Goal: Information Seeking & Learning: Check status

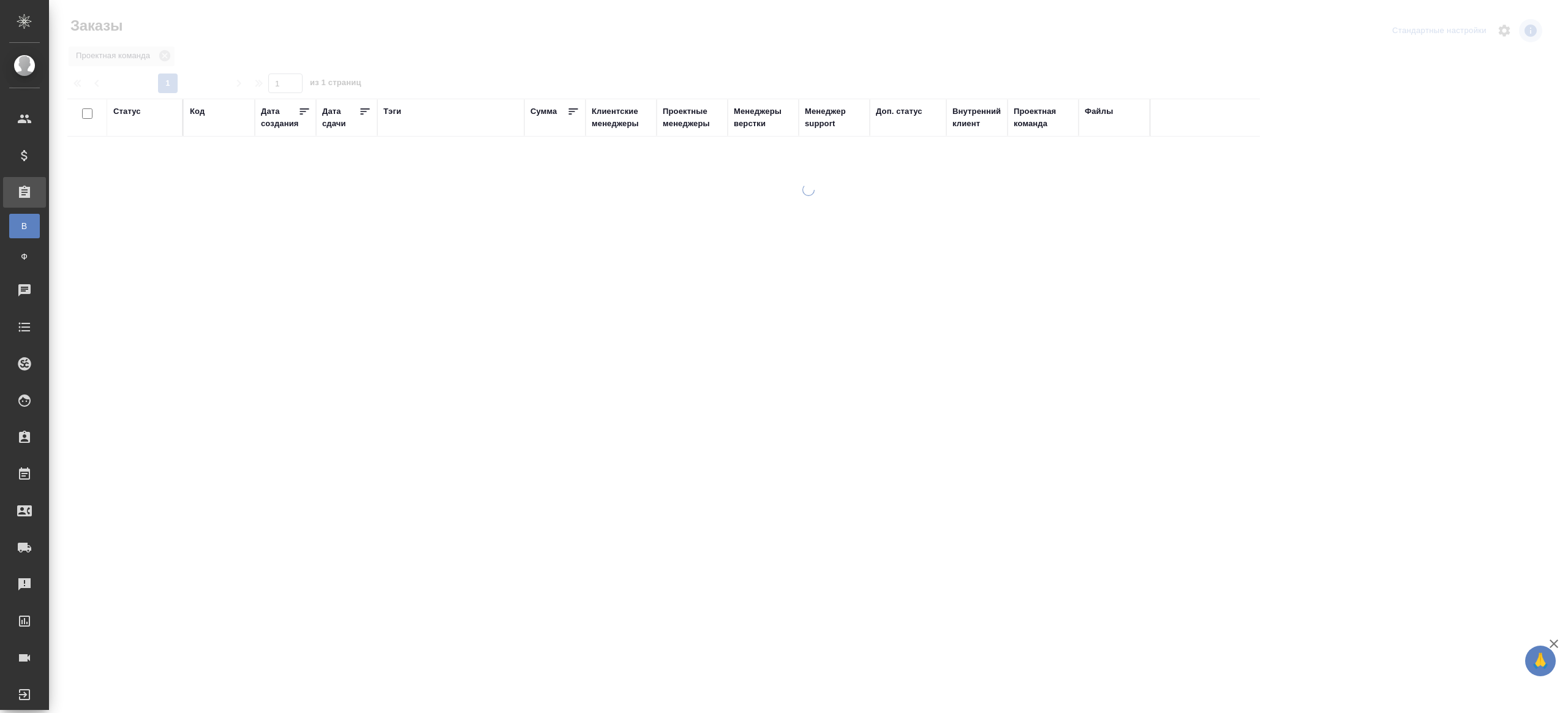
click at [394, 107] on div "Тэги" at bounding box center [392, 111] width 17 height 13
click at [477, 129] on div "Тэги" at bounding box center [450, 117] width 135 height 24
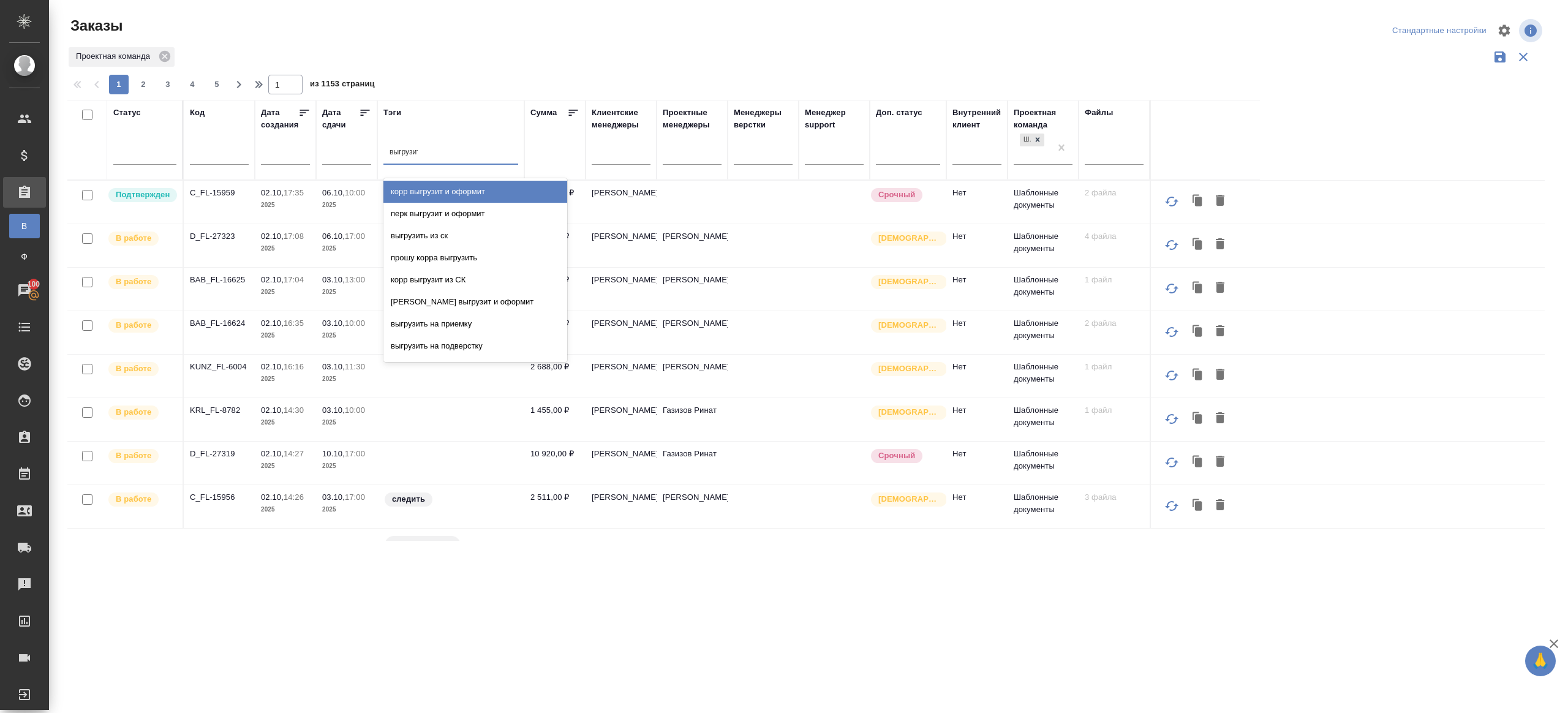
type input "выгрузить"
click at [498, 187] on div "выгрузить из ск" at bounding box center [475, 192] width 184 height 22
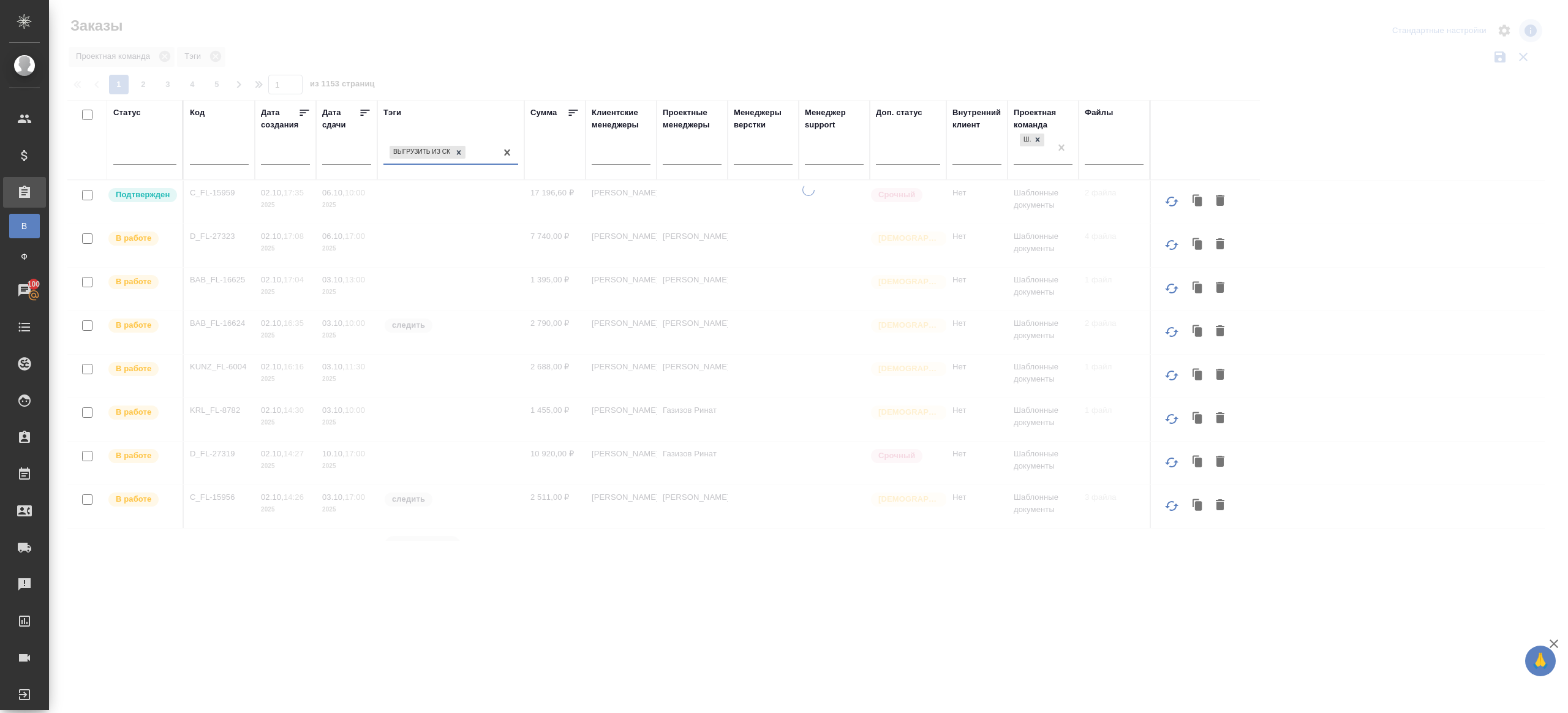
drag, startPoint x: 362, startPoint y: 113, endPoint x: 504, endPoint y: 44, distance: 157.9
click at [362, 113] on icon at bounding box center [365, 113] width 13 height 13
click at [504, 43] on div at bounding box center [808, 273] width 1519 height 547
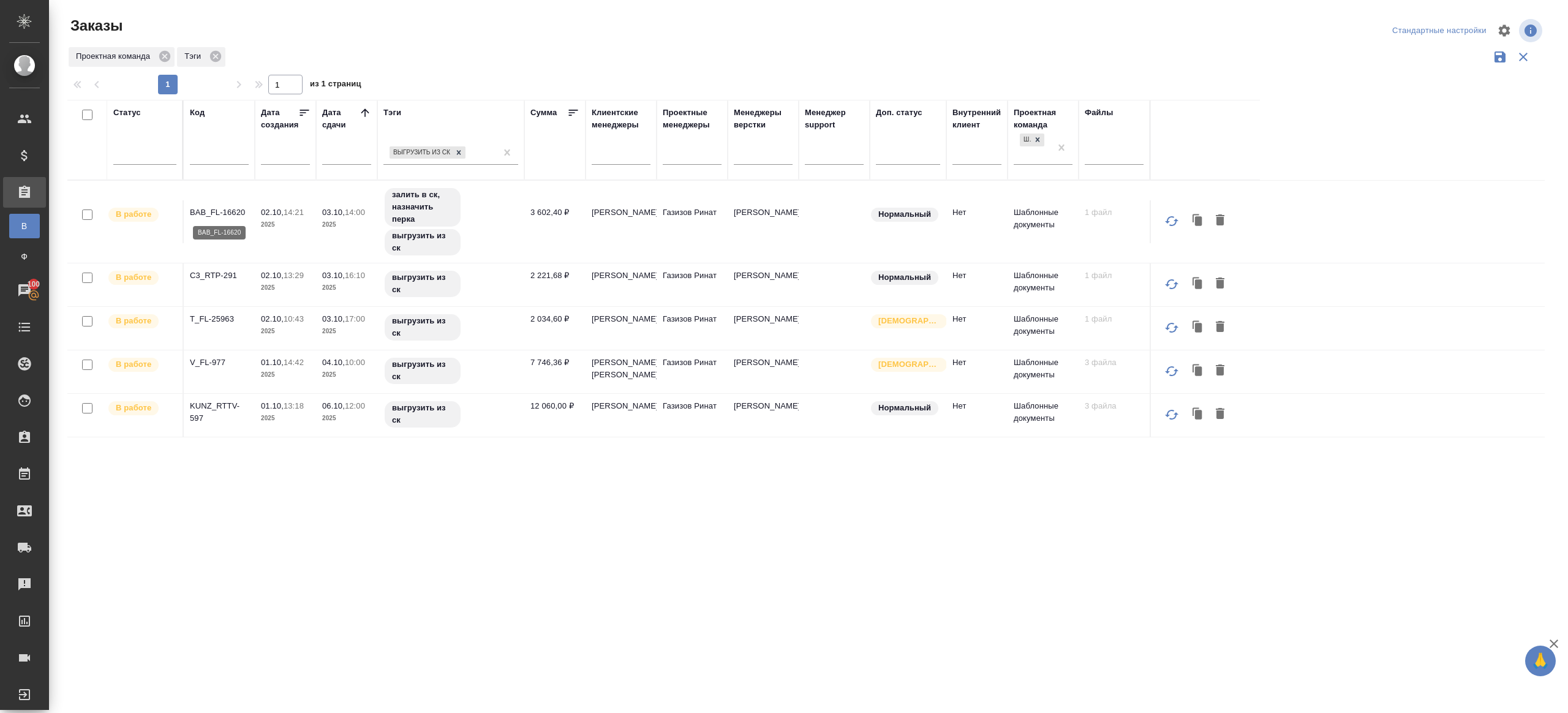
click at [236, 210] on p "BAB_FL-16620" at bounding box center [219, 212] width 58 height 13
click at [218, 272] on p "C3_RTP-291" at bounding box center [219, 276] width 58 height 13
click at [224, 321] on p "T_FL-25963" at bounding box center [219, 319] width 58 height 13
click at [212, 368] on p "V_FL-977" at bounding box center [219, 362] width 58 height 13
click at [219, 419] on p "KUNZ_RTTV-597" at bounding box center [219, 411] width 58 height 24
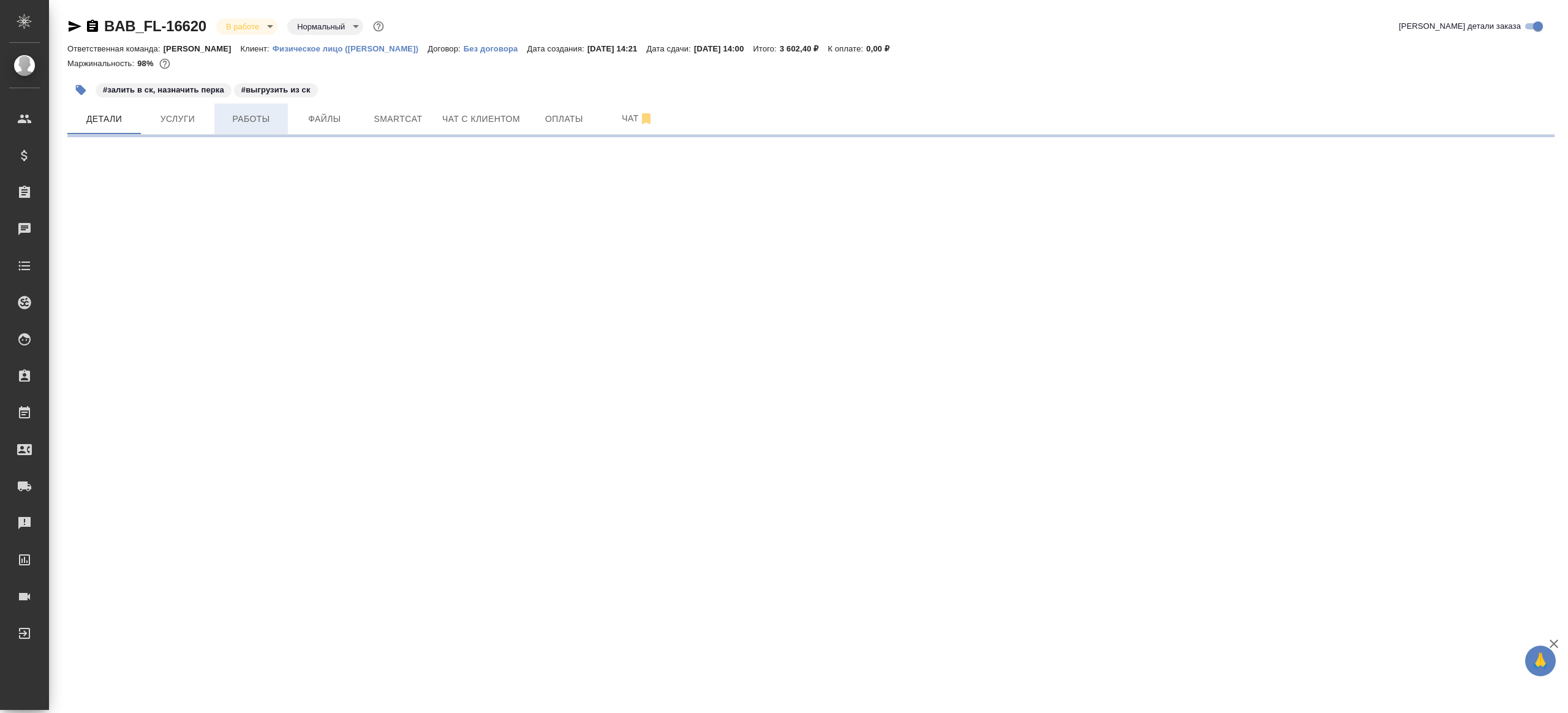
click at [254, 108] on button "Работы" at bounding box center [250, 118] width 73 height 31
click at [394, 117] on span "Smartcat" at bounding box center [398, 118] width 58 height 15
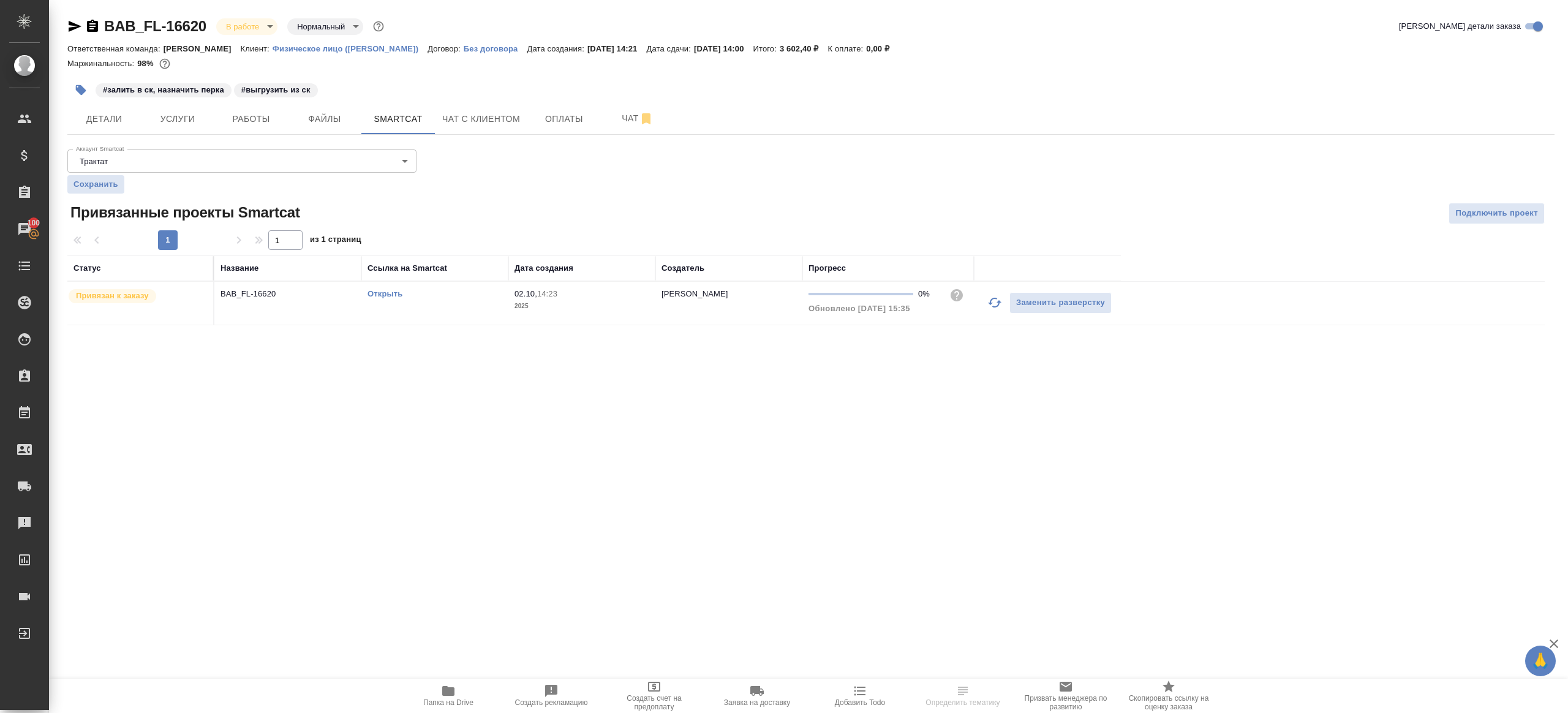
click at [990, 298] on icon "button" at bounding box center [995, 302] width 15 height 15
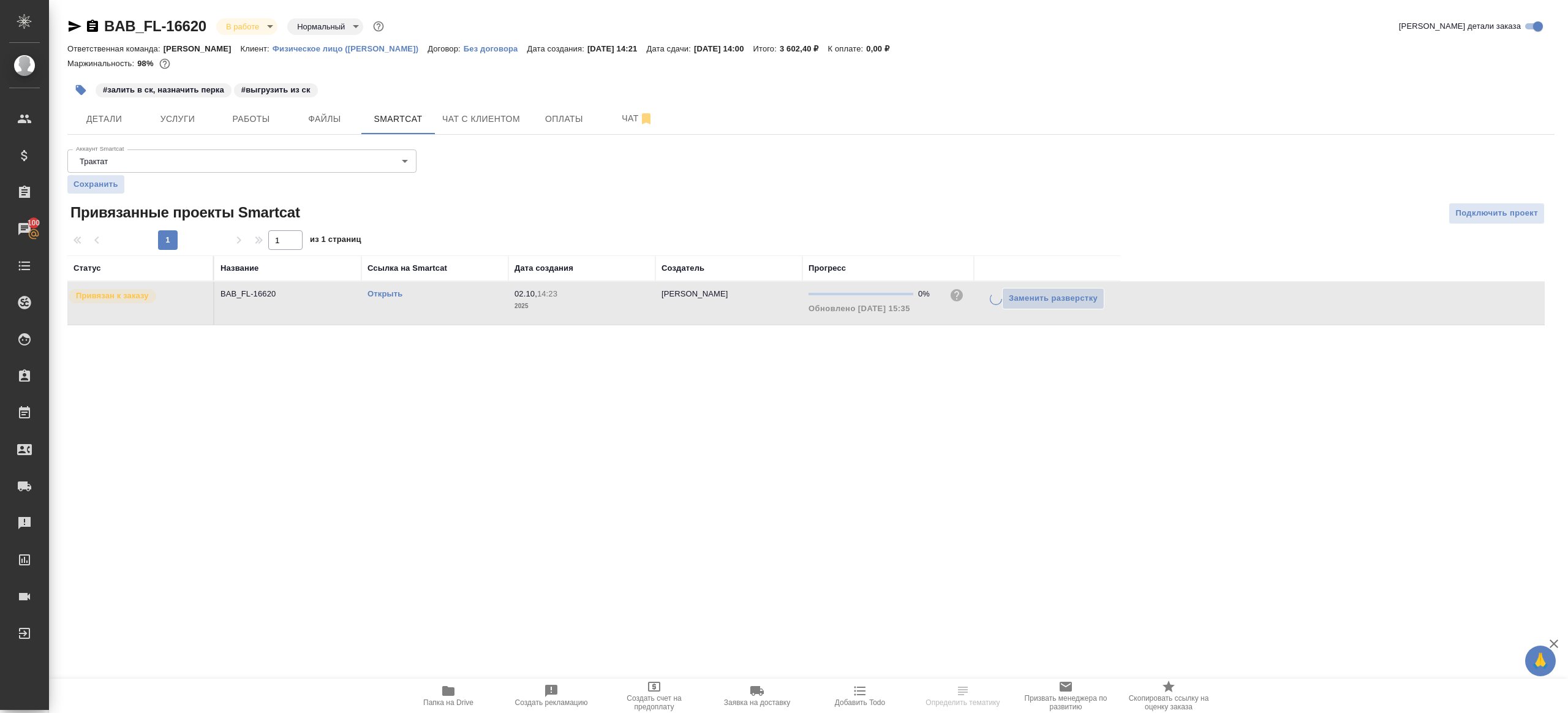
click at [897, 395] on div ".cls-1 fill:#fff; AWATERA Gazizov Rinat Клиенты Спецификации Заказы 100 Чаты To…" at bounding box center [784, 356] width 1568 height 713
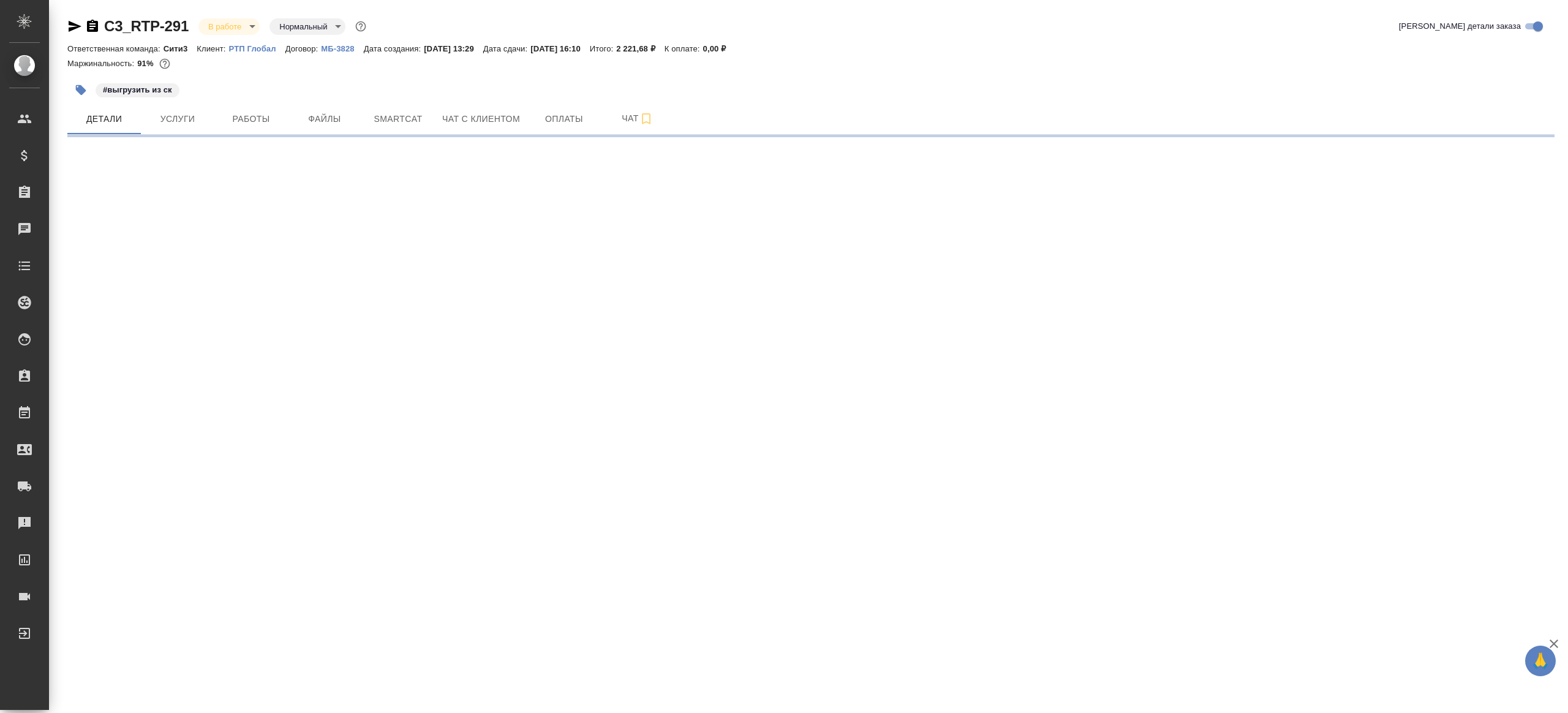
select select "RU"
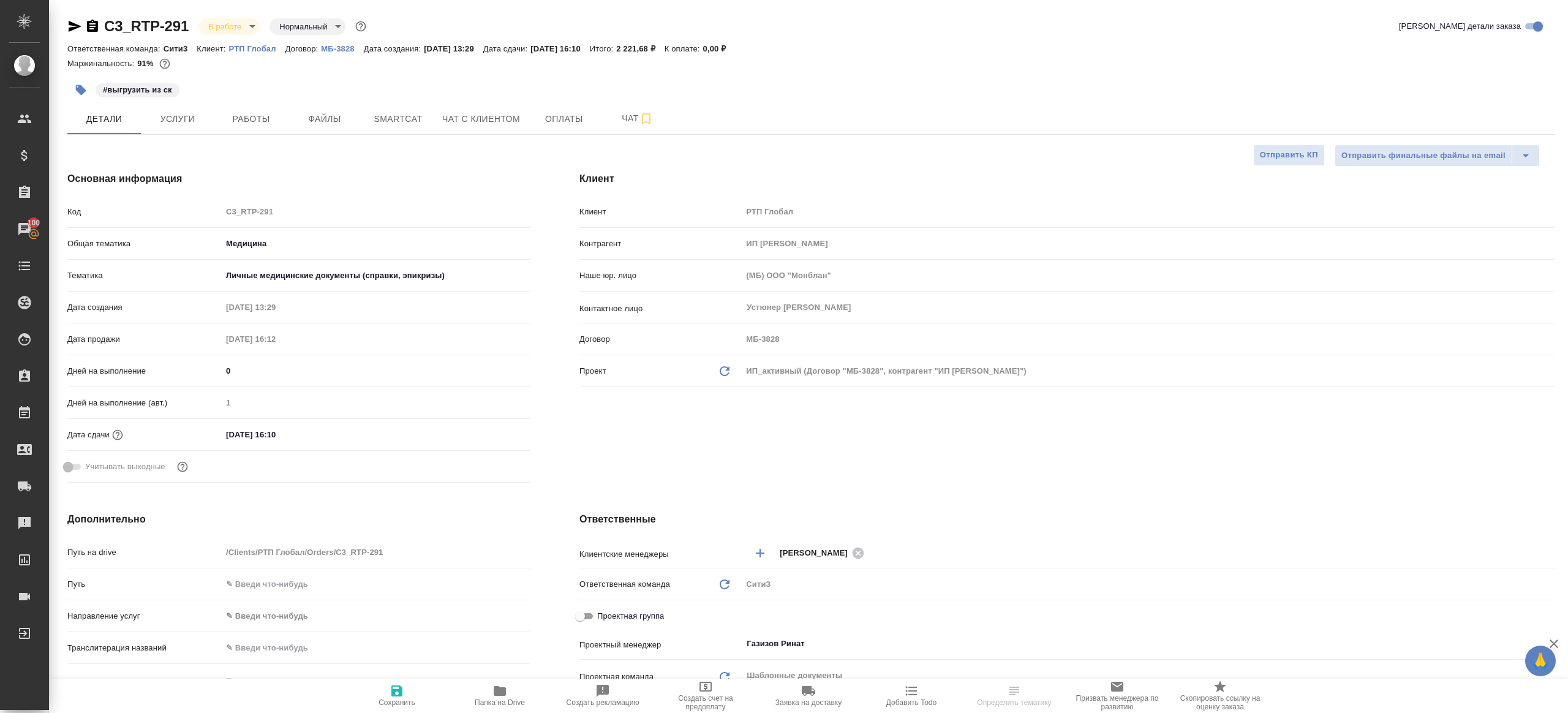
type textarea "x"
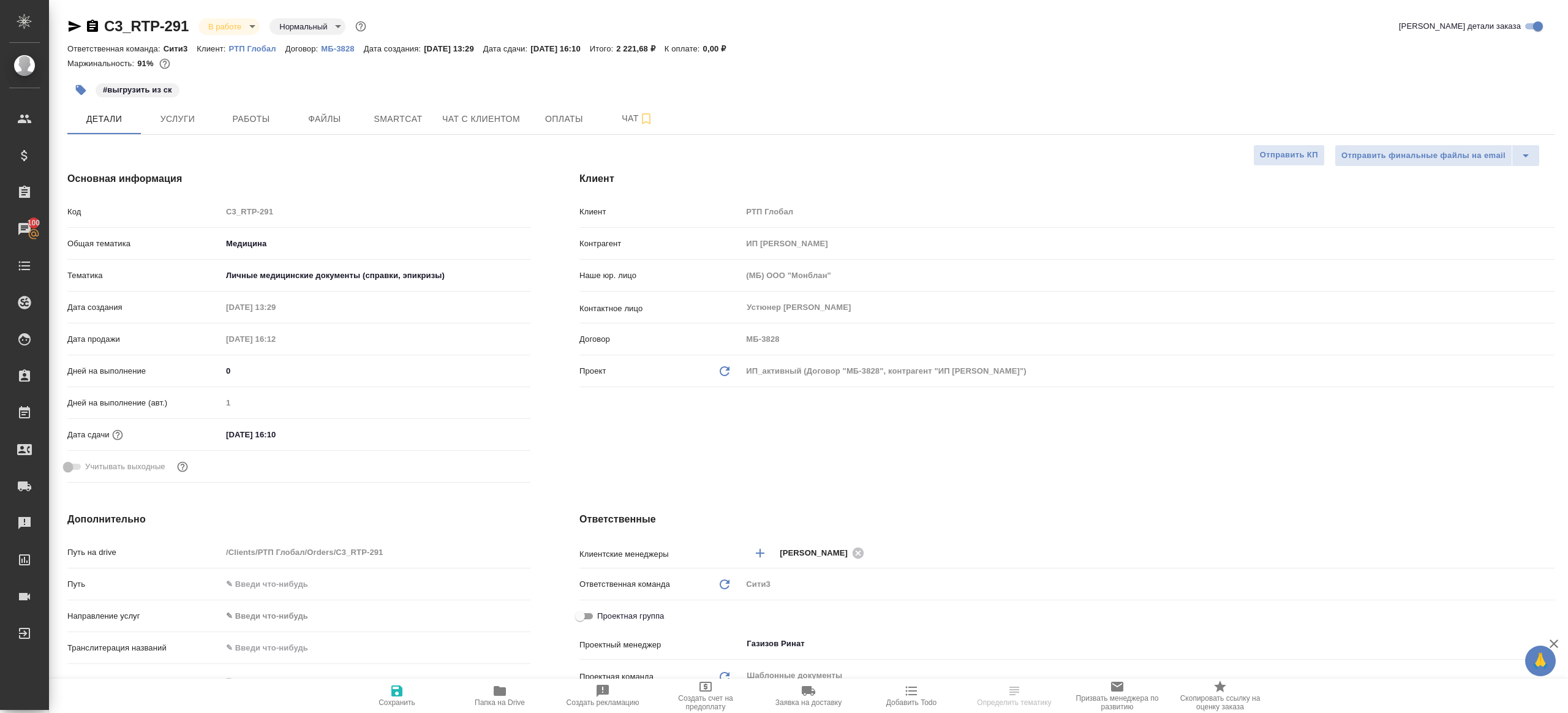
type textarea "x"
click at [416, 112] on span "Smartcat" at bounding box center [398, 118] width 58 height 15
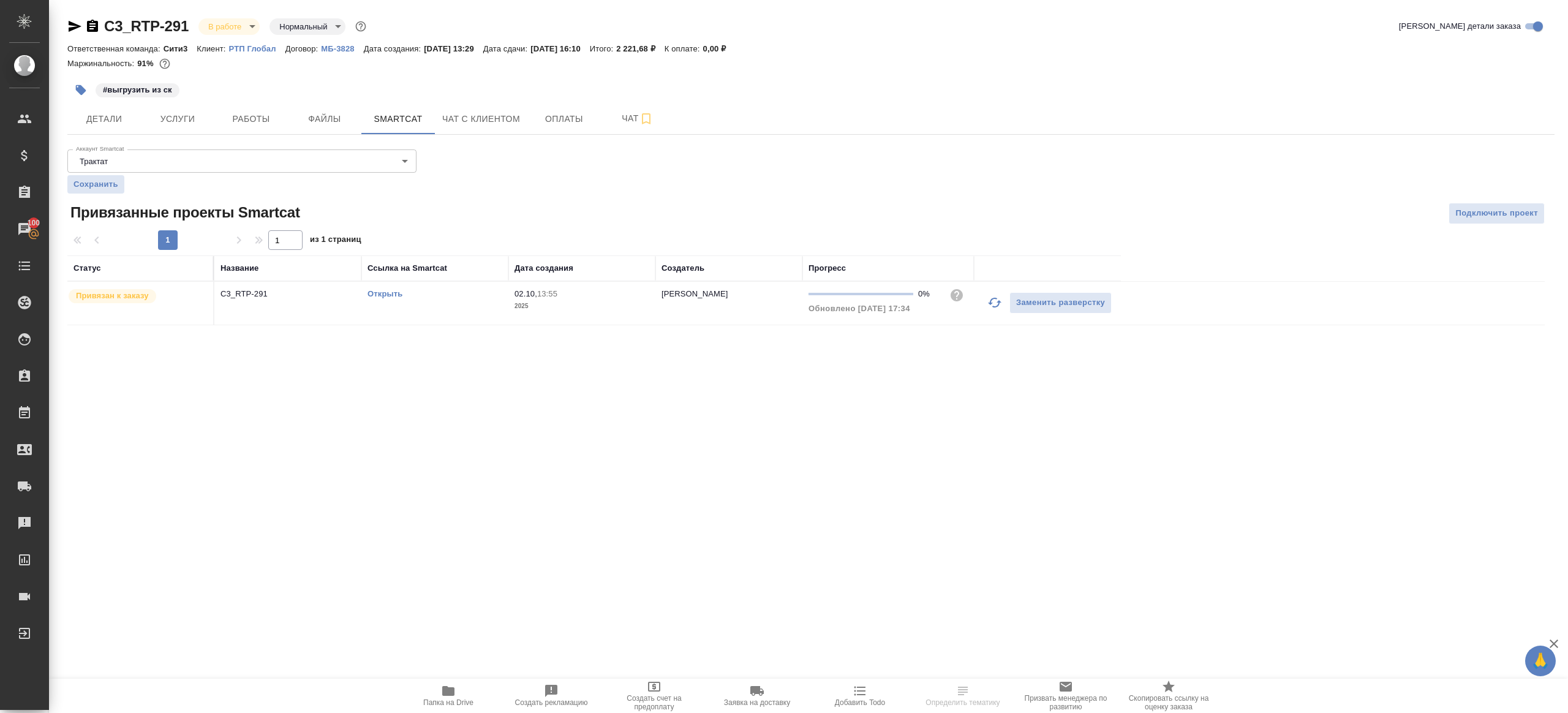
click at [993, 302] on icon "button" at bounding box center [995, 302] width 15 height 15
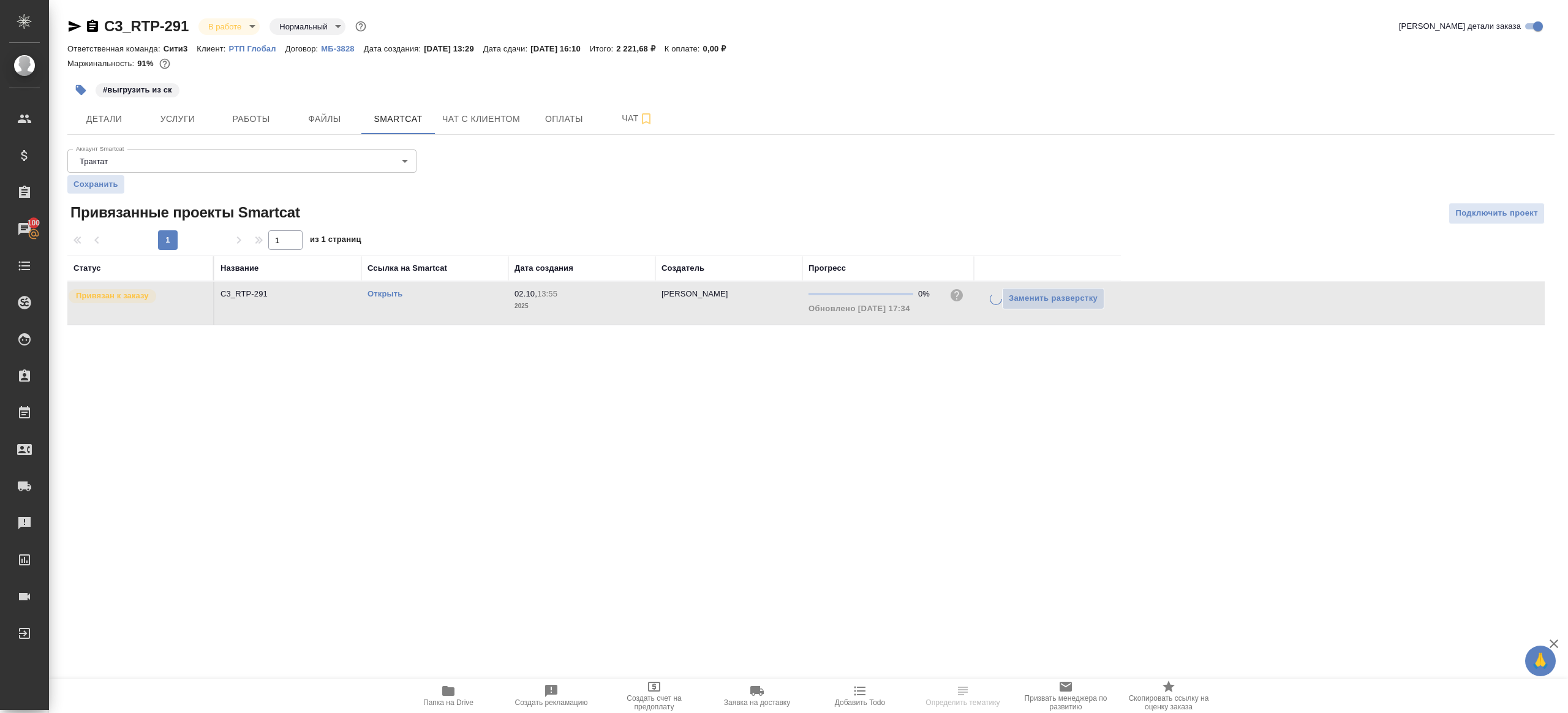
click at [953, 162] on div "Аккаунт Smartcat Трактат 5ee7379ee86966421fbf459a Аккаунт Smartcat Сохранить Пр…" at bounding box center [810, 235] width 1487 height 181
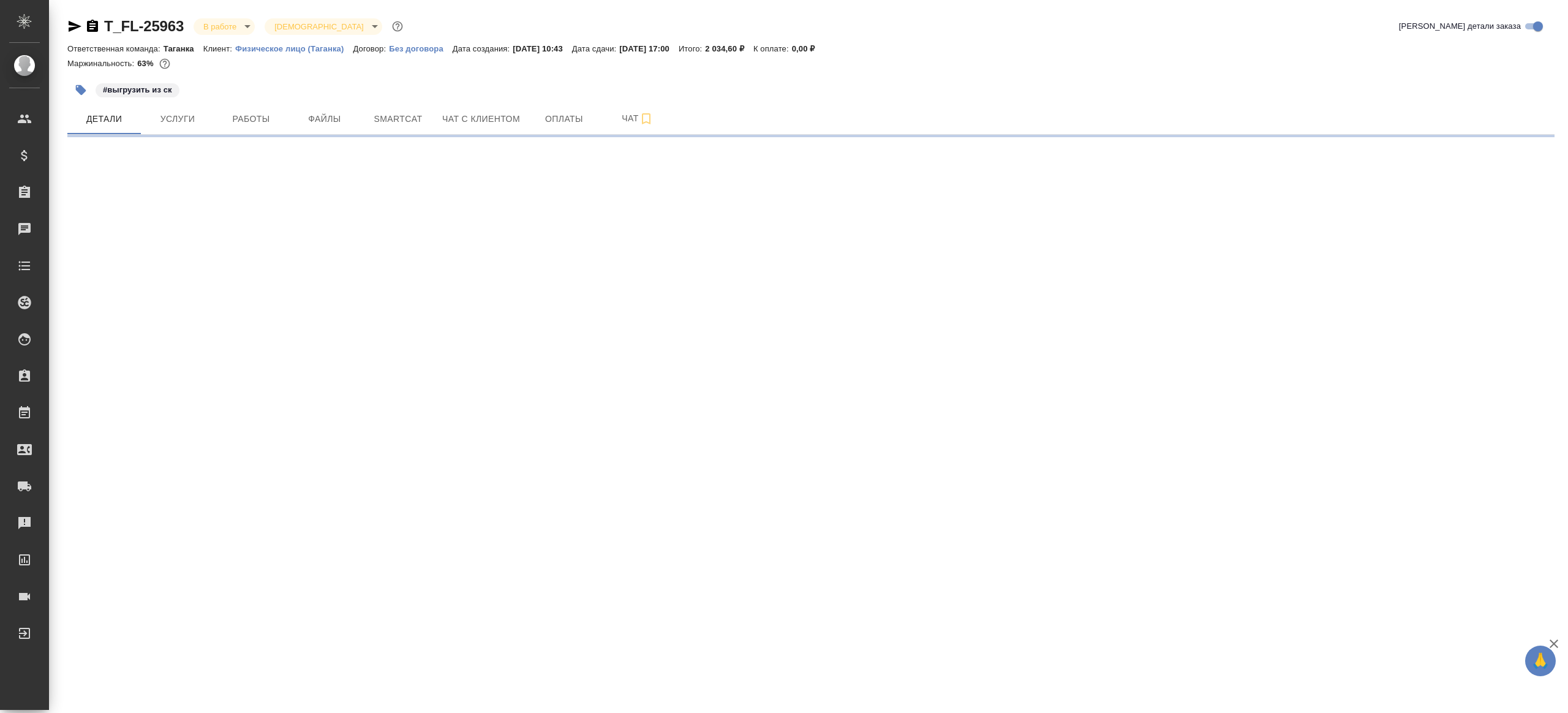
select select "RU"
click at [426, 111] on span "Smartcat" at bounding box center [398, 118] width 58 height 15
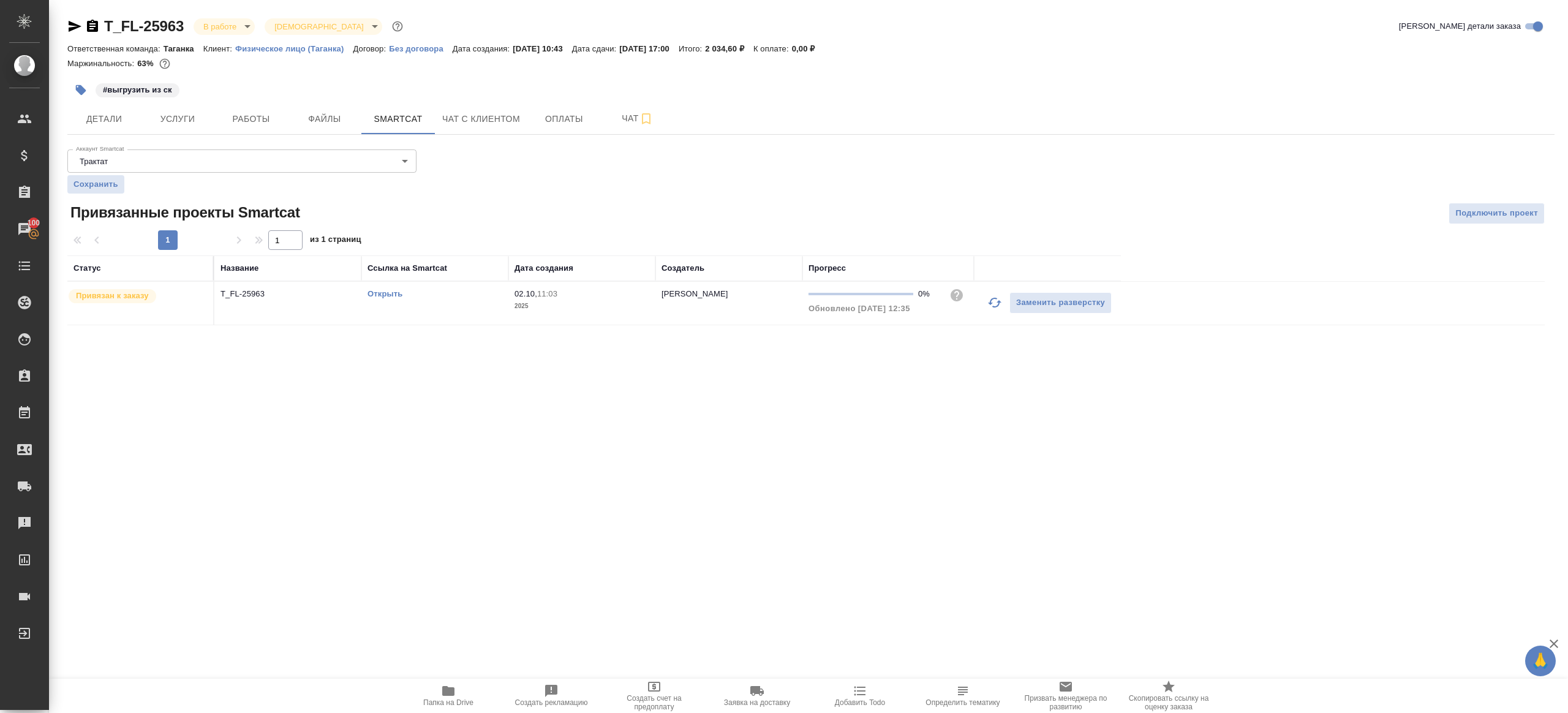
click at [974, 296] on td "Заменить разверстку" at bounding box center [1047, 303] width 147 height 43
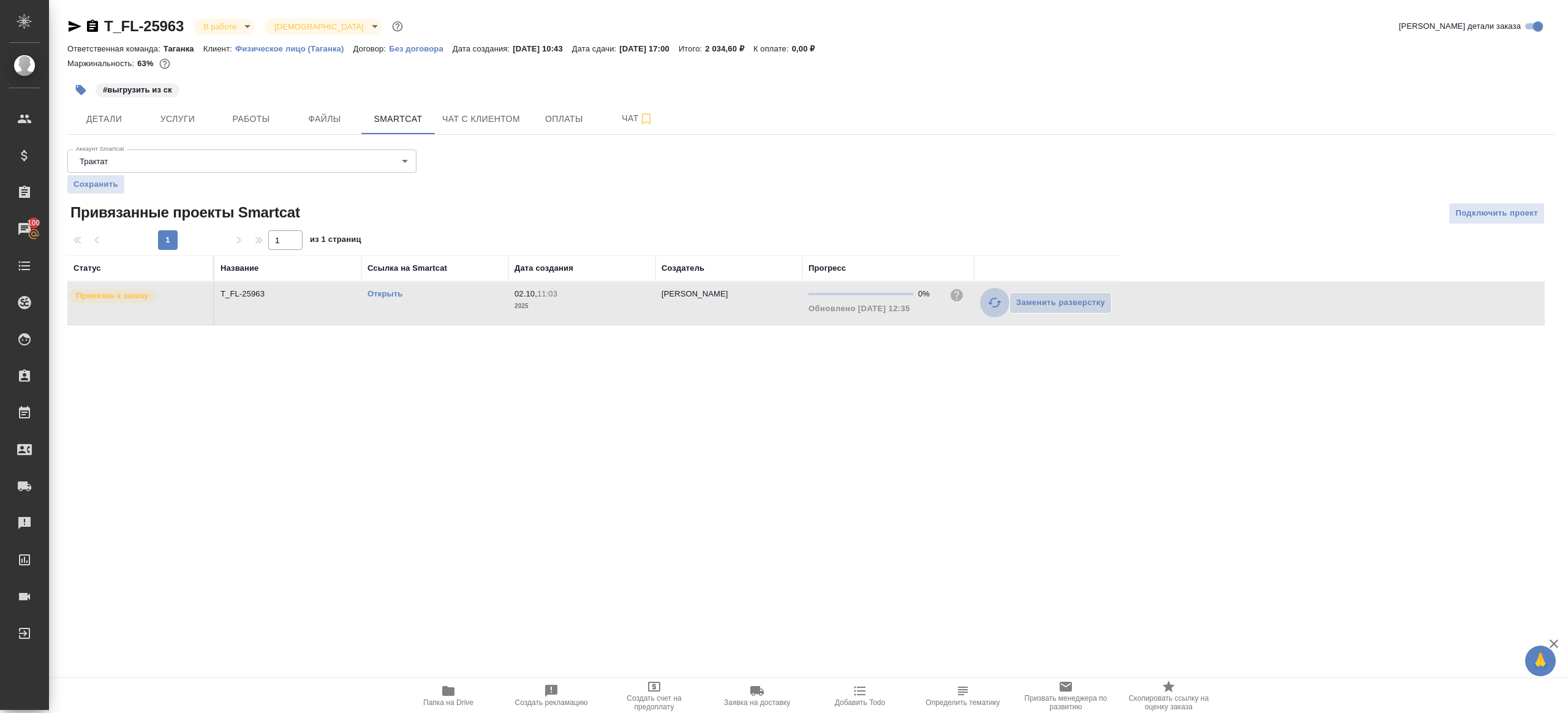
click at [991, 298] on icon "button" at bounding box center [995, 302] width 13 height 9
click at [806, 206] on div at bounding box center [810, 213] width 495 height 21
click at [247, 113] on span "Работы" at bounding box center [251, 118] width 58 height 15
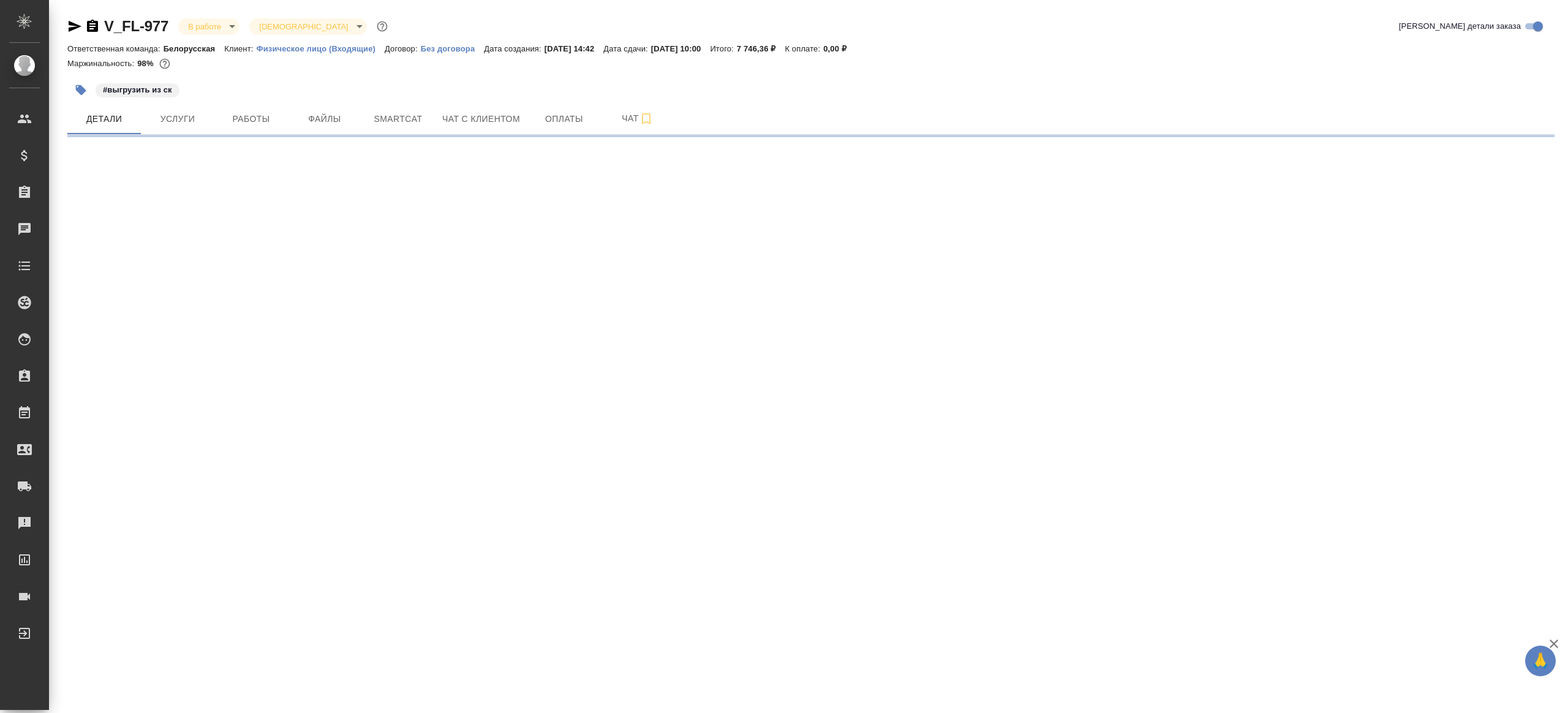
select select "RU"
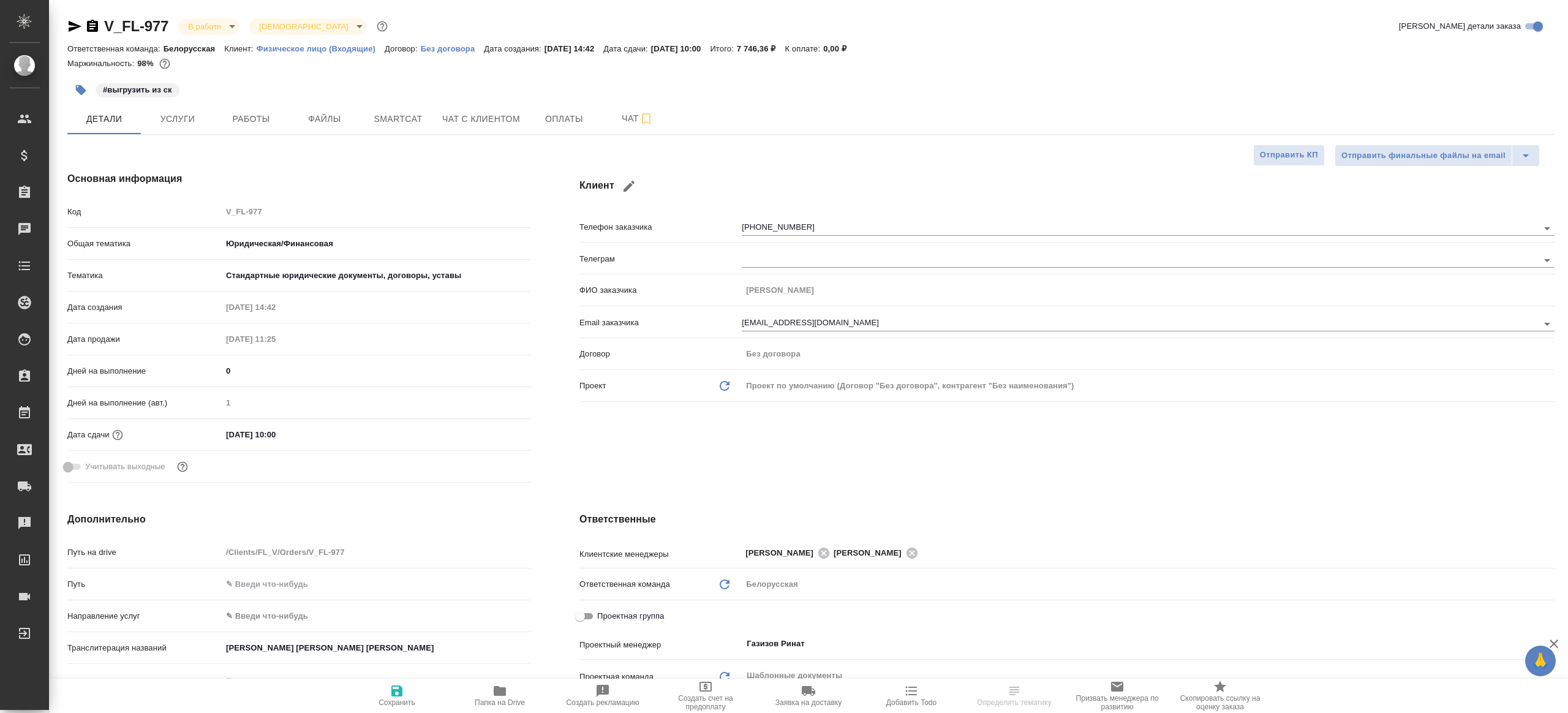
type textarea "x"
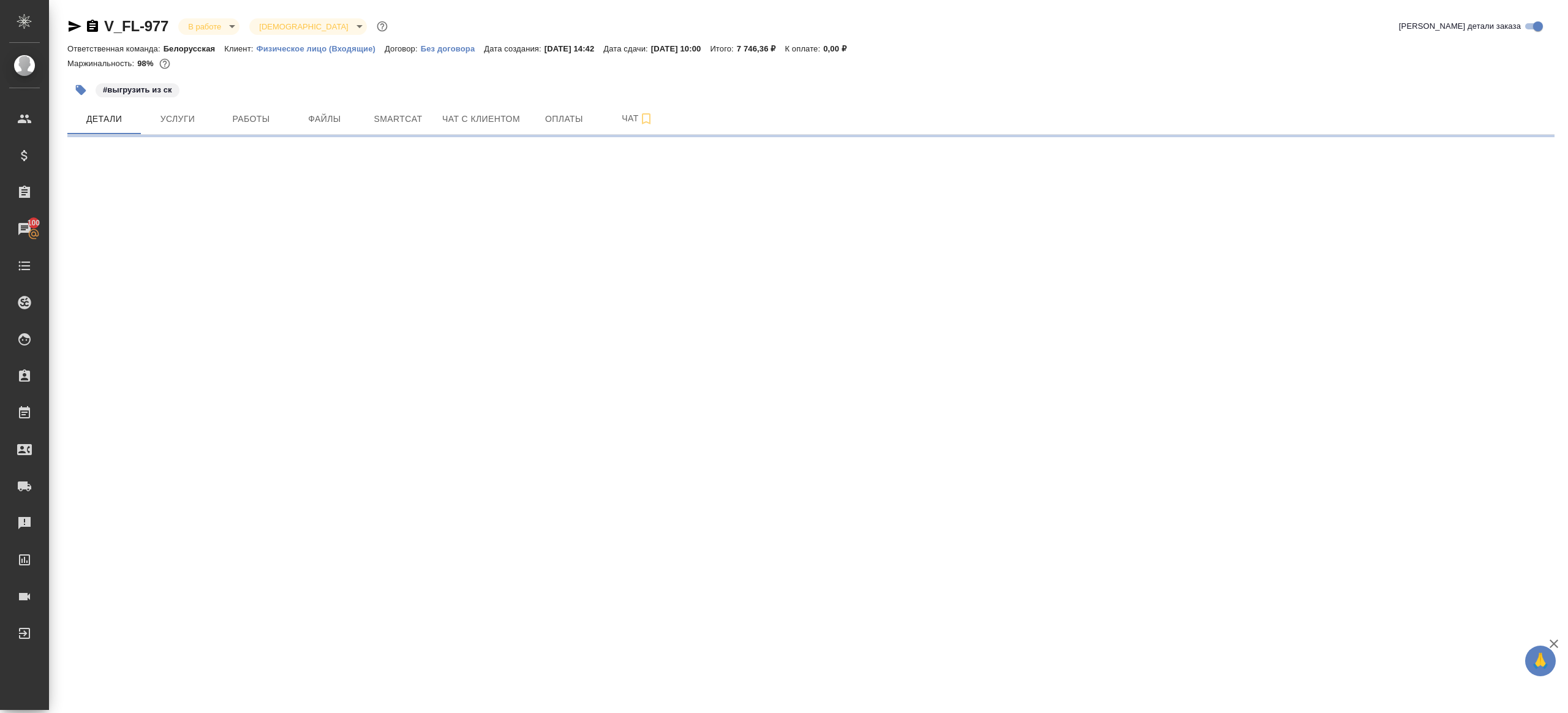
select select "RU"
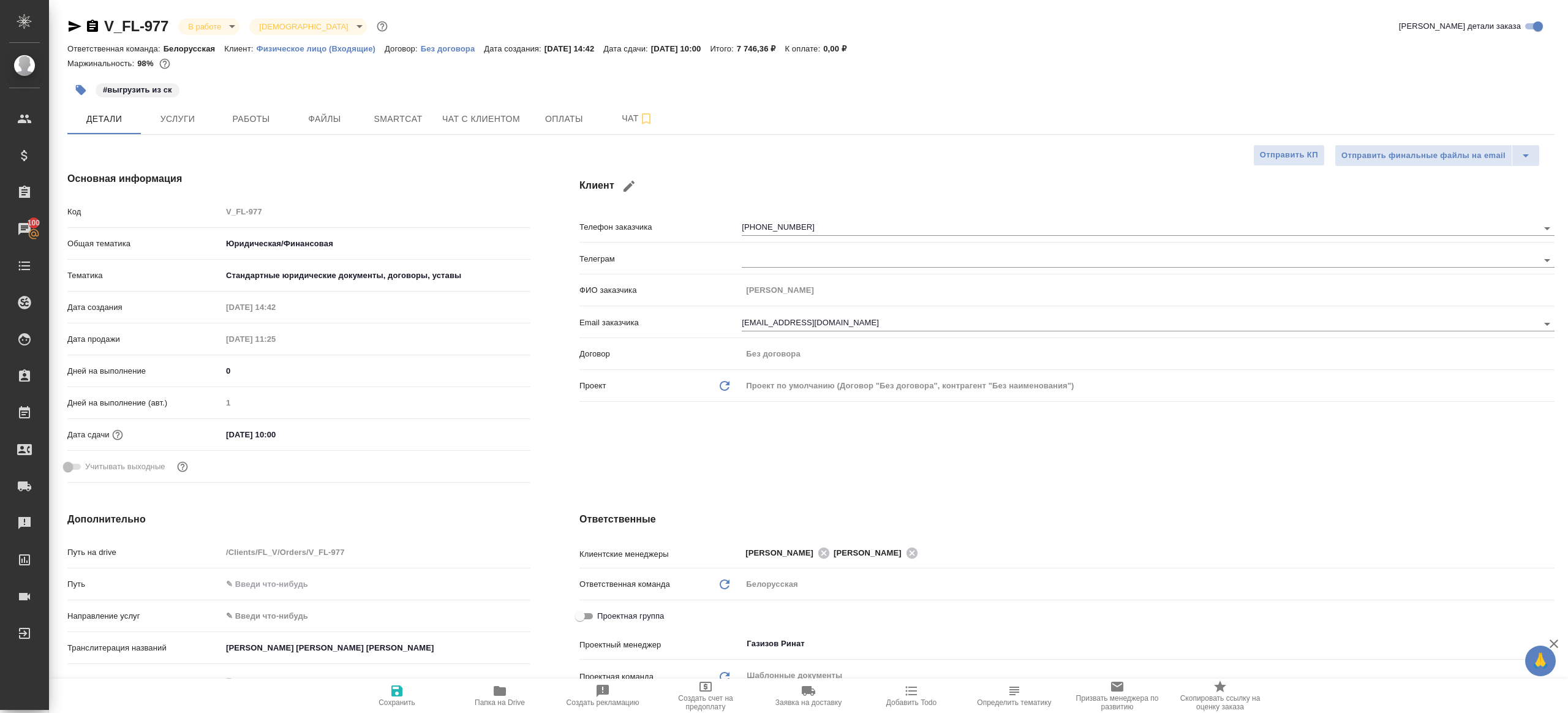
type textarea "x"
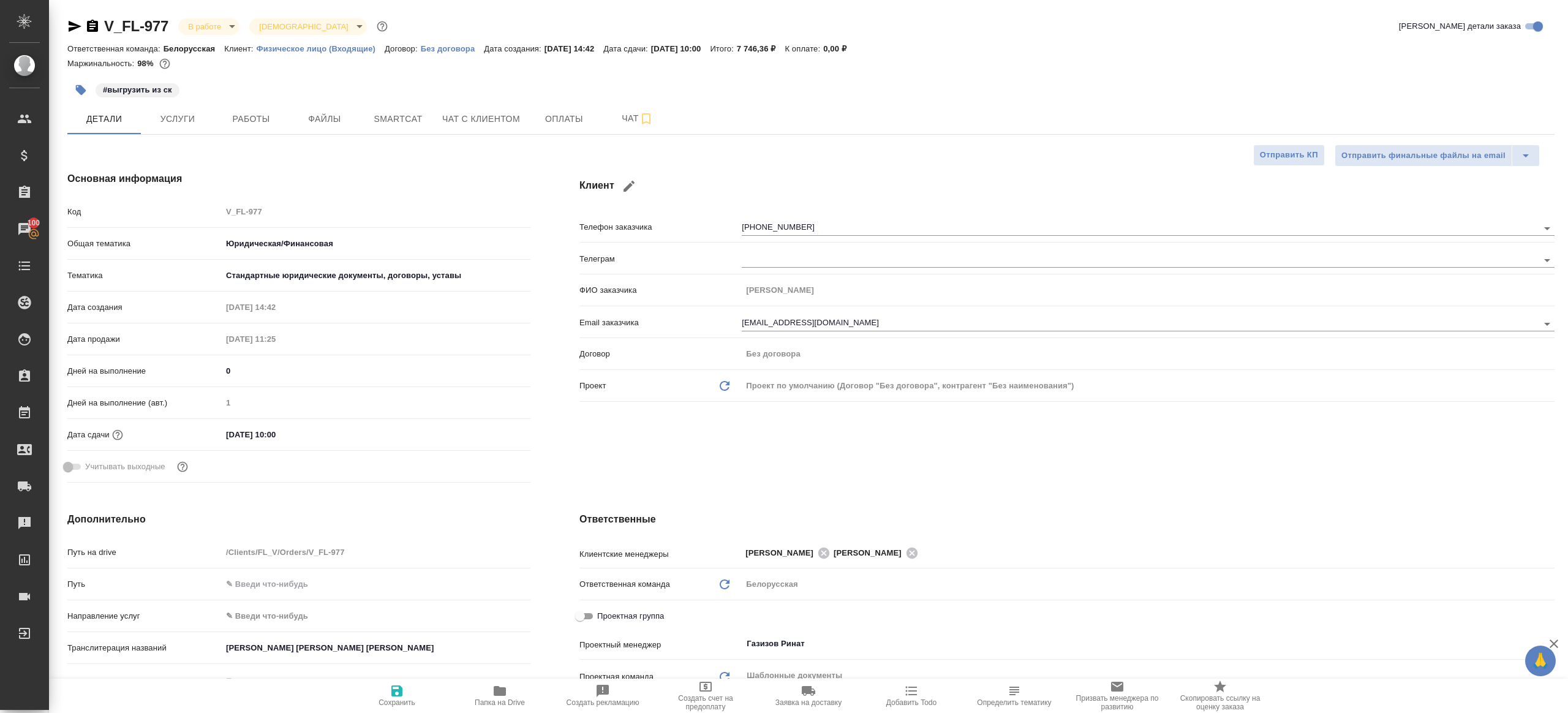
type textarea "x"
click at [389, 105] on button "Smartcat" at bounding box center [398, 118] width 73 height 31
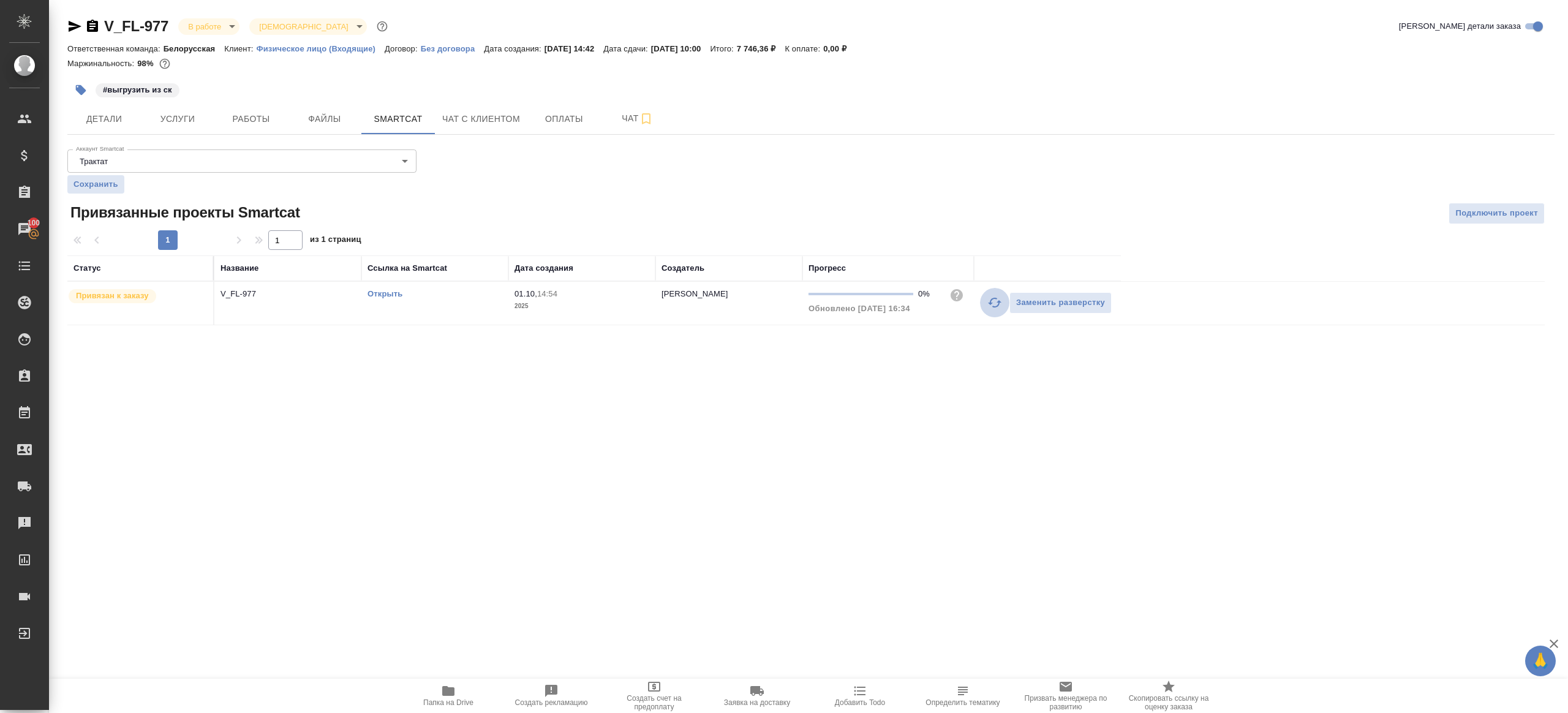
click at [1001, 302] on icon "button" at bounding box center [995, 302] width 15 height 15
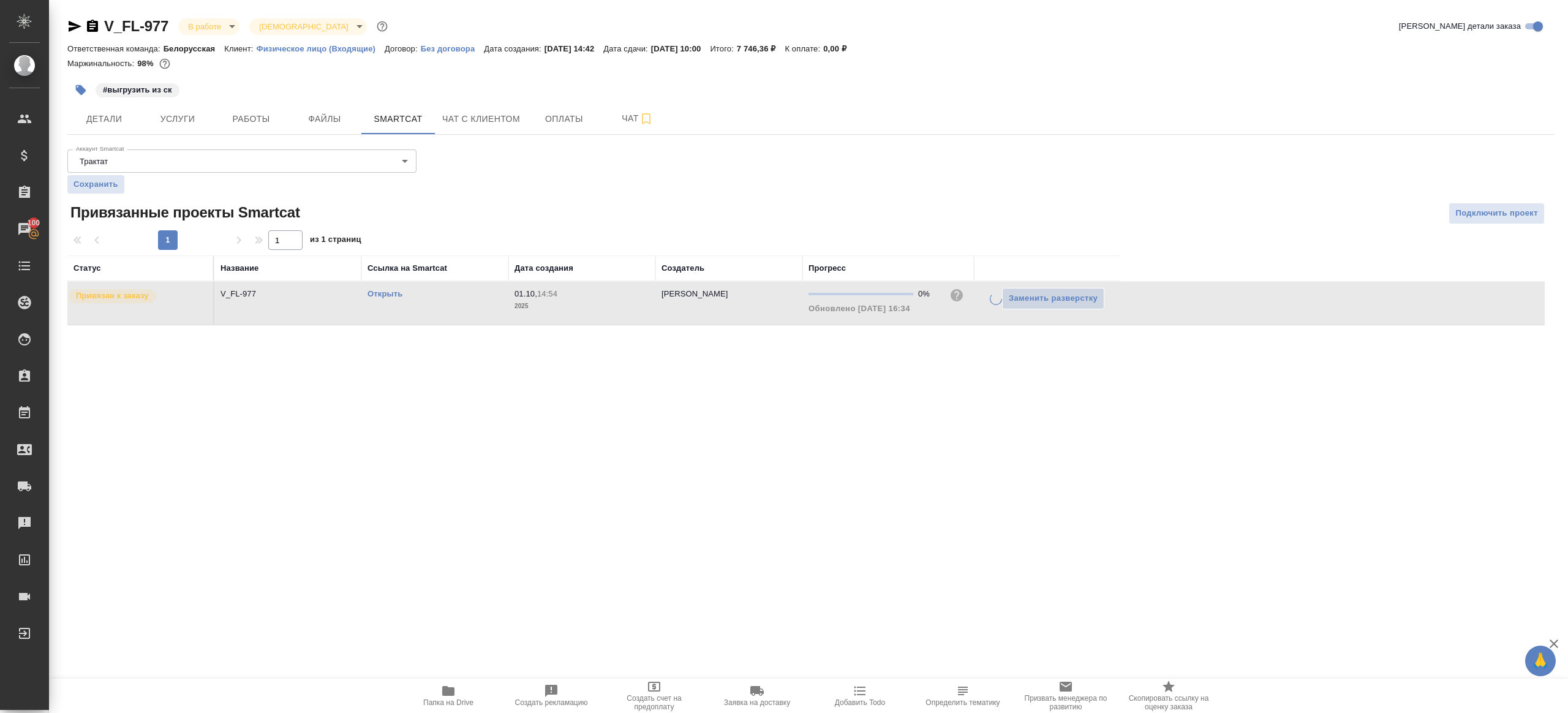
click at [912, 156] on div "Аккаунт Smartcat Трактат 5ee7379ee86966421fbf459a Аккаунт Smartcat Сохранить Пр…" at bounding box center [810, 235] width 1487 height 181
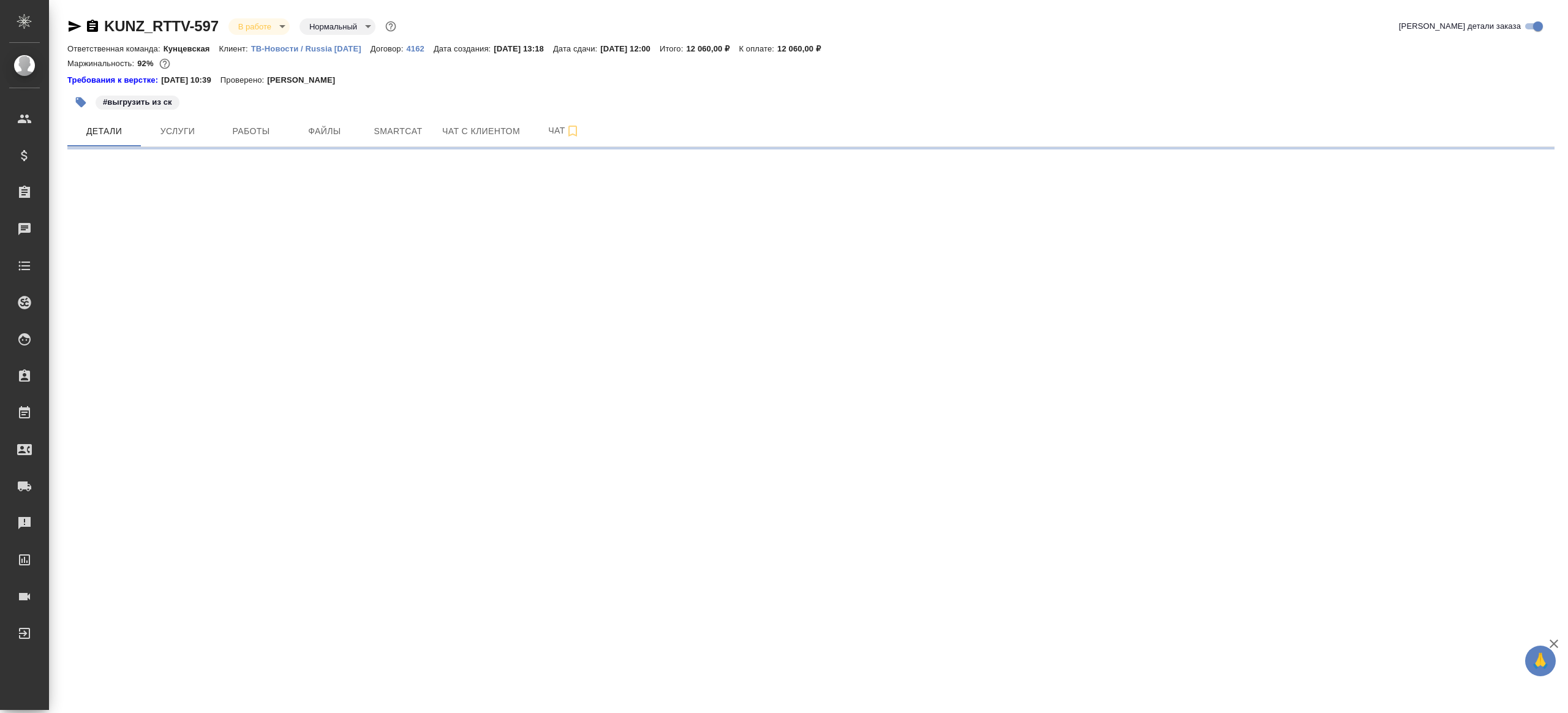
select select "RU"
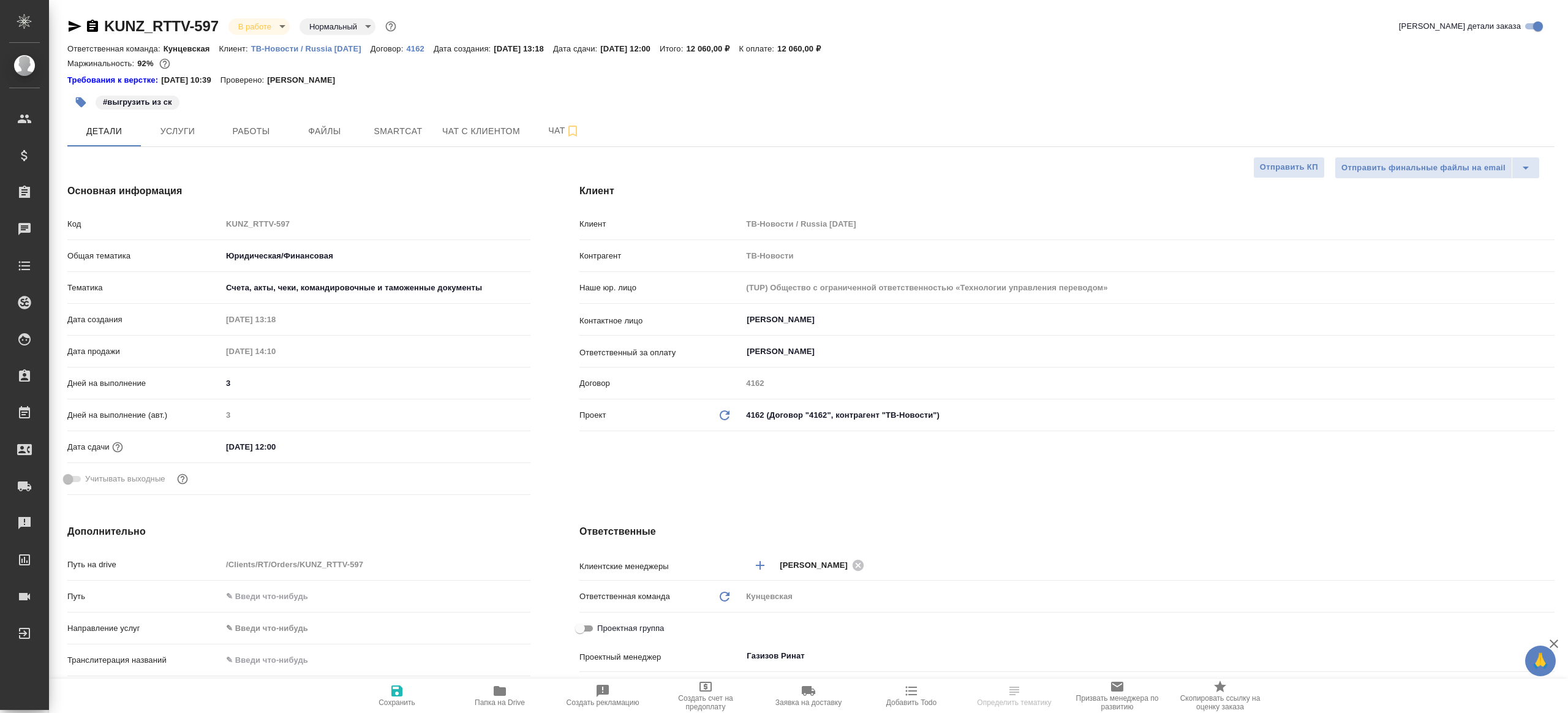
type textarea "x"
select select "RU"
type textarea "x"
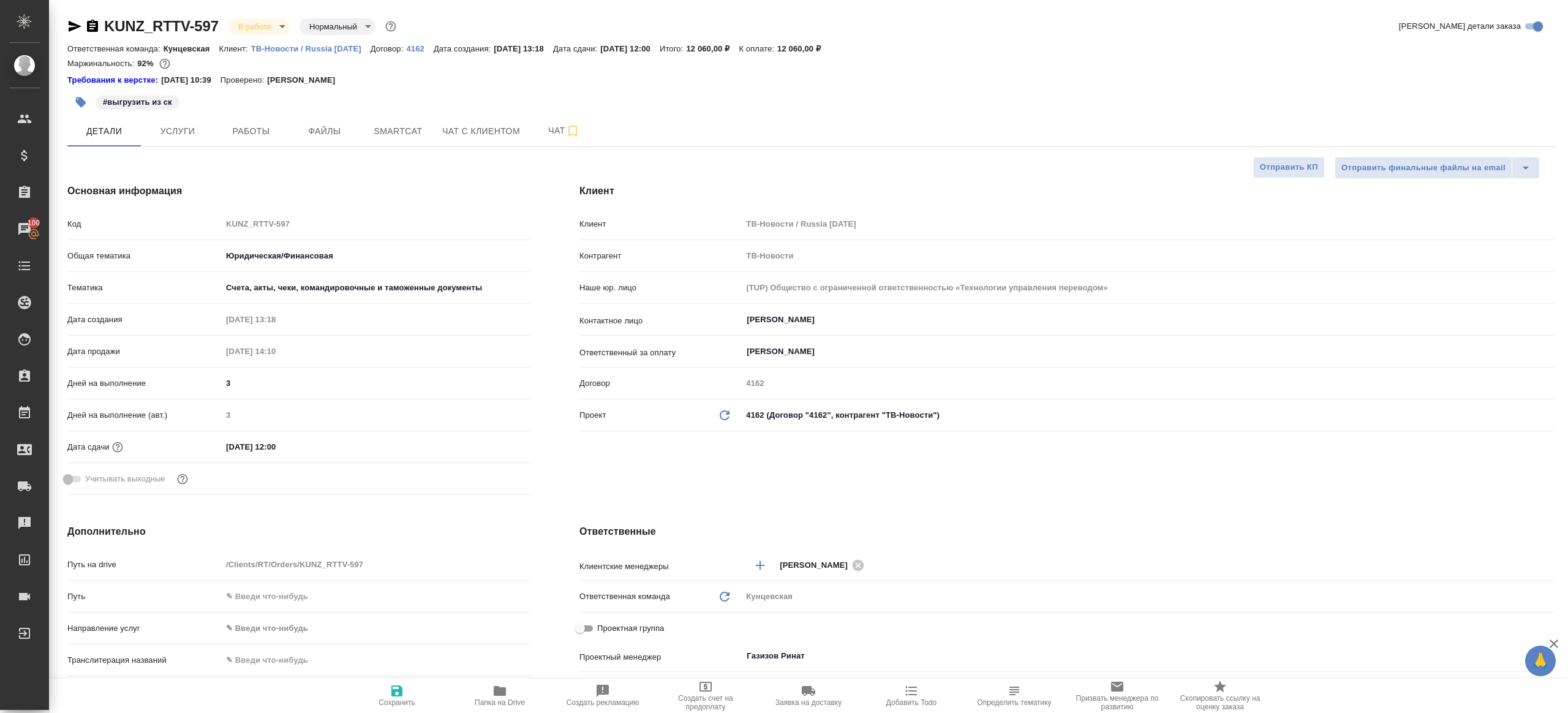
type textarea "x"
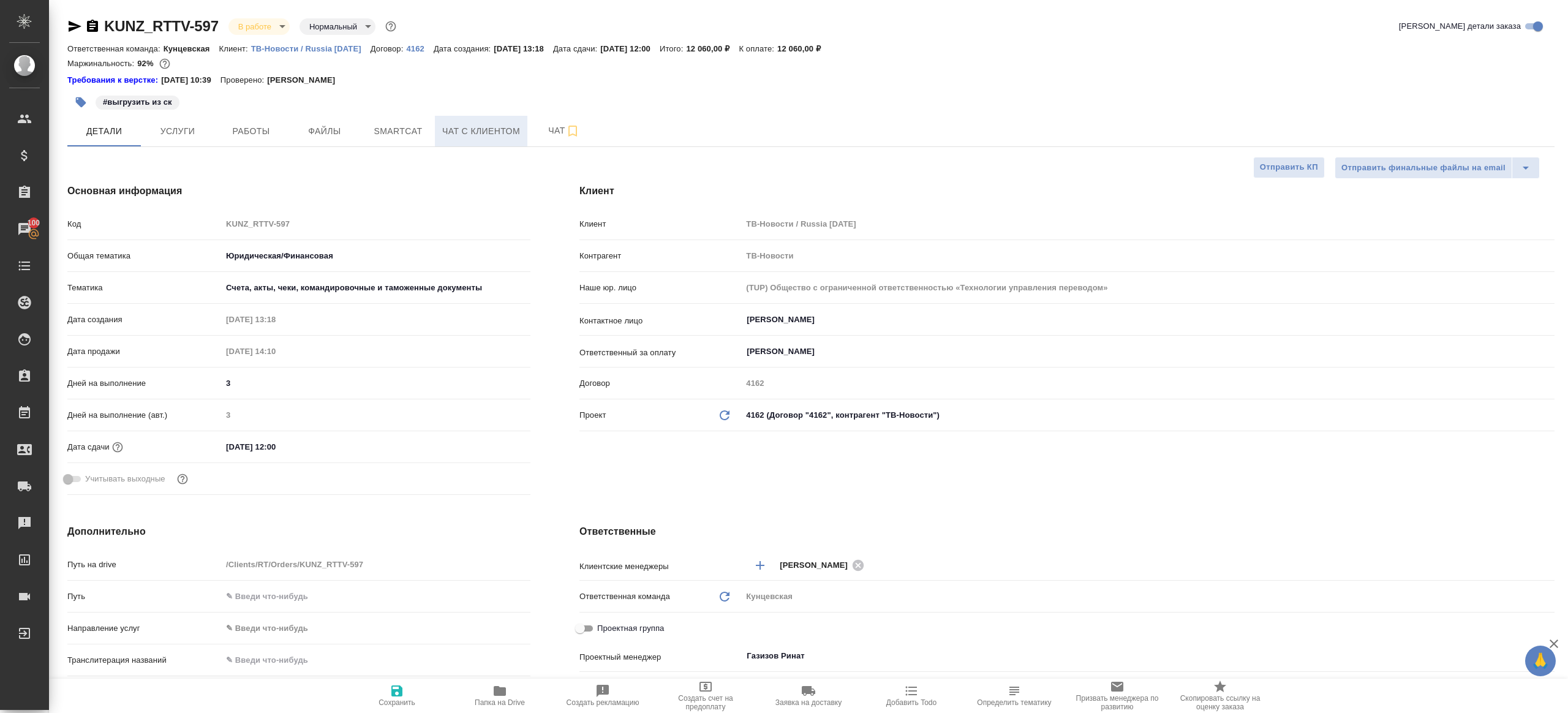
type textarea "x"
click at [400, 134] on span "Smartcat" at bounding box center [398, 131] width 58 height 15
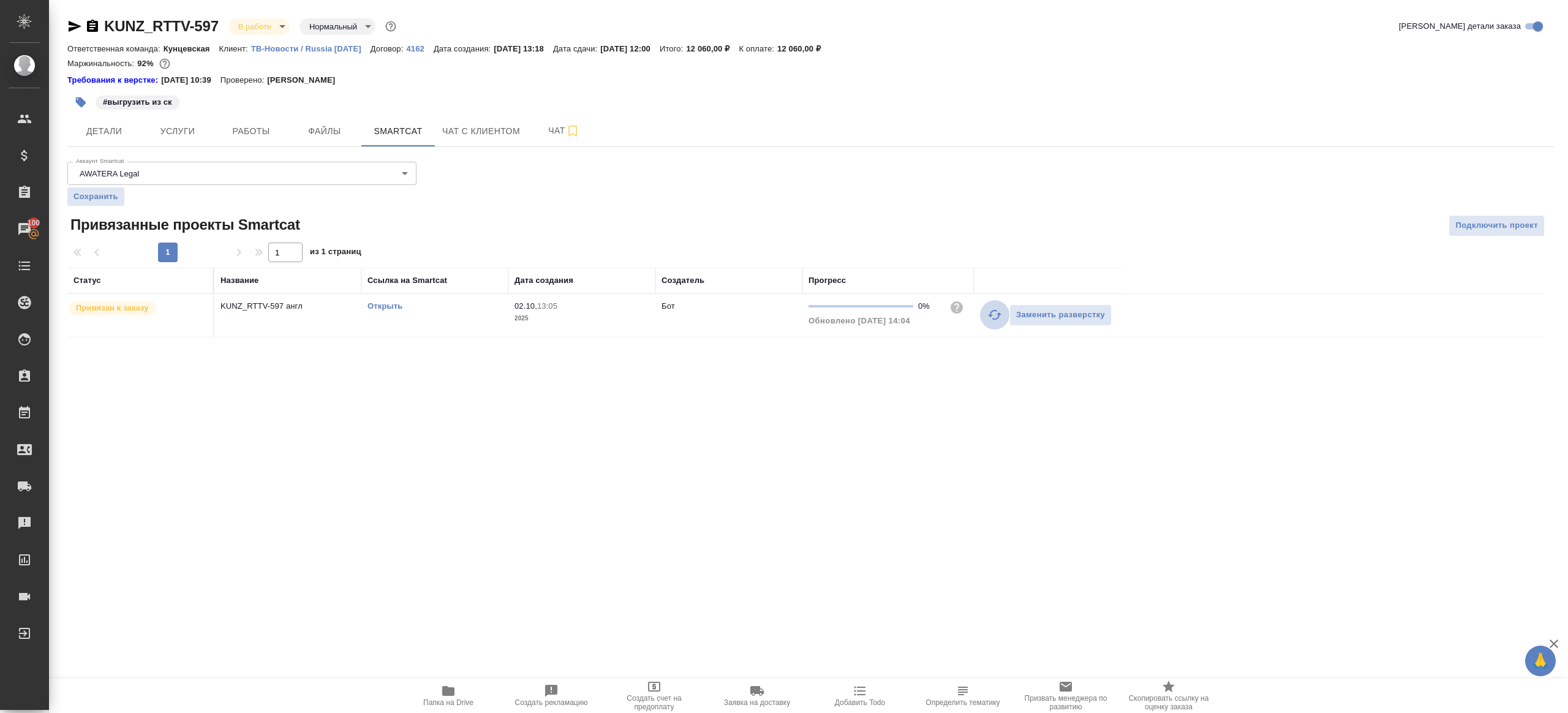
click at [997, 322] on button "button" at bounding box center [995, 314] width 29 height 29
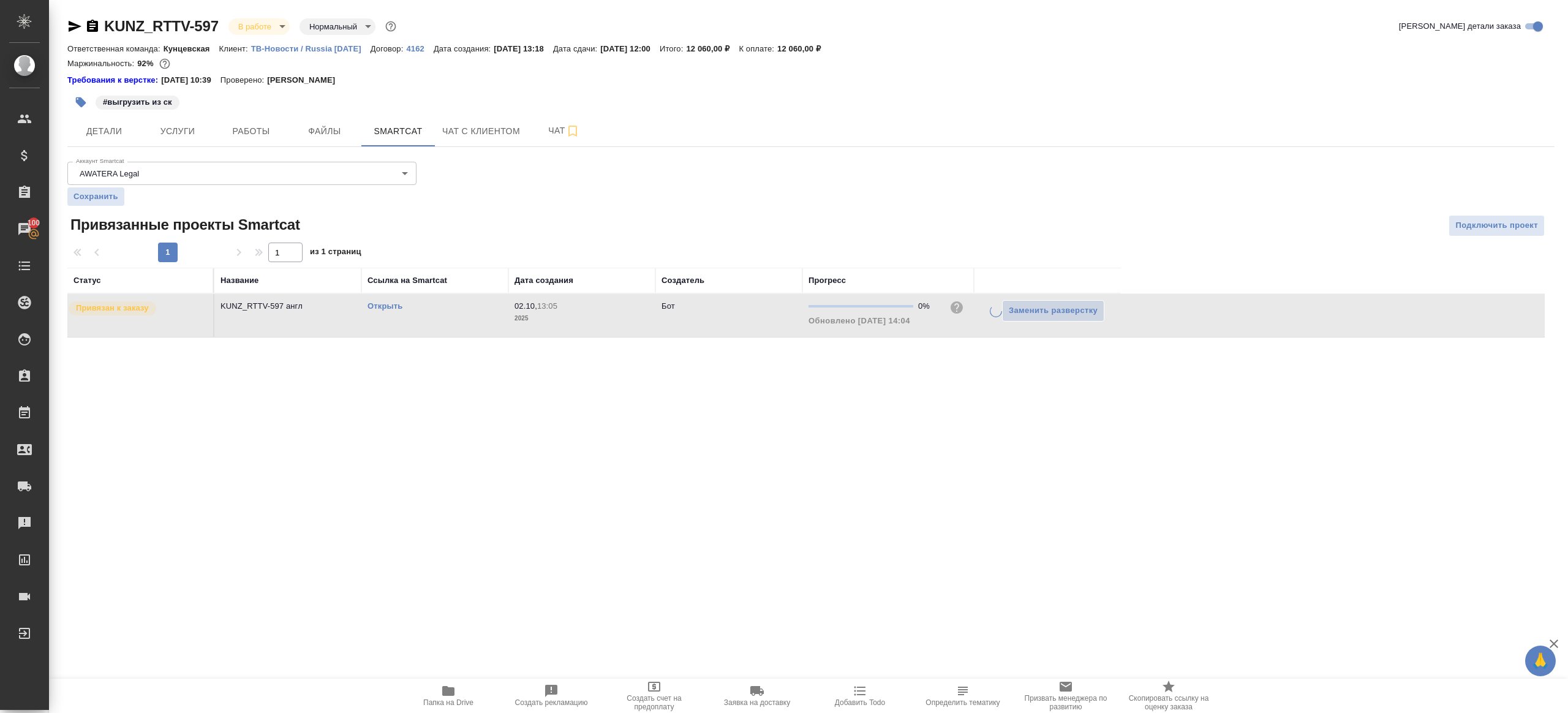
click at [975, 244] on div "1 1 из 1 страниц" at bounding box center [810, 252] width 1487 height 20
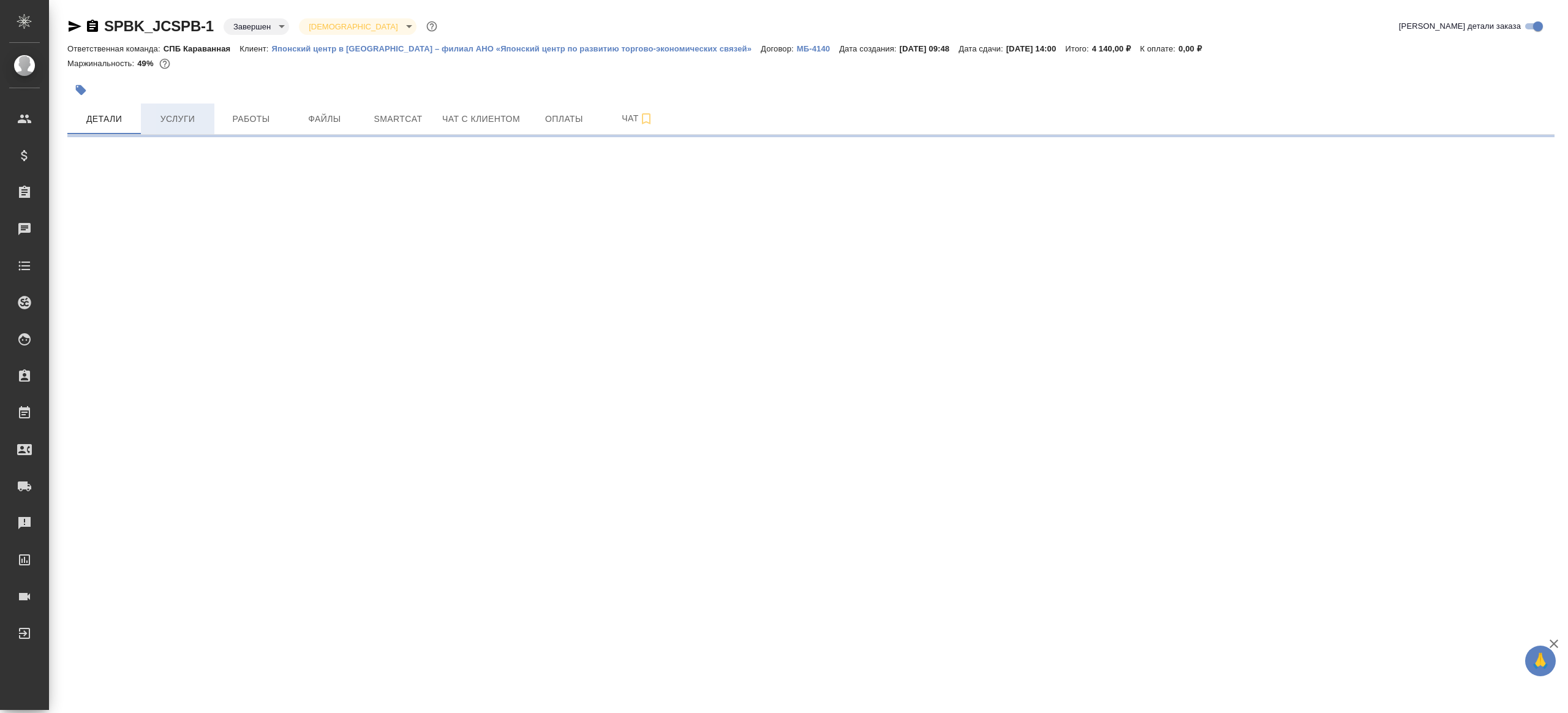
click at [175, 130] on button "Услуги" at bounding box center [177, 118] width 73 height 31
select select "RU"
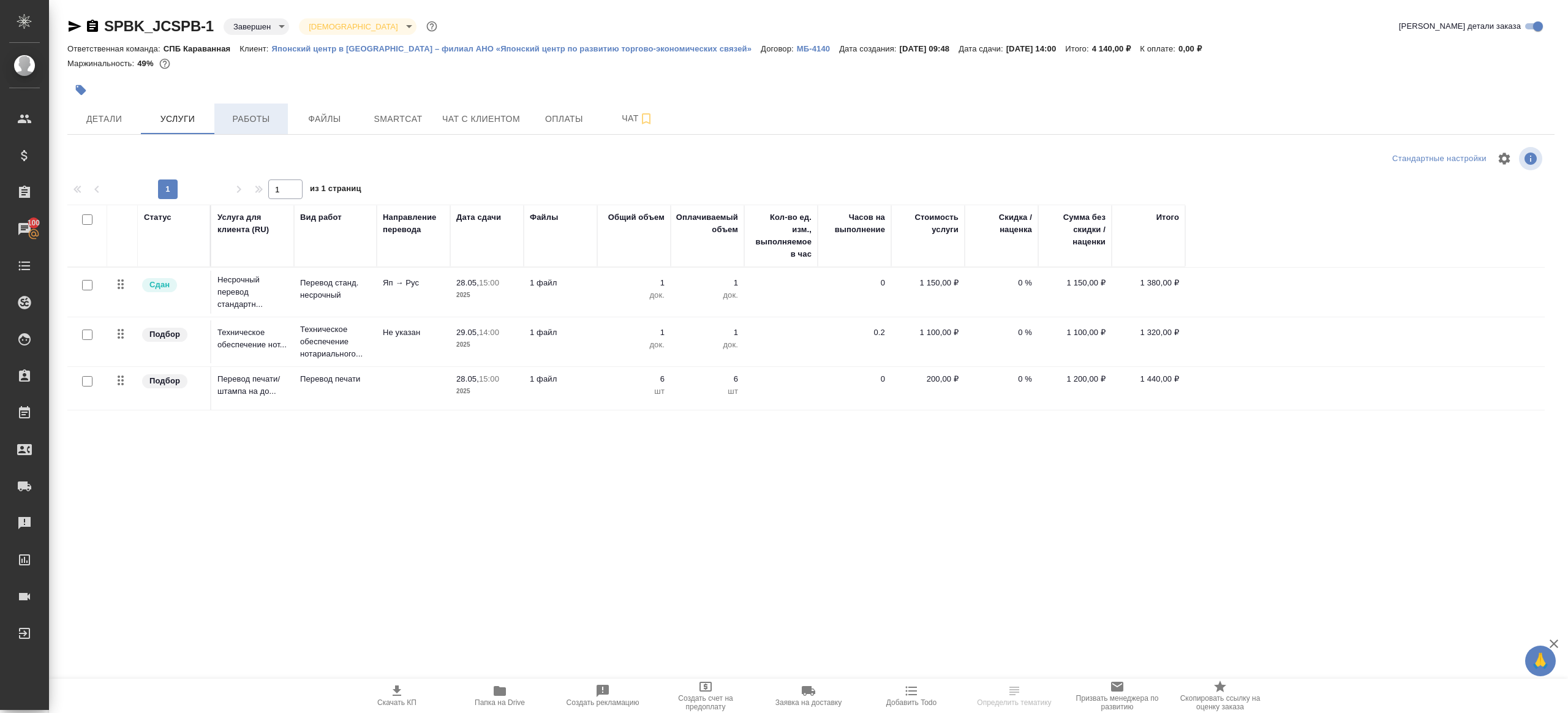
click at [257, 116] on span "Работы" at bounding box center [251, 118] width 58 height 15
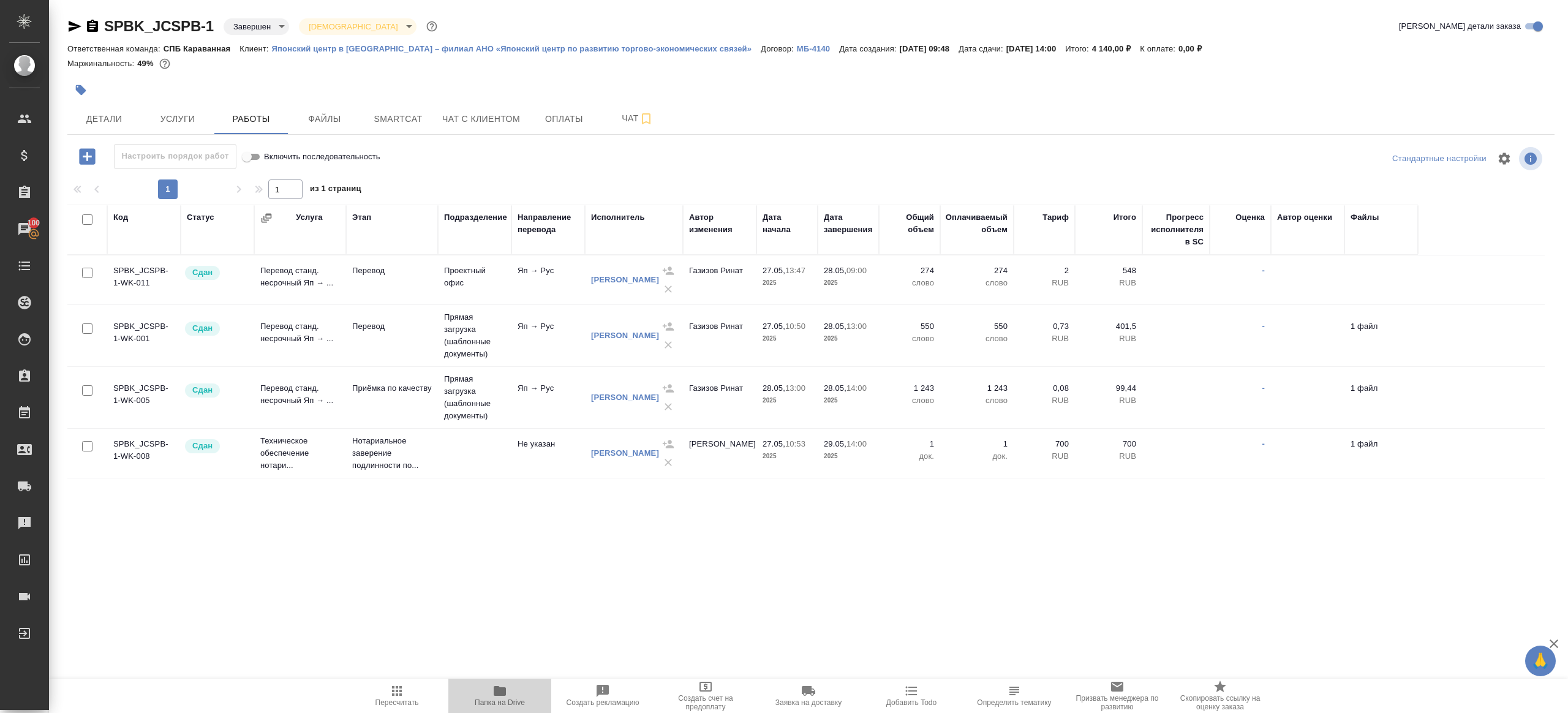
click at [517, 690] on span "Папка на Drive" at bounding box center [500, 694] width 88 height 23
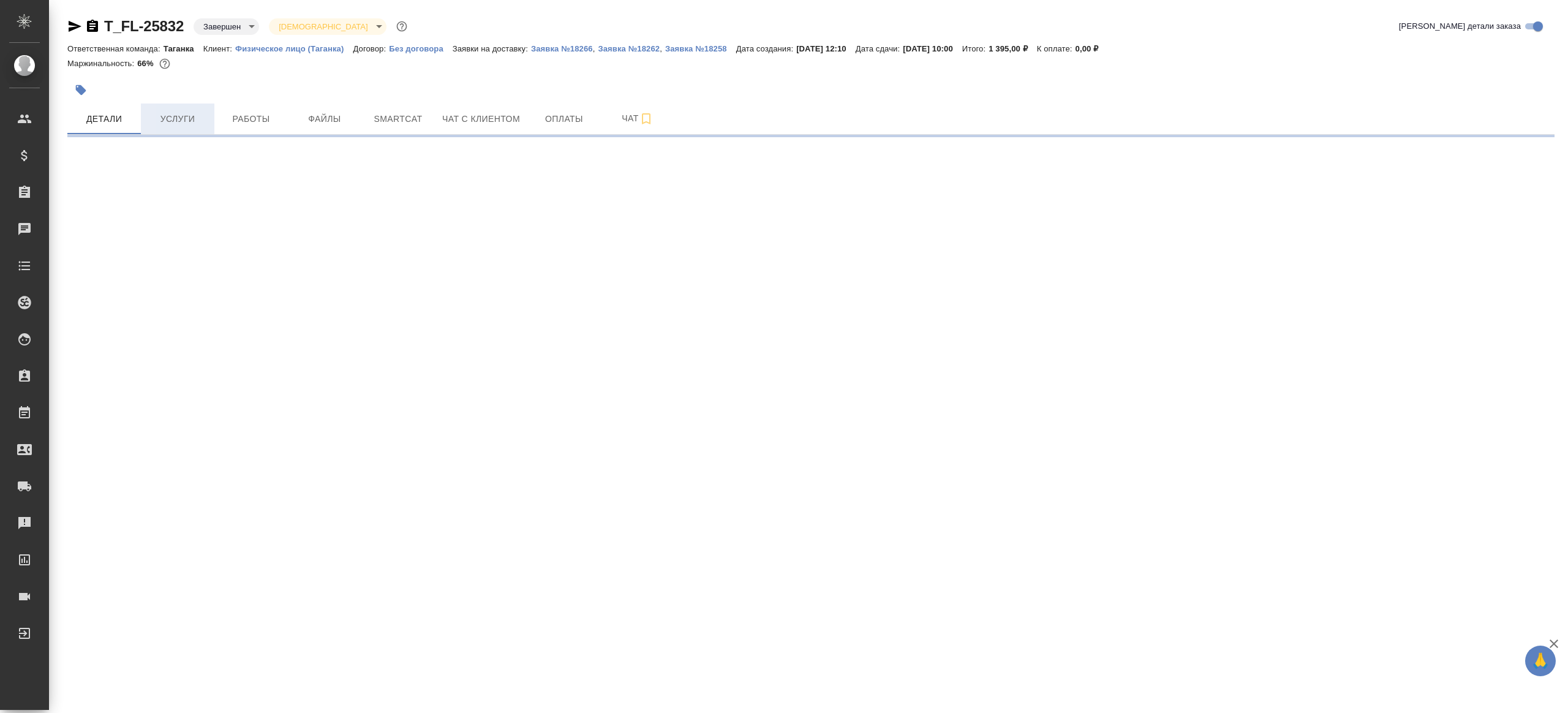
click at [180, 131] on button "Услуги" at bounding box center [177, 118] width 73 height 31
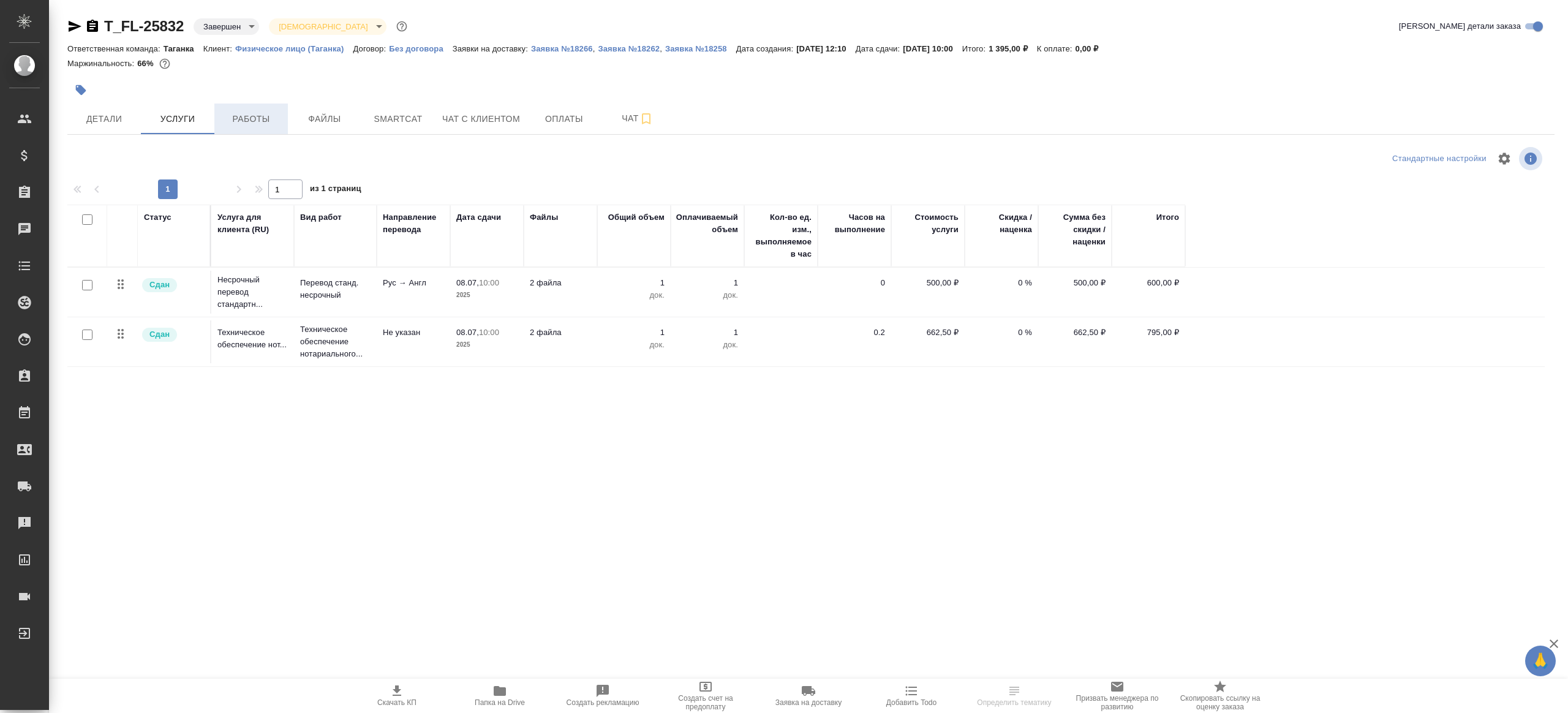
click at [261, 126] on button "Работы" at bounding box center [250, 118] width 73 height 31
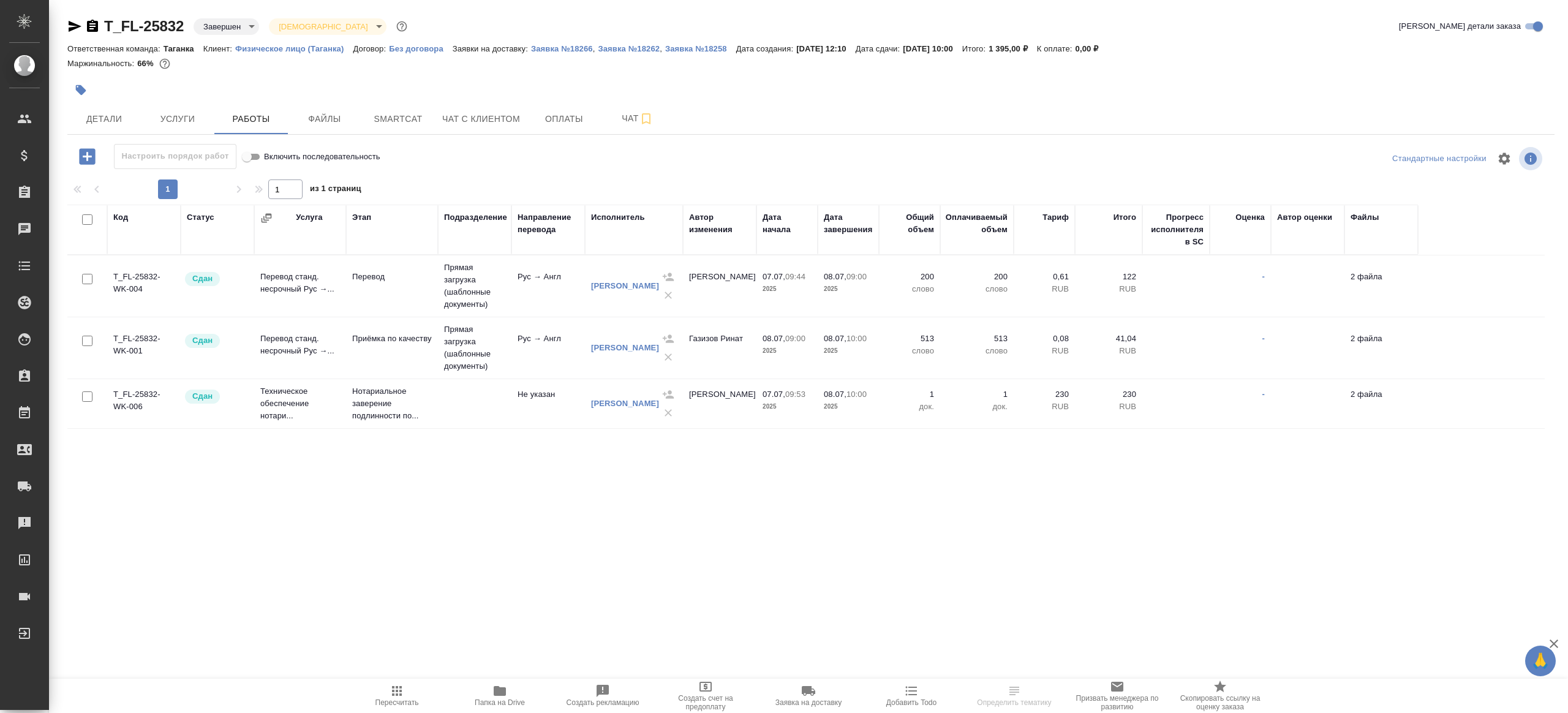
click at [607, 161] on div at bounding box center [810, 158] width 495 height 29
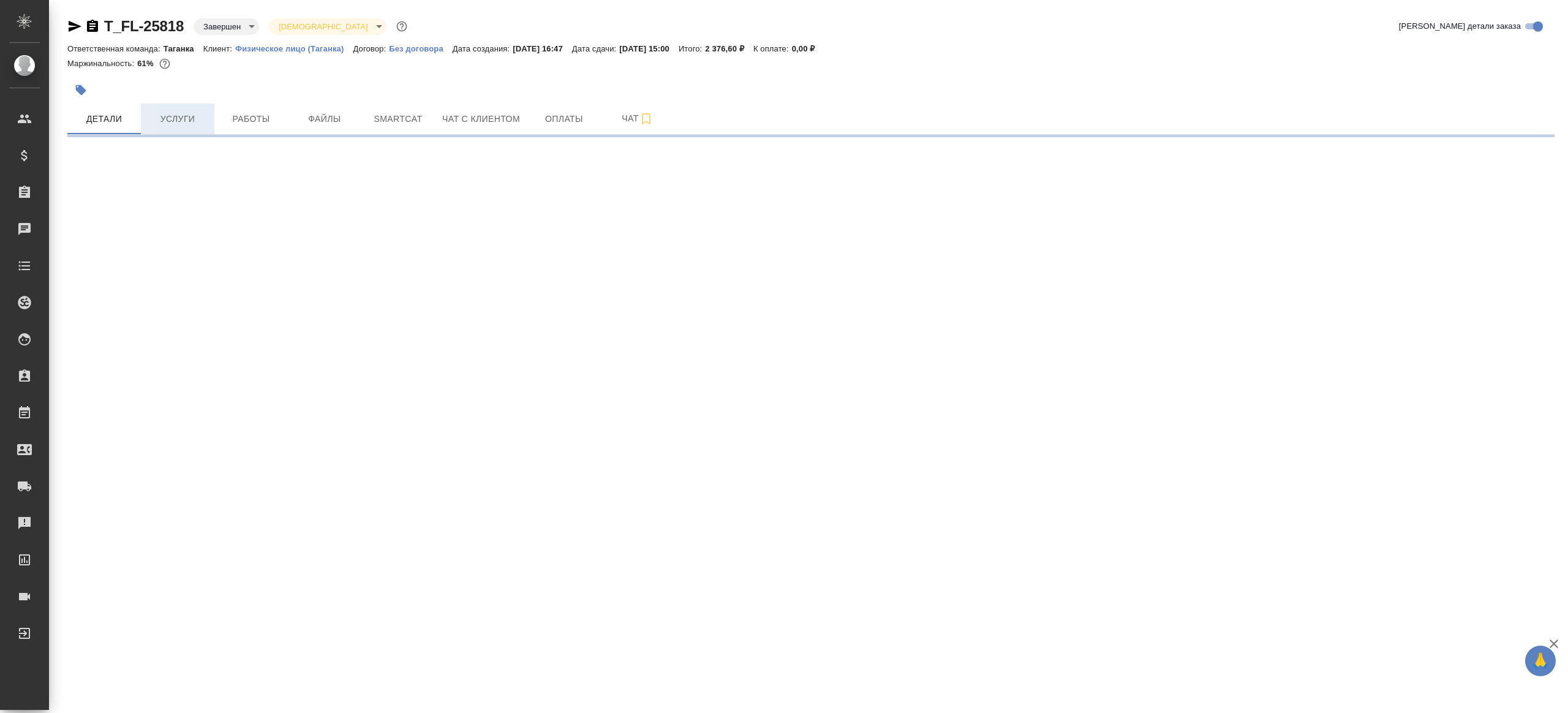
click at [179, 123] on span "Услуги" at bounding box center [178, 118] width 58 height 15
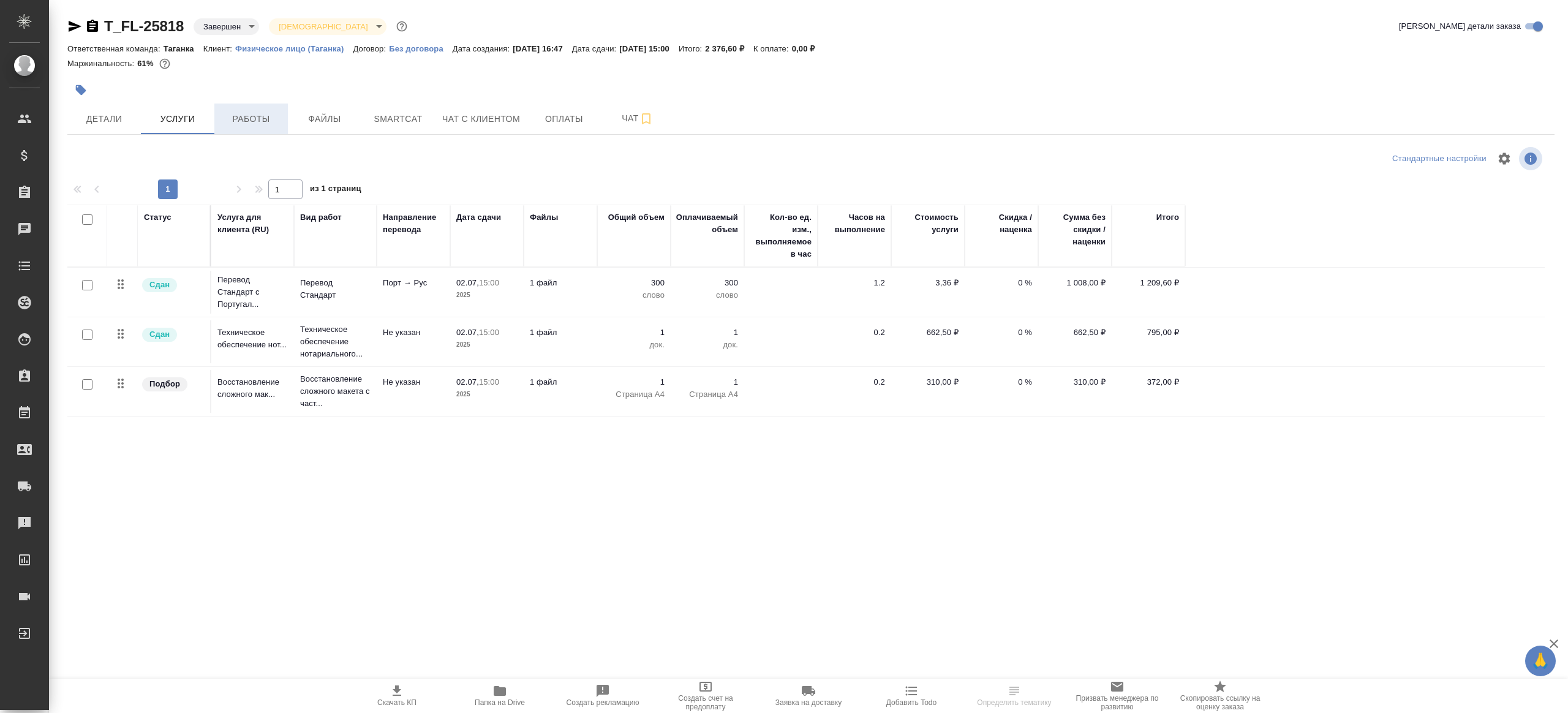
click at [239, 129] on button "Работы" at bounding box center [250, 118] width 73 height 31
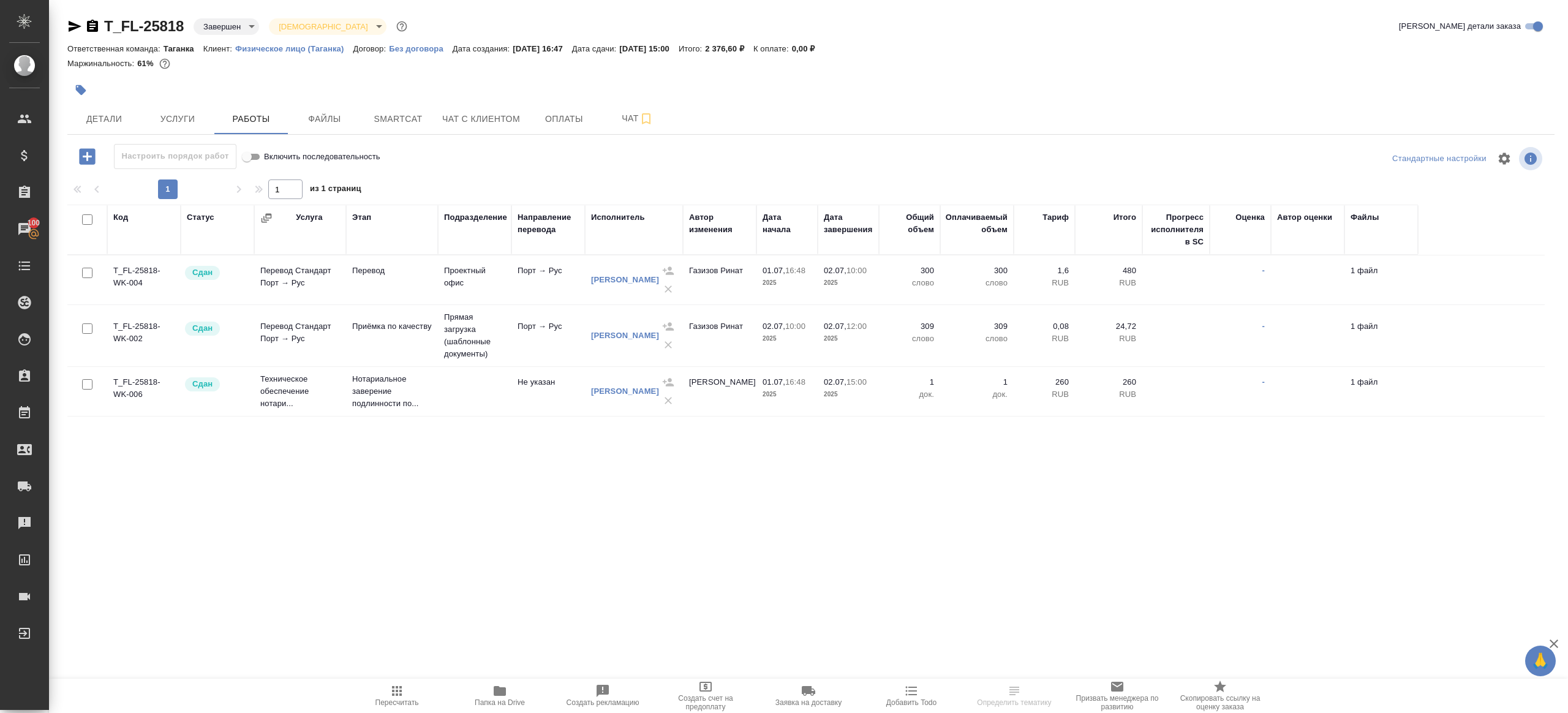
click at [507, 696] on span "Папка на Drive" at bounding box center [500, 694] width 88 height 23
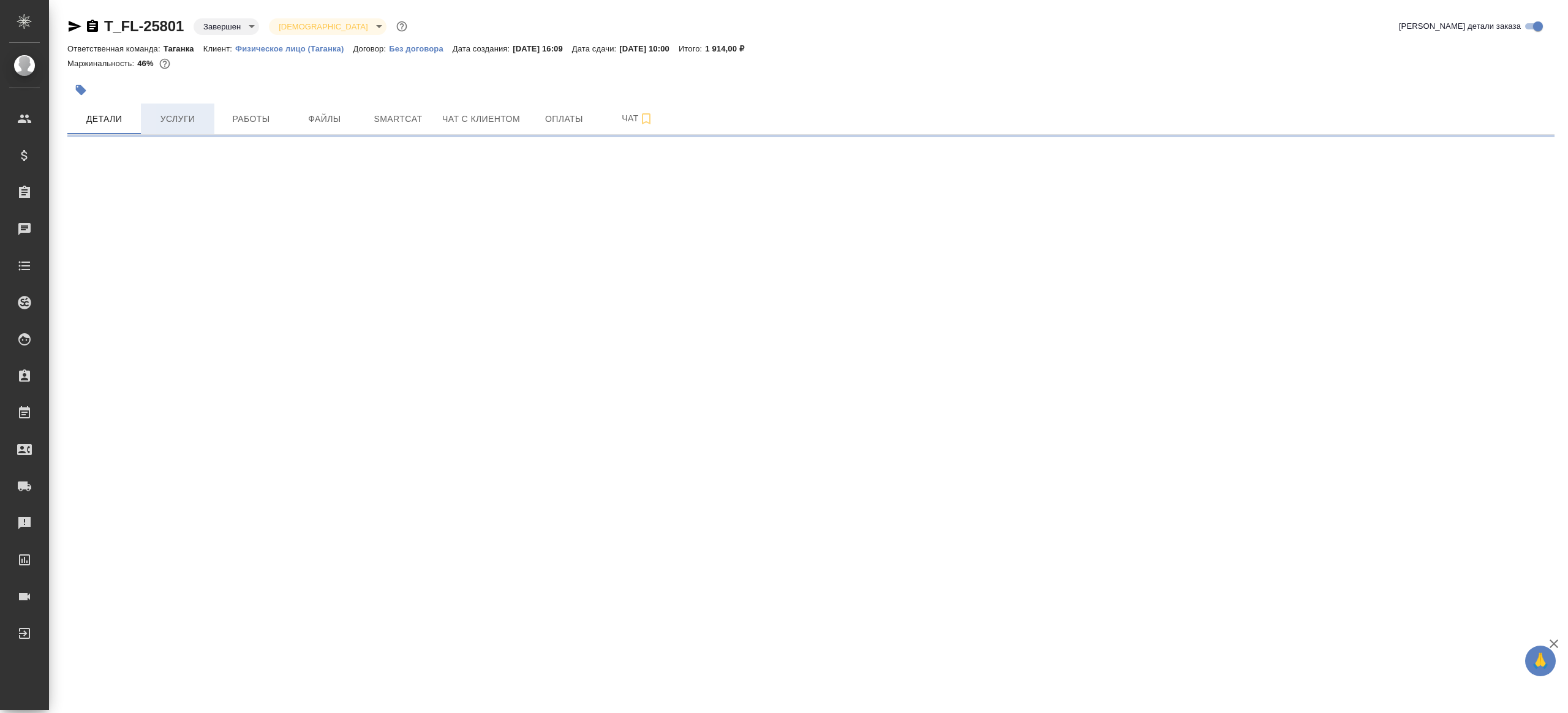
click at [157, 124] on span "Услуги" at bounding box center [178, 118] width 58 height 15
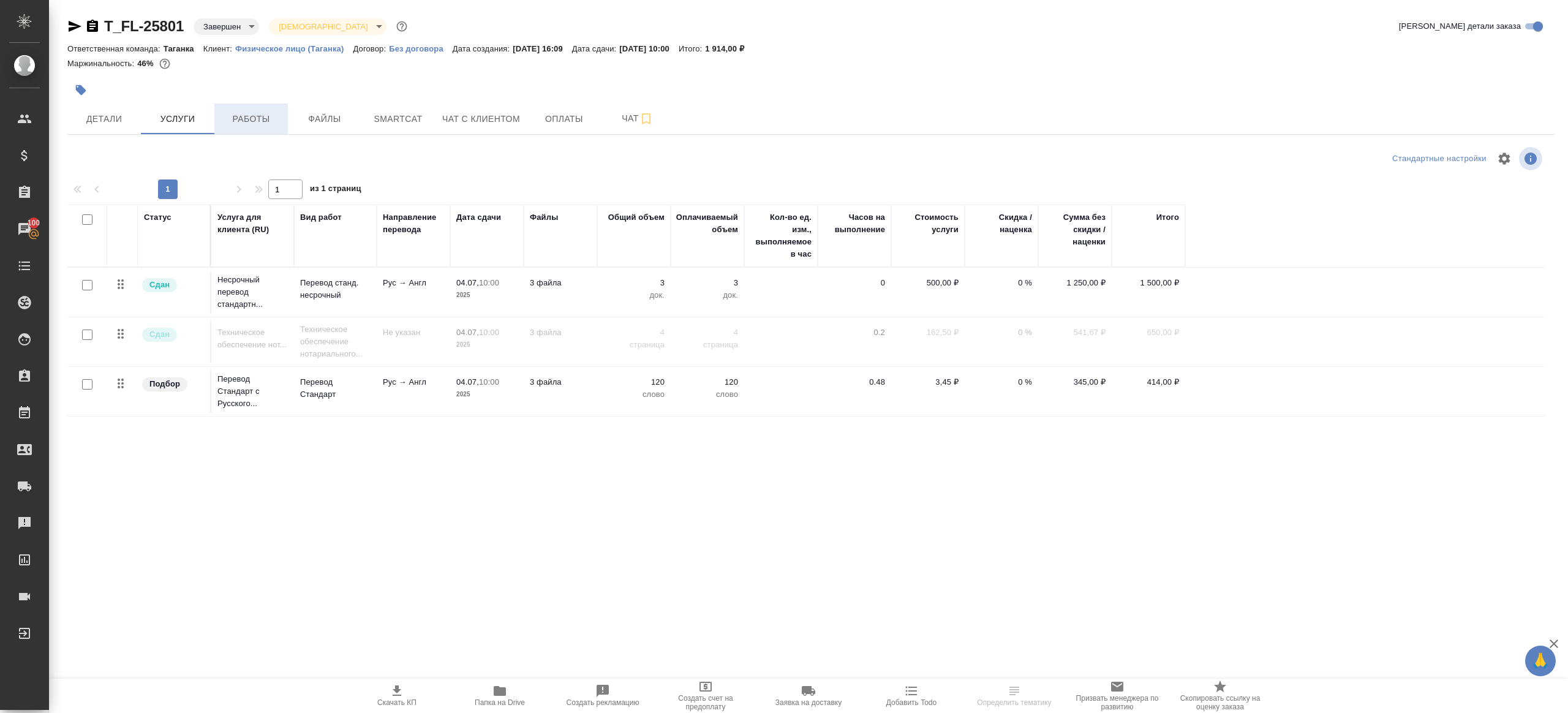
click at [244, 124] on span "Работы" at bounding box center [251, 118] width 58 height 15
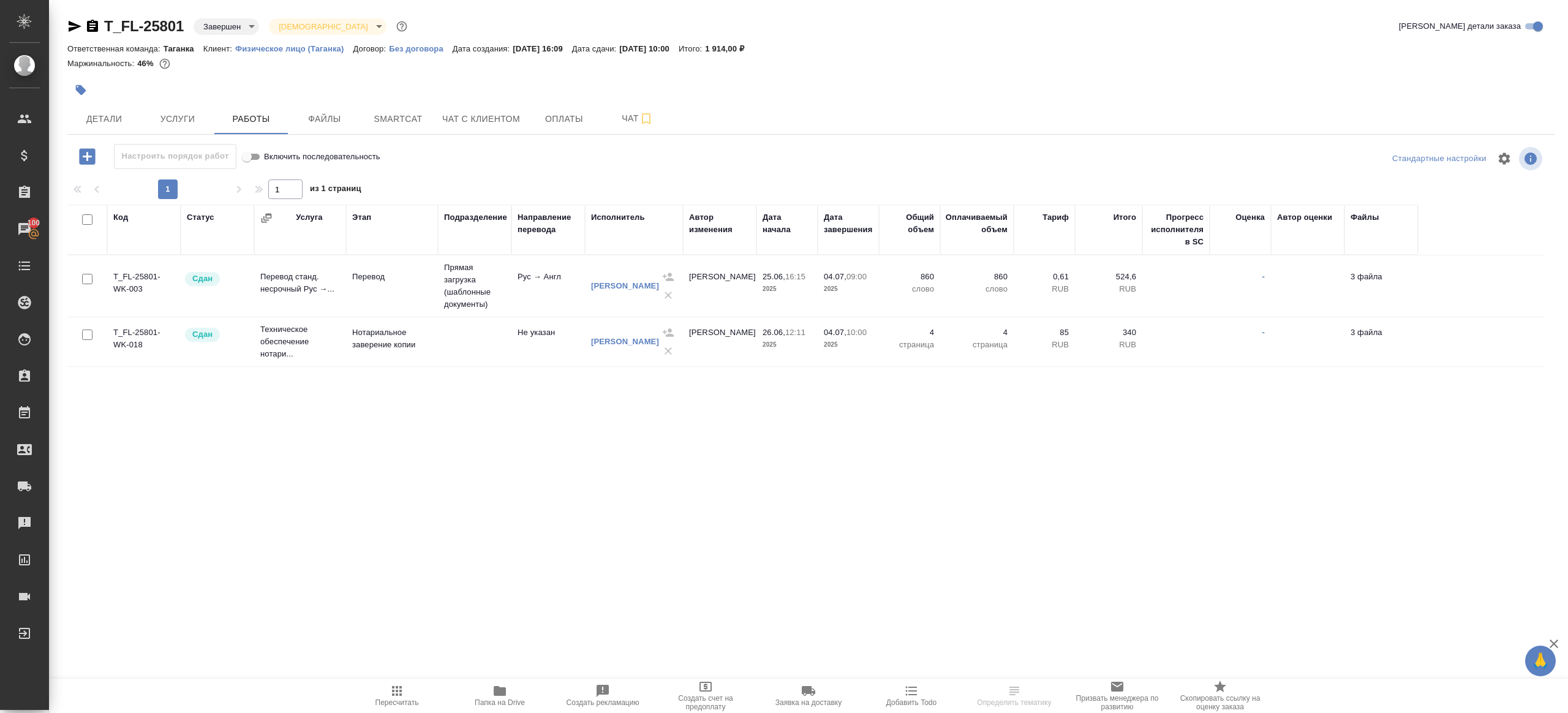
click at [503, 677] on div ".cls-1 fill:#fff; AWATERA Gazizov Rinat Клиенты Спецификации Заказы 100 Чаты To…" at bounding box center [784, 356] width 1568 height 713
click at [502, 685] on icon "button" at bounding box center [499, 690] width 15 height 15
click at [186, 119] on span "Услуги" at bounding box center [178, 118] width 58 height 15
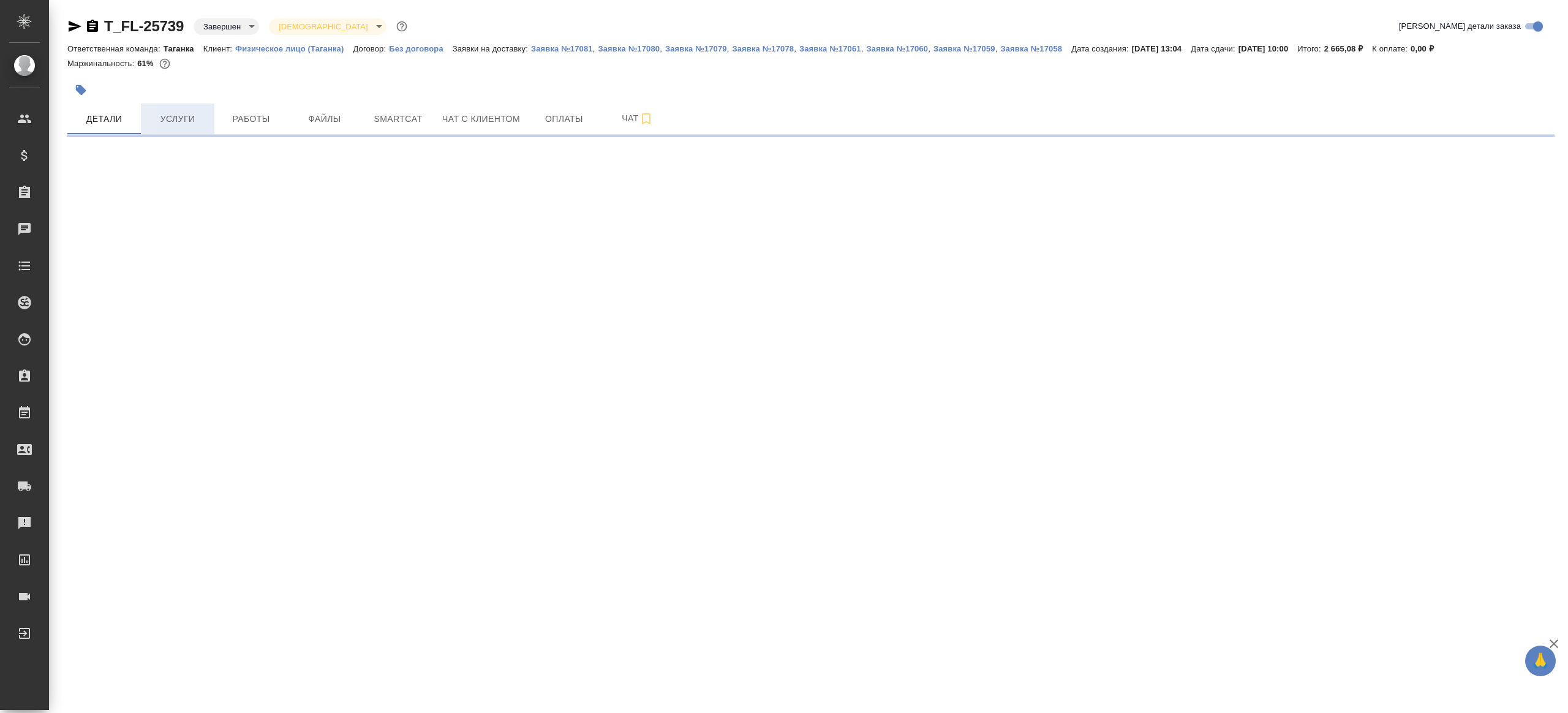
click at [168, 124] on span "Услуги" at bounding box center [178, 118] width 58 height 15
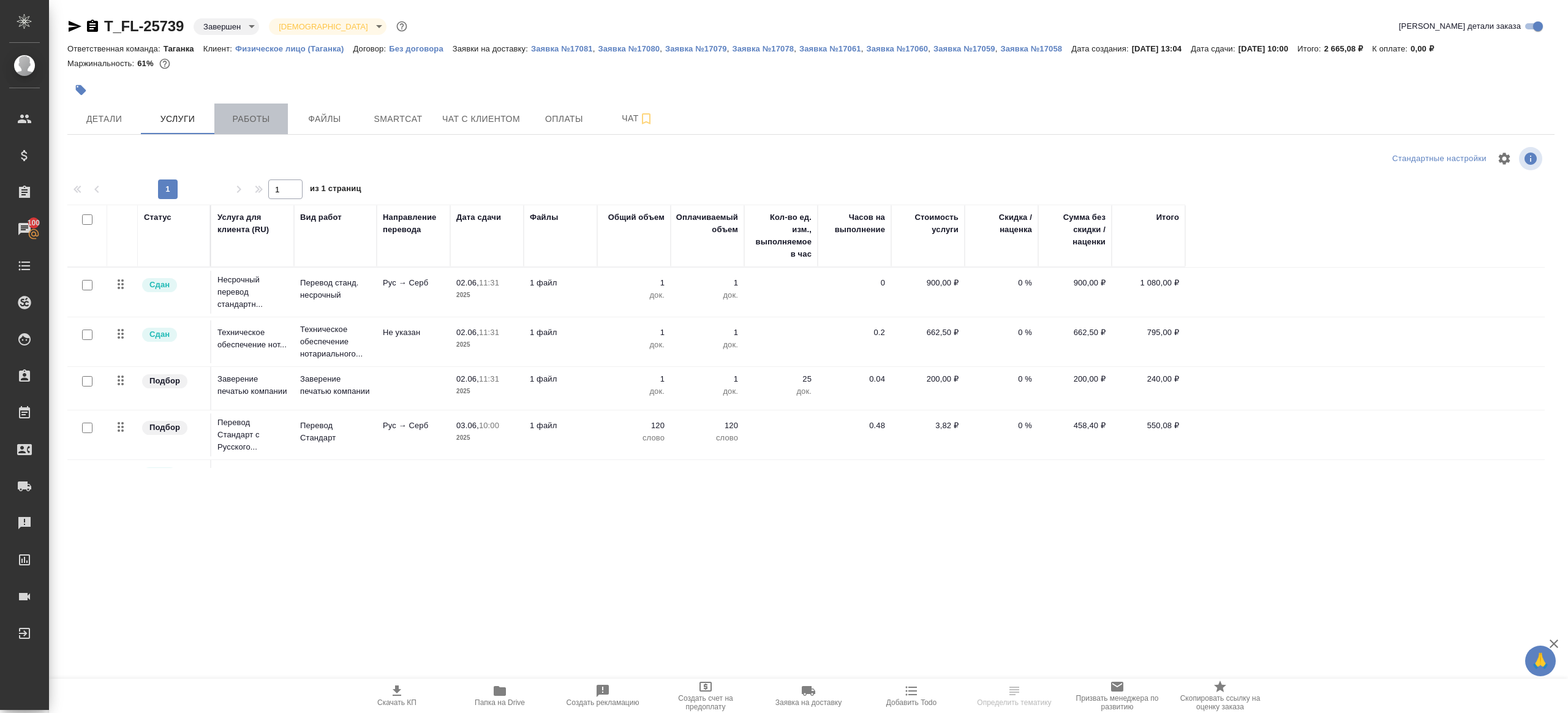
click at [257, 123] on span "Работы" at bounding box center [251, 118] width 58 height 15
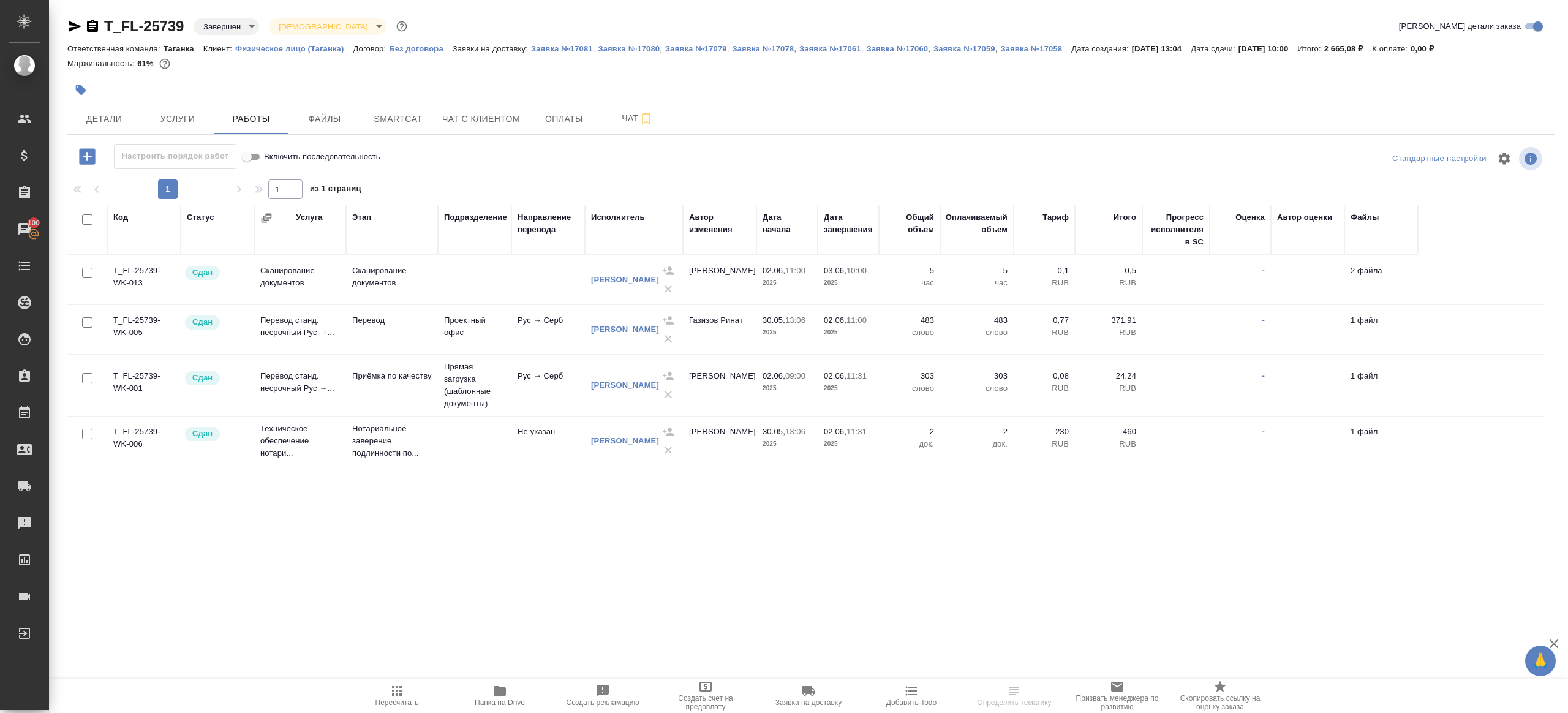
click at [487, 688] on span "Папка на Drive" at bounding box center [500, 694] width 88 height 23
click at [172, 121] on span "Услуги" at bounding box center [178, 118] width 58 height 15
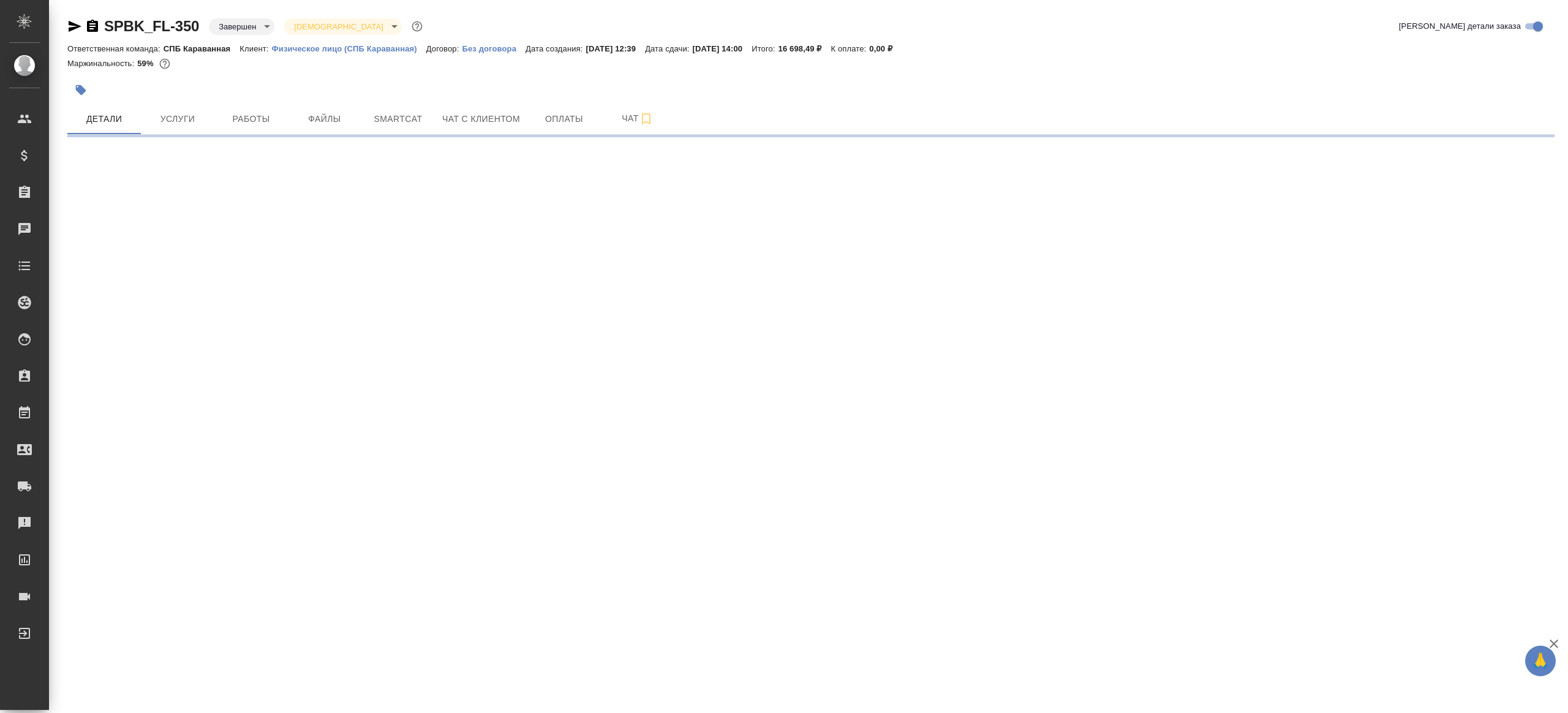
select select "RU"
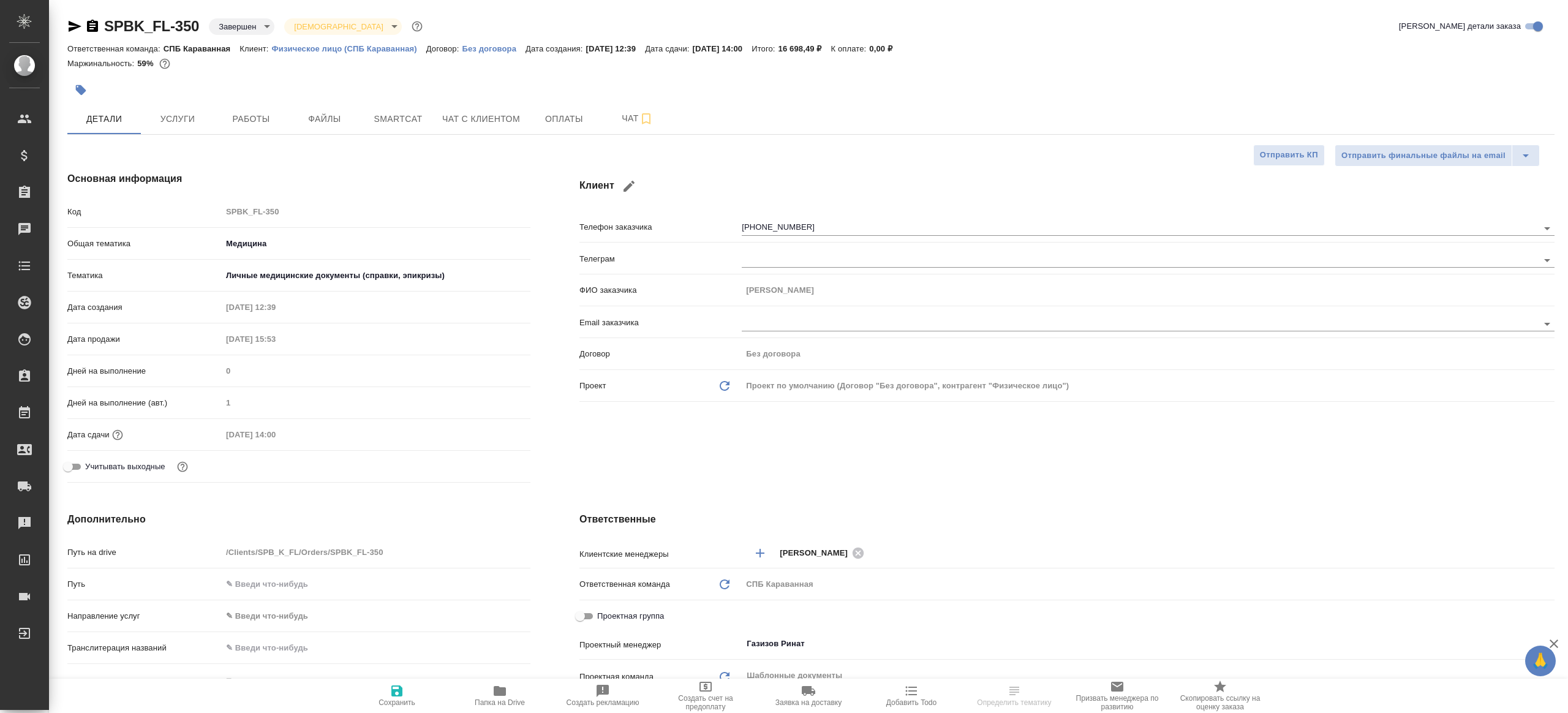
type textarea "x"
click at [181, 121] on span "Услуги" at bounding box center [178, 118] width 58 height 15
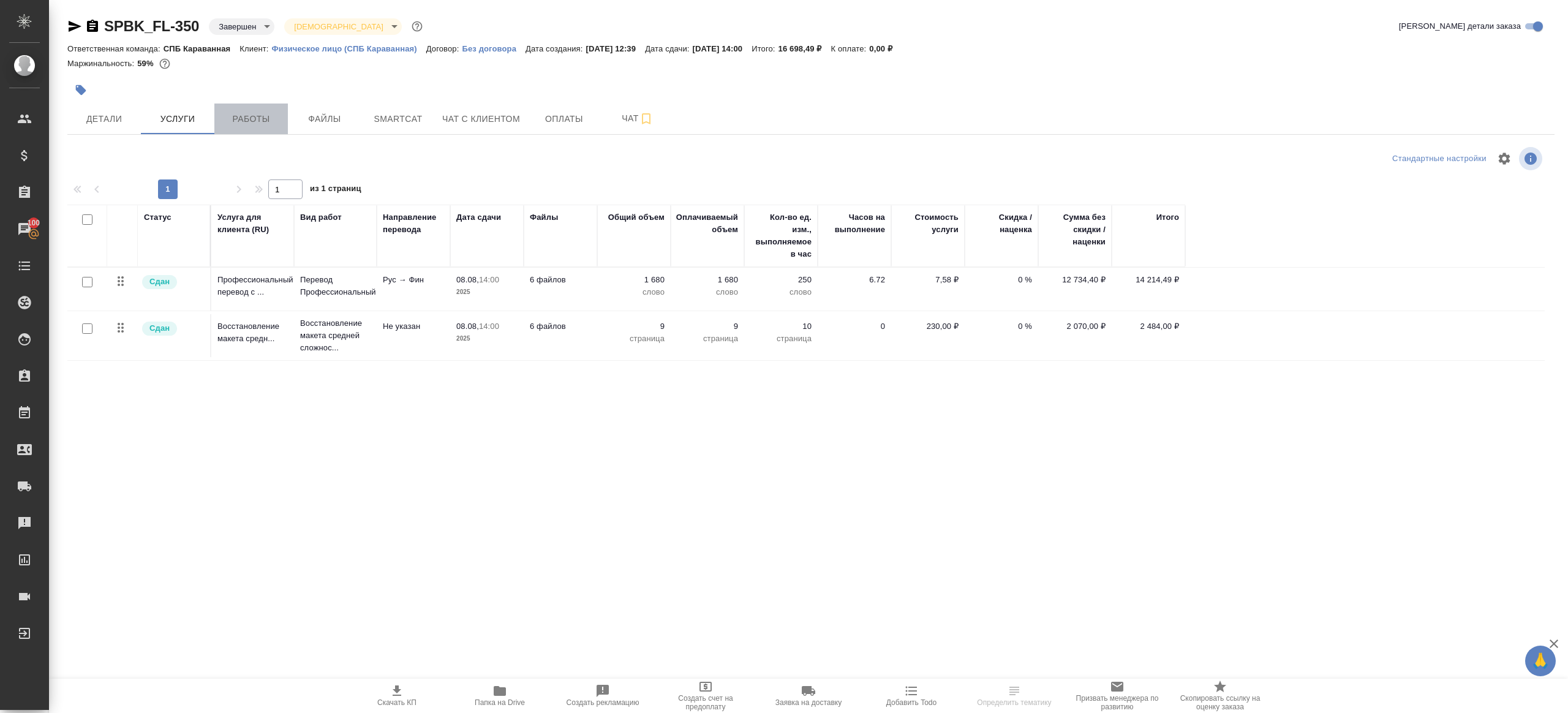
click at [261, 114] on span "Работы" at bounding box center [251, 118] width 58 height 15
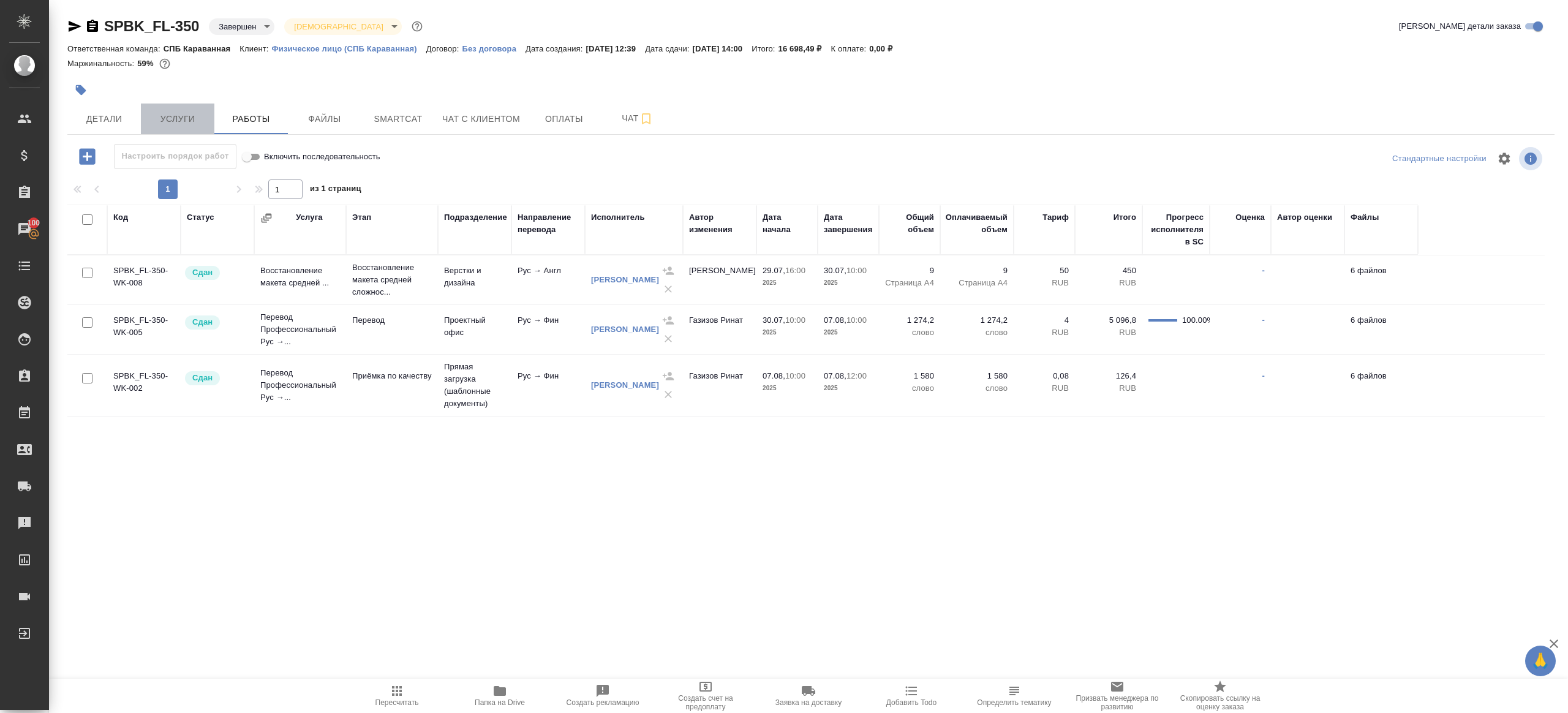
click at [193, 123] on span "Услуги" at bounding box center [178, 118] width 58 height 15
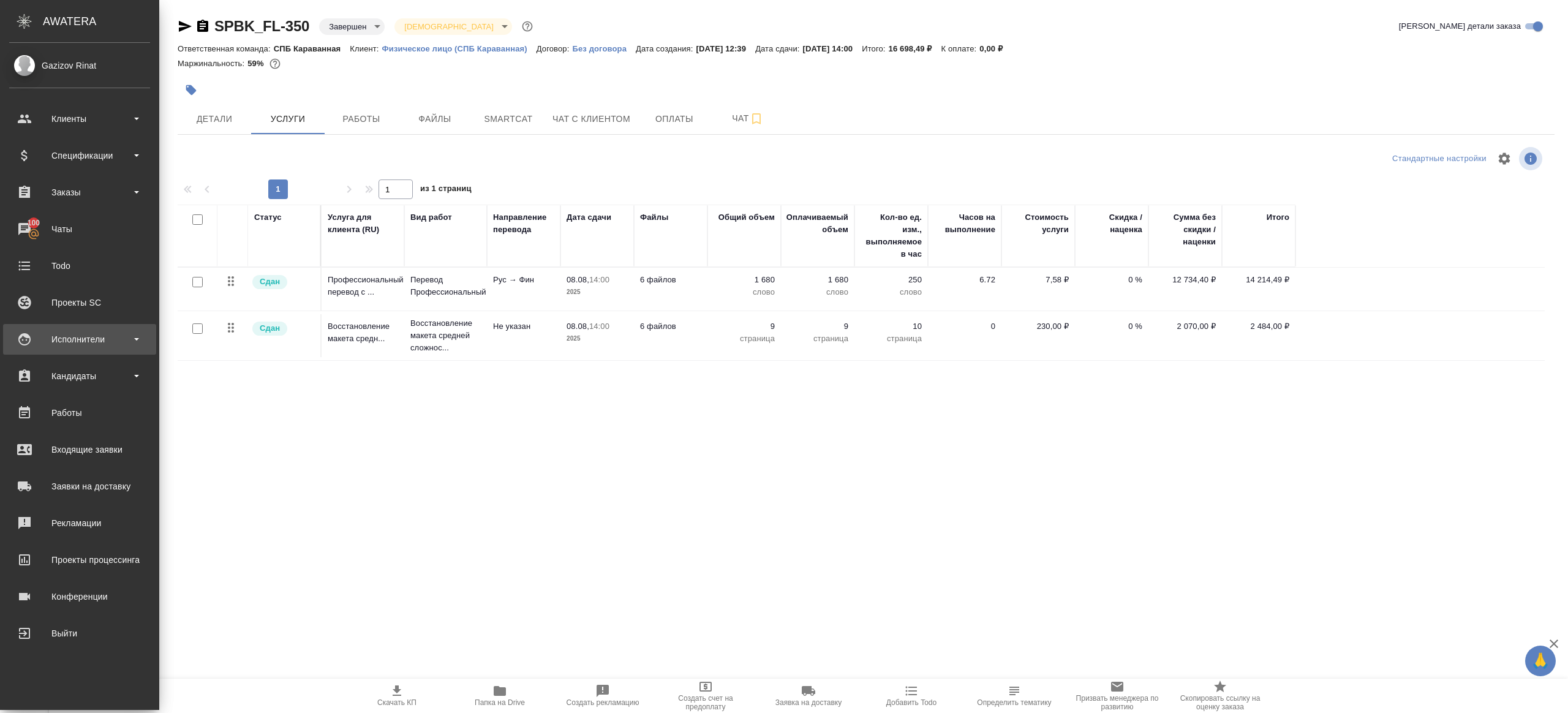
click at [92, 347] on div "Исполнители" at bounding box center [80, 339] width 141 height 18
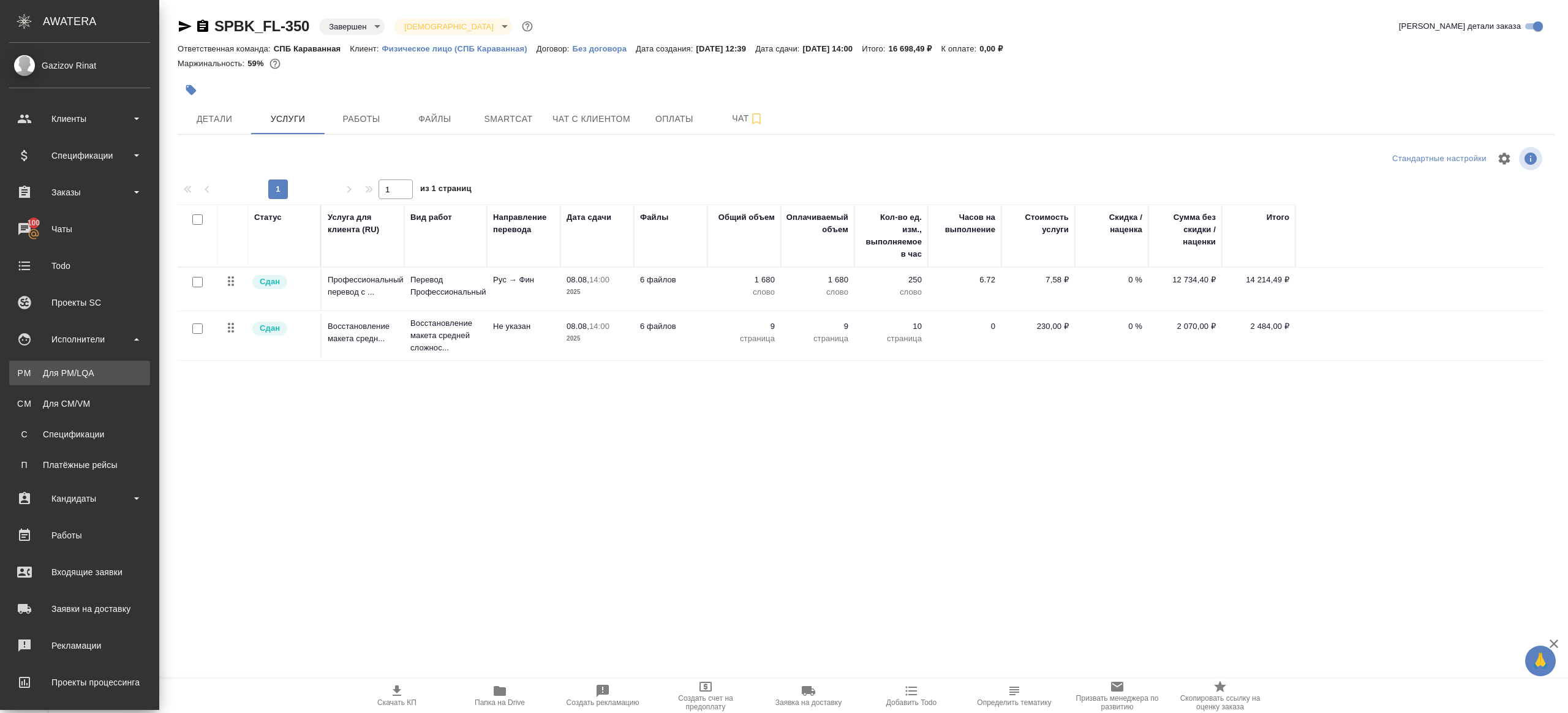
click at [100, 376] on div "Для PM/LQA" at bounding box center [79, 373] width 129 height 13
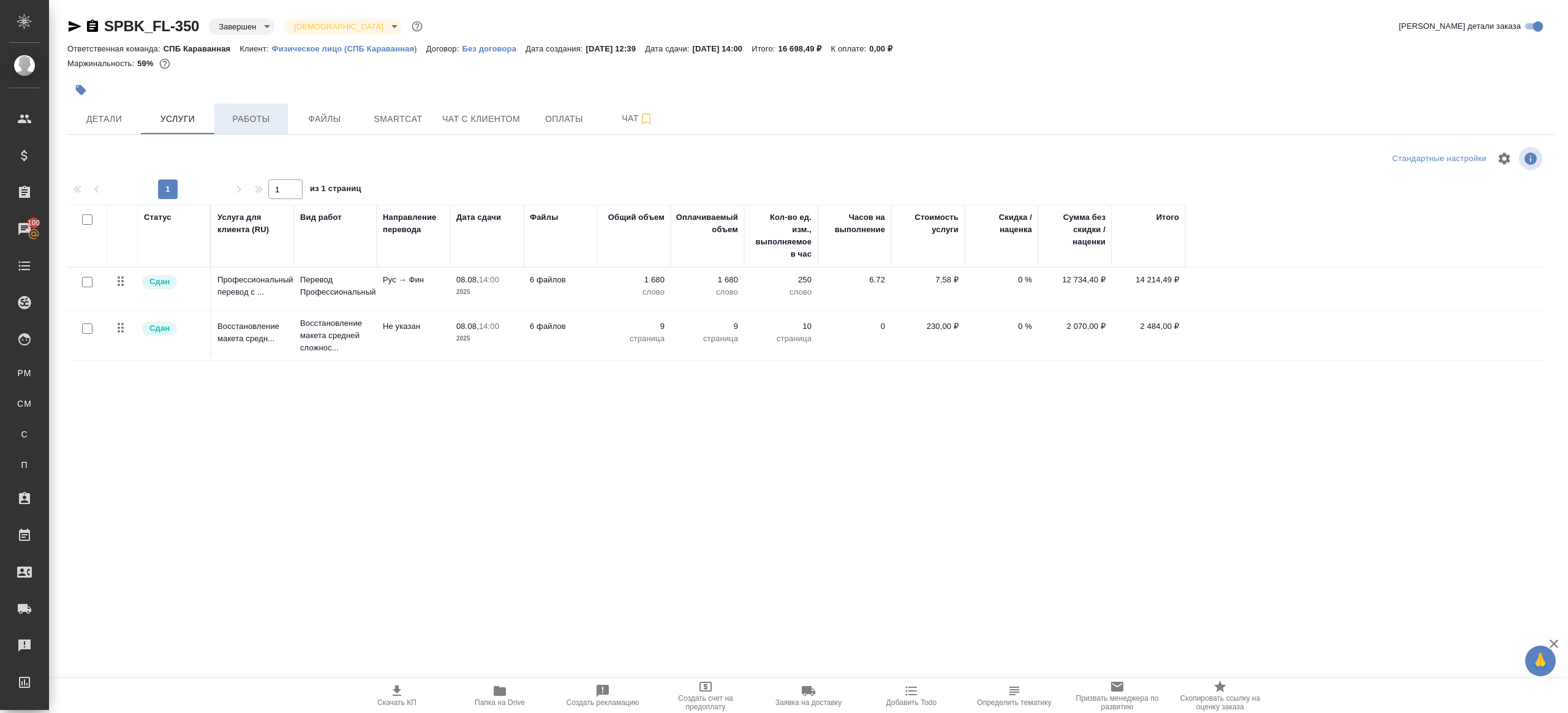
click at [235, 115] on span "Работы" at bounding box center [251, 118] width 58 height 15
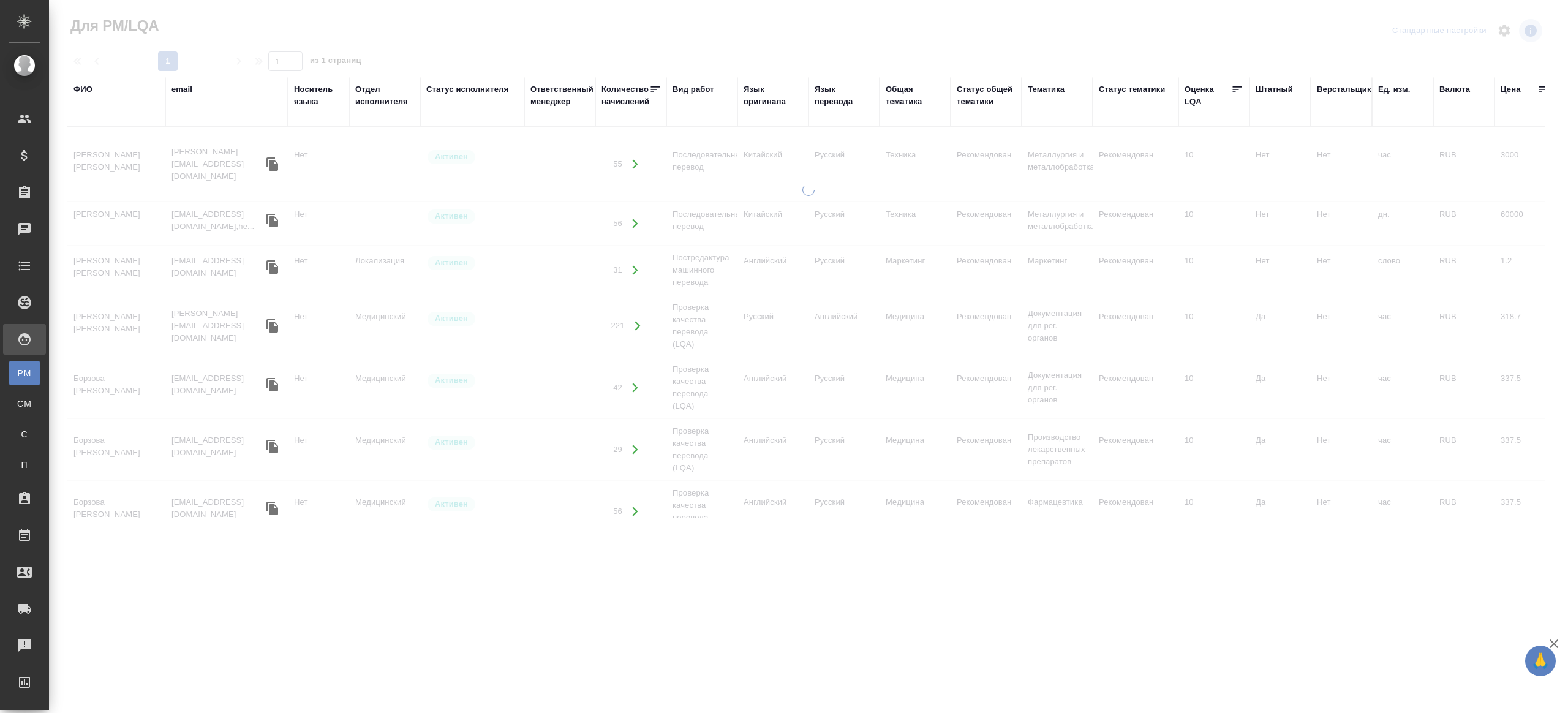
click at [615, 93] on div "Количество начислений" at bounding box center [626, 95] width 47 height 24
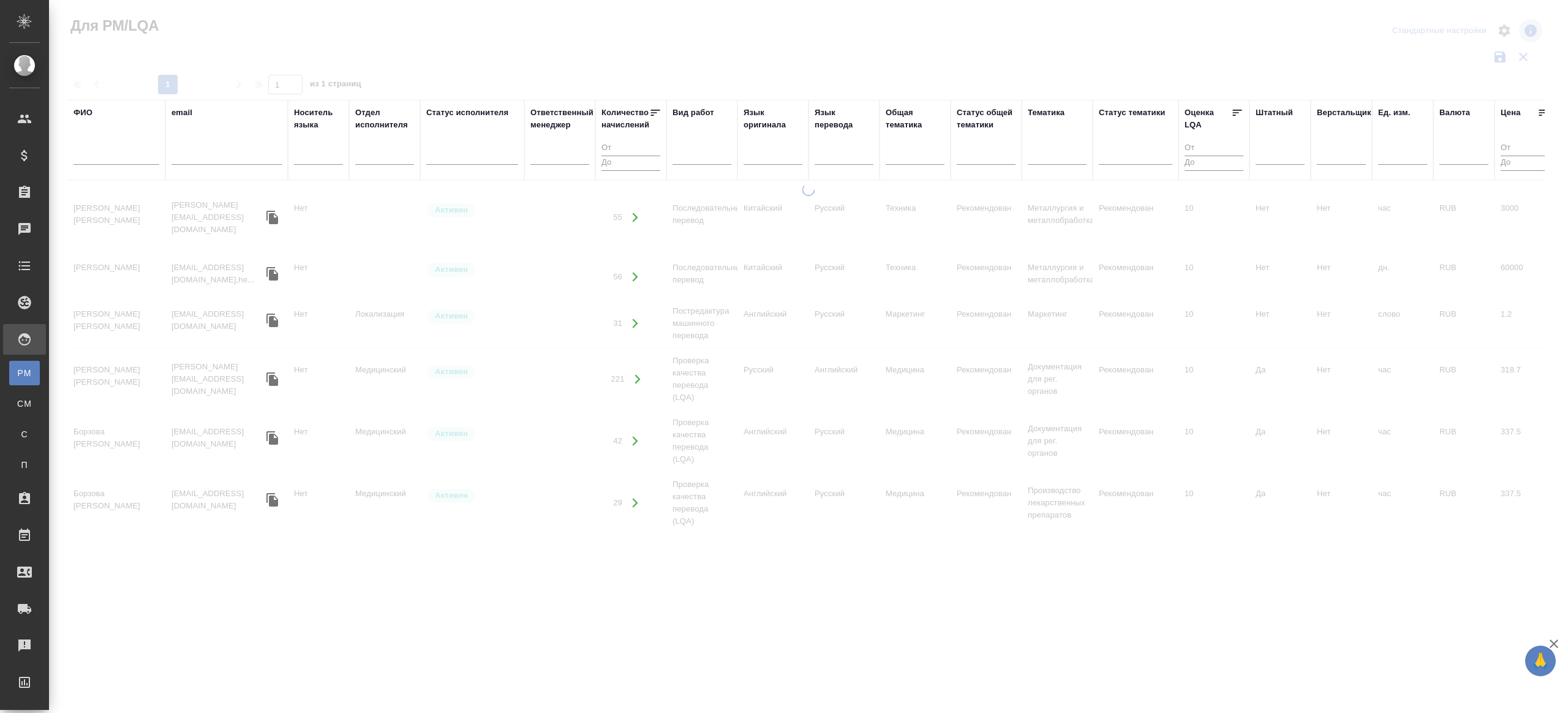
click at [792, 156] on div at bounding box center [773, 152] width 58 height 17
click at [722, 159] on div at bounding box center [701, 152] width 58 height 17
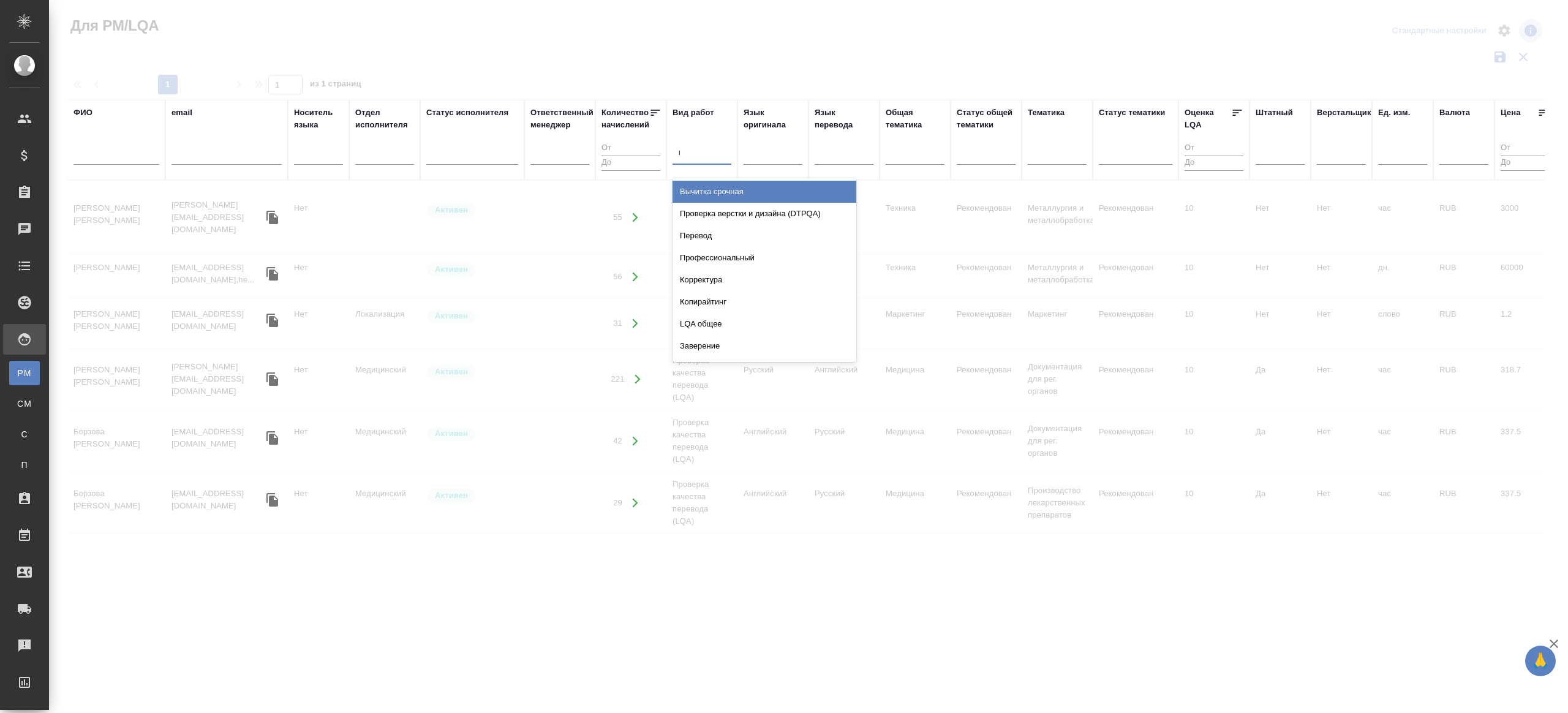
type input "пе"
click at [731, 182] on div "Перевод" at bounding box center [764, 192] width 184 height 22
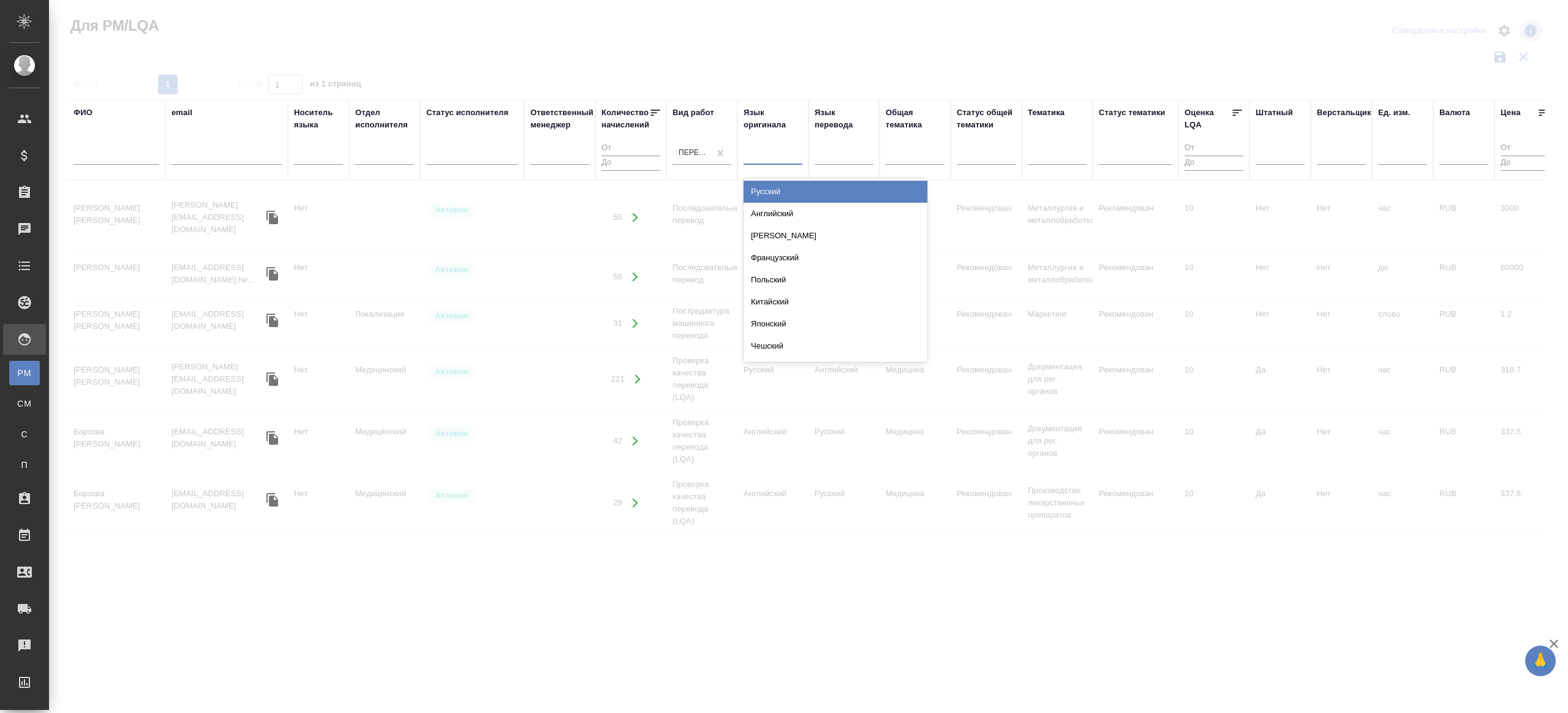
click at [784, 152] on div at bounding box center [773, 152] width 58 height 17
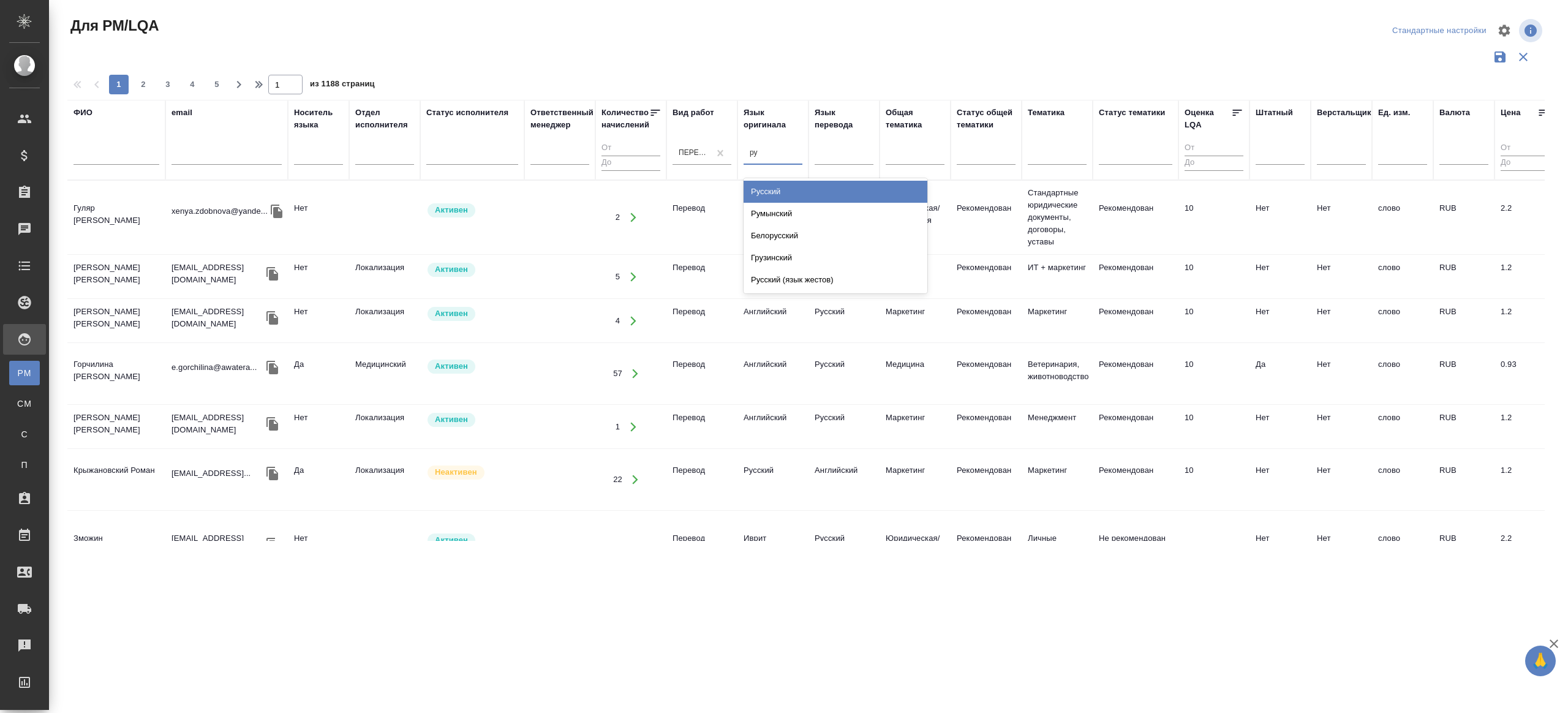
type input "рус"
click at [779, 188] on div "Русский" at bounding box center [835, 192] width 184 height 22
click at [814, 144] on div at bounding box center [844, 152] width 58 height 17
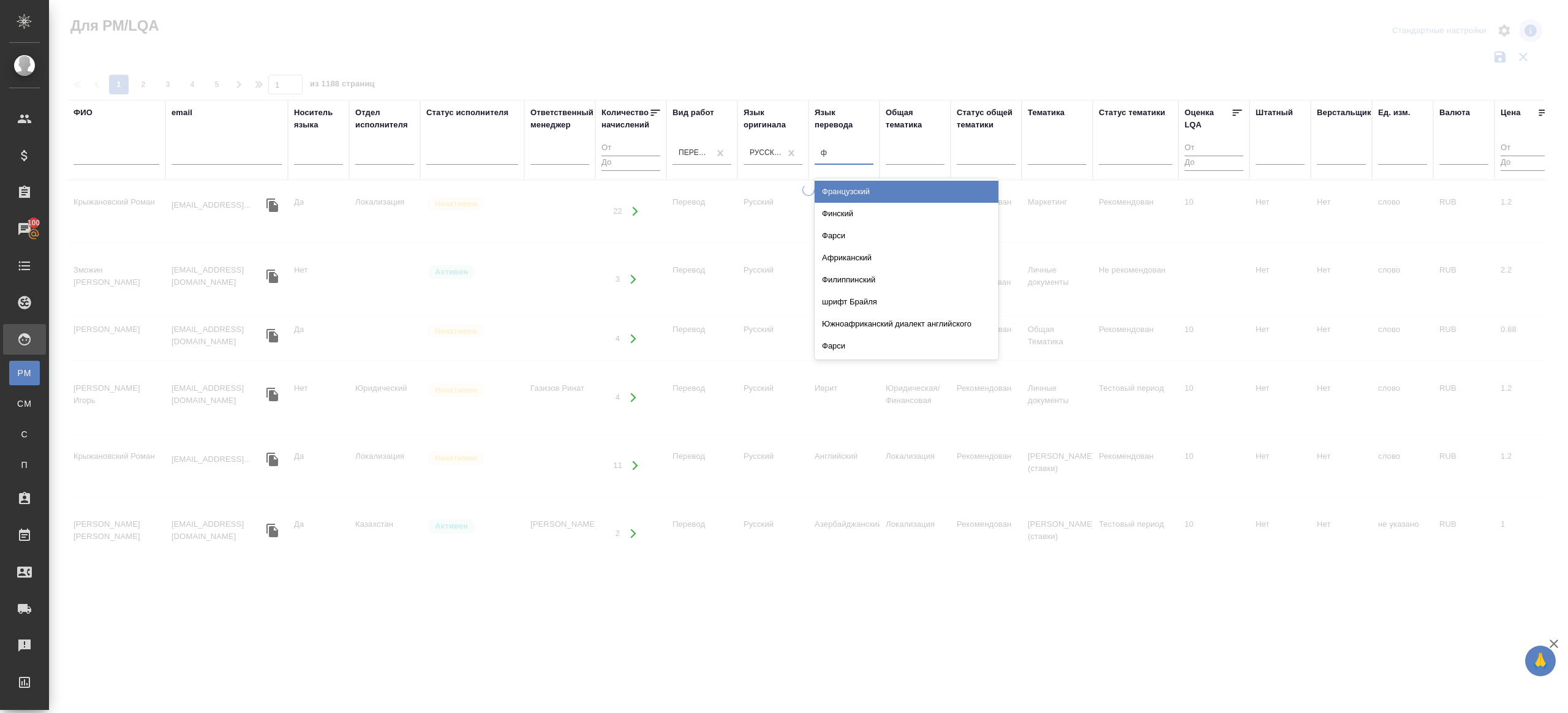
type input "фи"
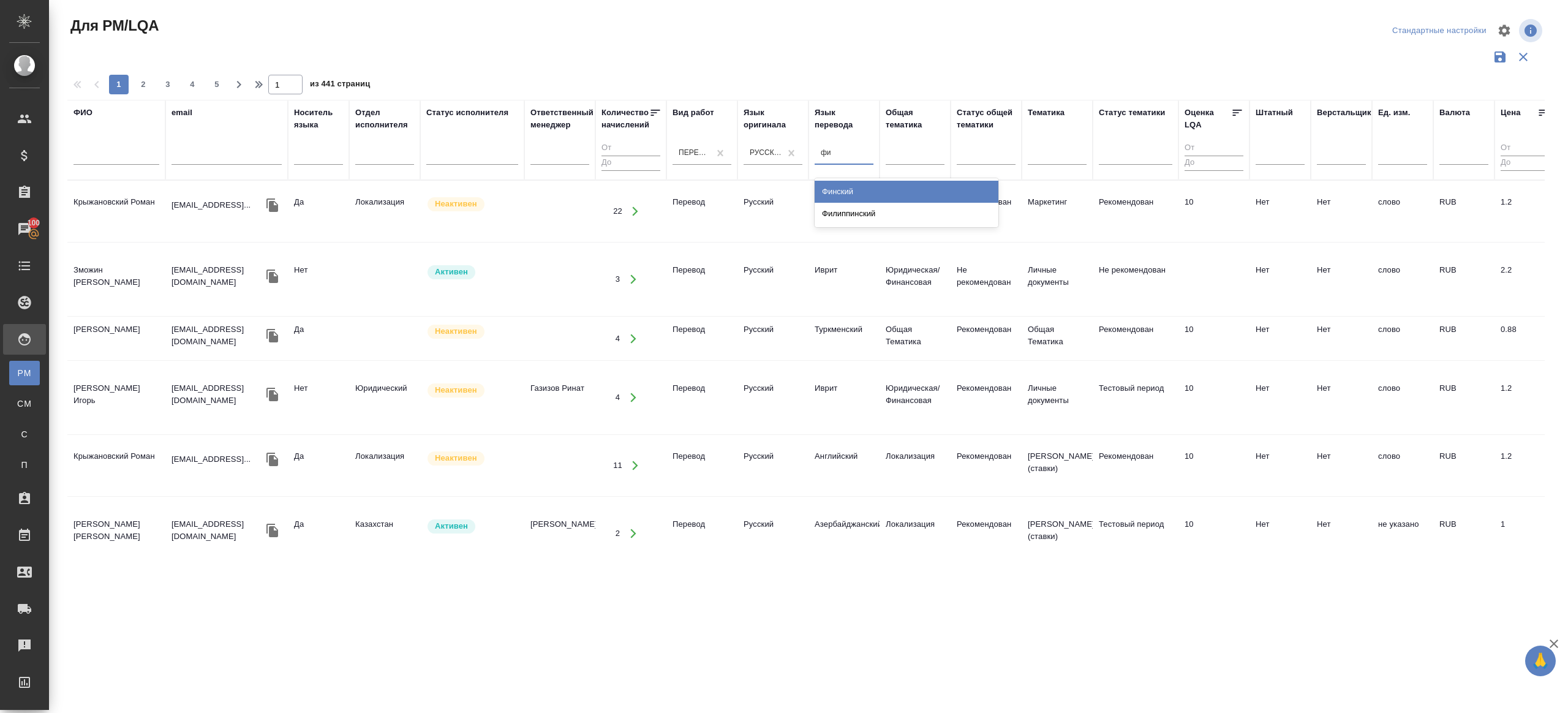
click at [855, 184] on div "Финский" at bounding box center [906, 192] width 184 height 22
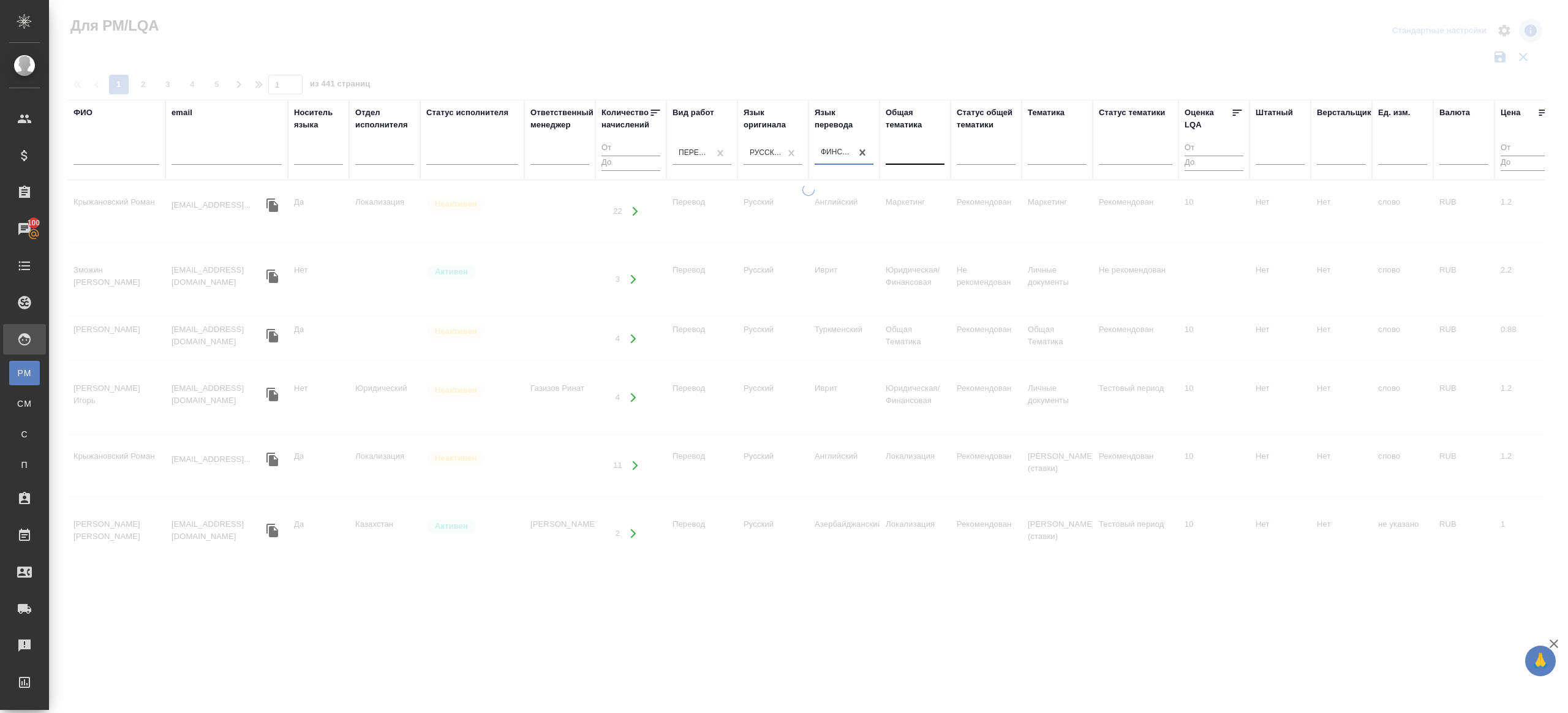
click at [929, 156] on div at bounding box center [915, 152] width 58 height 17
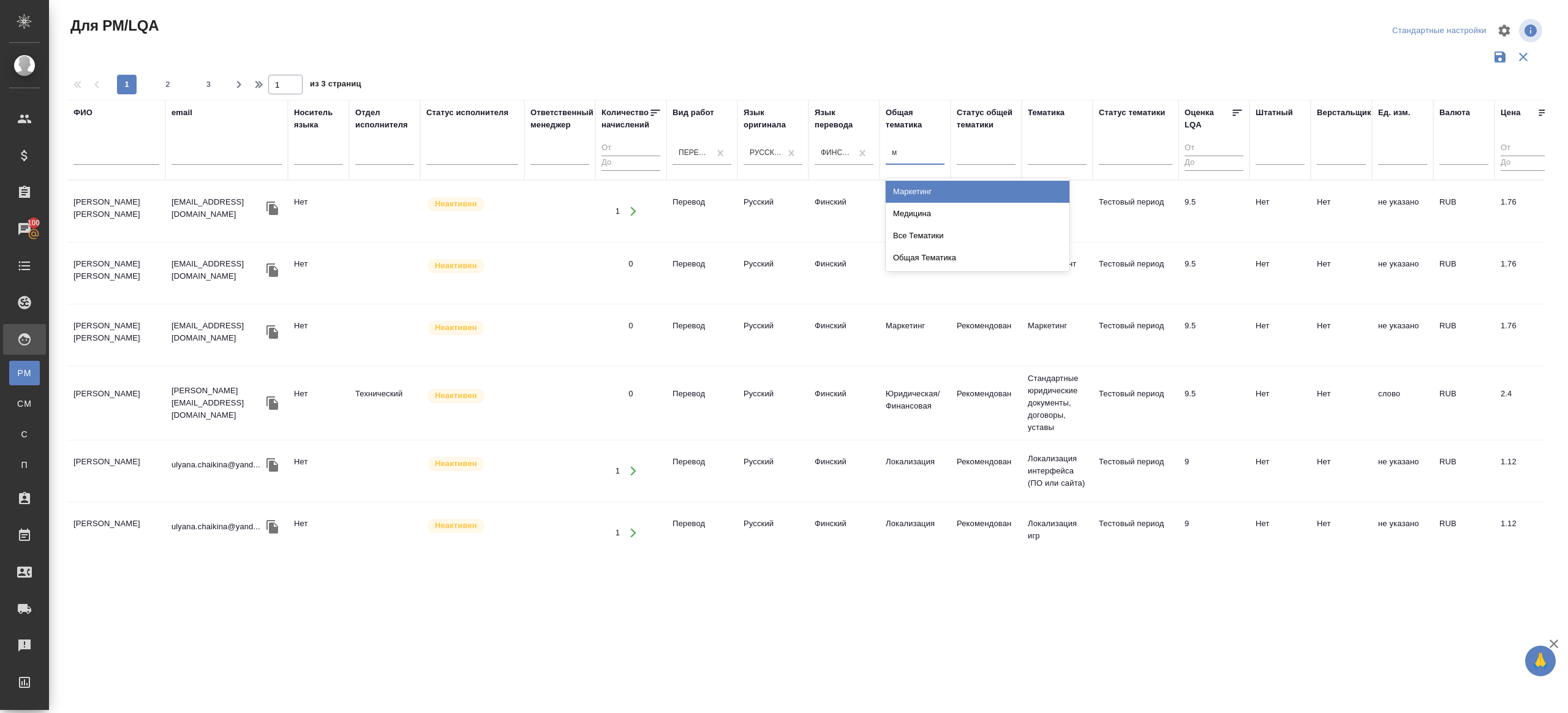
type input "ме"
click at [925, 186] on div "Медицина" at bounding box center [977, 192] width 184 height 22
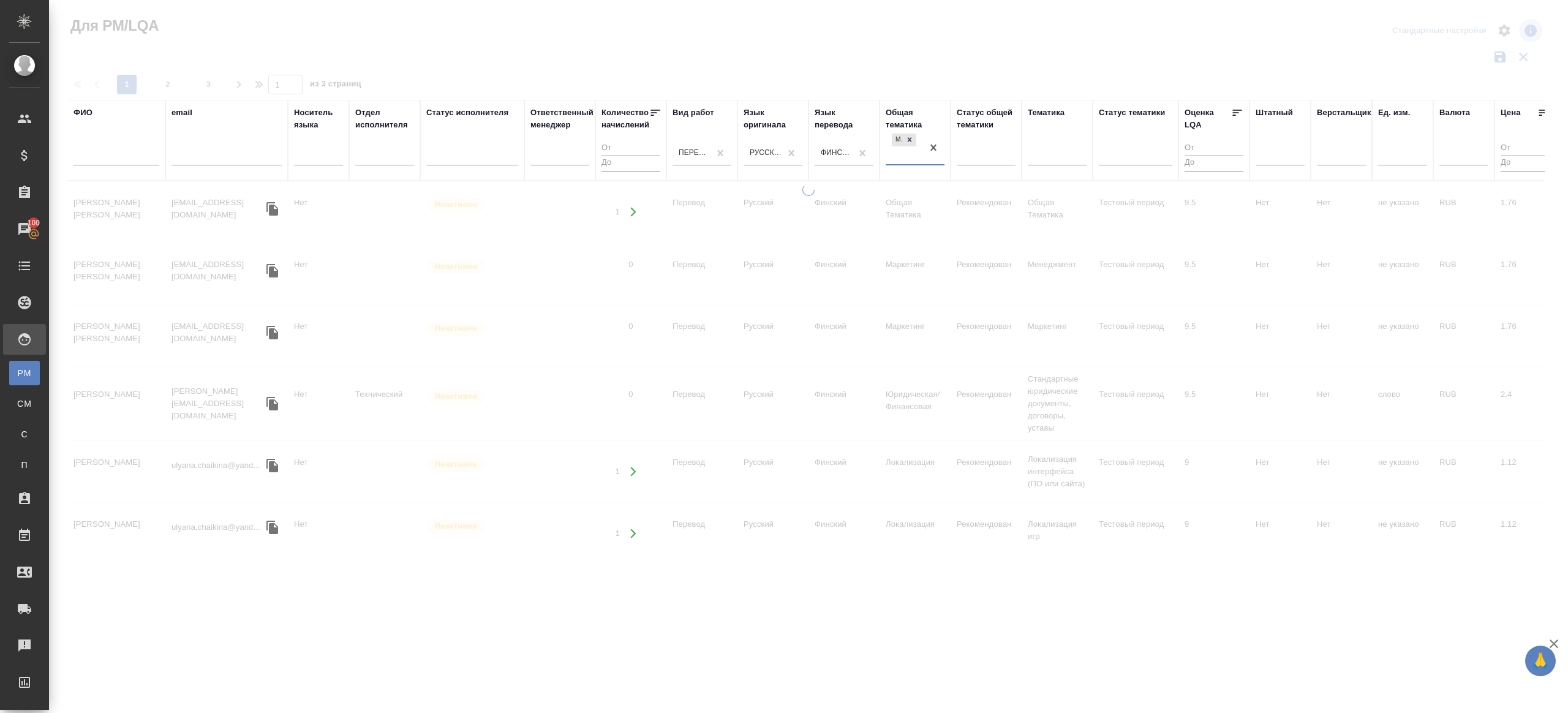
click at [923, 63] on div at bounding box center [808, 273] width 1519 height 547
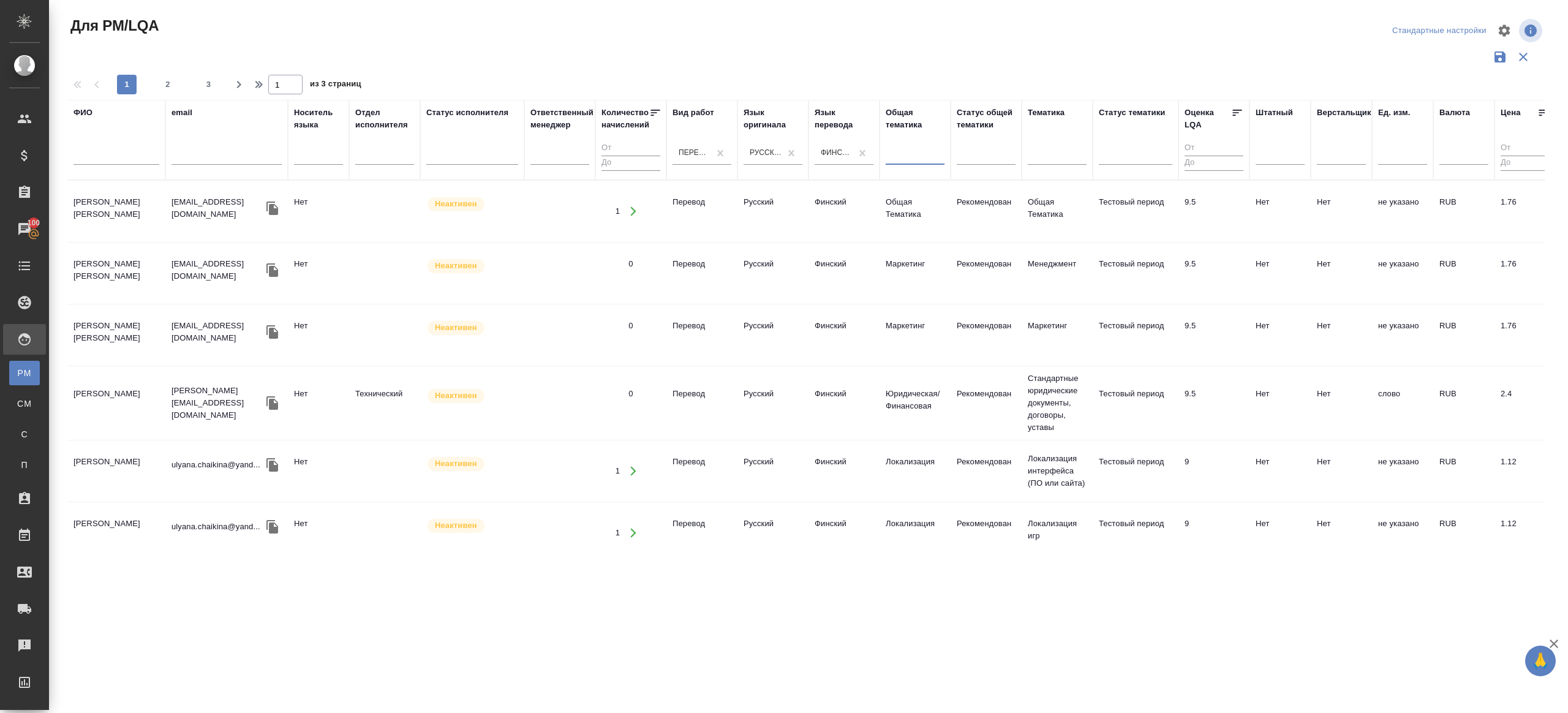
scroll to position [9, 0]
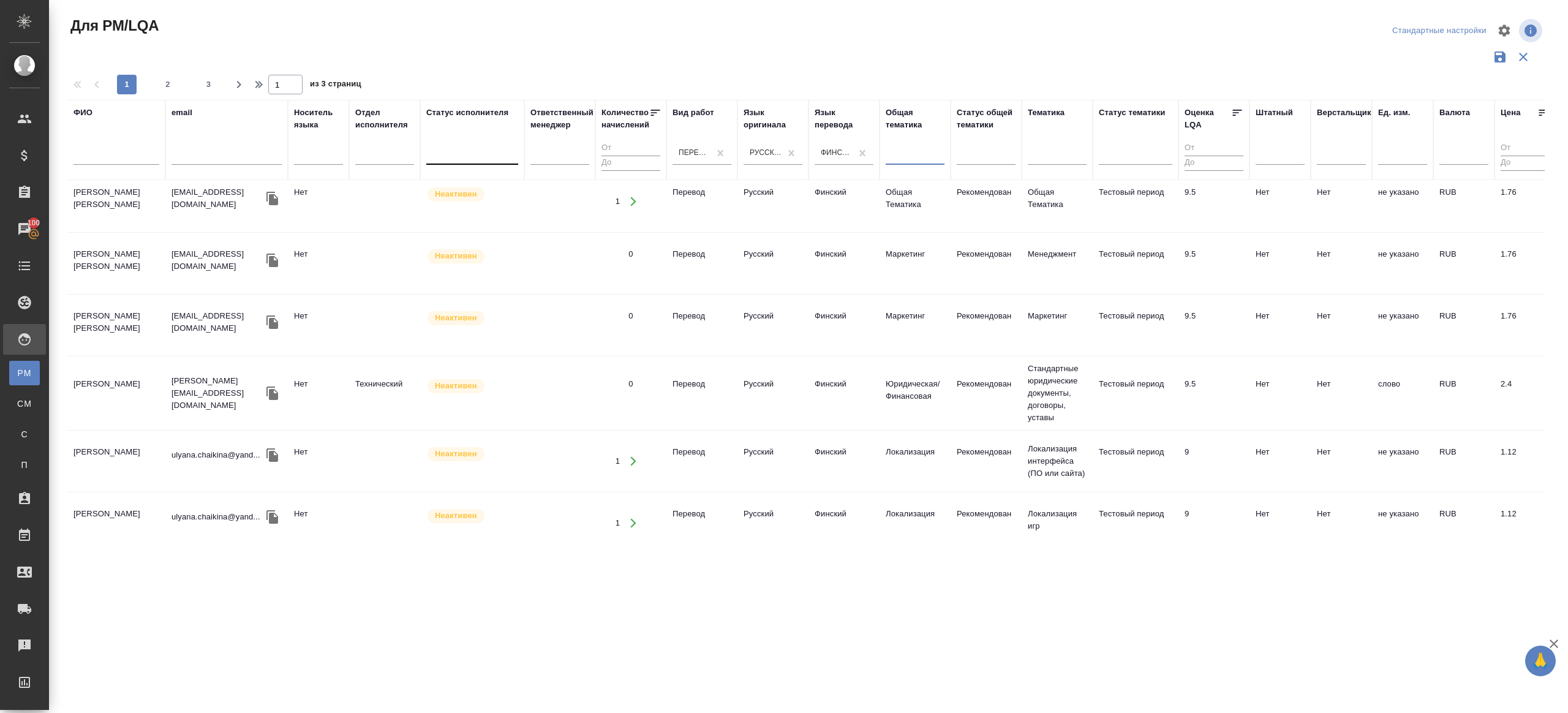
click at [483, 160] on div at bounding box center [472, 152] width 92 height 17
click at [498, 209] on div "Активен" at bounding box center [518, 214] width 184 height 22
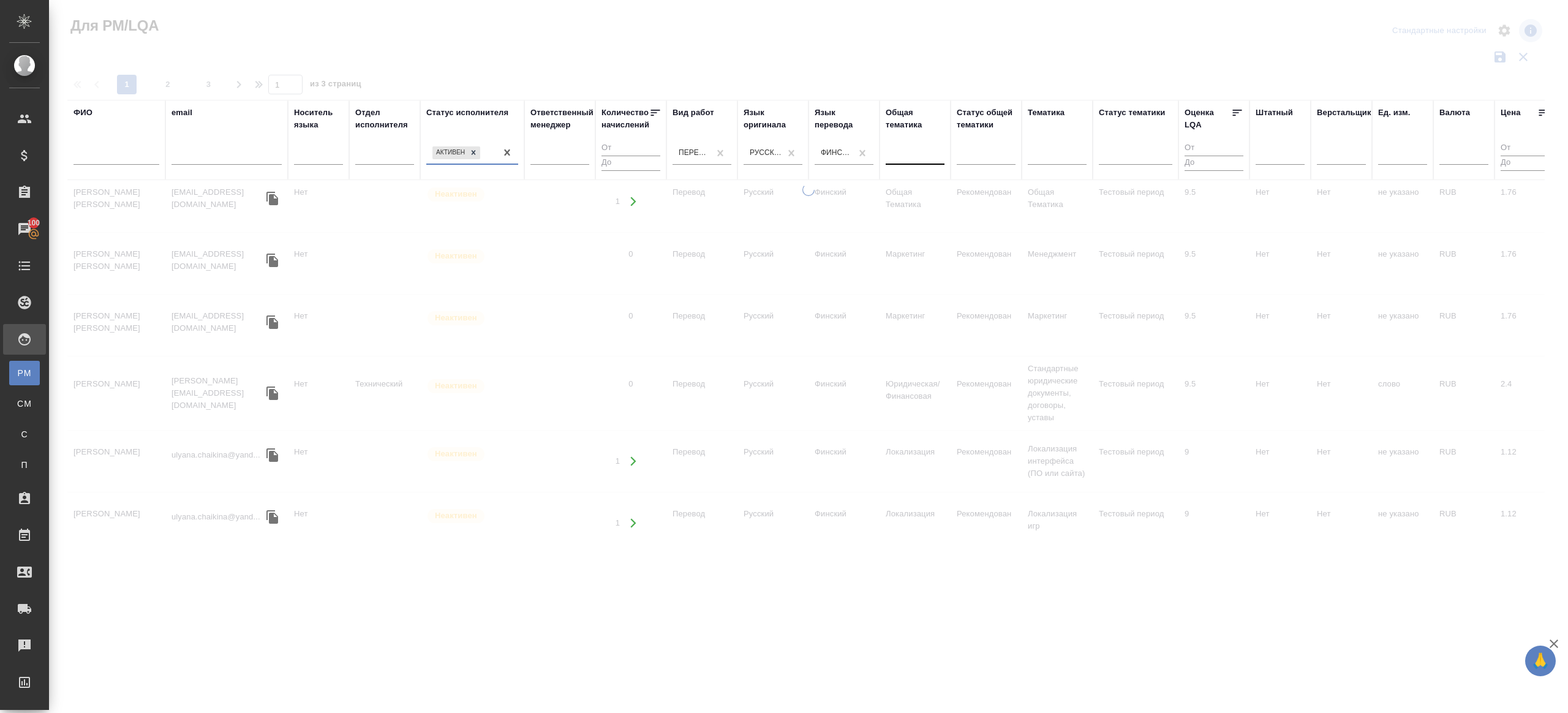
click at [493, 159] on div "Активен" at bounding box center [461, 152] width 70 height 17
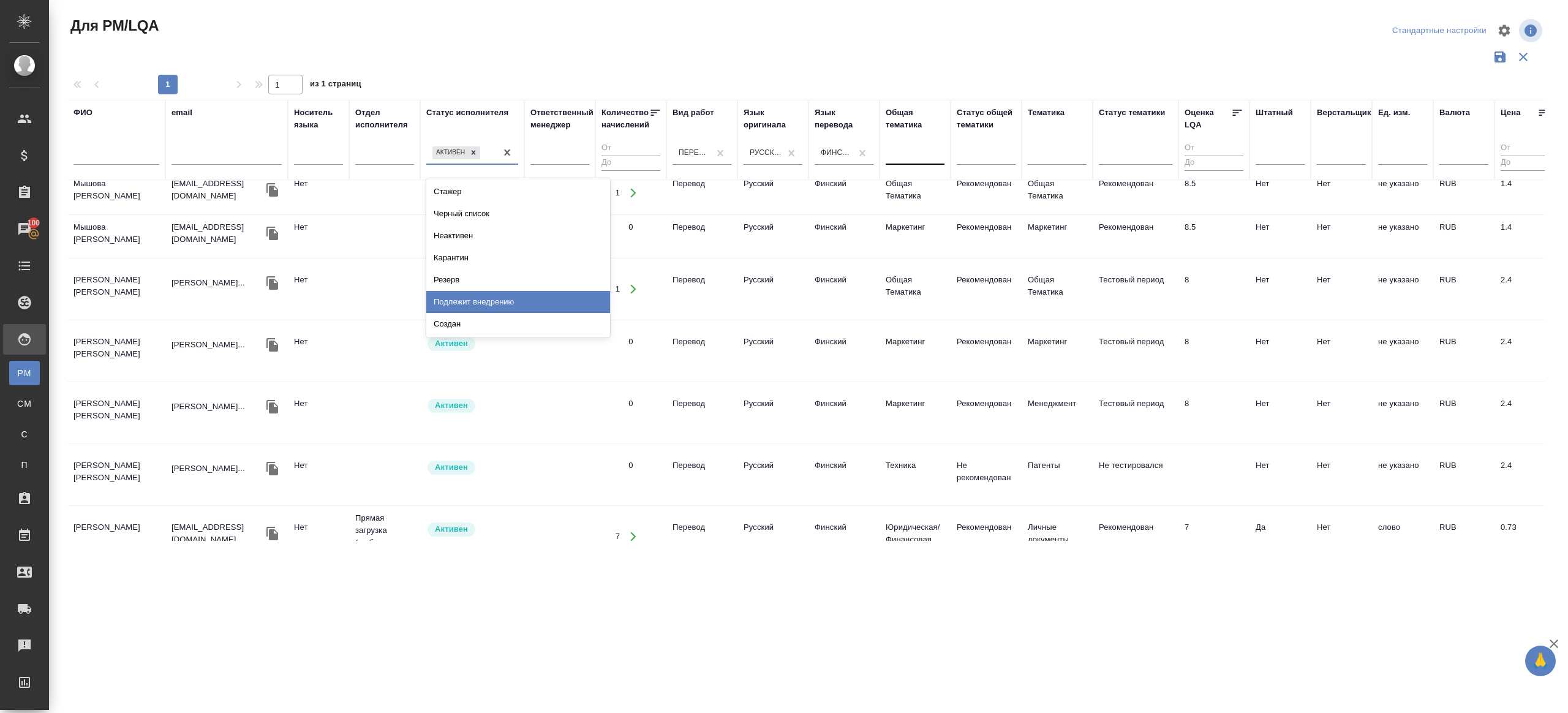
click at [484, 307] on div "Подлежит внедрению" at bounding box center [518, 302] width 184 height 22
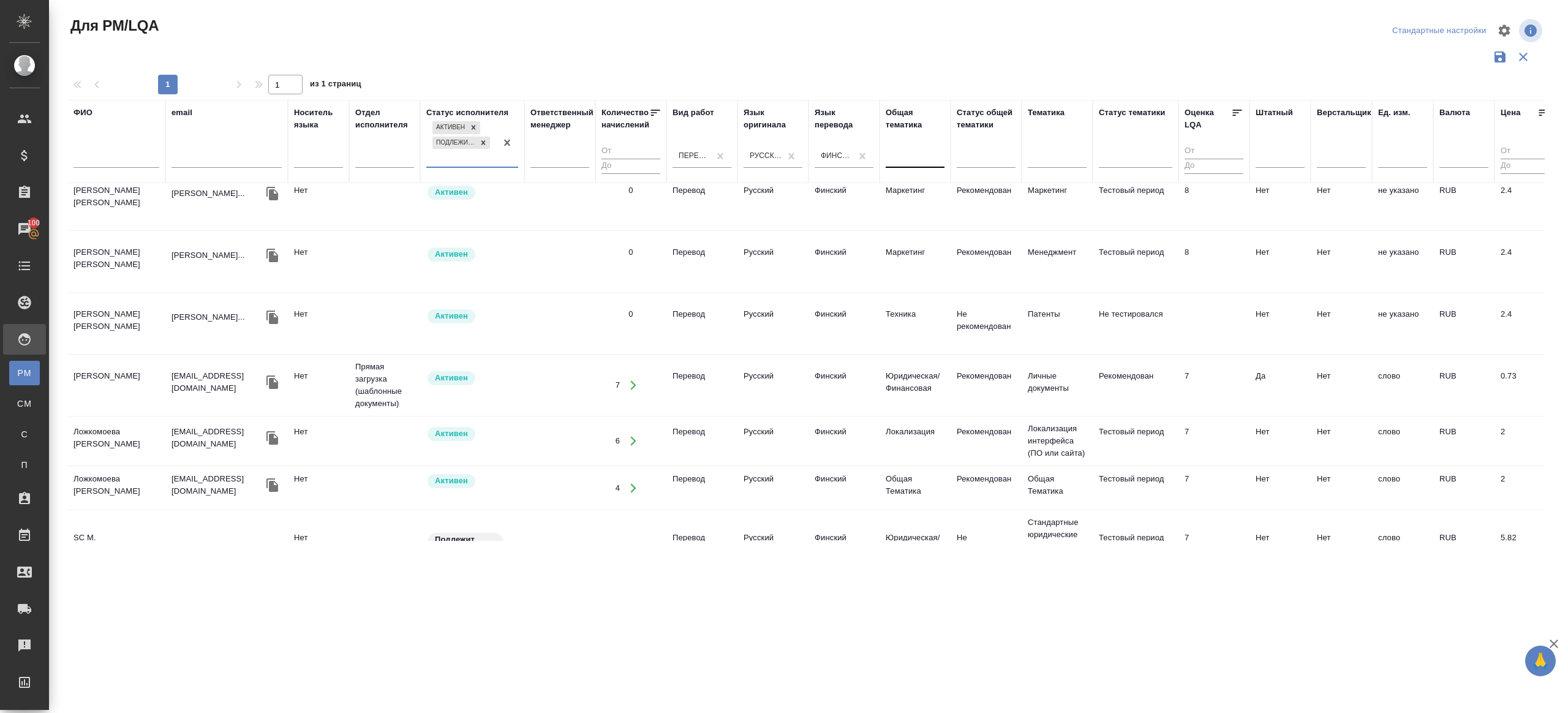
scroll to position [0, 0]
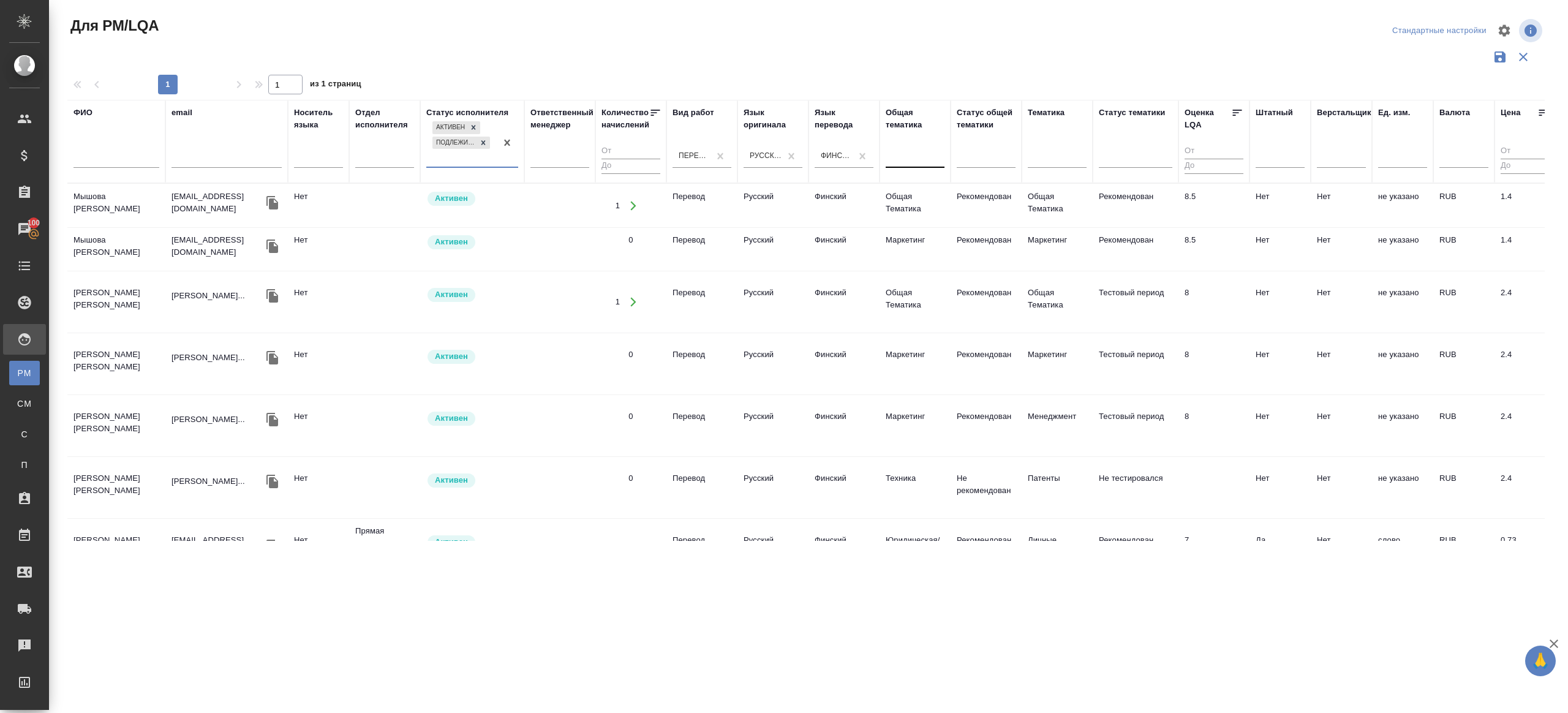
click at [634, 148] on input "number" at bounding box center [631, 150] width 58 height 15
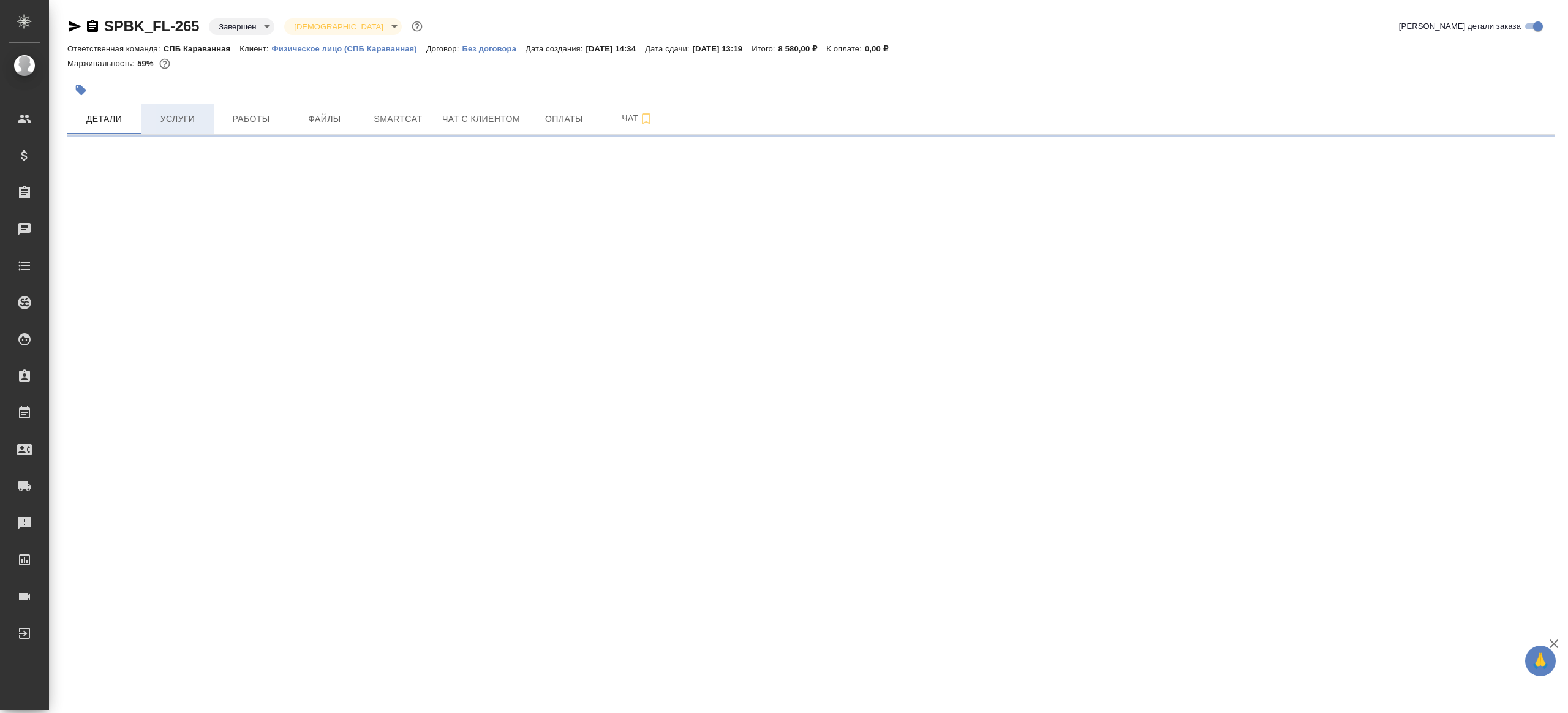
select select "RU"
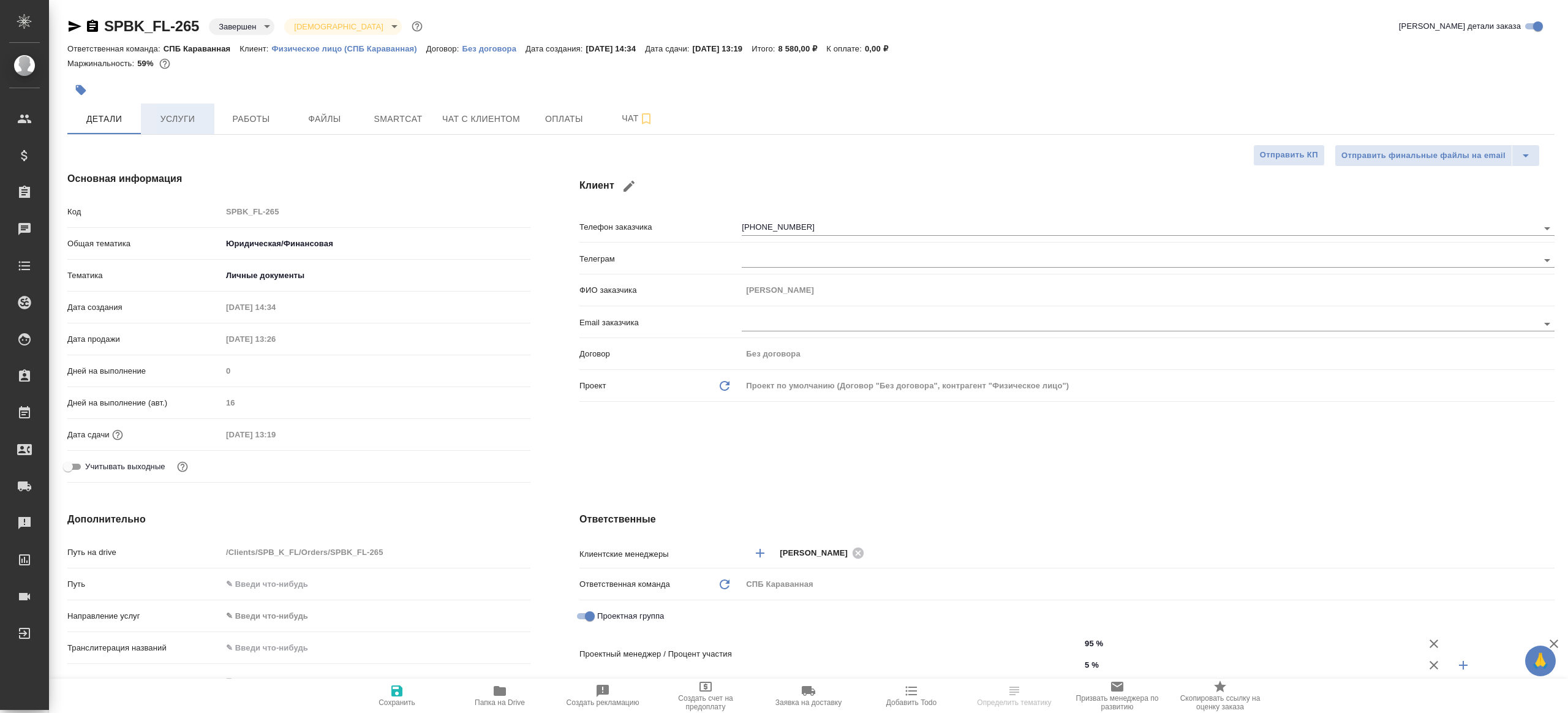
type textarea "x"
click at [182, 124] on span "Услуги" at bounding box center [178, 118] width 58 height 15
type input "Газизов Ринат"
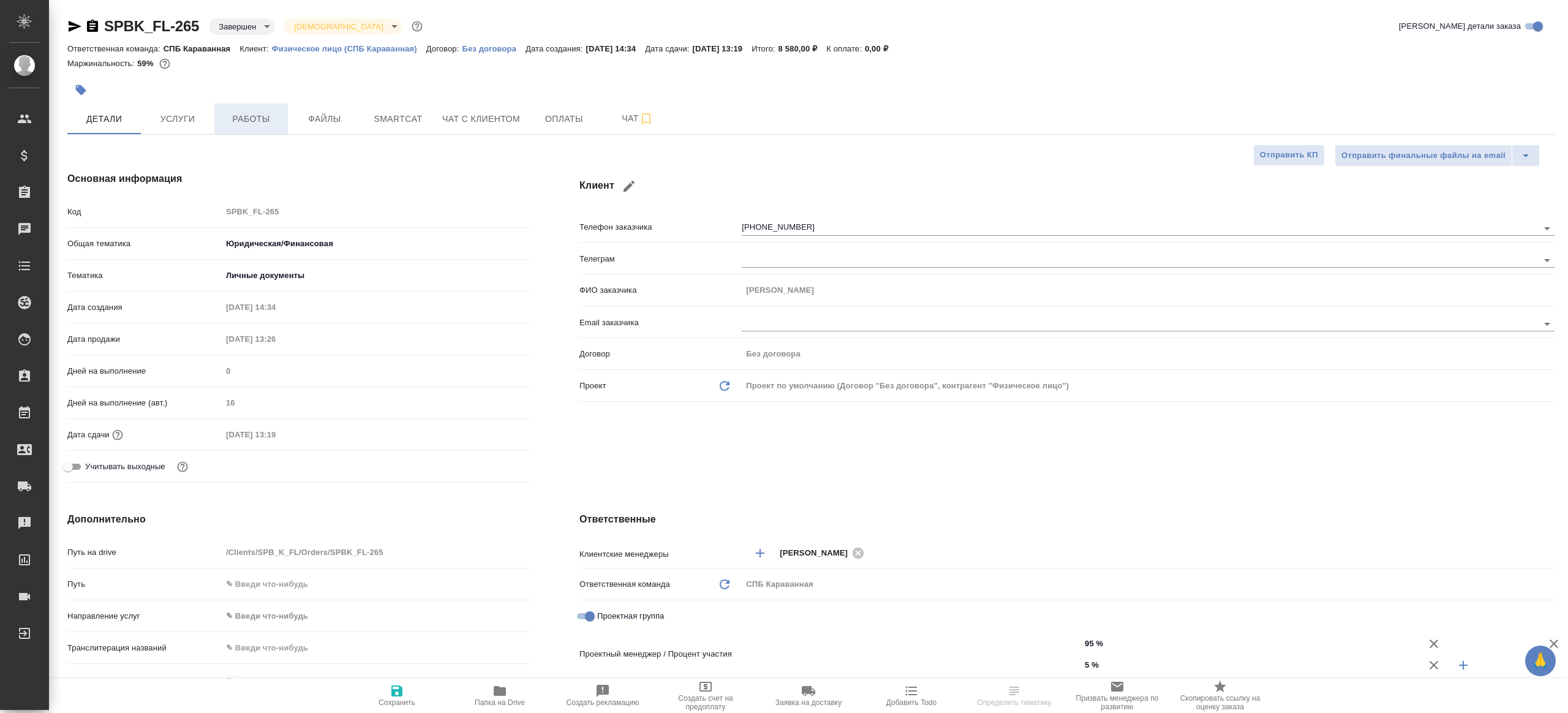
type input "Степанова Ирина"
type input "Гудина Александра"
type textarea "x"
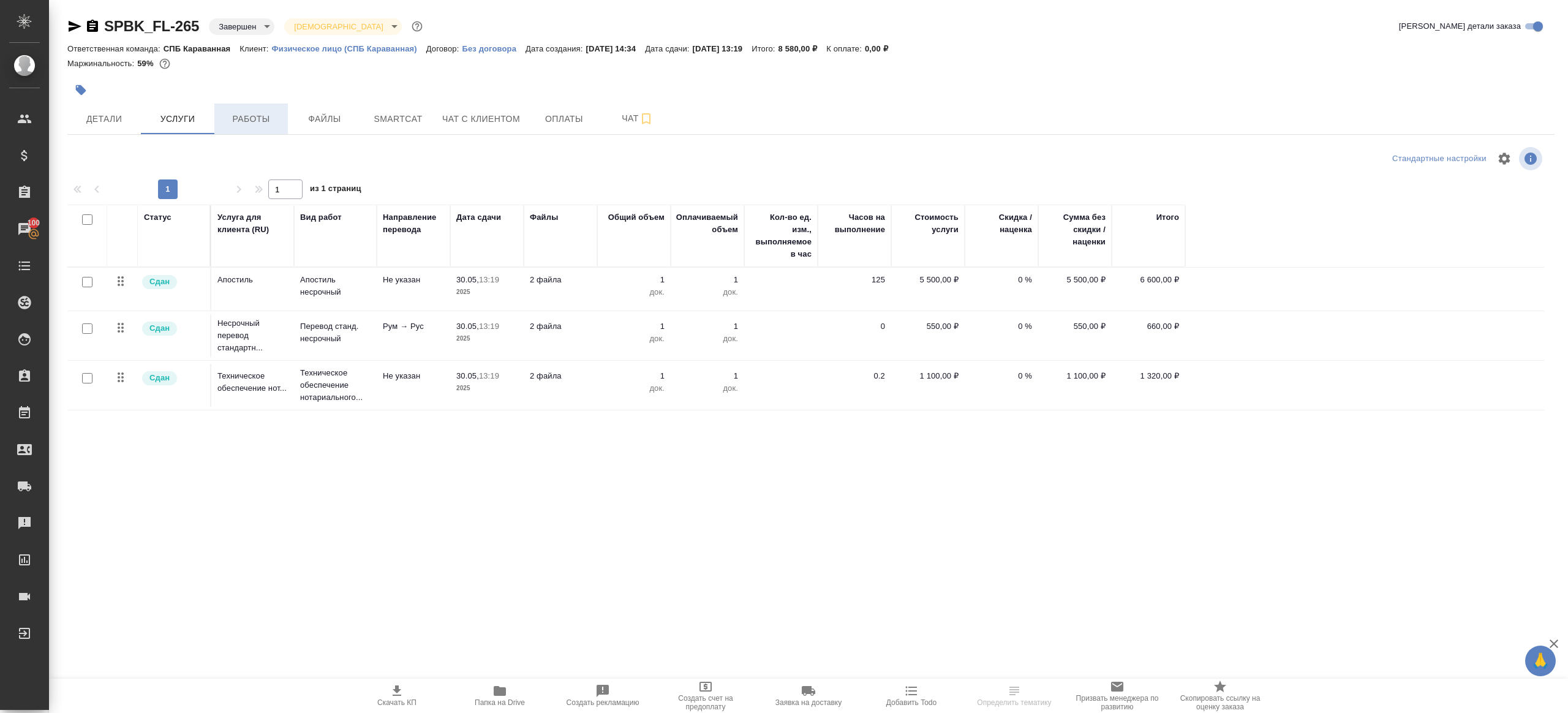
click at [254, 119] on span "Работы" at bounding box center [251, 118] width 58 height 15
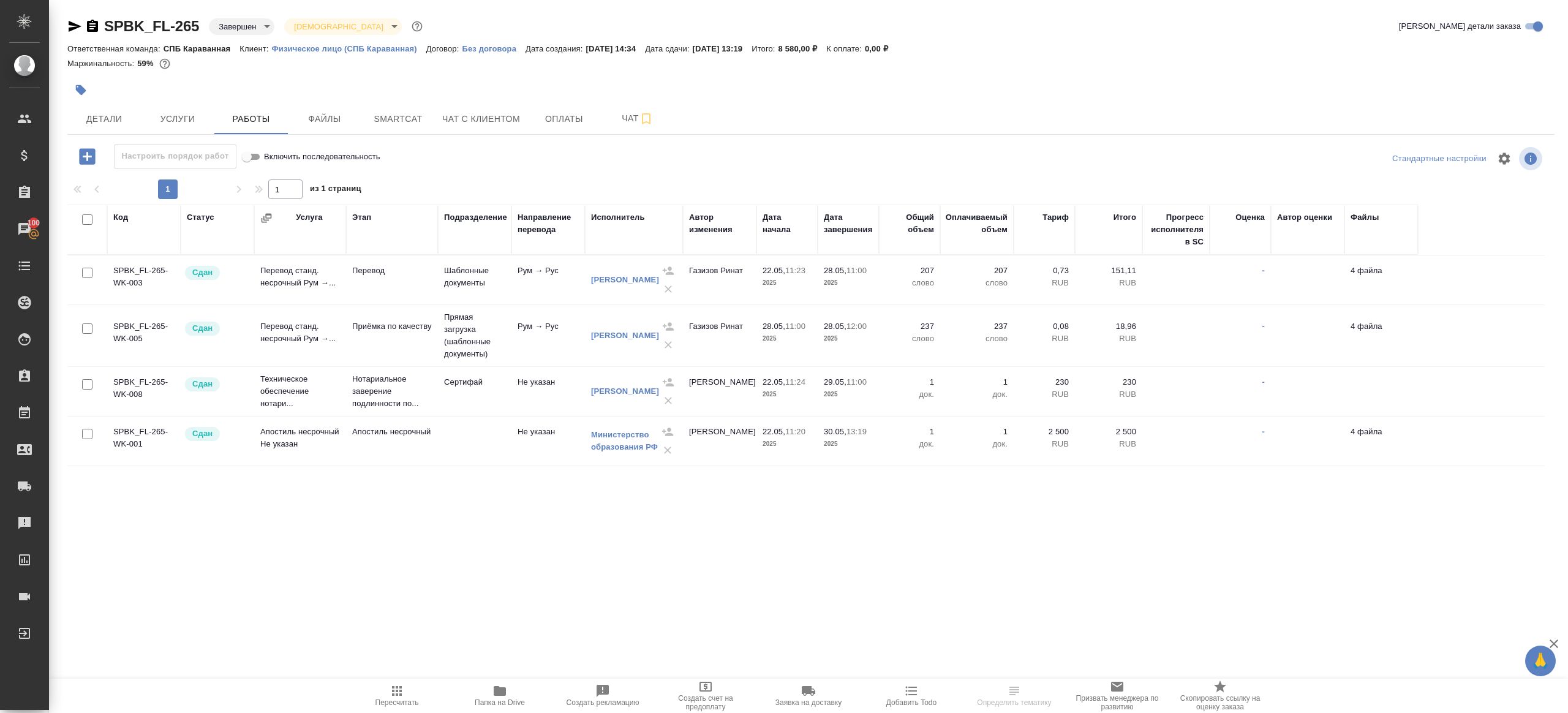
drag, startPoint x: 513, startPoint y: 694, endPoint x: 515, endPoint y: 686, distance: 8.2
click at [513, 694] on span "Папка на Drive" at bounding box center [500, 694] width 88 height 23
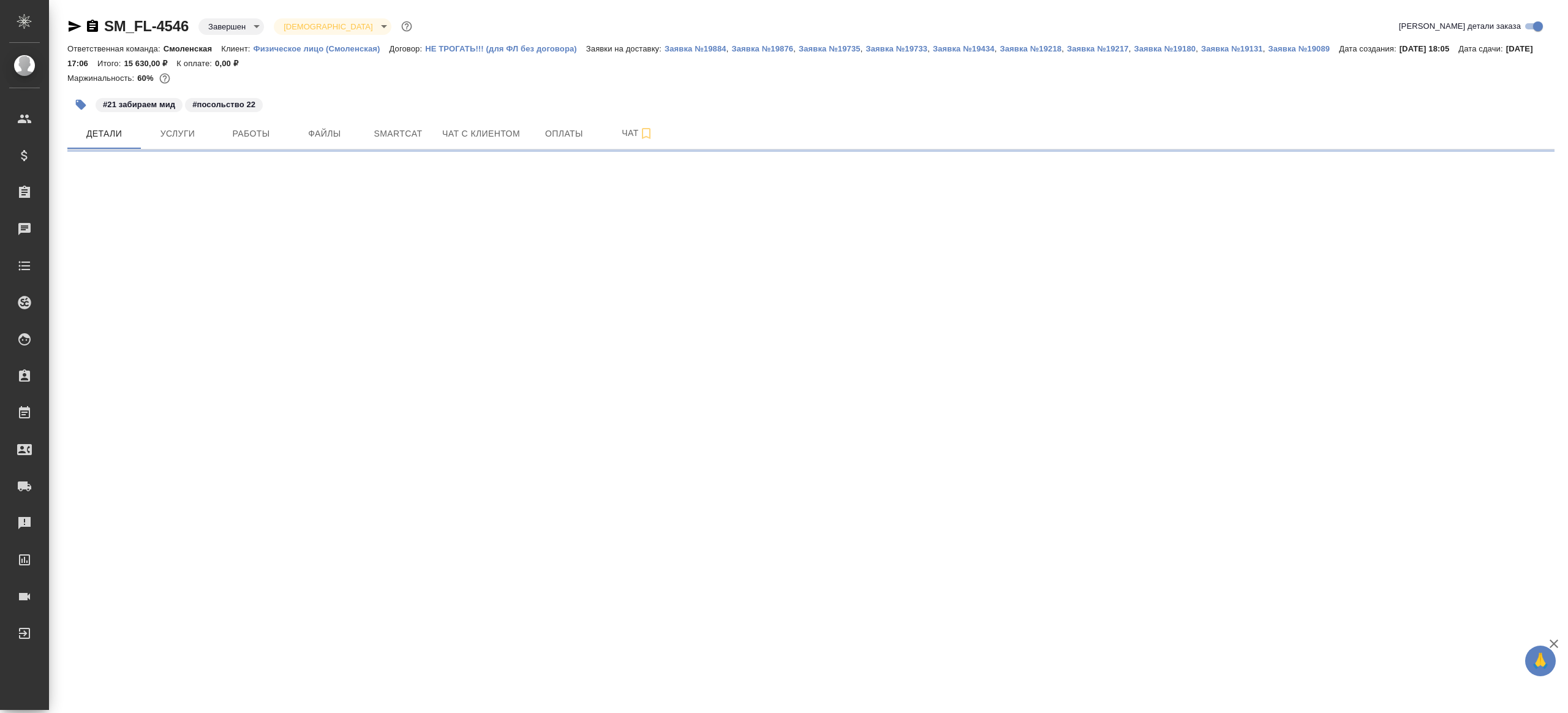
select select "RU"
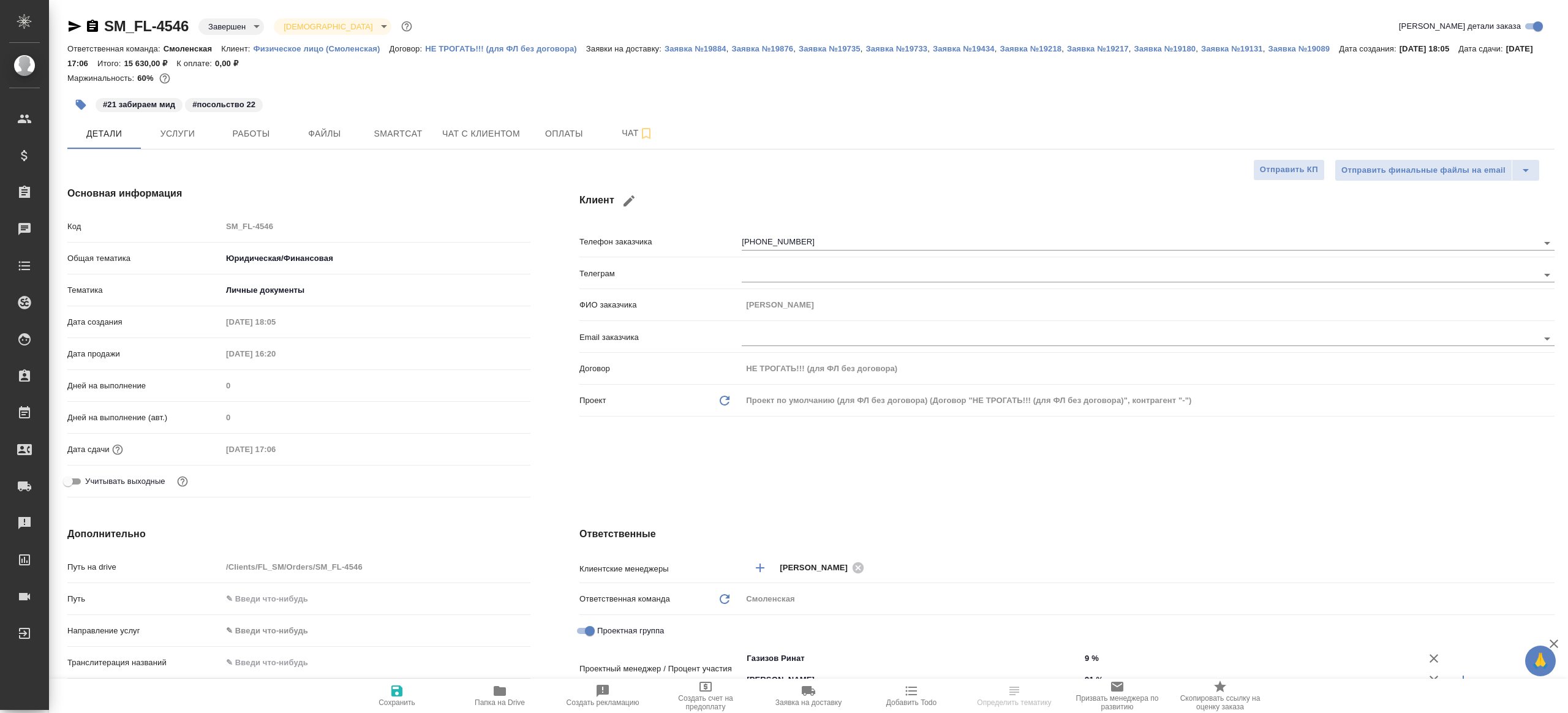
type textarea "x"
click at [175, 142] on button "Услуги" at bounding box center [177, 133] width 73 height 31
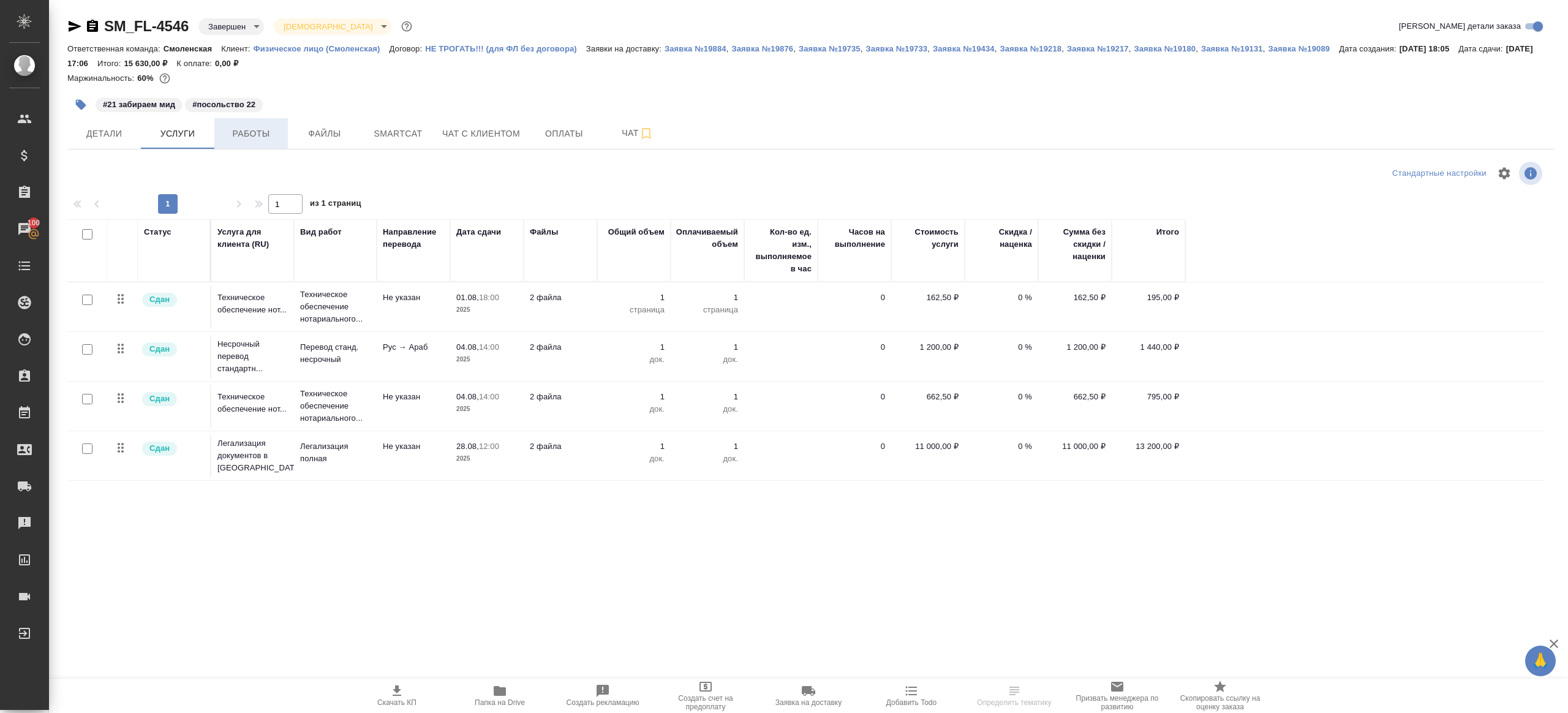
click at [269, 137] on span "Работы" at bounding box center [251, 133] width 58 height 15
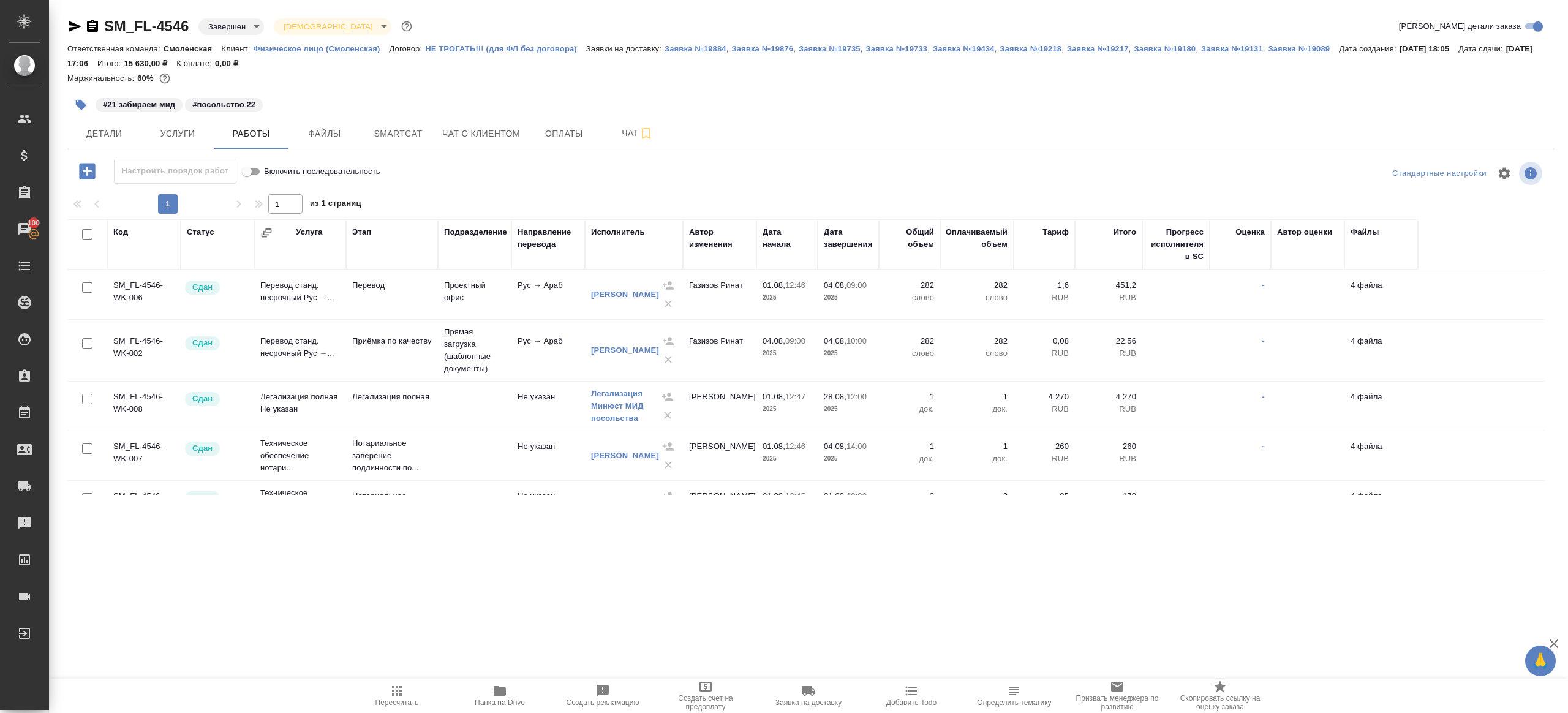
click at [498, 674] on div ".cls-1 fill:#fff; AWATERA Gazizov Rinat Клиенты Спецификации Заказы 100 Чаты To…" at bounding box center [784, 356] width 1568 height 713
click at [498, 685] on icon "button" at bounding box center [499, 690] width 15 height 15
click at [391, 130] on span "Smartcat" at bounding box center [398, 133] width 58 height 15
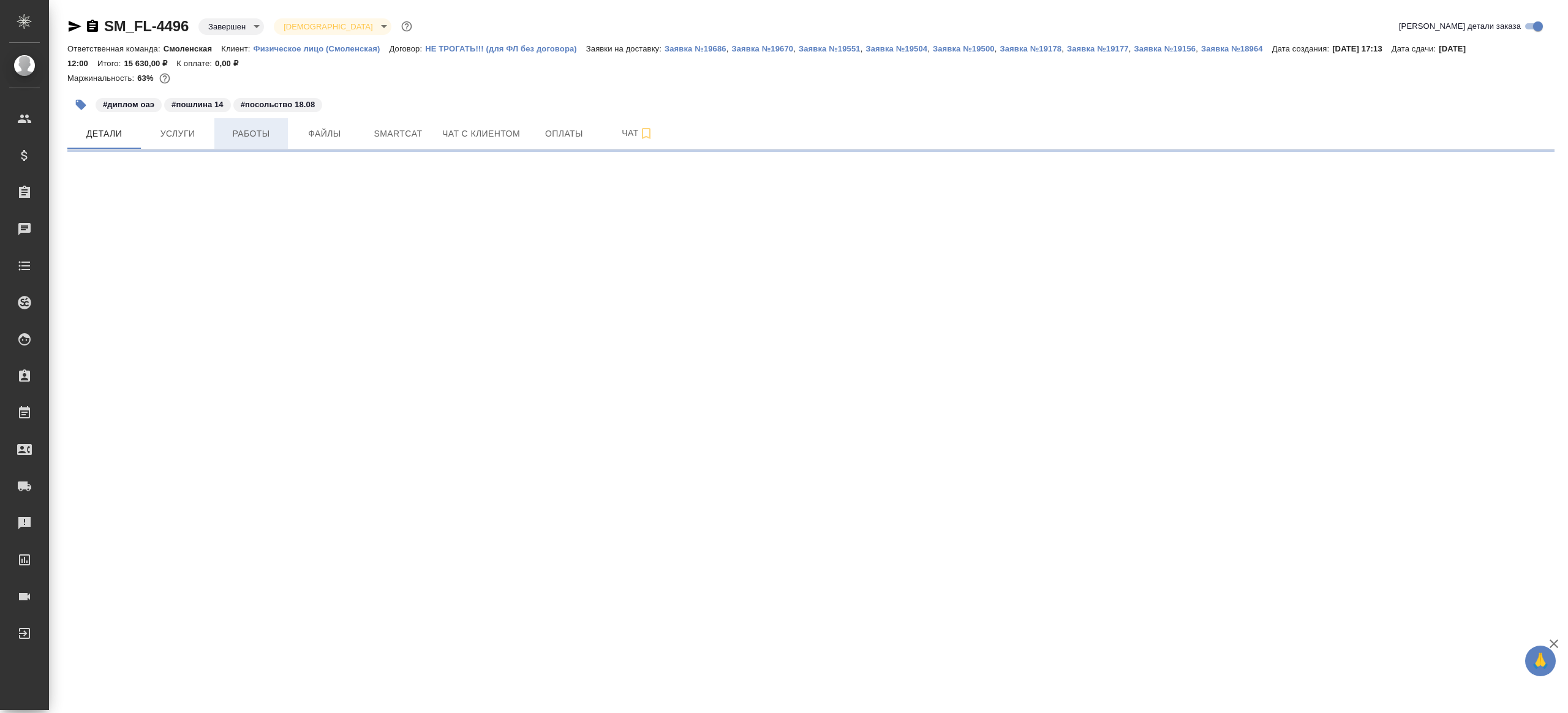
click at [172, 137] on span "Услуги" at bounding box center [178, 133] width 58 height 15
select select "RU"
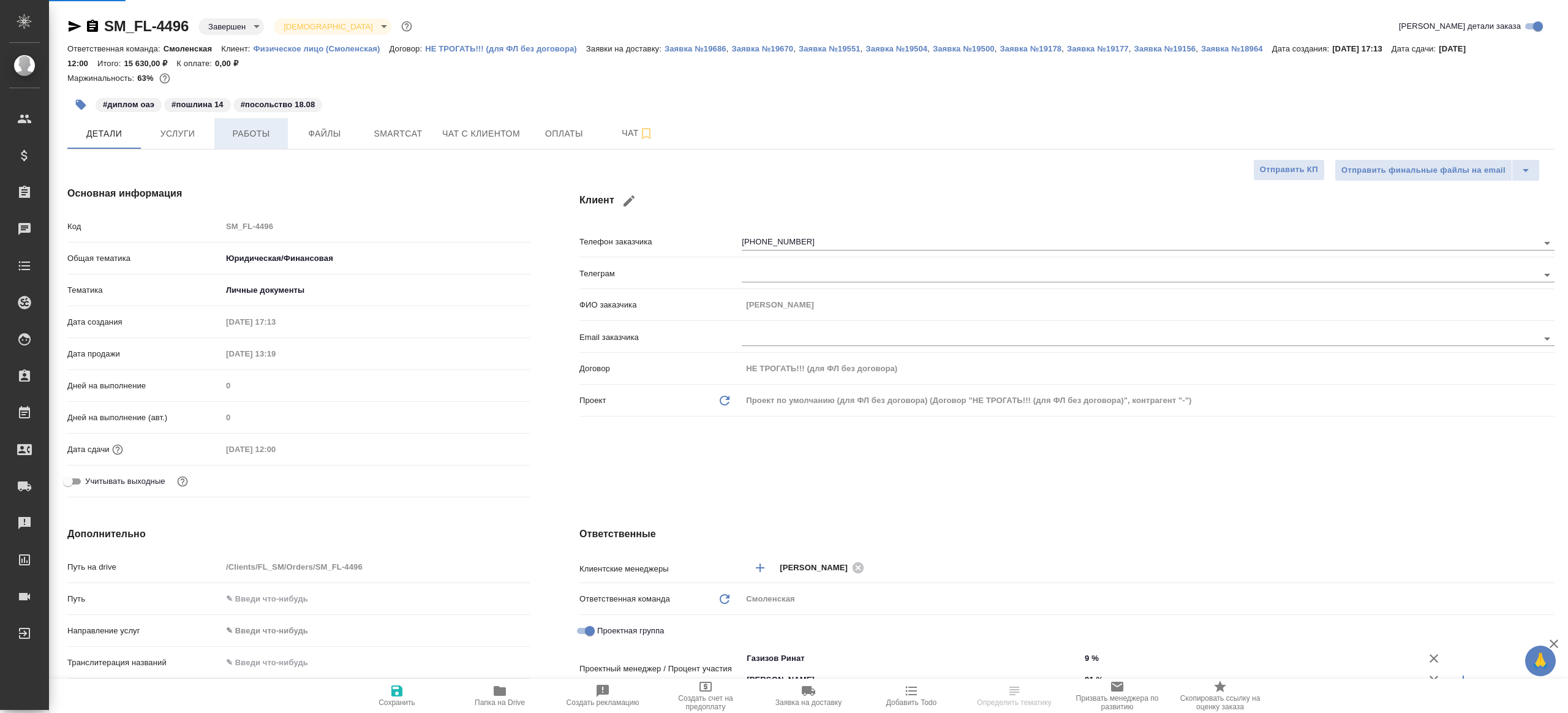
type textarea "x"
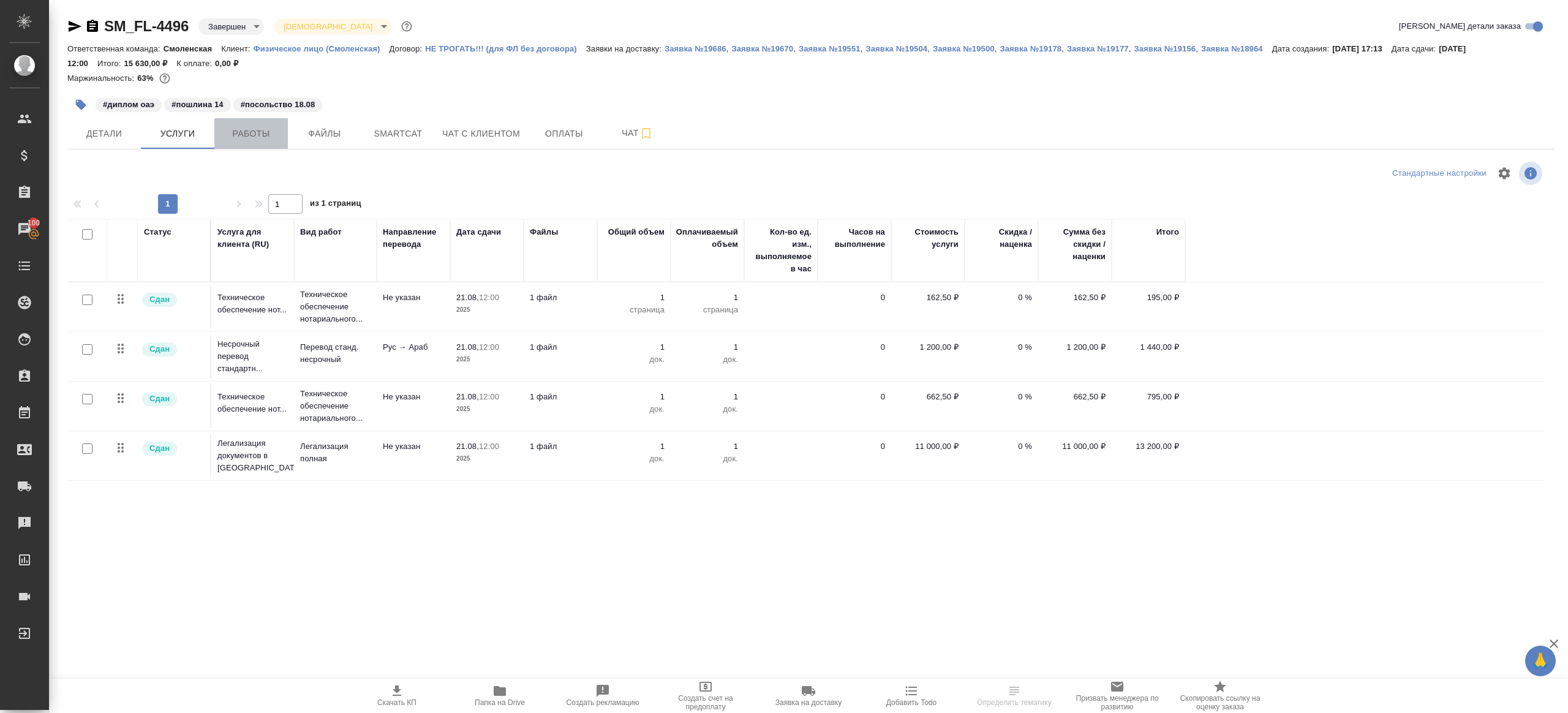
click at [236, 138] on span "Работы" at bounding box center [251, 133] width 58 height 15
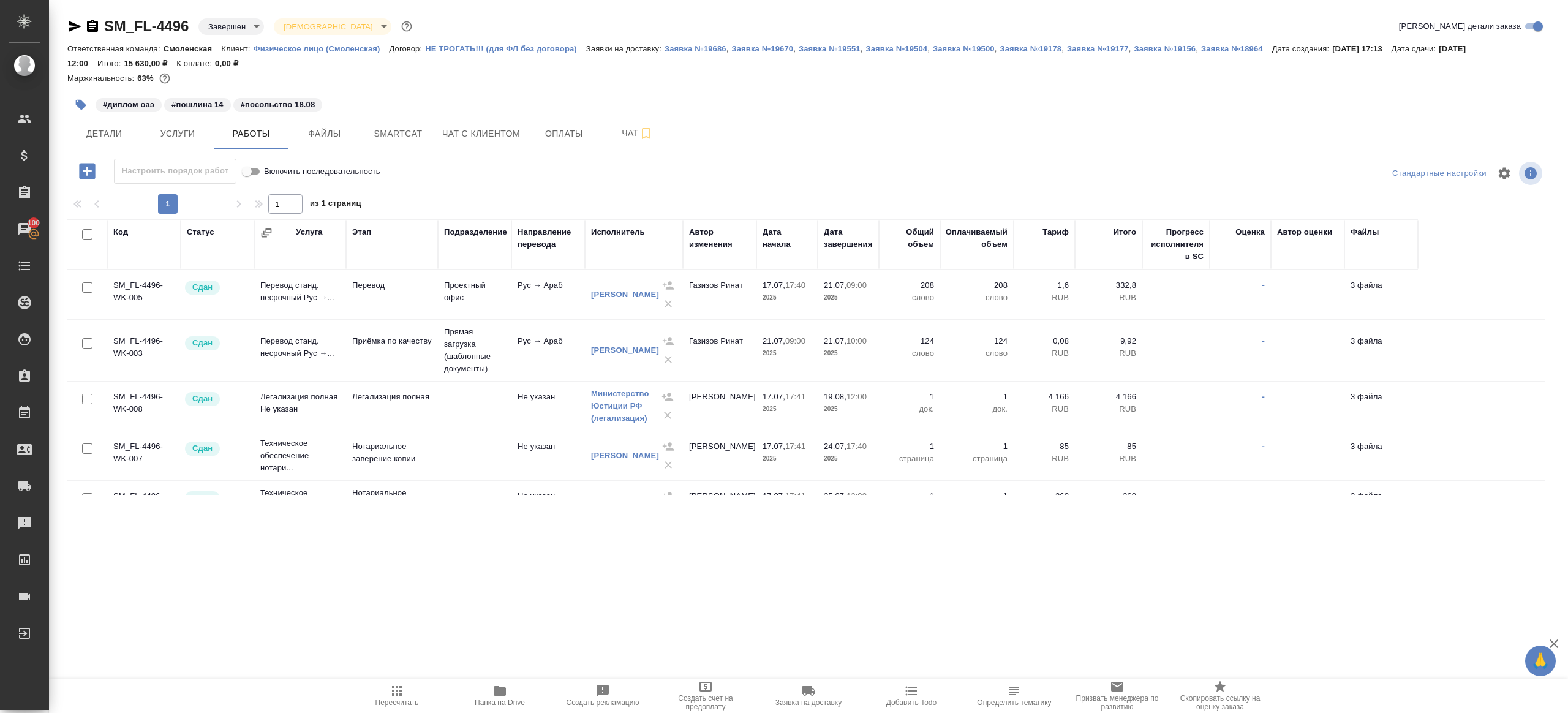
click at [502, 683] on icon "button" at bounding box center [499, 690] width 15 height 15
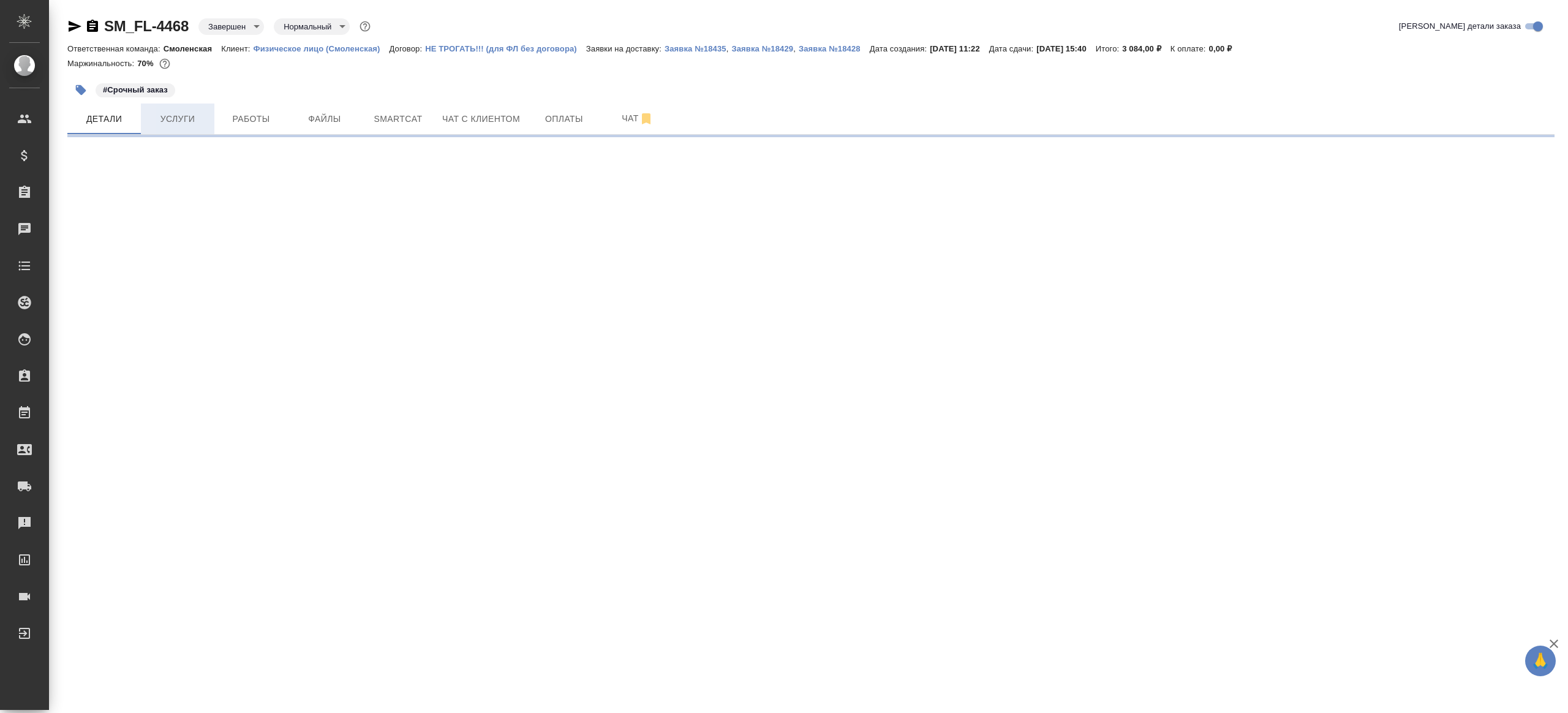
click at [188, 116] on span "Услуги" at bounding box center [178, 118] width 58 height 15
select select "RU"
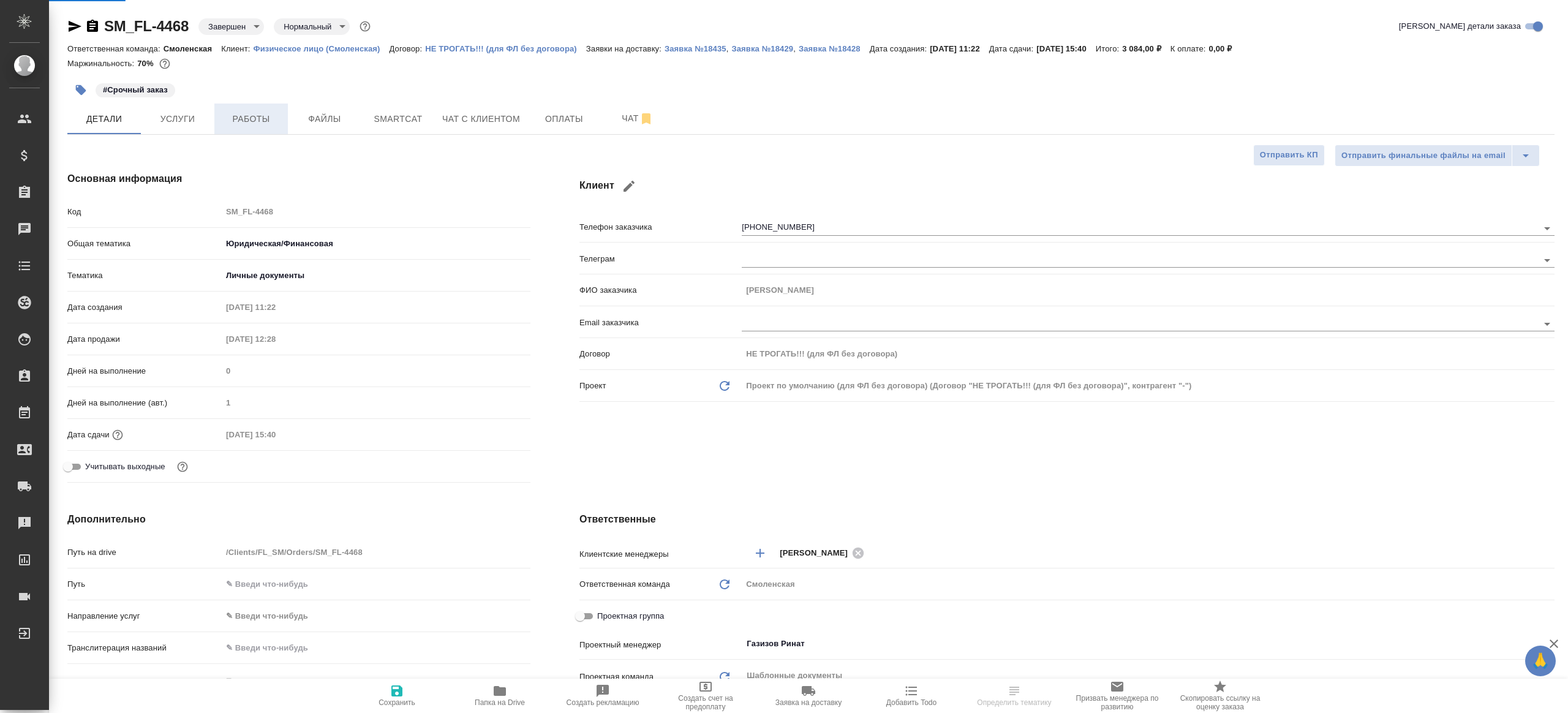
type textarea "x"
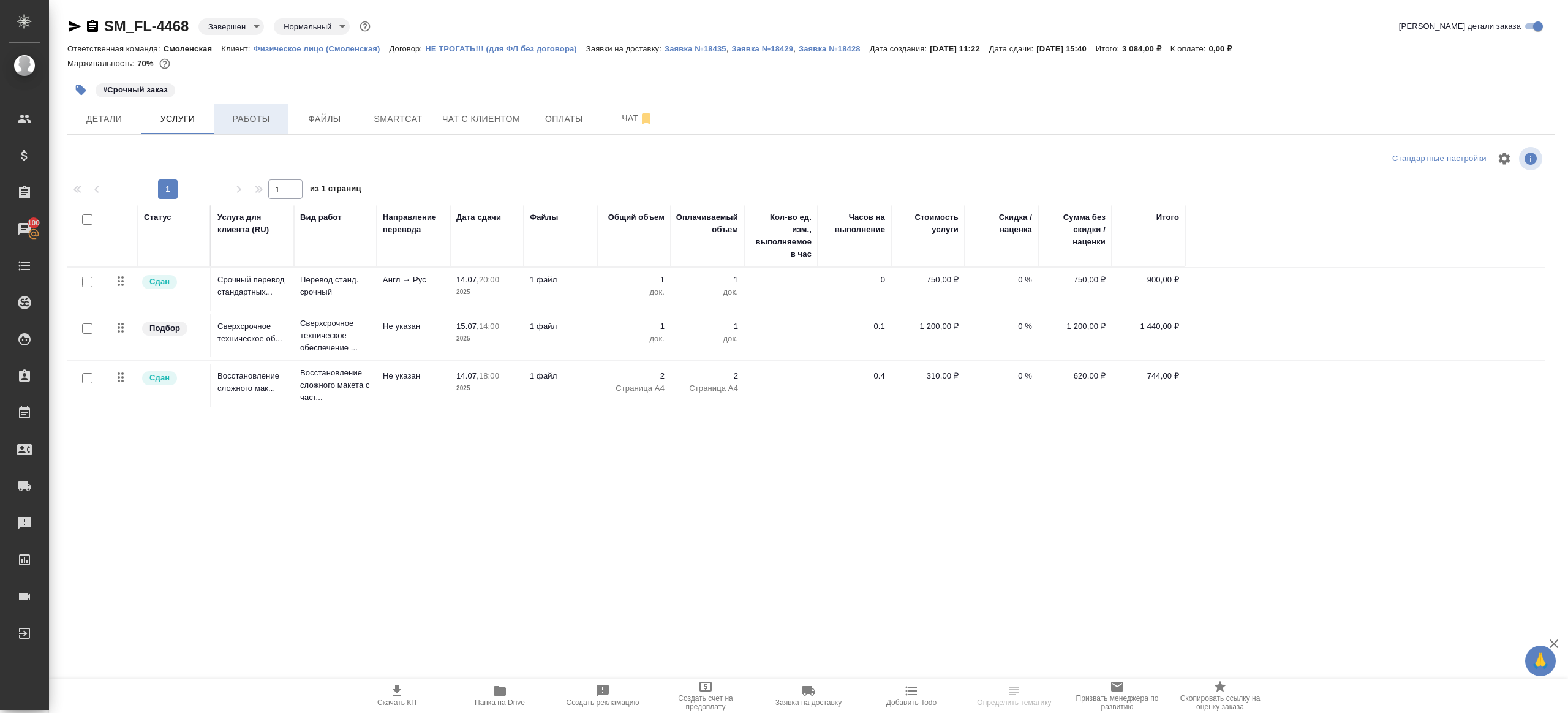
click at [255, 120] on span "Работы" at bounding box center [251, 118] width 58 height 15
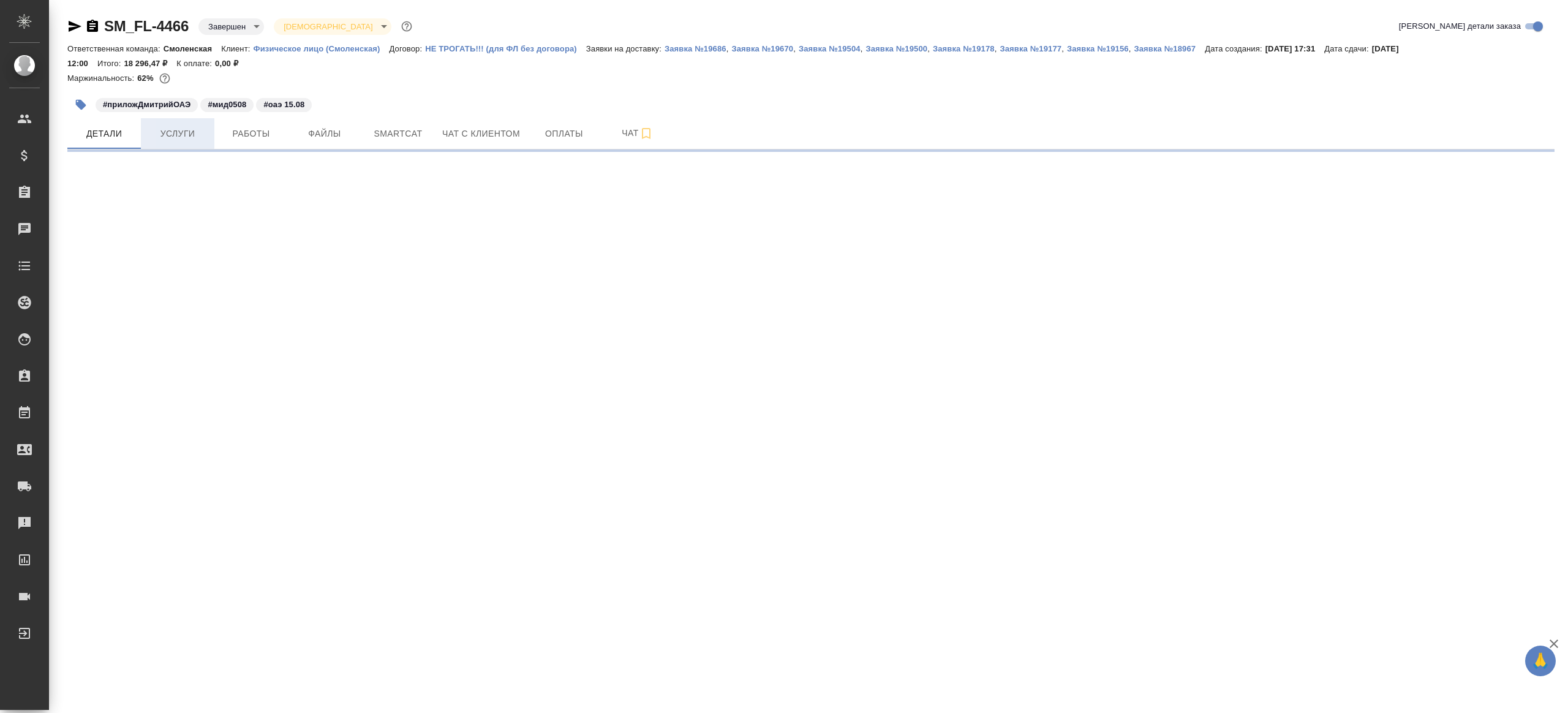
click at [177, 141] on span "Услуги" at bounding box center [178, 133] width 58 height 15
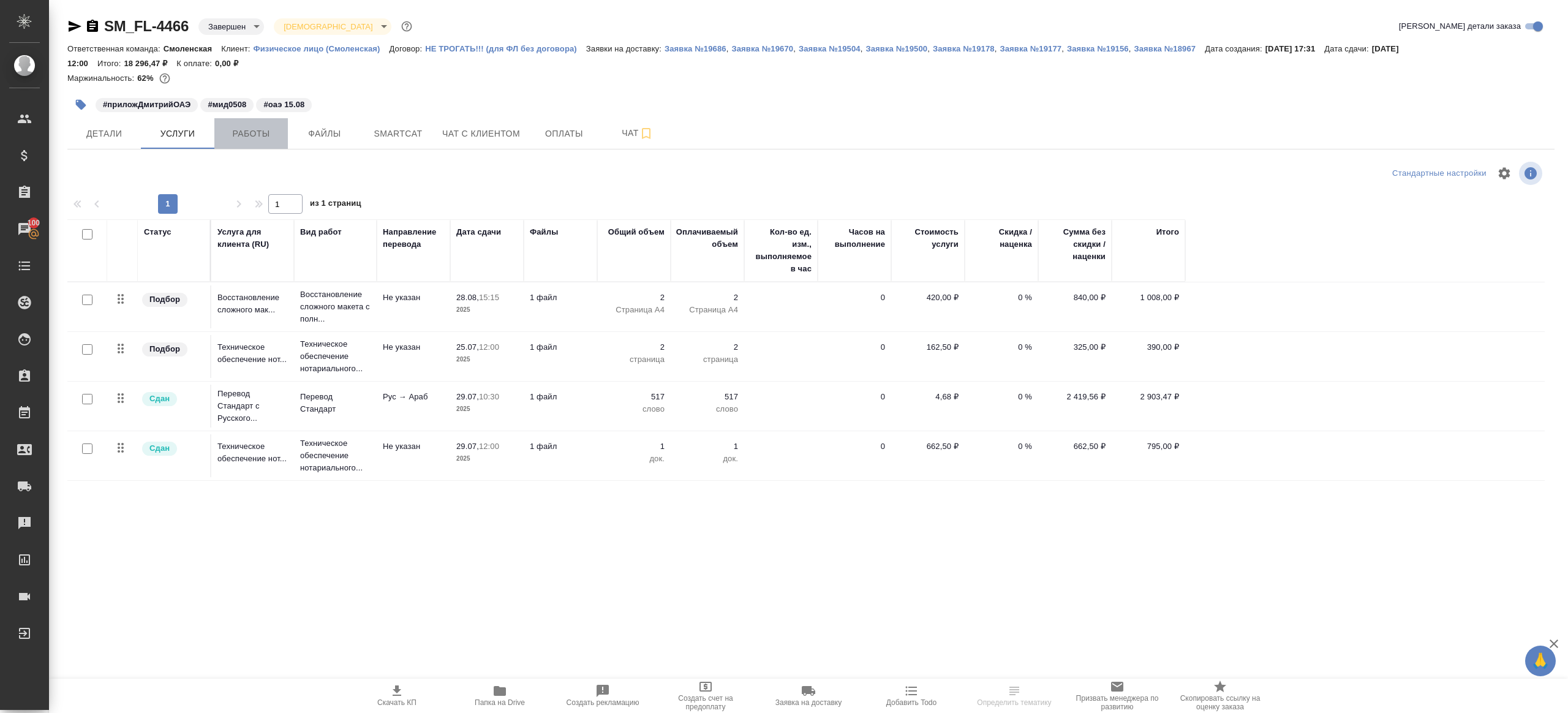
click at [253, 137] on span "Работы" at bounding box center [251, 133] width 58 height 15
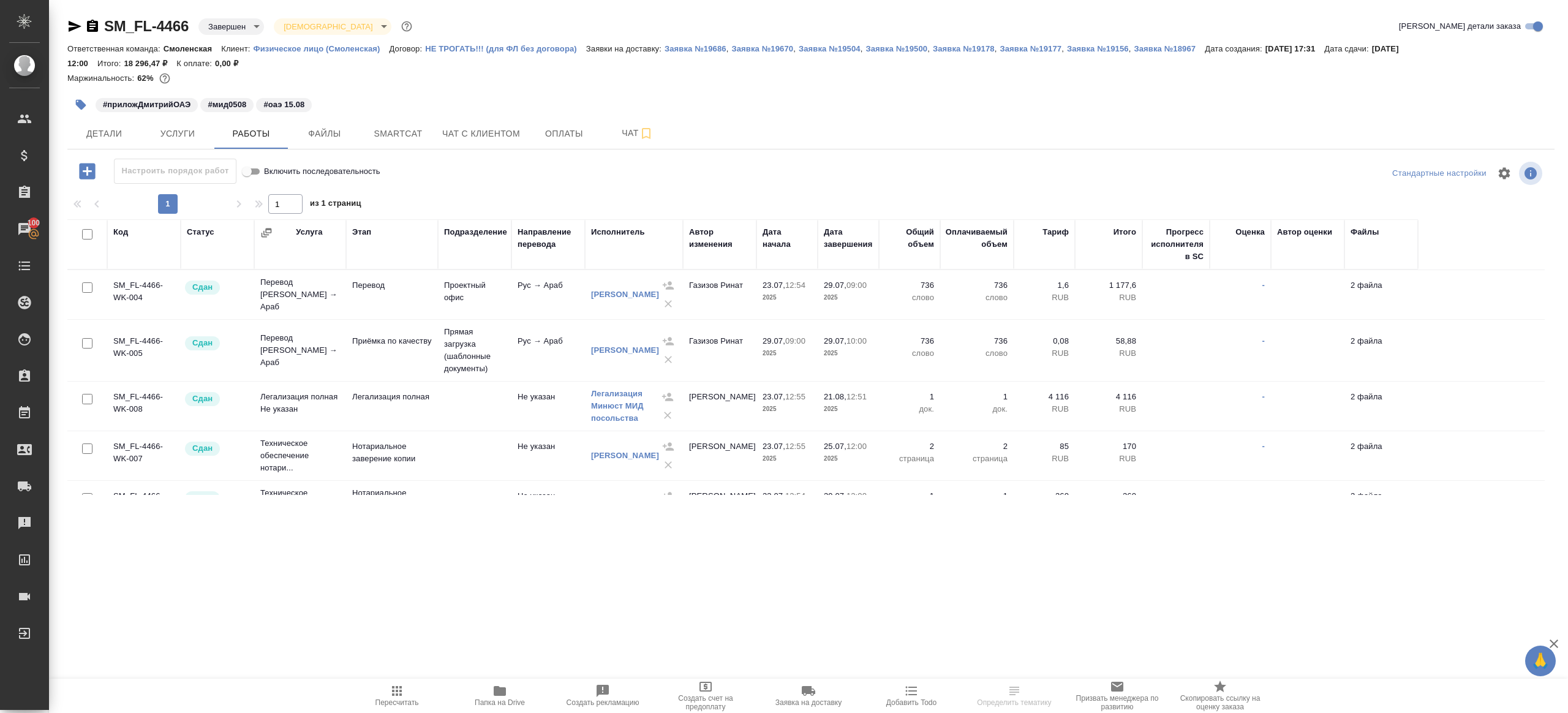
click at [499, 689] on icon "button" at bounding box center [500, 691] width 13 height 9
click at [191, 137] on span "Услуги" at bounding box center [178, 133] width 58 height 15
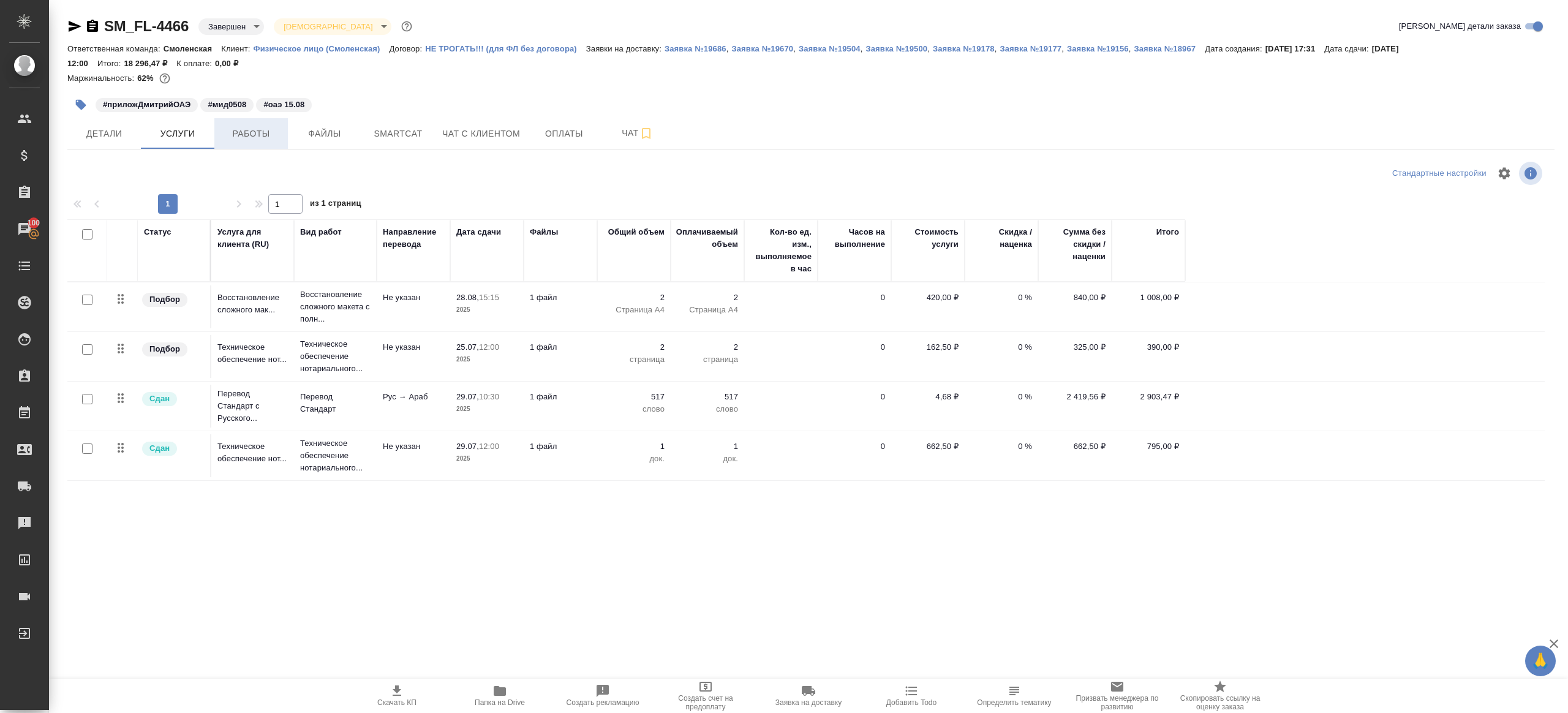
click at [223, 137] on span "Работы" at bounding box center [251, 133] width 58 height 15
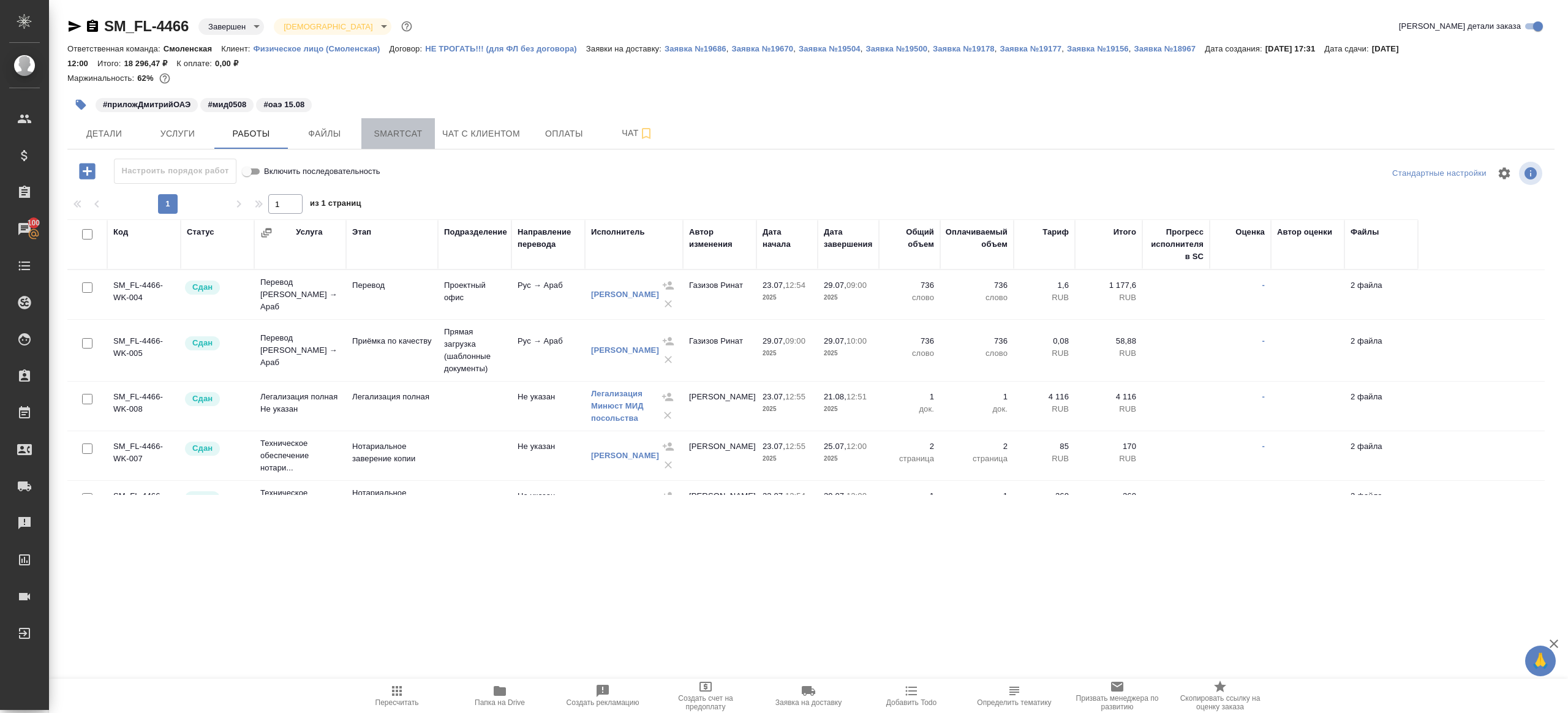
click at [386, 122] on button "Smartcat" at bounding box center [398, 133] width 73 height 31
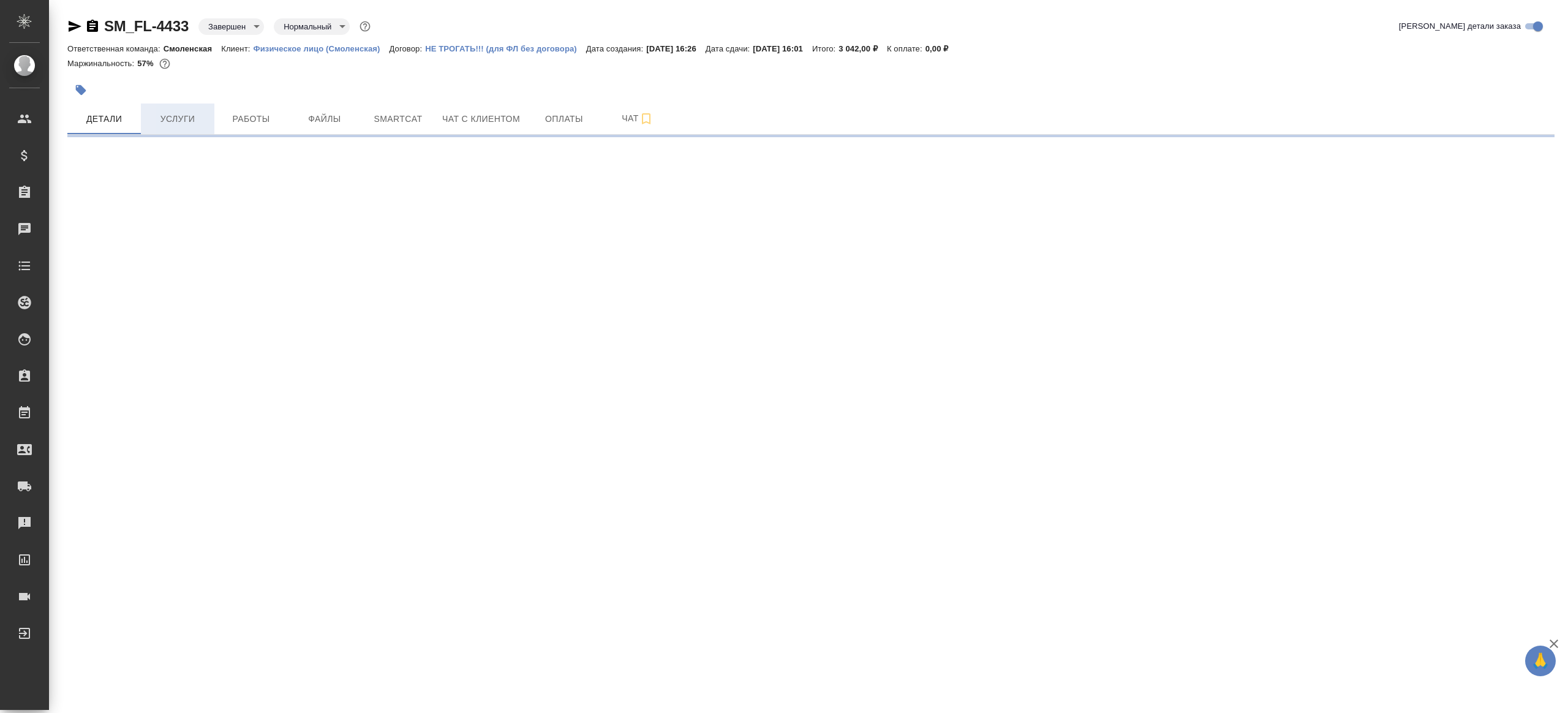
click at [195, 116] on span "Услуги" at bounding box center [178, 118] width 58 height 15
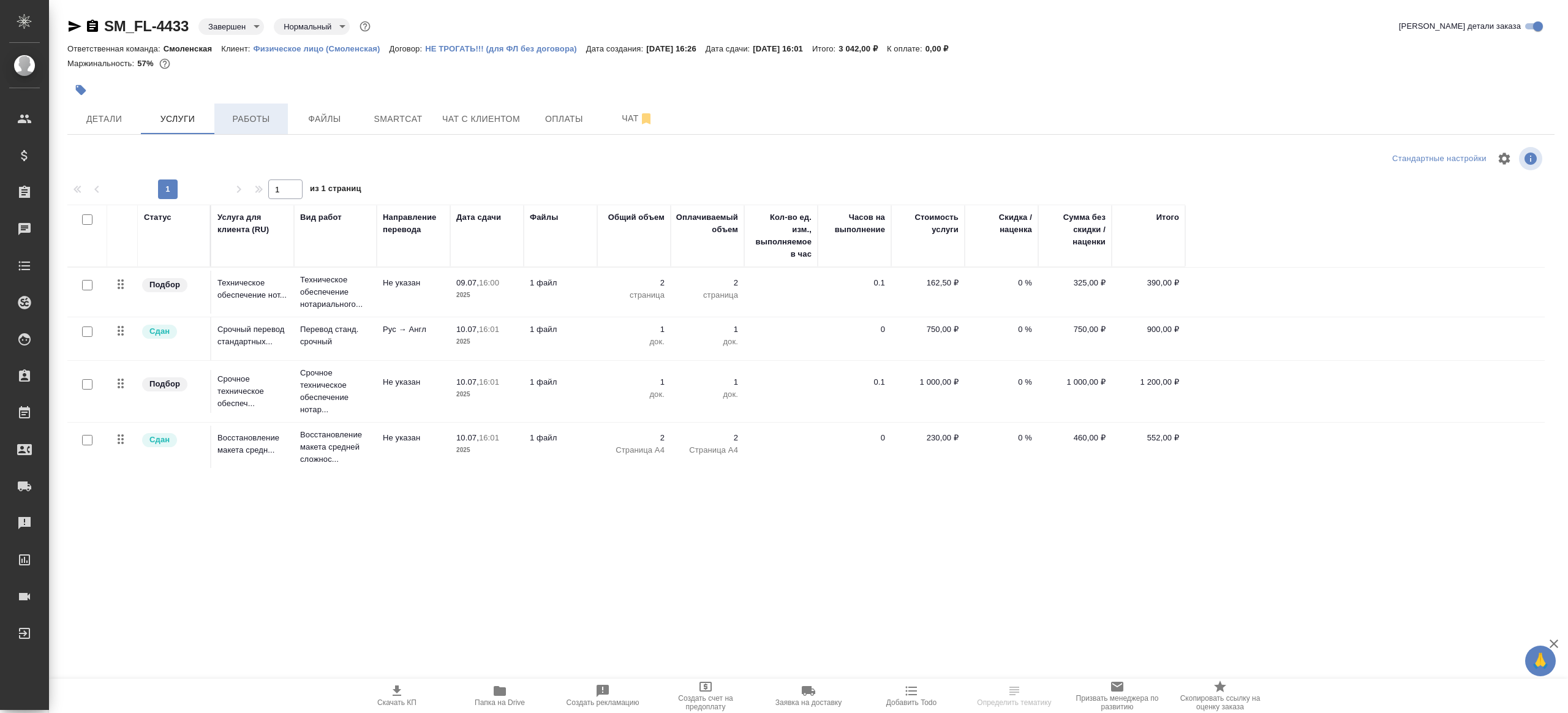
click at [236, 117] on span "Работы" at bounding box center [251, 118] width 58 height 15
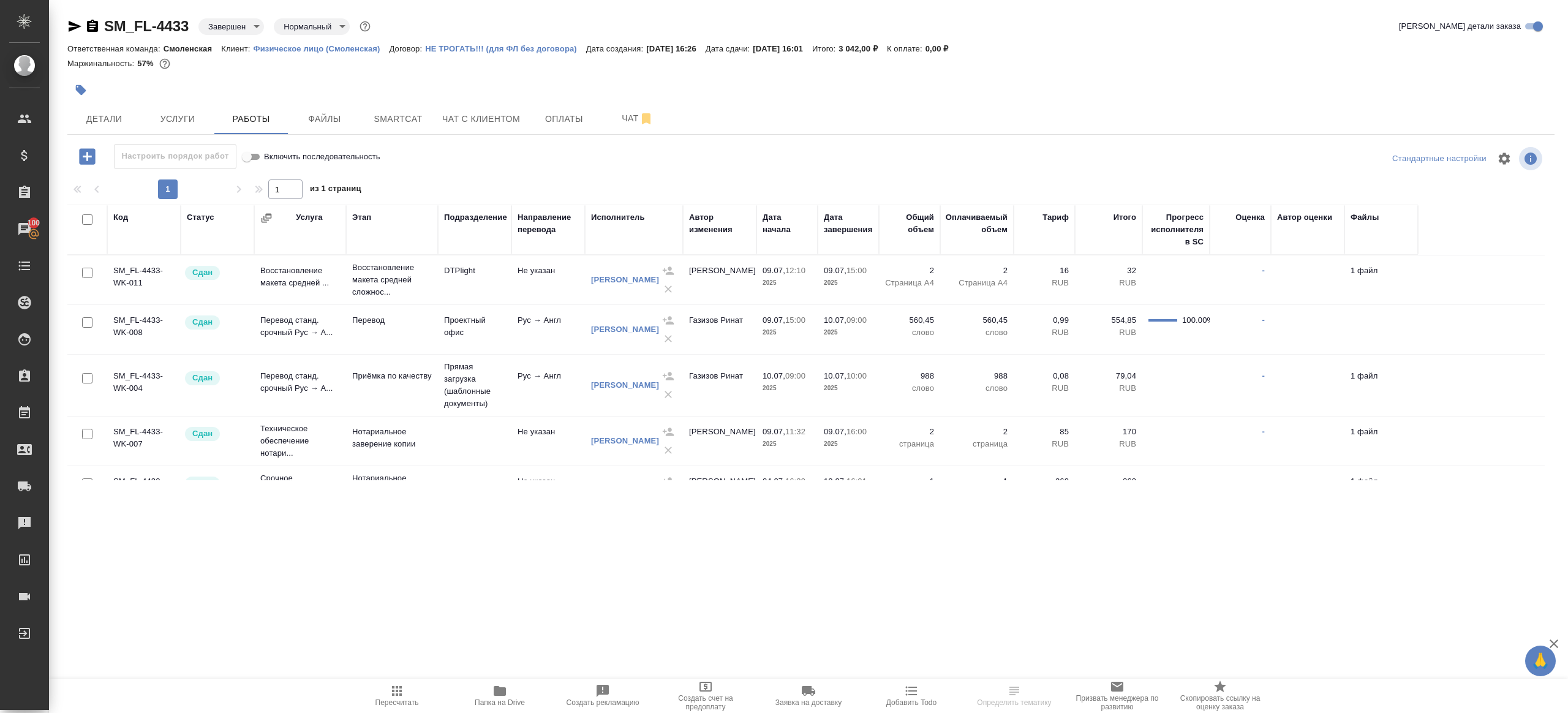
click at [592, 171] on div at bounding box center [810, 158] width 495 height 29
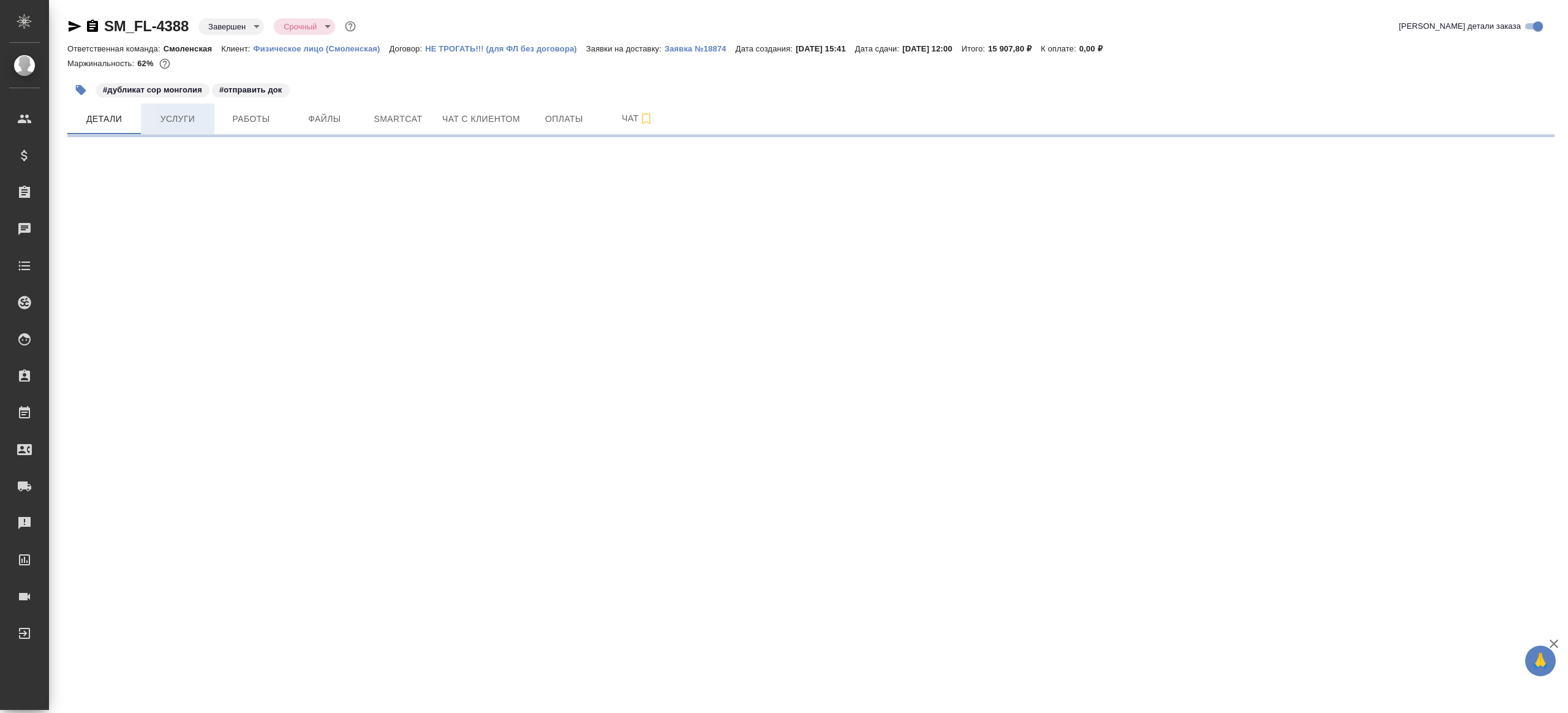
click at [171, 133] on button "Услуги" at bounding box center [177, 118] width 73 height 31
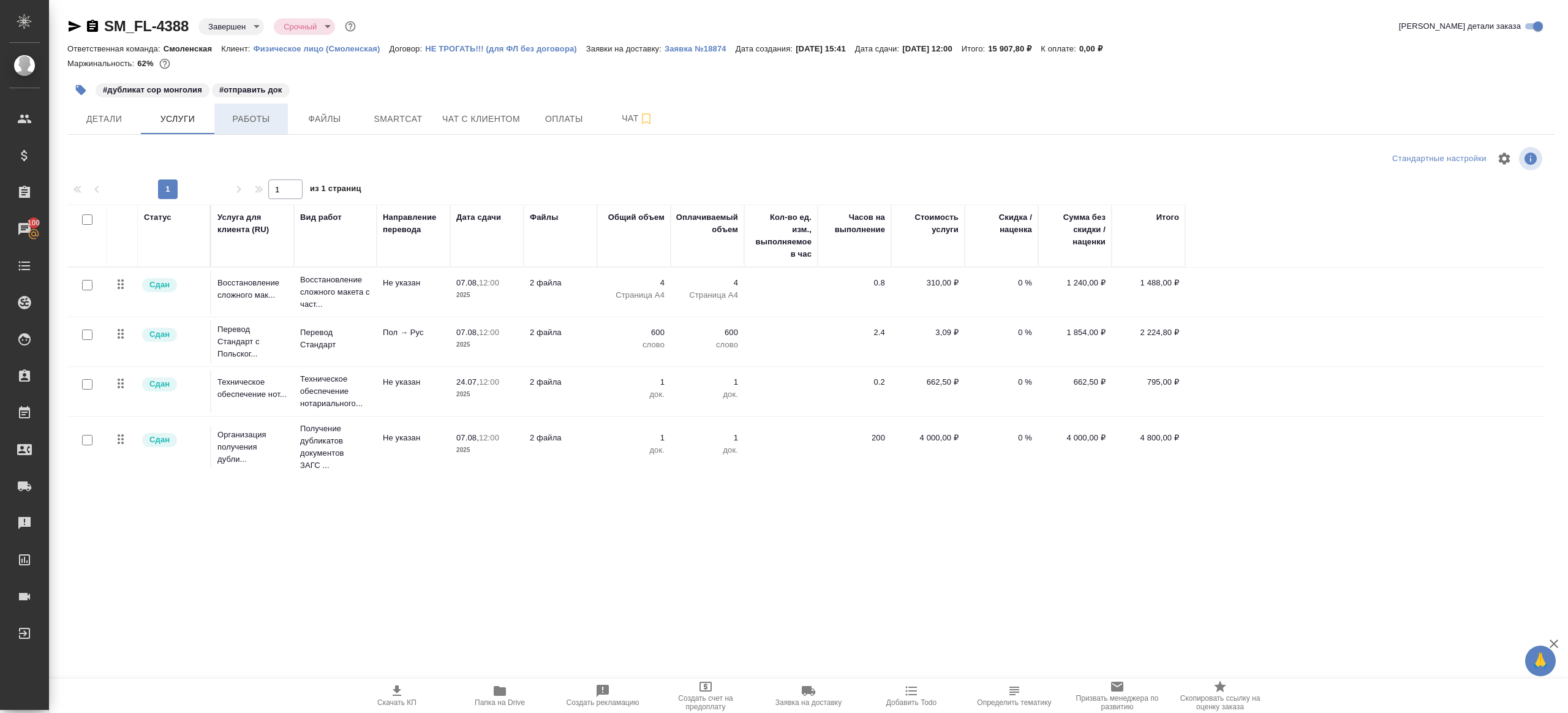
click at [240, 110] on button "Работы" at bounding box center [250, 118] width 73 height 31
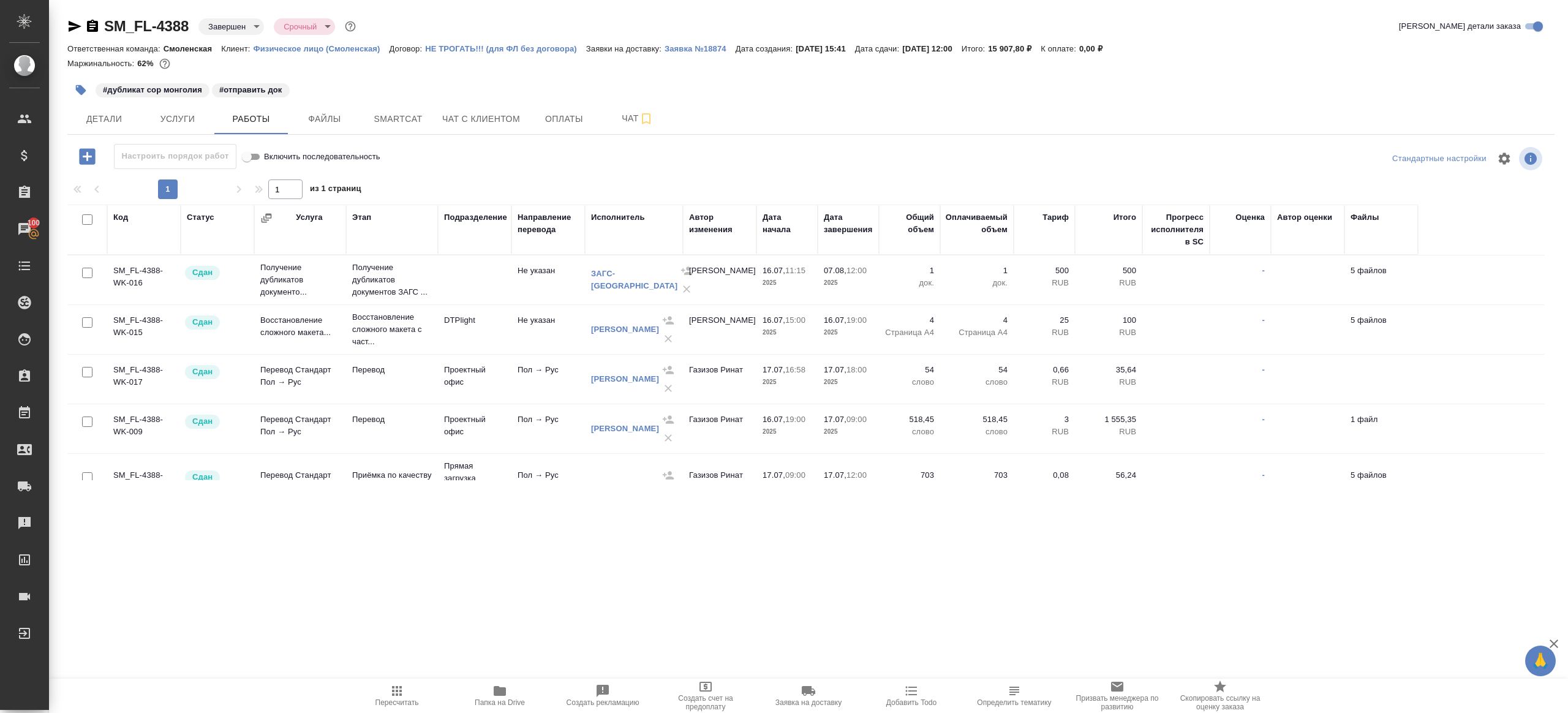
scroll to position [31, 0]
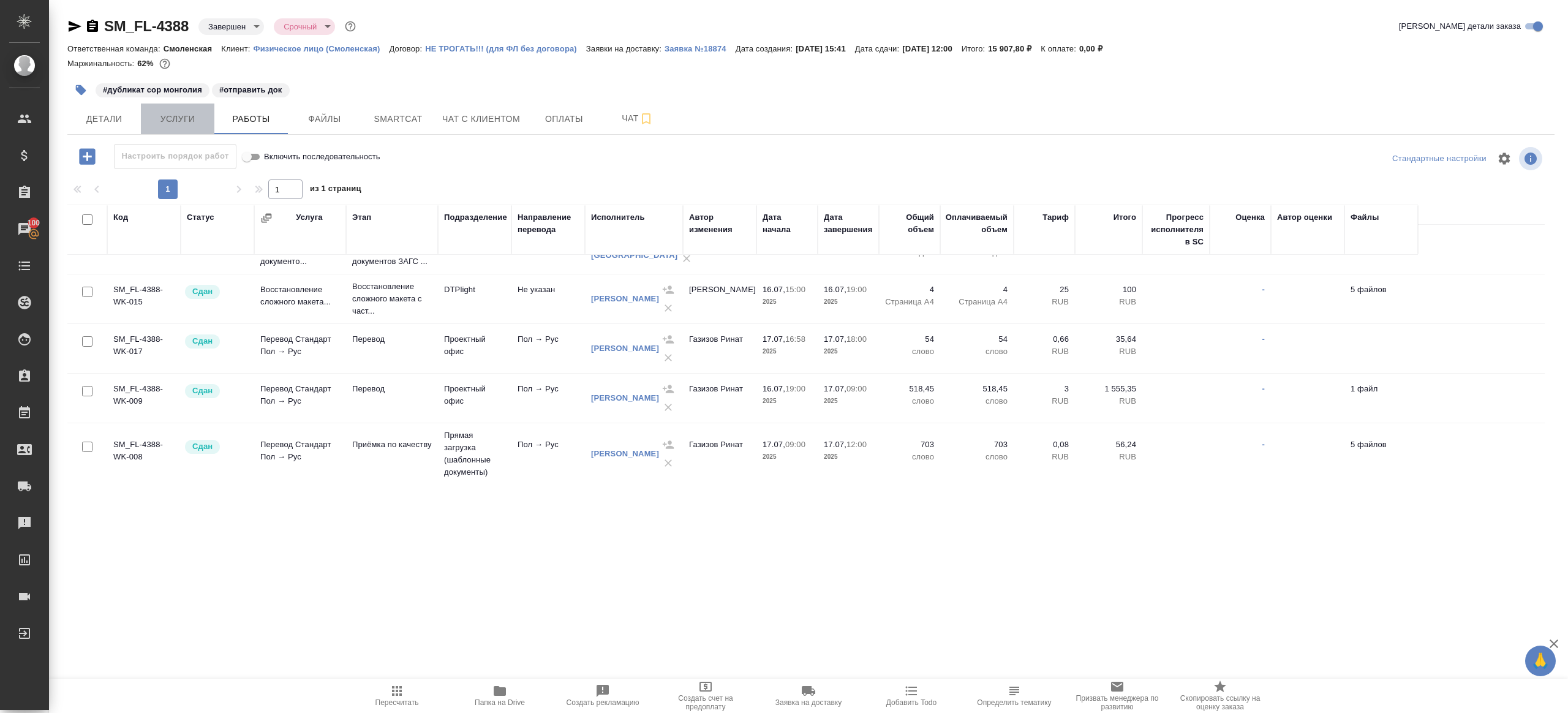
click at [160, 116] on span "Услуги" at bounding box center [178, 118] width 58 height 15
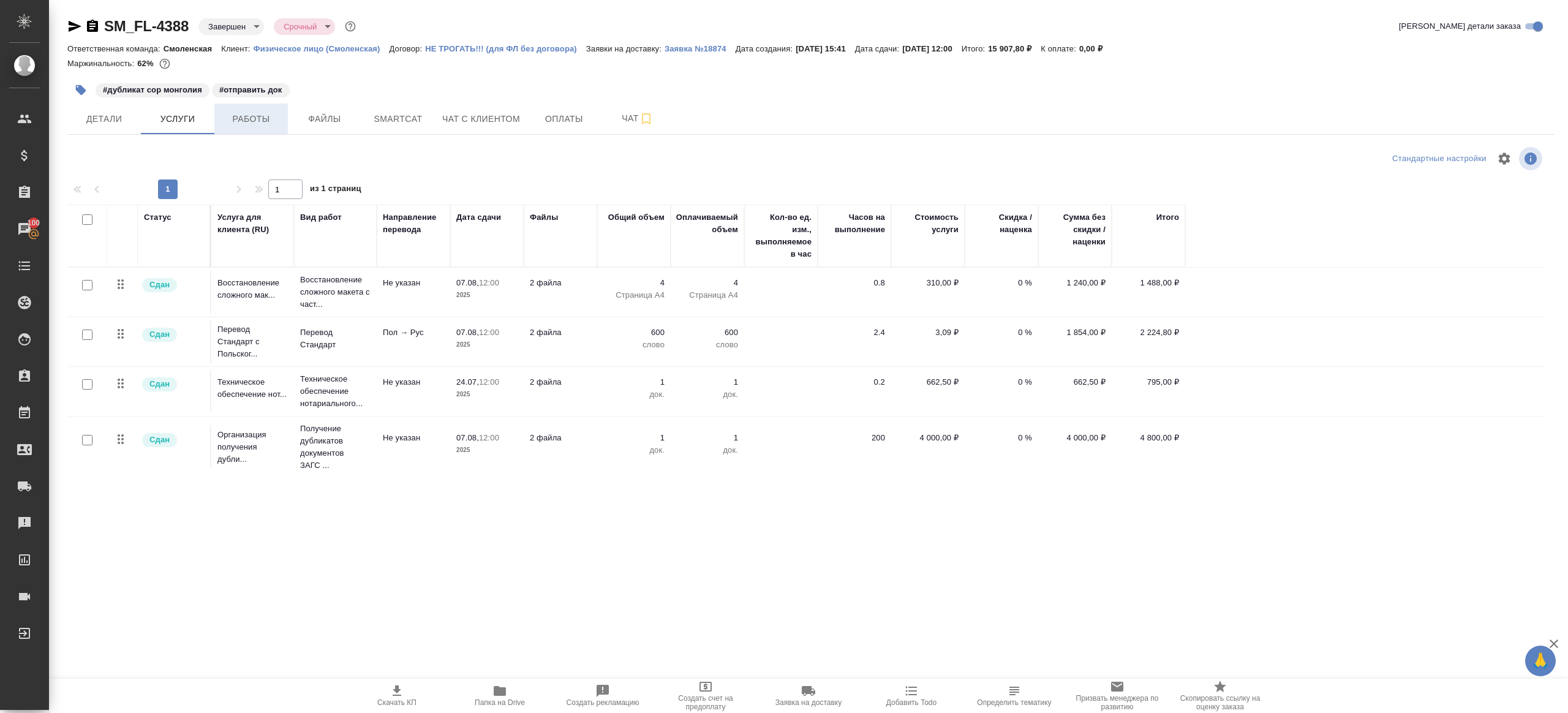
click at [242, 118] on span "Работы" at bounding box center [251, 118] width 58 height 15
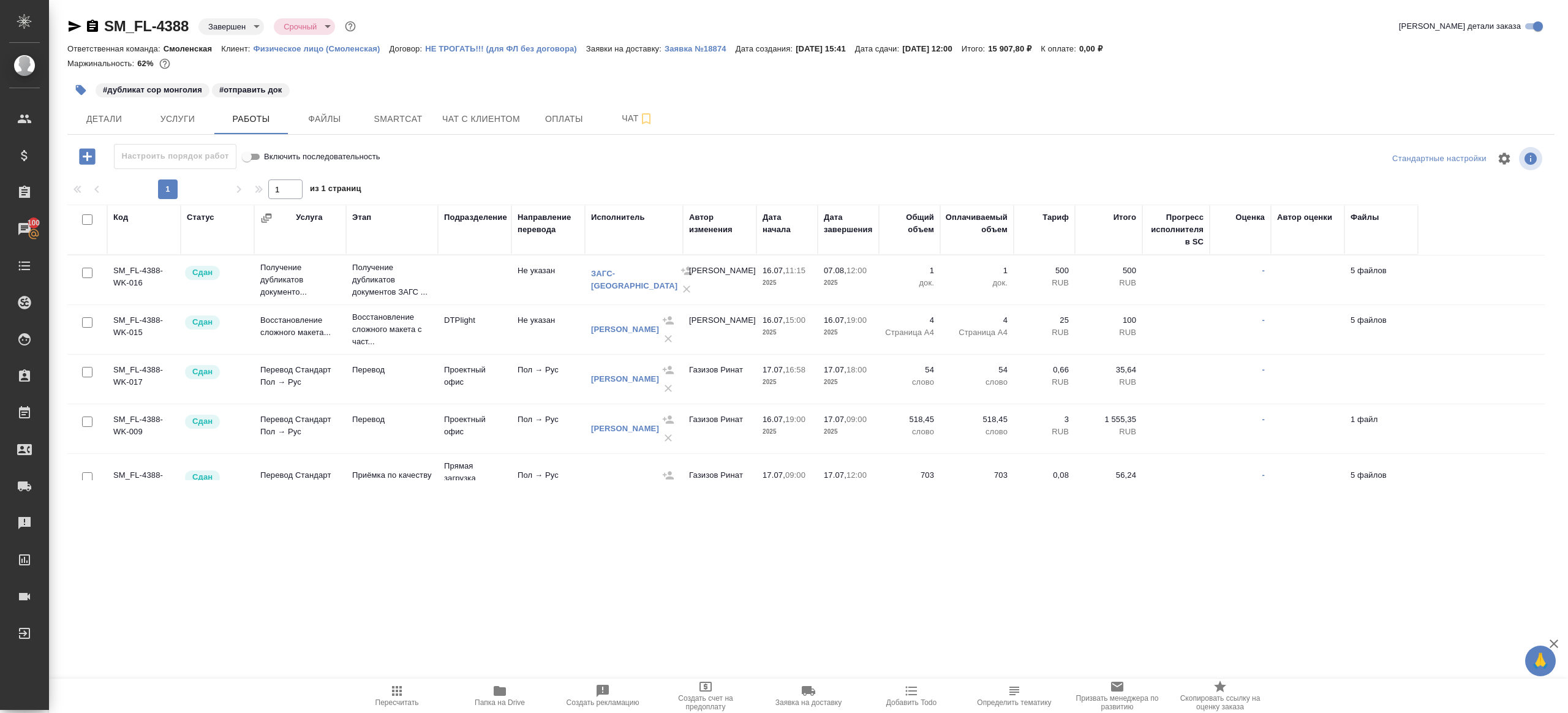
scroll to position [133, 0]
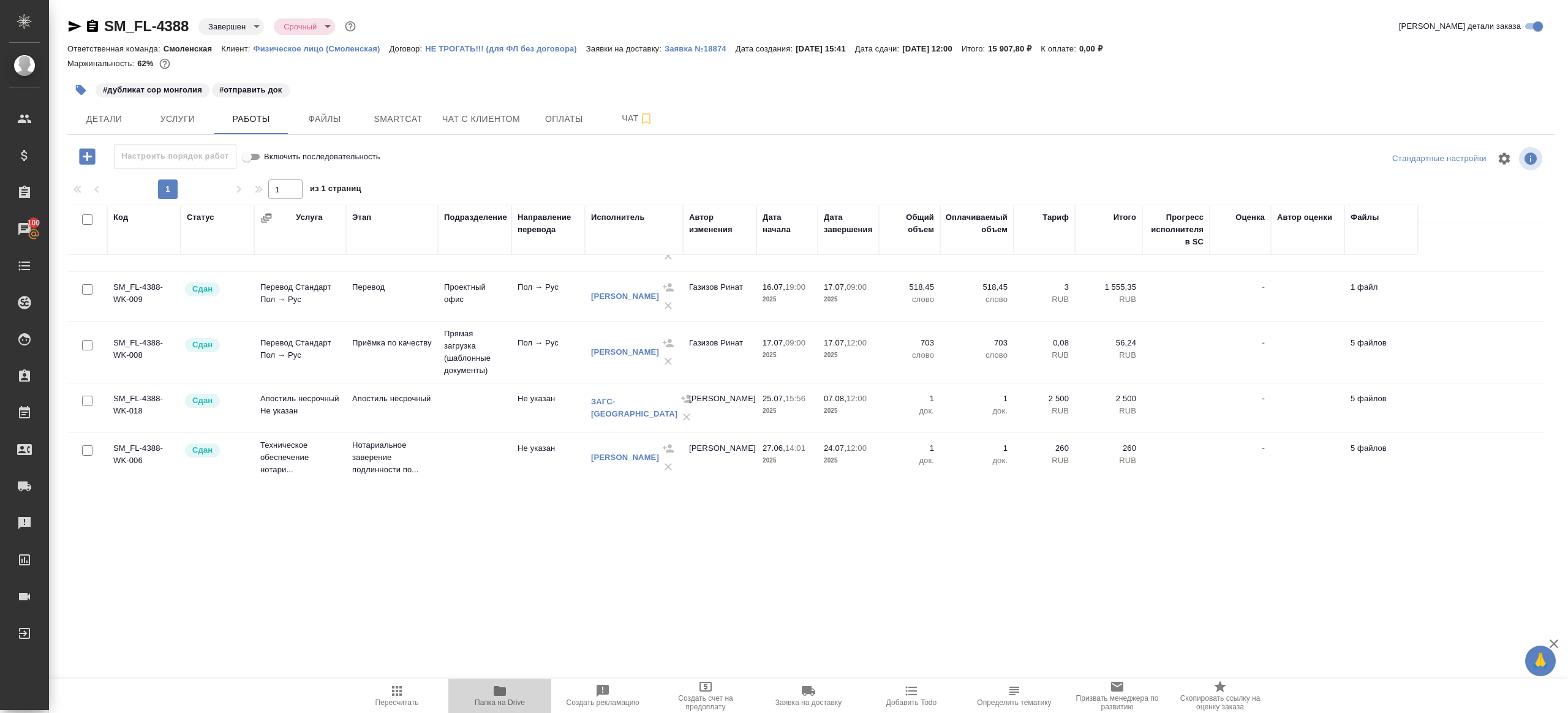
click at [509, 698] on span "Папка на Drive" at bounding box center [500, 702] width 51 height 9
click at [621, 301] on link "Потевский Никита Александрович" at bounding box center [625, 296] width 68 height 9
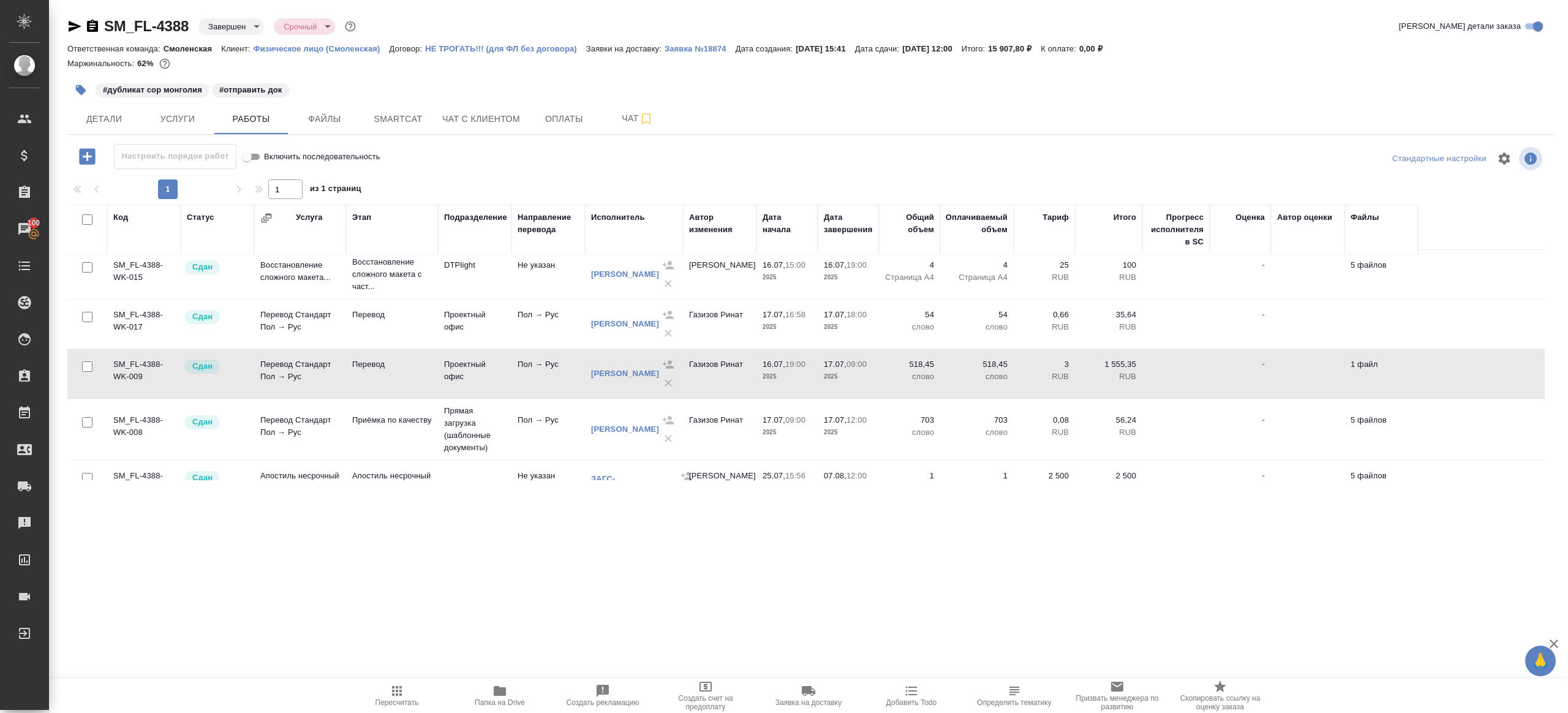
scroll to position [0, 0]
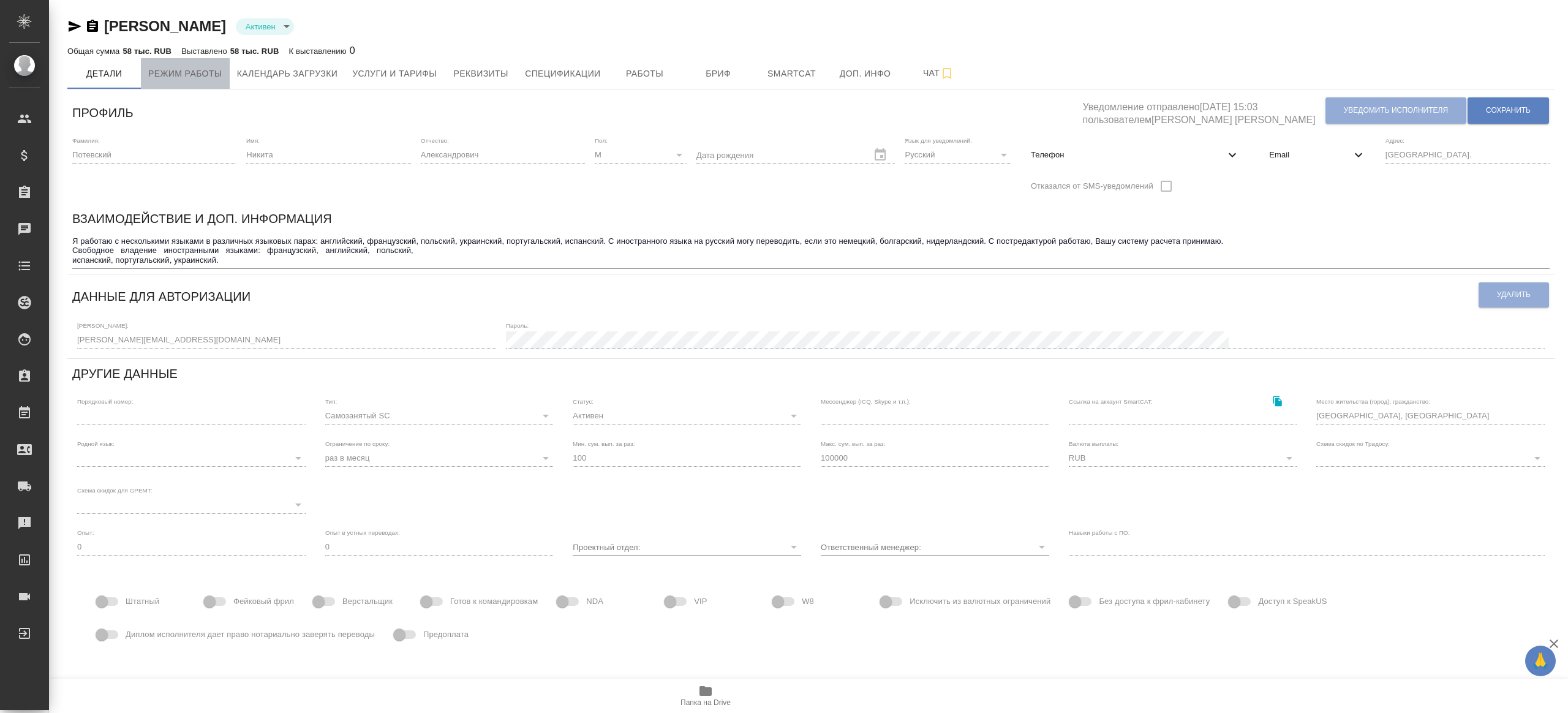
click at [182, 75] on span "Режим работы" at bounding box center [186, 73] width 74 height 15
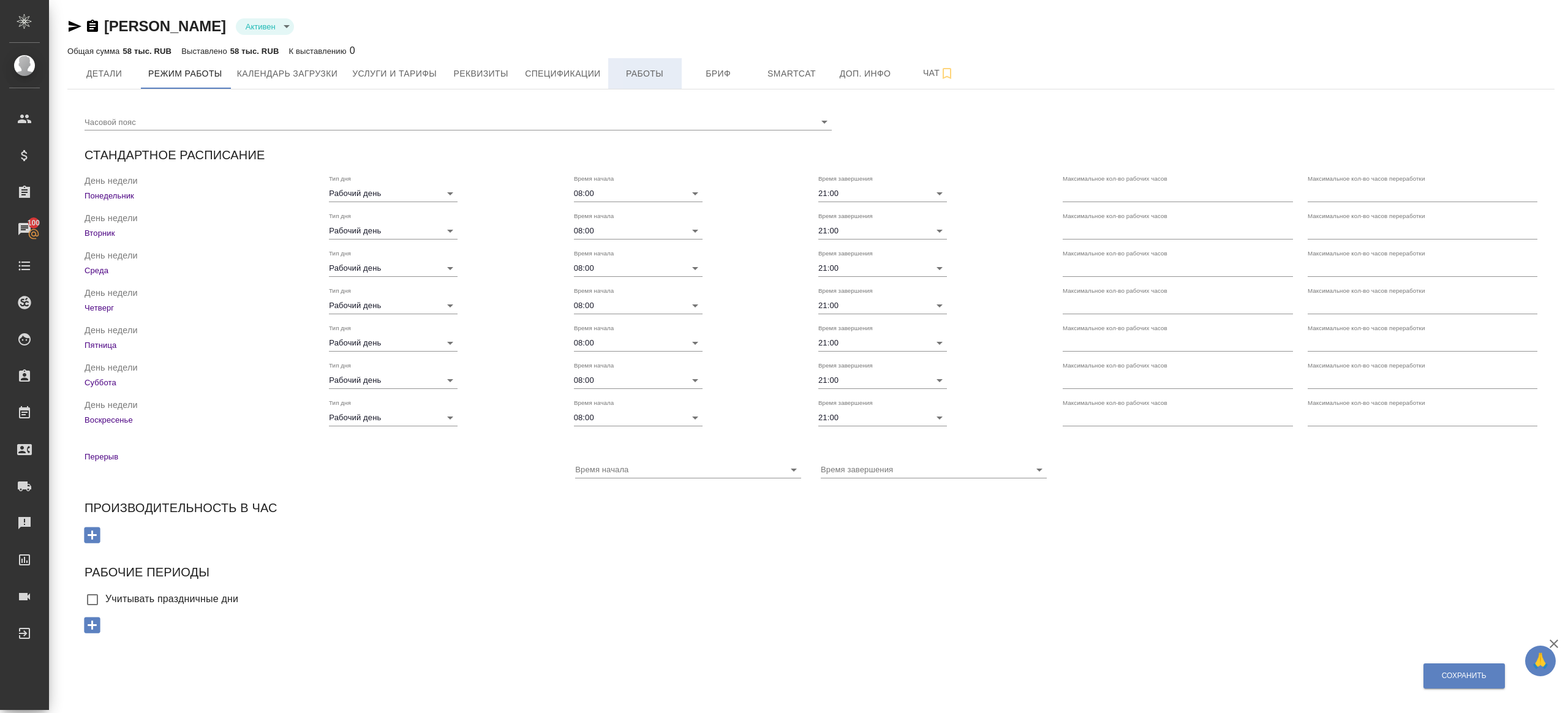
click at [656, 75] on span "Работы" at bounding box center [645, 73] width 58 height 15
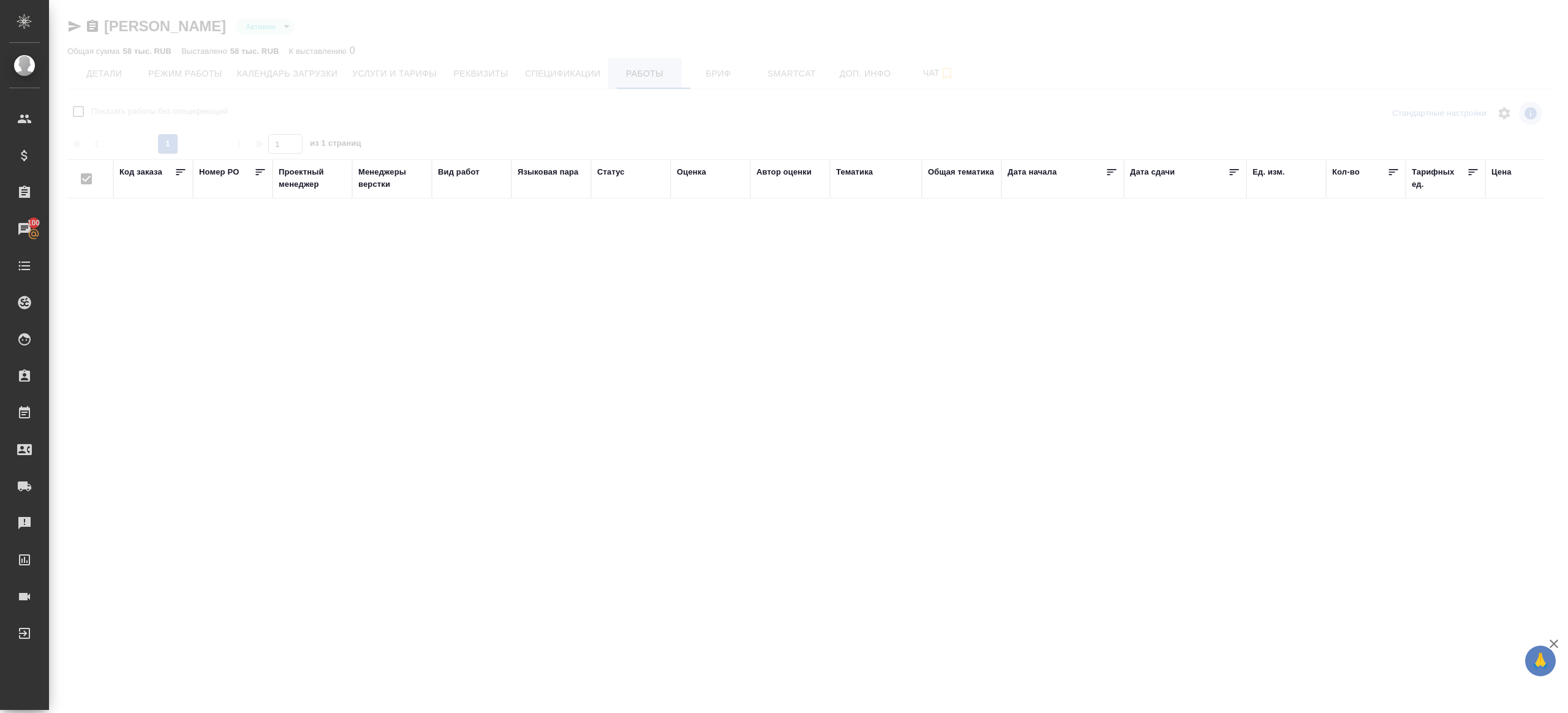
checkbox input "false"
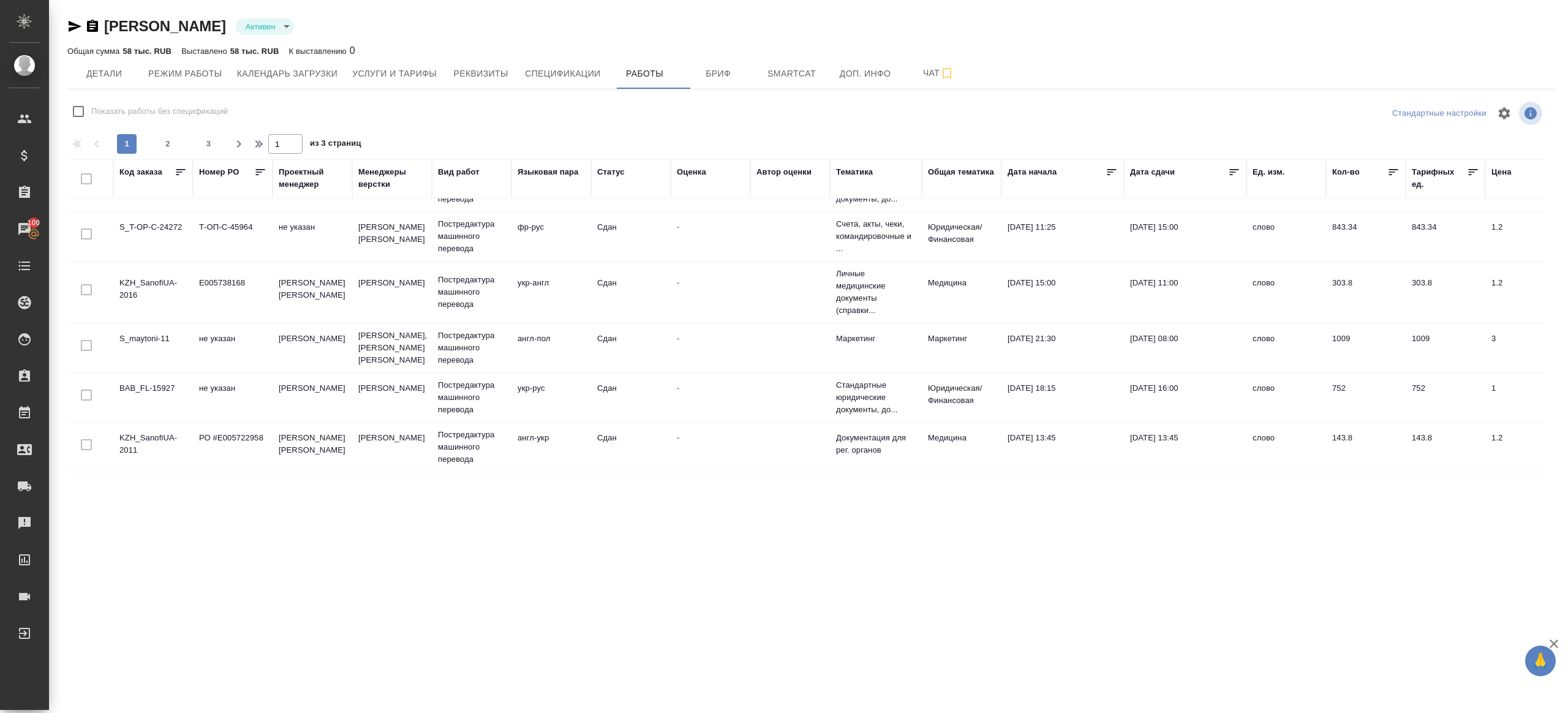
scroll to position [490, 0]
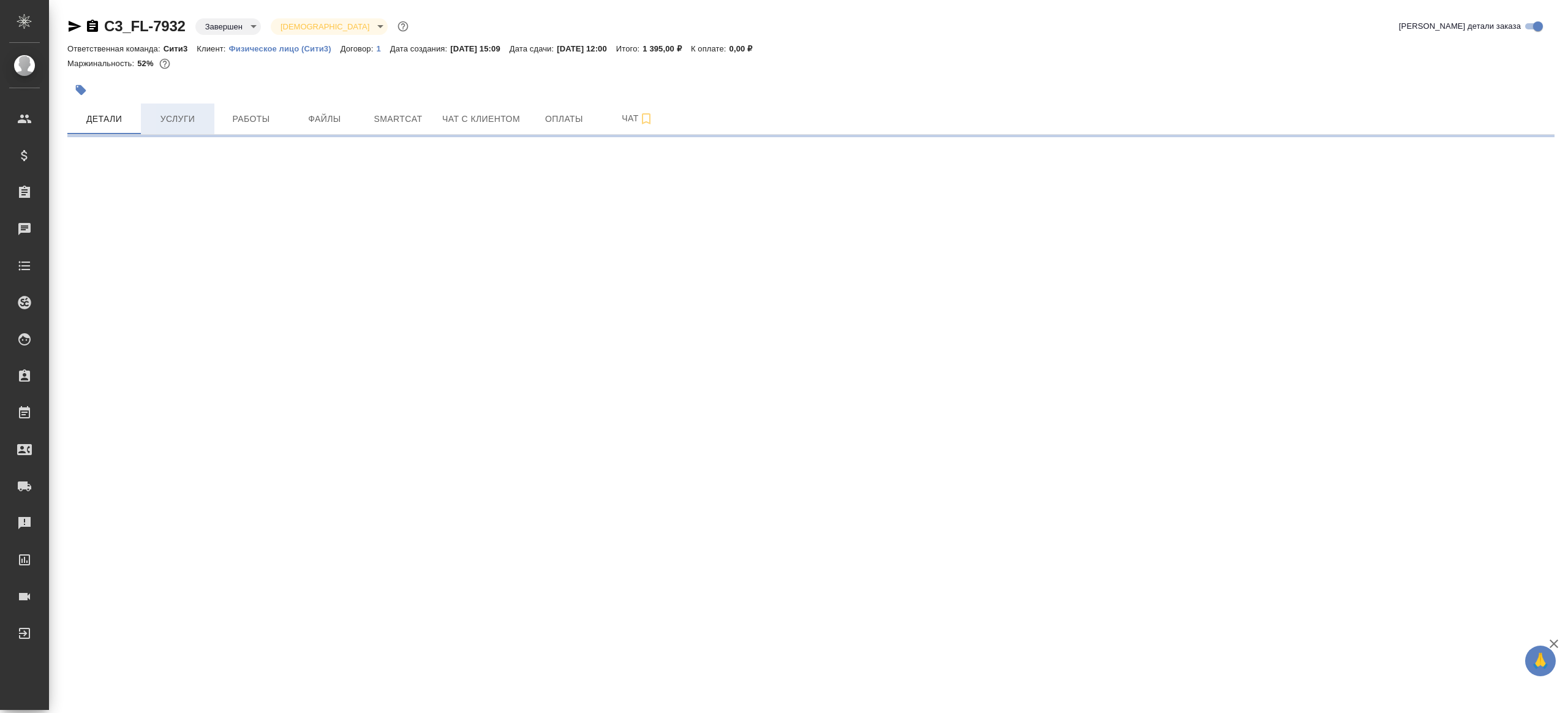
select select "RU"
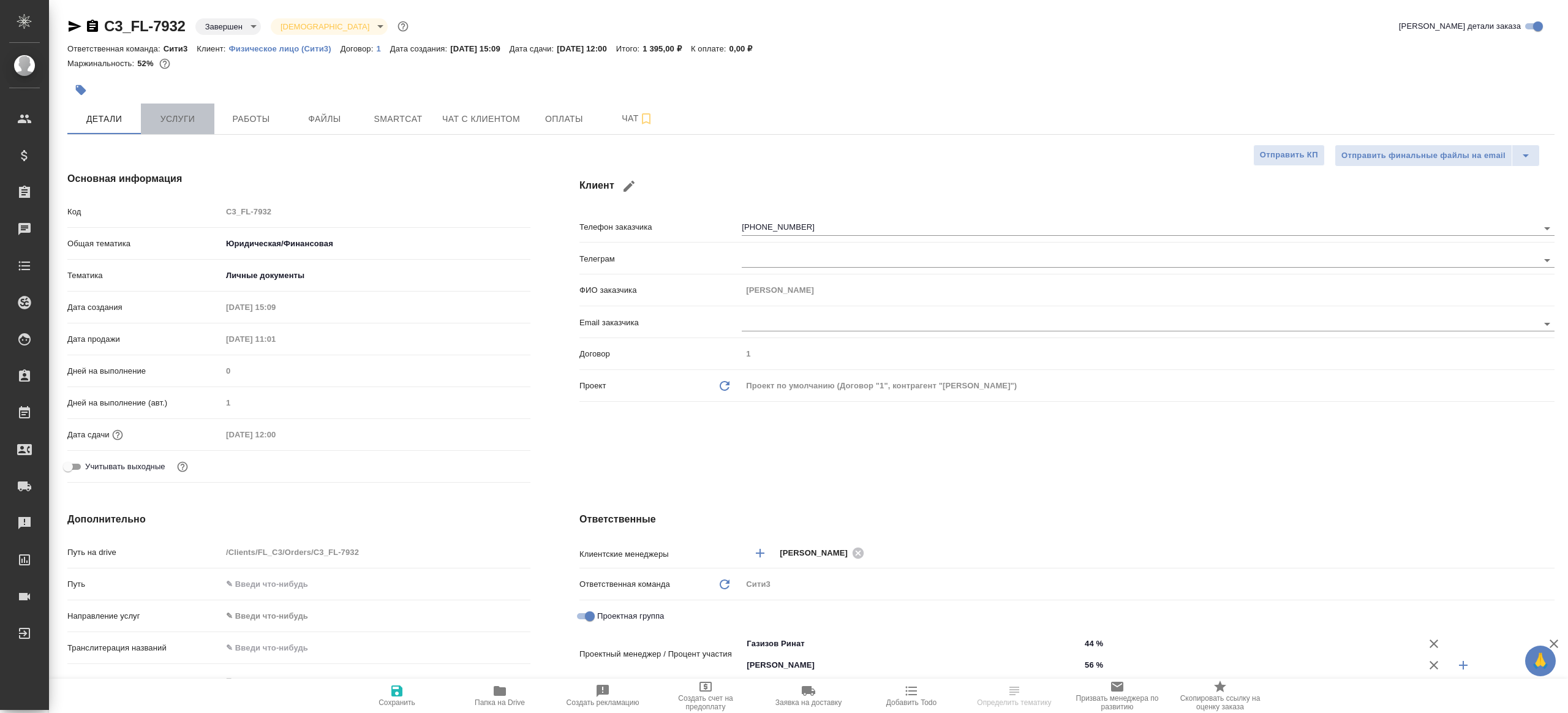
click at [160, 127] on button "Услуги" at bounding box center [177, 118] width 73 height 31
type textarea "x"
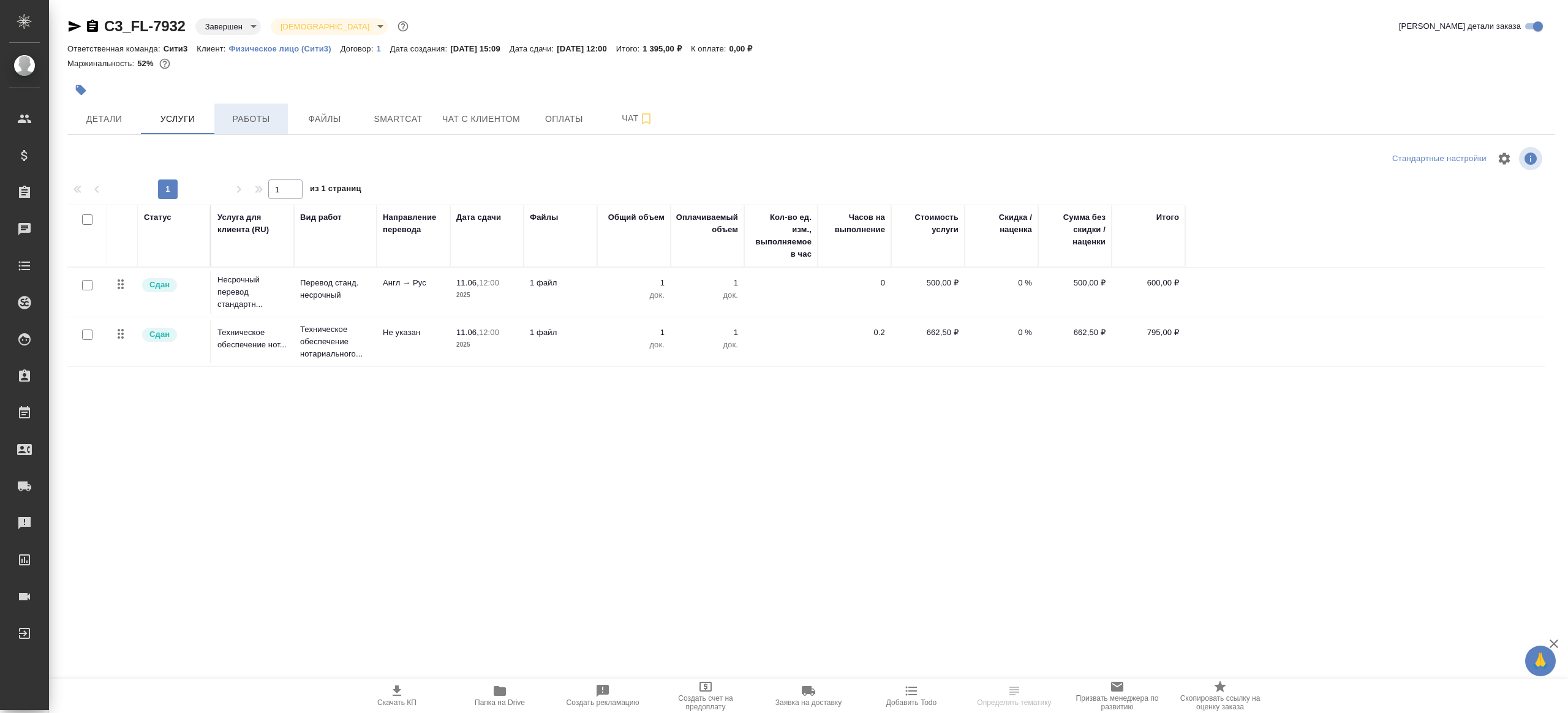
click at [232, 125] on span "Работы" at bounding box center [251, 118] width 58 height 15
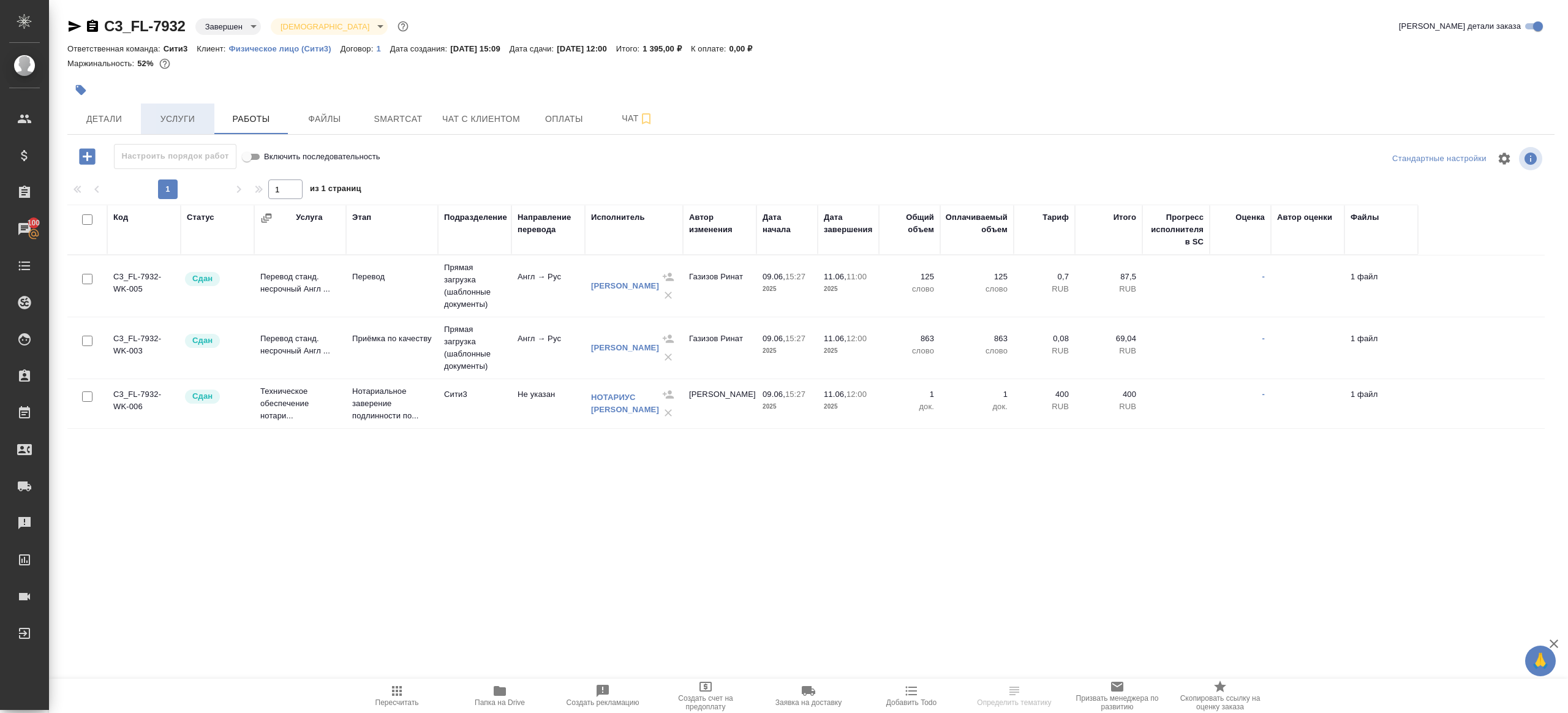
click at [159, 118] on span "Услуги" at bounding box center [178, 118] width 58 height 15
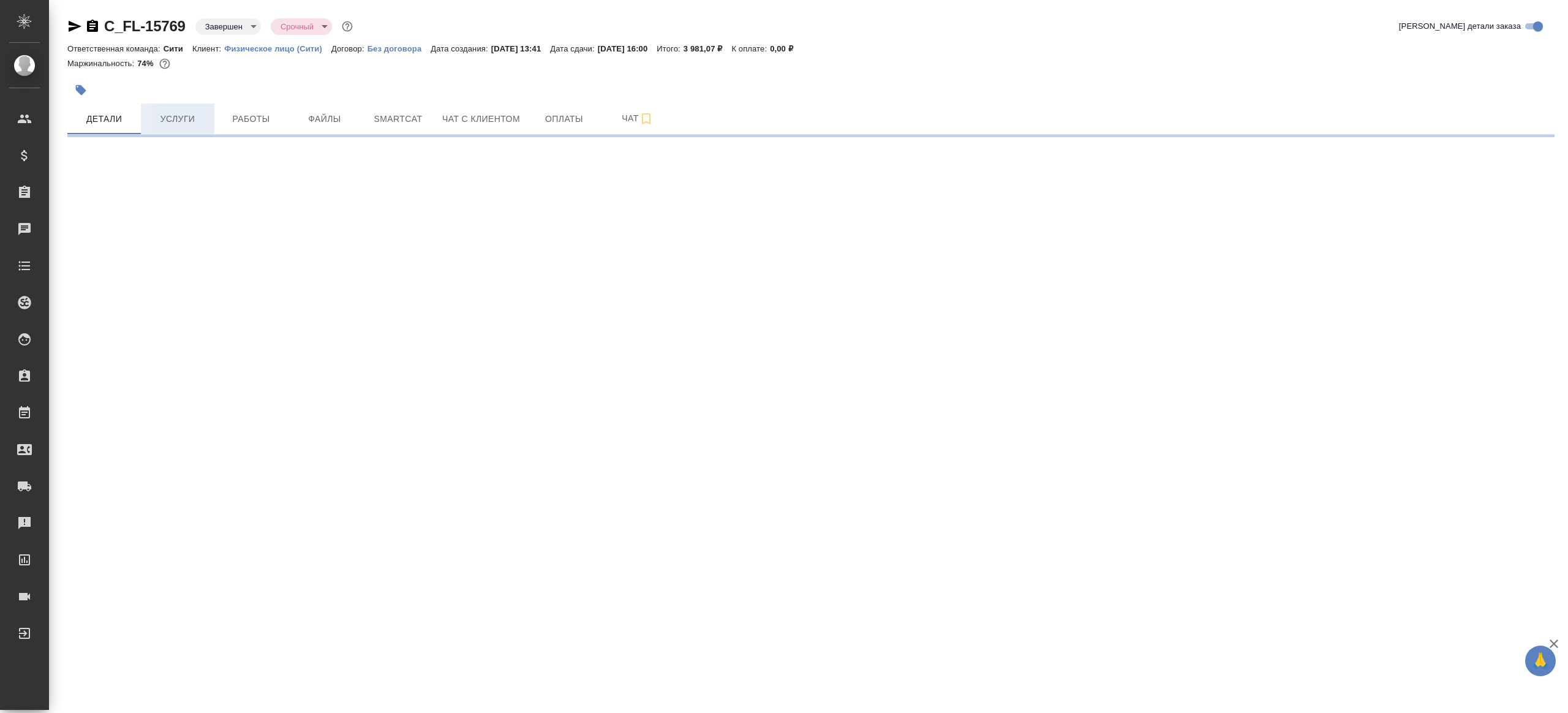
click at [187, 124] on span "Услуги" at bounding box center [178, 118] width 58 height 15
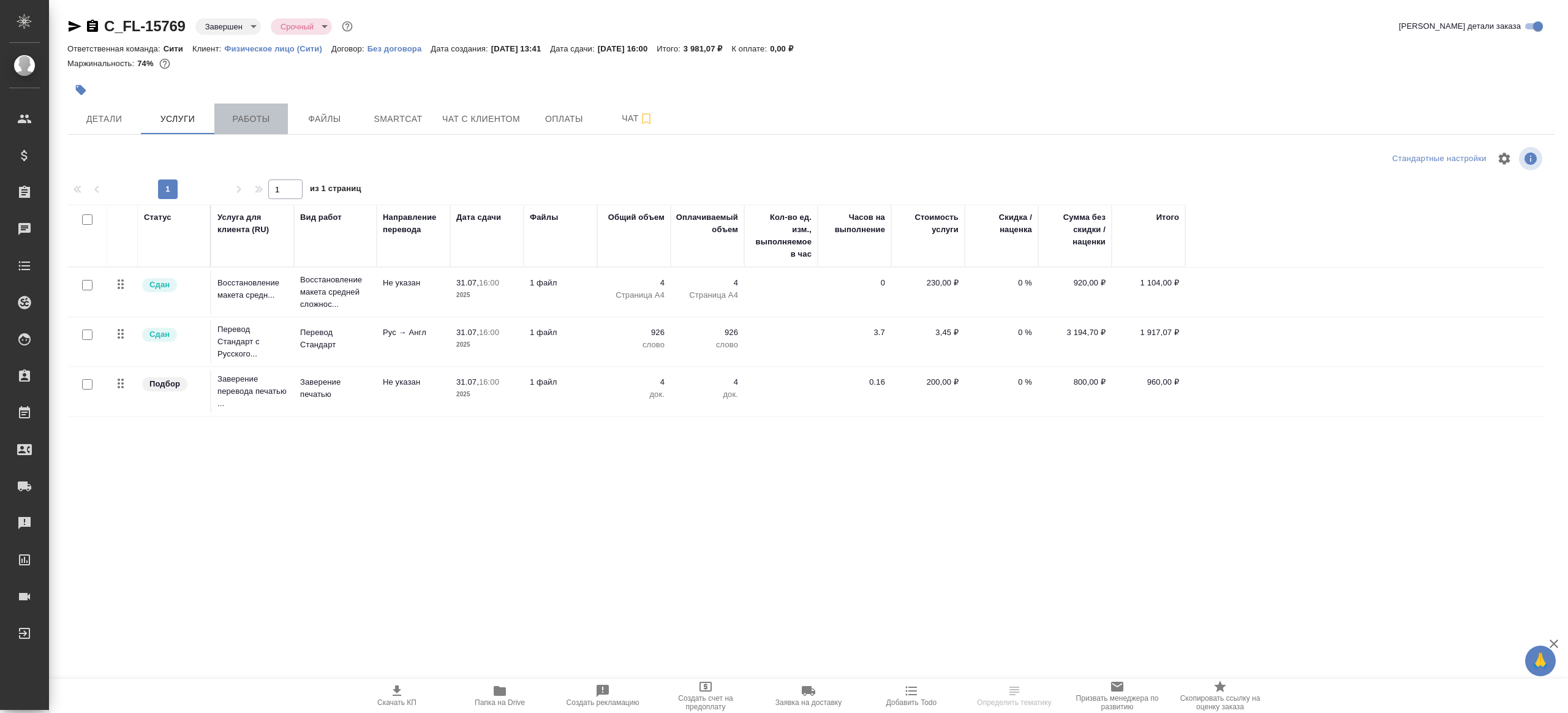
click at [242, 115] on span "Работы" at bounding box center [251, 118] width 58 height 15
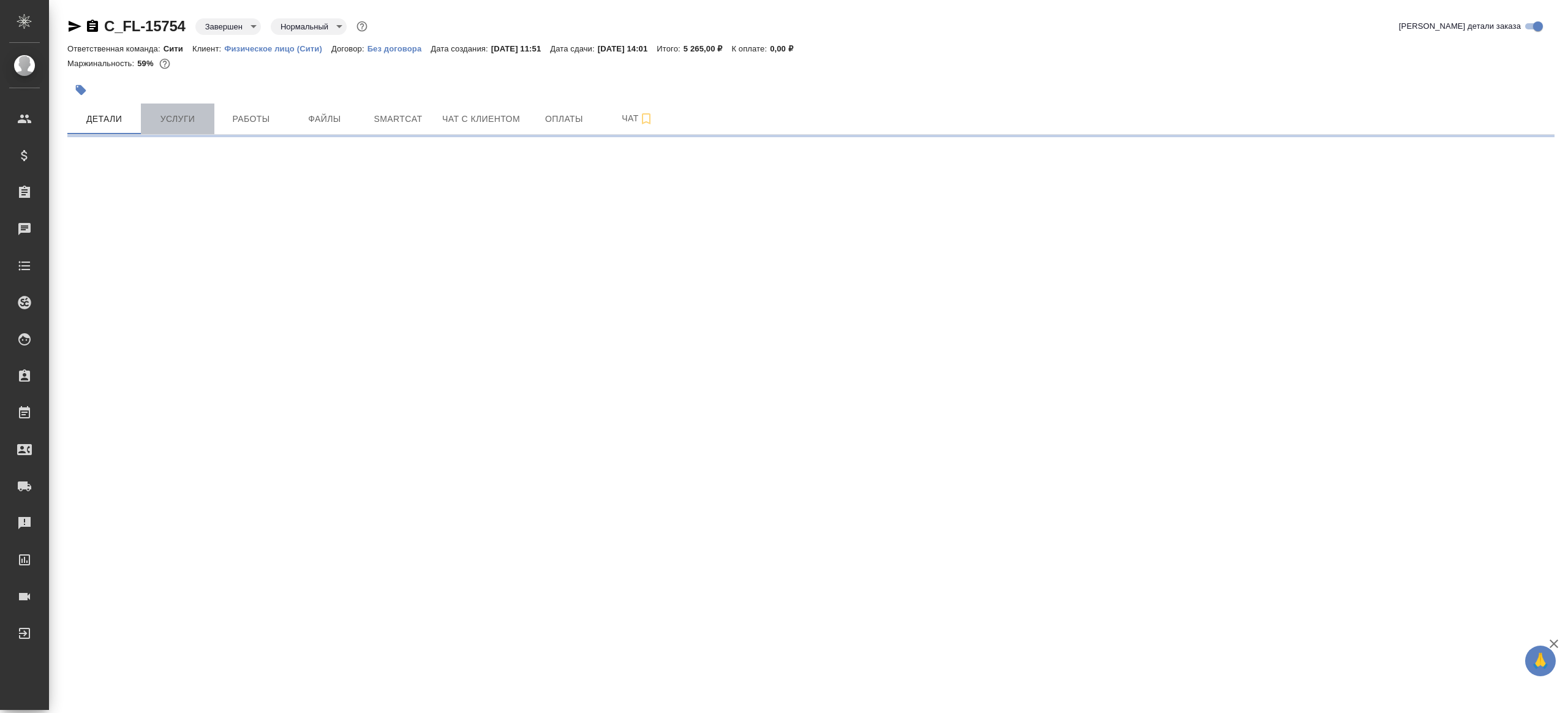
click at [166, 126] on span "Услуги" at bounding box center [178, 118] width 58 height 15
click at [251, 124] on span "Работы" at bounding box center [251, 118] width 58 height 15
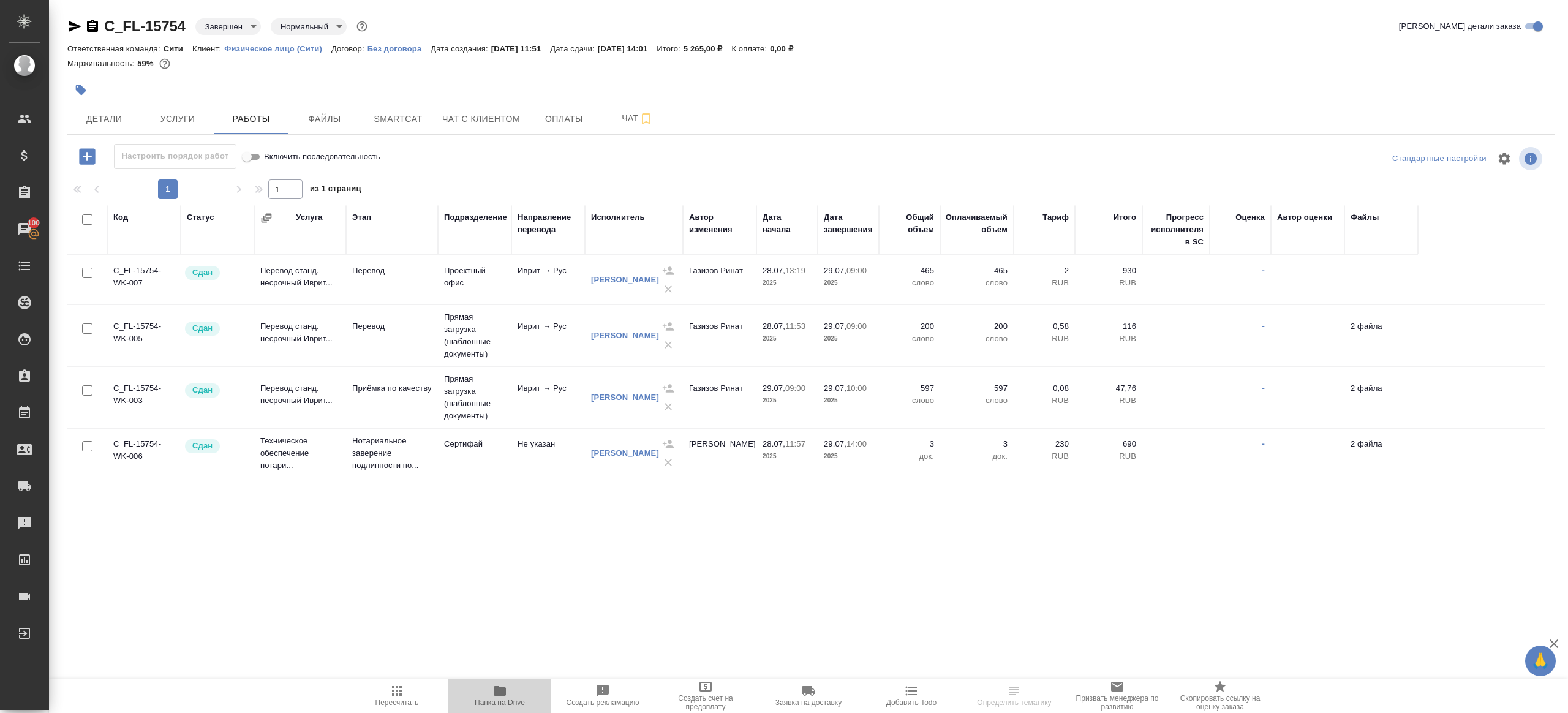
click at [500, 681] on button "Папка на Drive" at bounding box center [500, 695] width 103 height 34
click at [497, 686] on icon "button" at bounding box center [500, 691] width 13 height 9
click at [199, 134] on hr at bounding box center [810, 134] width 1487 height 1
click at [197, 129] on button "Услуги" at bounding box center [177, 118] width 73 height 31
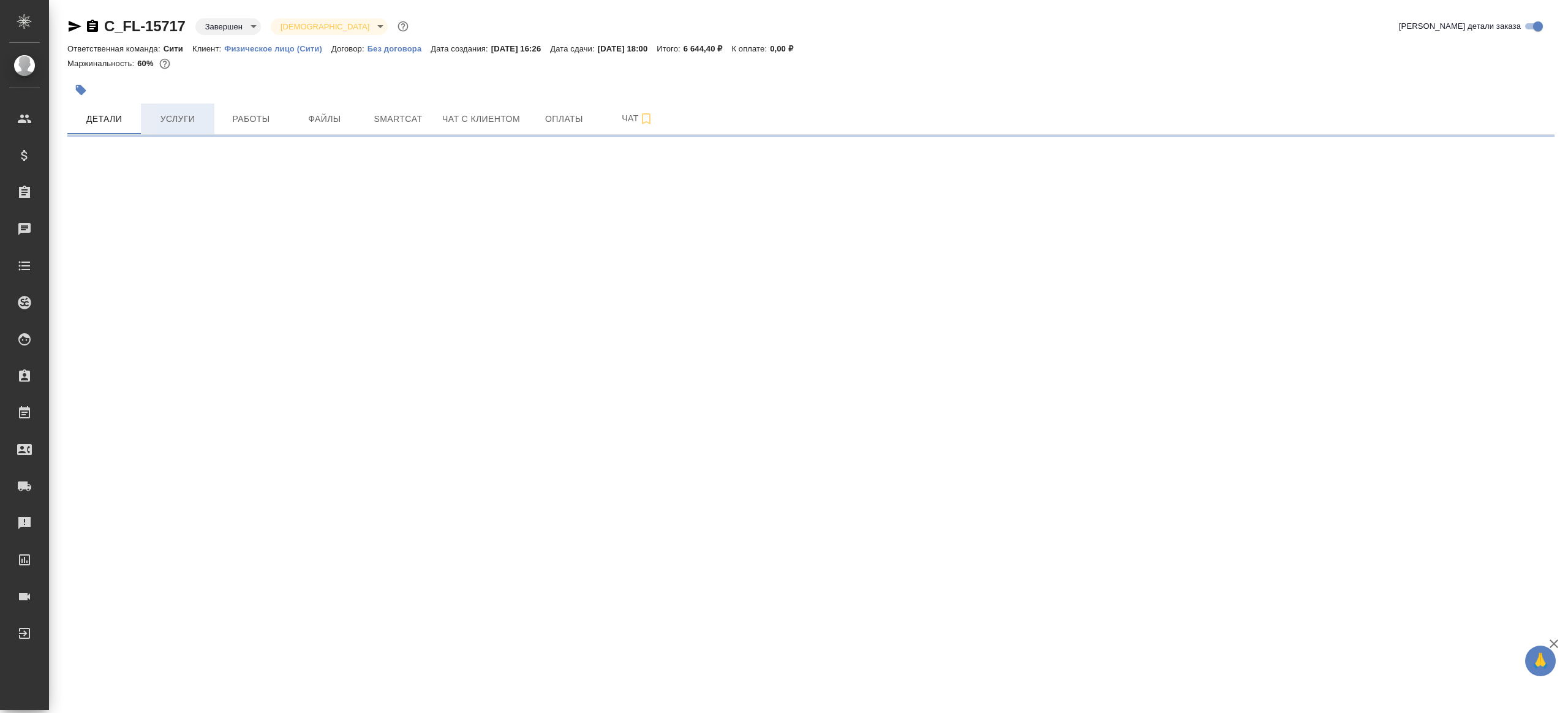
click at [183, 125] on span "Услуги" at bounding box center [178, 118] width 58 height 15
click at [254, 115] on span "Работы" at bounding box center [251, 118] width 58 height 15
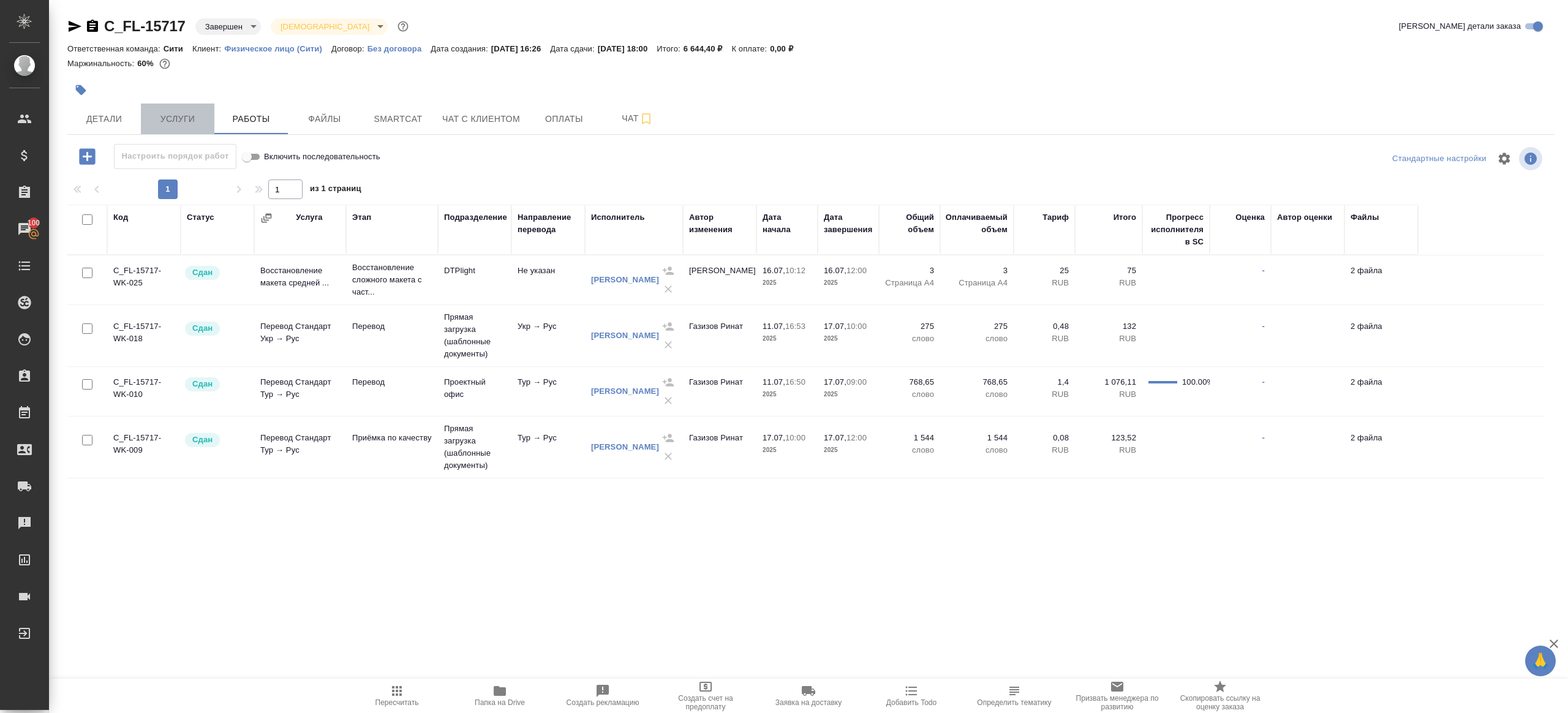
click at [194, 117] on span "Услуги" at bounding box center [178, 118] width 58 height 15
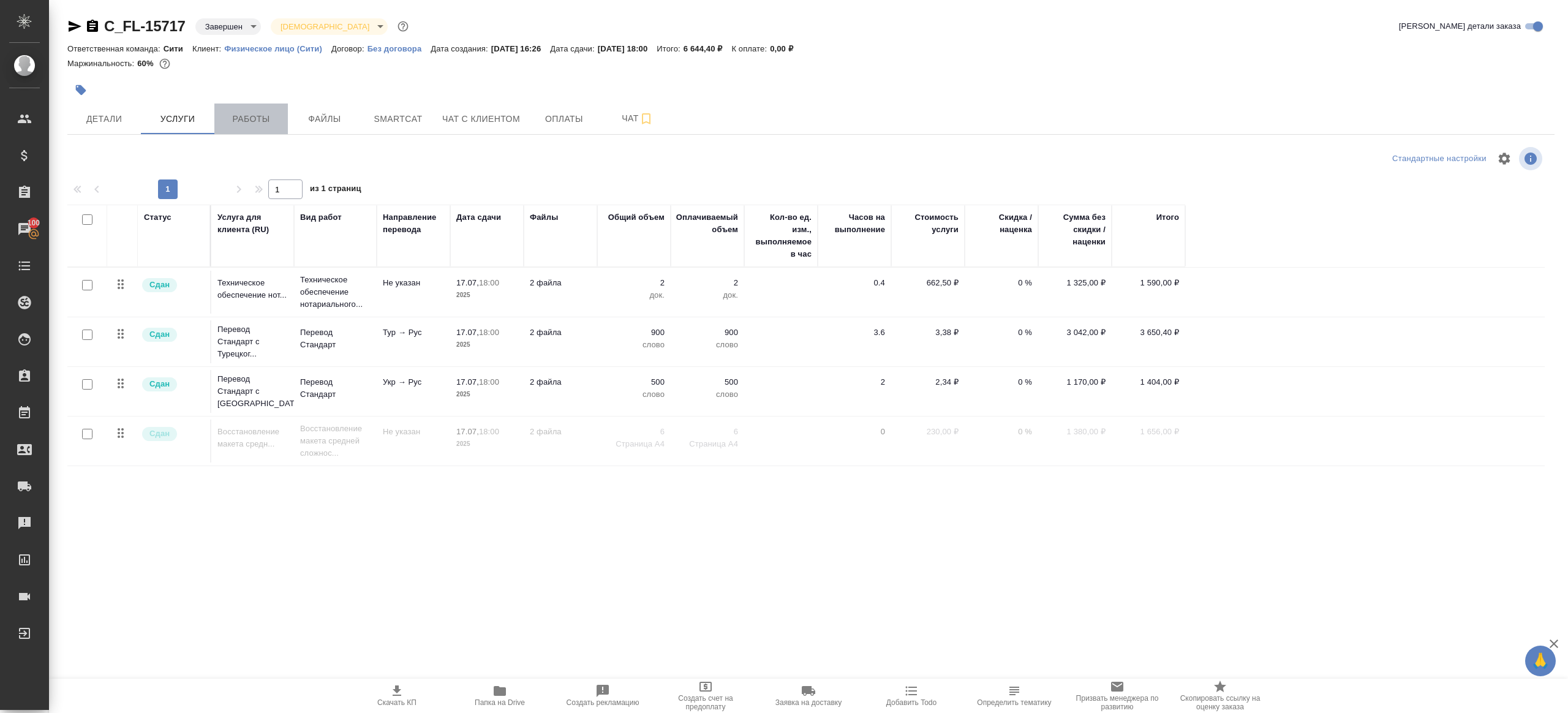
click at [244, 116] on span "Работы" at bounding box center [251, 118] width 58 height 15
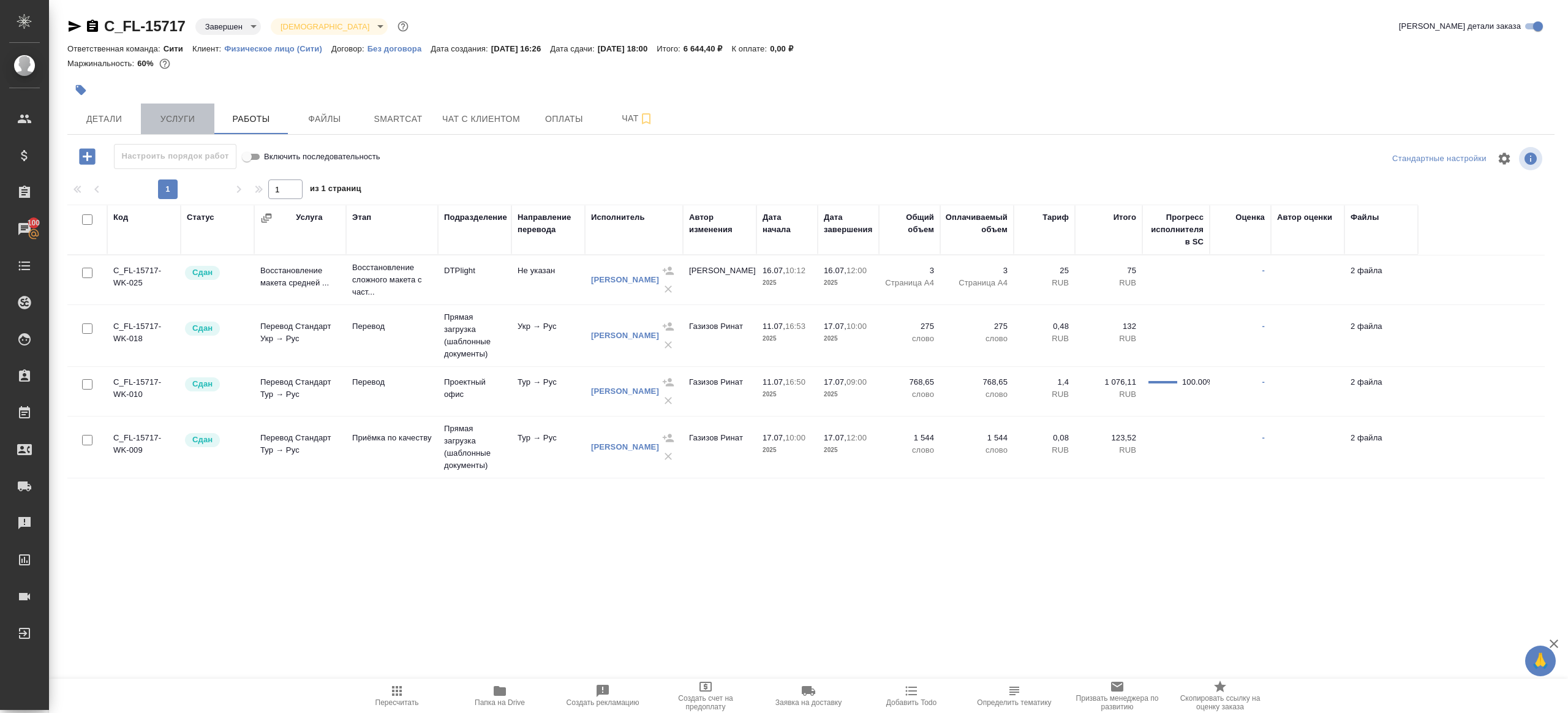
click at [178, 129] on button "Услуги" at bounding box center [177, 118] width 73 height 31
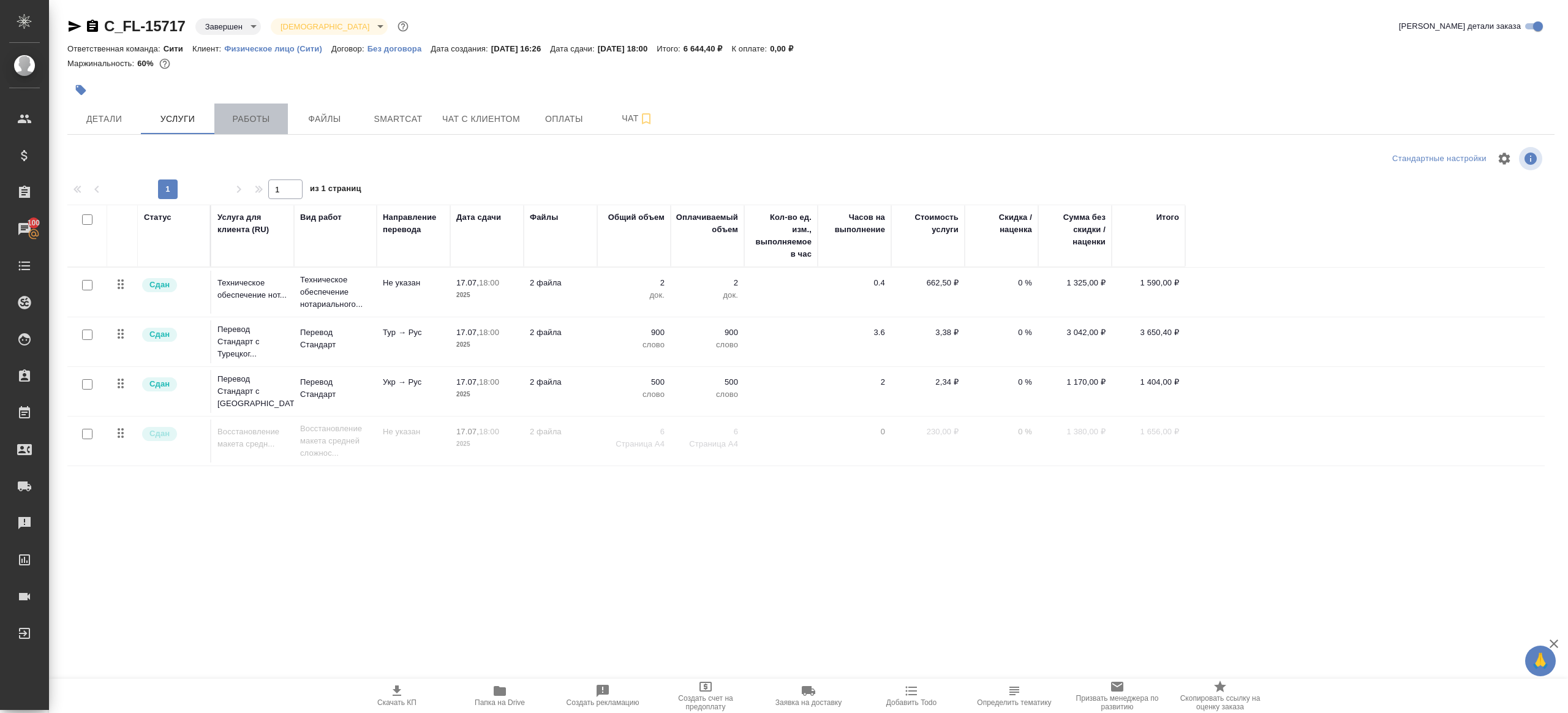
click at [244, 125] on span "Работы" at bounding box center [251, 118] width 58 height 15
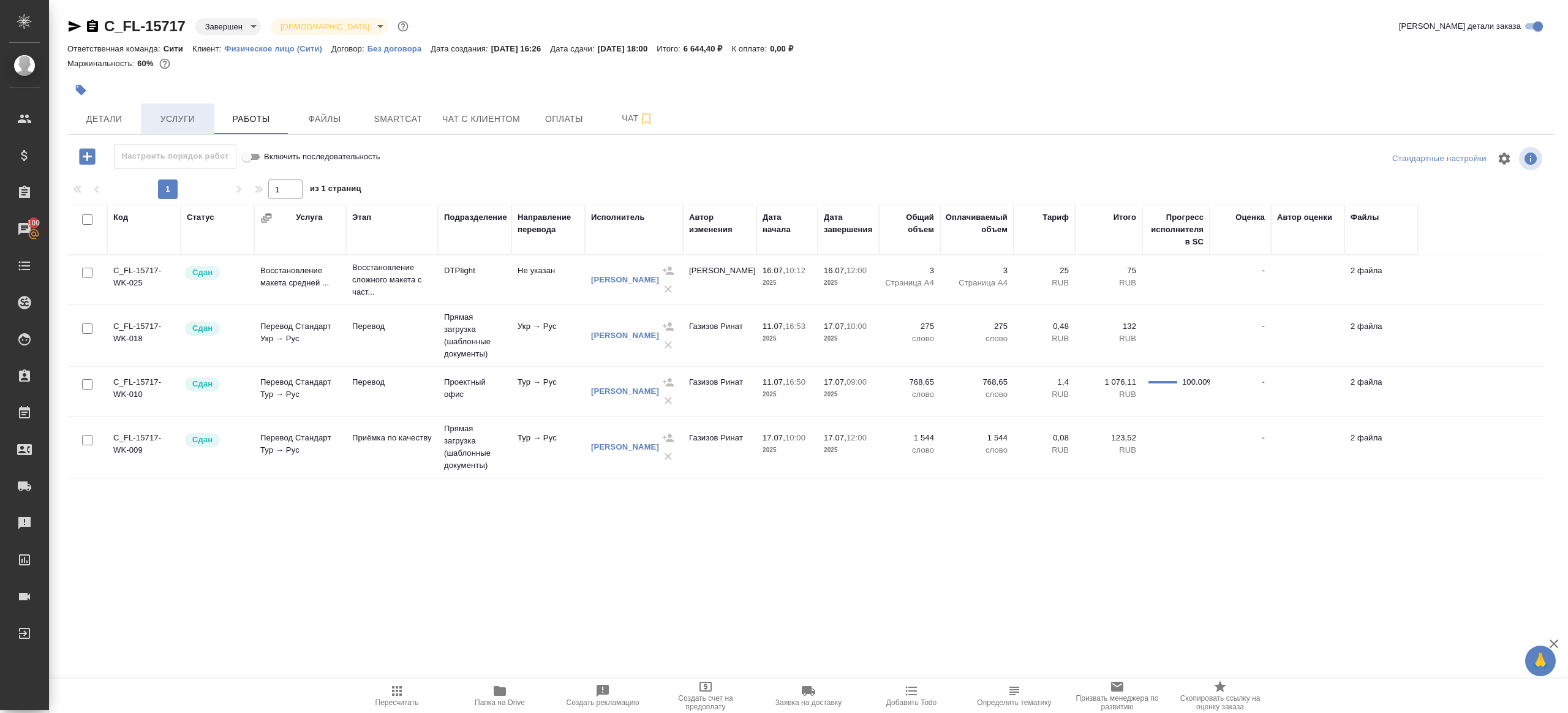
click at [197, 111] on span "Услуги" at bounding box center [178, 118] width 58 height 15
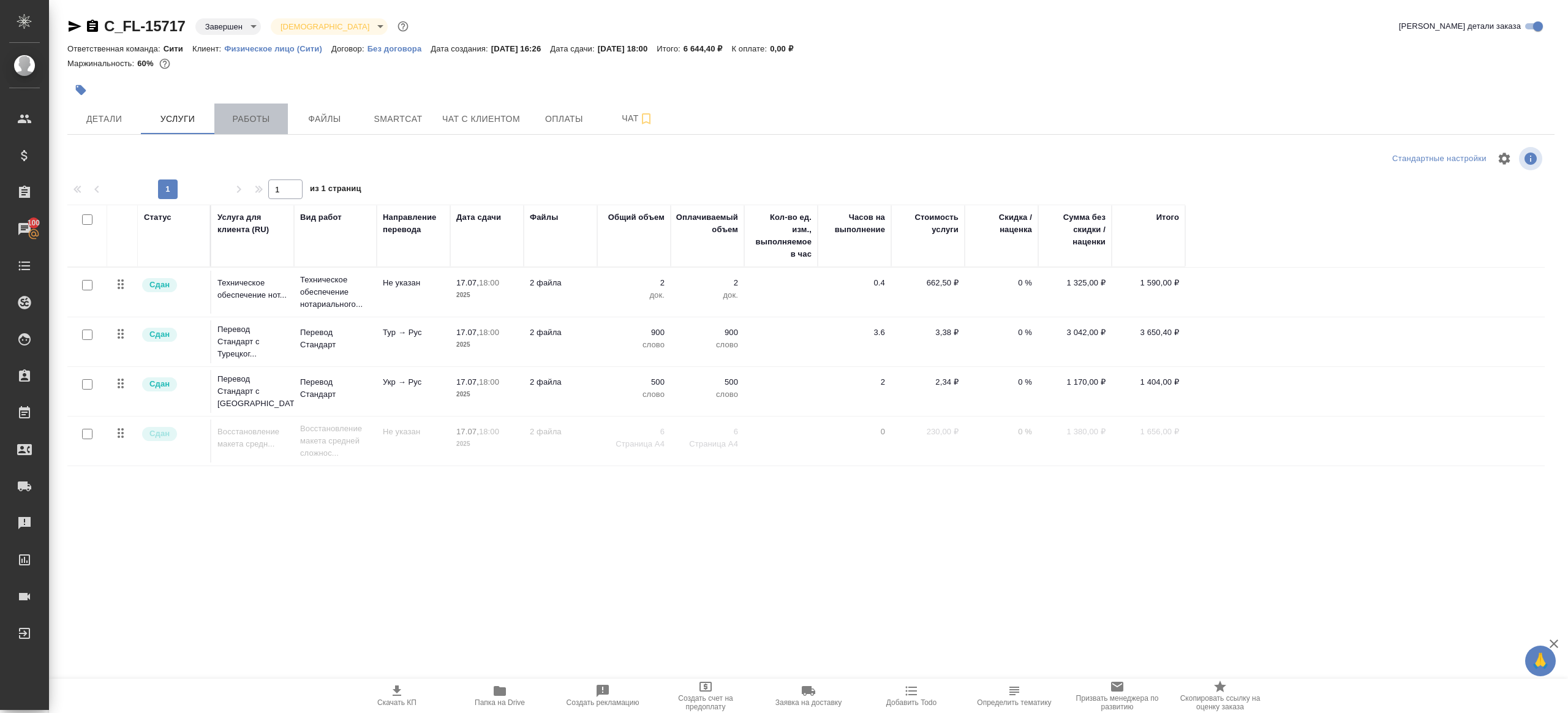
click at [228, 118] on span "Работы" at bounding box center [251, 118] width 58 height 15
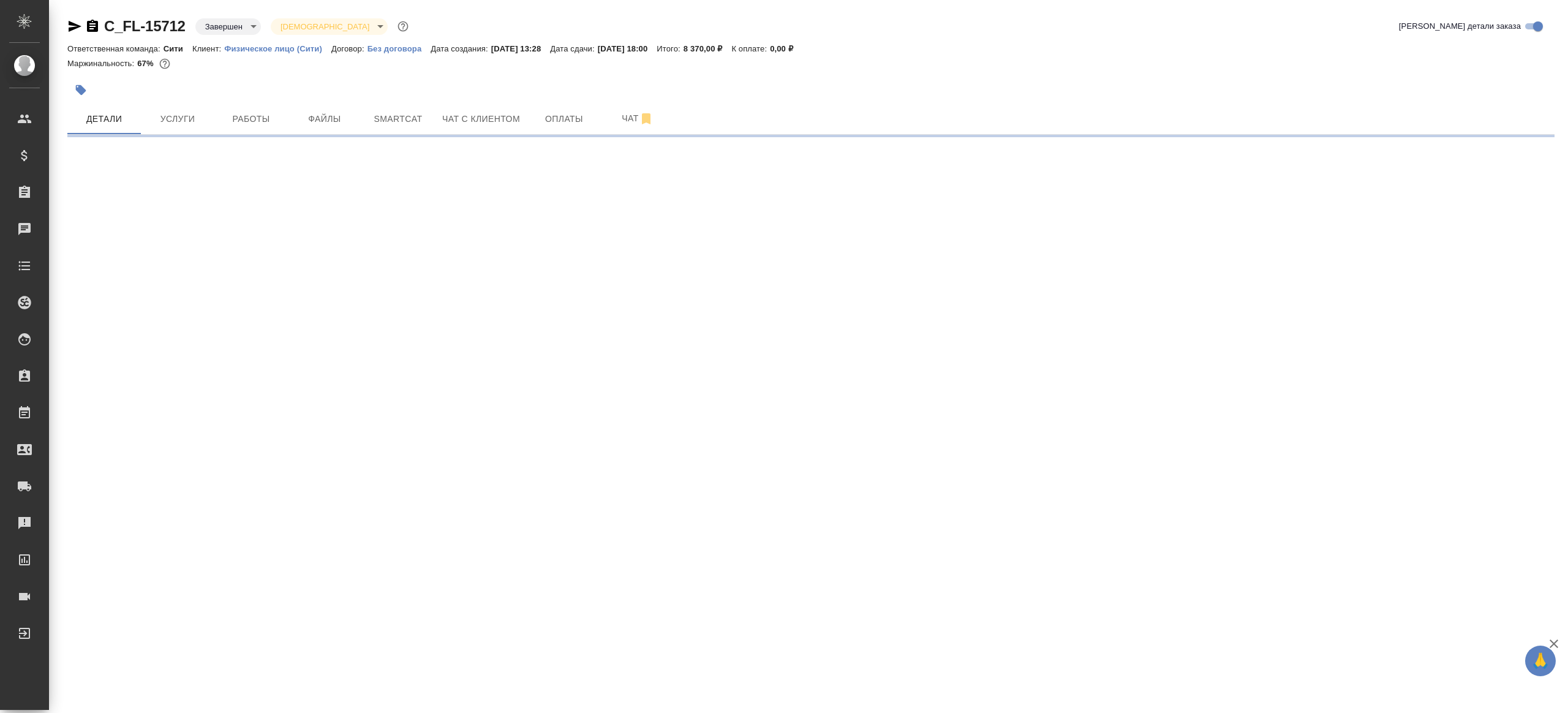
click at [166, 148] on div ".cls-1 fill:#fff; AWATERA [PERSON_NAME] Клиенты Спецификации Заказы Чаты Todo П…" at bounding box center [784, 356] width 1568 height 713
click at [183, 124] on span "Услуги" at bounding box center [178, 118] width 58 height 15
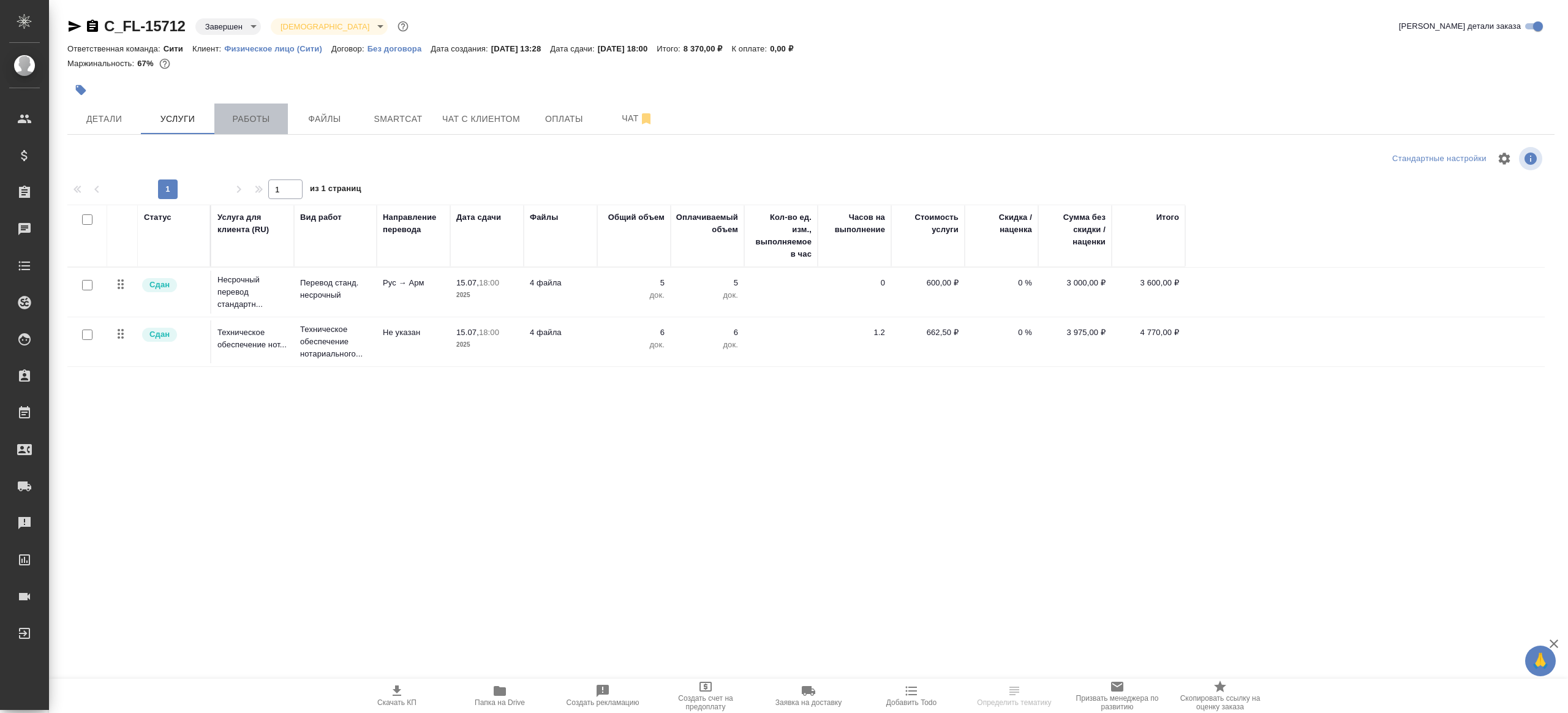
click at [243, 122] on span "Работы" at bounding box center [251, 118] width 58 height 15
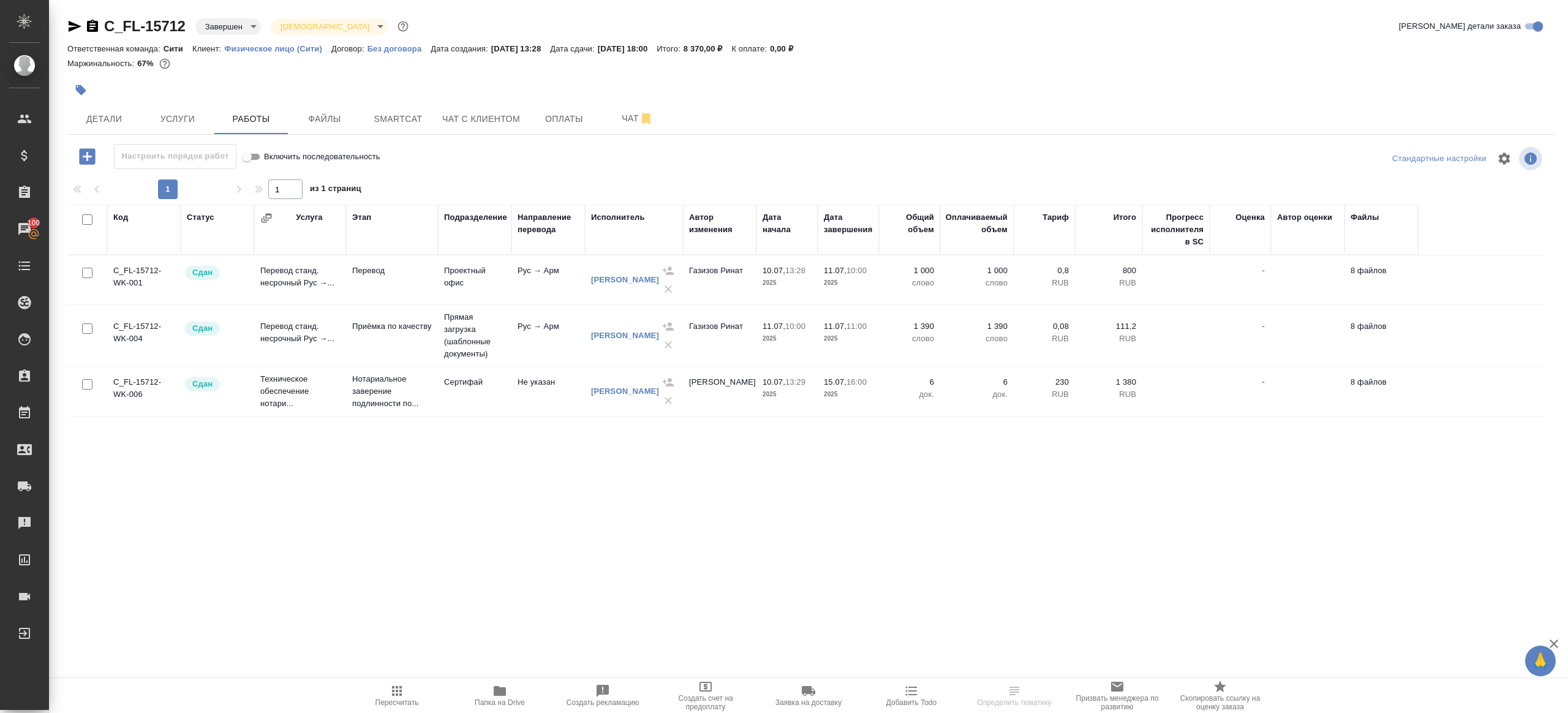
click at [493, 690] on icon "button" at bounding box center [499, 690] width 15 height 15
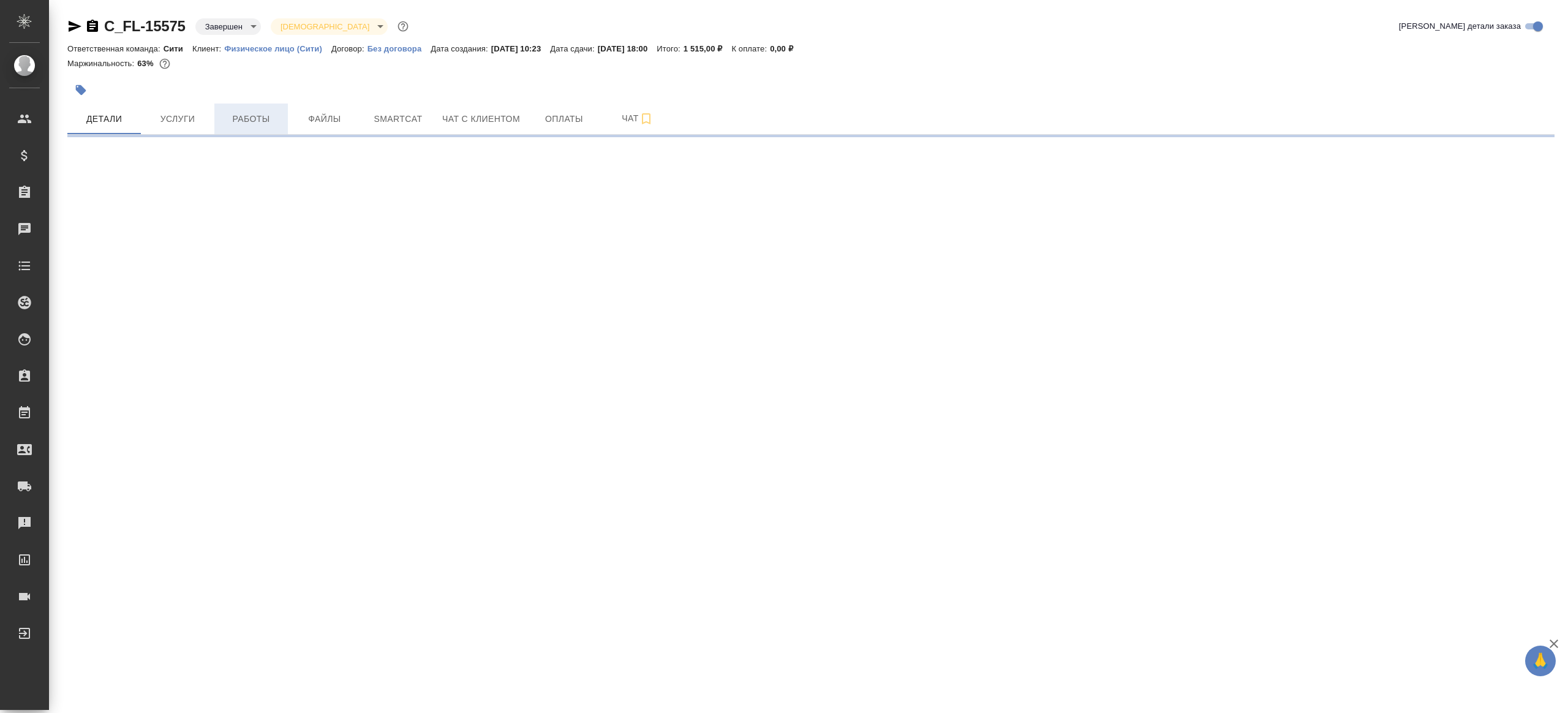
click at [224, 120] on span "Работы" at bounding box center [251, 118] width 58 height 15
click at [171, 119] on div "C_FL-15575 Завершен closed Святая троица holyTrinity Кратко детали заказа Ответ…" at bounding box center [811, 72] width 1501 height 144
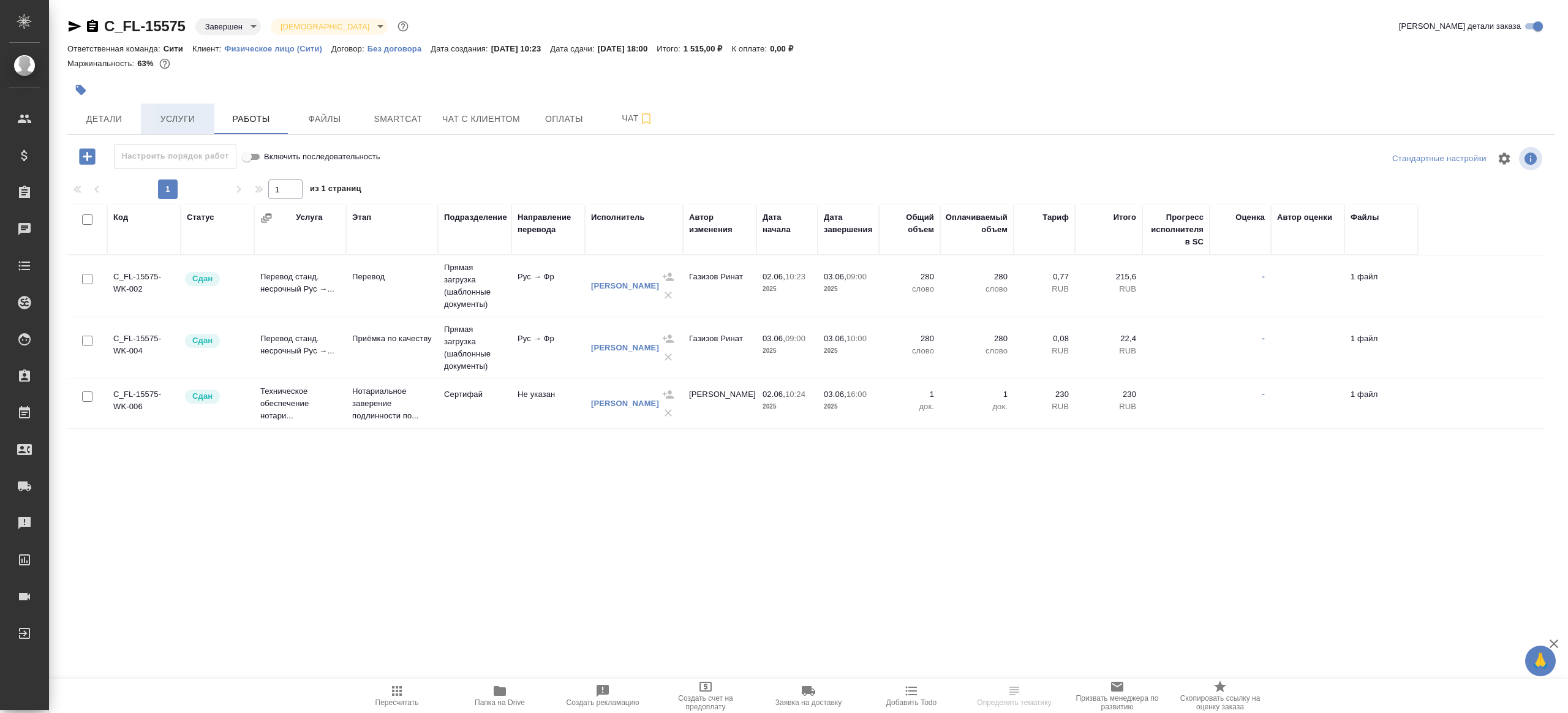
click at [170, 122] on span "Услуги" at bounding box center [178, 118] width 58 height 15
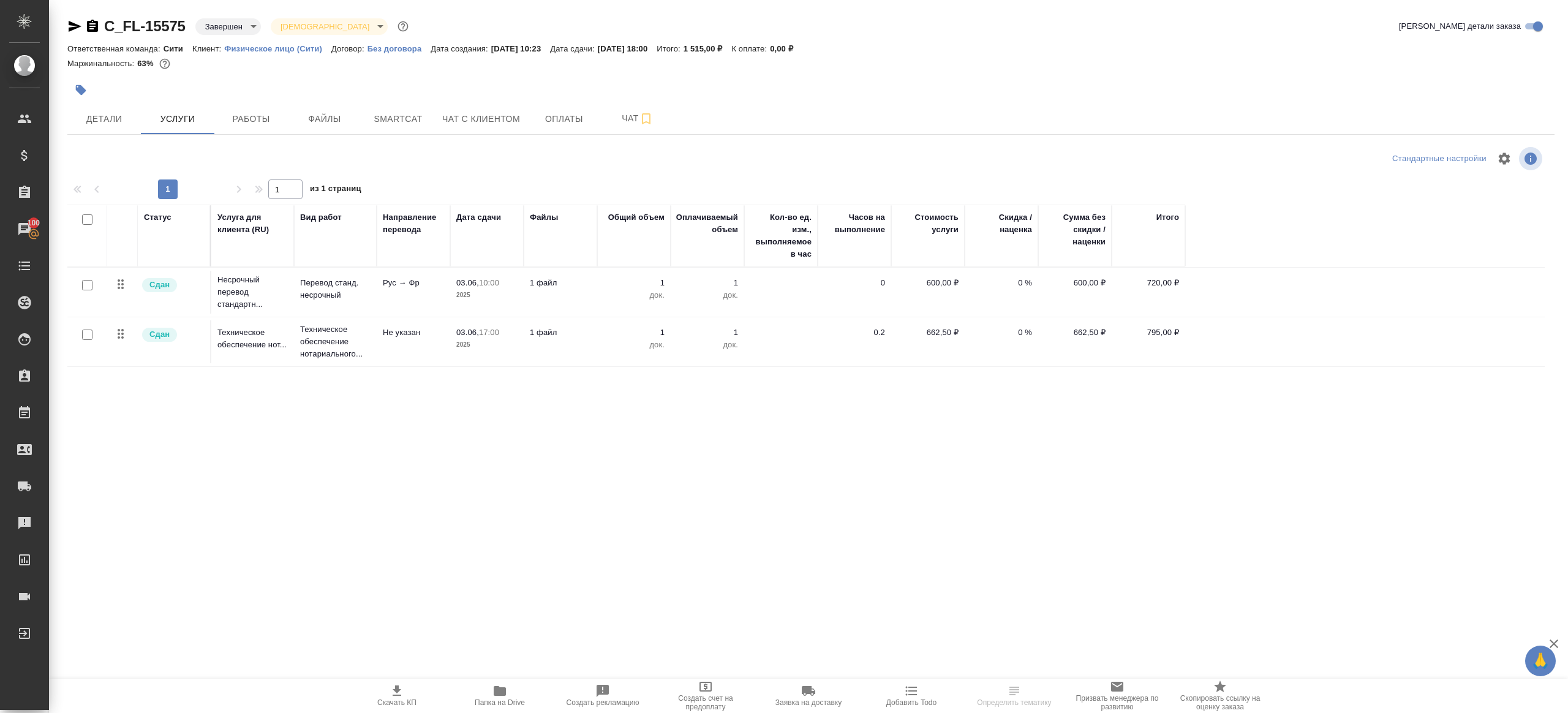
click at [501, 45] on p "02.06.2025, 10:23" at bounding box center [521, 49] width 59 height 9
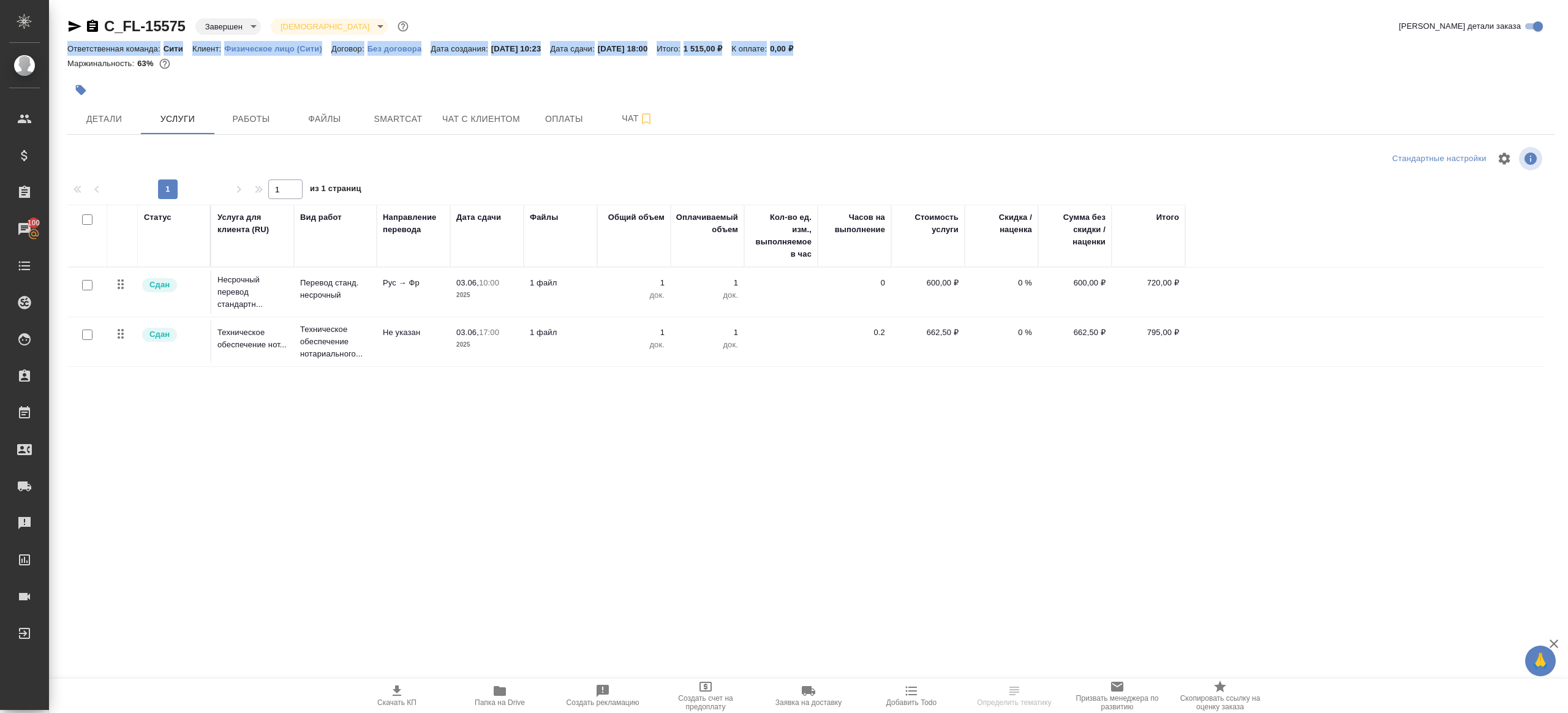
drag, startPoint x: 501, startPoint y: 45, endPoint x: 487, endPoint y: 49, distance: 14.6
click at [501, 45] on p "02.06.2025, 10:23" at bounding box center [521, 49] width 59 height 9
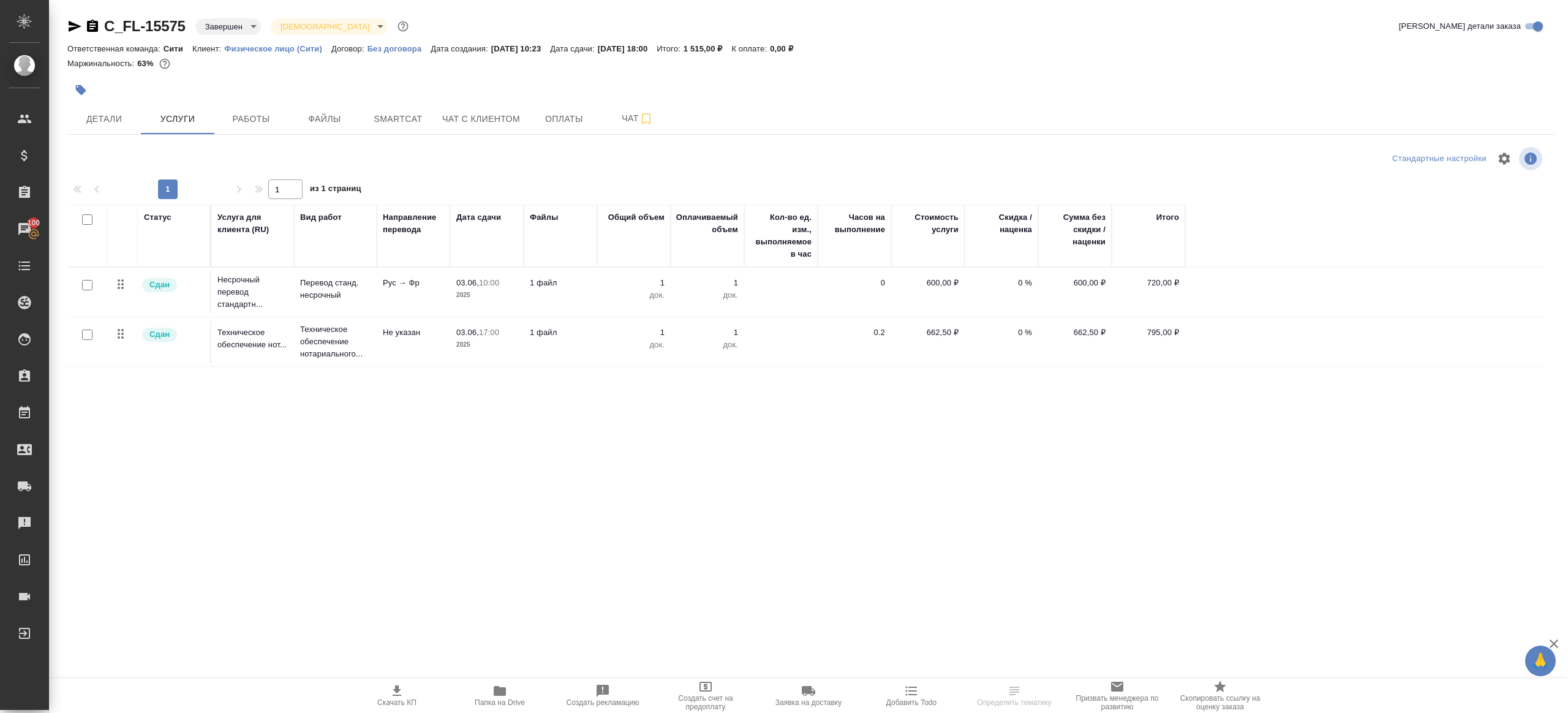
click at [392, 80] on div at bounding box center [563, 90] width 992 height 27
click at [238, 119] on span "Работы" at bounding box center [251, 118] width 58 height 15
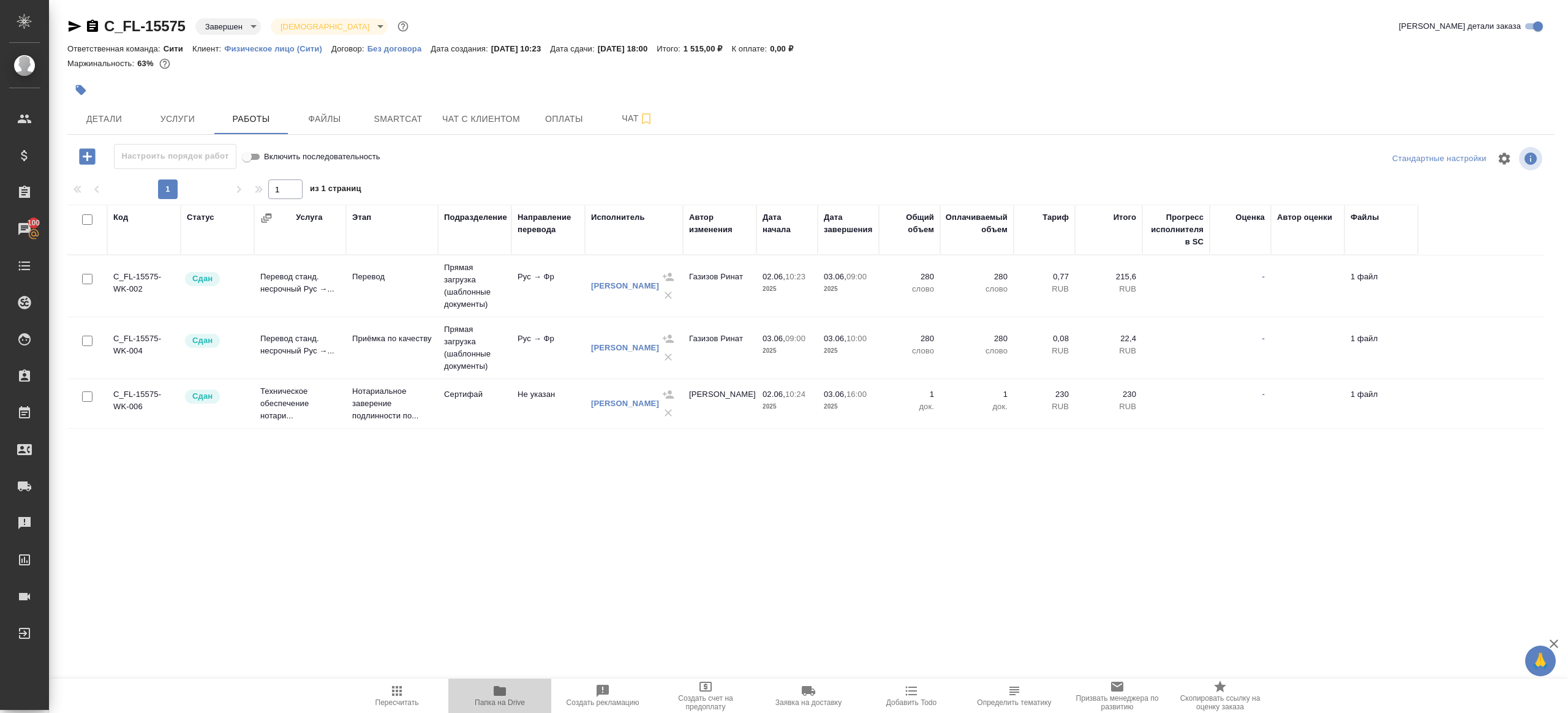
click at [503, 690] on icon "button" at bounding box center [500, 691] width 13 height 9
click at [209, 124] on button "Услуги" at bounding box center [177, 118] width 73 height 31
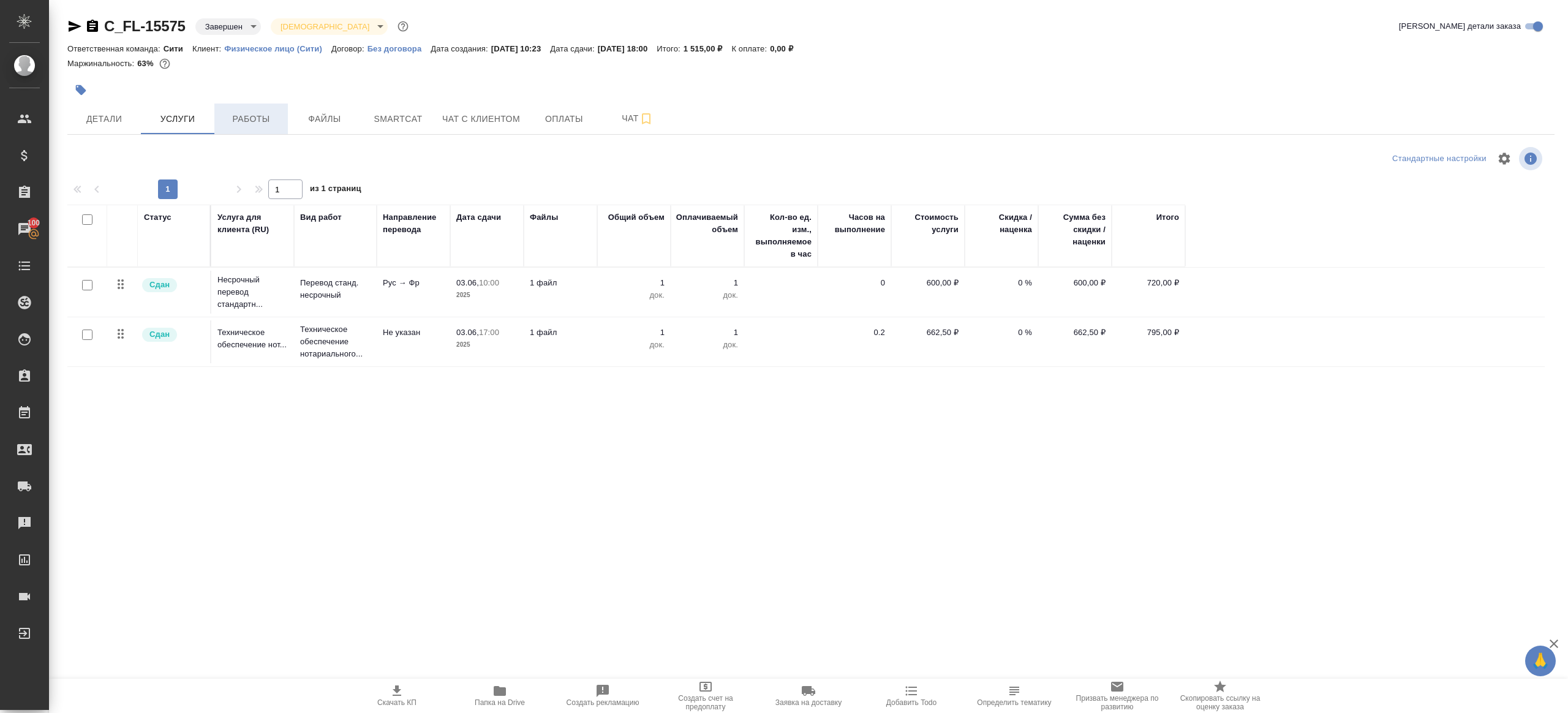
click at [258, 122] on span "Работы" at bounding box center [251, 118] width 58 height 15
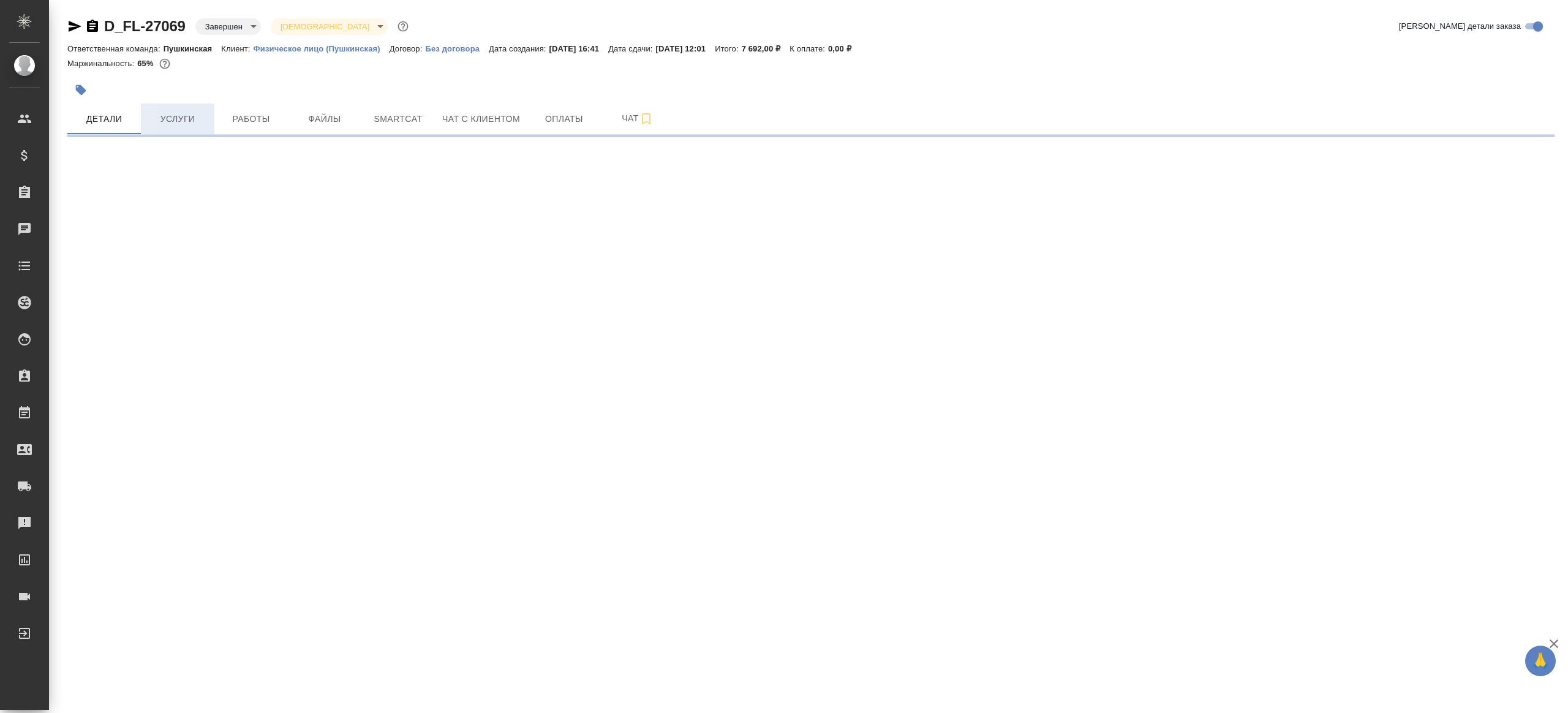
click at [177, 122] on span "Услуги" at bounding box center [178, 118] width 58 height 15
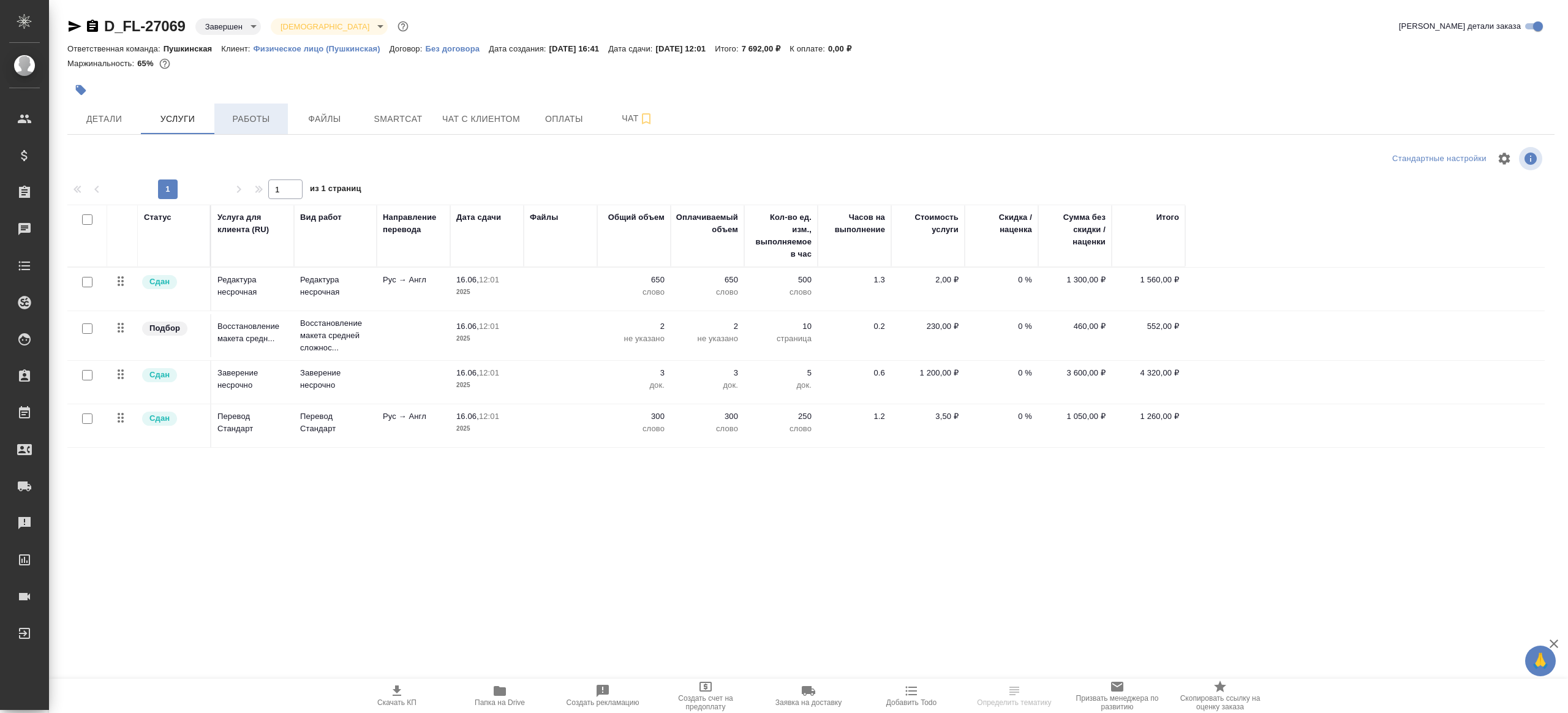
click at [239, 122] on span "Работы" at bounding box center [251, 118] width 58 height 15
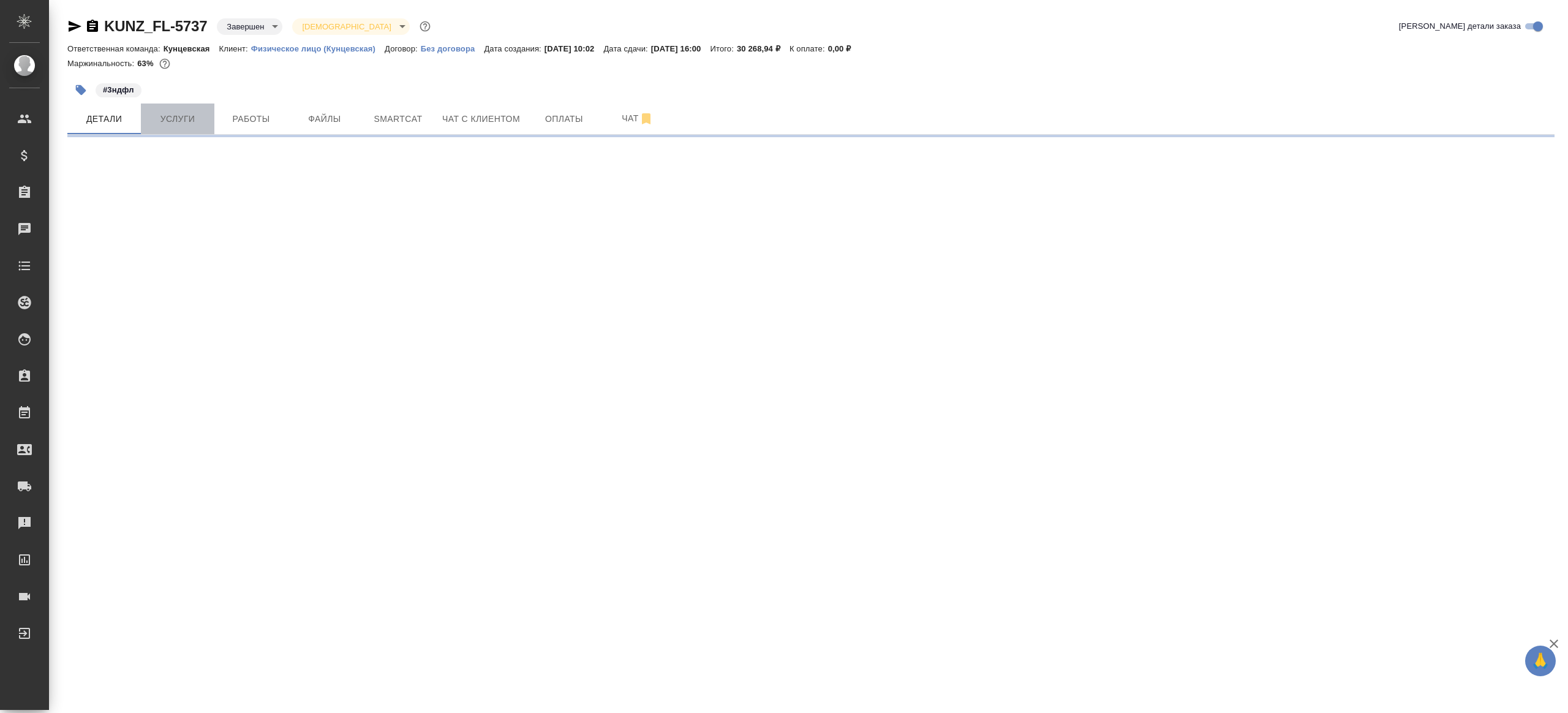
click at [165, 119] on span "Услуги" at bounding box center [178, 118] width 58 height 15
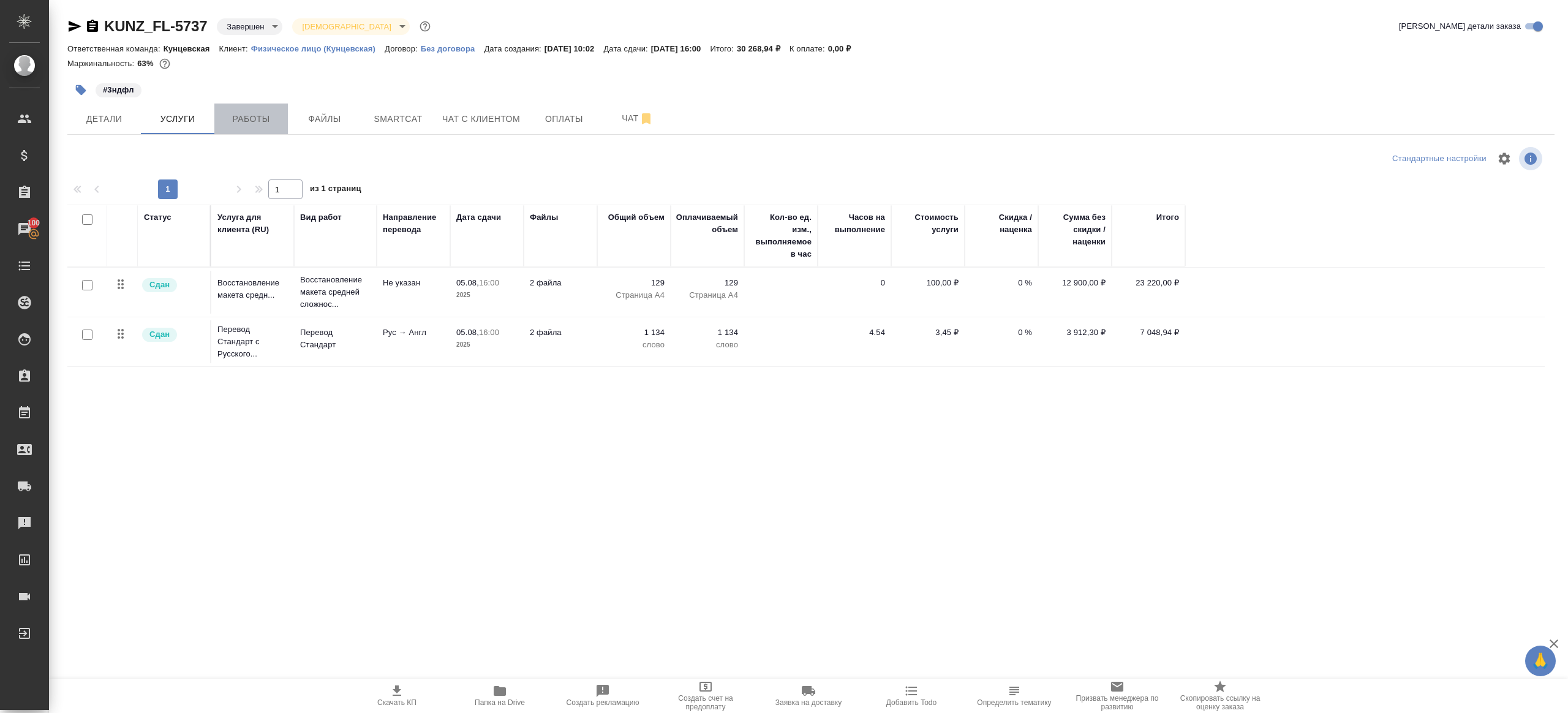
click at [241, 126] on button "Работы" at bounding box center [250, 118] width 73 height 31
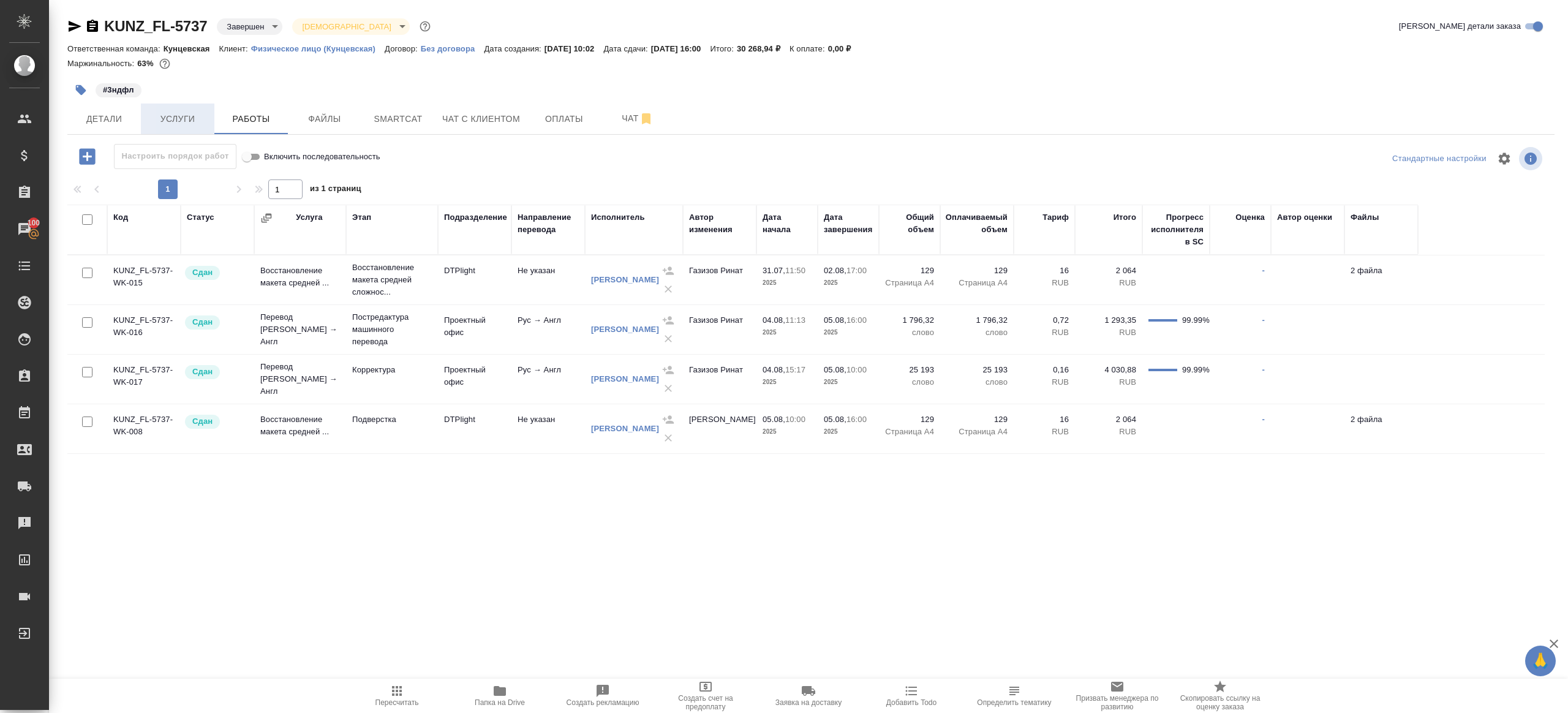
click at [177, 124] on span "Услуги" at bounding box center [178, 118] width 58 height 15
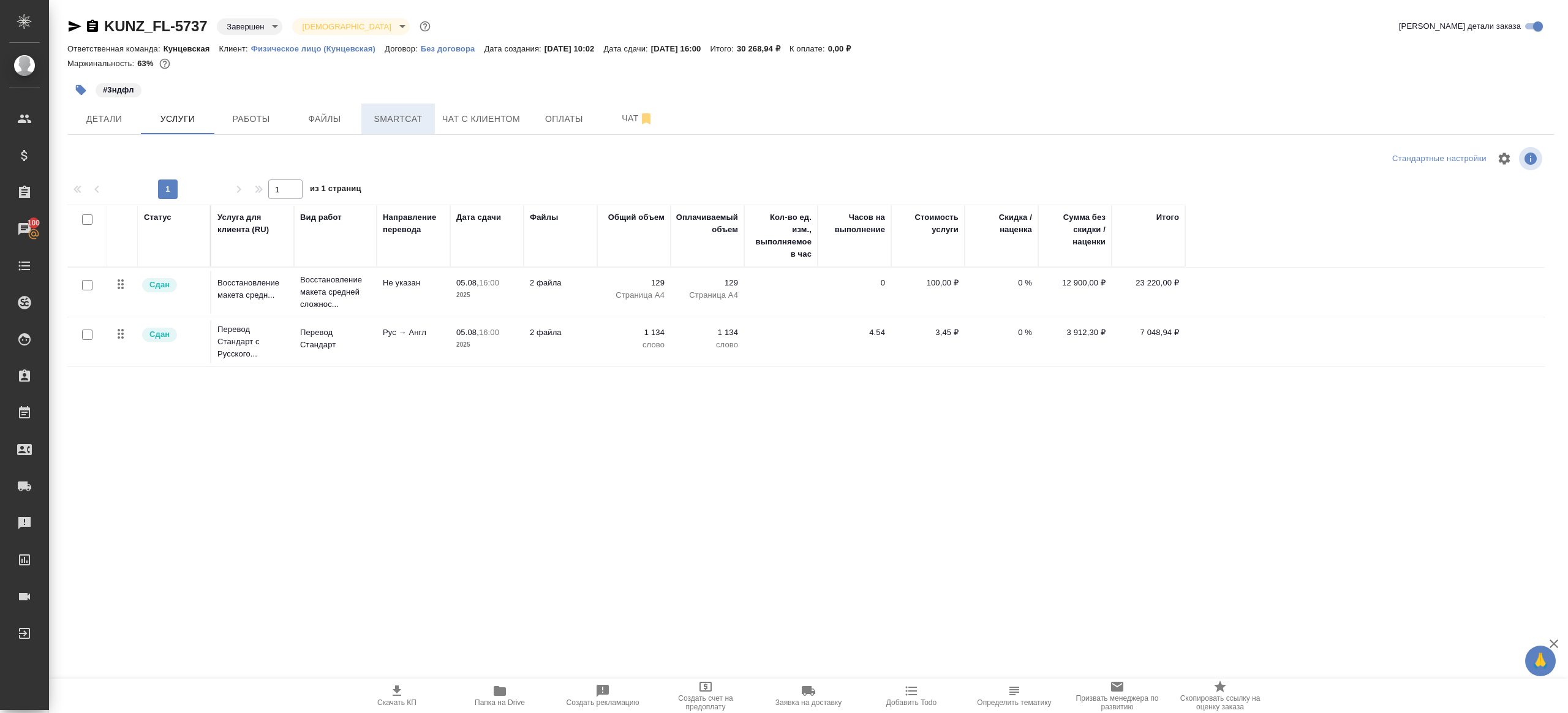
click at [412, 121] on span "Smartcat" at bounding box center [398, 118] width 58 height 15
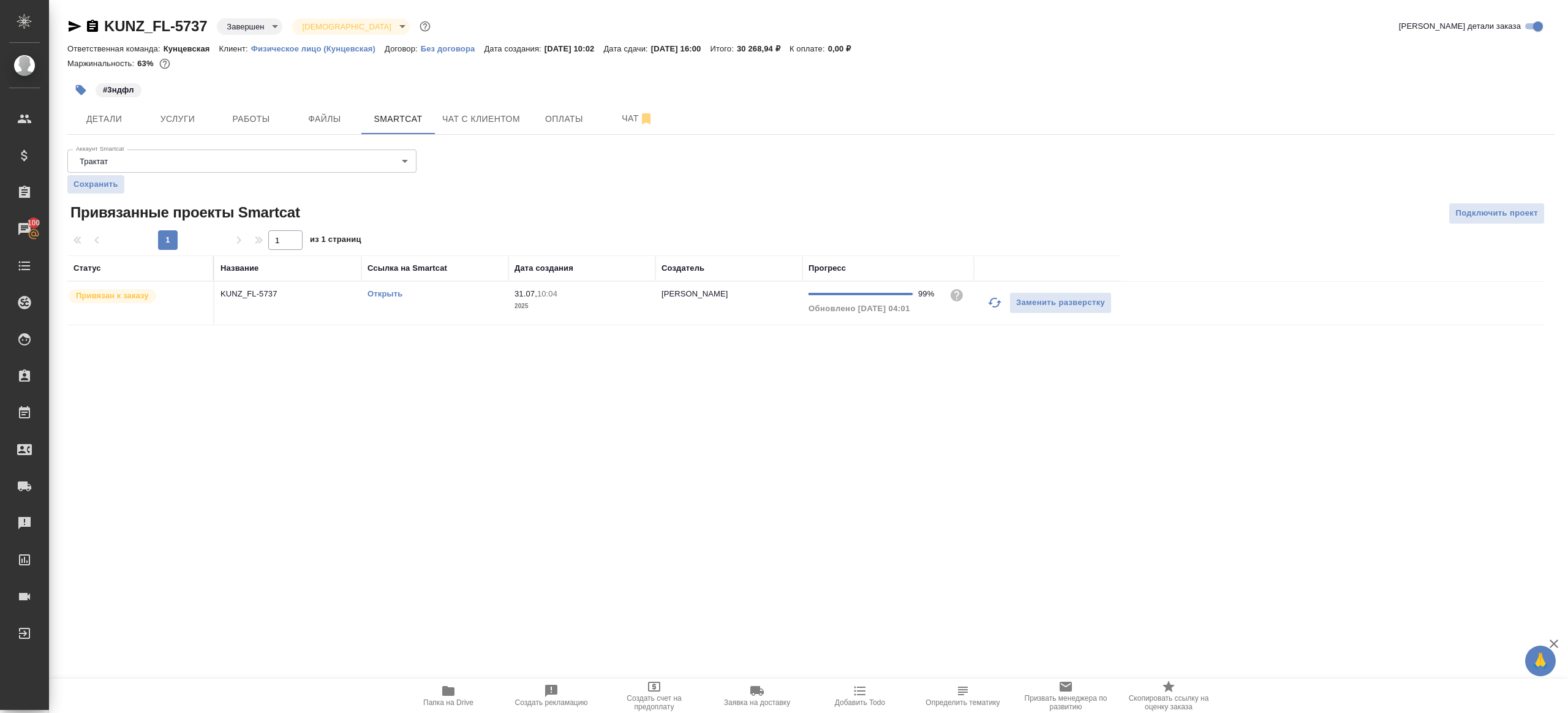
click at [393, 295] on link "Открыть" at bounding box center [385, 294] width 35 height 9
click at [205, 126] on button "Услуги" at bounding box center [177, 118] width 73 height 31
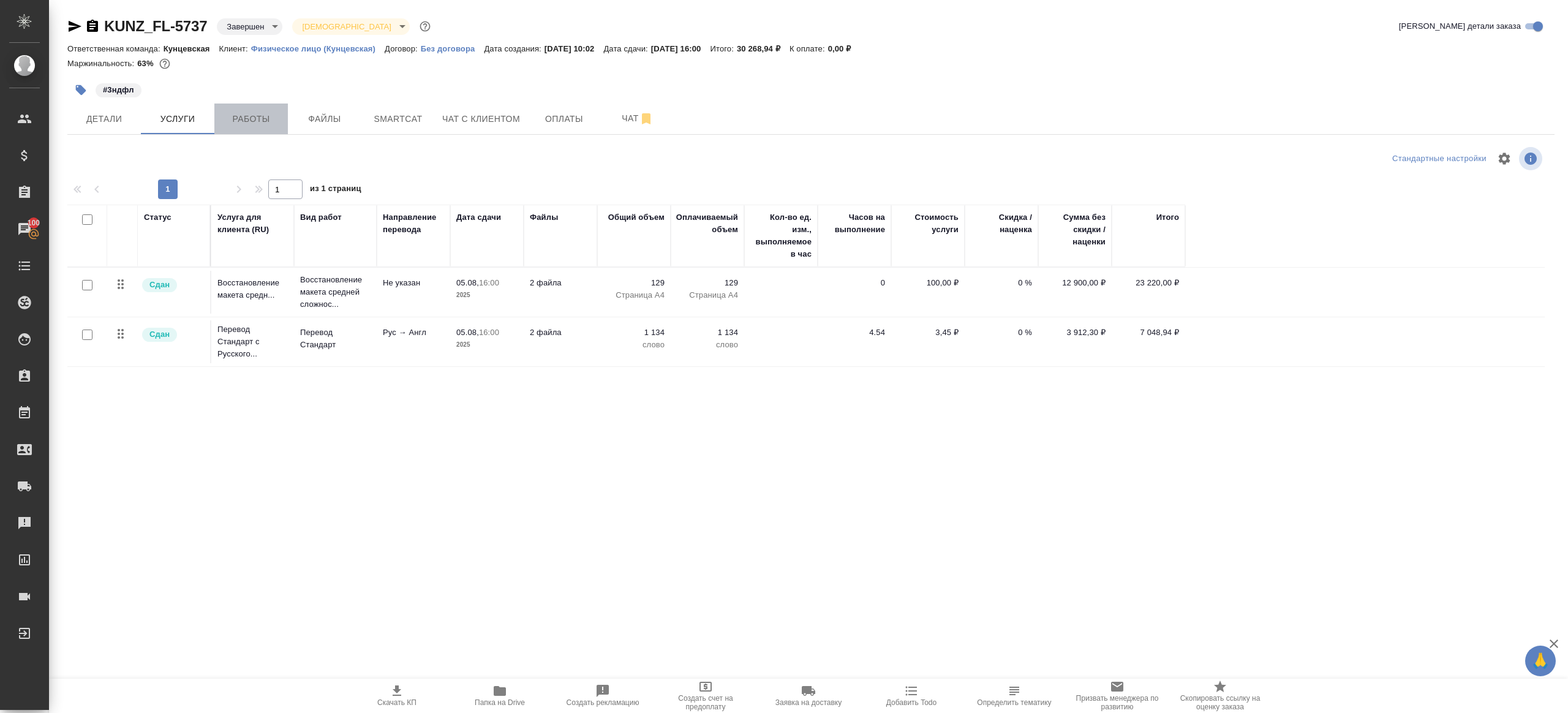
click at [250, 122] on span "Работы" at bounding box center [251, 118] width 58 height 15
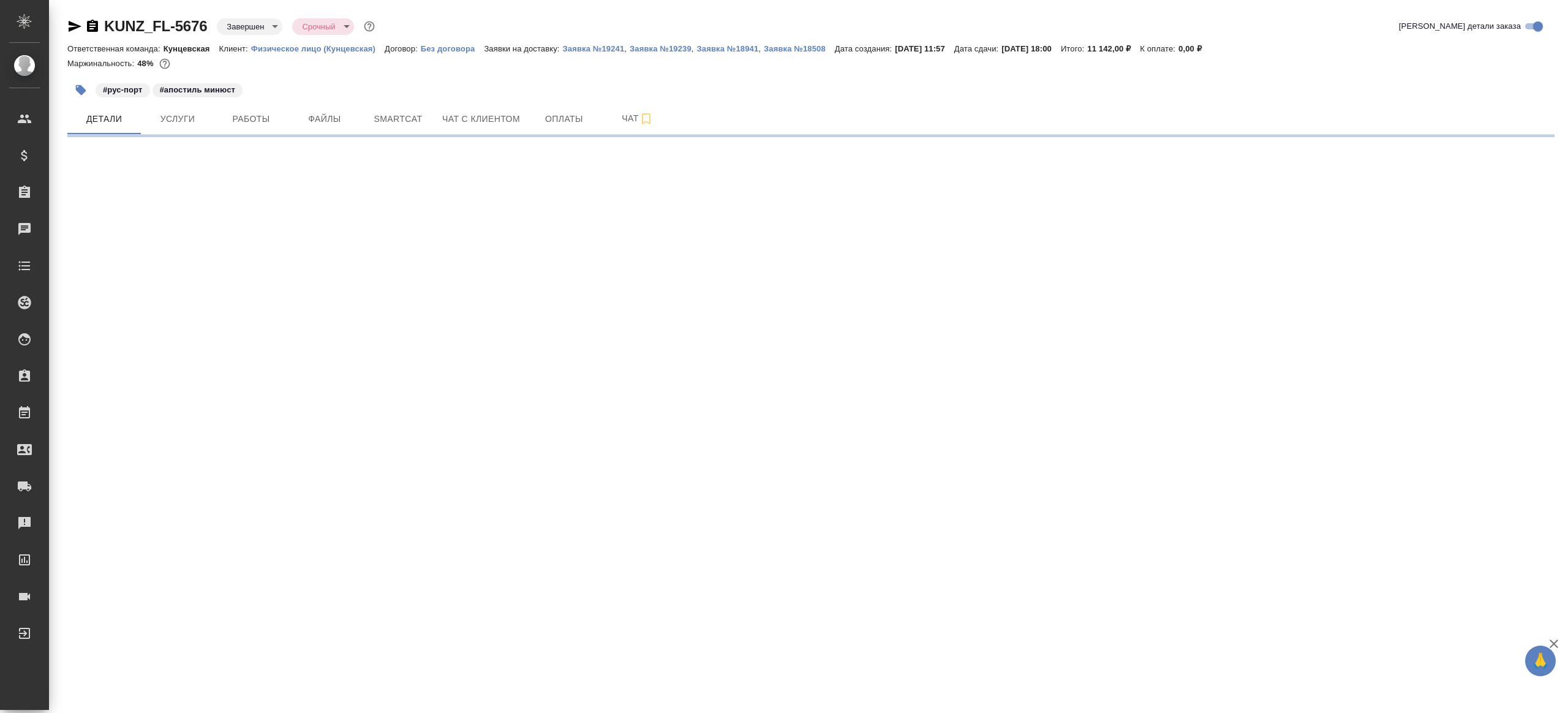
click at [179, 137] on div "KUNZ_FL-5676 Завершен closed Срочный urgent Кратко детали заказа Ответственная …" at bounding box center [811, 72] width 1501 height 144
select select "RU"
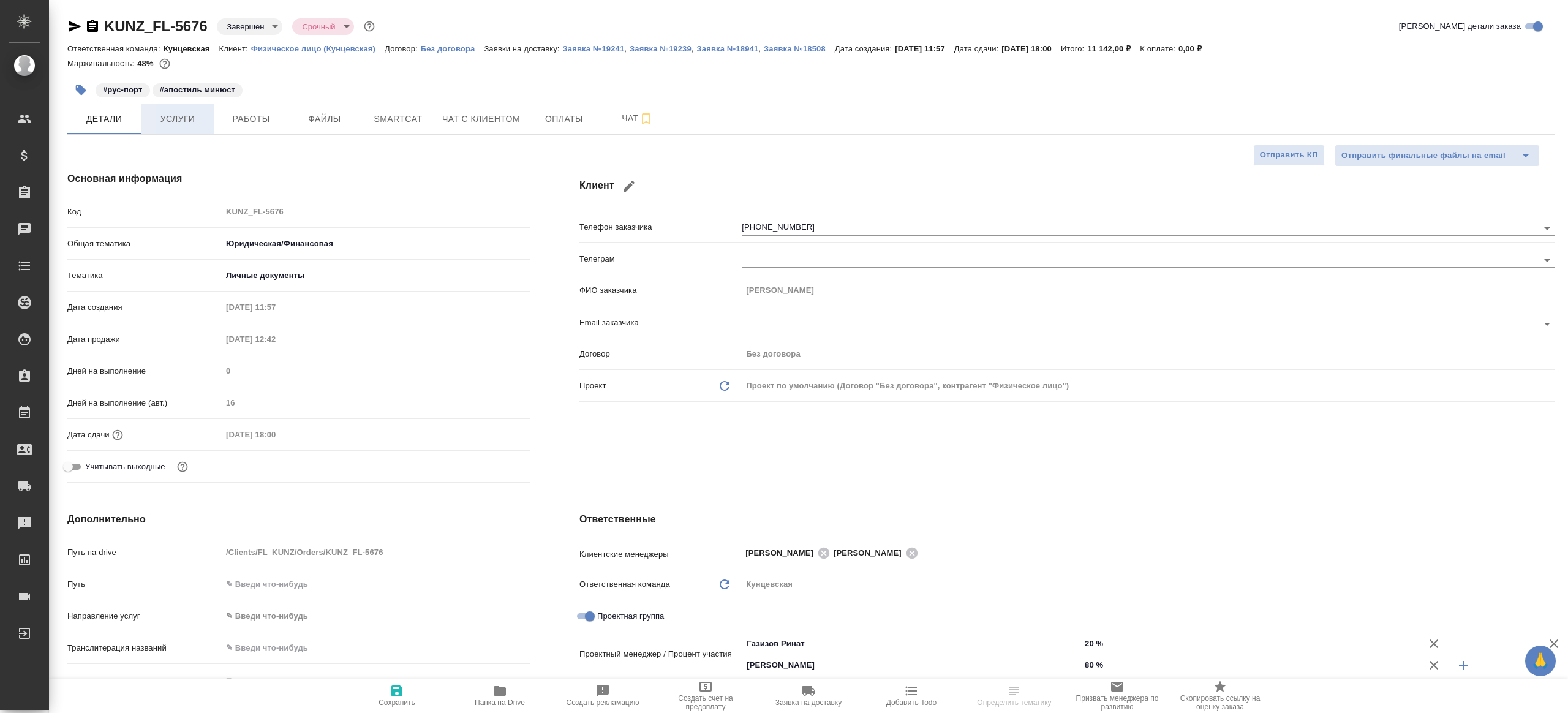
type textarea "x"
click at [175, 125] on span "Услуги" at bounding box center [178, 118] width 58 height 15
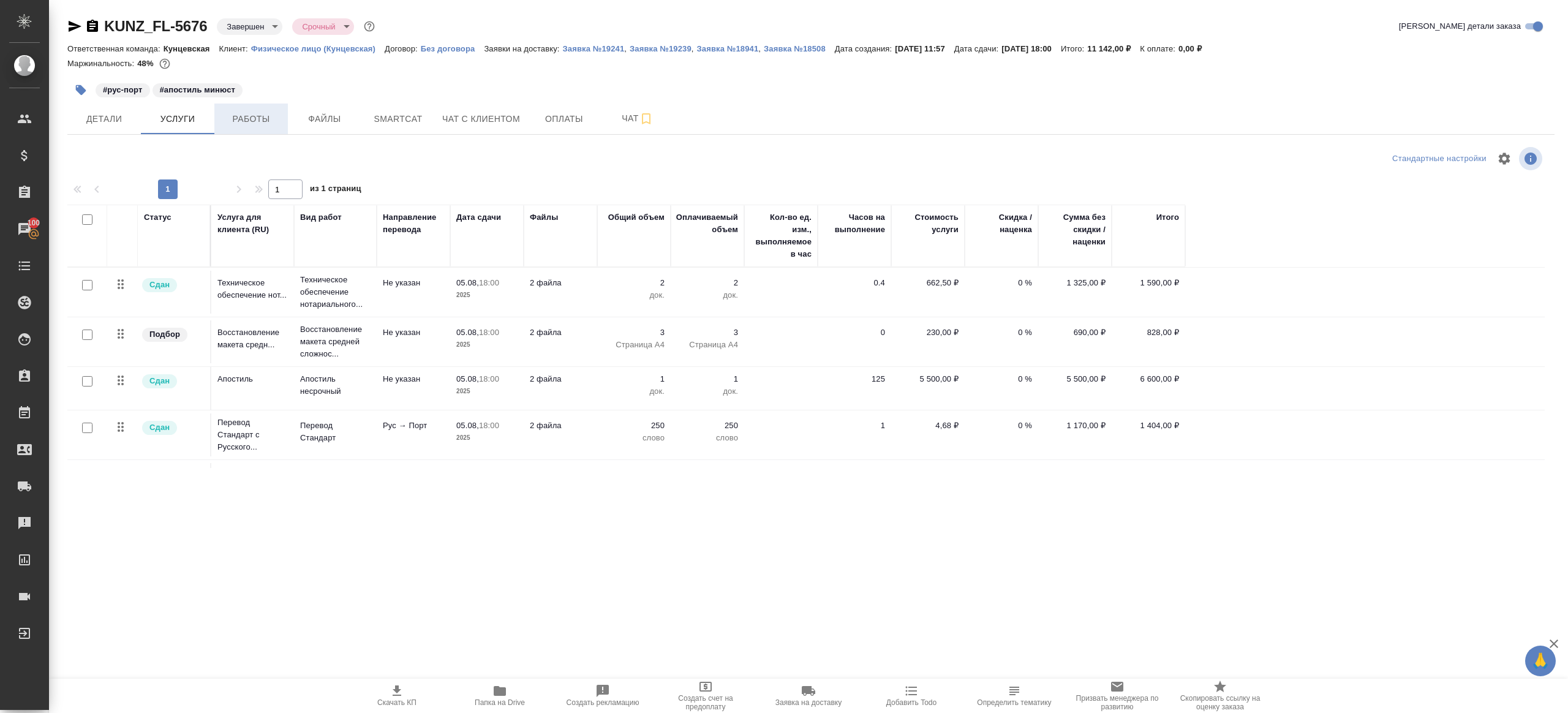
click at [250, 119] on span "Работы" at bounding box center [251, 118] width 58 height 15
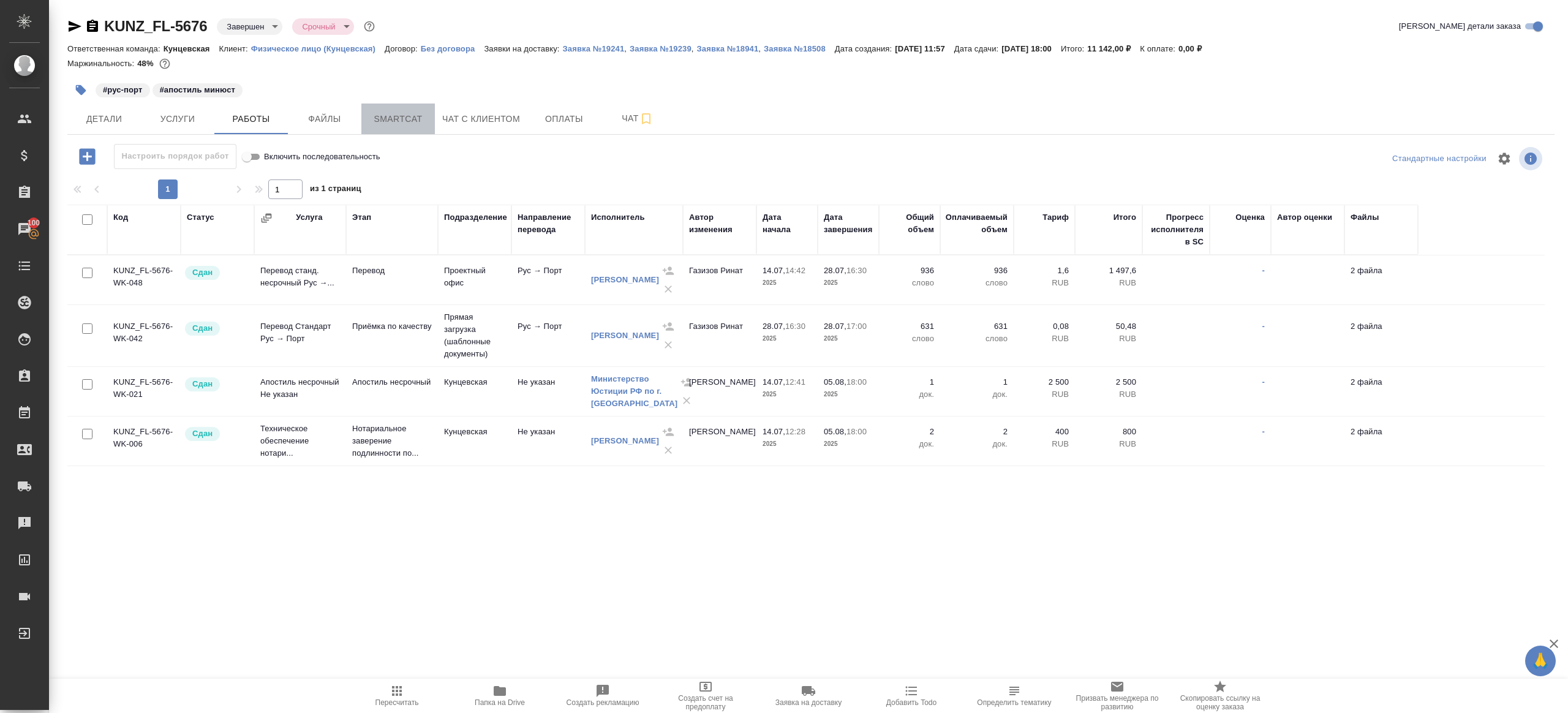
click at [422, 118] on span "Smartcat" at bounding box center [398, 118] width 58 height 15
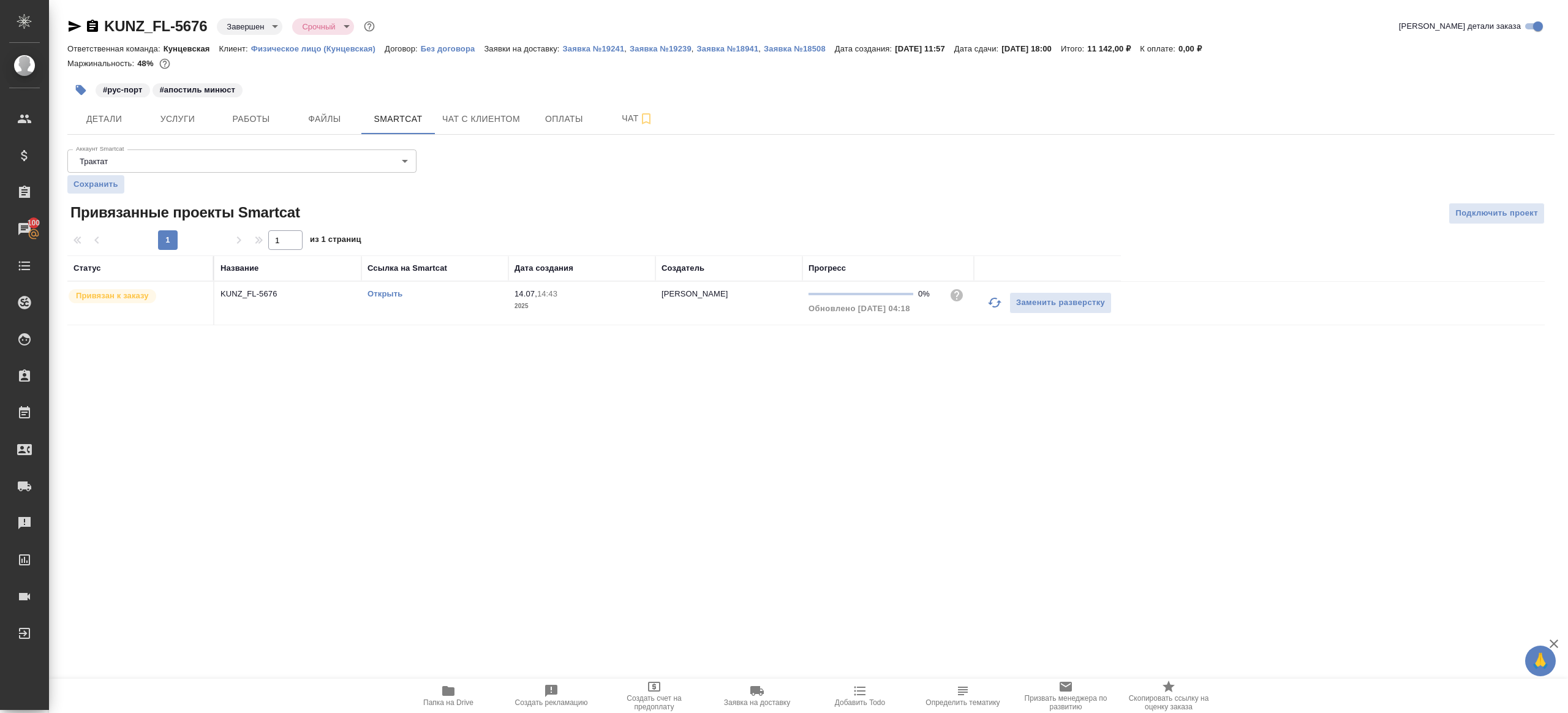
click at [998, 306] on icon "button" at bounding box center [995, 302] width 15 height 15
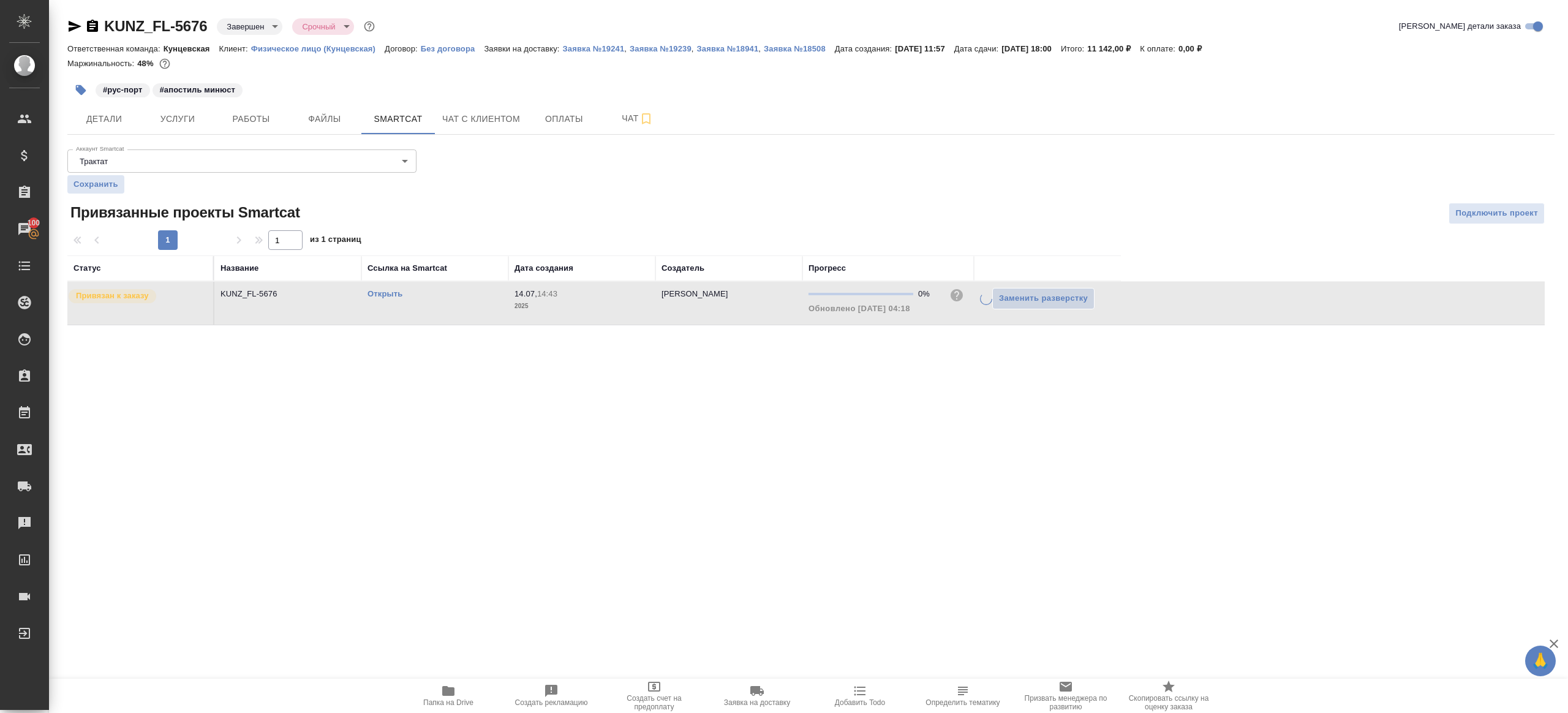
click at [948, 402] on div at bounding box center [784, 388] width 367 height 28
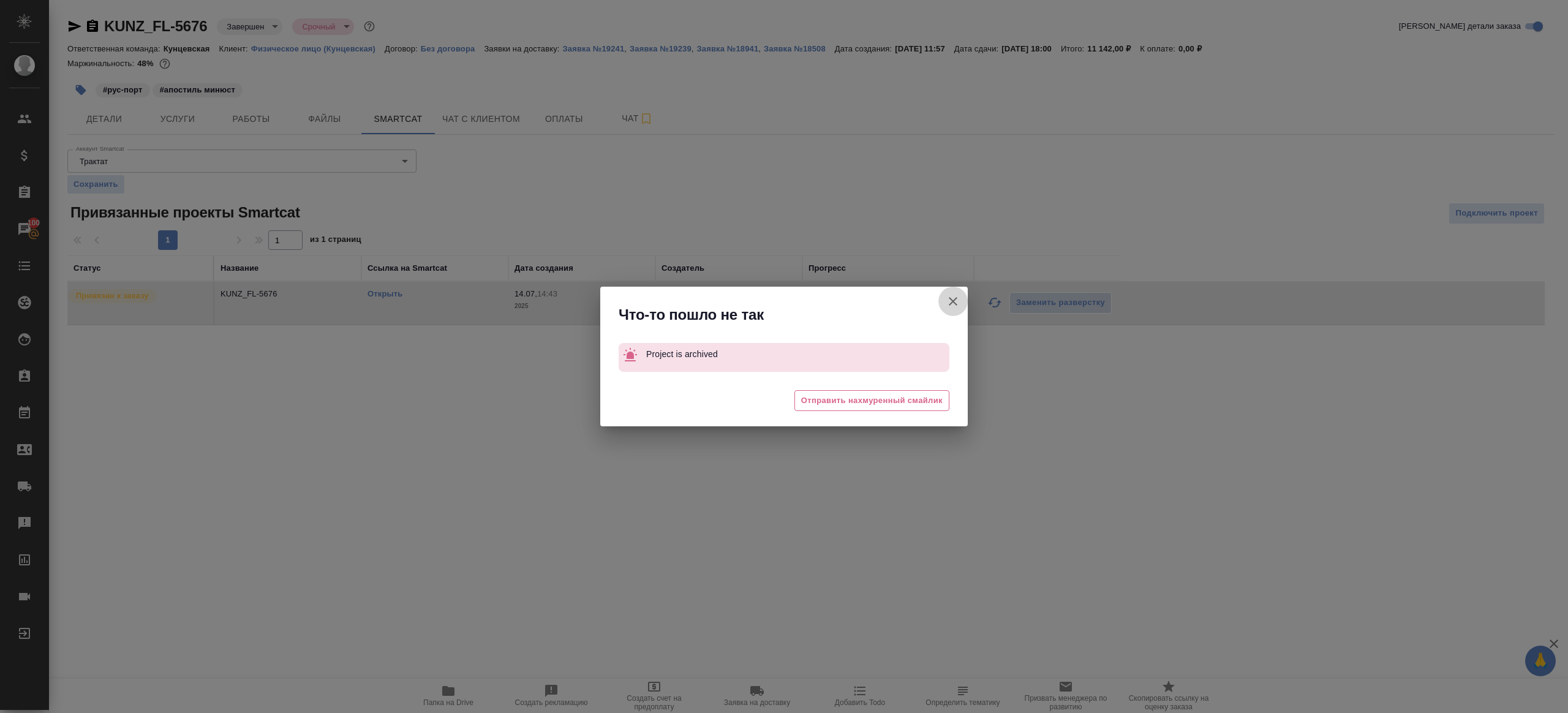
click at [961, 308] on button "Аккаунт Smartcat" at bounding box center [953, 301] width 29 height 29
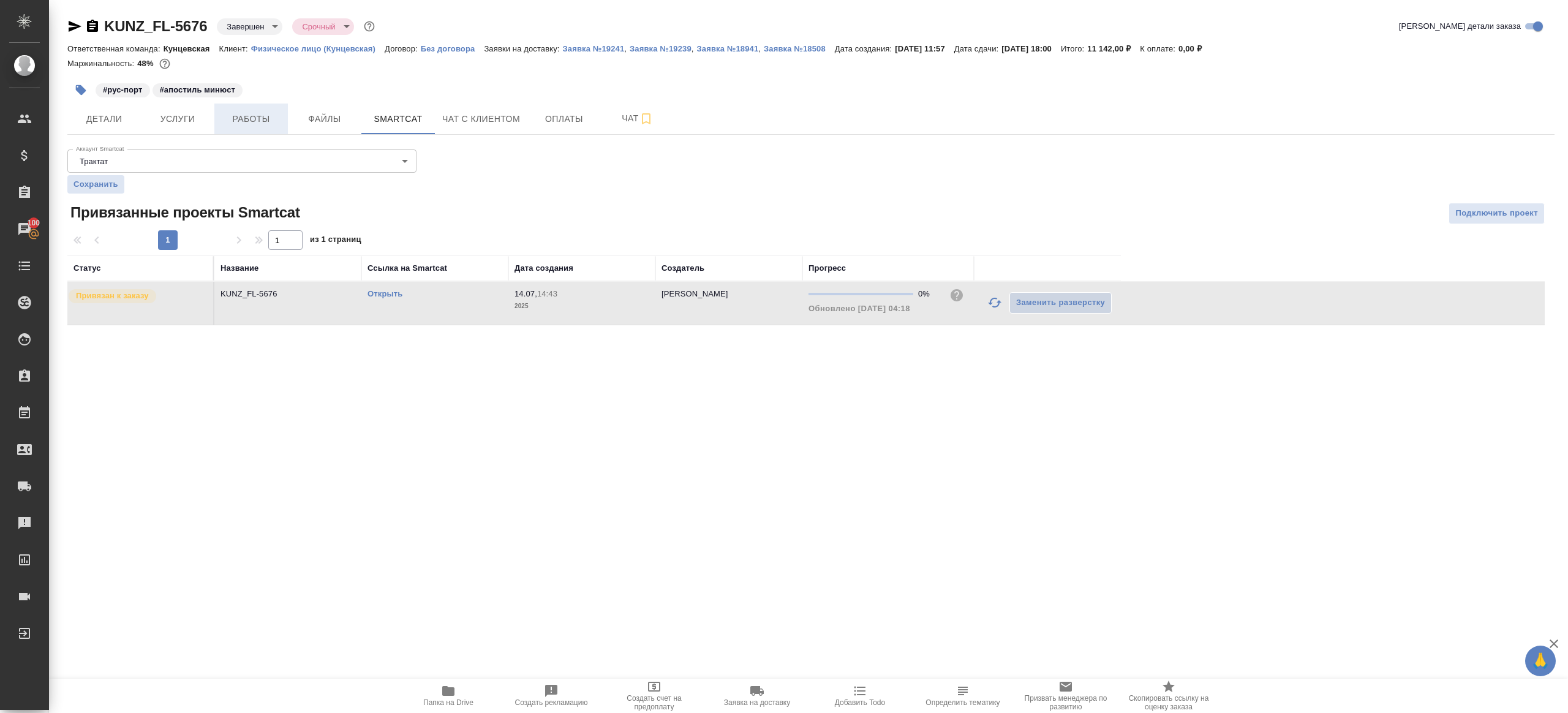
click at [258, 121] on span "Работы" at bounding box center [251, 118] width 58 height 15
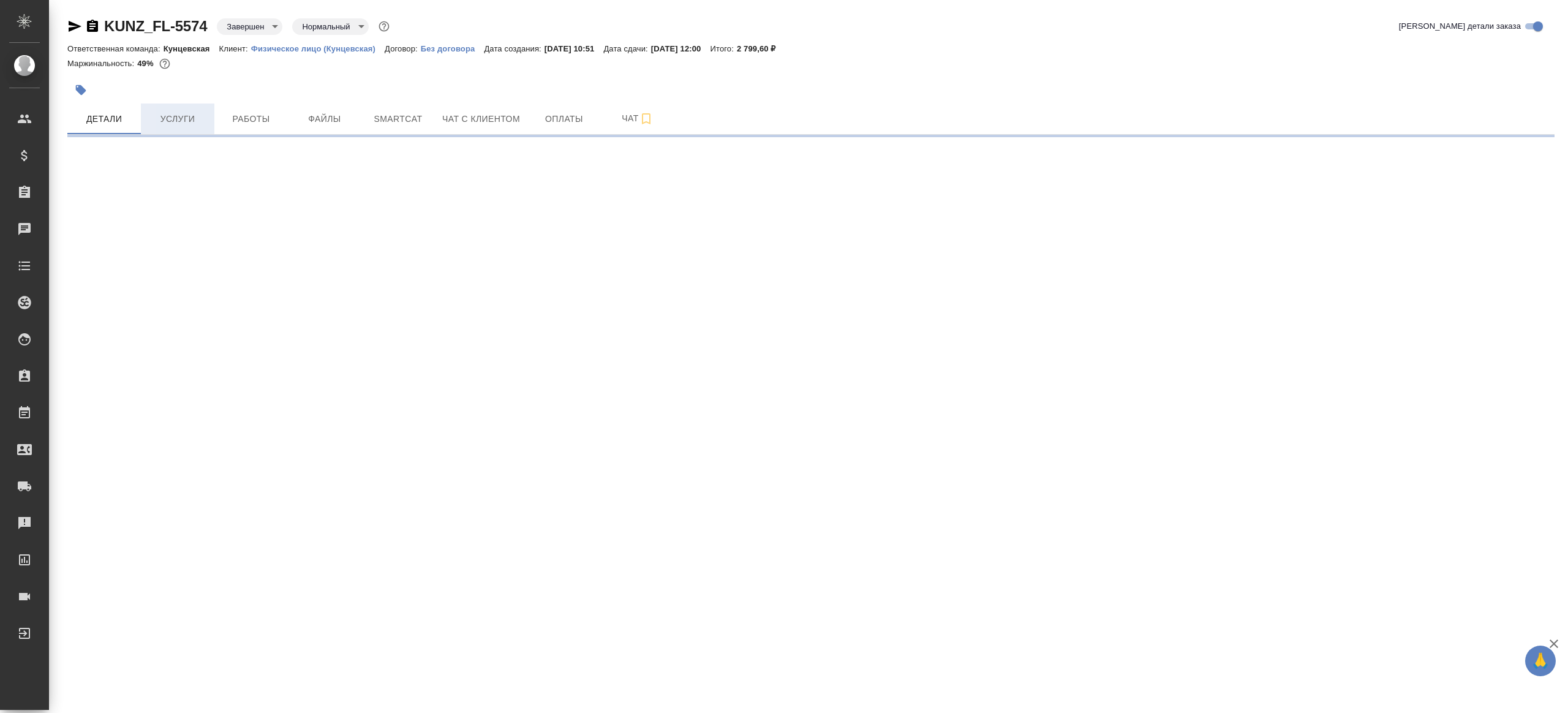
click at [161, 114] on span "Услуги" at bounding box center [178, 118] width 58 height 15
select select "RU"
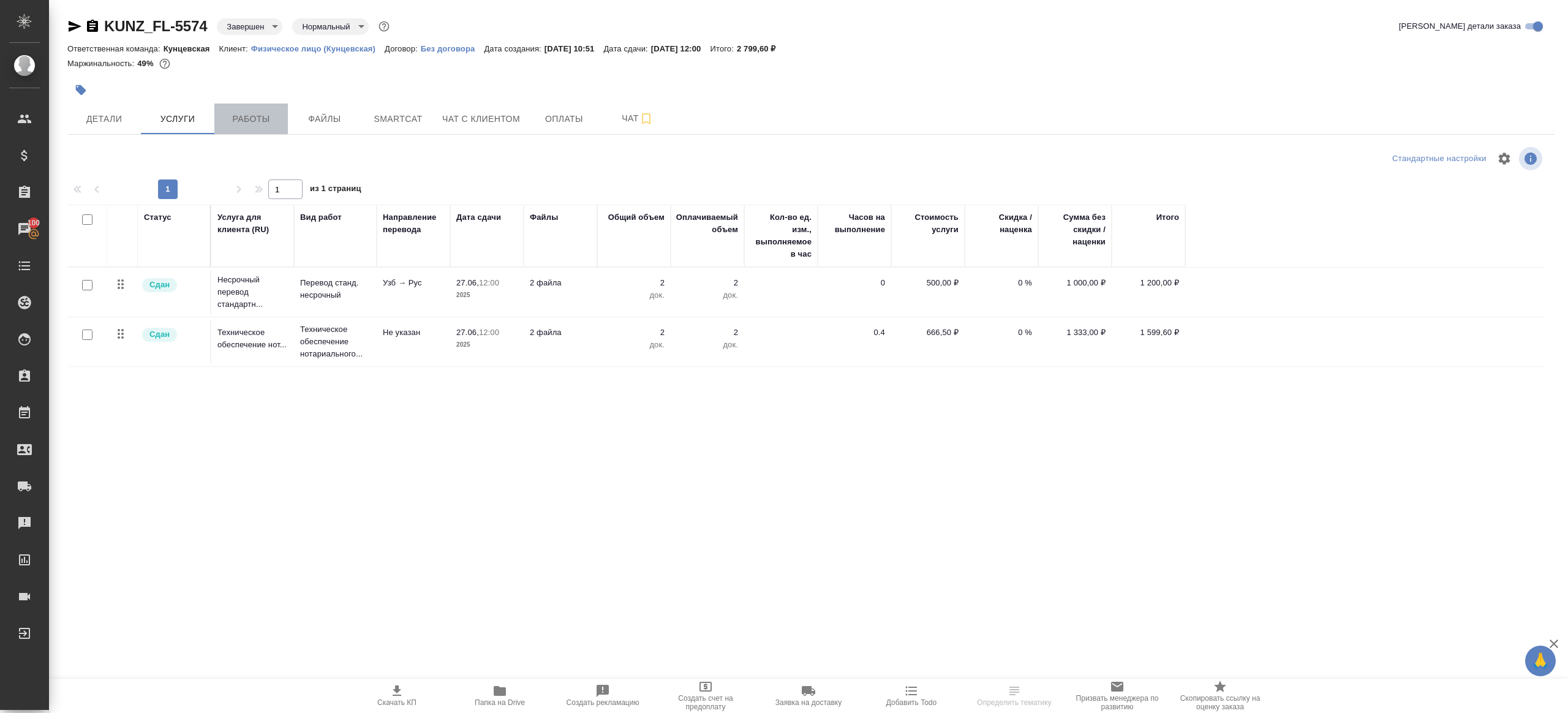
click at [226, 111] on button "Работы" at bounding box center [250, 118] width 73 height 31
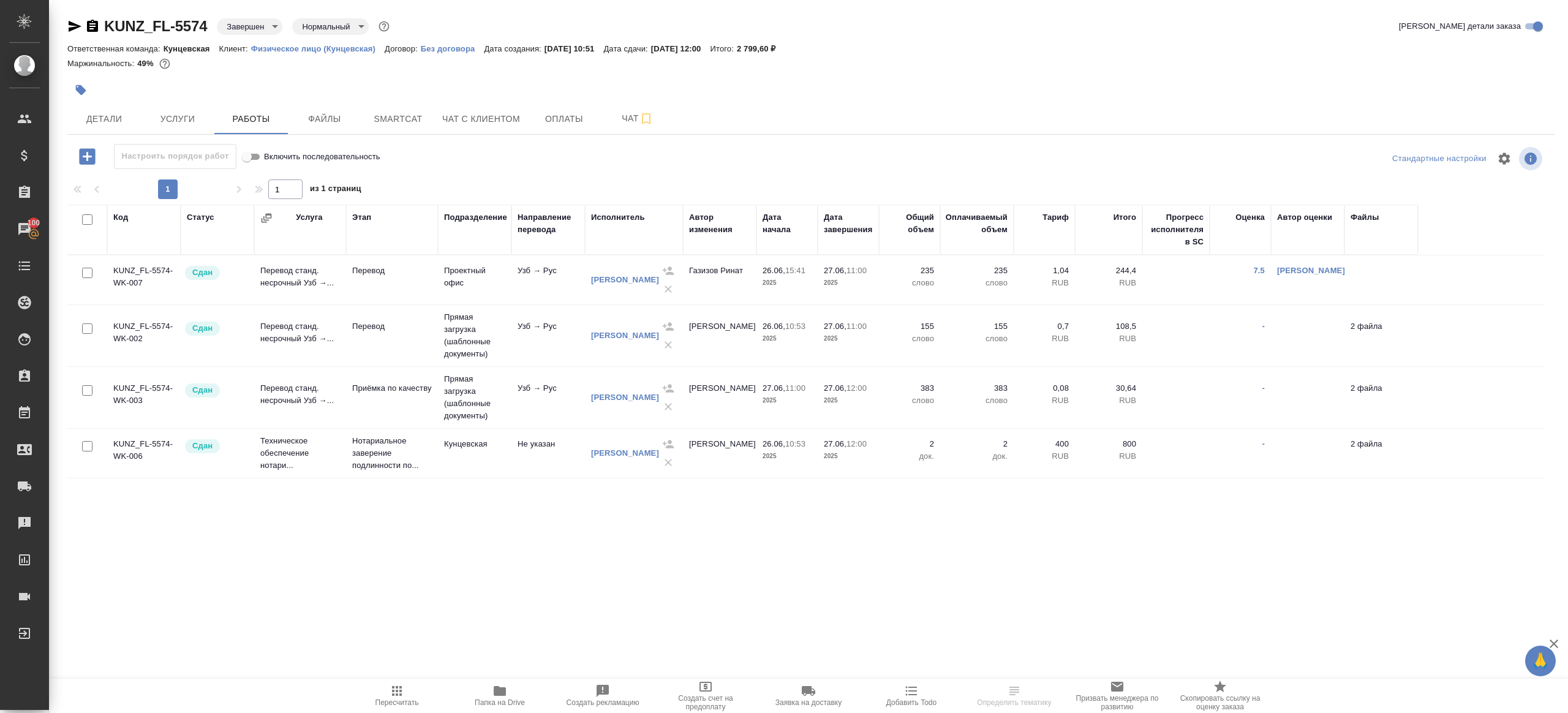
click at [513, 696] on span "Папка на Drive" at bounding box center [500, 694] width 88 height 23
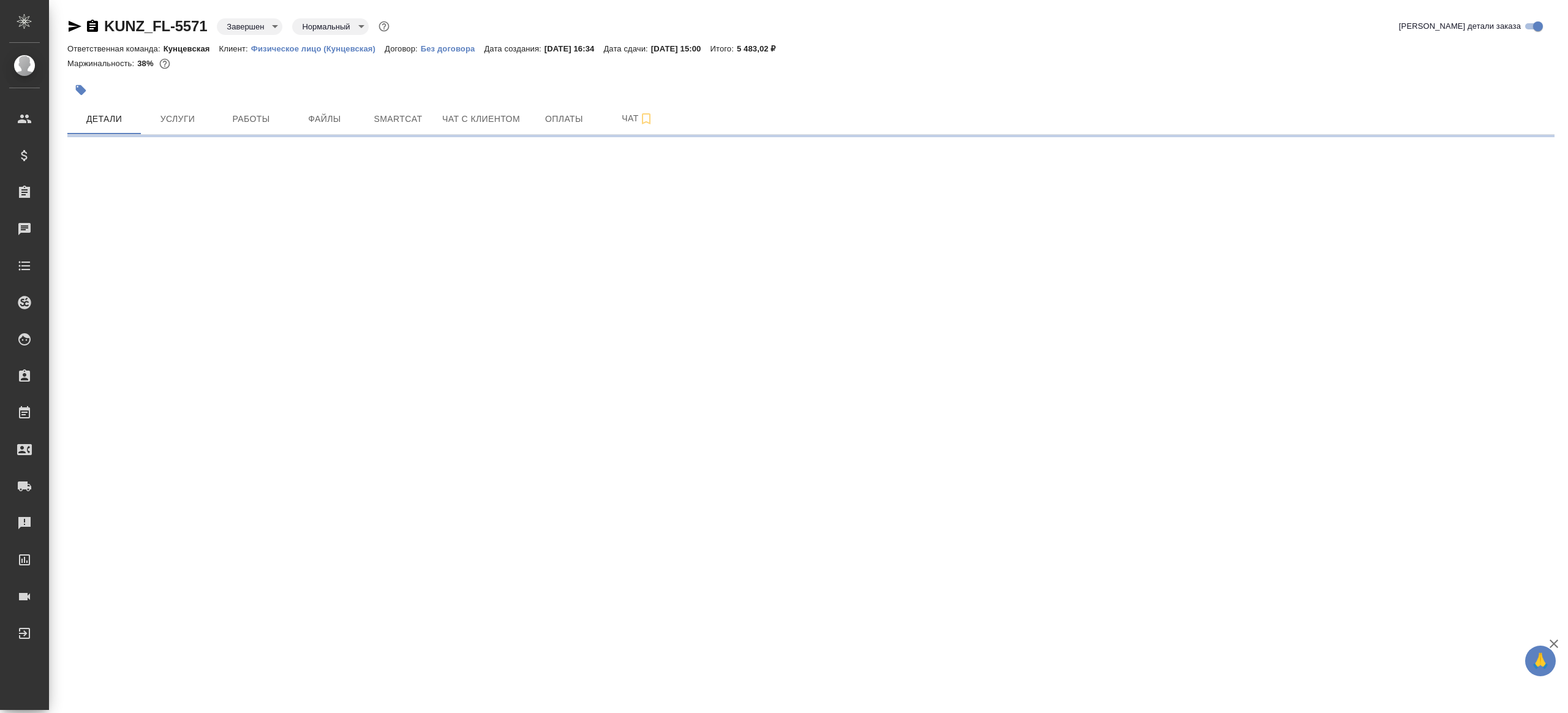
click at [180, 134] on hr at bounding box center [810, 134] width 1487 height 1
click at [207, 122] on button "Услуги" at bounding box center [177, 118] width 73 height 31
select select "RU"
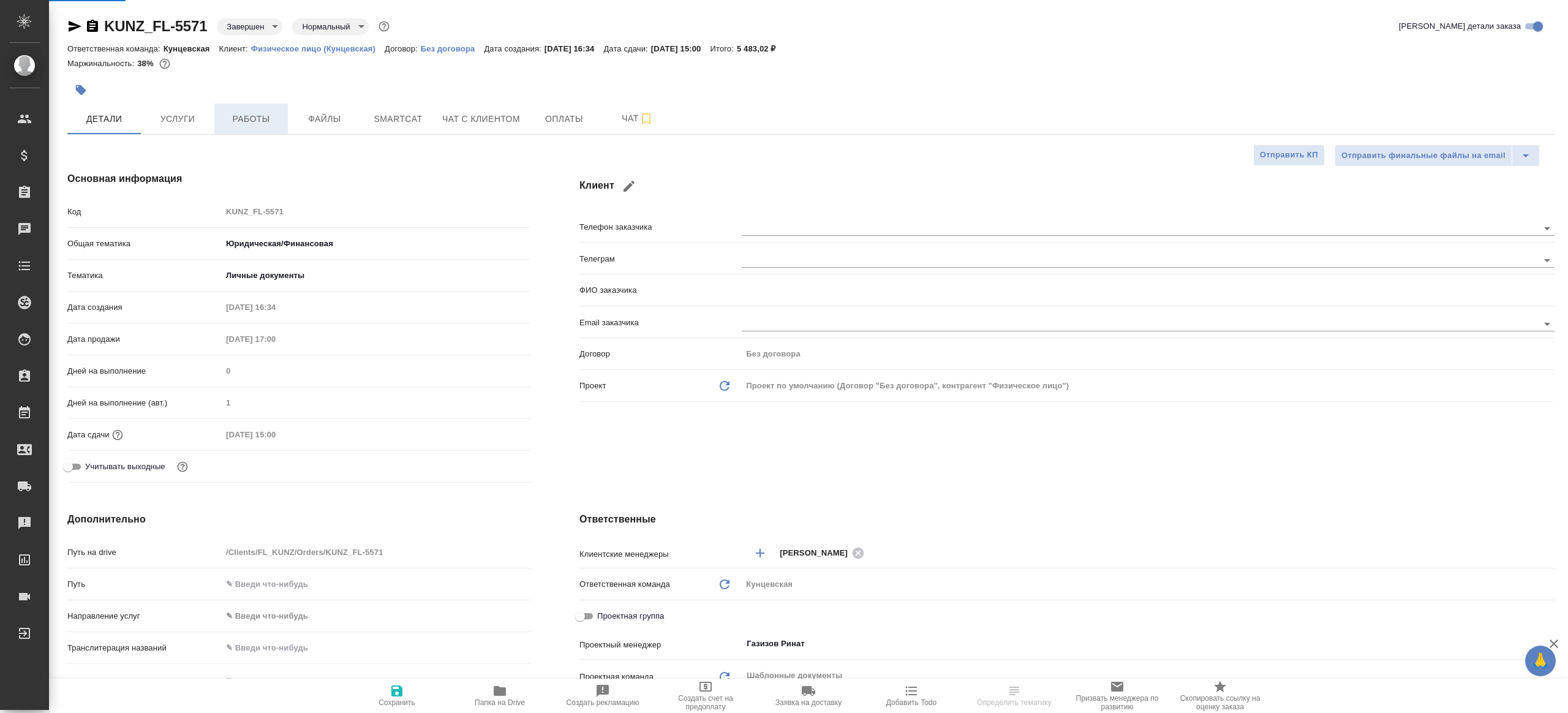
type textarea "x"
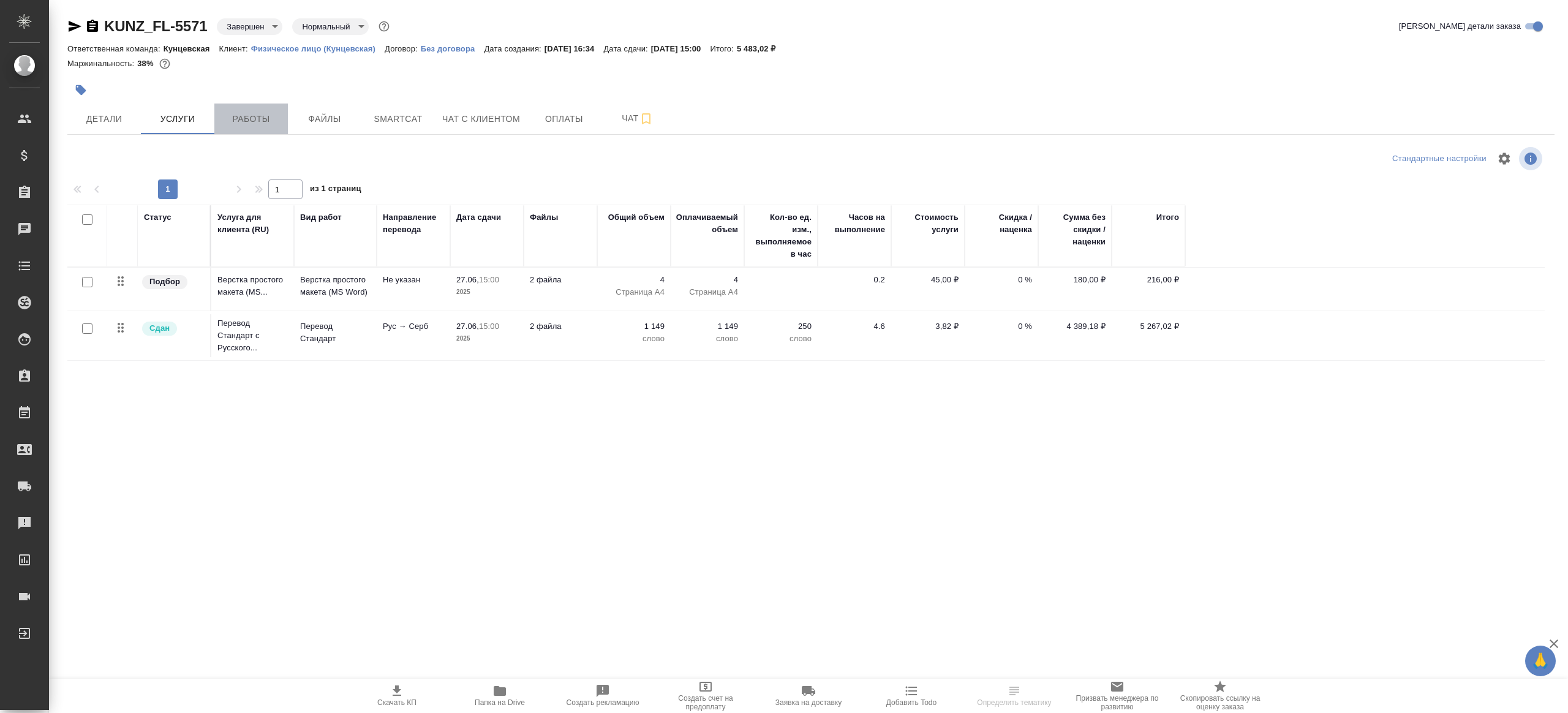
click at [239, 122] on span "Работы" at bounding box center [251, 118] width 58 height 15
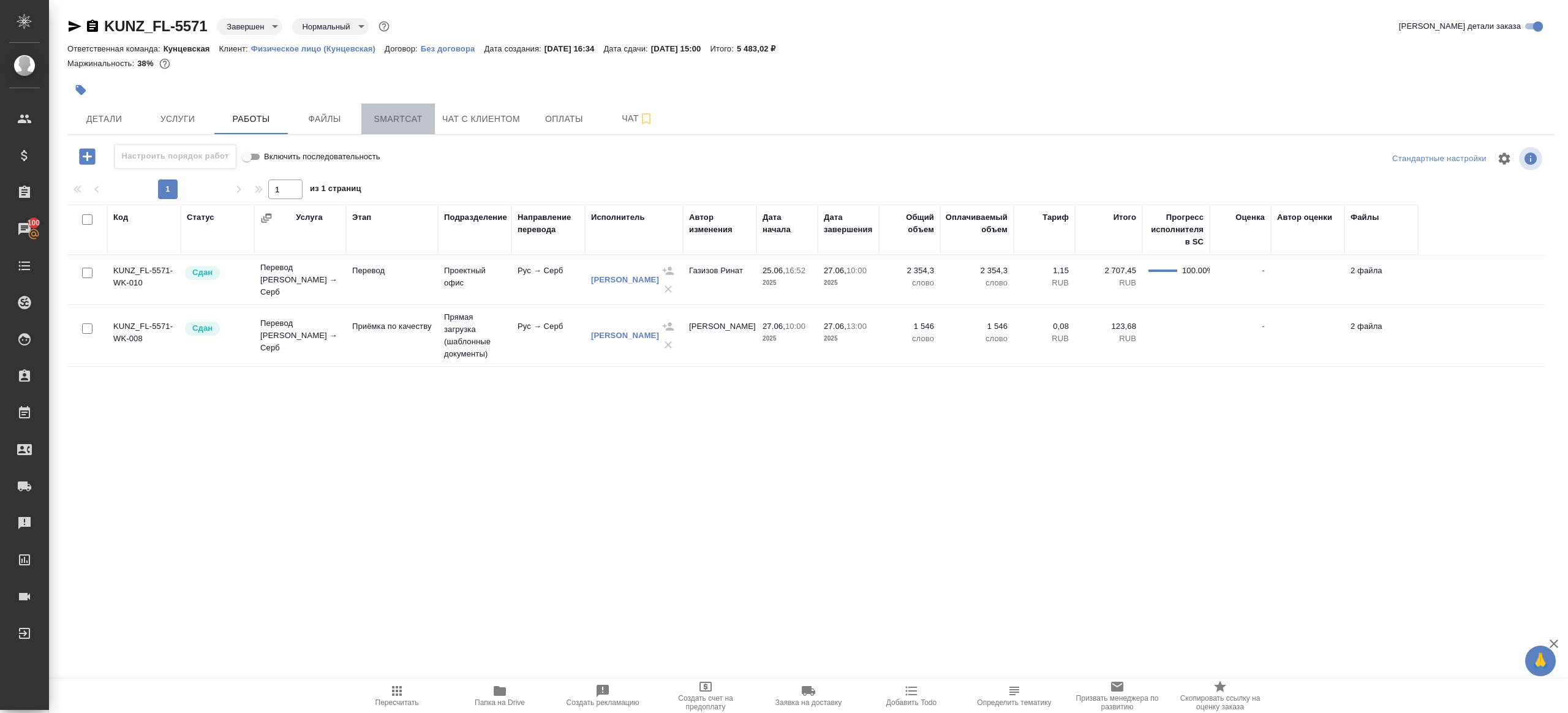
click at [408, 114] on span "Smartcat" at bounding box center [398, 118] width 58 height 15
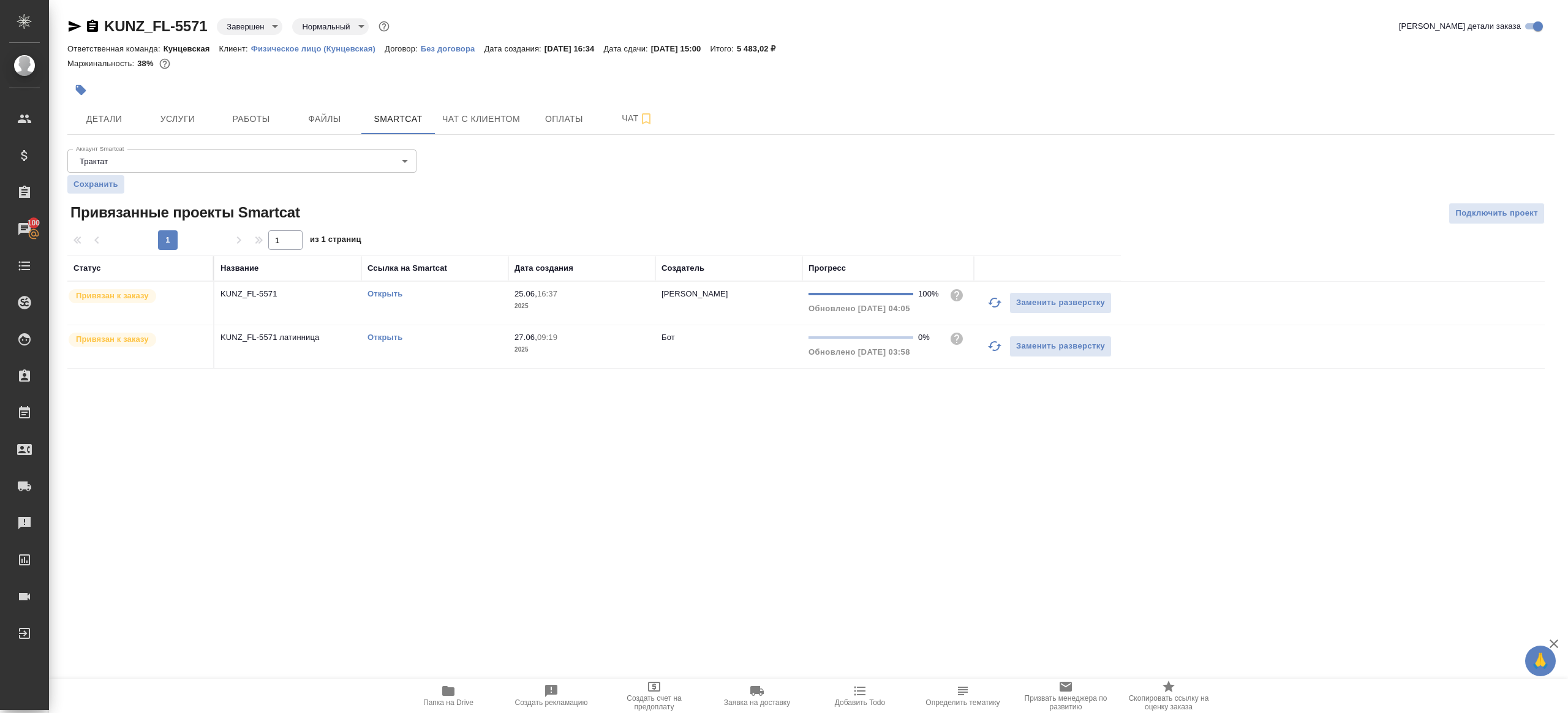
click at [399, 293] on link "Открыть" at bounding box center [385, 294] width 35 height 9
click at [263, 113] on span "Работы" at bounding box center [251, 118] width 58 height 15
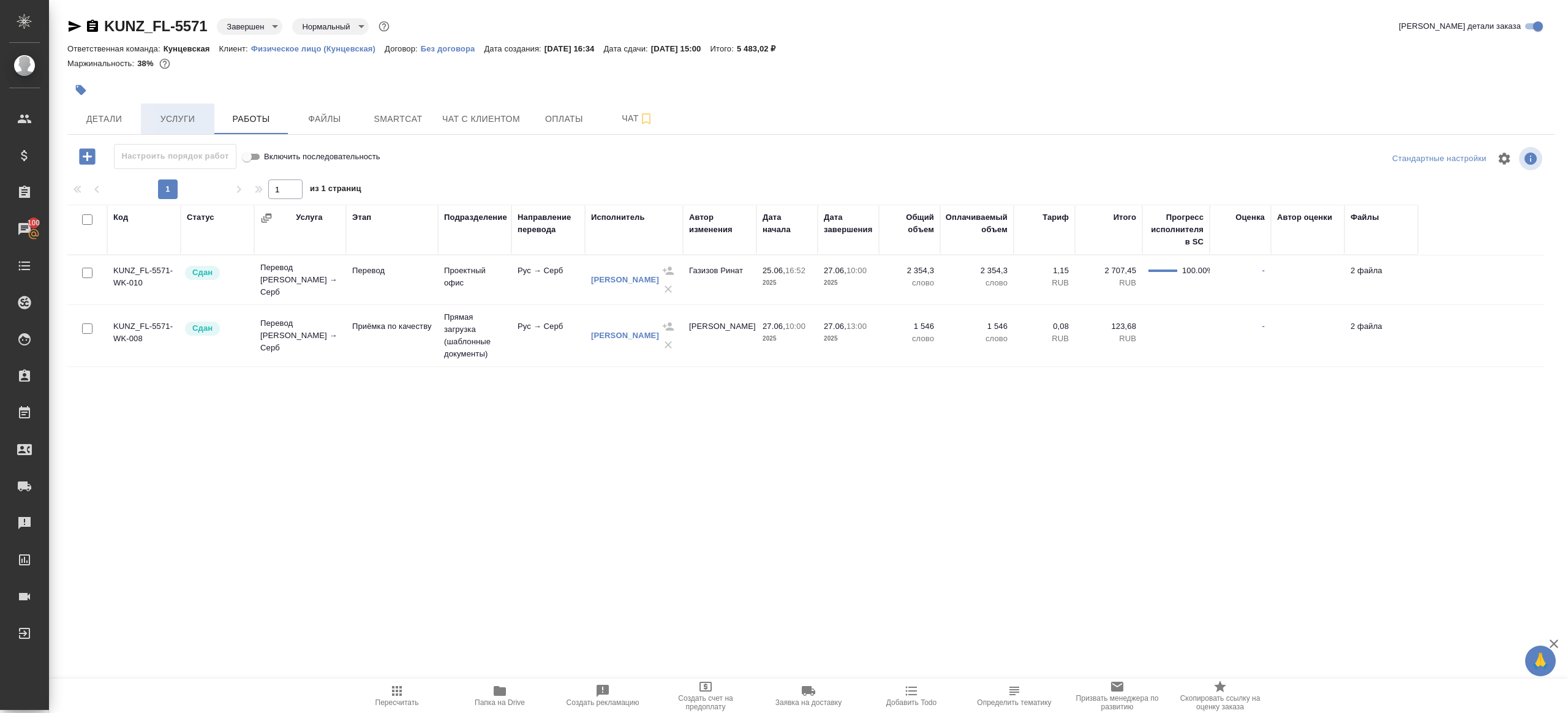
click at [187, 127] on button "Услуги" at bounding box center [177, 118] width 73 height 31
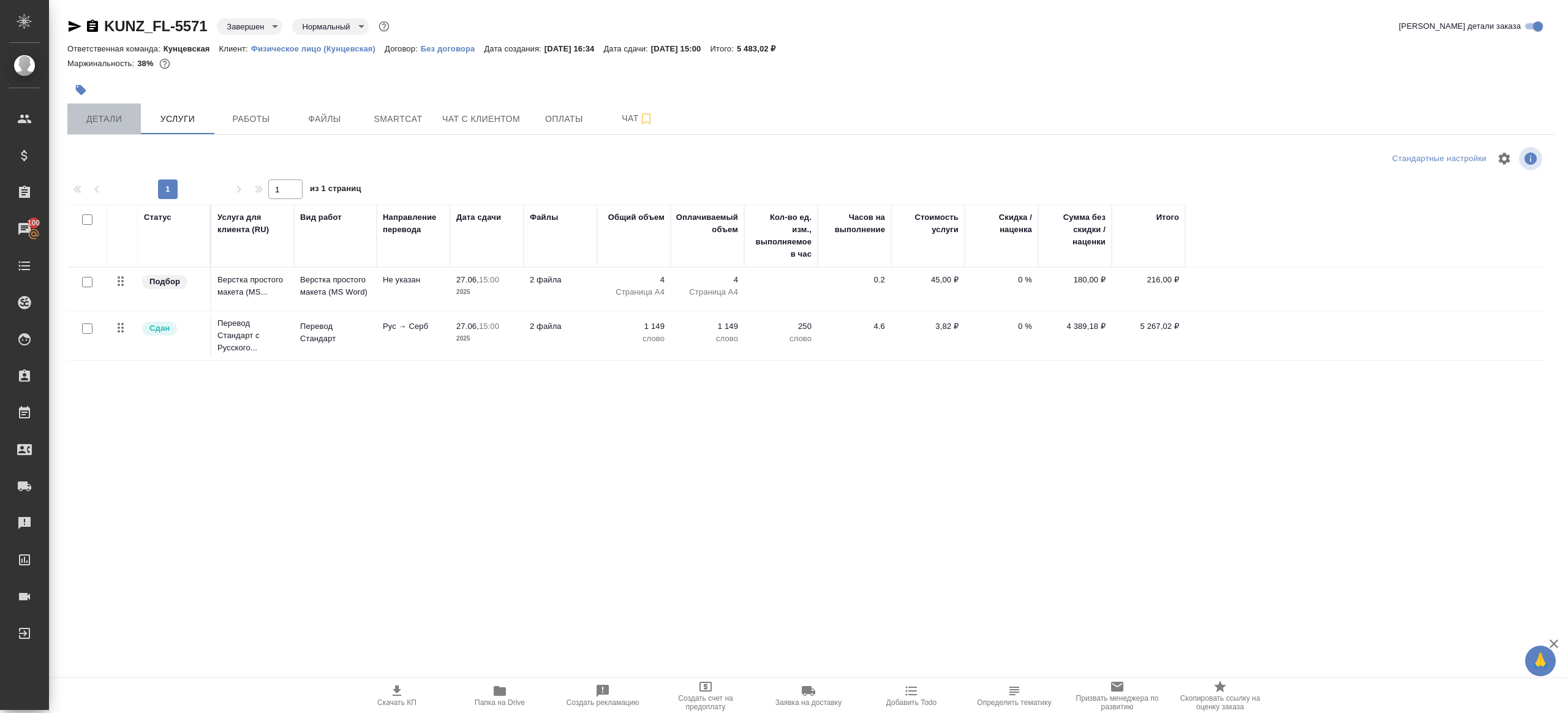
click at [111, 118] on span "Детали" at bounding box center [104, 118] width 58 height 15
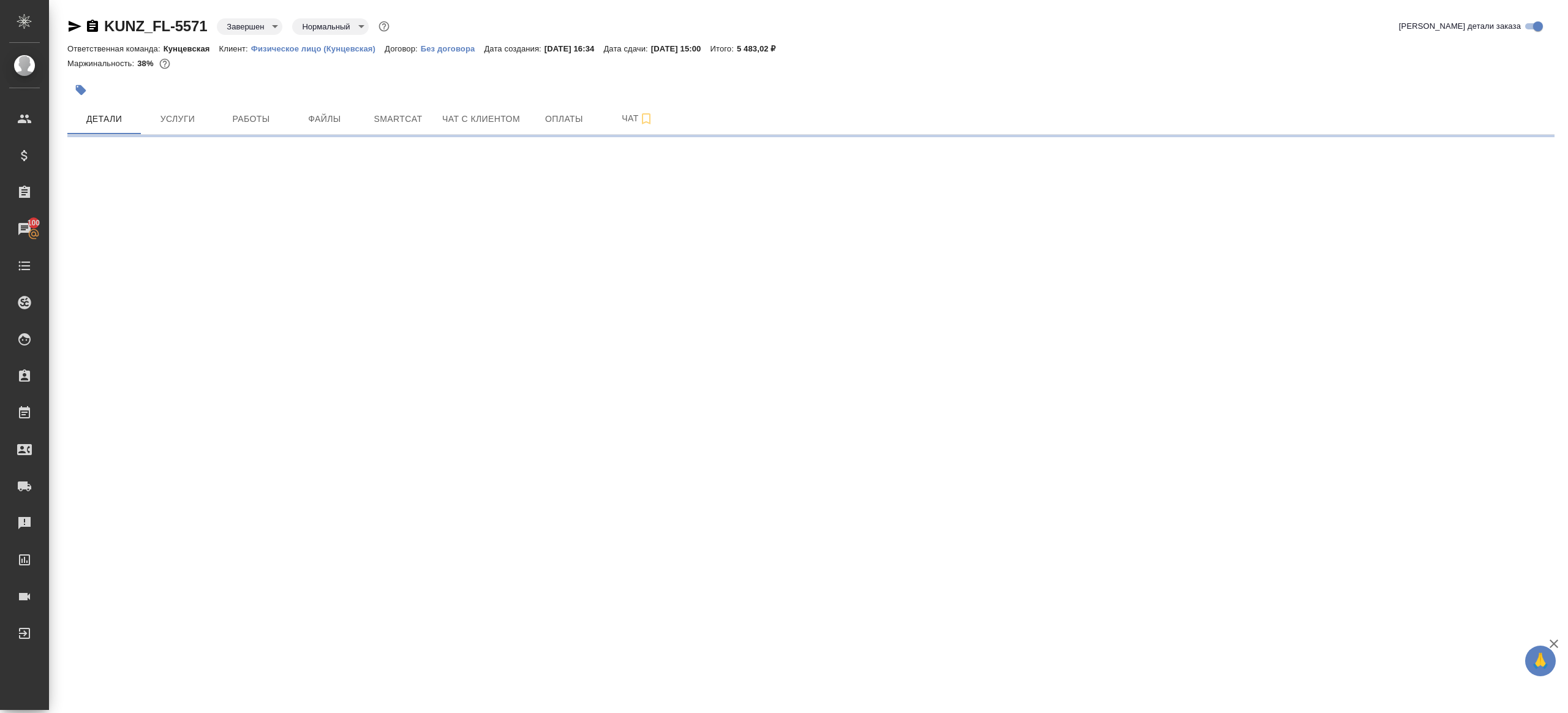
select select "RU"
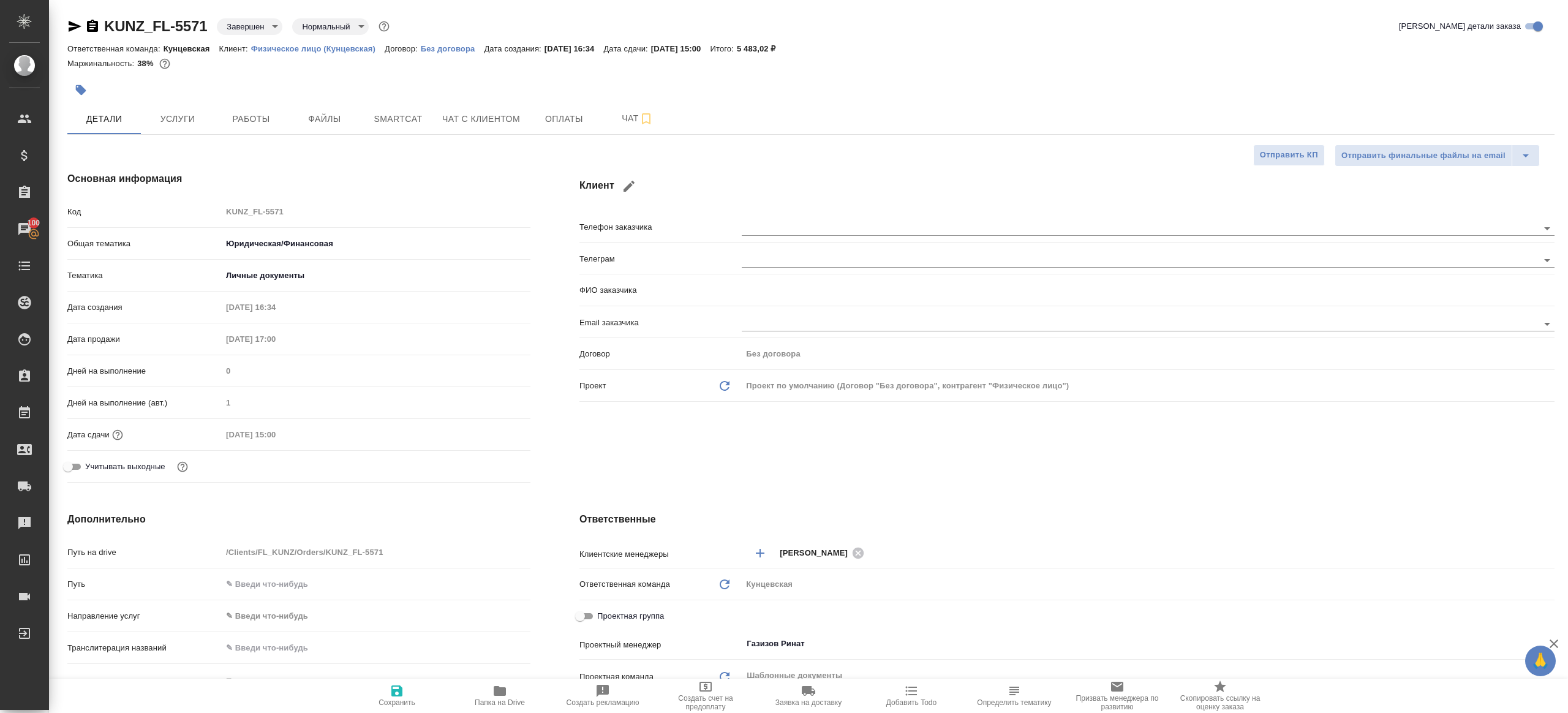
type textarea "x"
click at [628, 127] on button "Чат" at bounding box center [637, 118] width 73 height 31
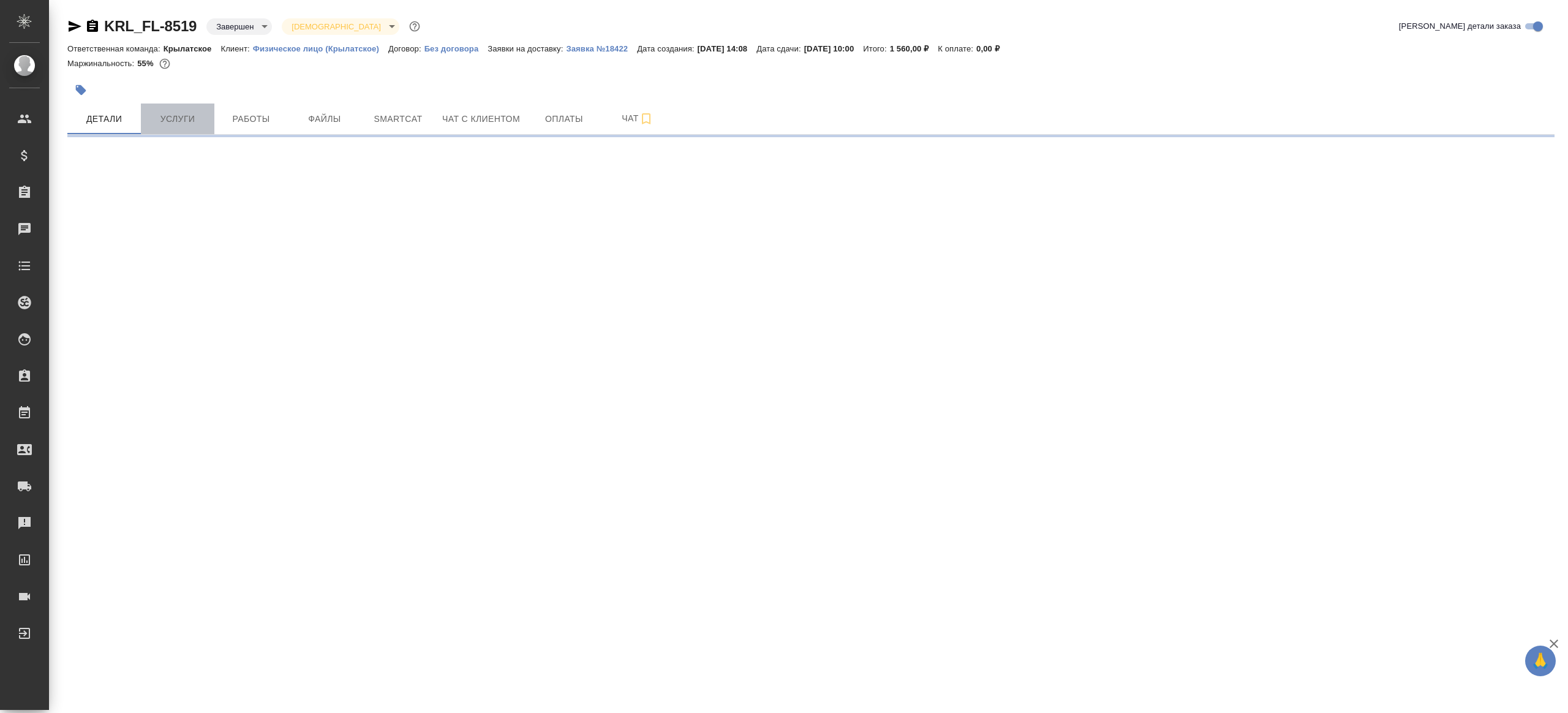
click at [190, 122] on span "Услуги" at bounding box center [178, 118] width 58 height 15
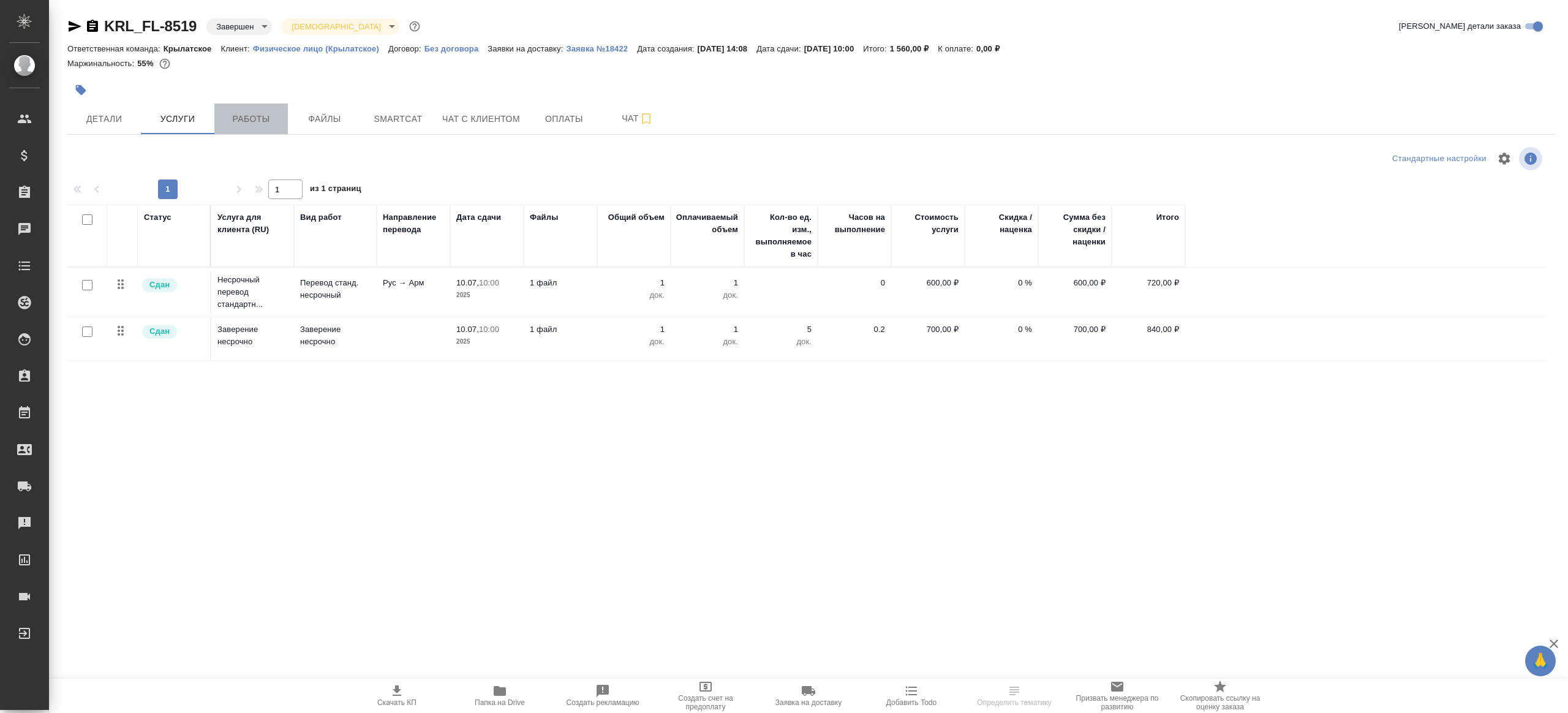
click at [245, 114] on span "Работы" at bounding box center [251, 118] width 58 height 15
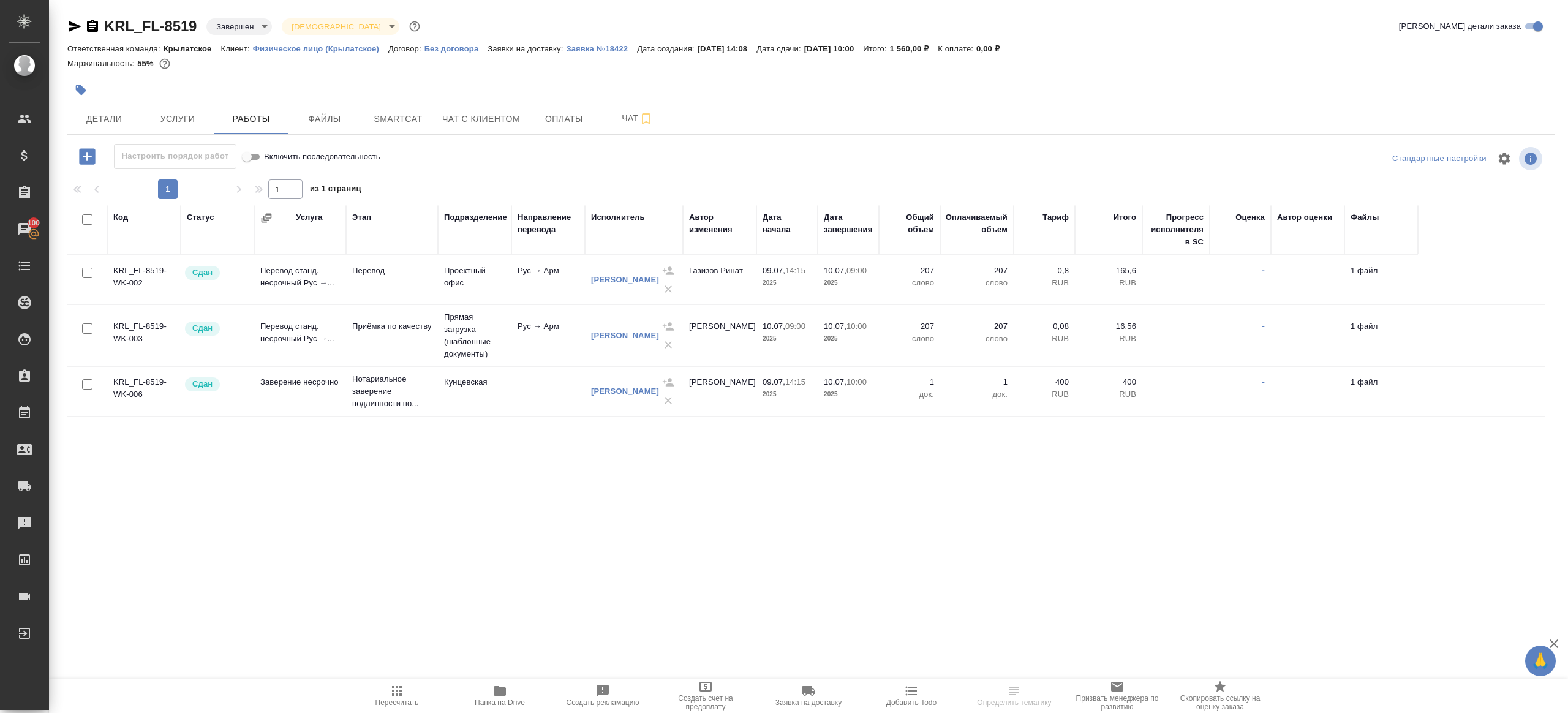
click at [490, 690] on span "Папка на Drive" at bounding box center [500, 694] width 88 height 23
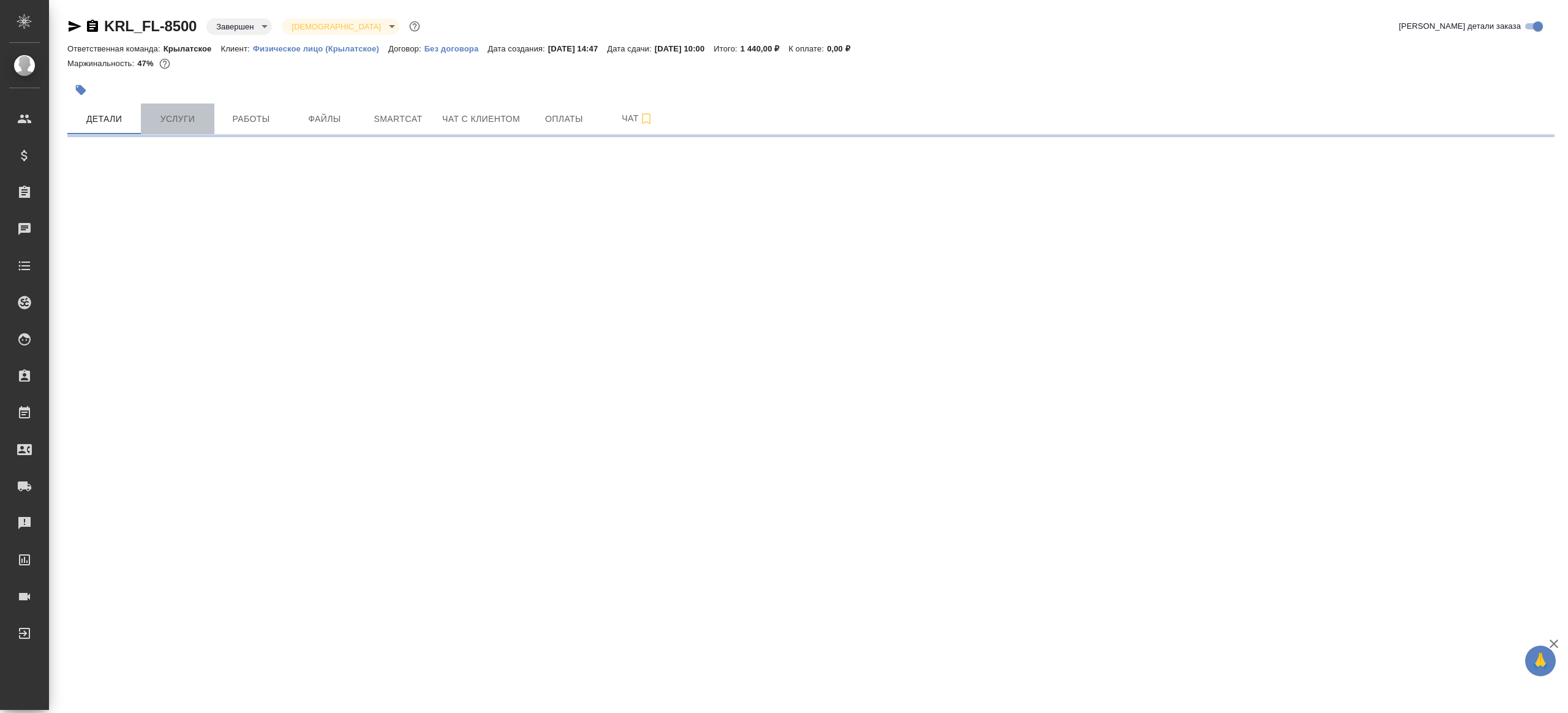
click at [176, 121] on span "Услуги" at bounding box center [178, 118] width 58 height 15
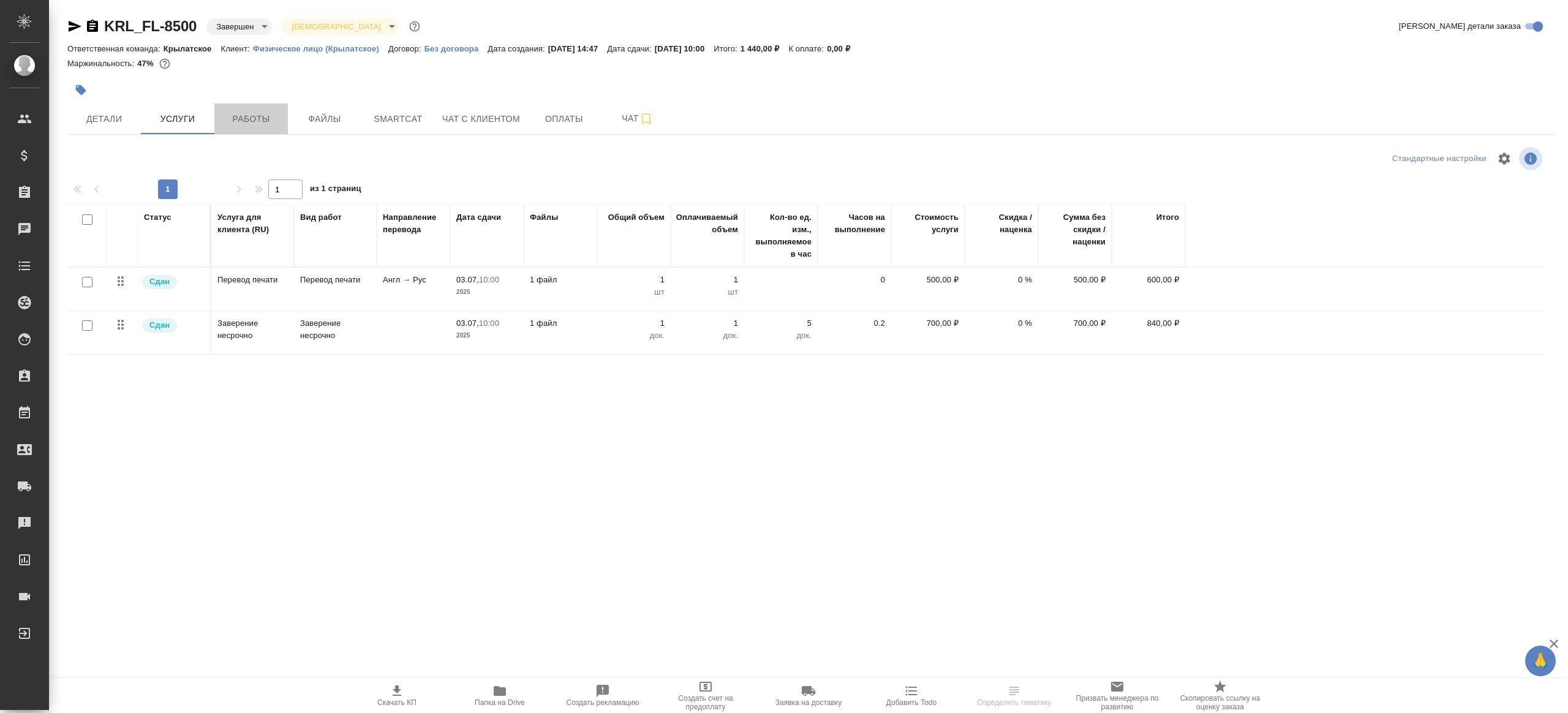
click at [249, 118] on span "Работы" at bounding box center [251, 118] width 58 height 15
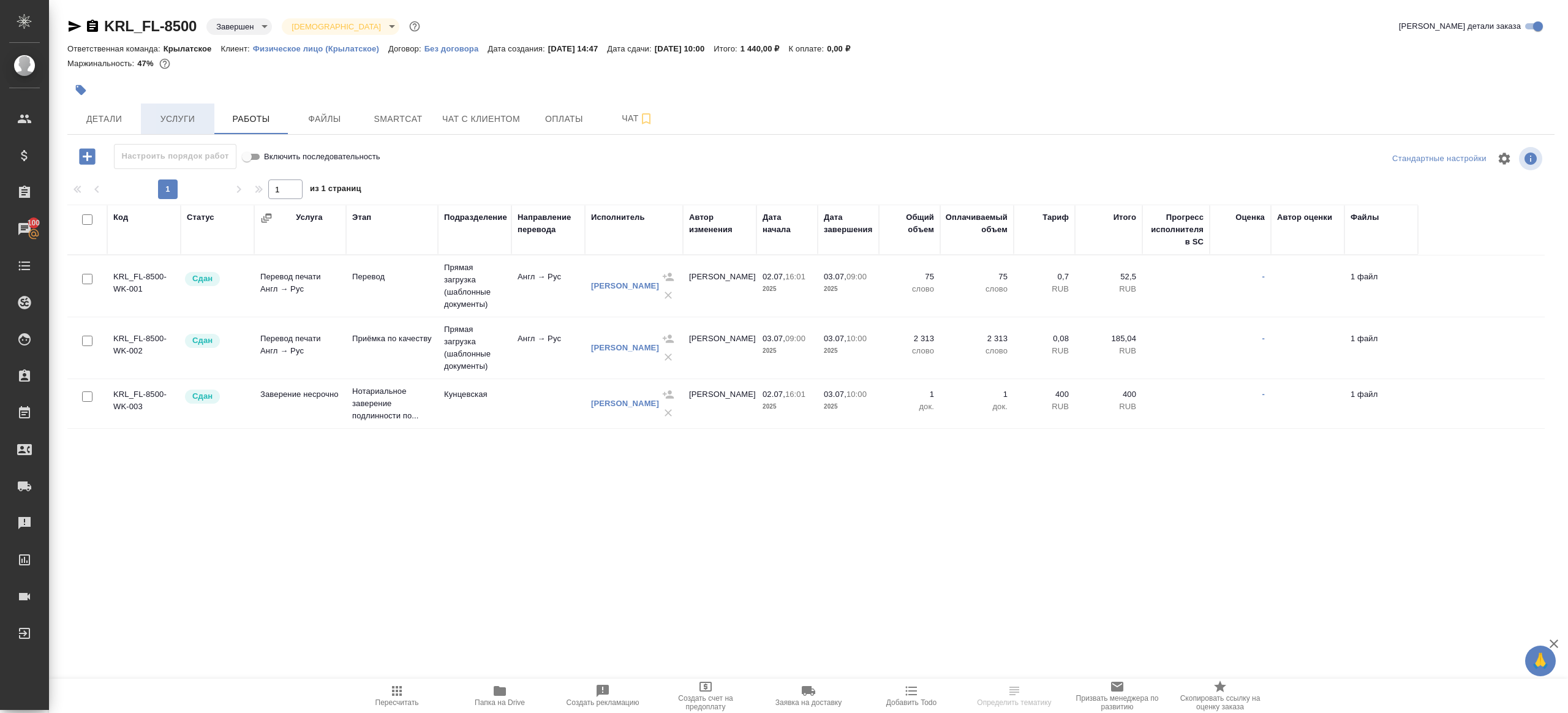
click at [166, 122] on span "Услуги" at bounding box center [178, 118] width 58 height 15
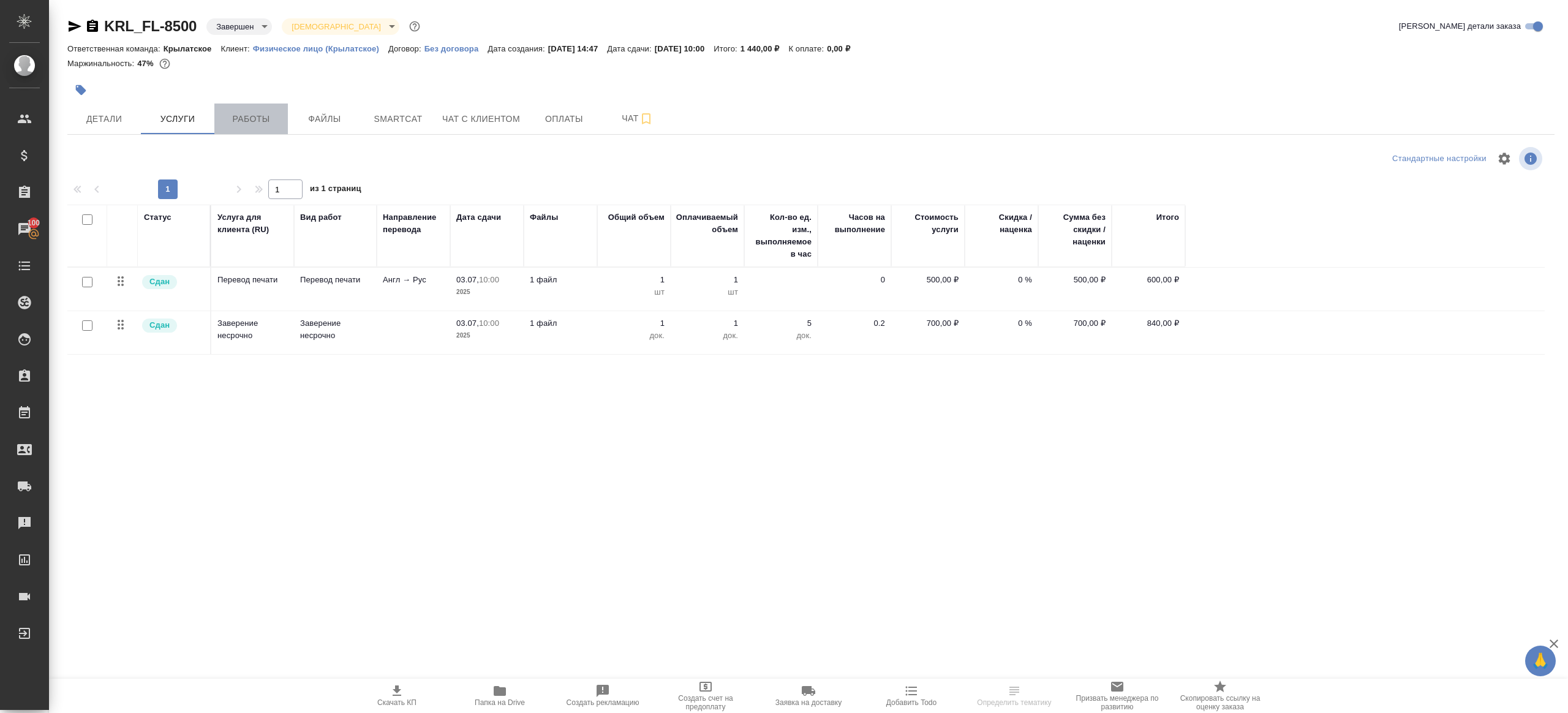
click at [233, 105] on button "Работы" at bounding box center [250, 118] width 73 height 31
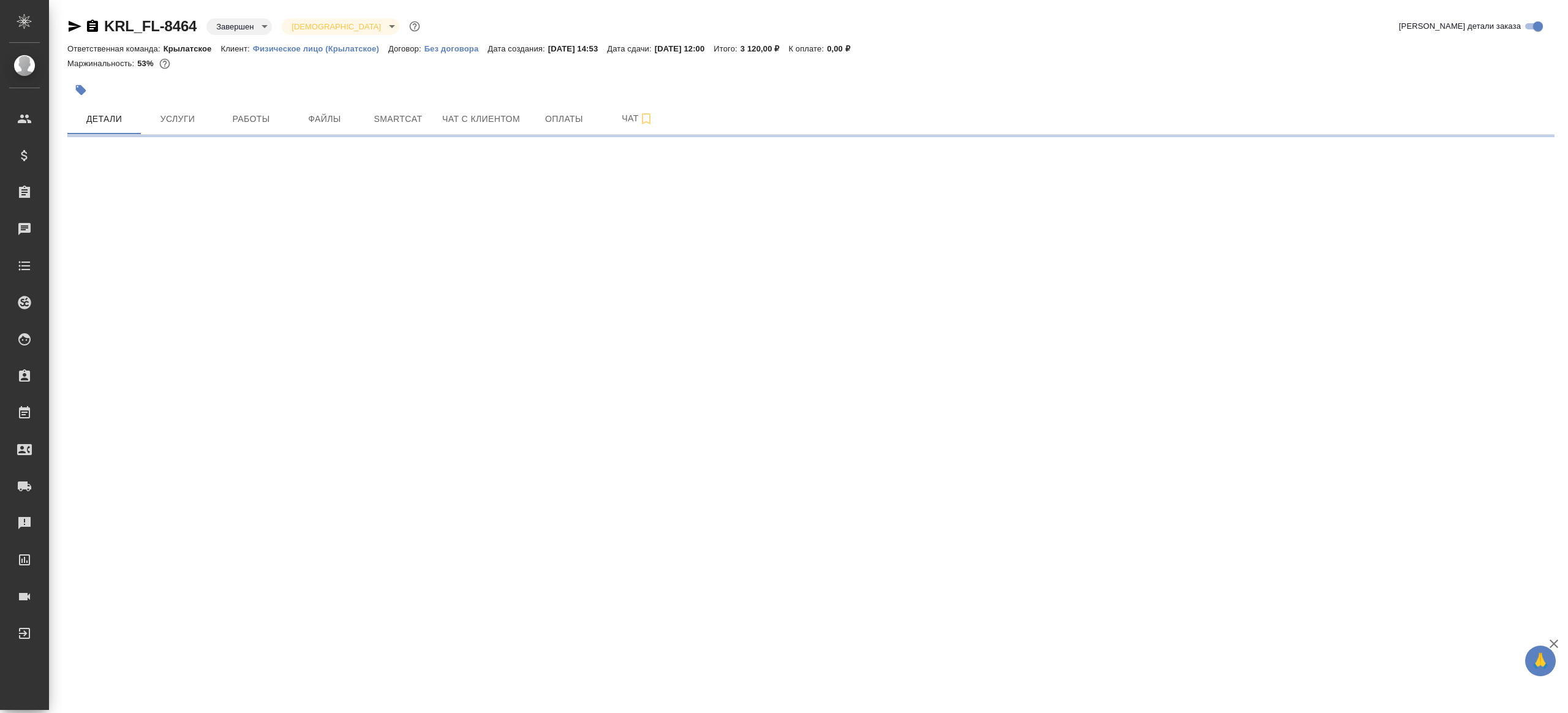
click at [184, 97] on div at bounding box center [563, 90] width 992 height 27
click at [180, 116] on span "Услуги" at bounding box center [178, 118] width 58 height 15
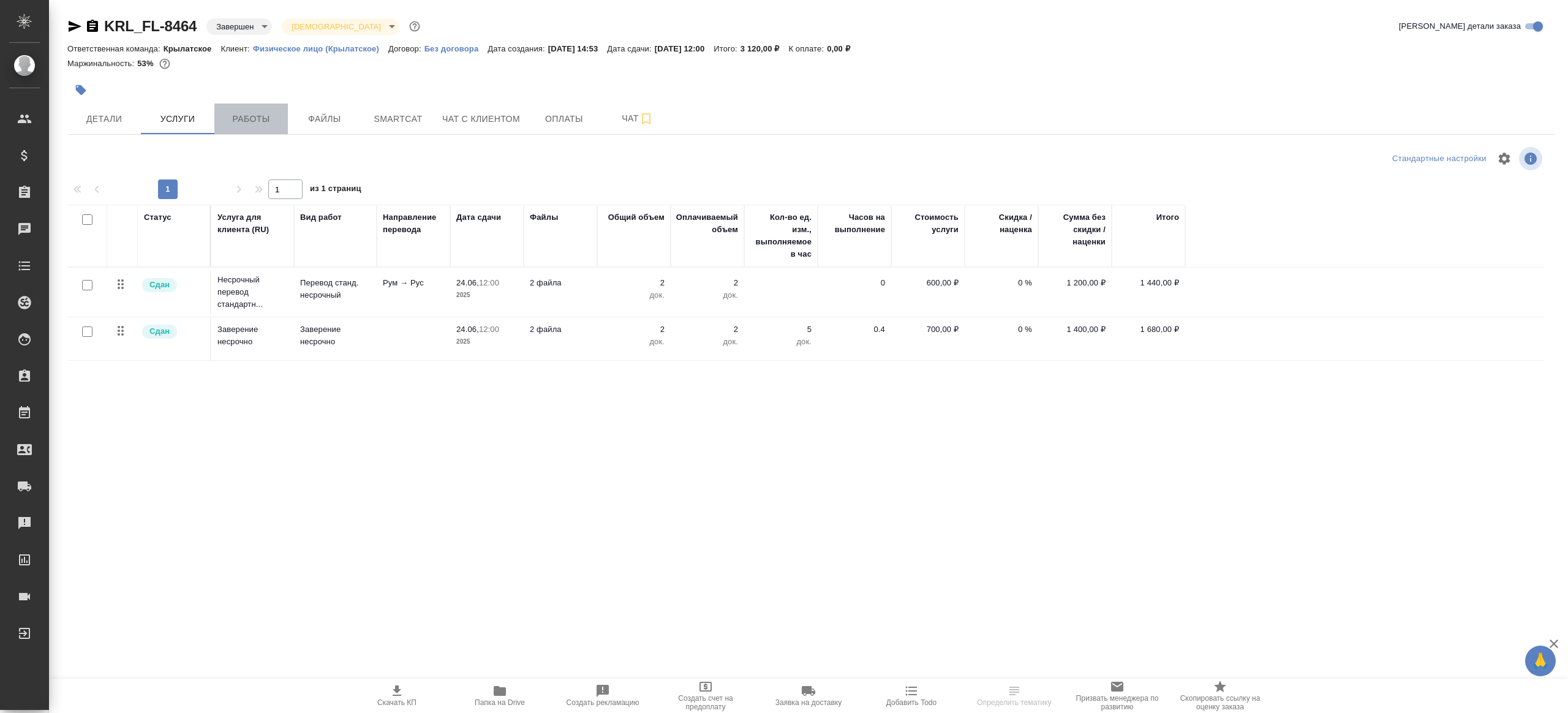
click at [253, 118] on span "Работы" at bounding box center [251, 118] width 58 height 15
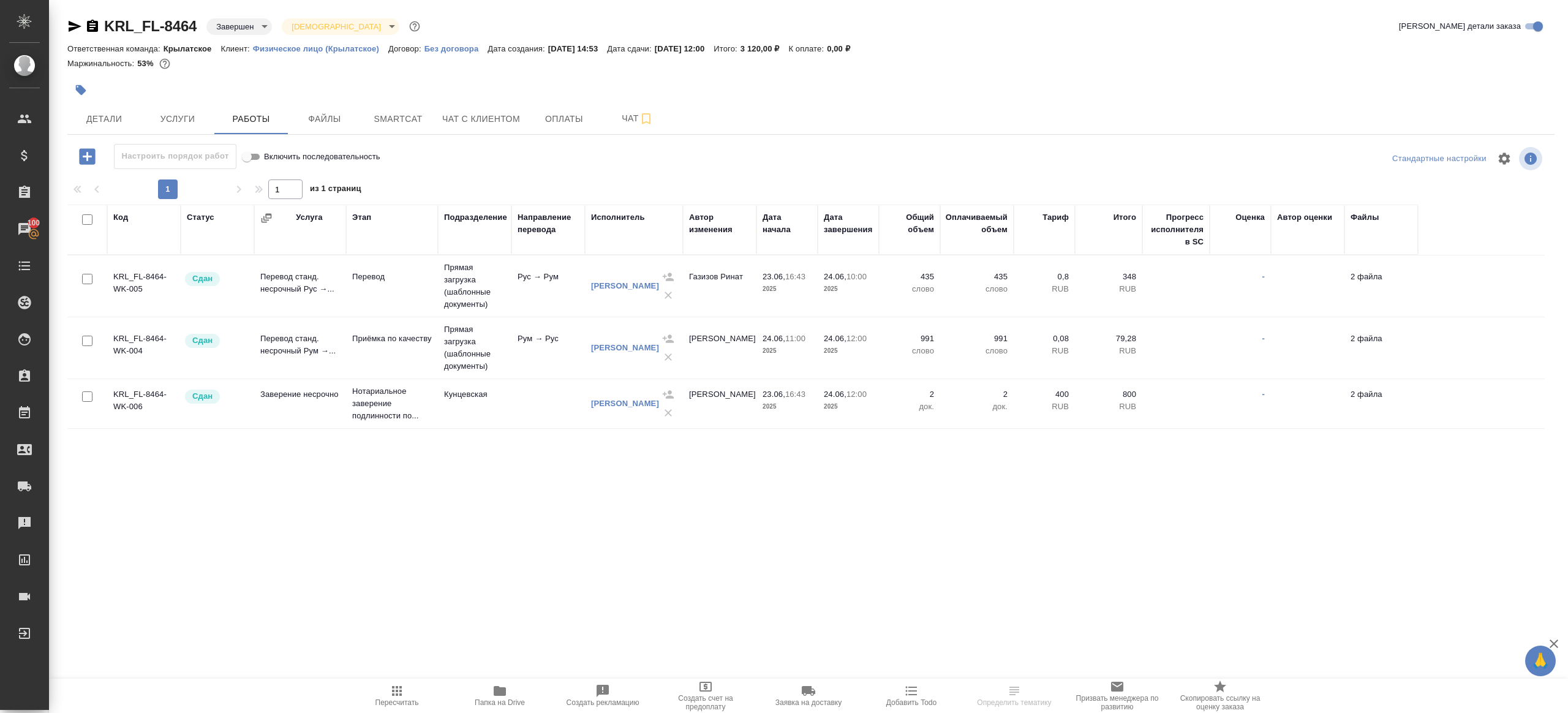
click at [182, 99] on div at bounding box center [563, 90] width 992 height 27
click at [177, 118] on span "Услуги" at bounding box center [178, 118] width 58 height 15
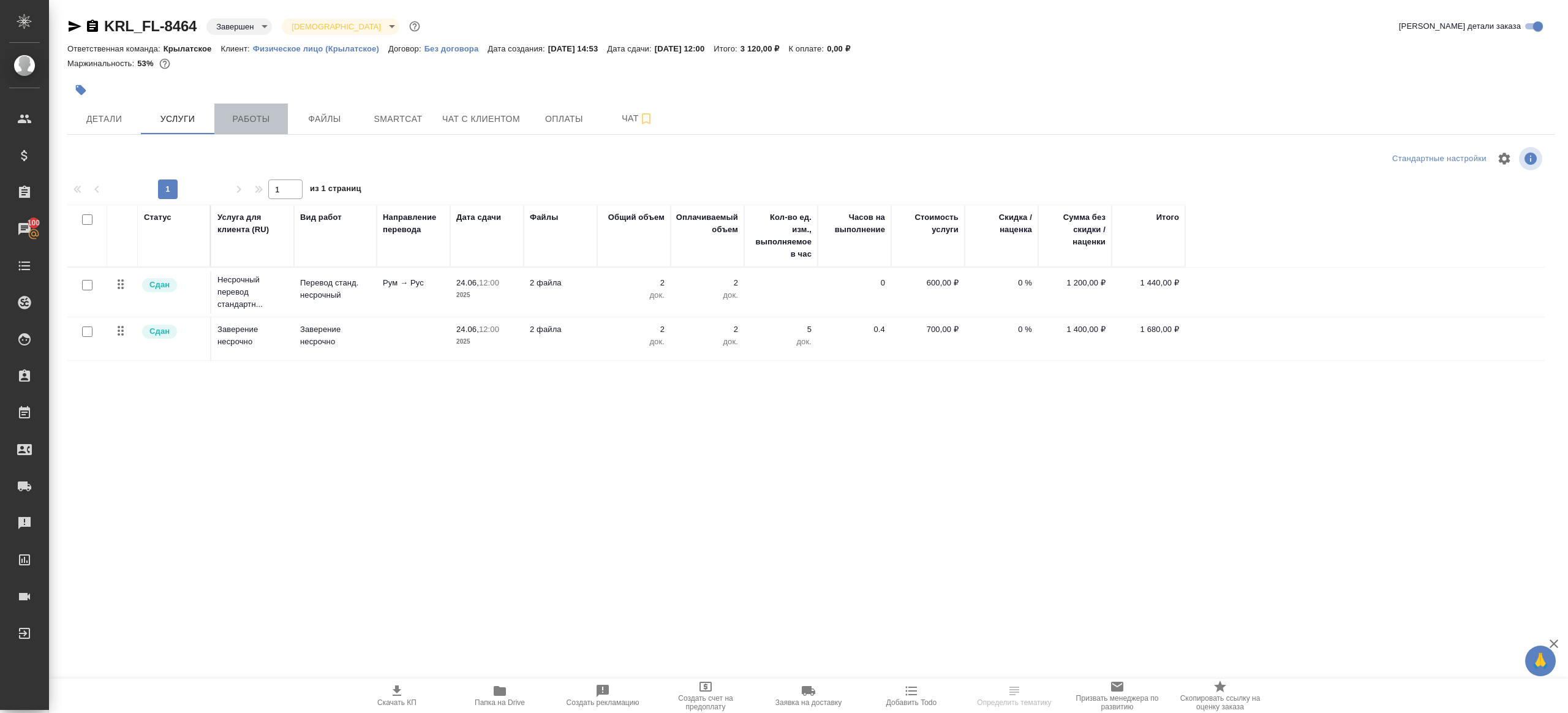
click at [251, 122] on span "Работы" at bounding box center [251, 118] width 58 height 15
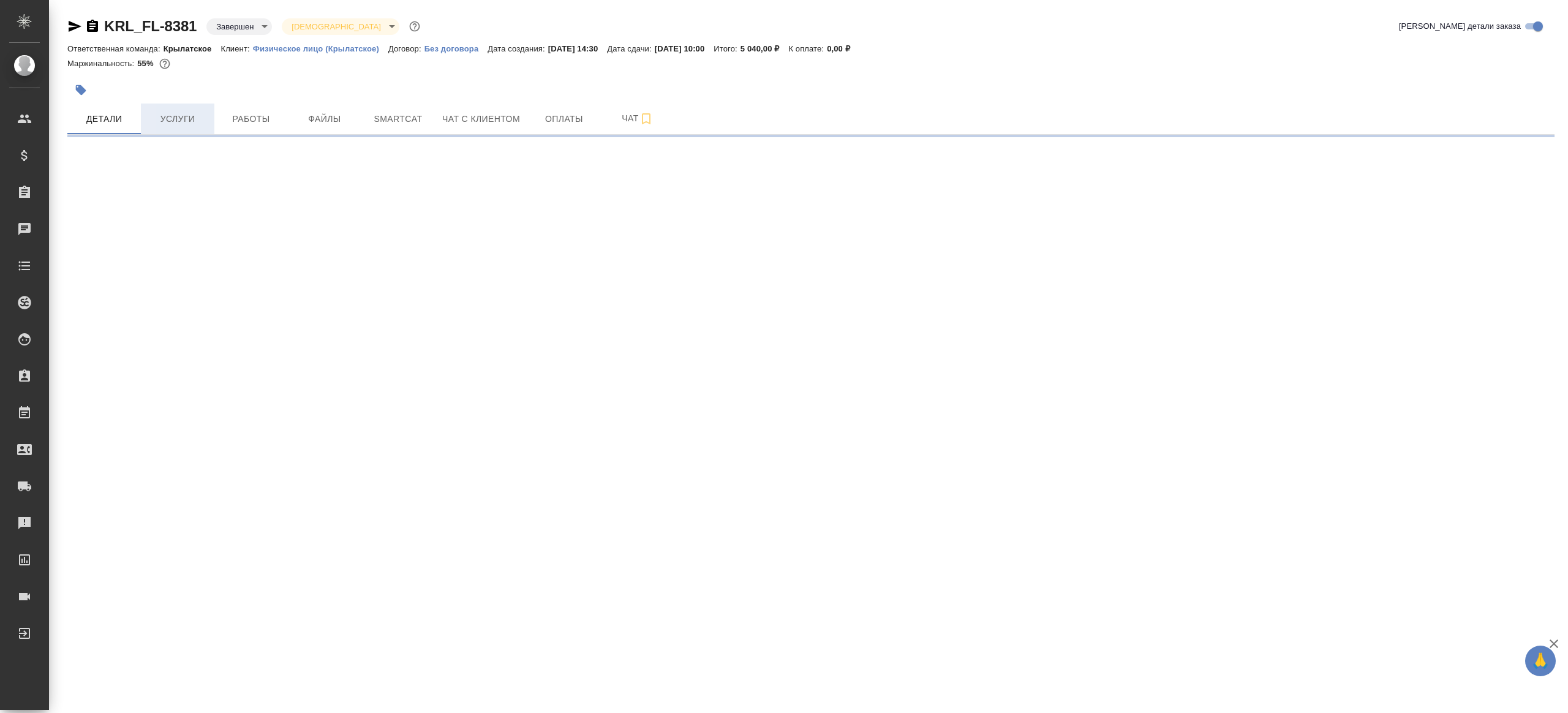
click at [208, 122] on button "Услуги" at bounding box center [177, 118] width 73 height 31
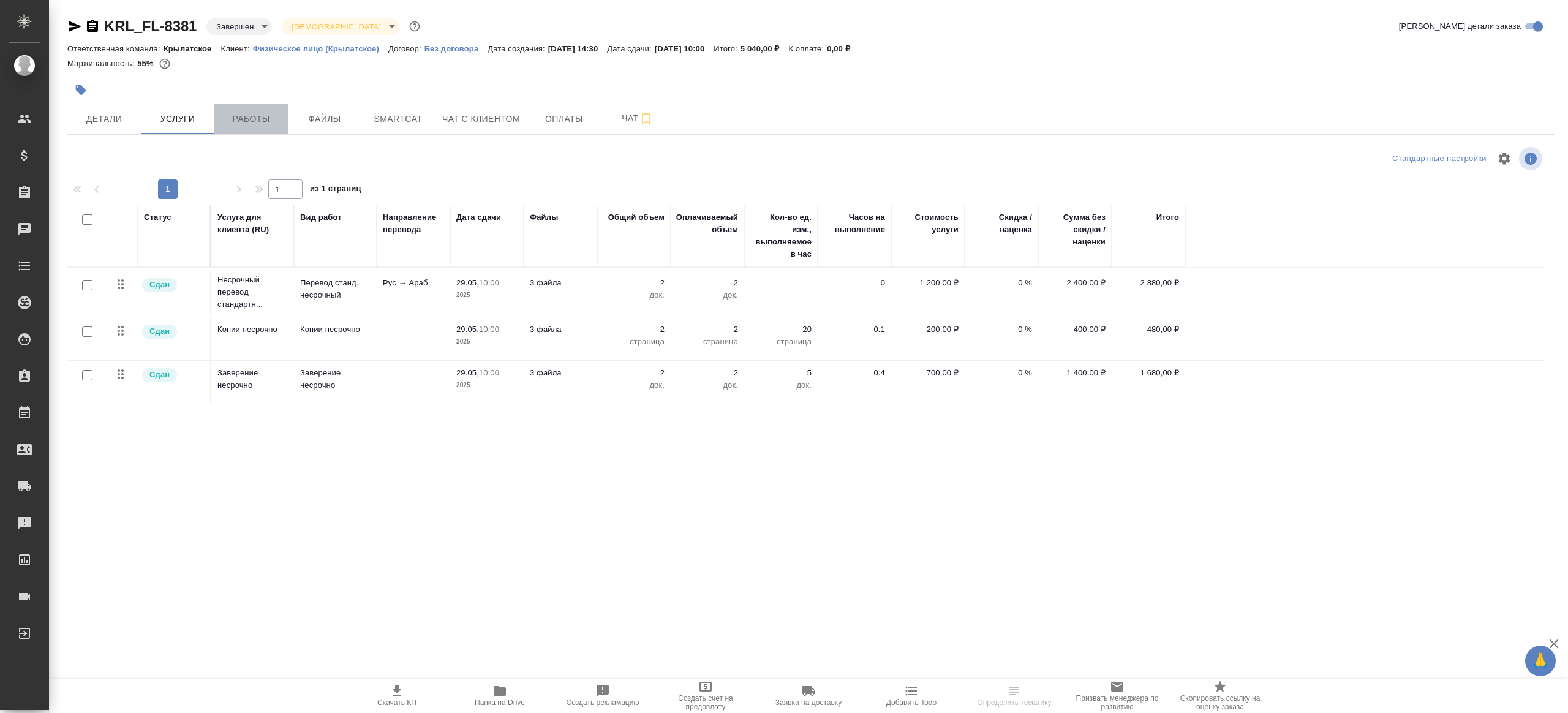
click at [244, 116] on span "Работы" at bounding box center [251, 118] width 58 height 15
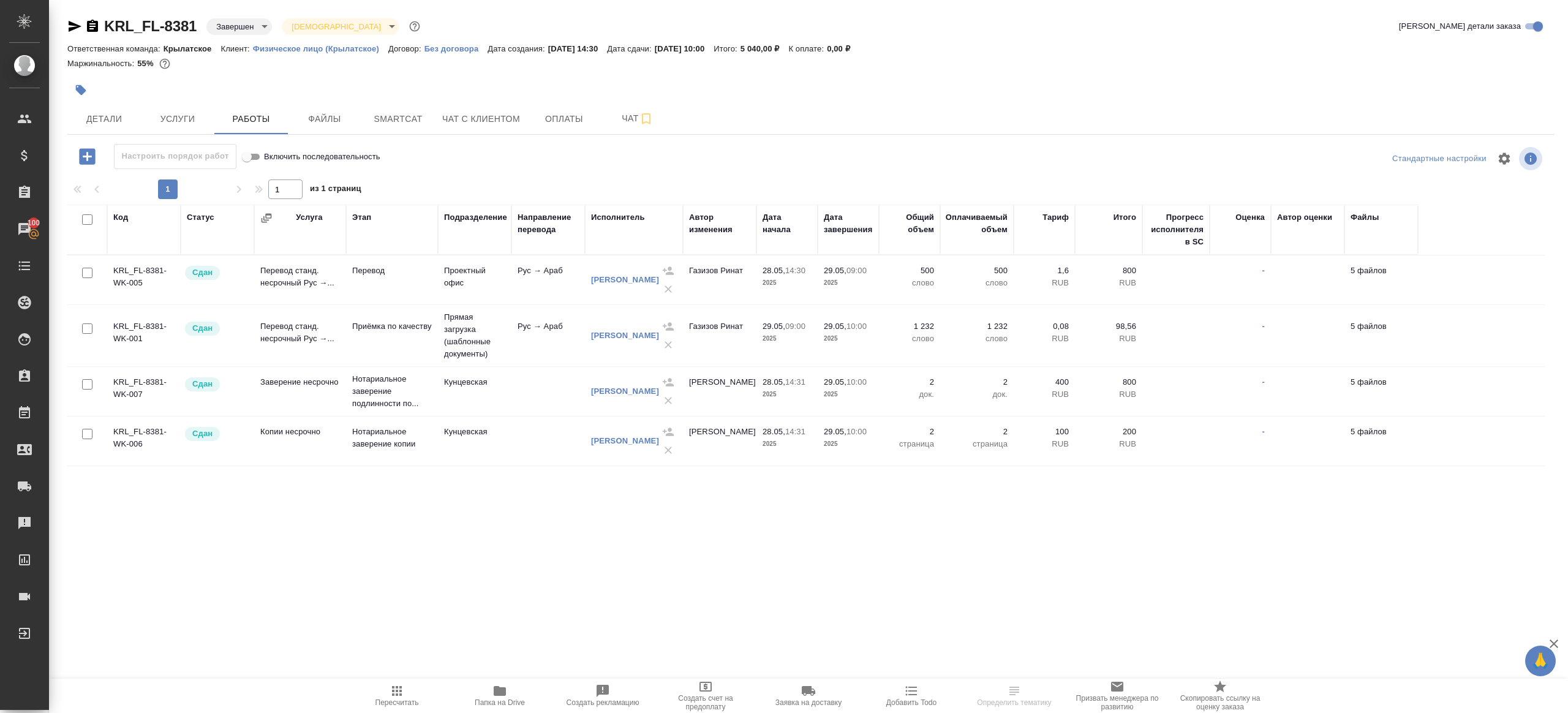
click at [585, 172] on div at bounding box center [810, 158] width 495 height 29
click at [505, 689] on icon "button" at bounding box center [500, 691] width 13 height 9
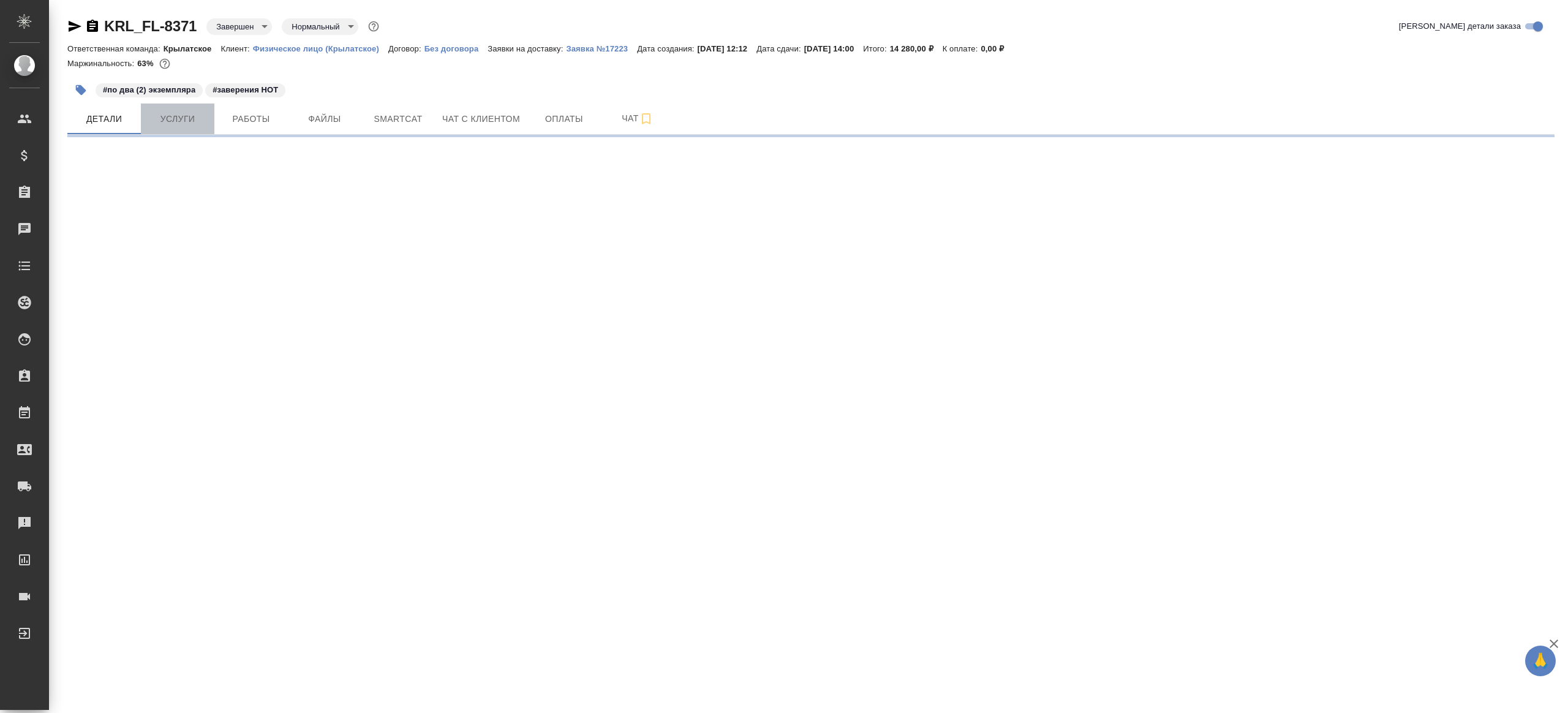
click at [179, 116] on span "Услуги" at bounding box center [178, 118] width 58 height 15
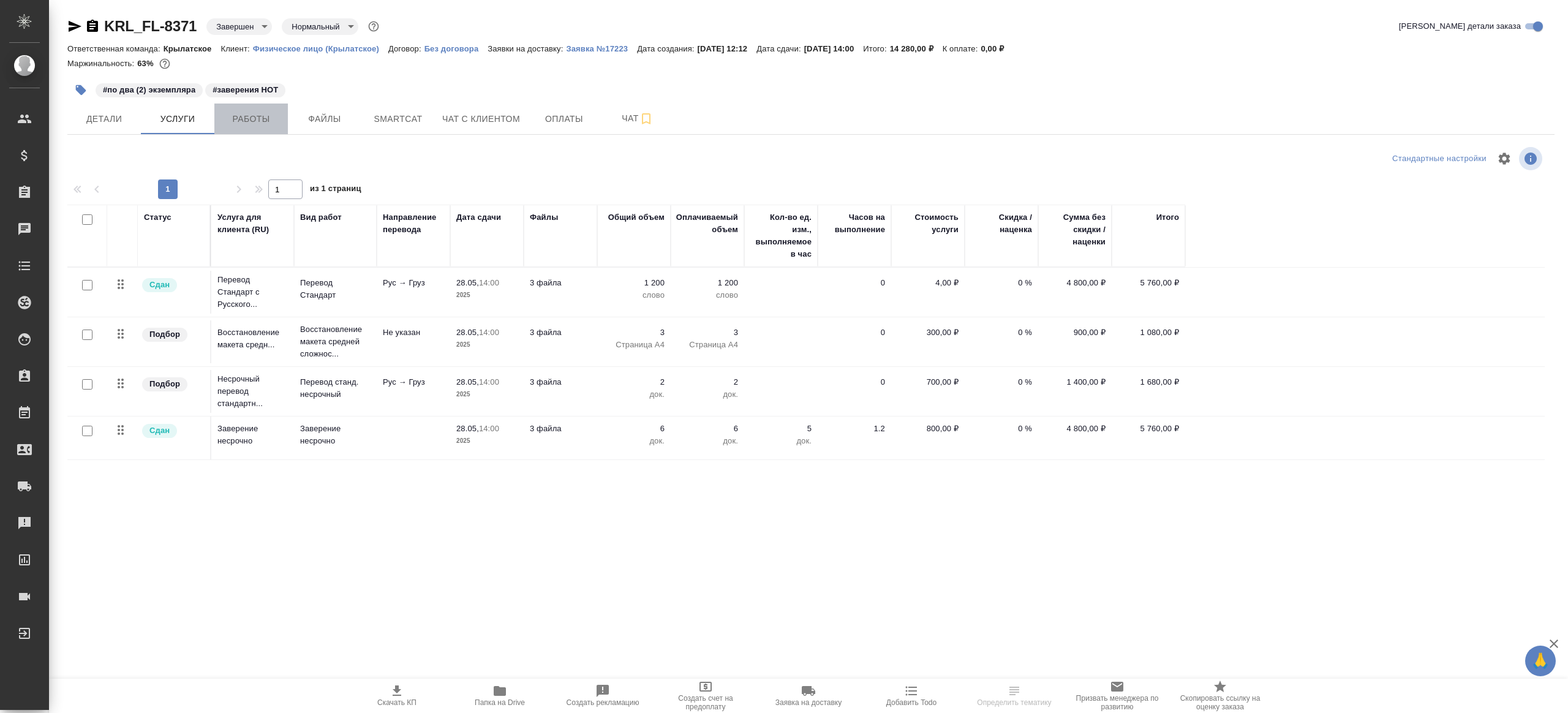
click at [243, 118] on span "Работы" at bounding box center [251, 118] width 58 height 15
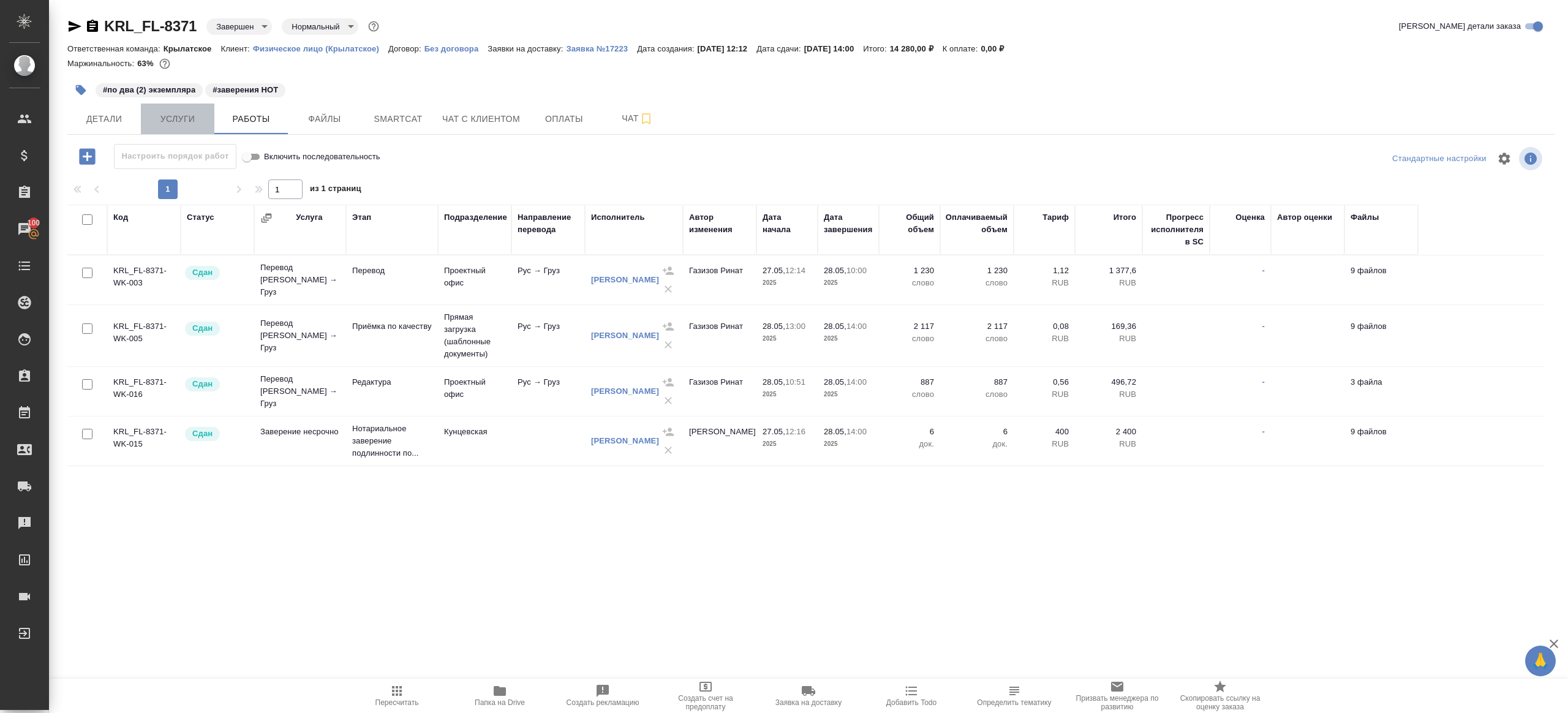
click at [185, 118] on span "Услуги" at bounding box center [178, 118] width 58 height 15
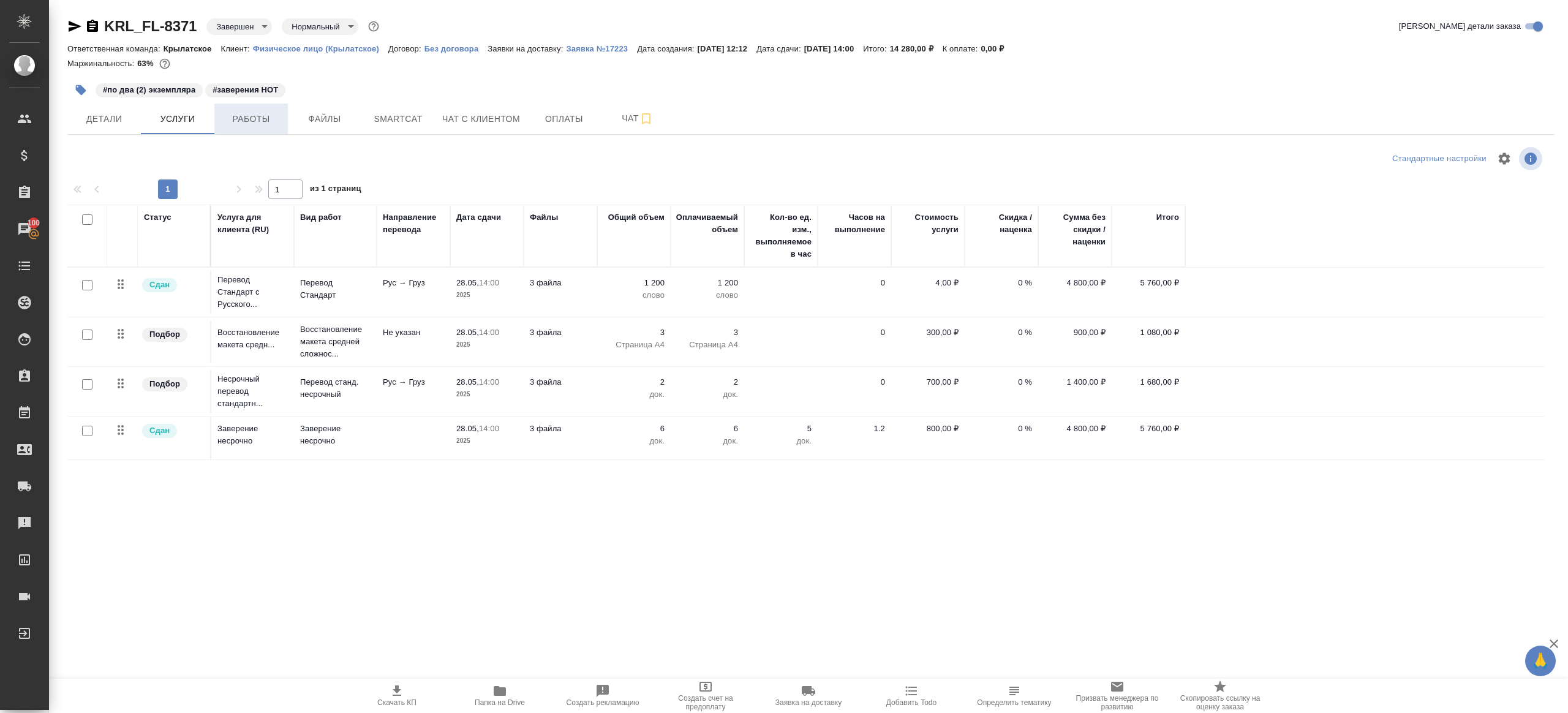
click at [250, 126] on span "Работы" at bounding box center [251, 118] width 58 height 15
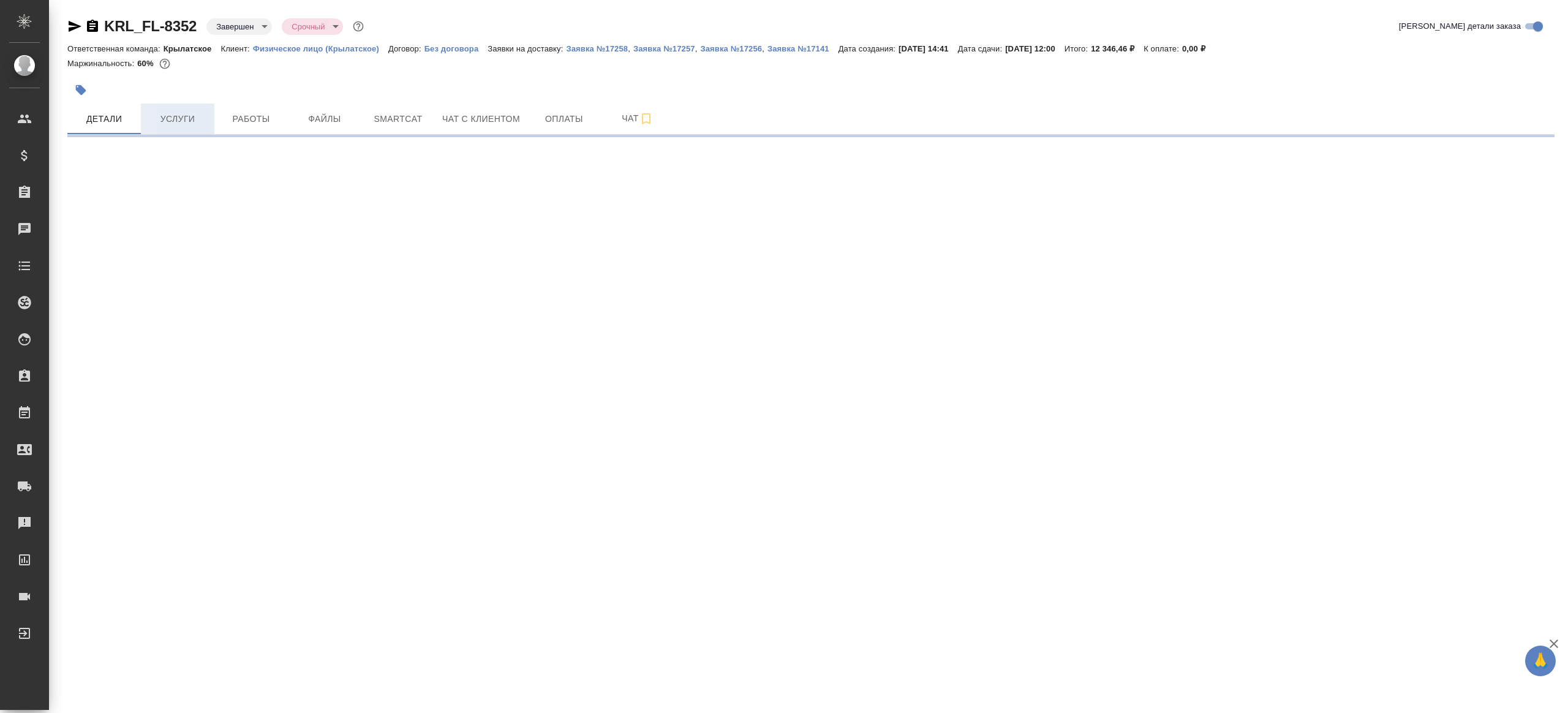
click at [196, 121] on span "Услуги" at bounding box center [178, 118] width 58 height 15
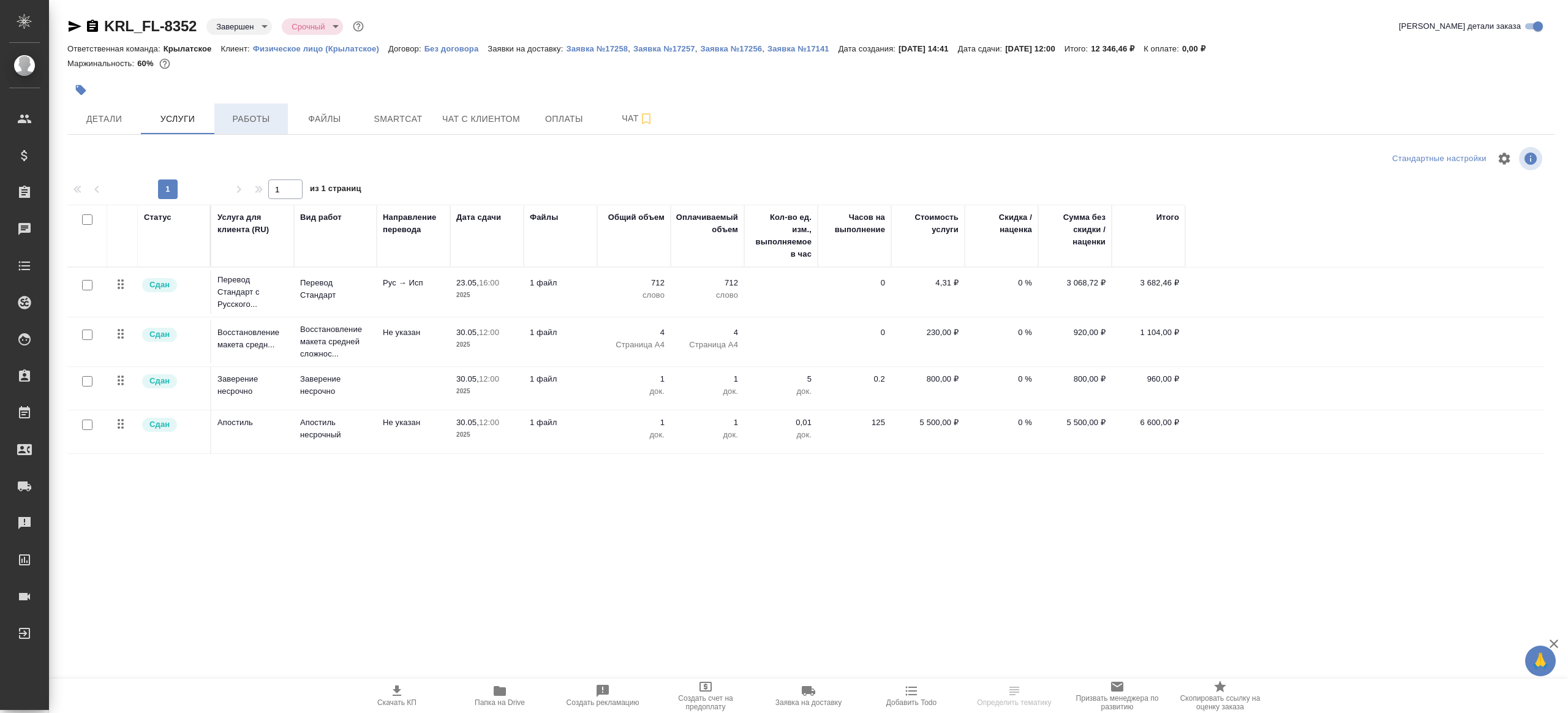
click at [243, 120] on span "Работы" at bounding box center [251, 118] width 58 height 15
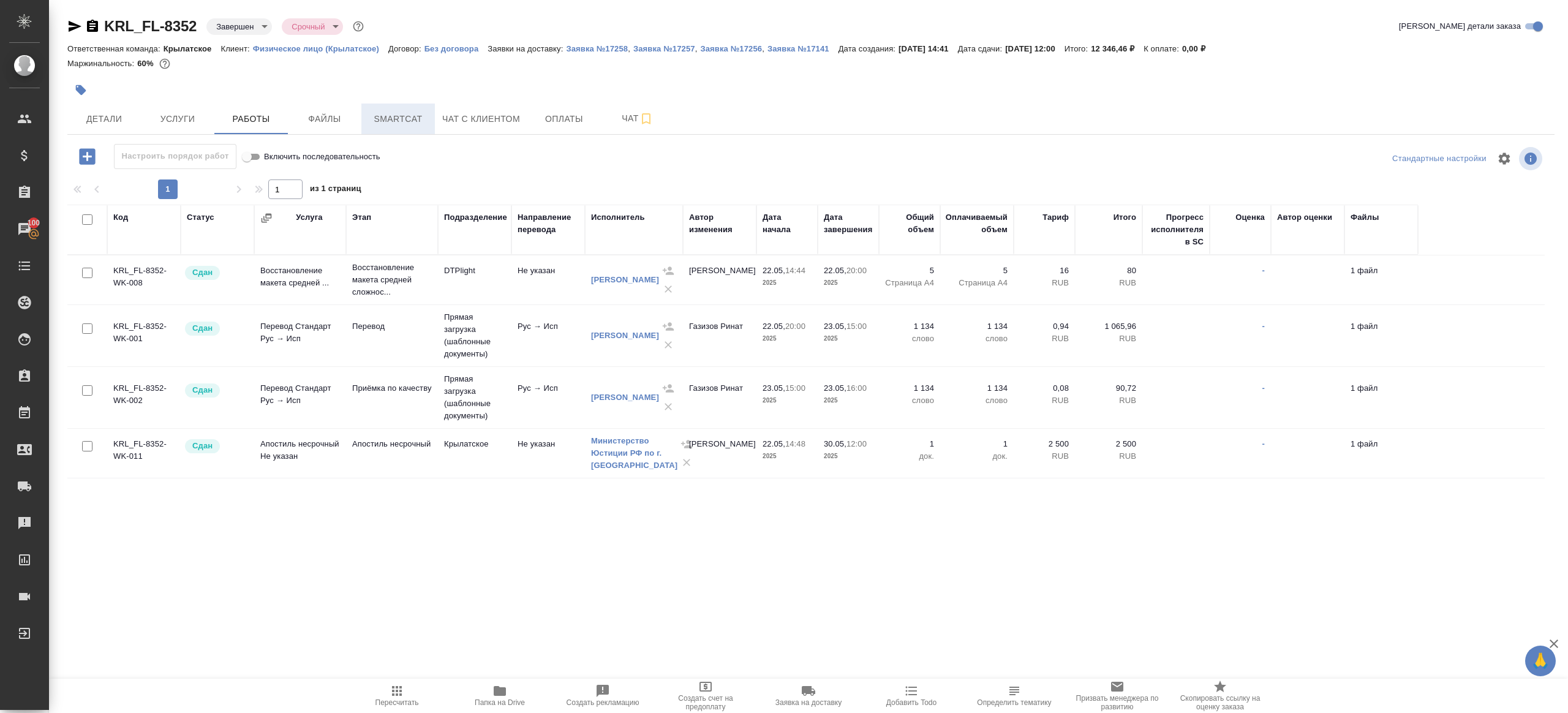
click at [370, 114] on span "Smartcat" at bounding box center [398, 118] width 58 height 15
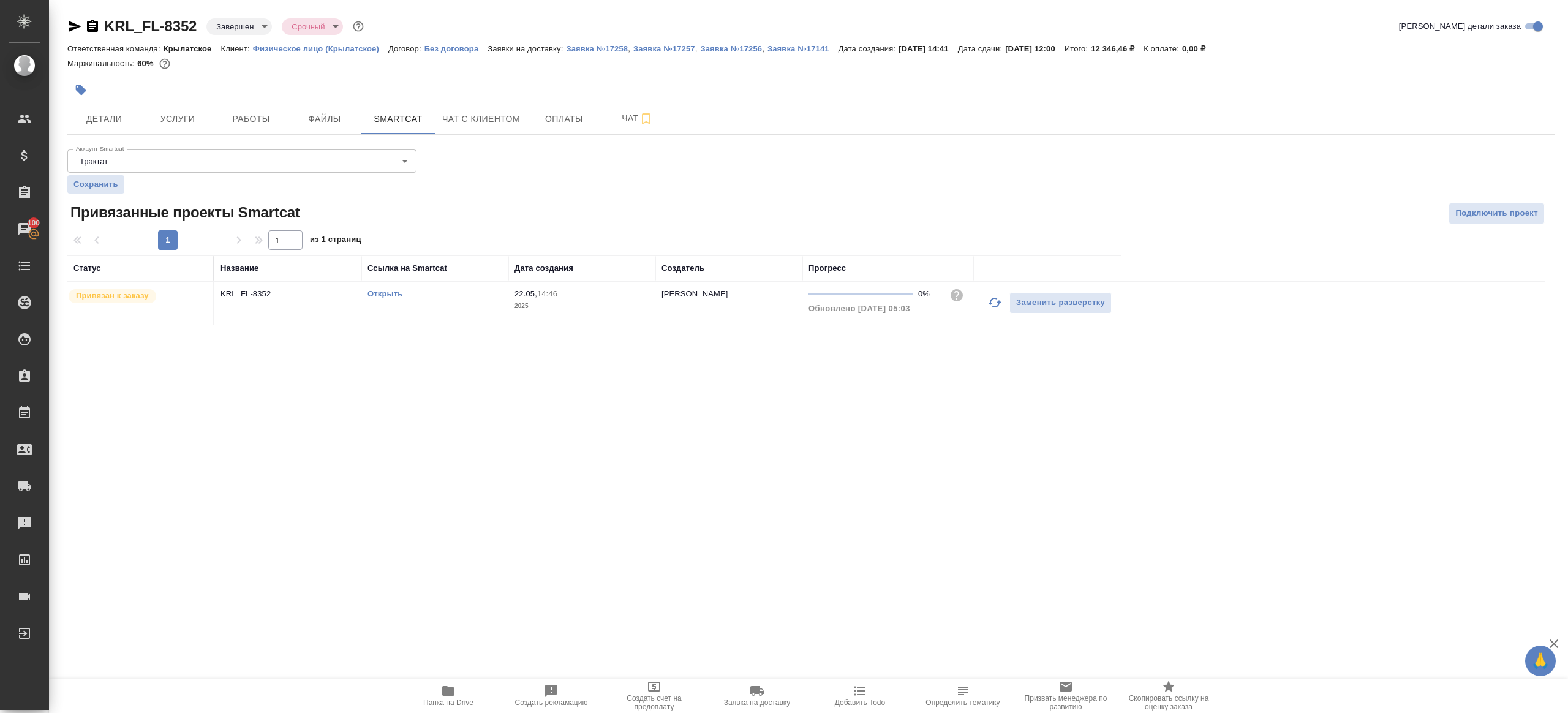
click at [386, 293] on link "Открыть" at bounding box center [385, 294] width 35 height 9
click at [248, 113] on span "Работы" at bounding box center [251, 118] width 58 height 15
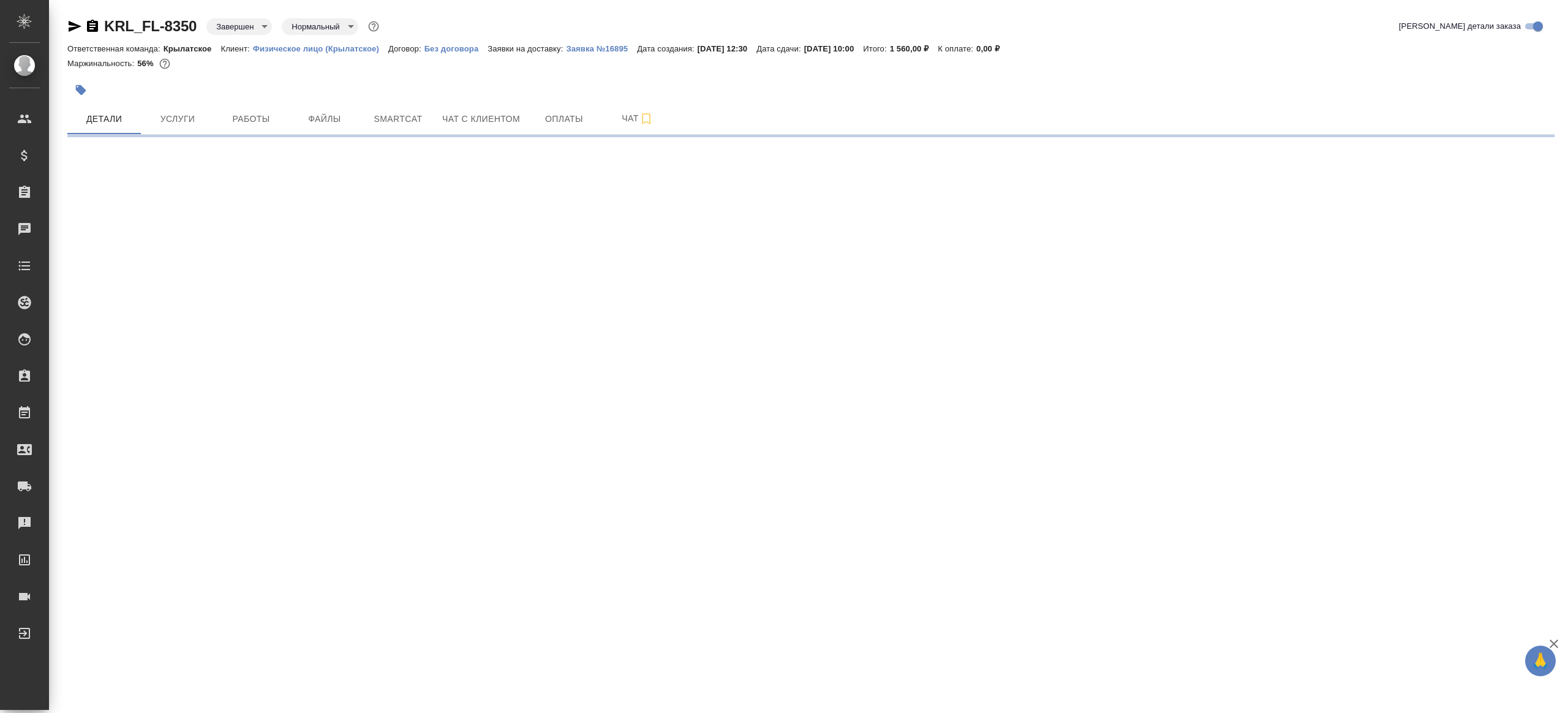
click at [149, 139] on div "KRL_FL-8350 Завершен closed Нормальный normal Кратко детали заказа Ответственна…" at bounding box center [811, 72] width 1501 height 144
click at [176, 127] on button "Услуги" at bounding box center [177, 118] width 73 height 31
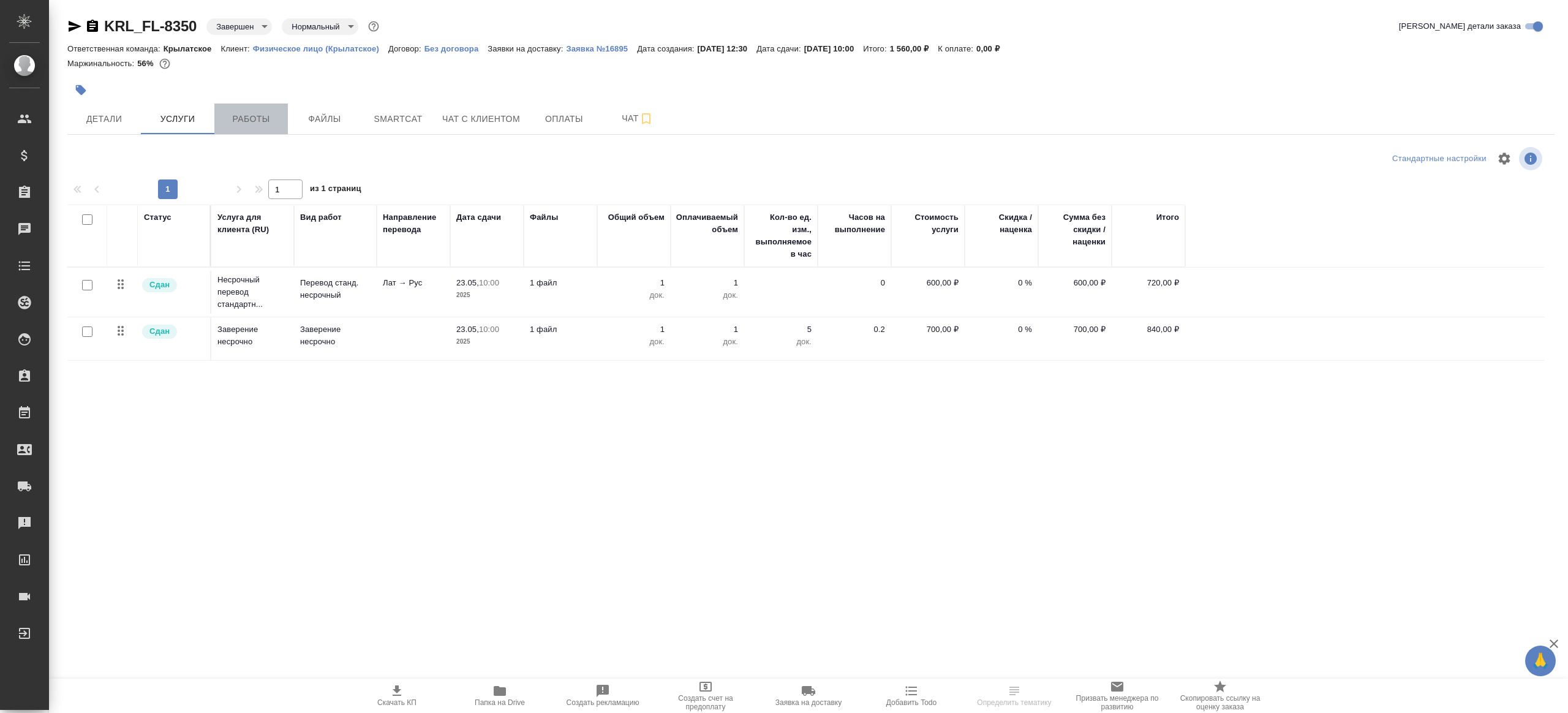
click at [233, 119] on span "Работы" at bounding box center [251, 118] width 58 height 15
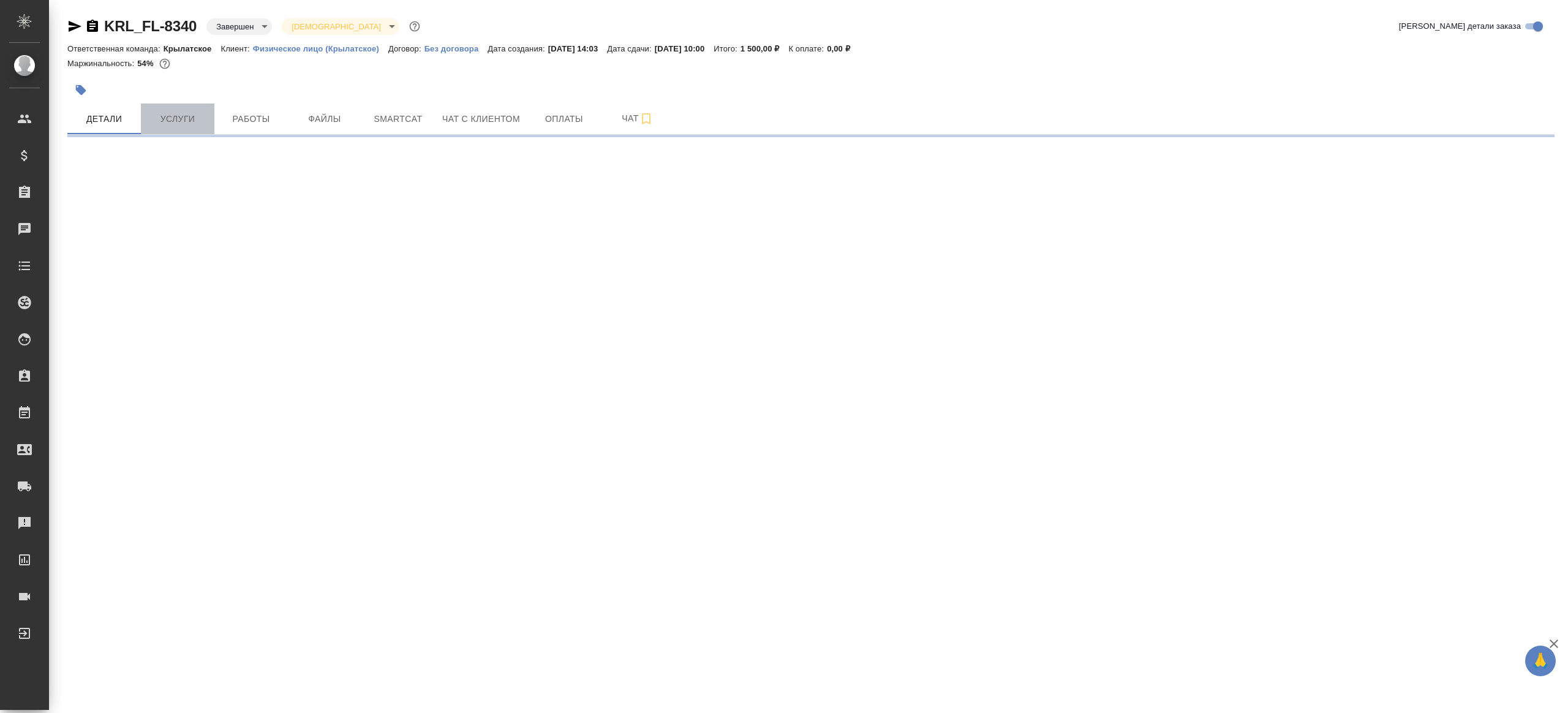
click at [184, 129] on button "Услуги" at bounding box center [177, 118] width 73 height 31
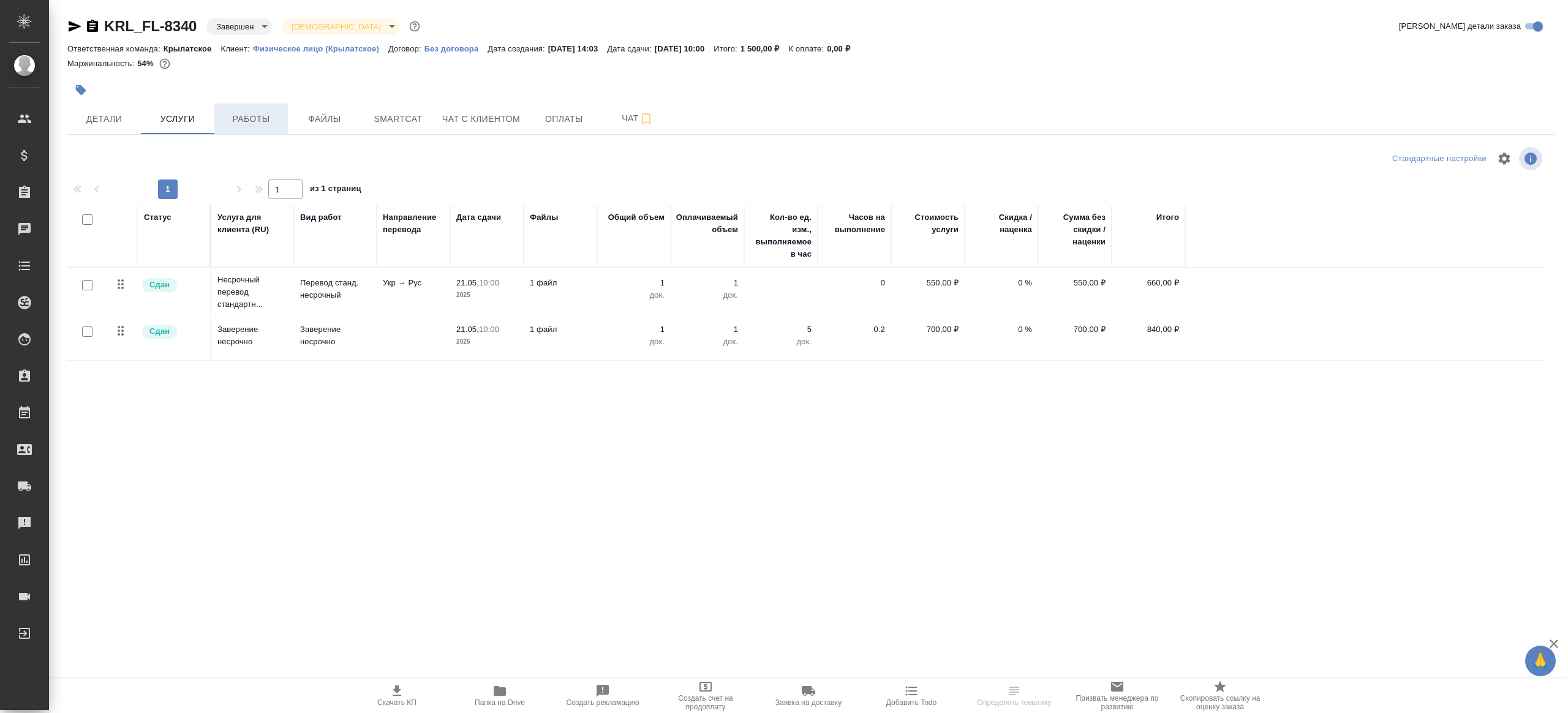
click at [246, 126] on button "Работы" at bounding box center [250, 118] width 73 height 31
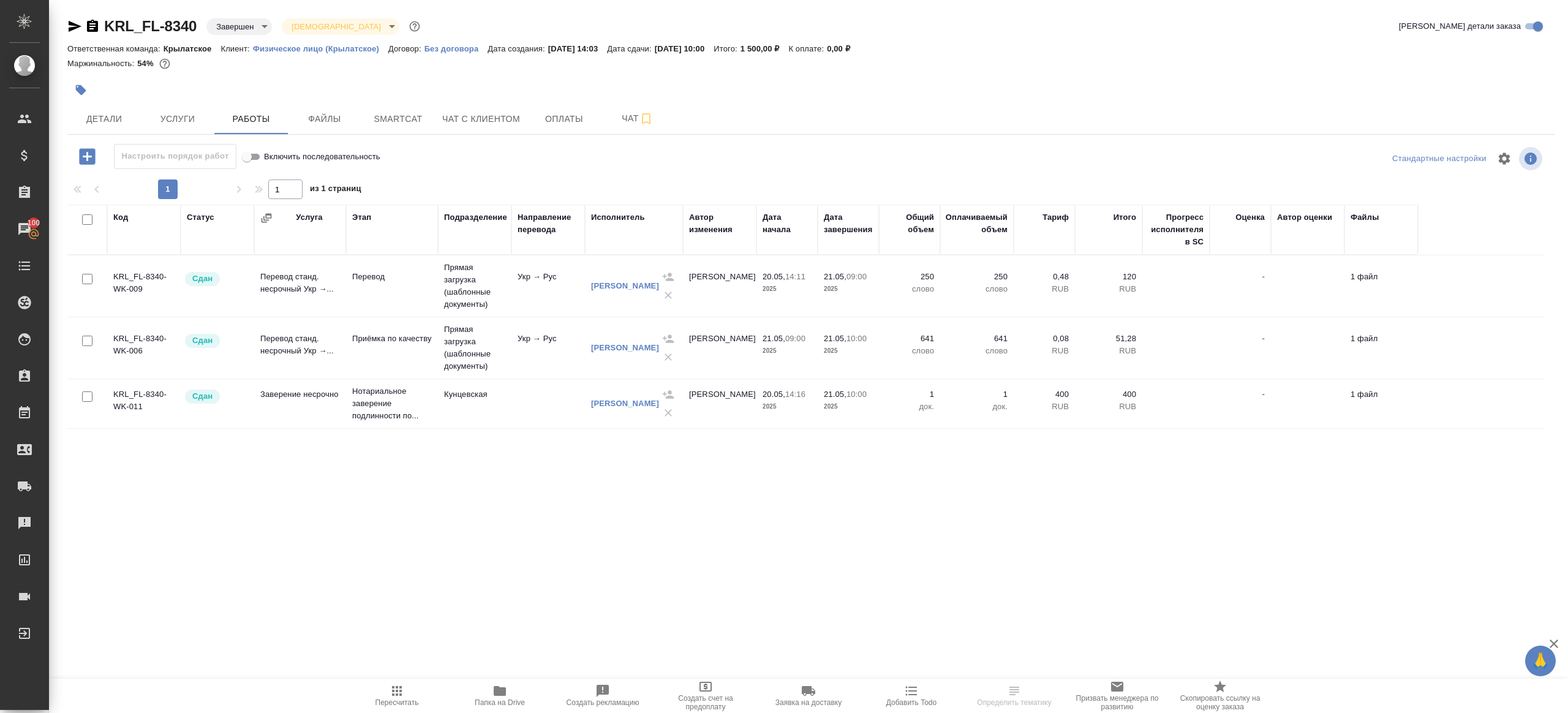
click at [506, 688] on icon "button" at bounding box center [499, 690] width 15 height 15
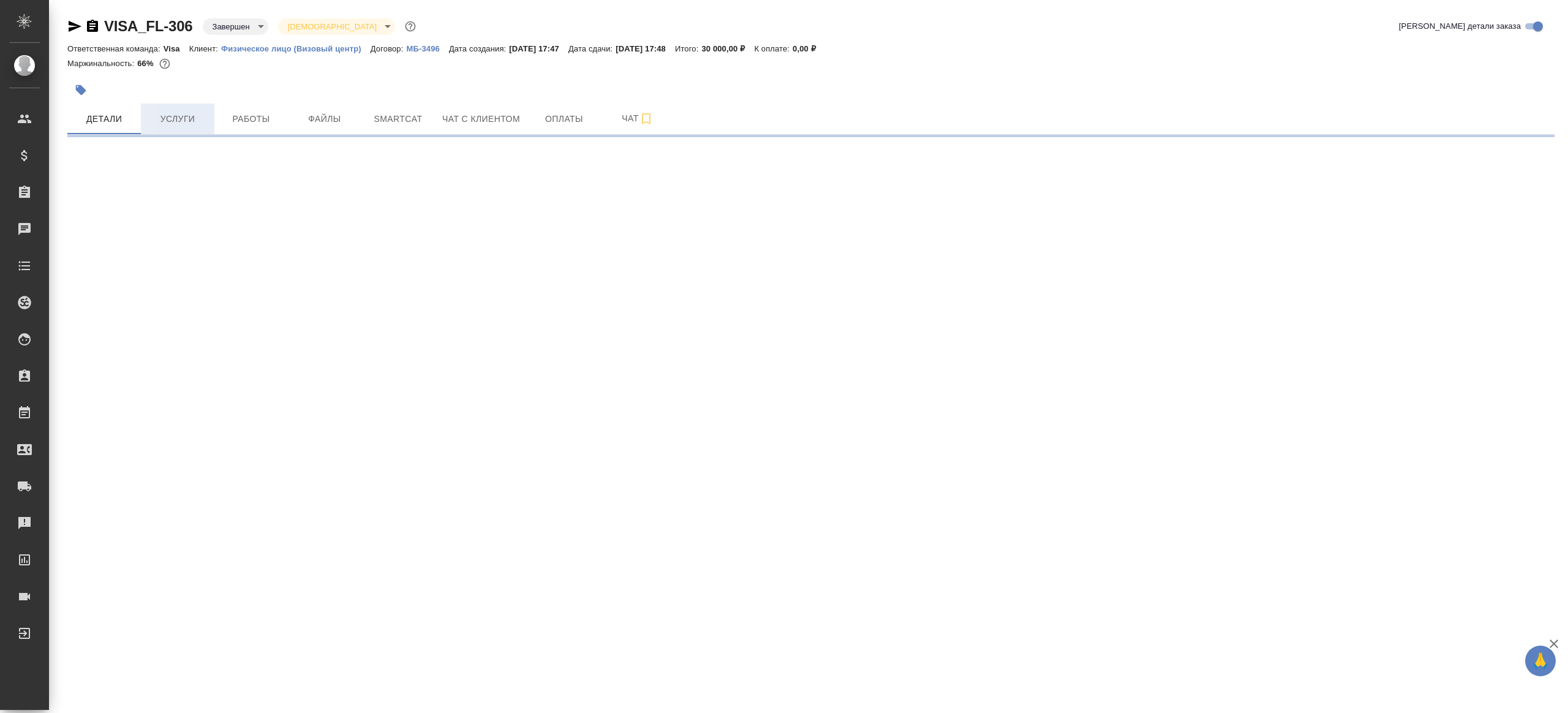
select select "RU"
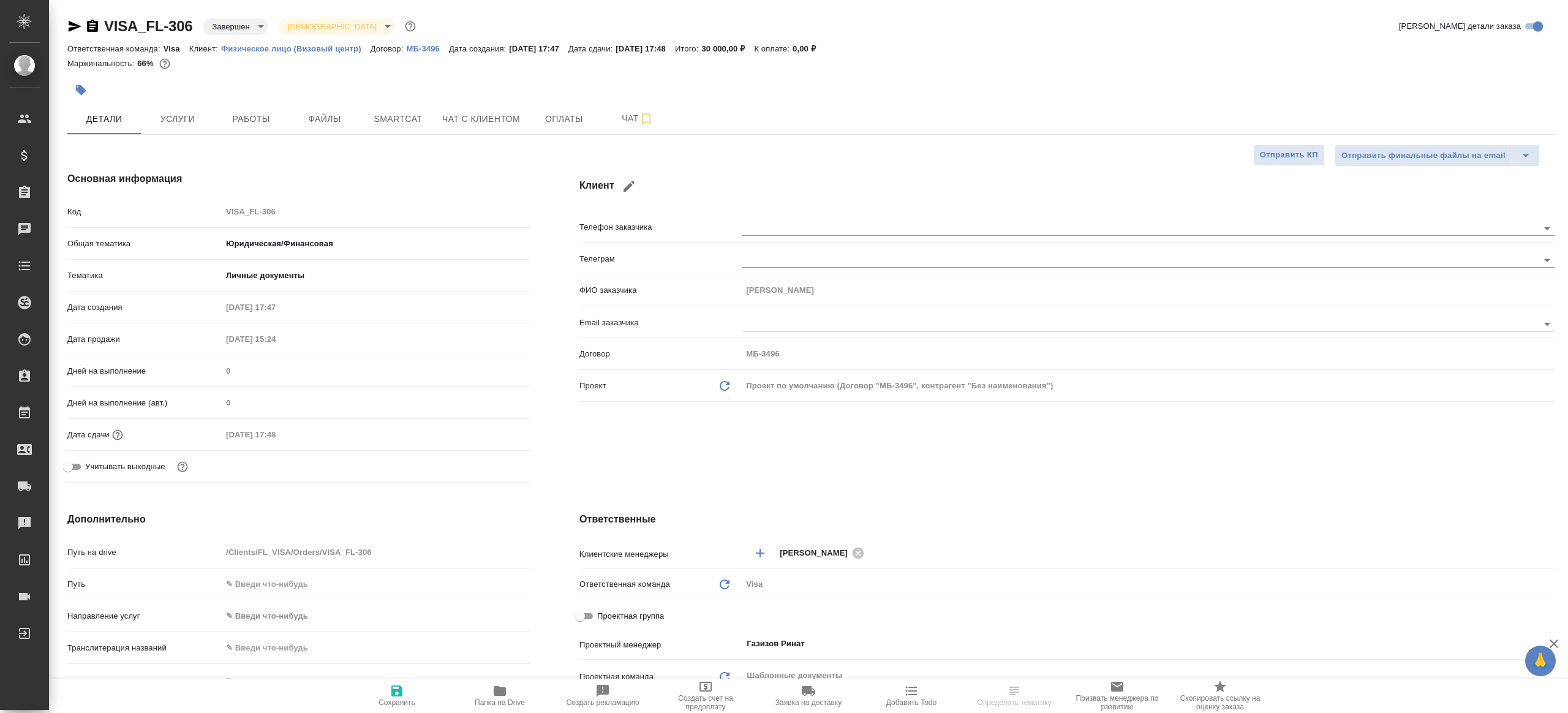
type textarea "x"
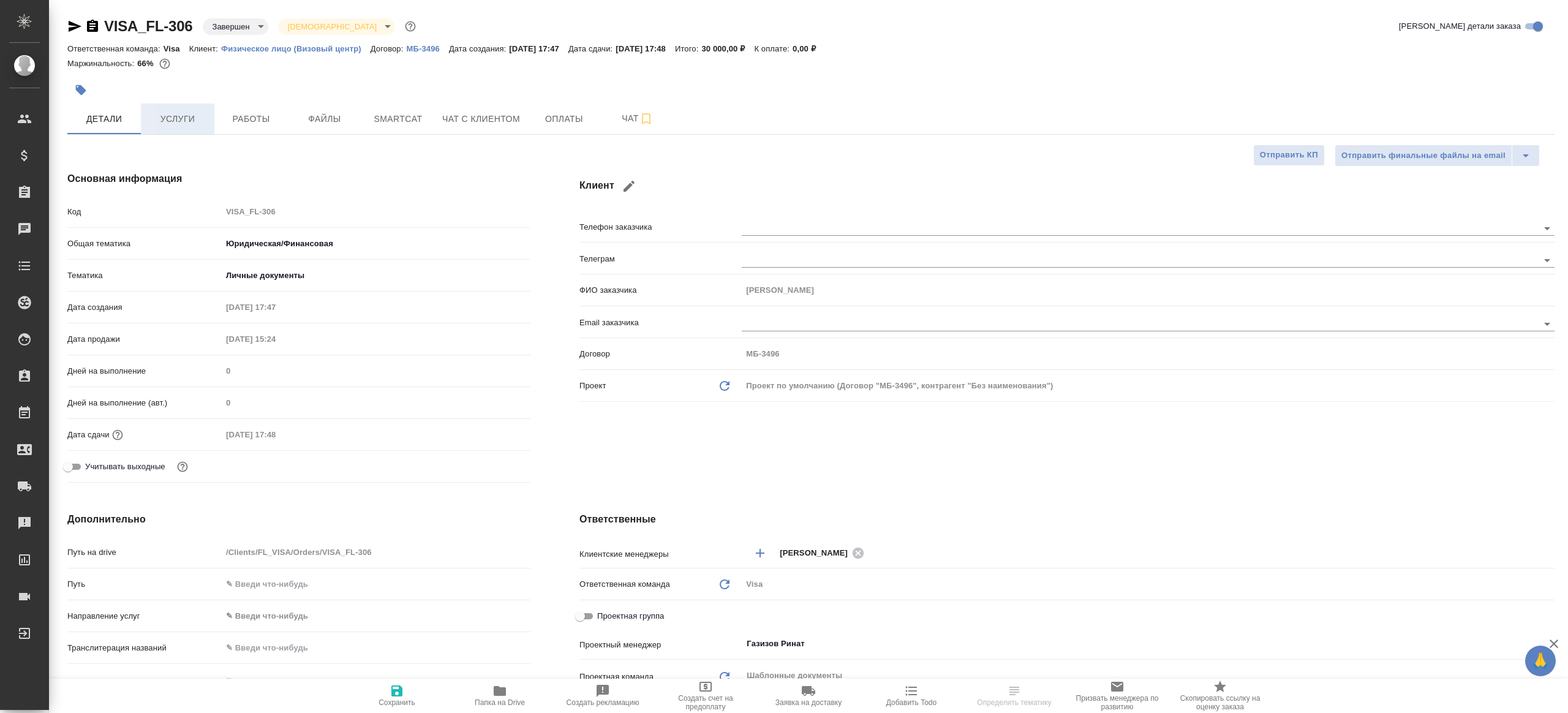
type textarea "x"
click at [168, 122] on span "Услуги" at bounding box center [178, 118] width 58 height 15
type textarea "x"
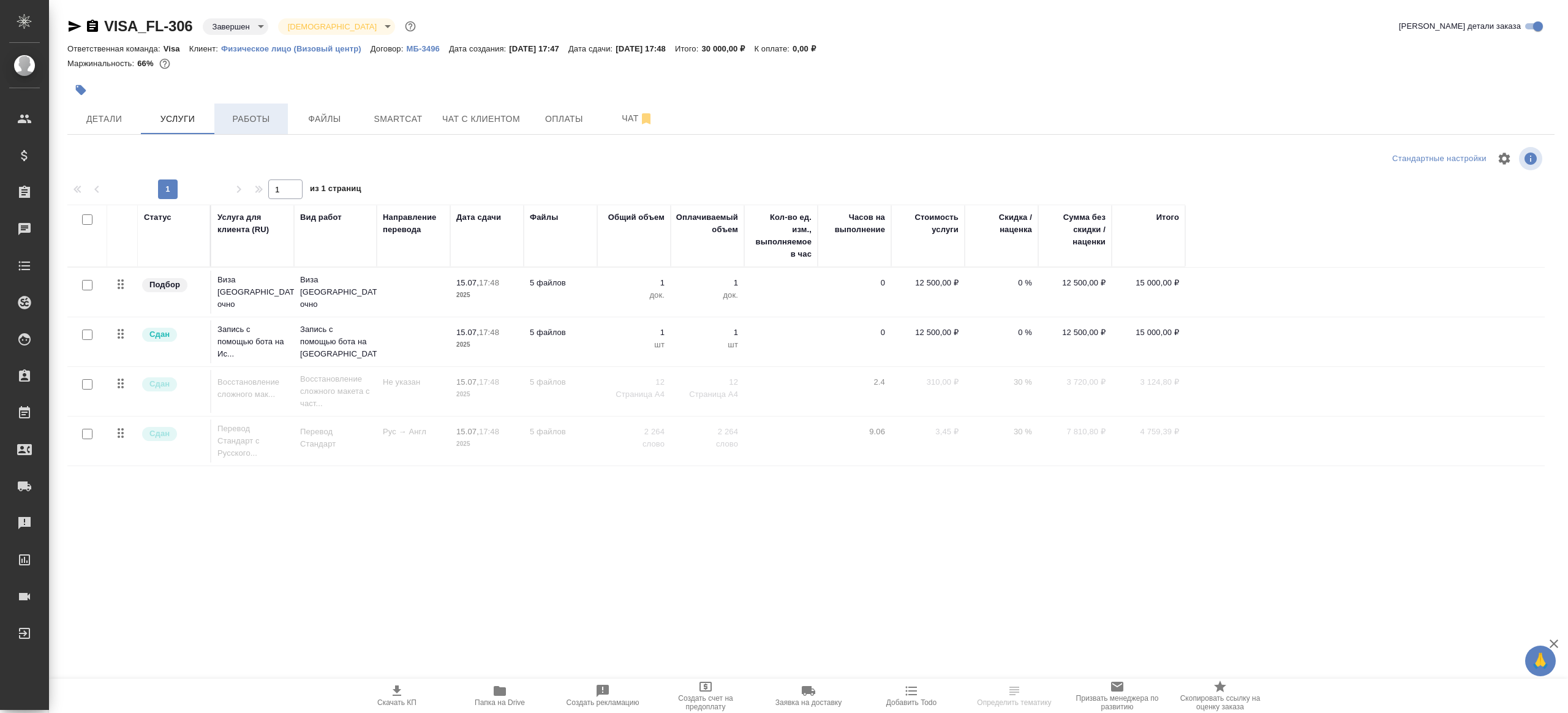
click at [247, 122] on span "Работы" at bounding box center [251, 118] width 58 height 15
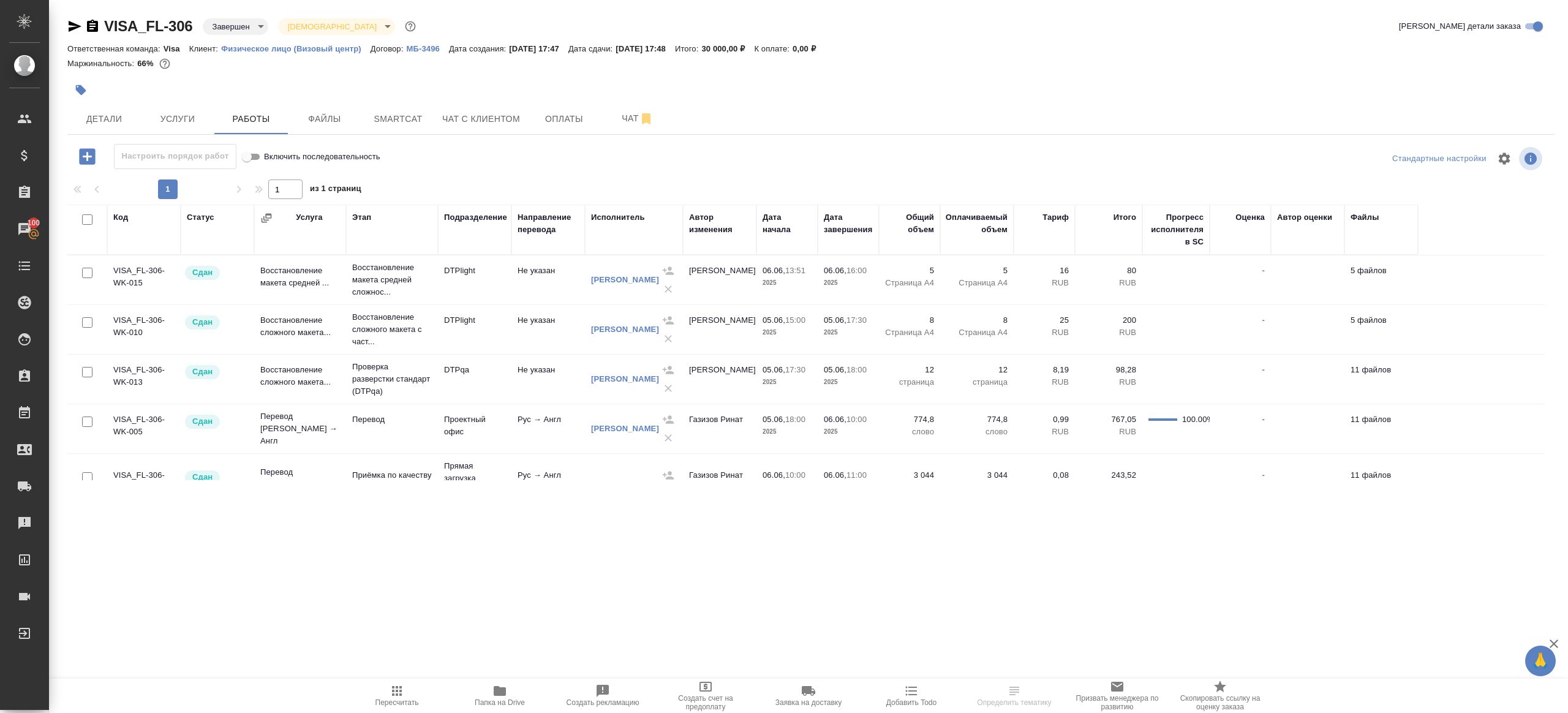
scroll to position [83, 0]
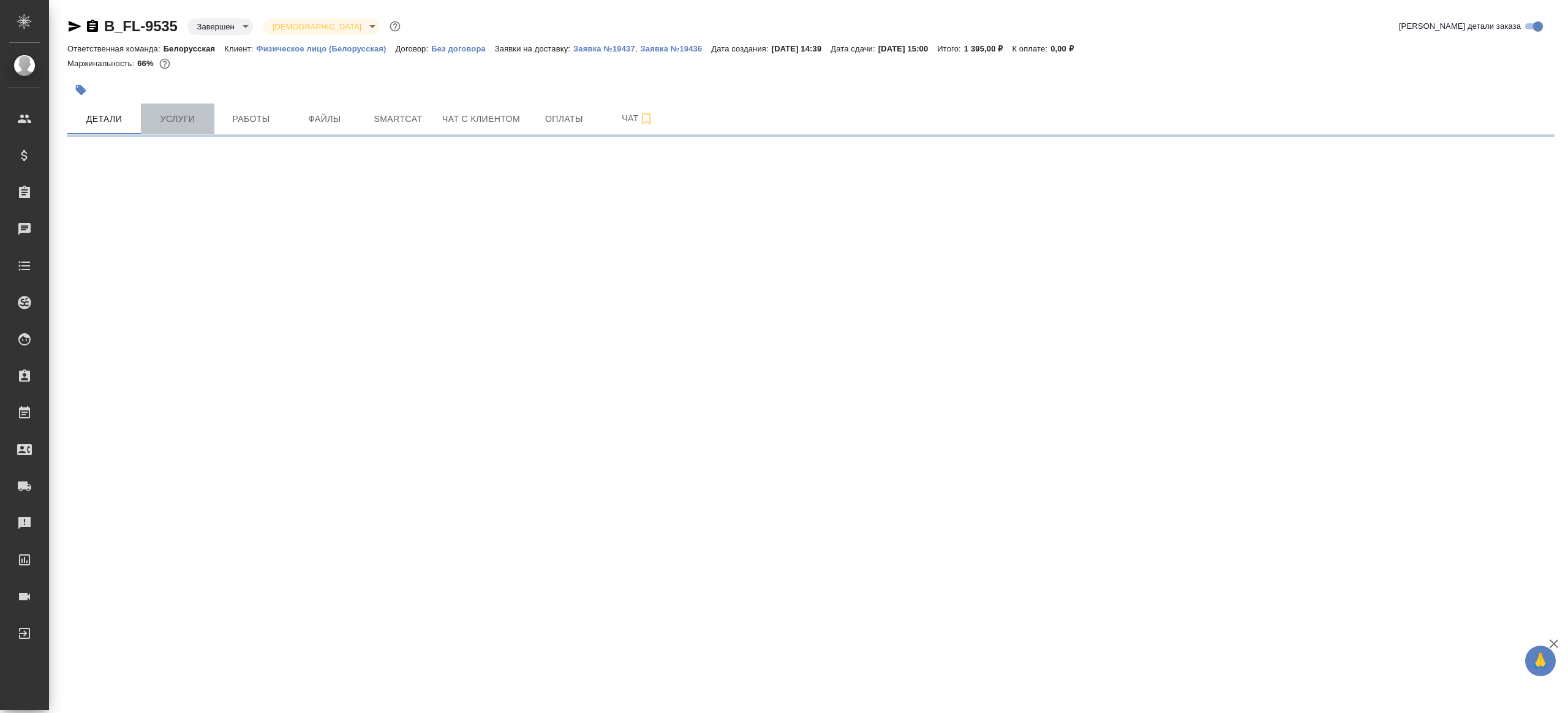
click at [154, 133] on button "Услуги" at bounding box center [177, 118] width 73 height 31
select select "RU"
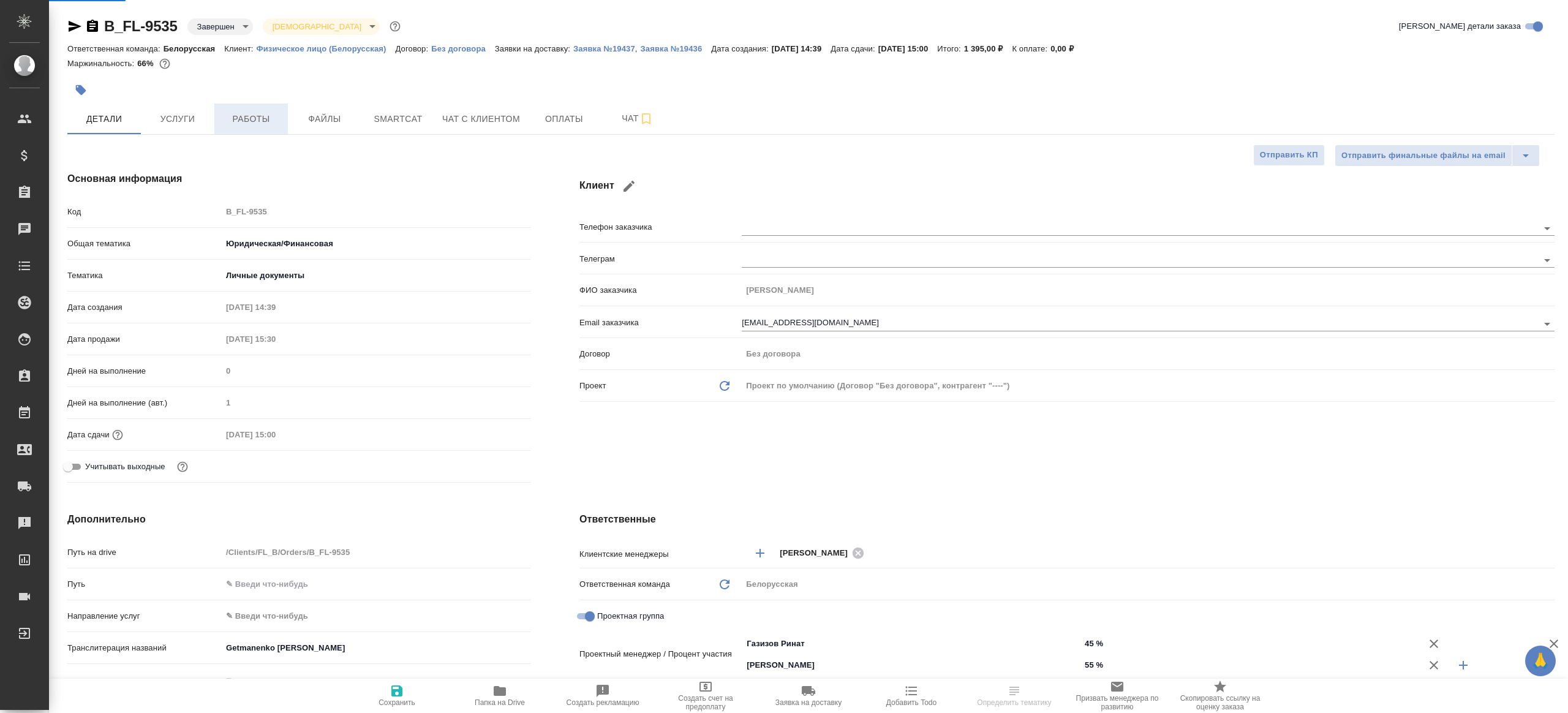
type textarea "x"
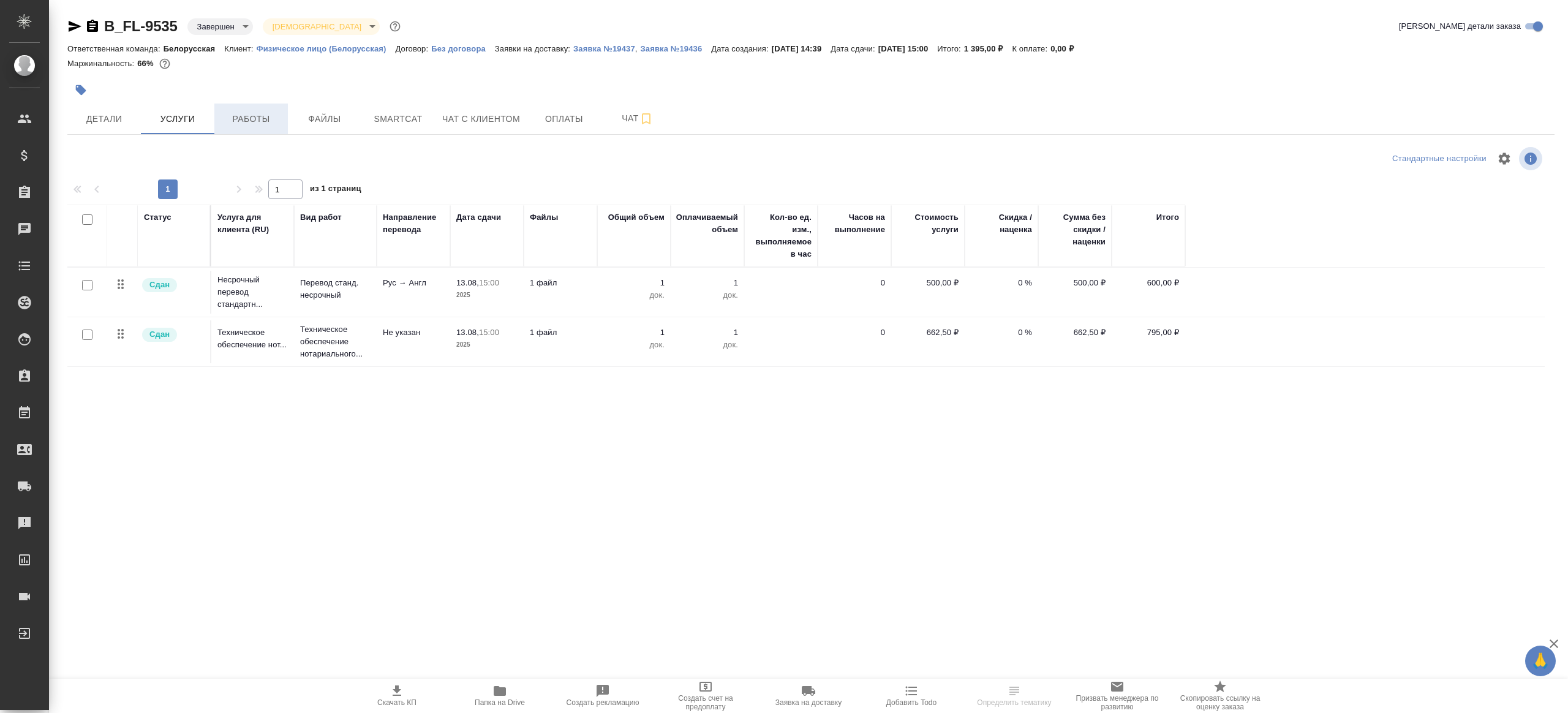
click at [263, 122] on span "Работы" at bounding box center [251, 118] width 58 height 15
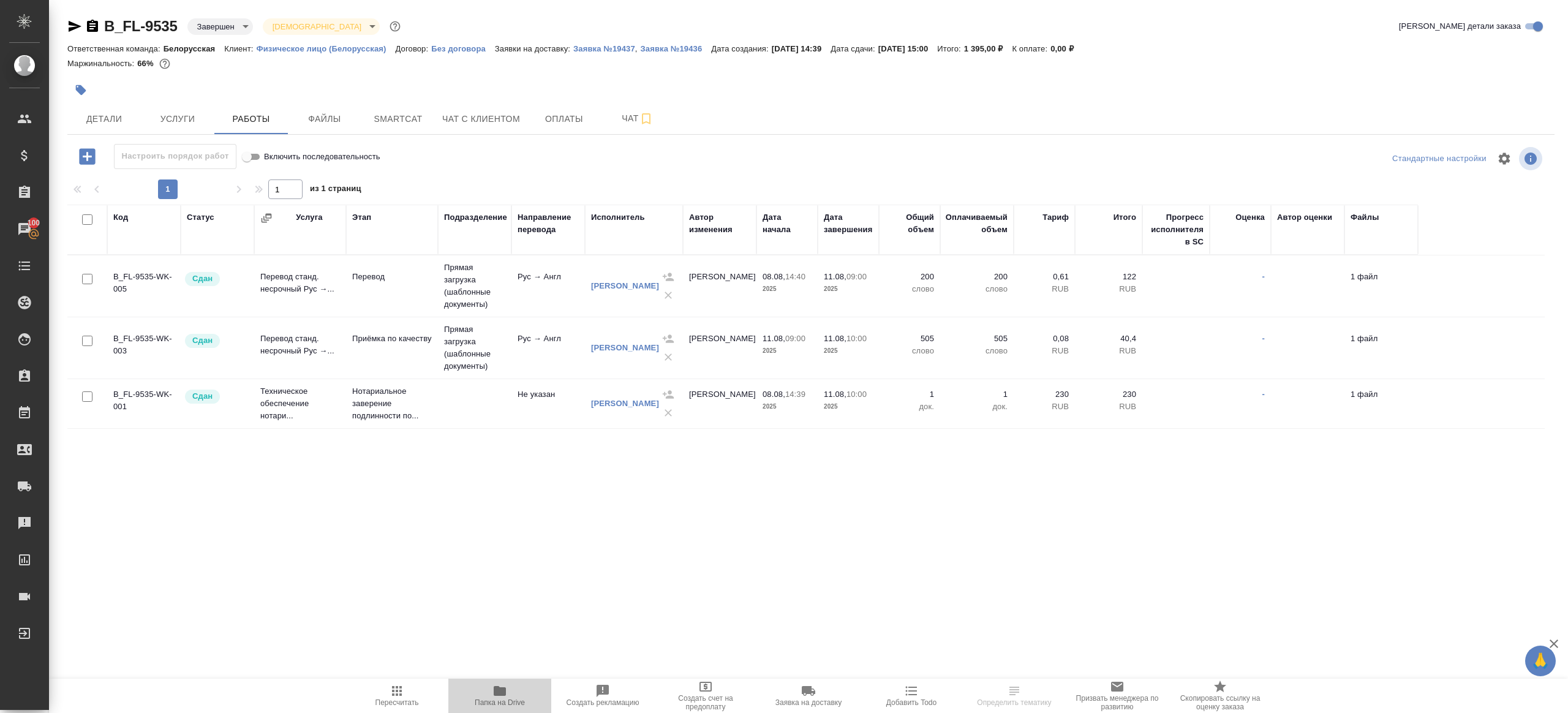
click at [503, 689] on icon "button" at bounding box center [500, 691] width 13 height 9
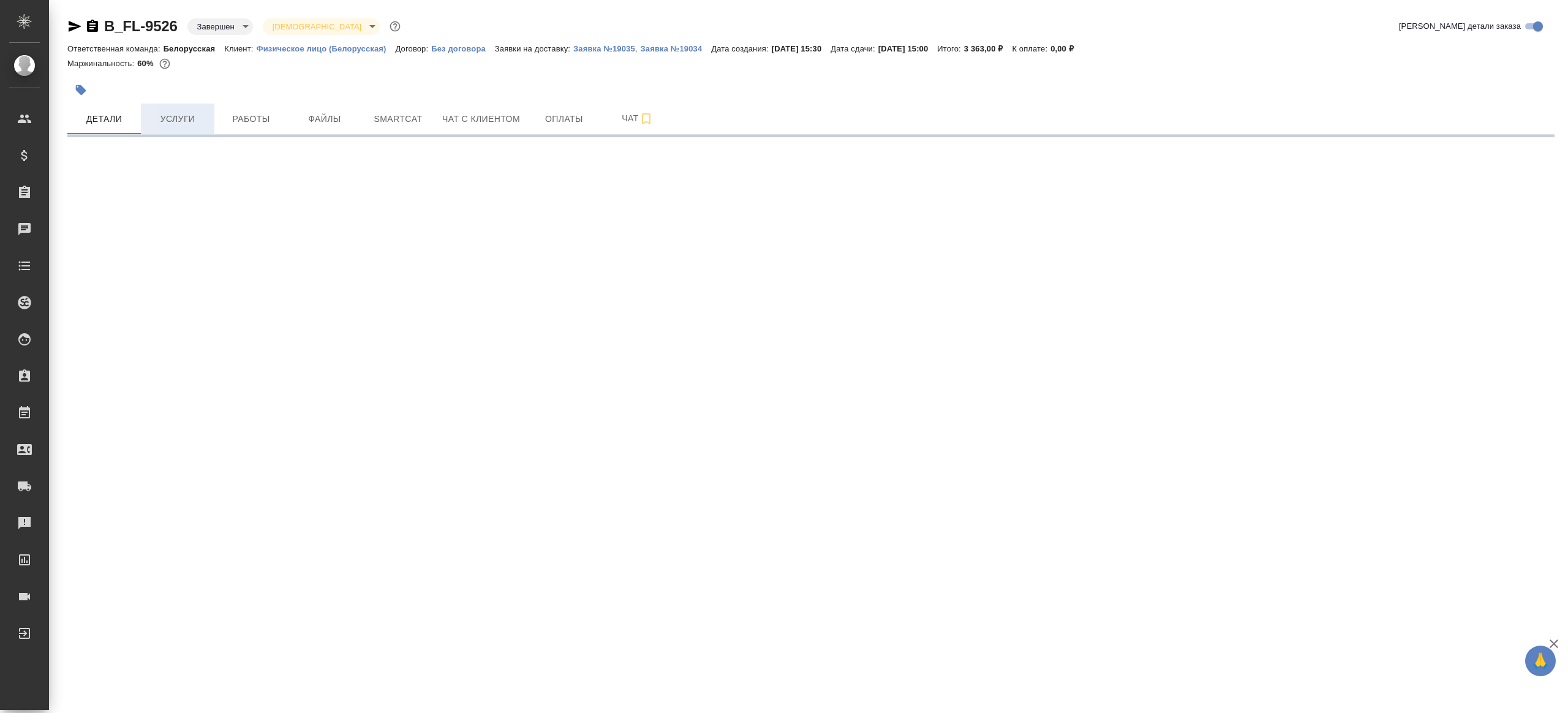
click at [157, 117] on span "Услуги" at bounding box center [178, 118] width 58 height 15
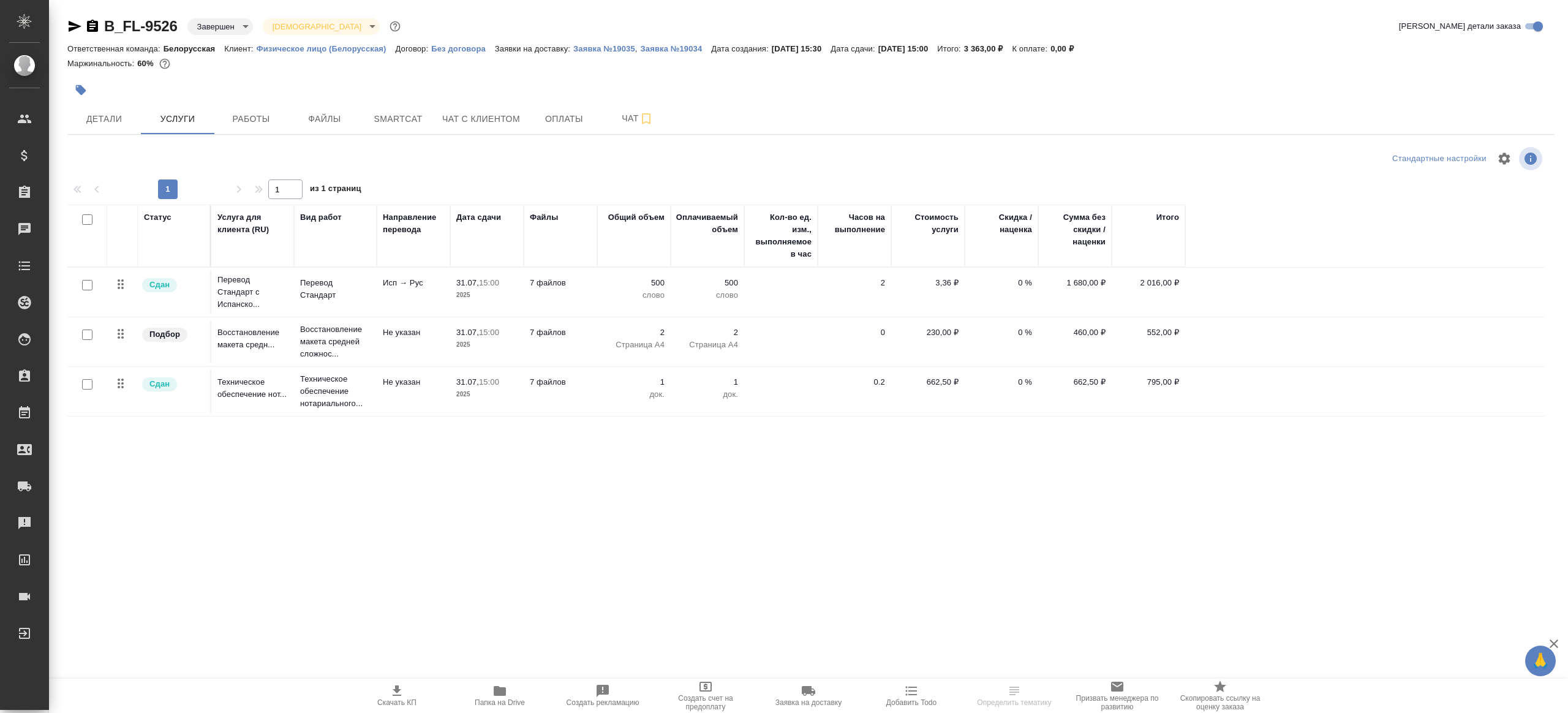
click at [235, 119] on span "Работы" at bounding box center [251, 118] width 58 height 15
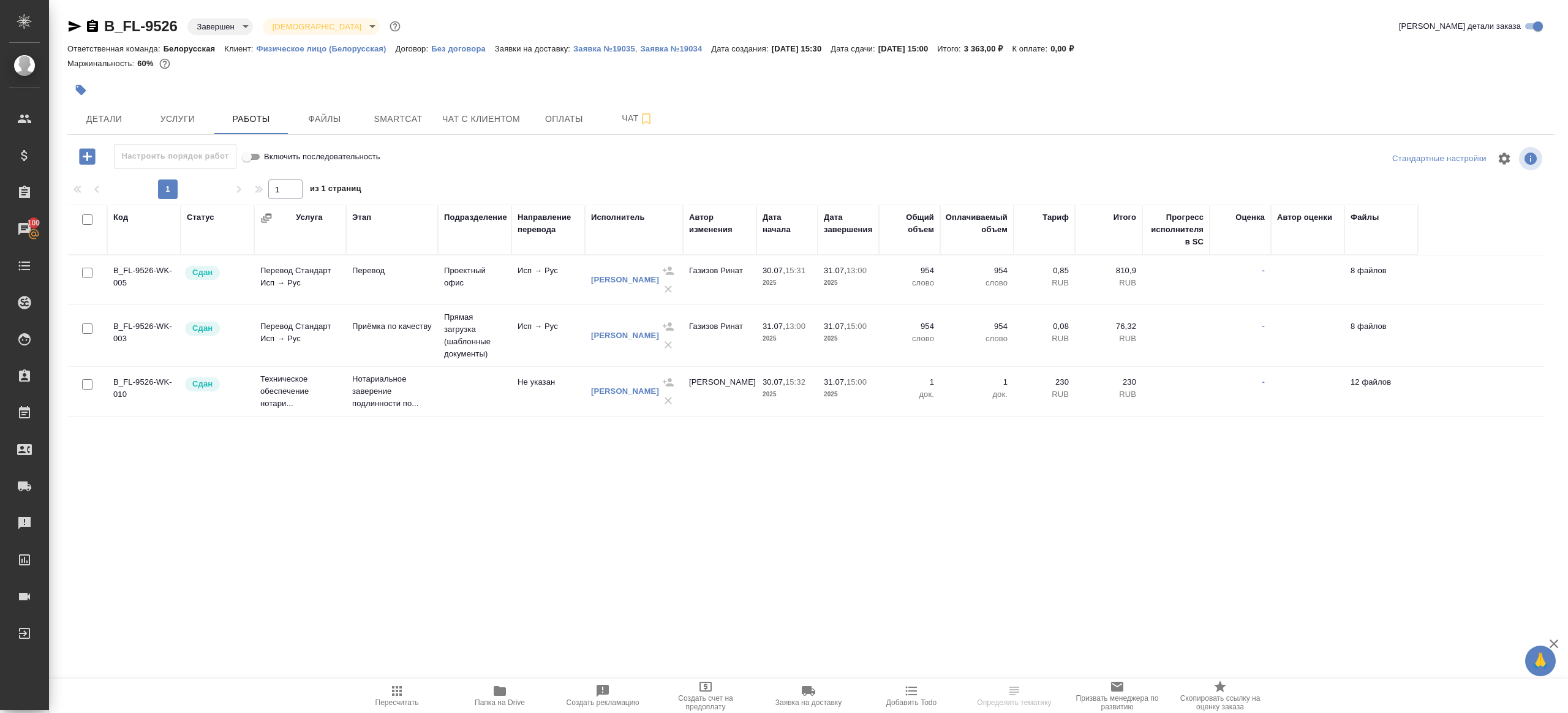
click at [499, 697] on icon "button" at bounding box center [499, 690] width 15 height 15
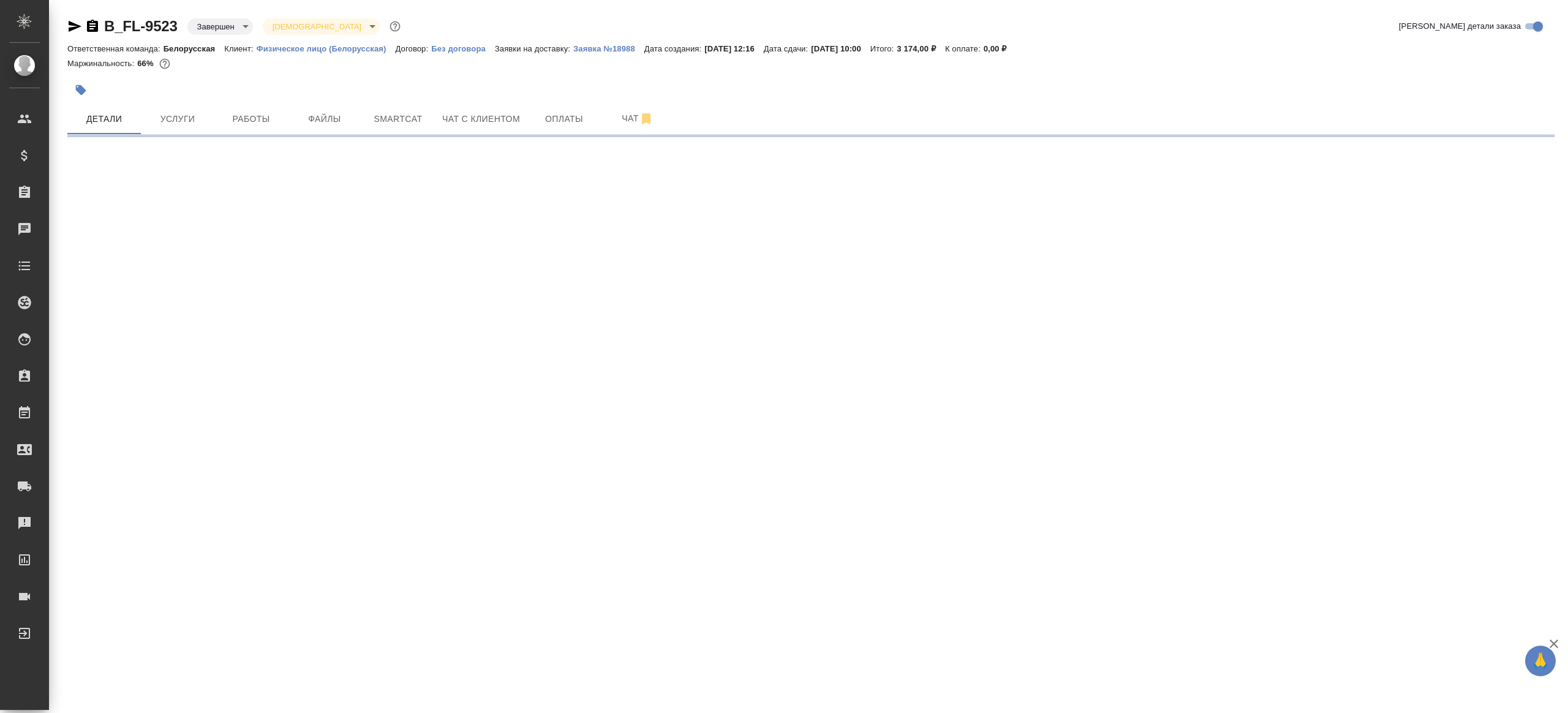
select select "RU"
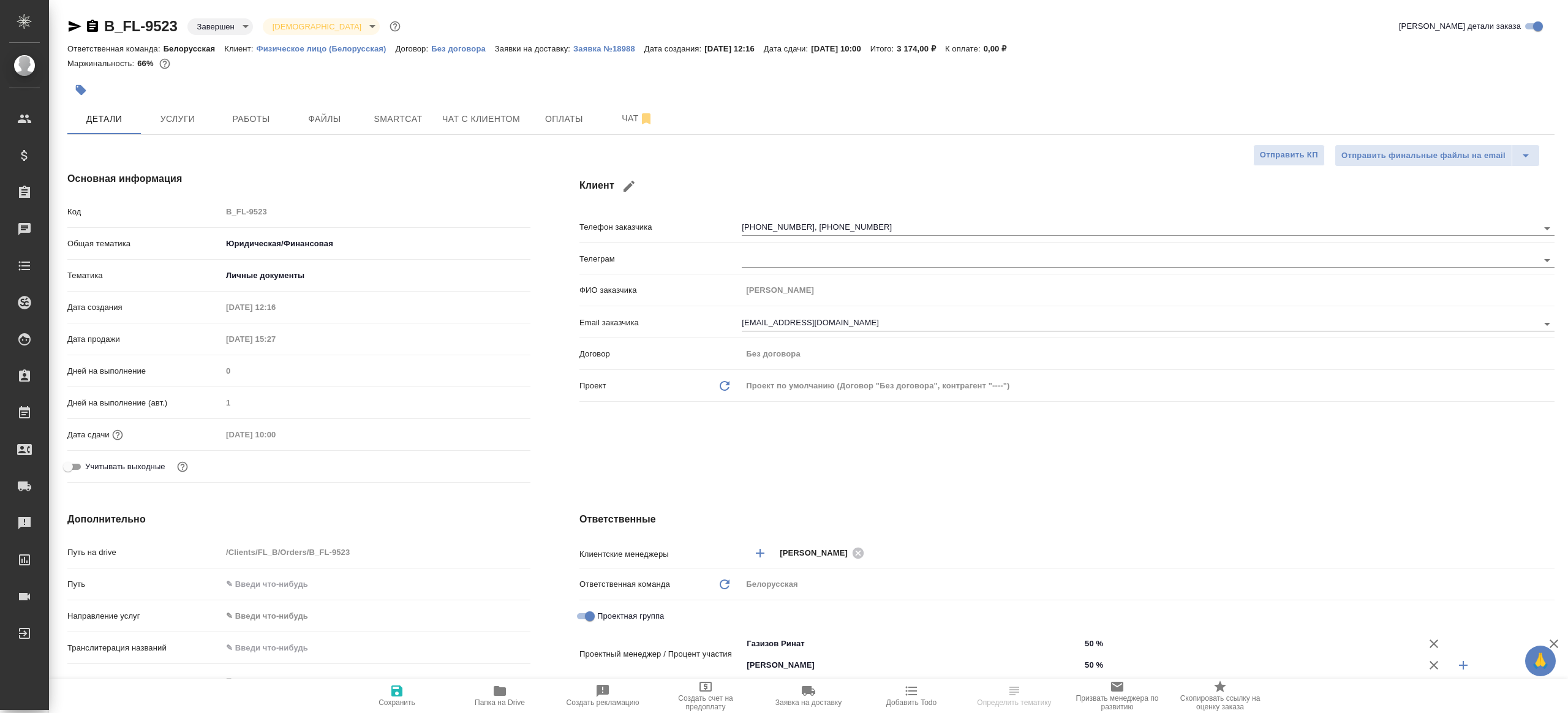
type textarea "x"
click at [272, 119] on span "Работы" at bounding box center [251, 118] width 58 height 15
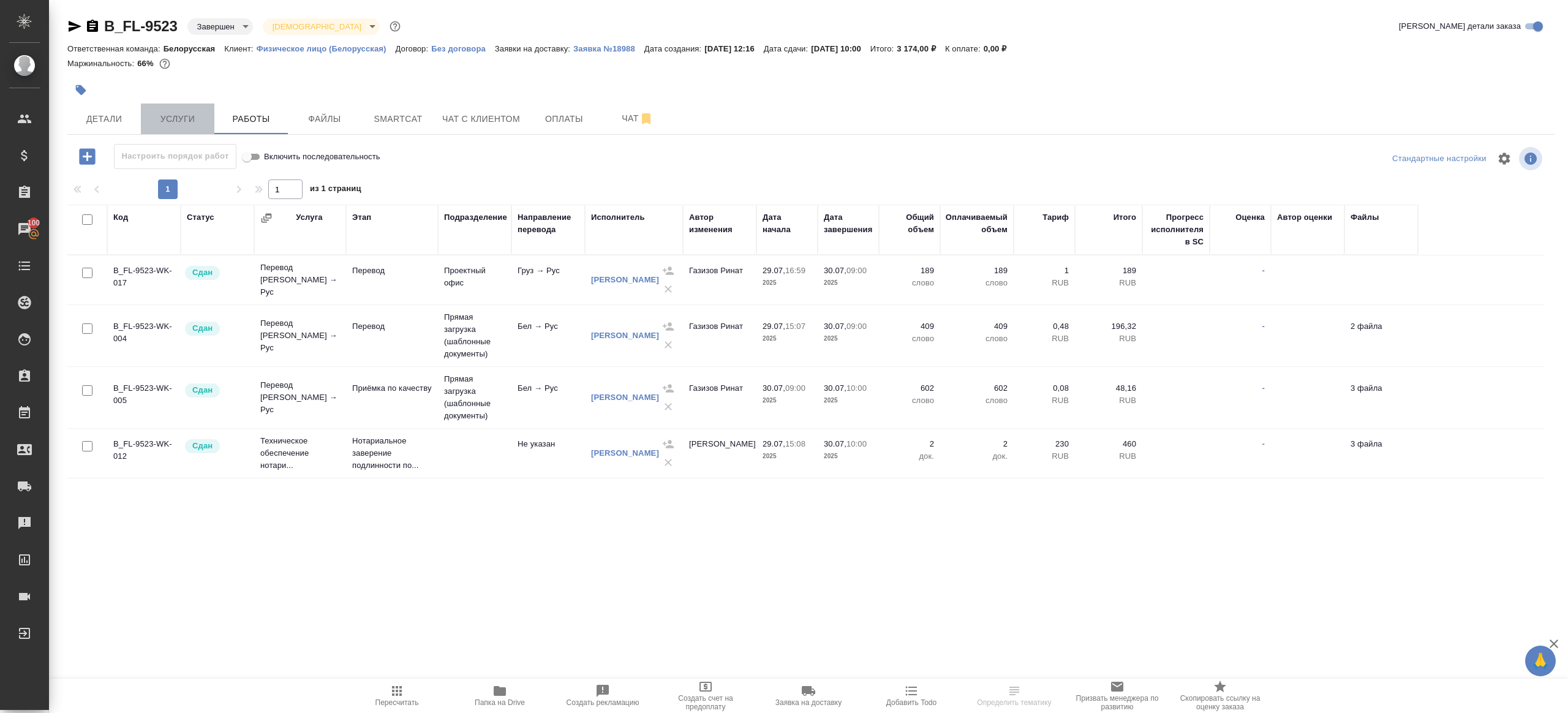
click at [193, 120] on span "Услуги" at bounding box center [178, 118] width 58 height 15
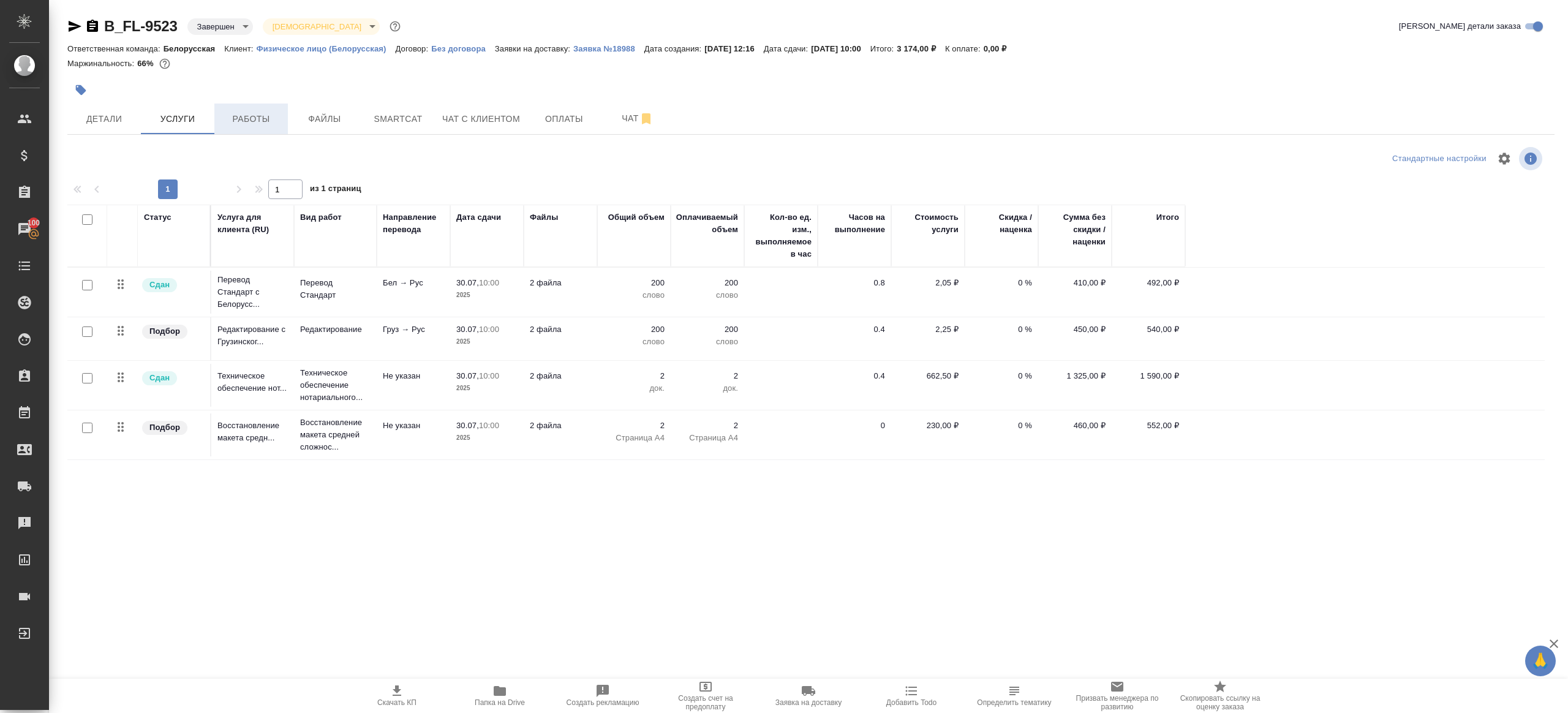
click at [254, 118] on span "Работы" at bounding box center [251, 118] width 58 height 15
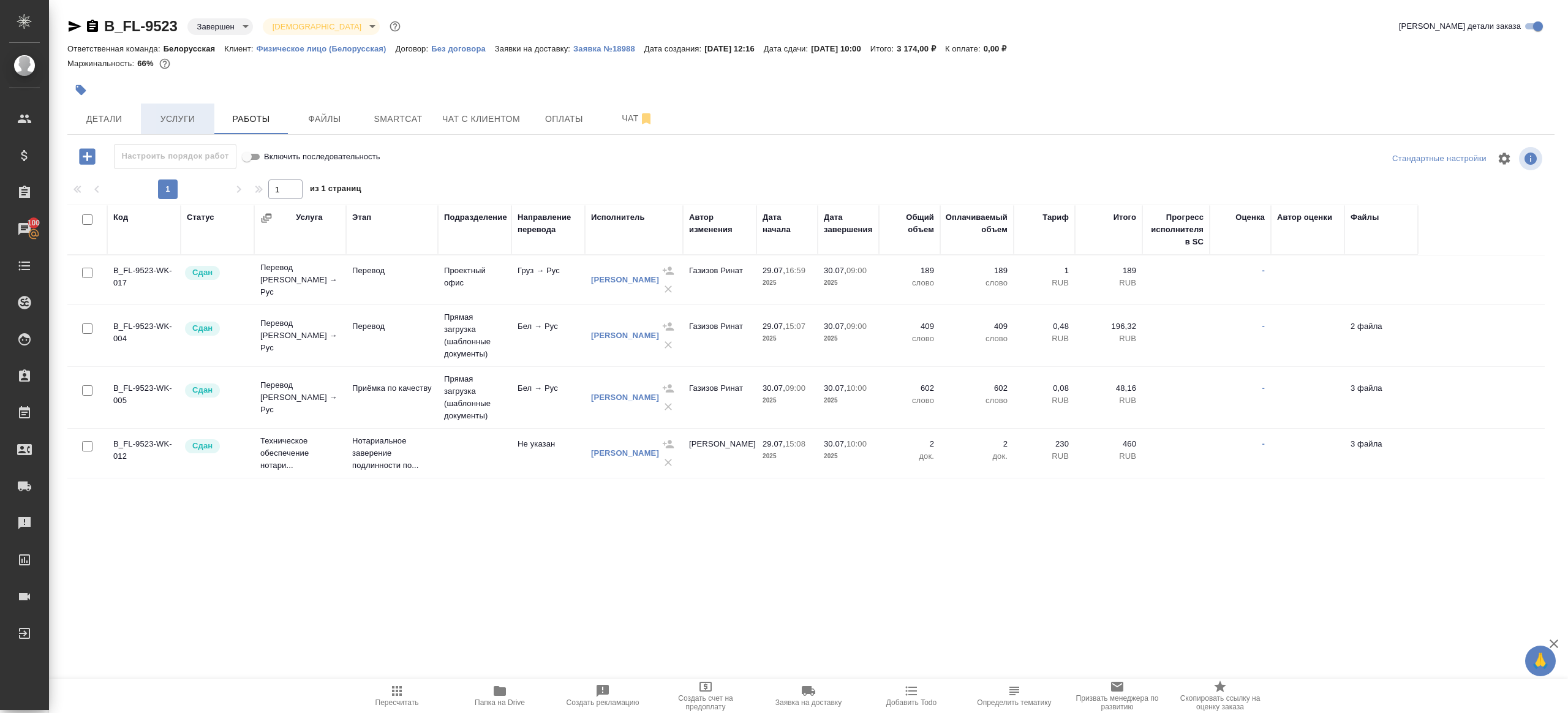
click at [198, 123] on span "Услуги" at bounding box center [178, 118] width 58 height 15
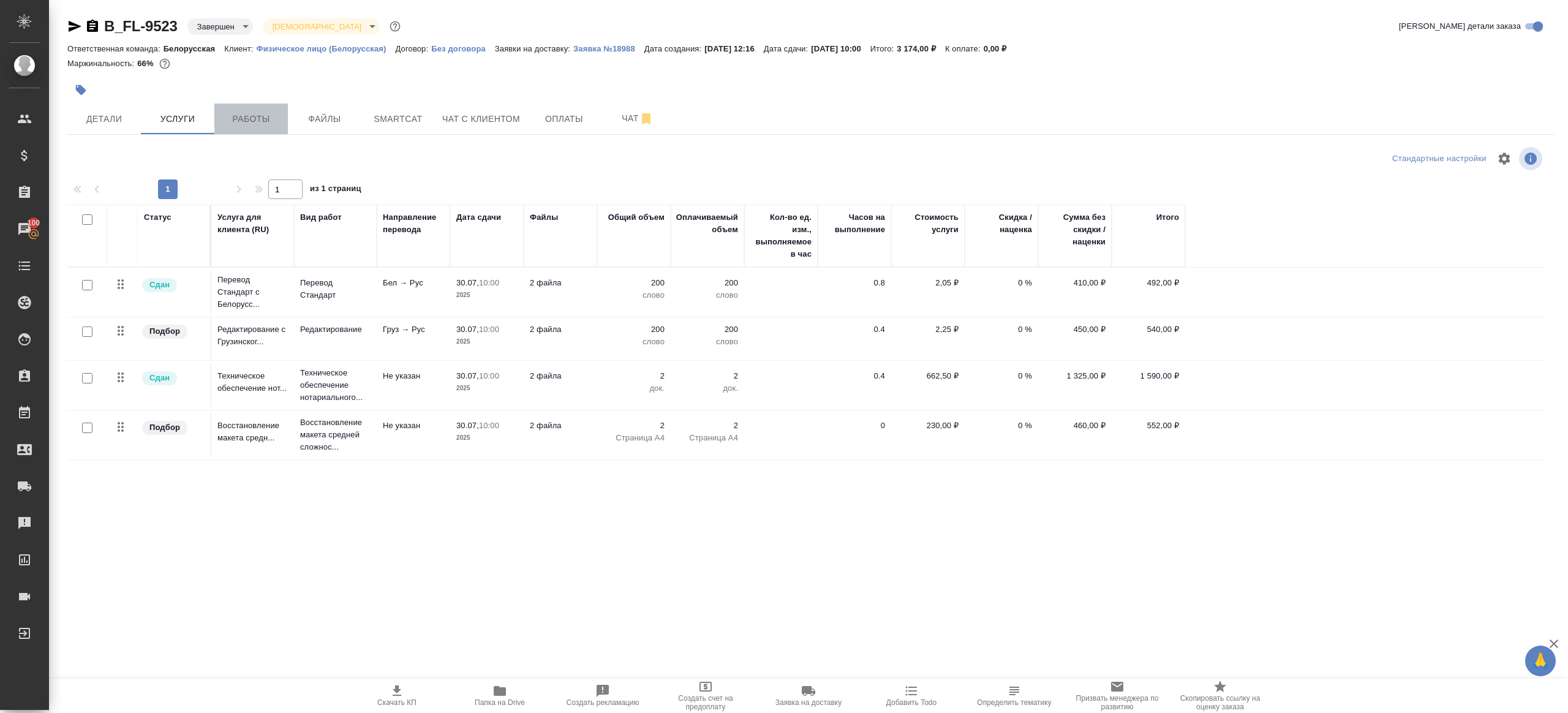
click at [270, 123] on span "Работы" at bounding box center [251, 118] width 58 height 15
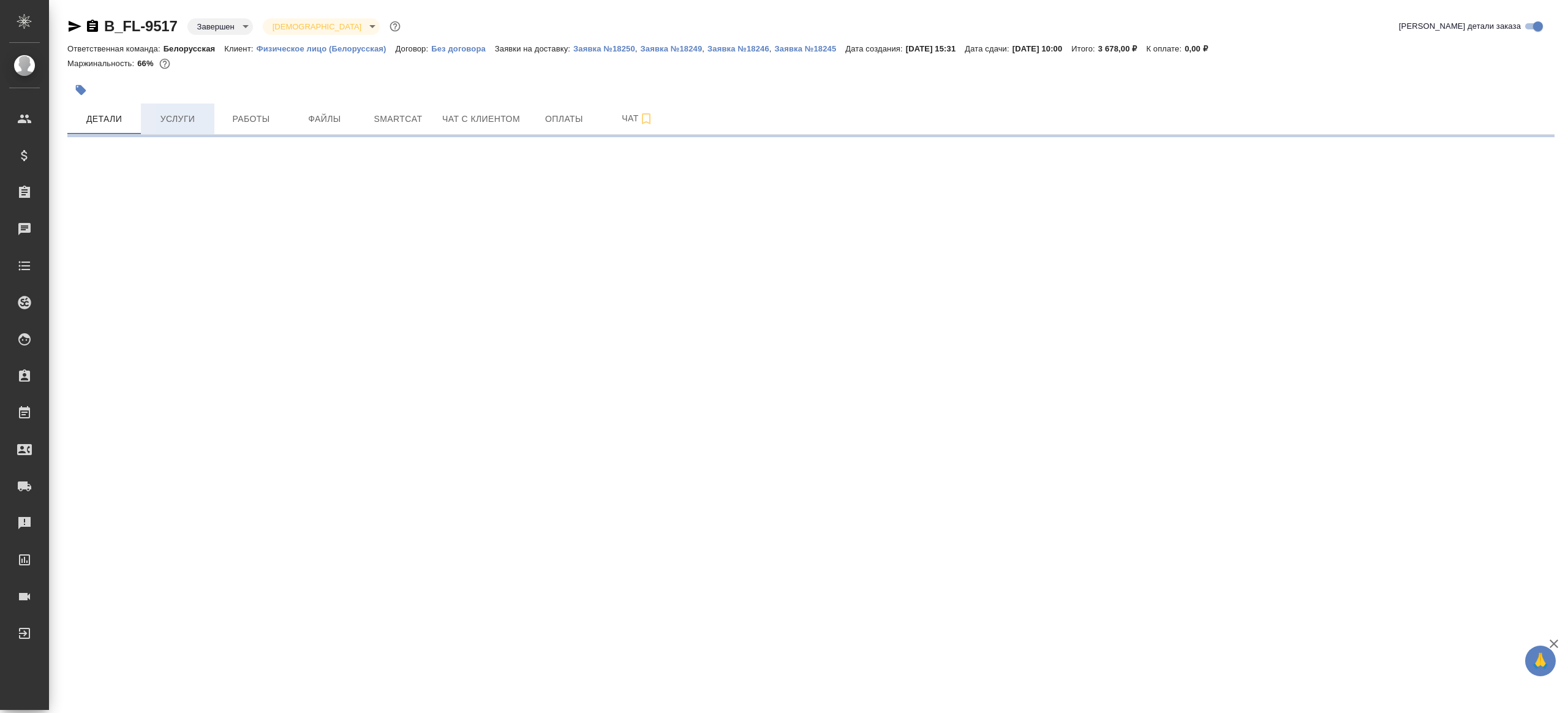
click at [209, 126] on button "Услуги" at bounding box center [177, 118] width 73 height 31
select select "RU"
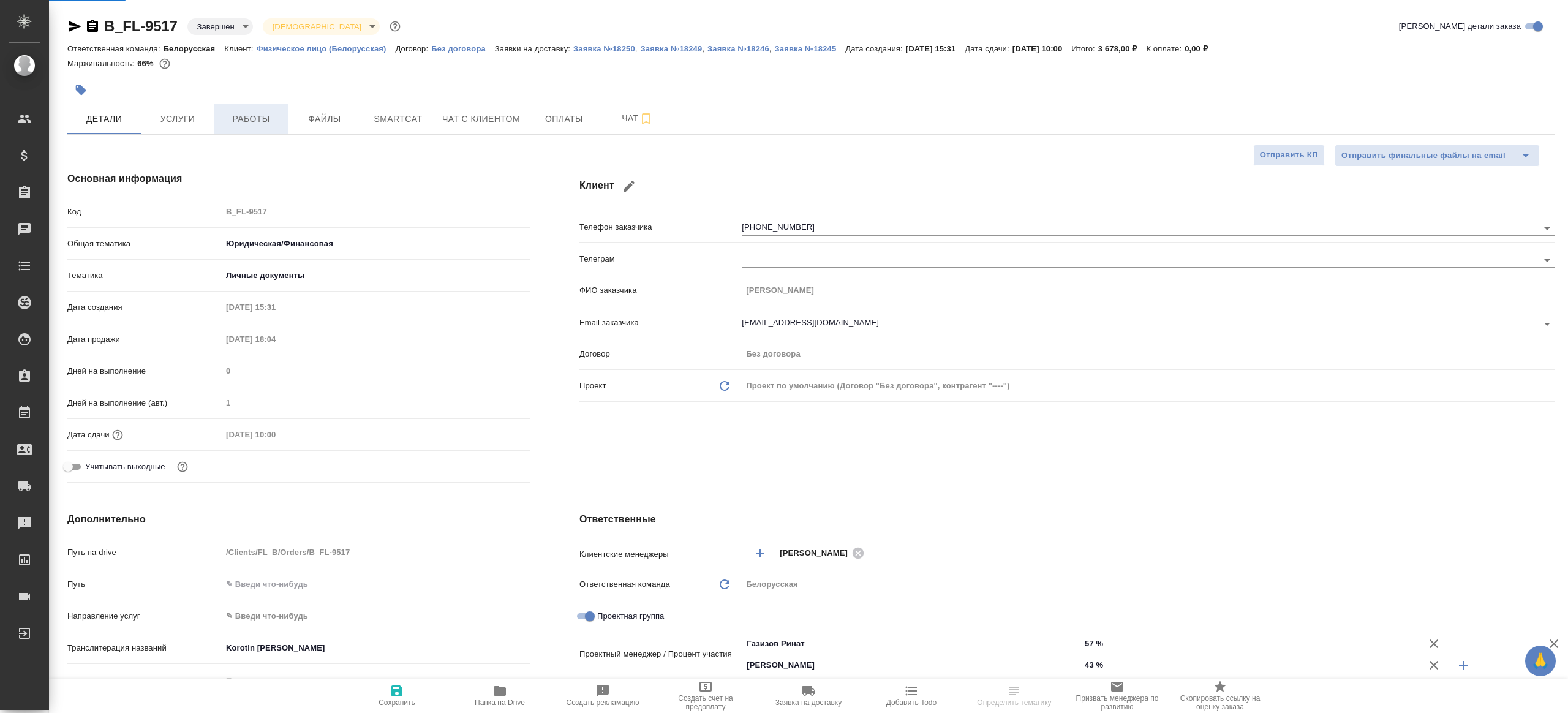
type textarea "x"
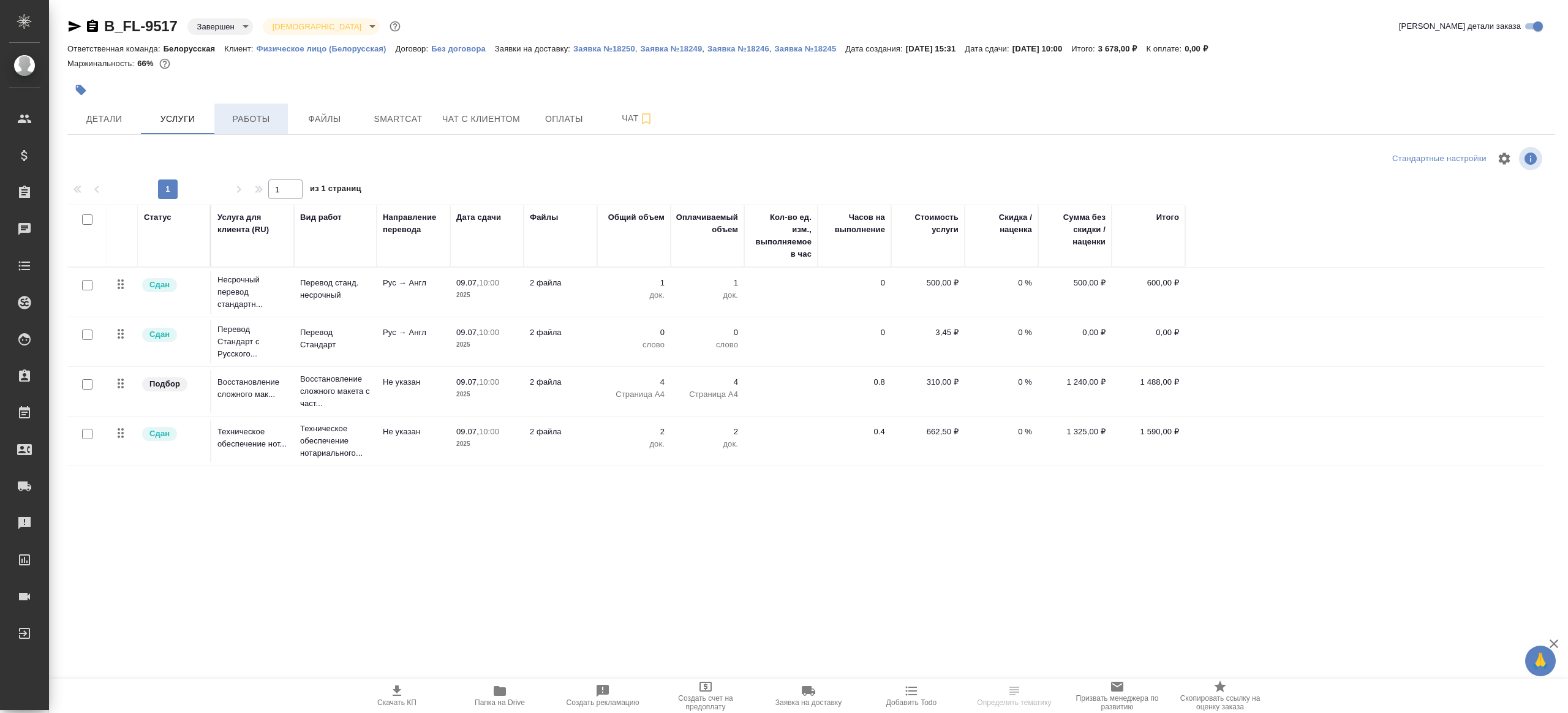
click at [220, 124] on button "Работы" at bounding box center [250, 118] width 73 height 31
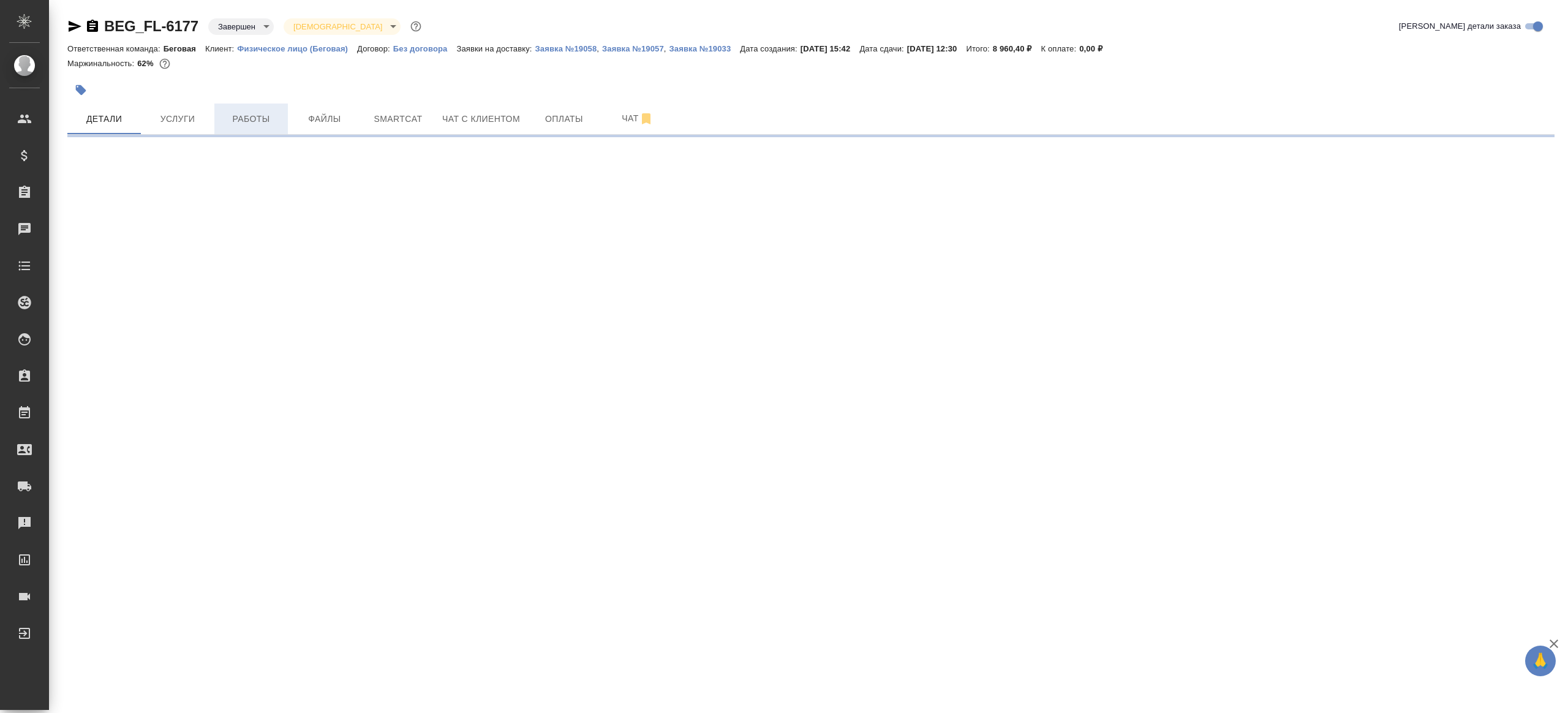
select select "RU"
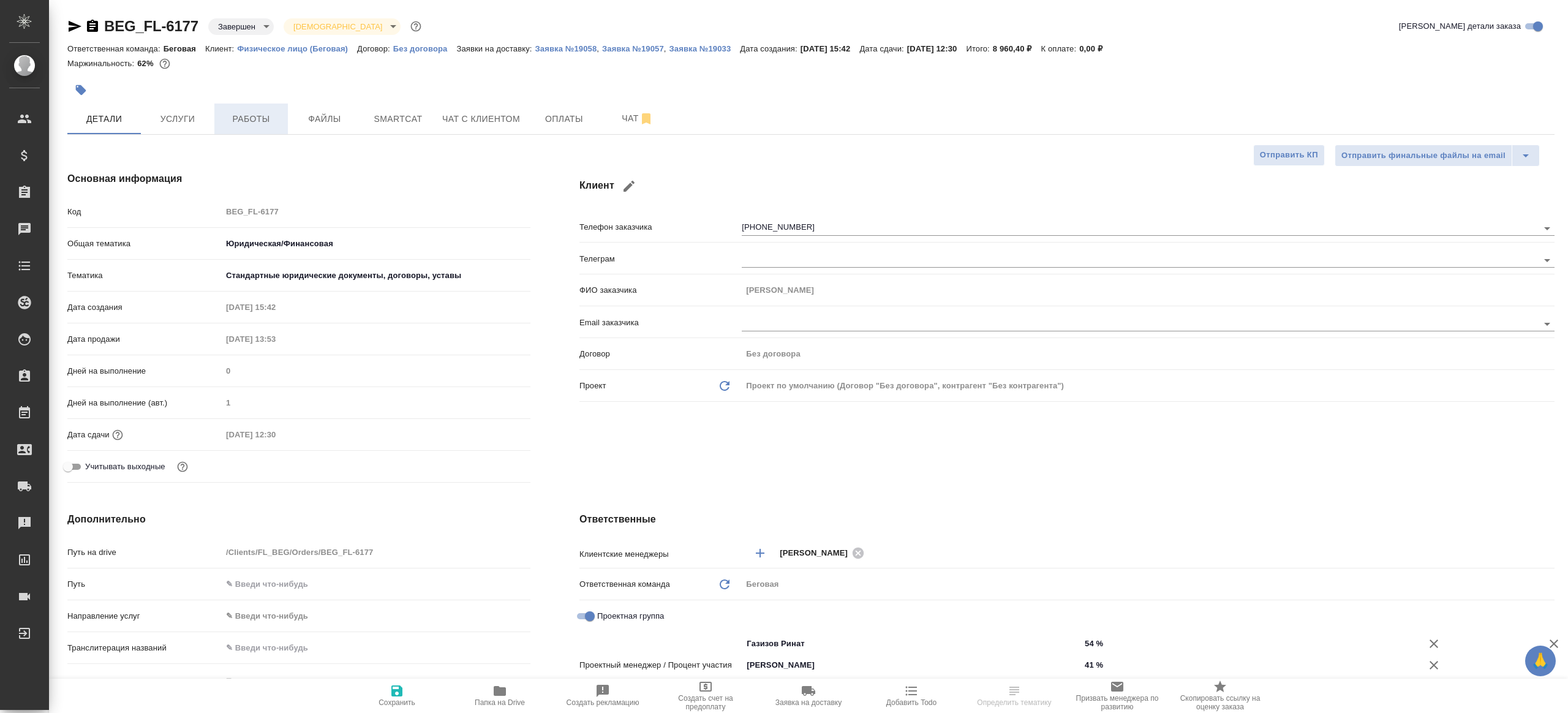
type textarea "x"
click at [234, 118] on span "Работы" at bounding box center [251, 118] width 58 height 15
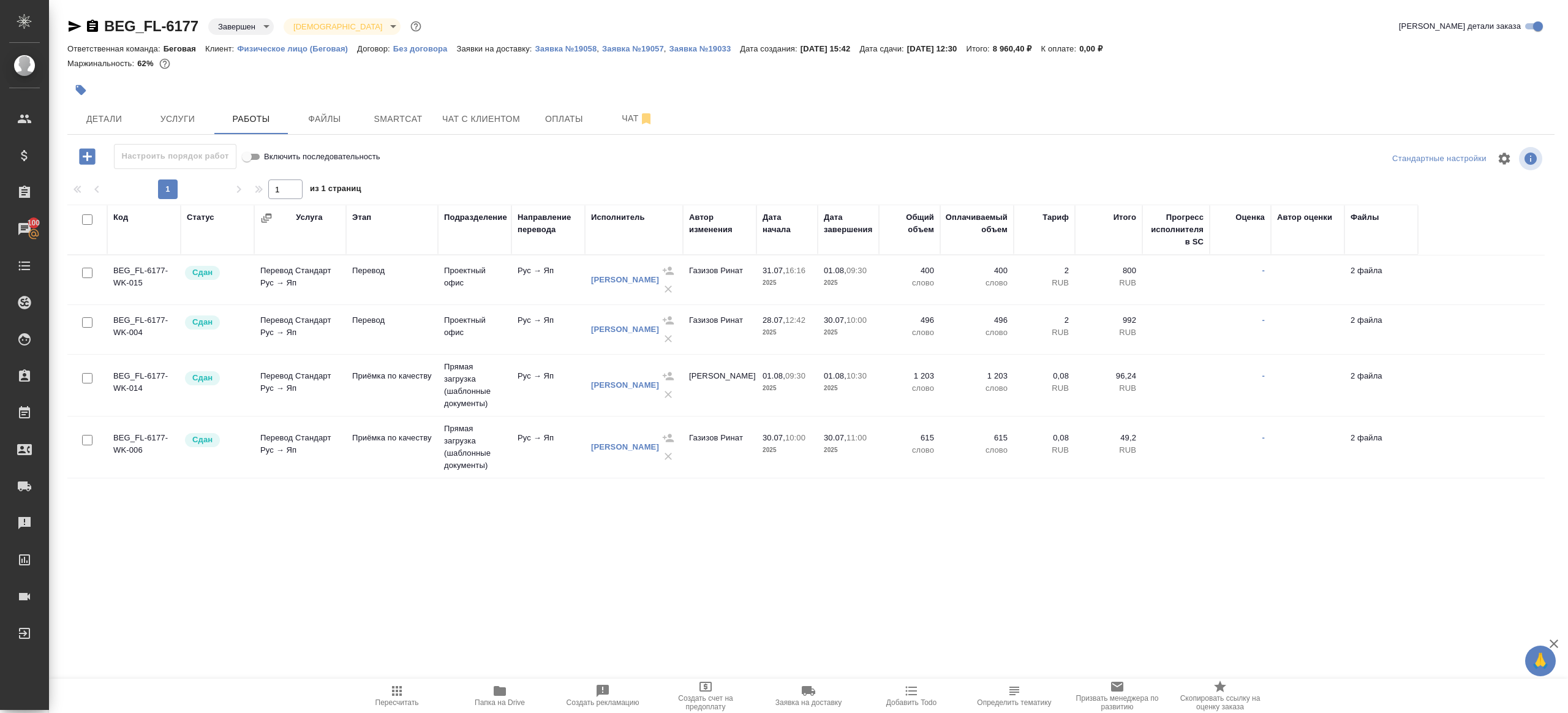
click at [188, 103] on div at bounding box center [563, 90] width 992 height 27
click at [184, 112] on span "Услуги" at bounding box center [178, 118] width 58 height 15
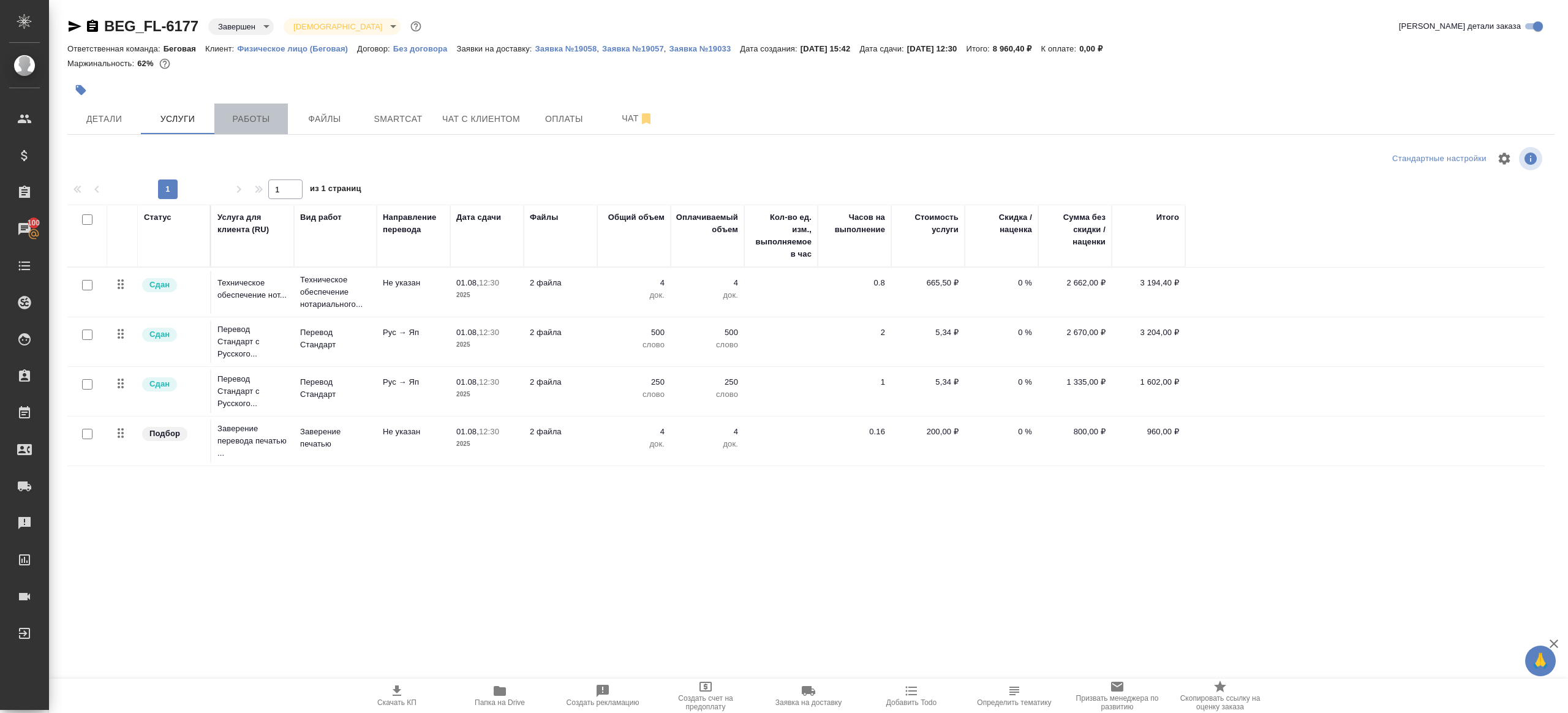
click at [247, 118] on span "Работы" at bounding box center [251, 118] width 58 height 15
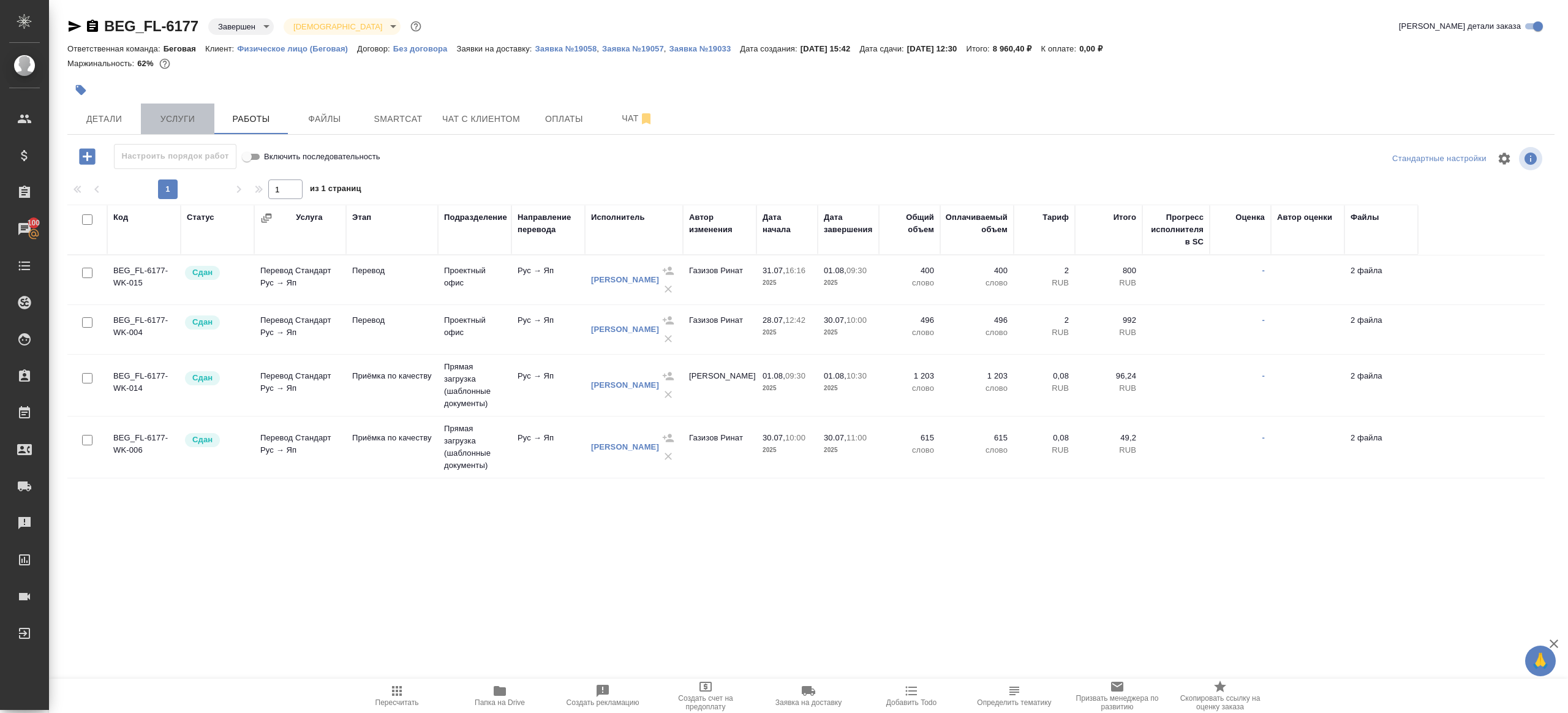
click at [167, 113] on span "Услуги" at bounding box center [178, 118] width 58 height 15
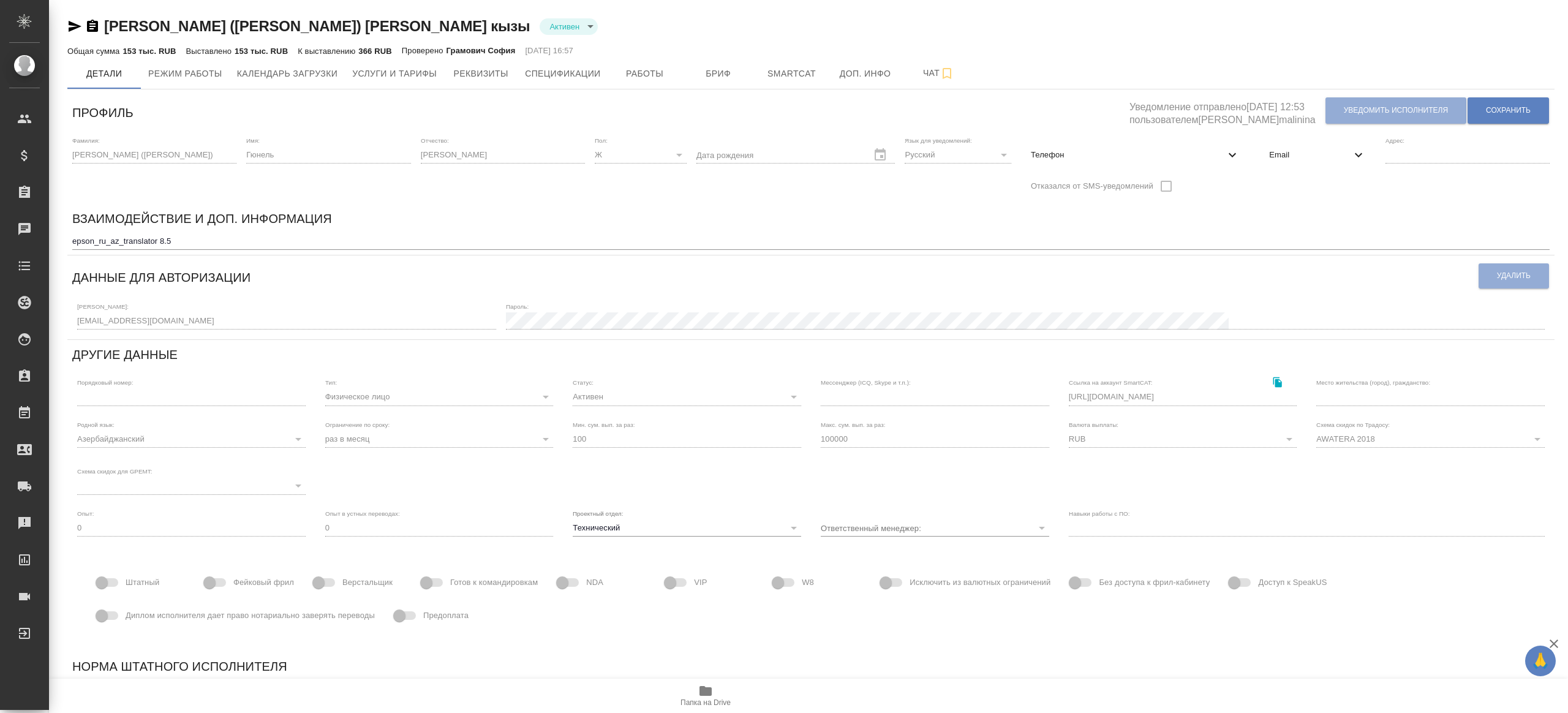
click at [1274, 154] on span "Email" at bounding box center [1310, 155] width 81 height 13
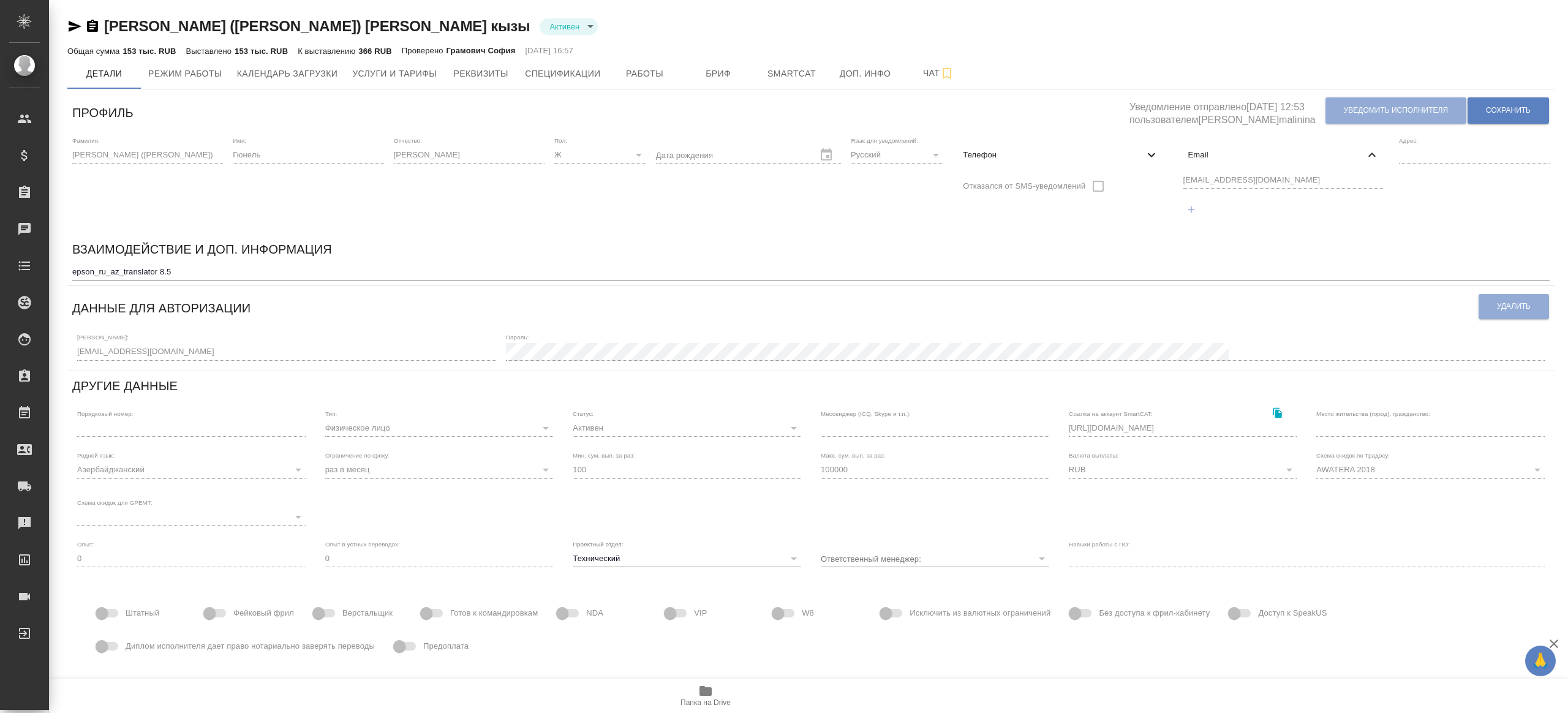
click at [1074, 149] on span "Телефон" at bounding box center [1053, 155] width 181 height 13
select select "RU"
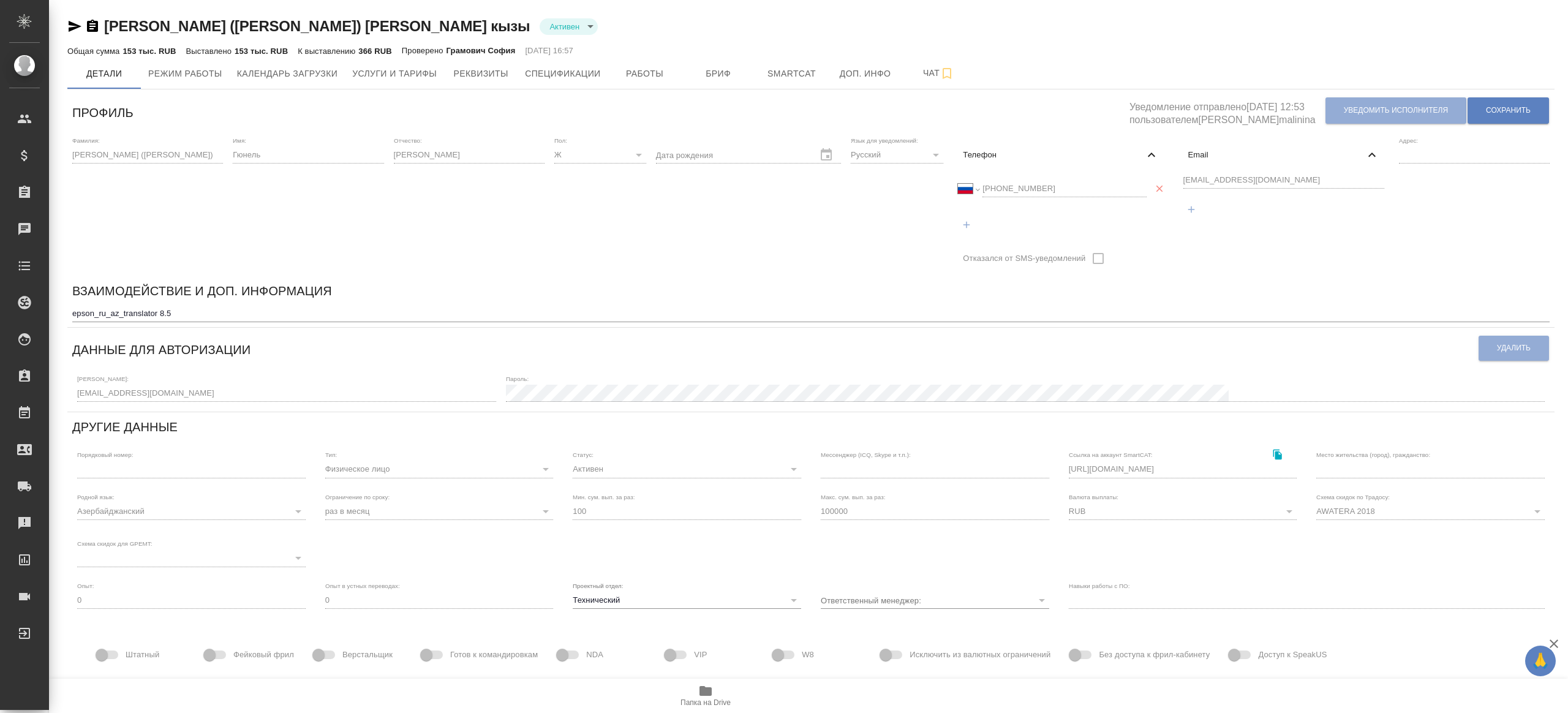
click at [958, 190] on div "Международный Австралия Австрия Азербайджан Албания Алжир Американское Самоа Ан…" at bounding box center [1052, 189] width 188 height 17
click at [797, 237] on div "Дата рождения" at bounding box center [749, 204] width 185 height 135
click at [1147, 187] on div at bounding box center [1156, 189] width 17 height 32
click at [958, 186] on div "Международный Австралия Австрия Азербайджан Албания Алжир Американское Самоа Ан…" at bounding box center [1052, 189] width 188 height 17
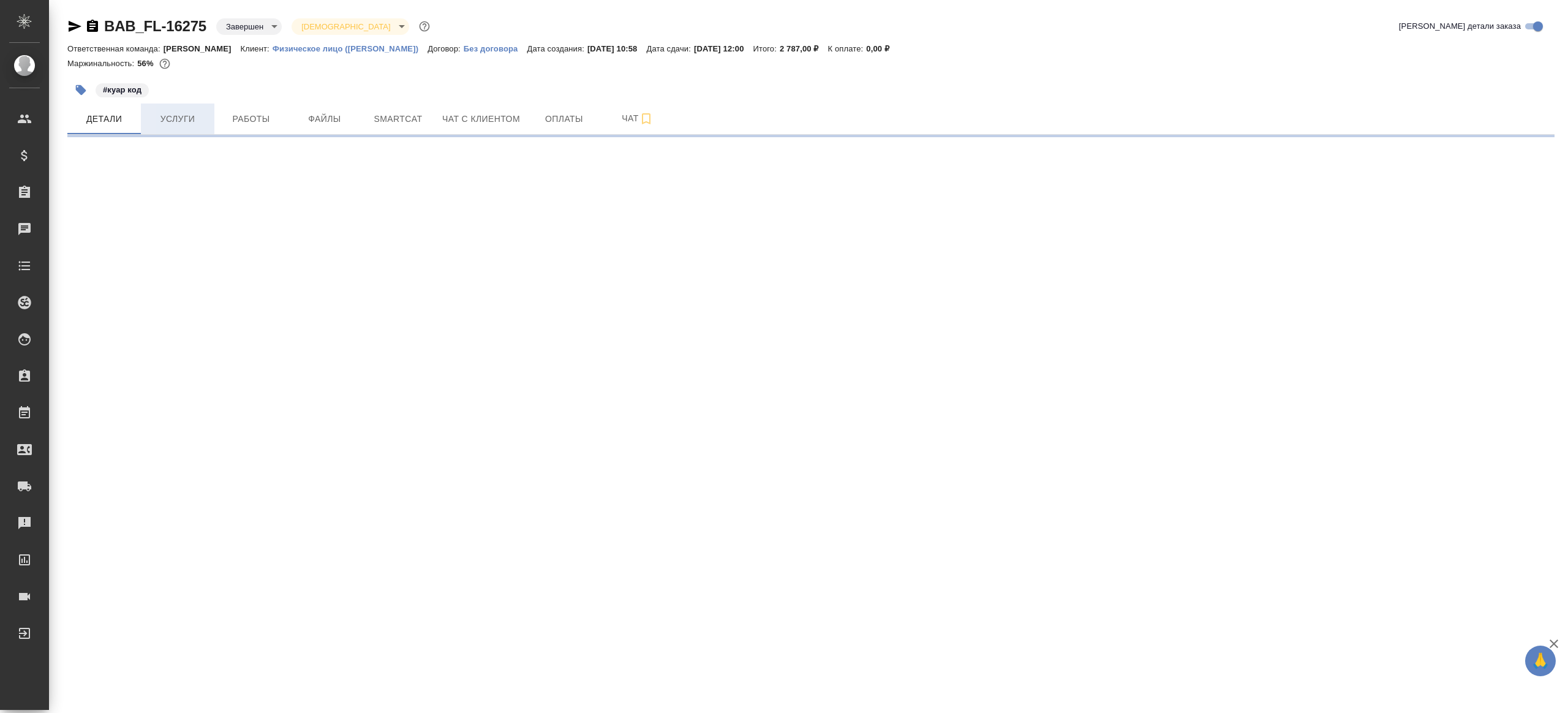
click at [182, 130] on button "Услуги" at bounding box center [177, 118] width 73 height 31
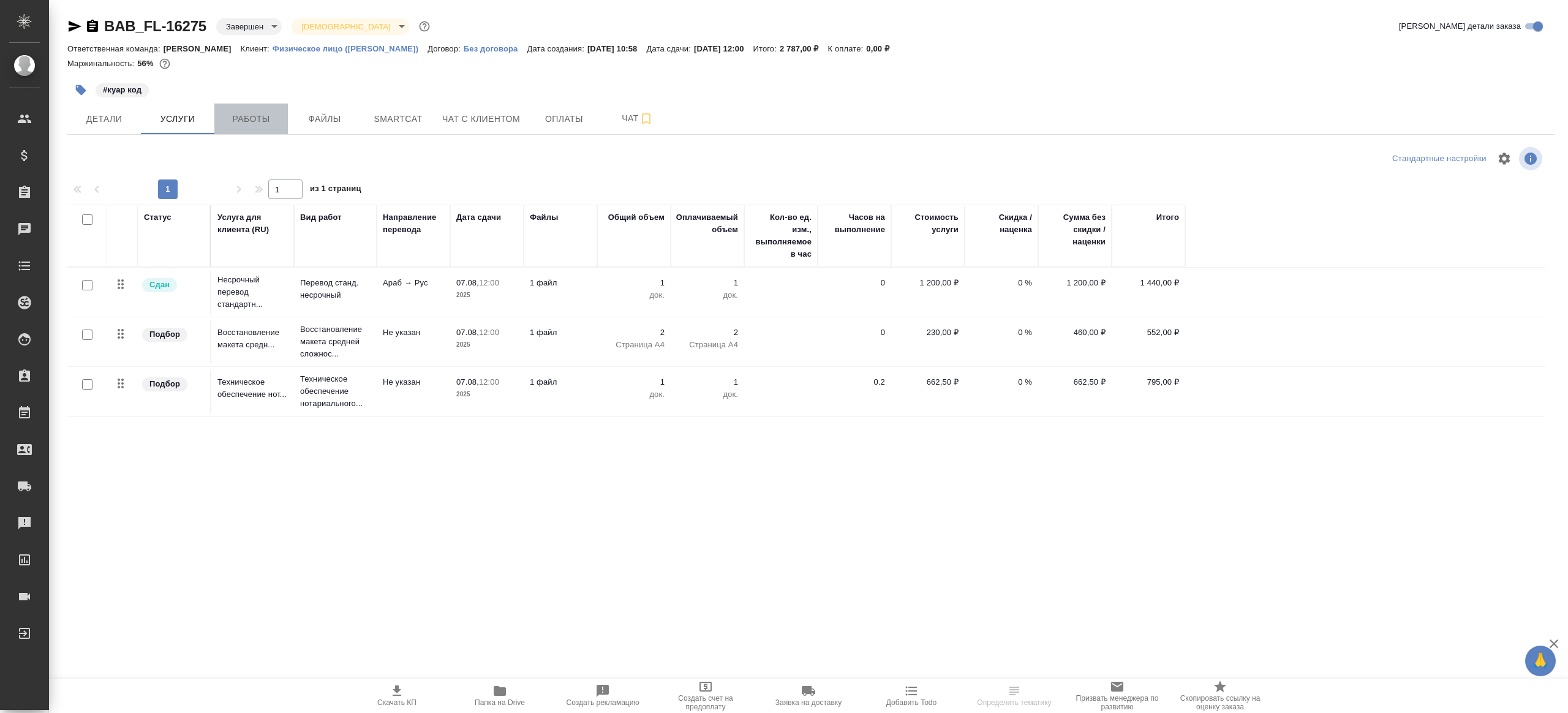
click at [260, 119] on span "Работы" at bounding box center [251, 118] width 58 height 15
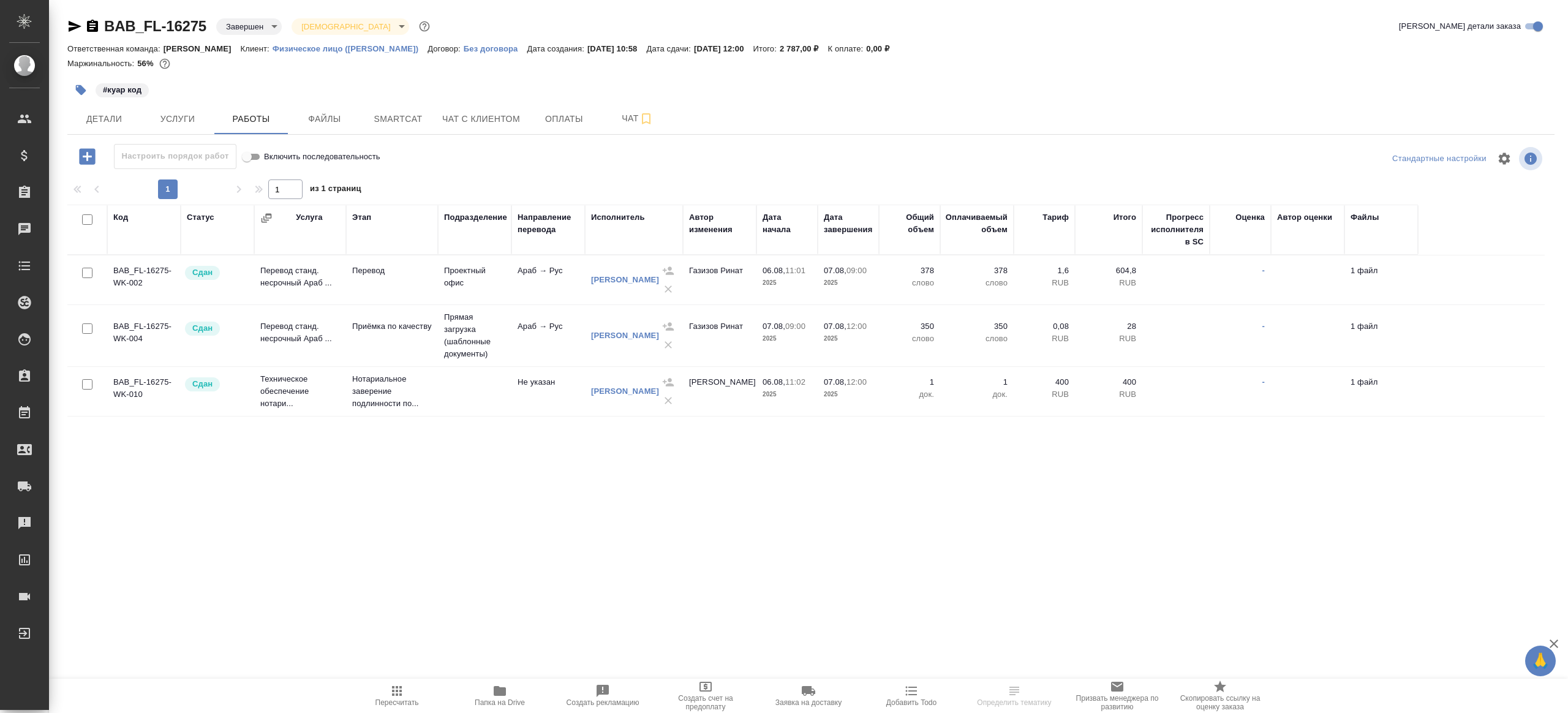
click at [487, 153] on div "Настроить порядок работ Включить последовательность" at bounding box center [314, 156] width 495 height 25
click at [501, 691] on icon "button" at bounding box center [500, 691] width 13 height 9
click at [173, 114] on span "Услуги" at bounding box center [178, 118] width 58 height 15
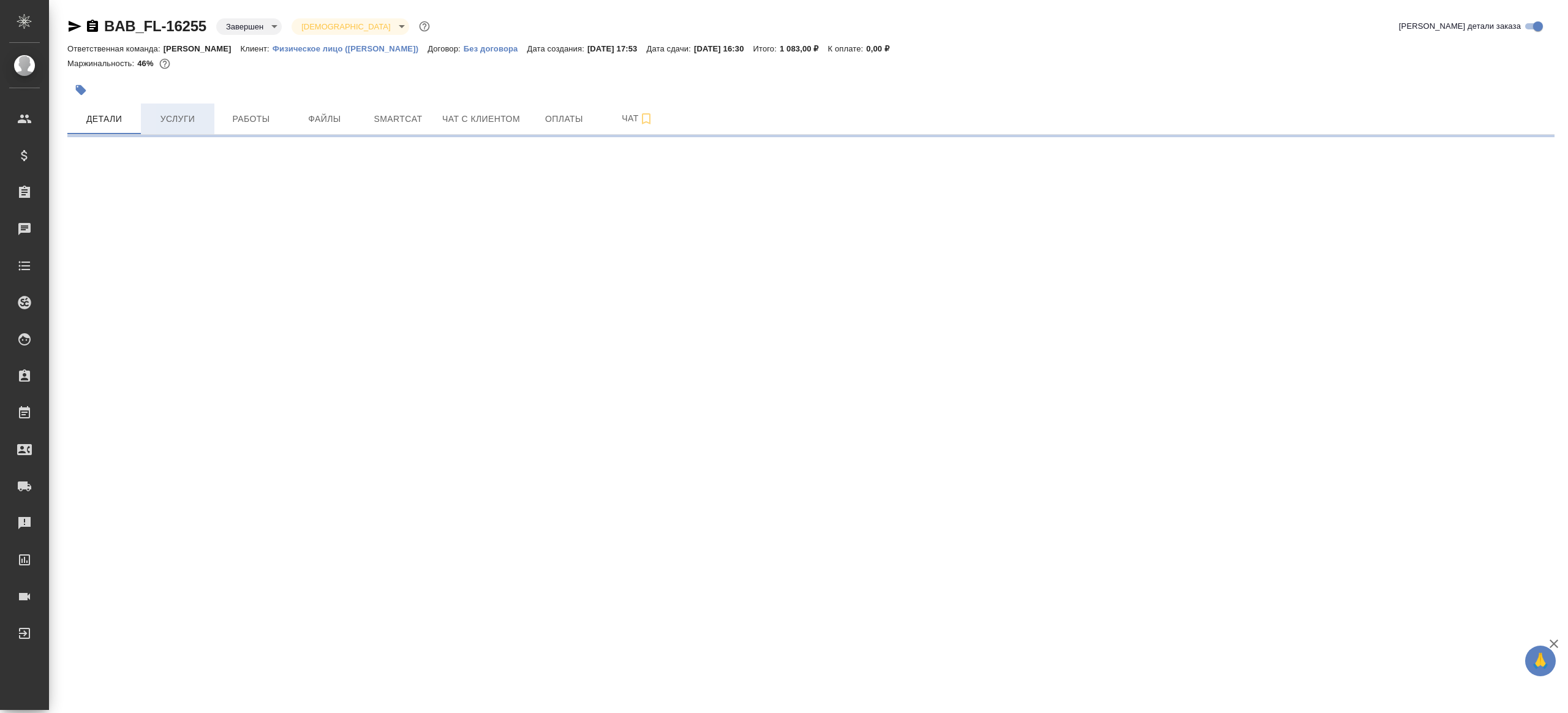
click at [195, 127] on button "Услуги" at bounding box center [177, 118] width 73 height 31
click at [173, 126] on button "Услуги" at bounding box center [177, 118] width 73 height 31
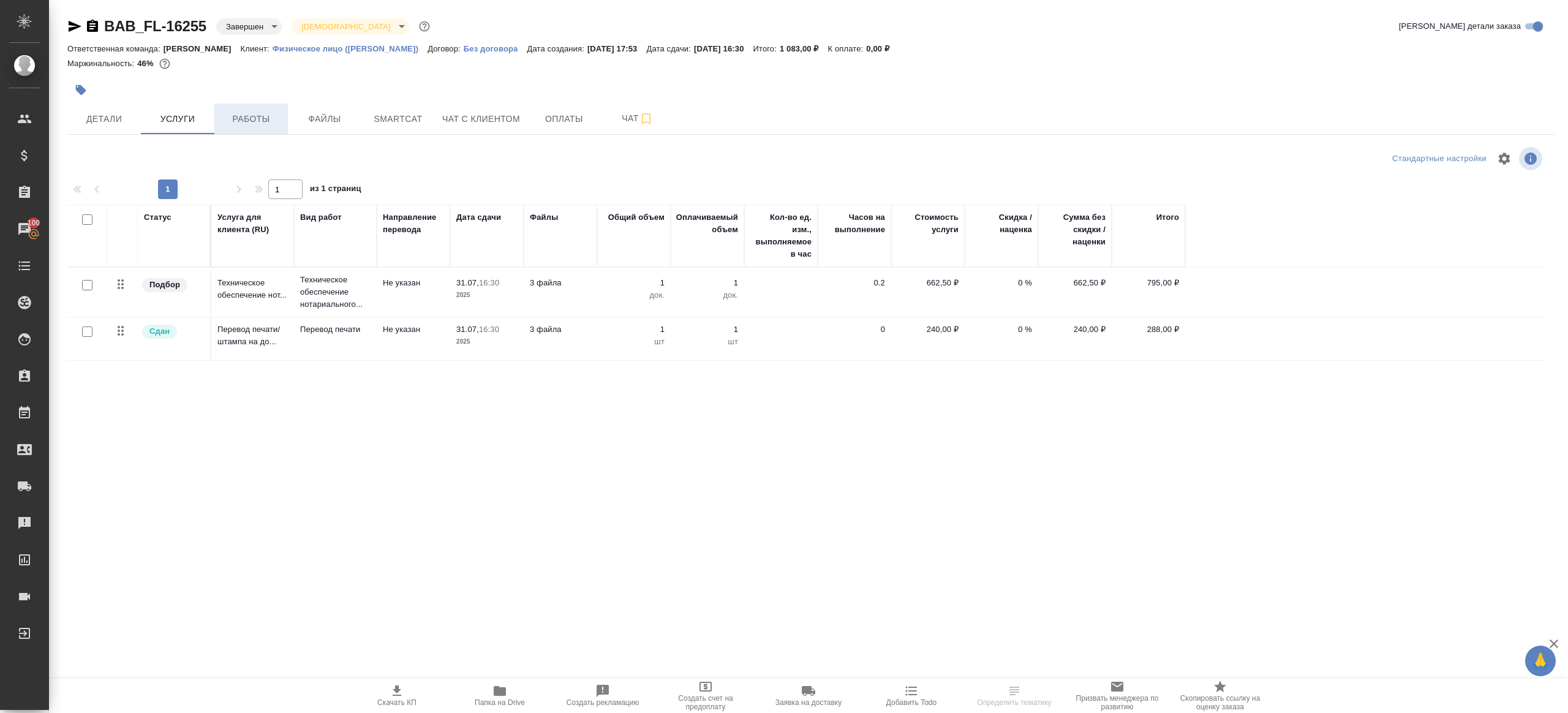
click at [255, 116] on span "Работы" at bounding box center [251, 118] width 58 height 15
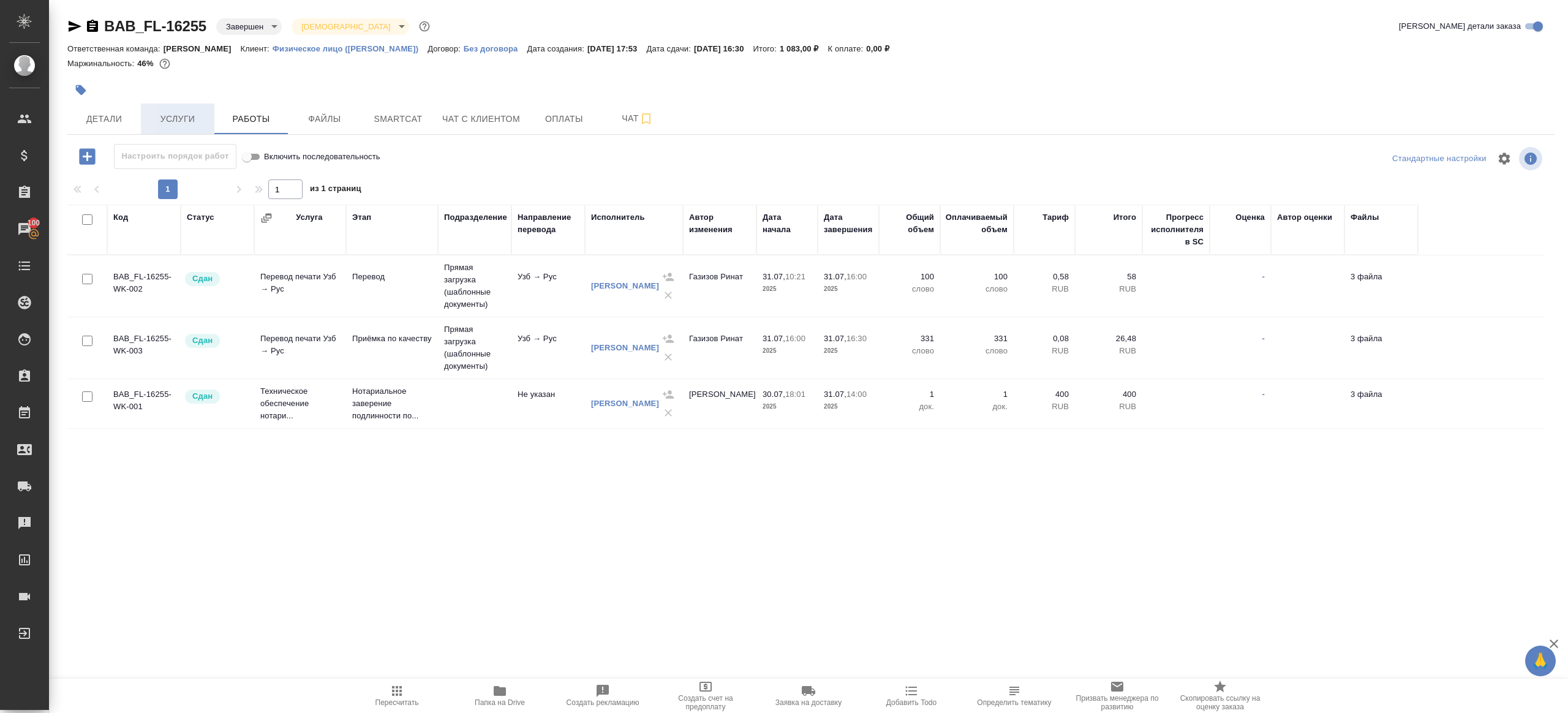
click at [209, 122] on button "Услуги" at bounding box center [177, 118] width 73 height 31
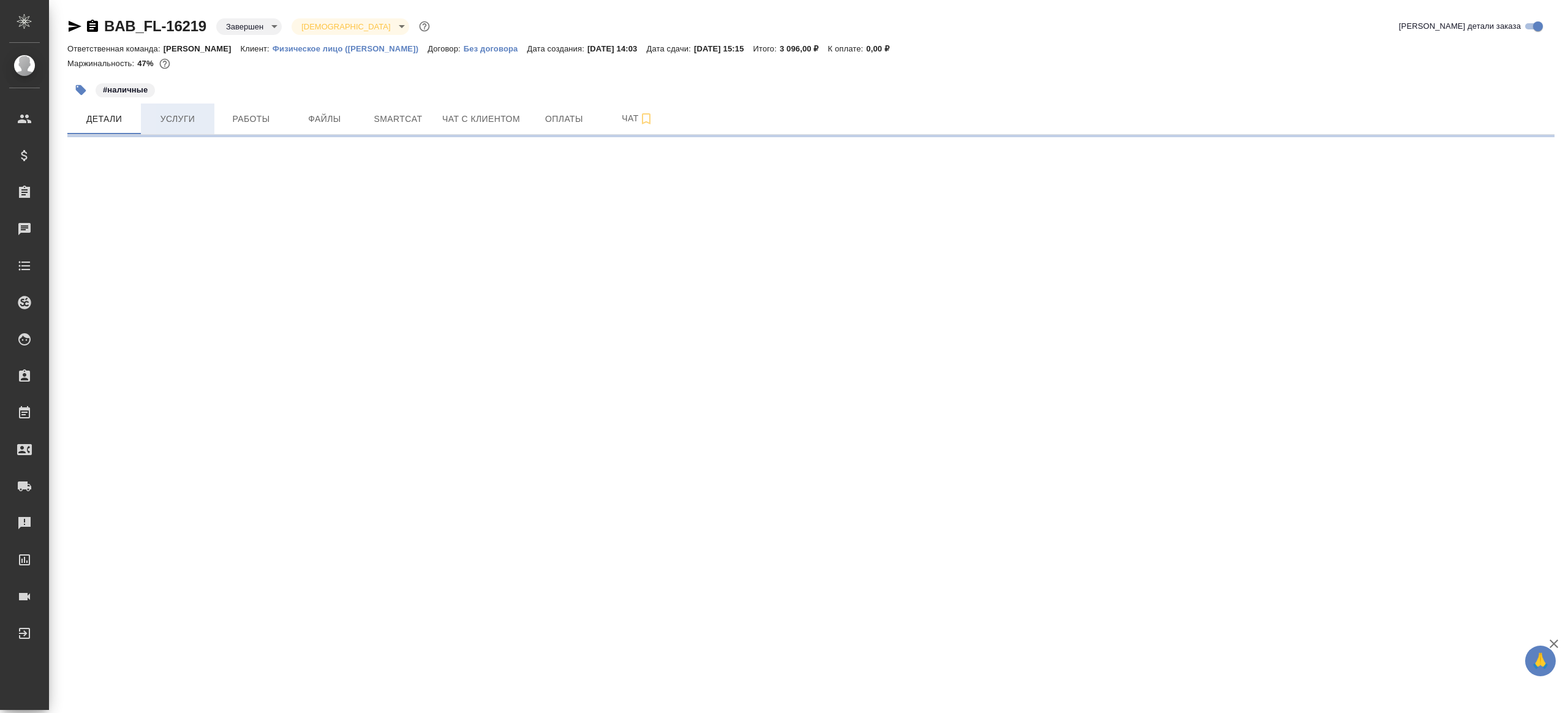
click at [166, 133] on button "Услуги" at bounding box center [177, 118] width 73 height 31
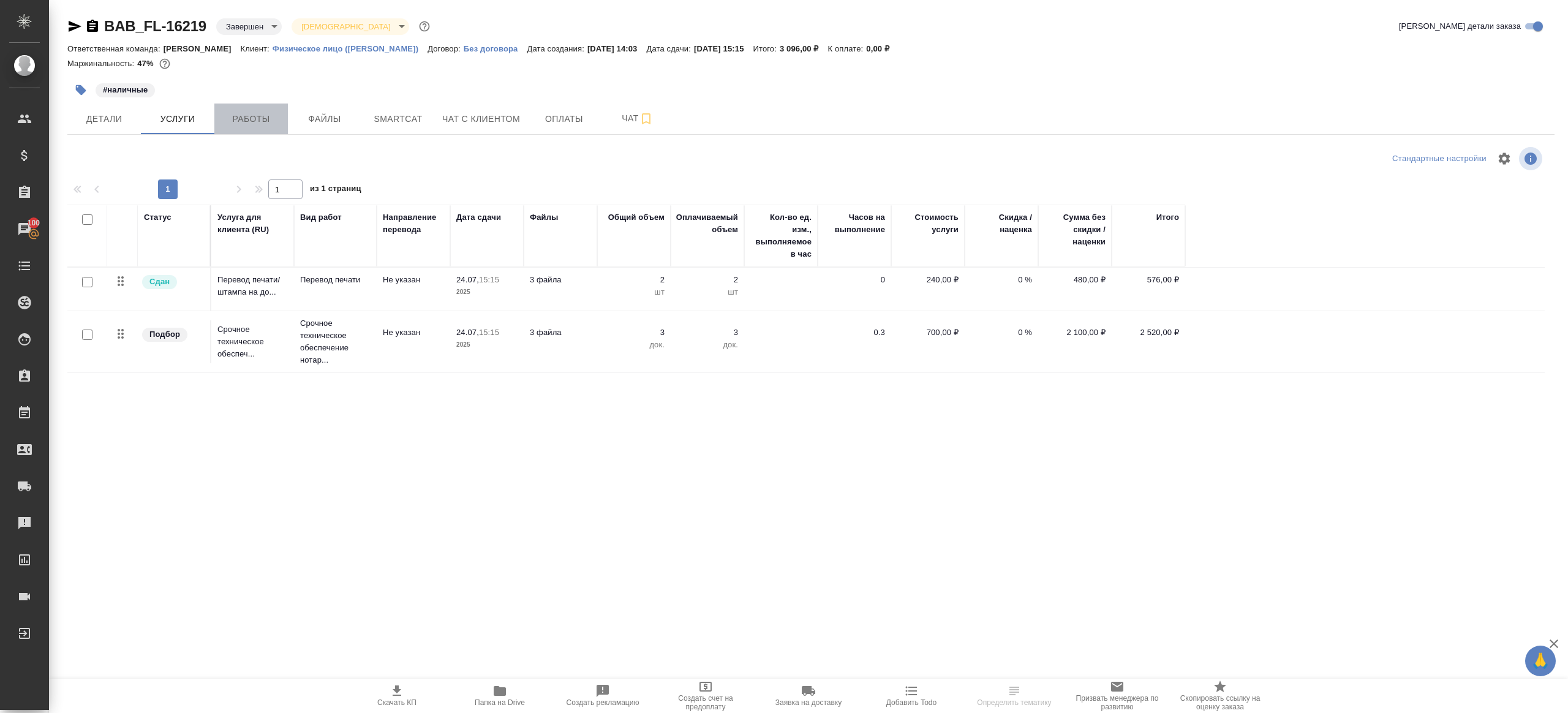
click at [252, 118] on span "Работы" at bounding box center [251, 118] width 58 height 15
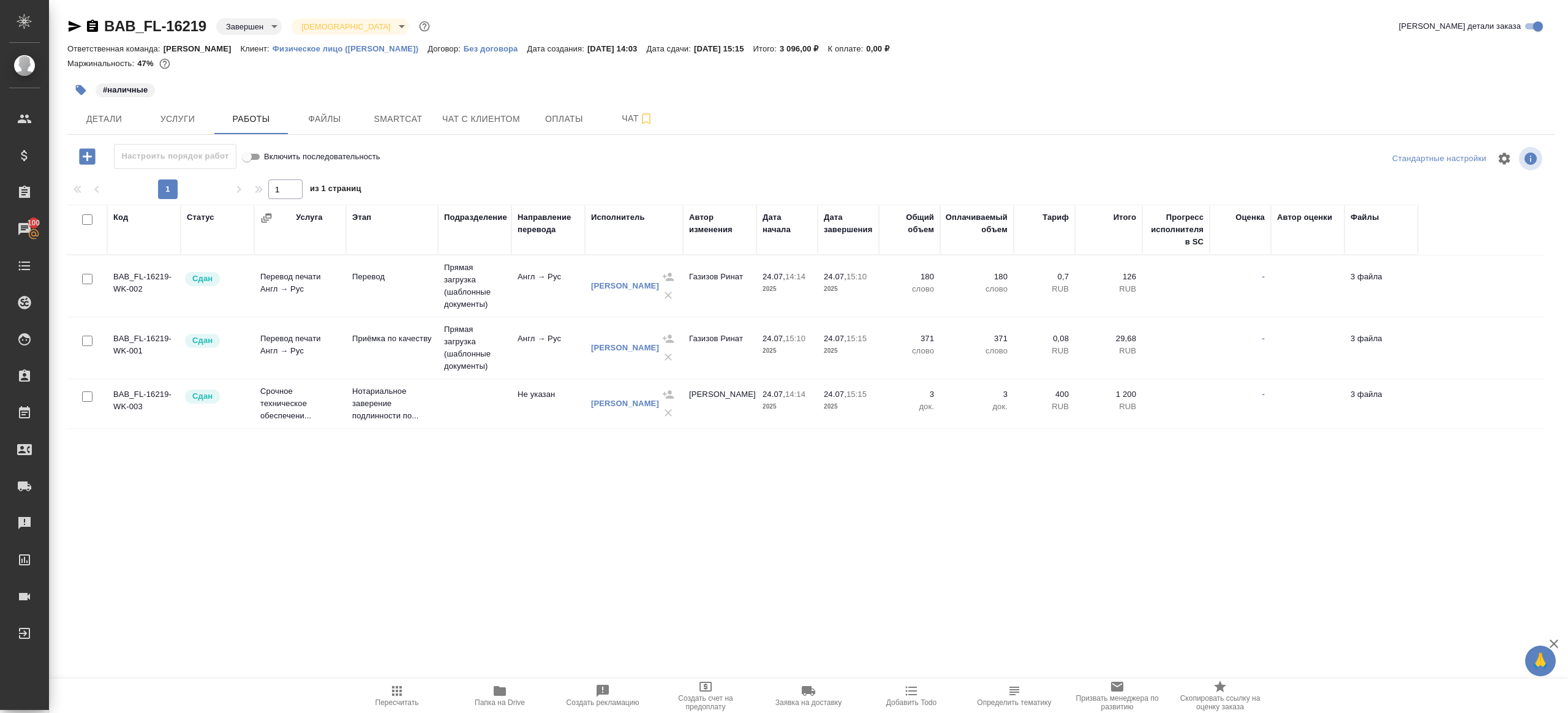
click at [495, 697] on icon "button" at bounding box center [499, 690] width 15 height 15
click at [168, 118] on span "Услуги" at bounding box center [178, 118] width 58 height 15
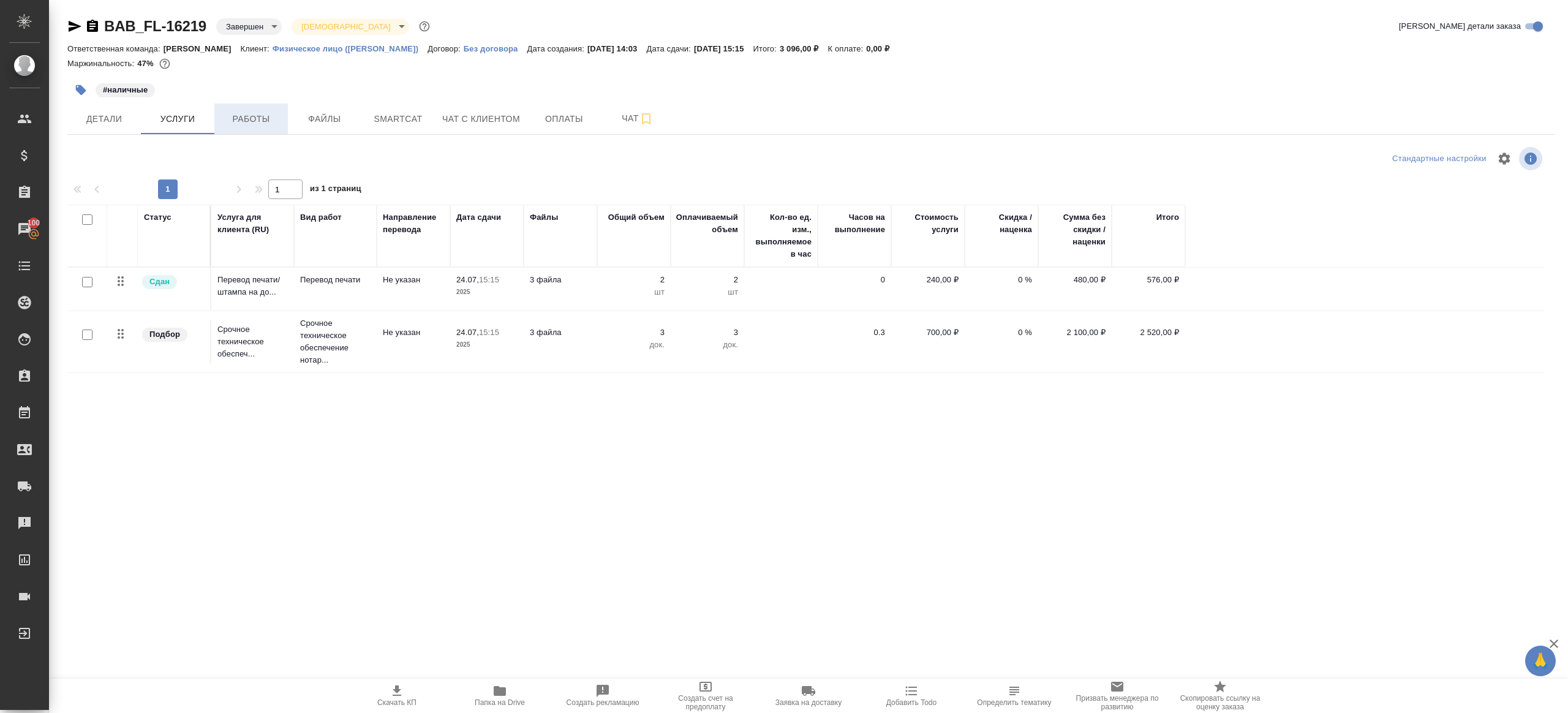
click at [233, 118] on span "Работы" at bounding box center [251, 118] width 58 height 15
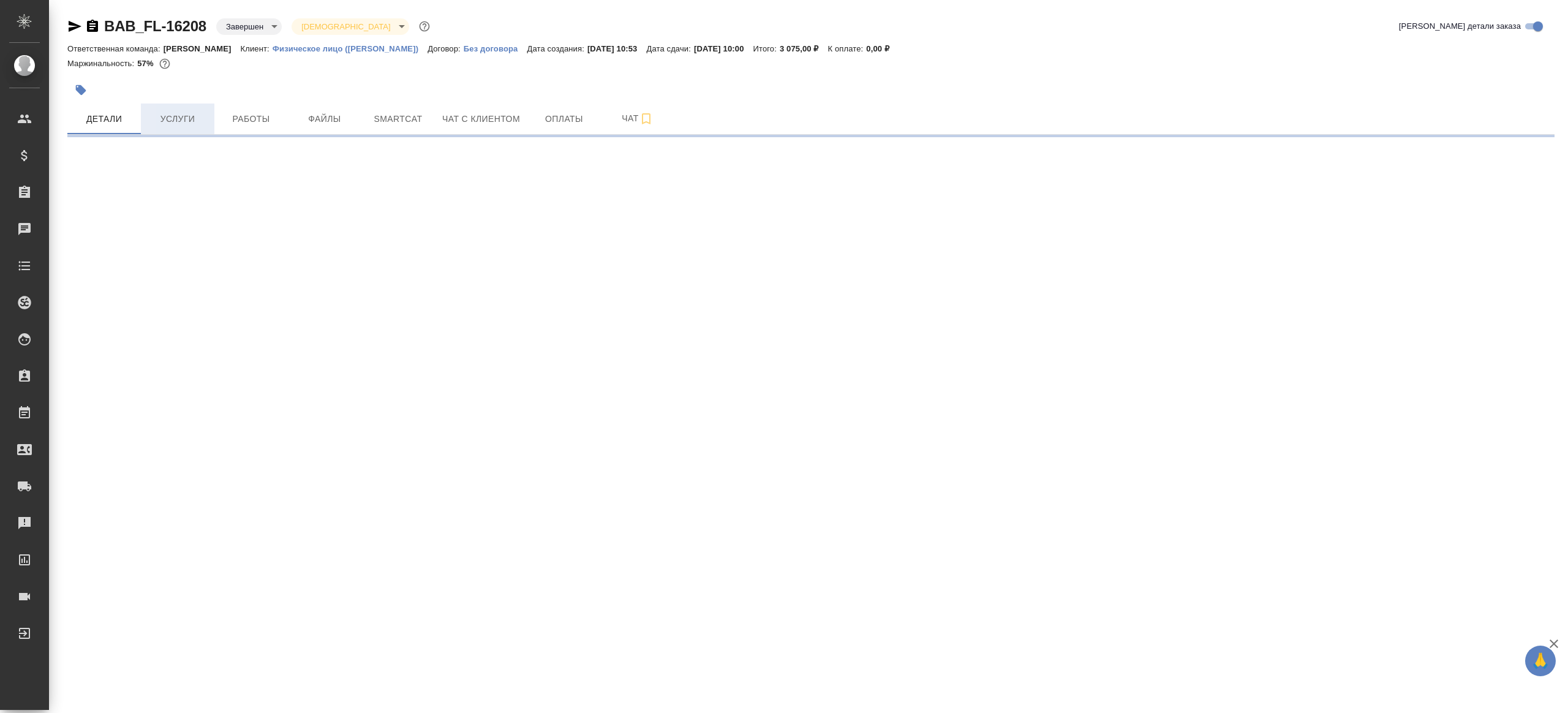
click at [181, 121] on span "Услуги" at bounding box center [178, 118] width 58 height 15
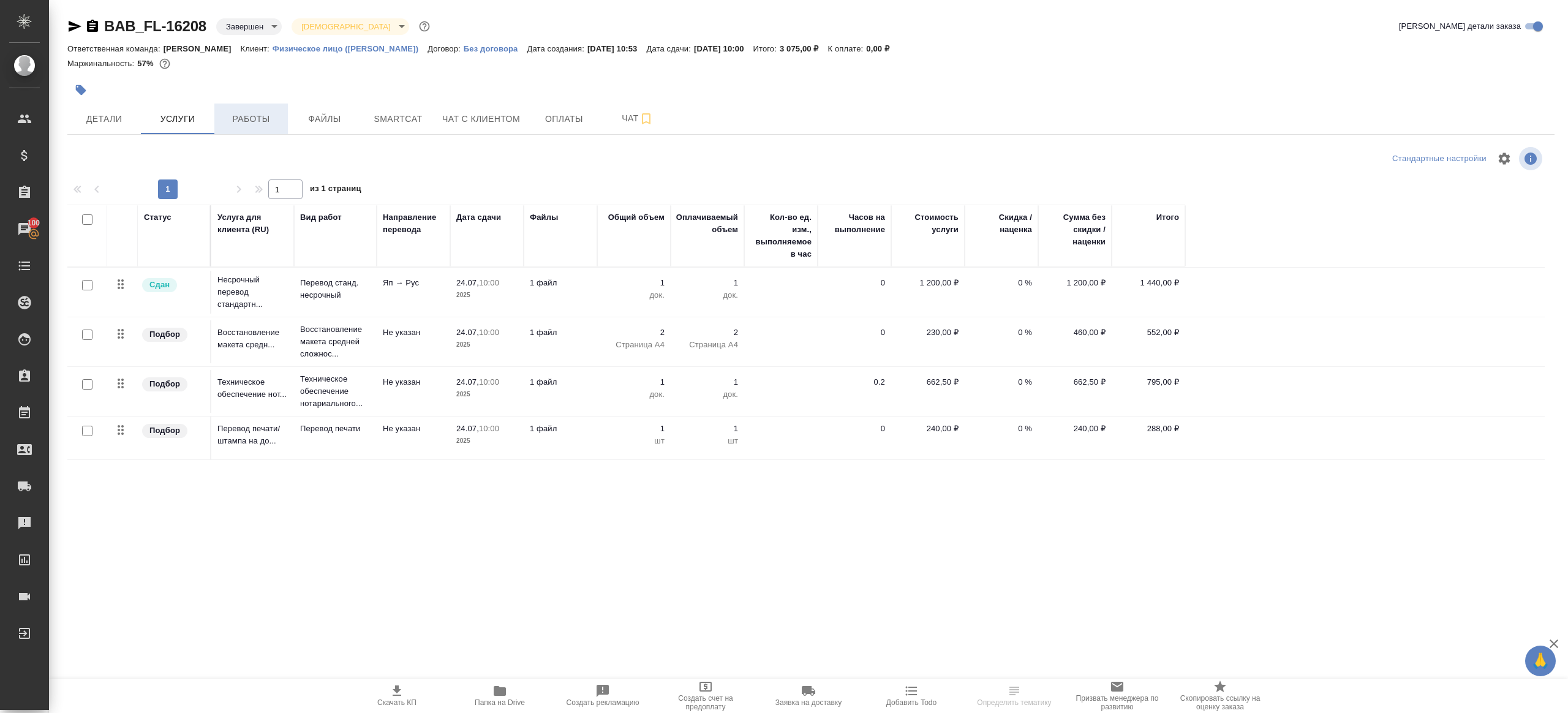
click at [267, 119] on span "Работы" at bounding box center [251, 118] width 58 height 15
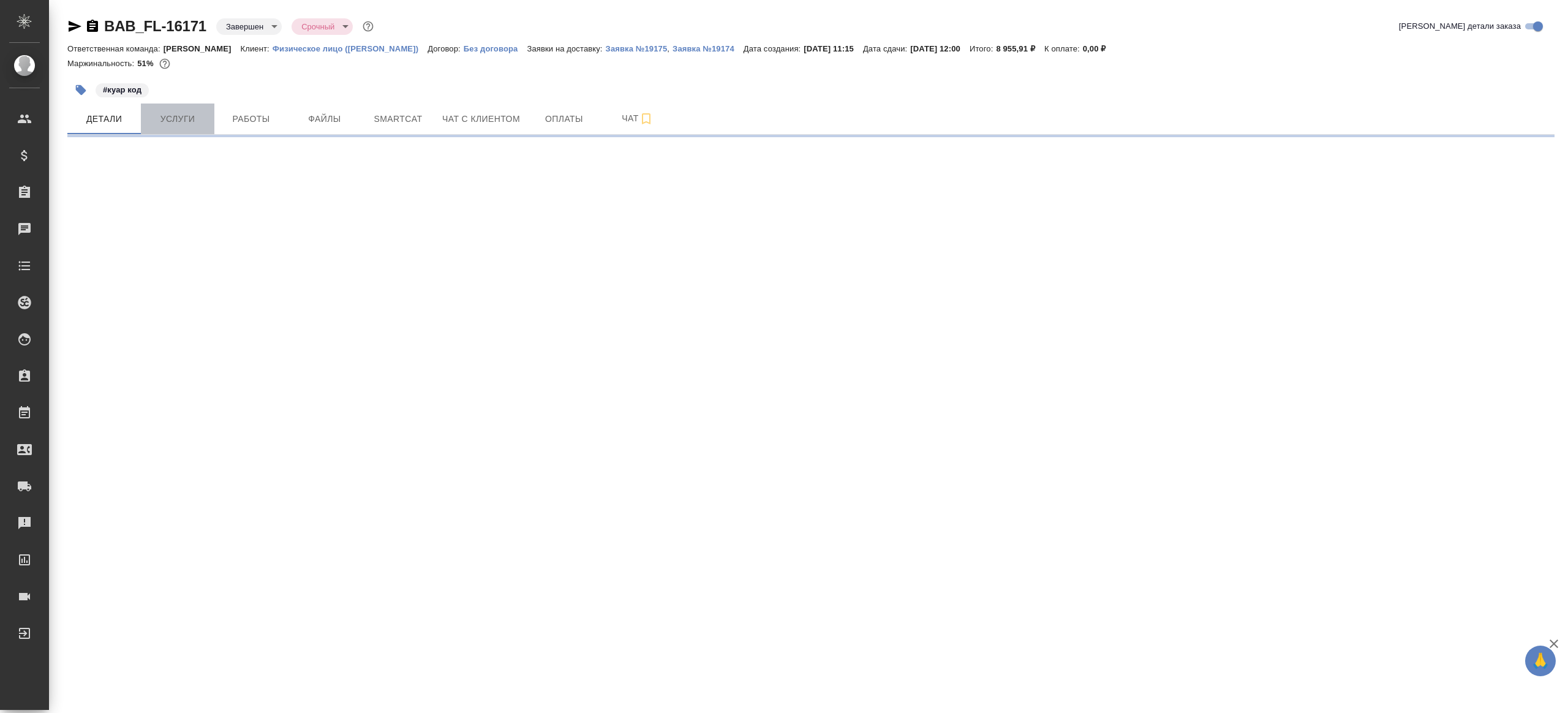
click at [179, 118] on span "Услуги" at bounding box center [178, 118] width 58 height 15
click at [258, 116] on div "BAB_FL-16171 Завершен closed Срочный urgent Кратко детали заказа Ответственная …" at bounding box center [811, 72] width 1501 height 144
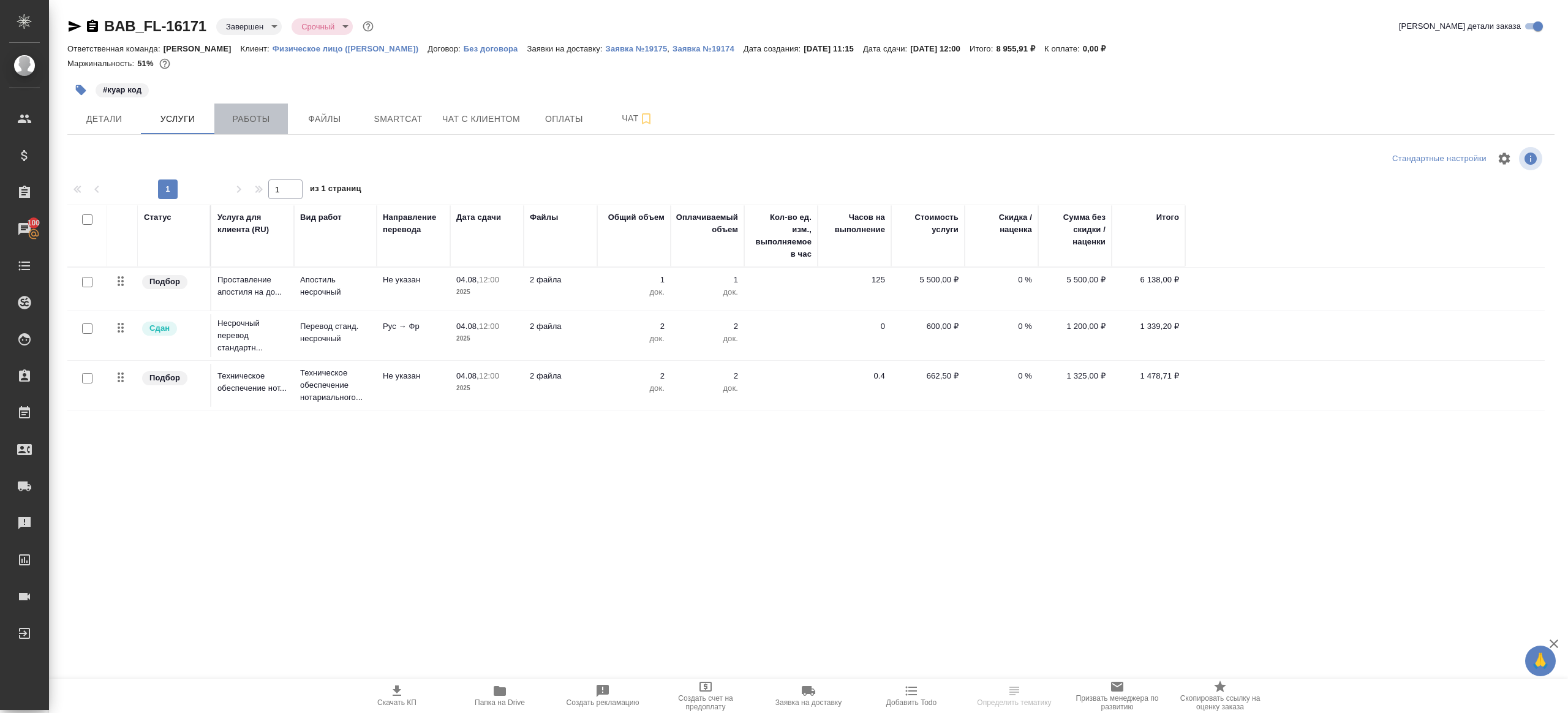
click at [253, 103] on button "Работы" at bounding box center [250, 118] width 73 height 31
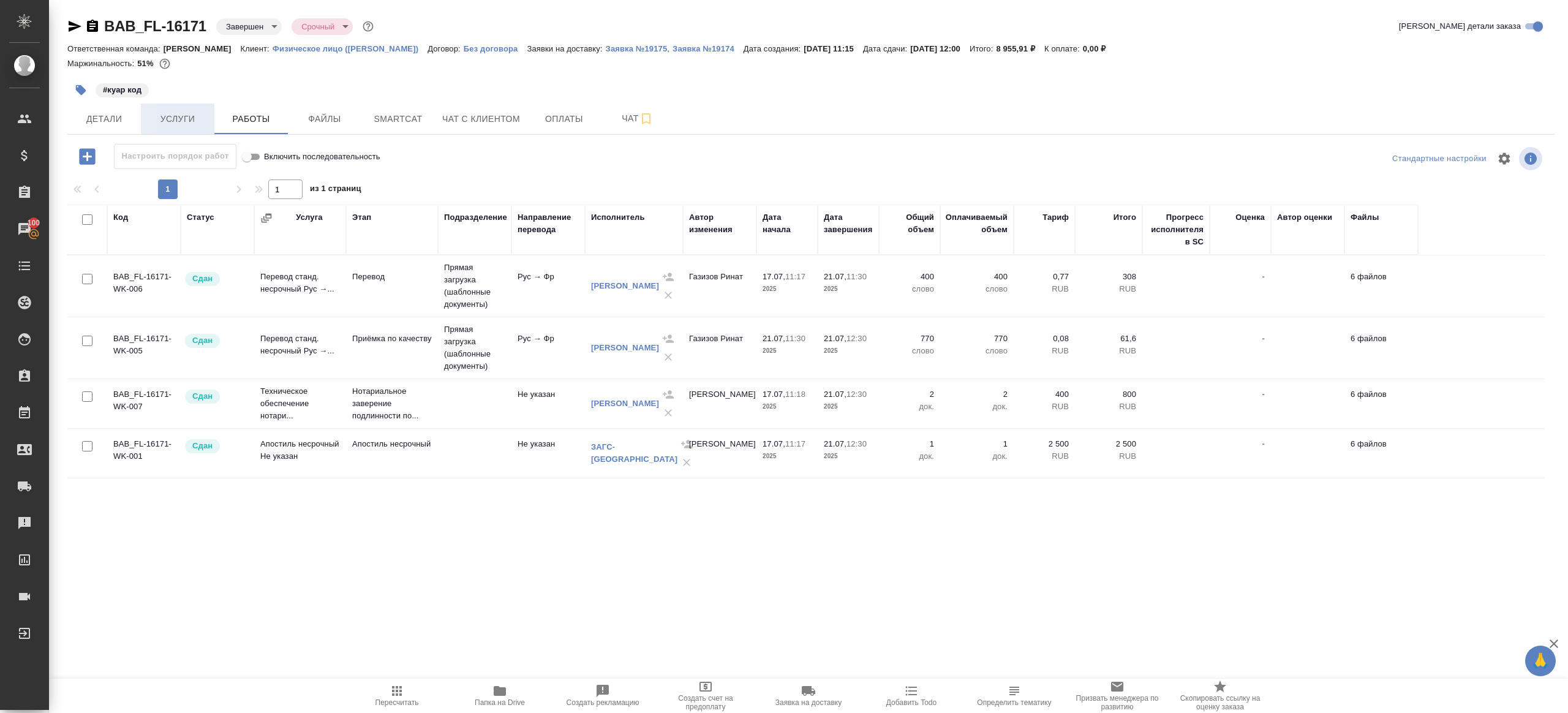
click at [176, 122] on span "Услуги" at bounding box center [178, 118] width 58 height 15
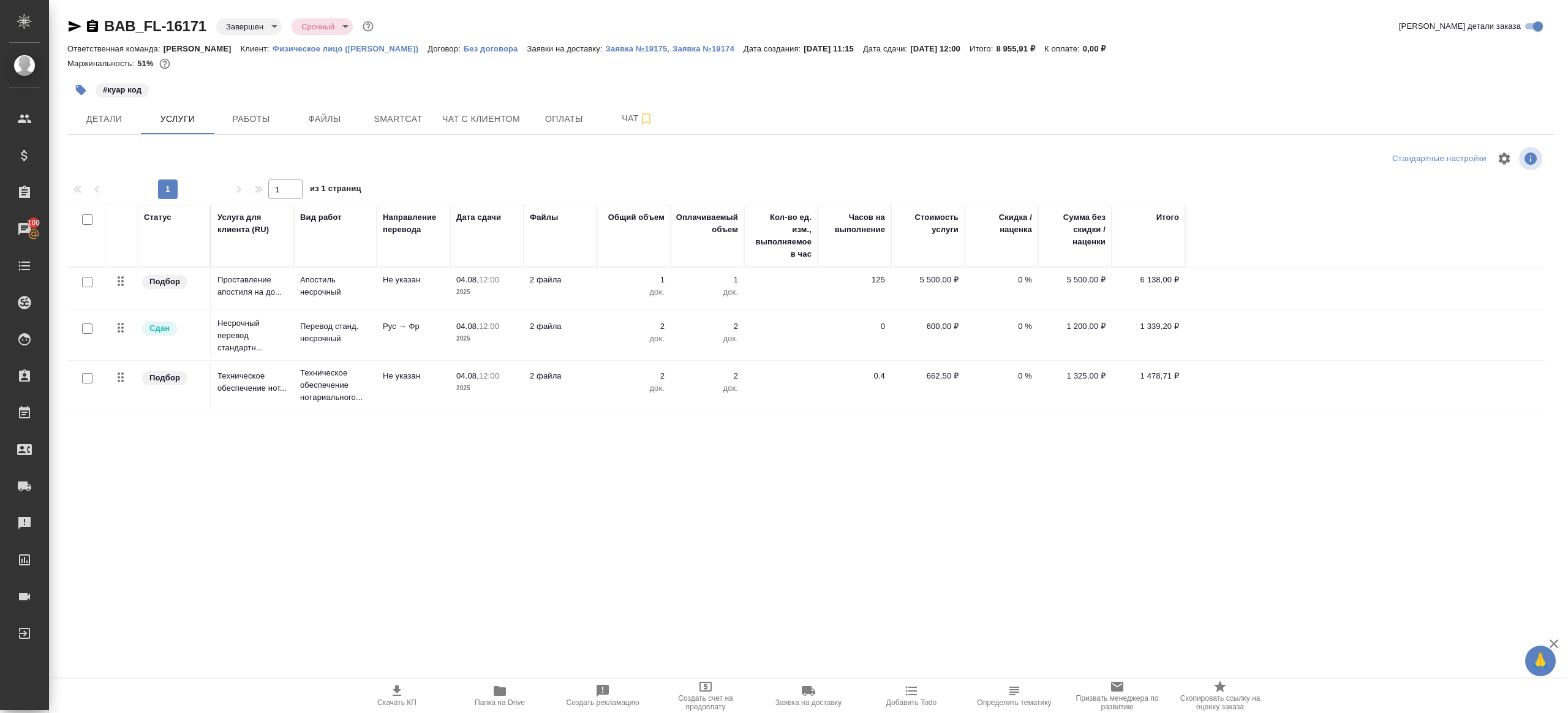
click at [491, 683] on span "Папка на Drive" at bounding box center [500, 694] width 88 height 23
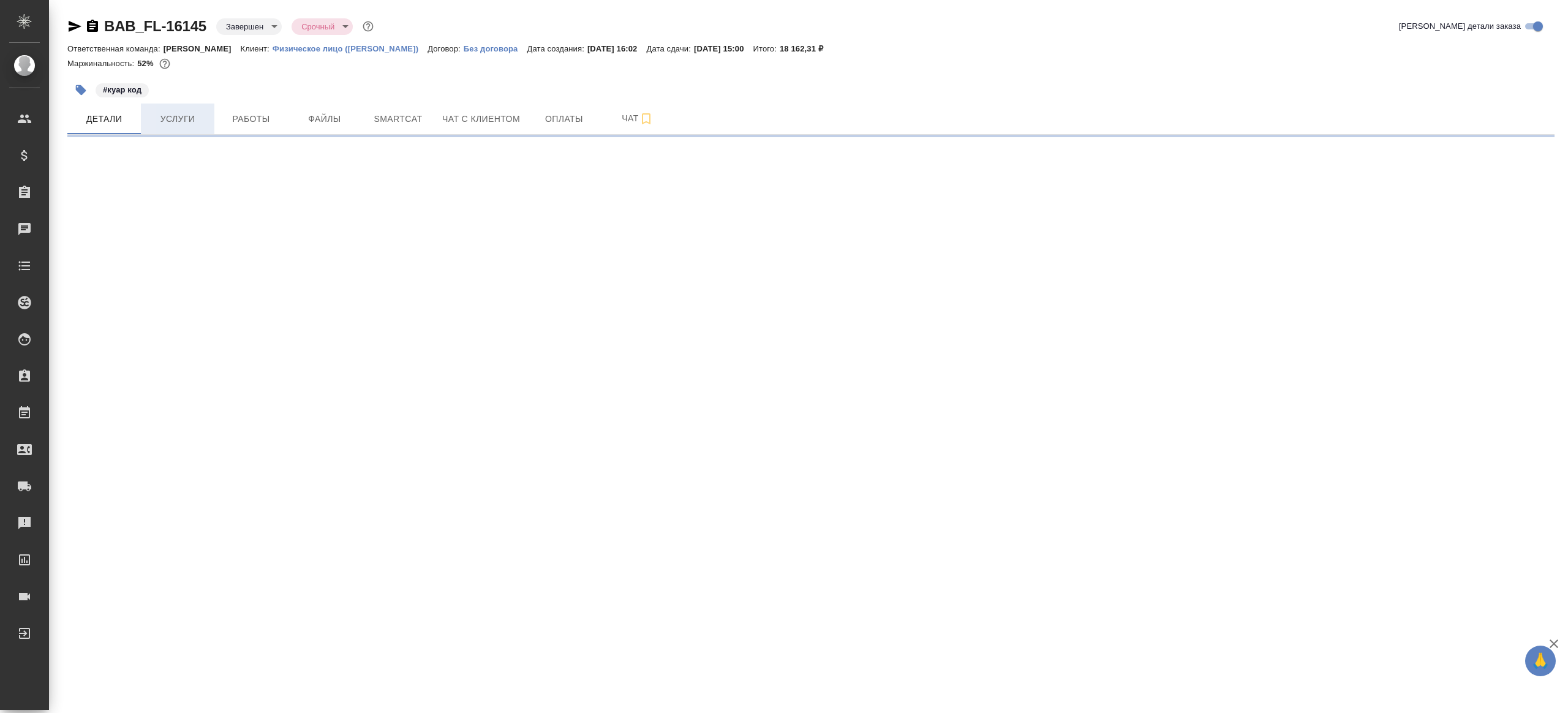
click at [193, 126] on span "Услуги" at bounding box center [178, 118] width 58 height 15
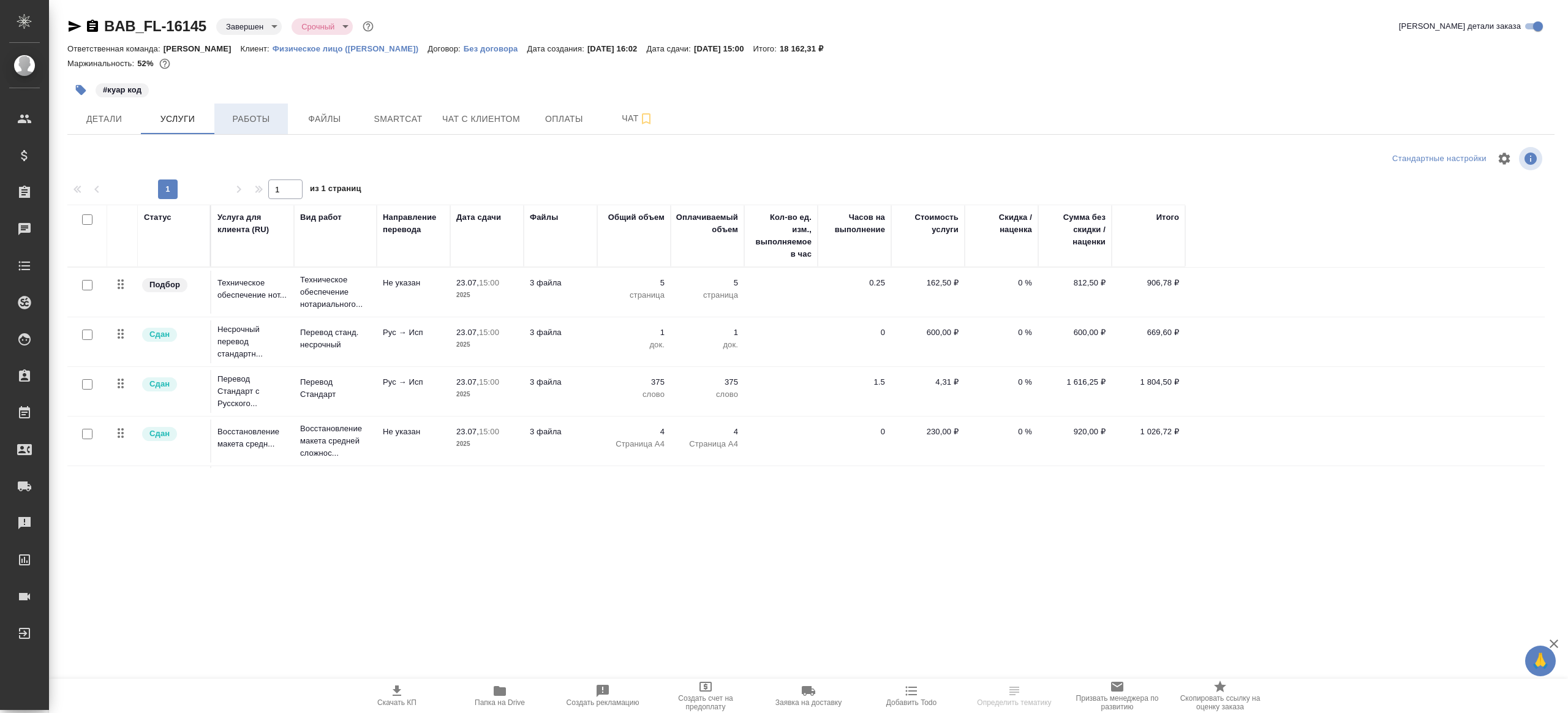
click at [243, 120] on span "Работы" at bounding box center [251, 118] width 58 height 15
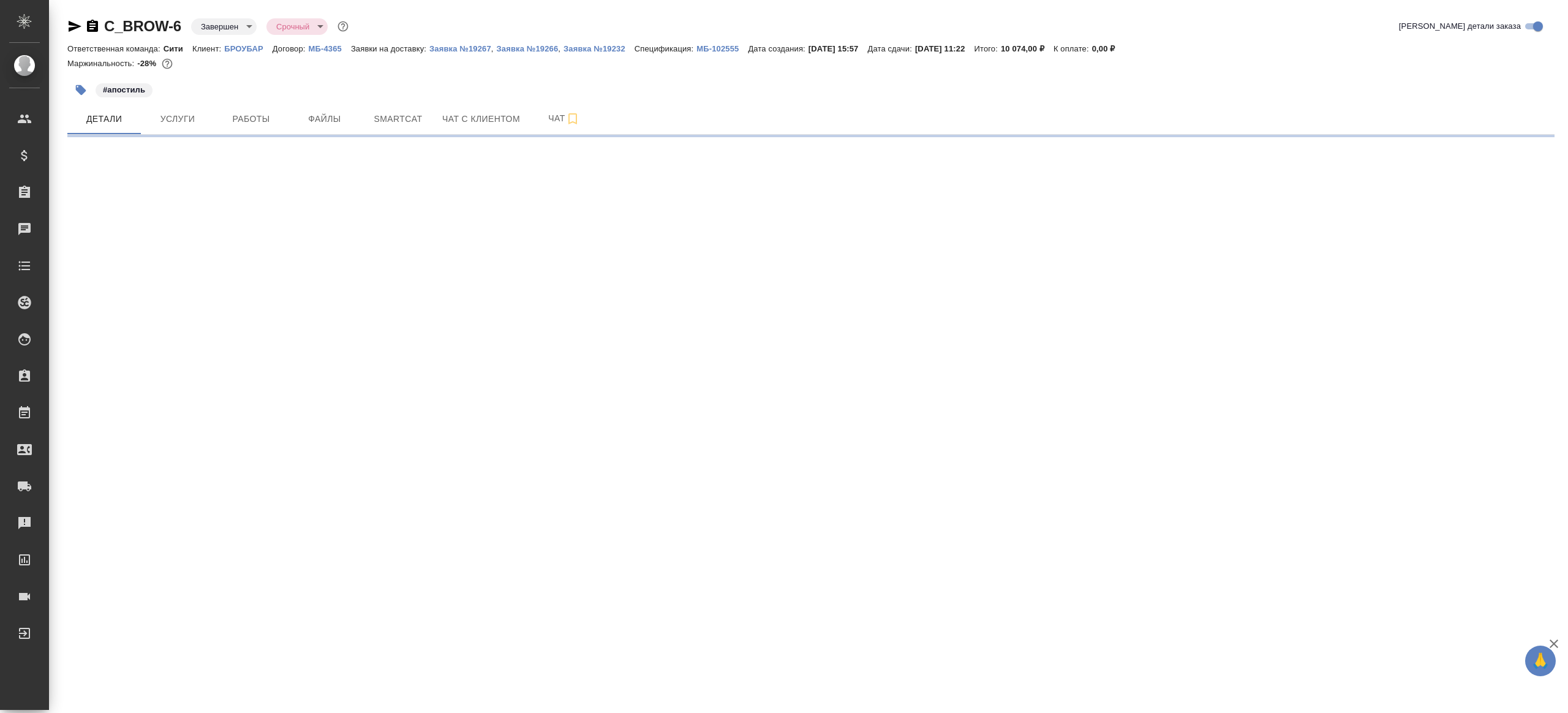
select select "RU"
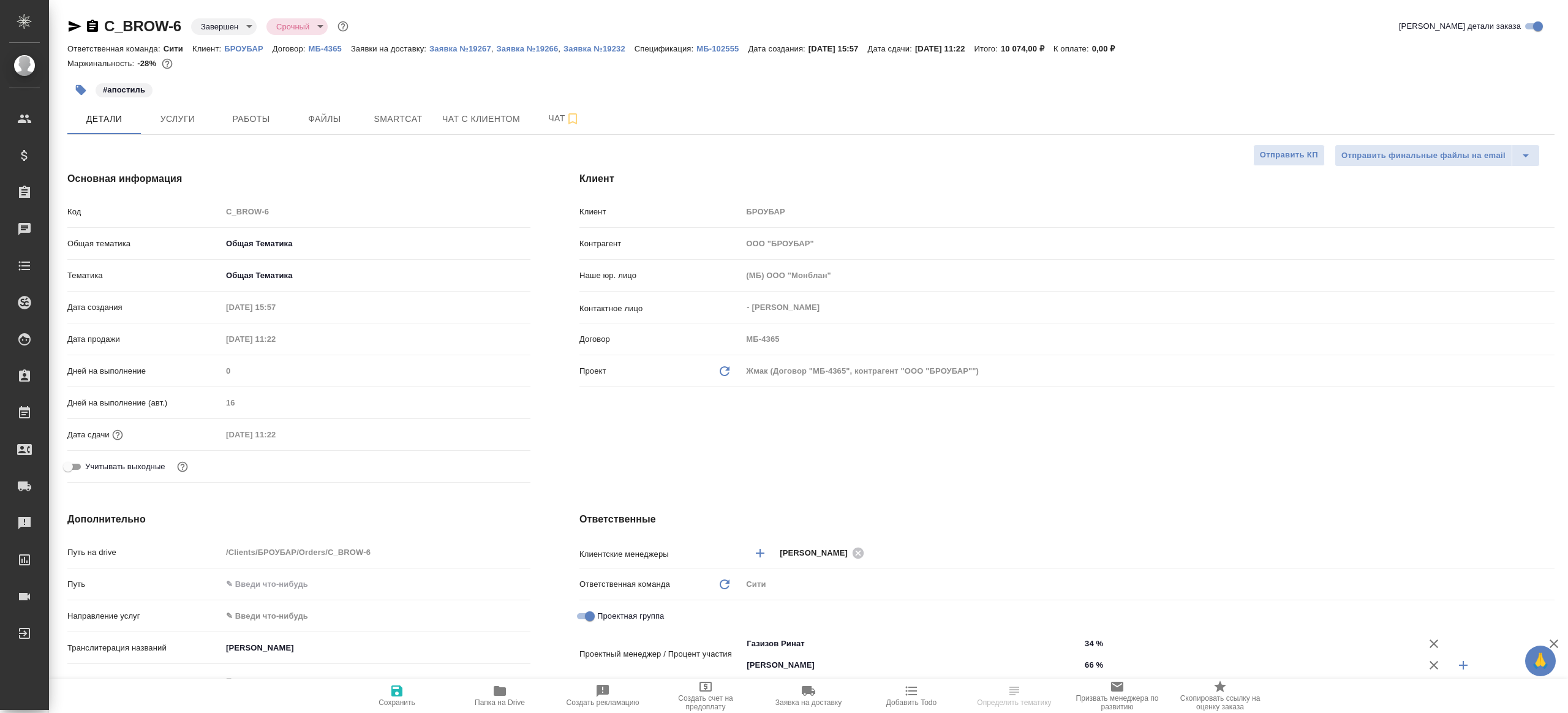
type textarea "x"
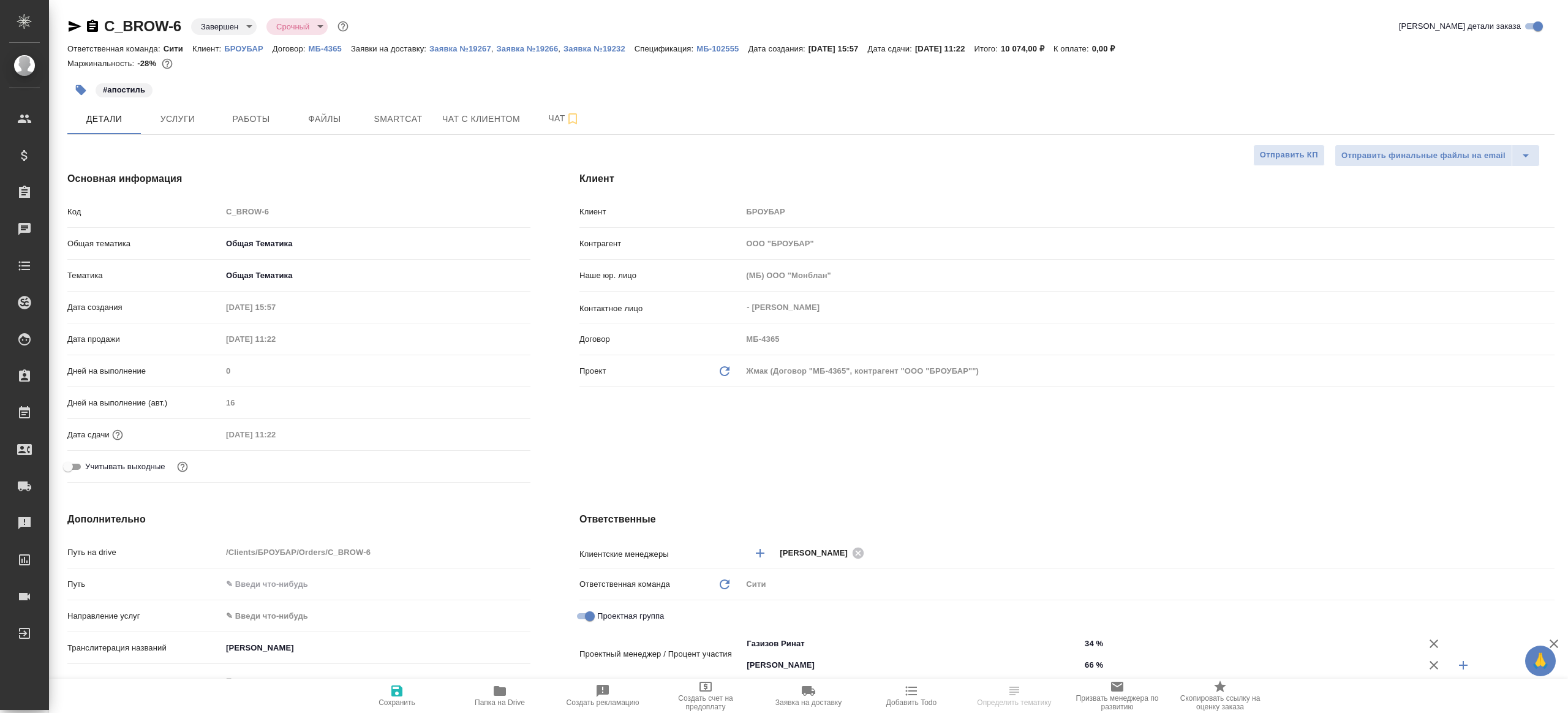
type textarea "x"
click at [233, 122] on span "Работы" at bounding box center [251, 118] width 58 height 15
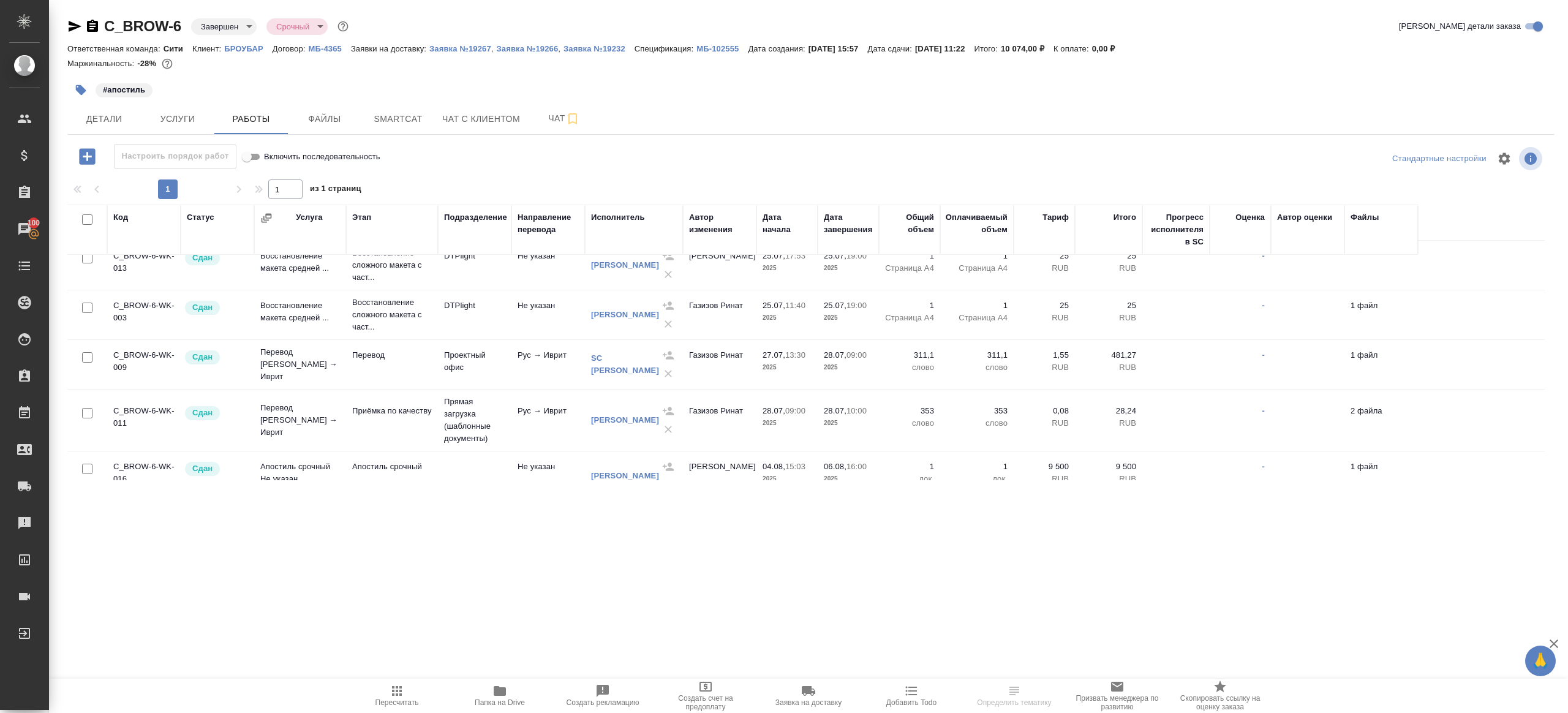
scroll to position [127, 0]
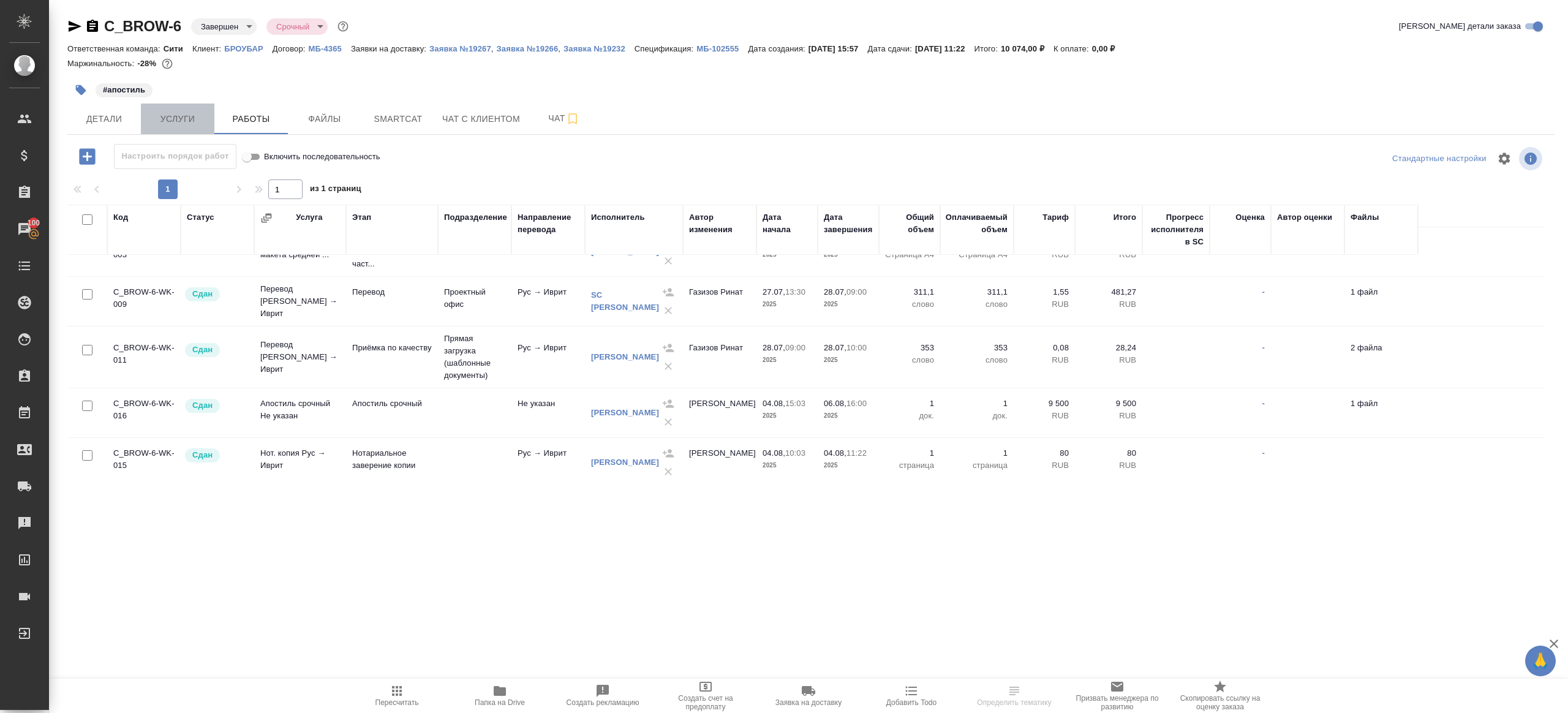
click at [171, 111] on span "Услуги" at bounding box center [178, 118] width 58 height 15
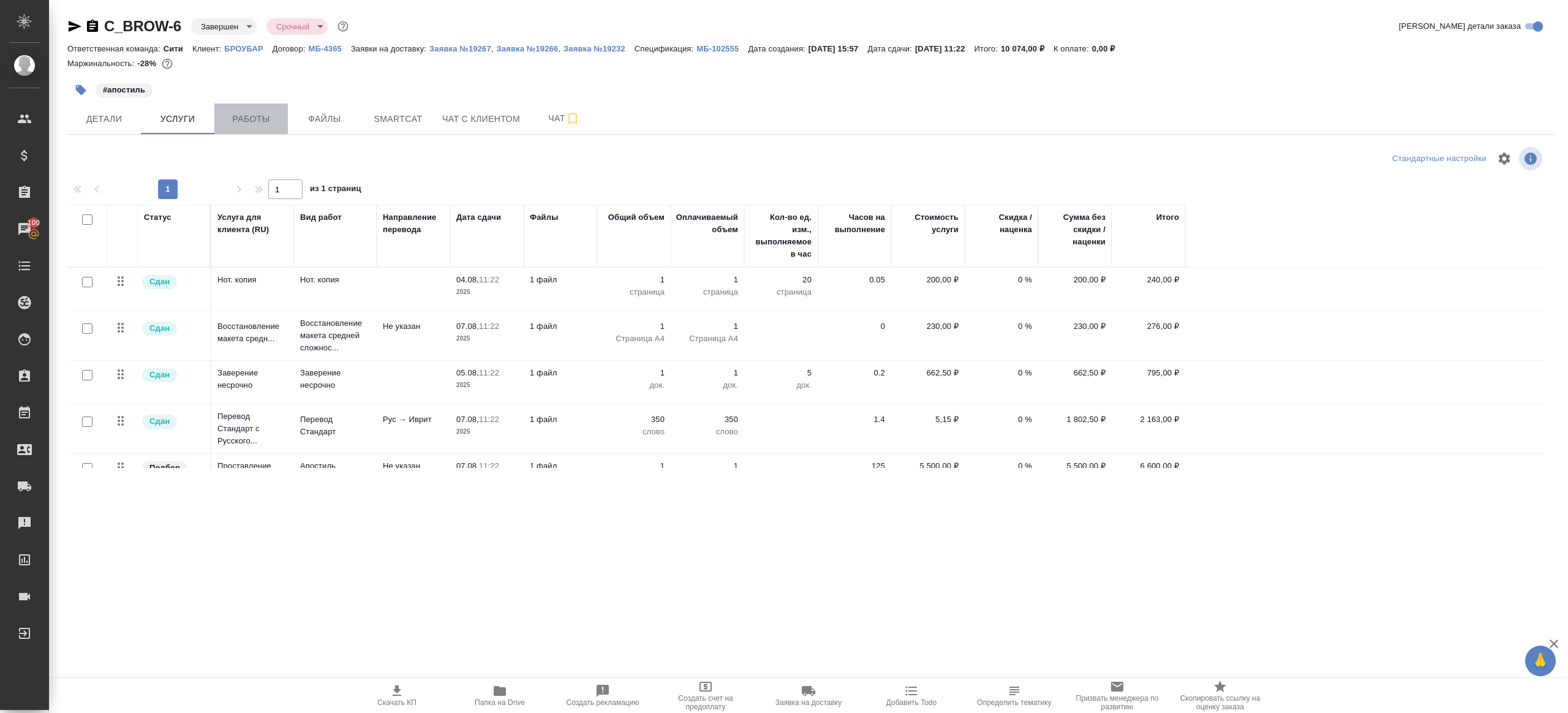
click at [266, 122] on span "Работы" at bounding box center [251, 118] width 58 height 15
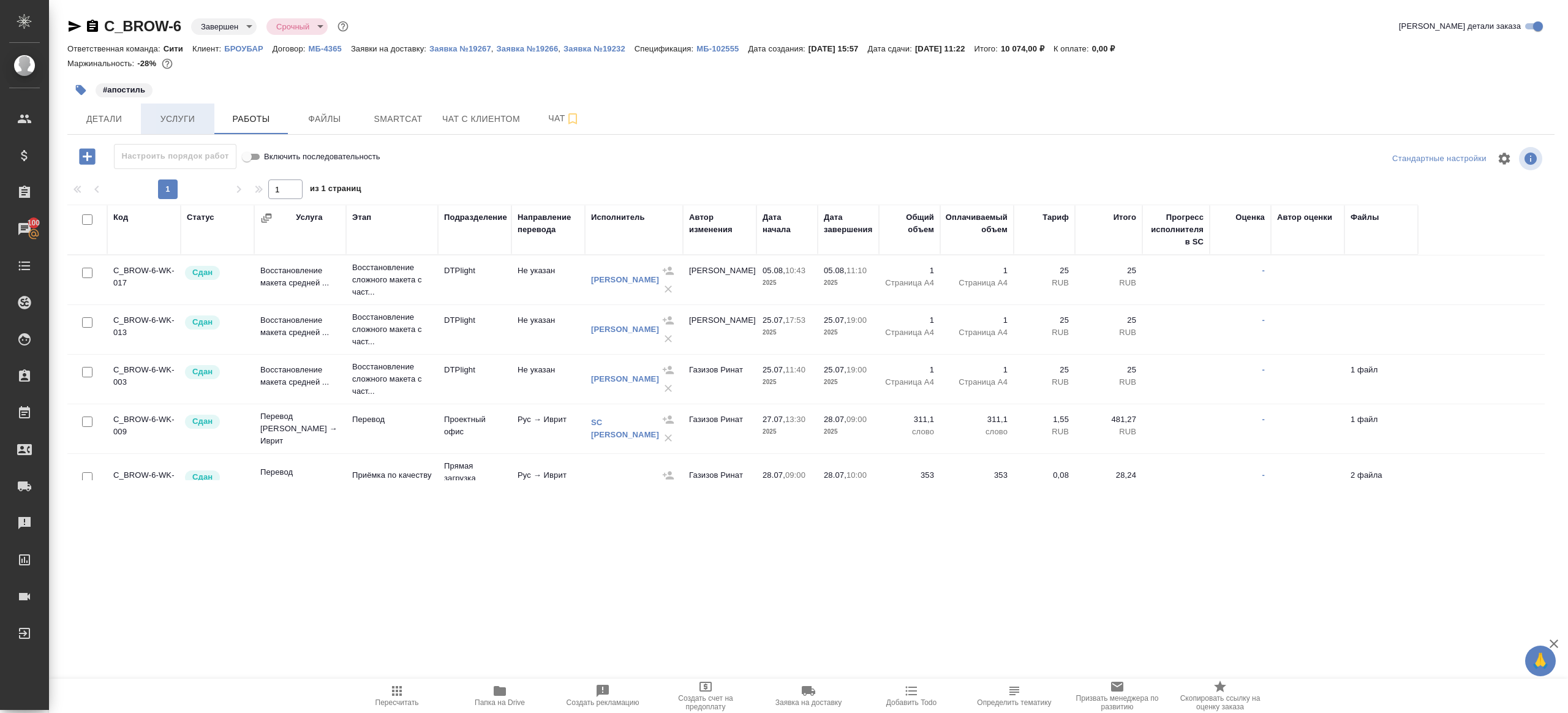
click at [200, 126] on span "Услуги" at bounding box center [178, 118] width 58 height 15
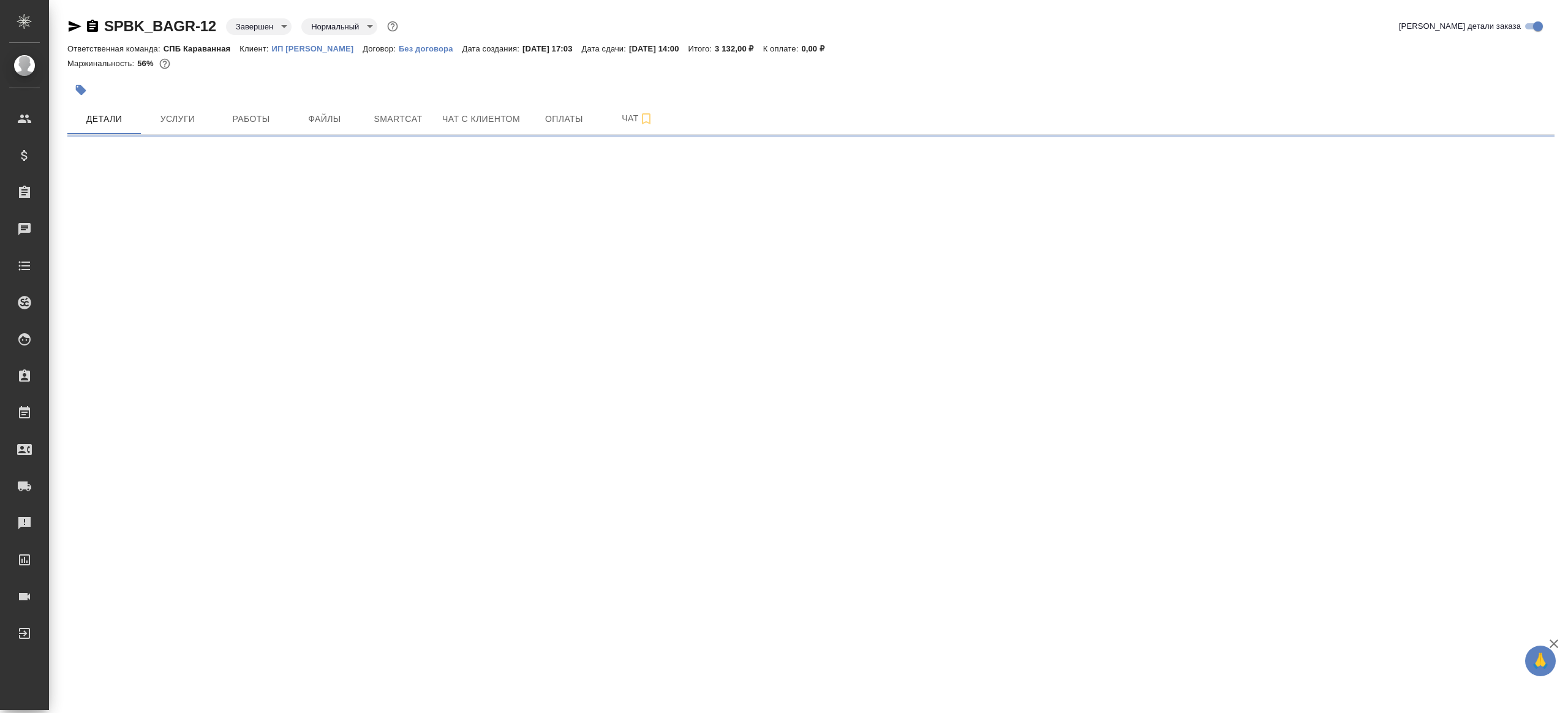
select select "RU"
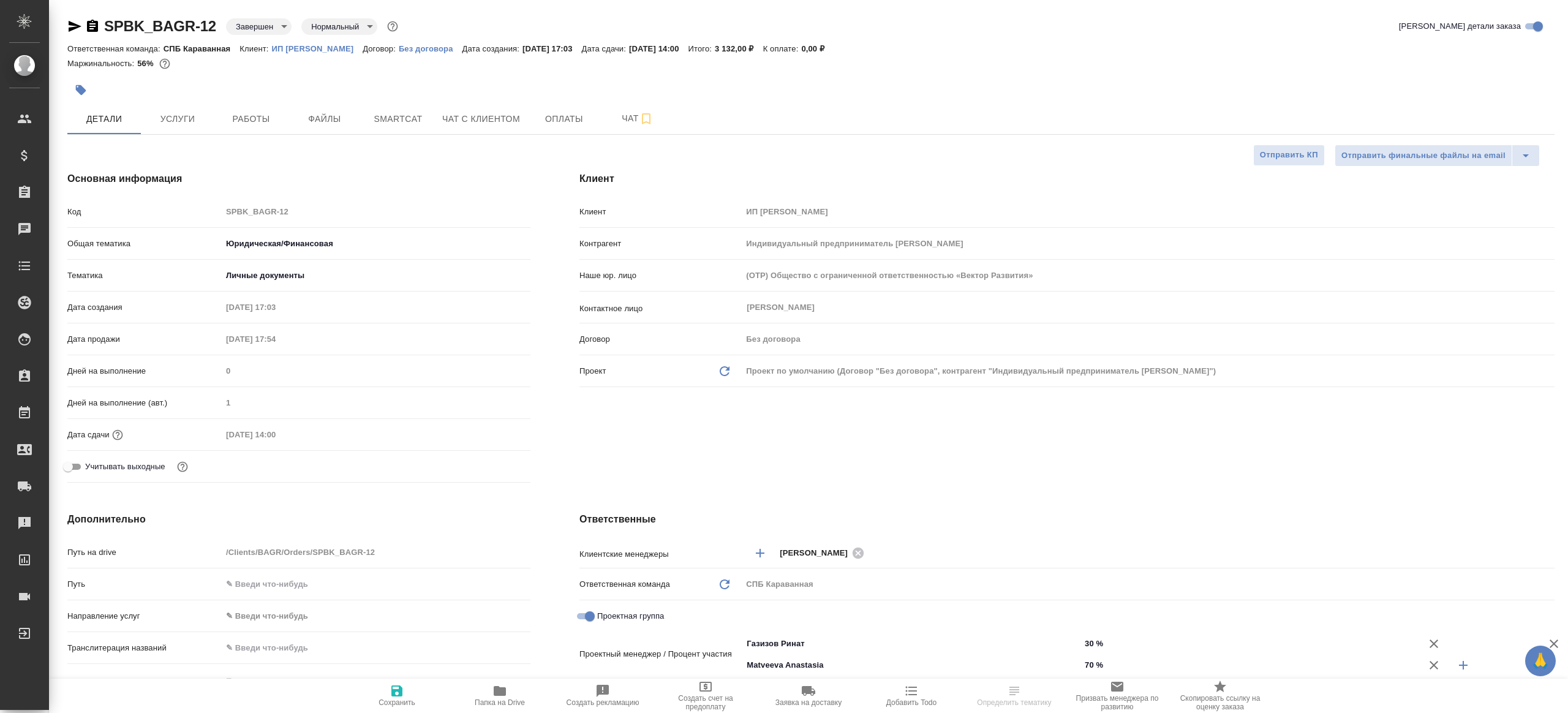
type textarea "x"
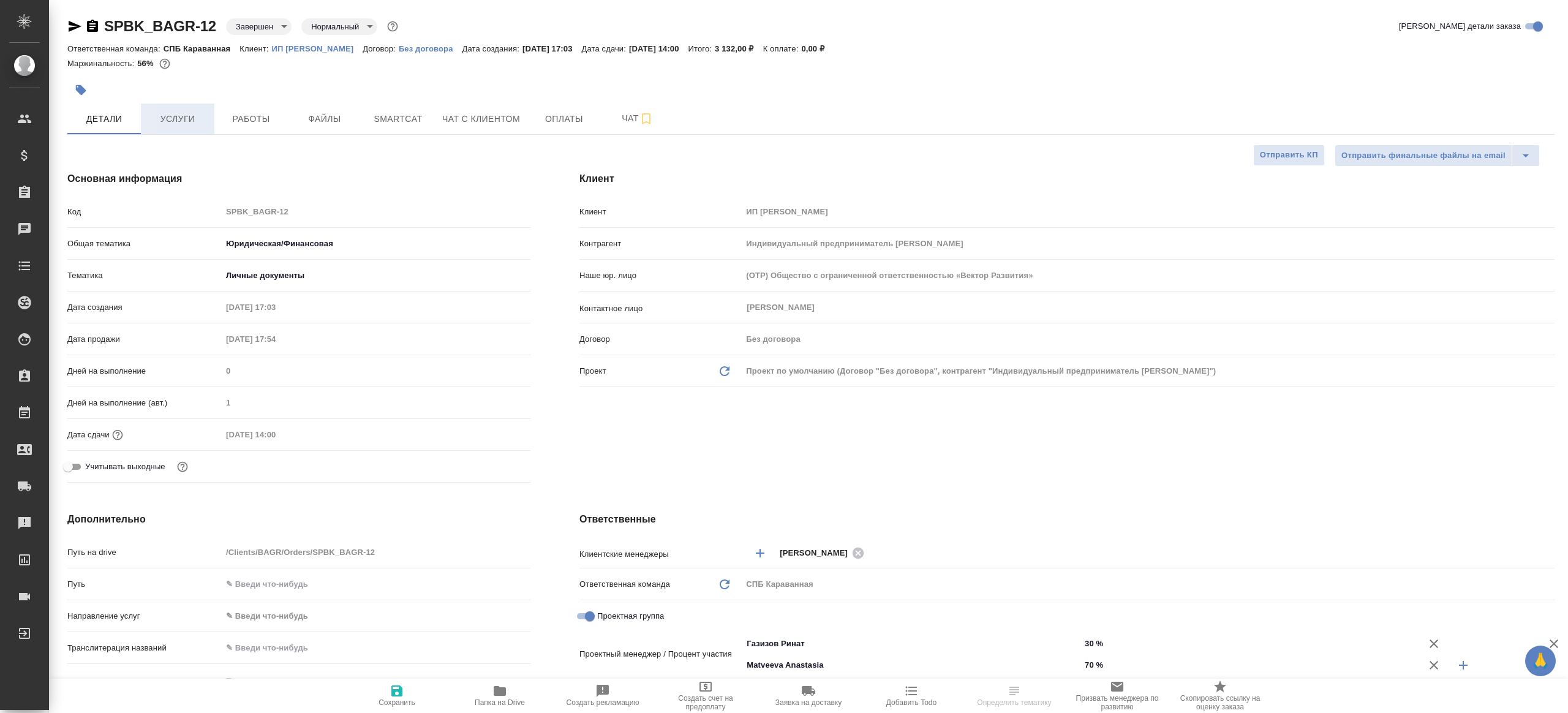
type textarea "x"
click at [175, 129] on button "Услуги" at bounding box center [177, 118] width 73 height 31
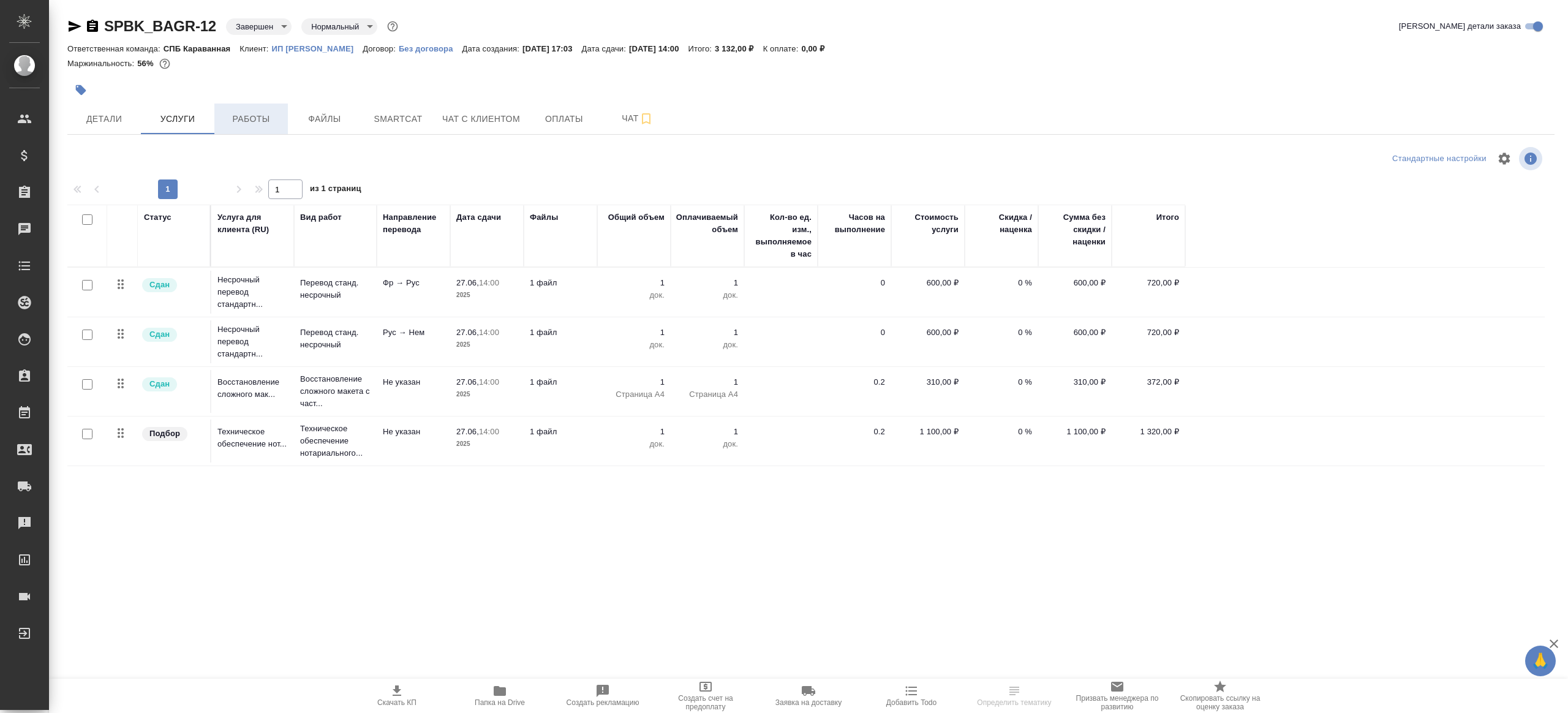
click at [239, 116] on span "Работы" at bounding box center [251, 118] width 58 height 15
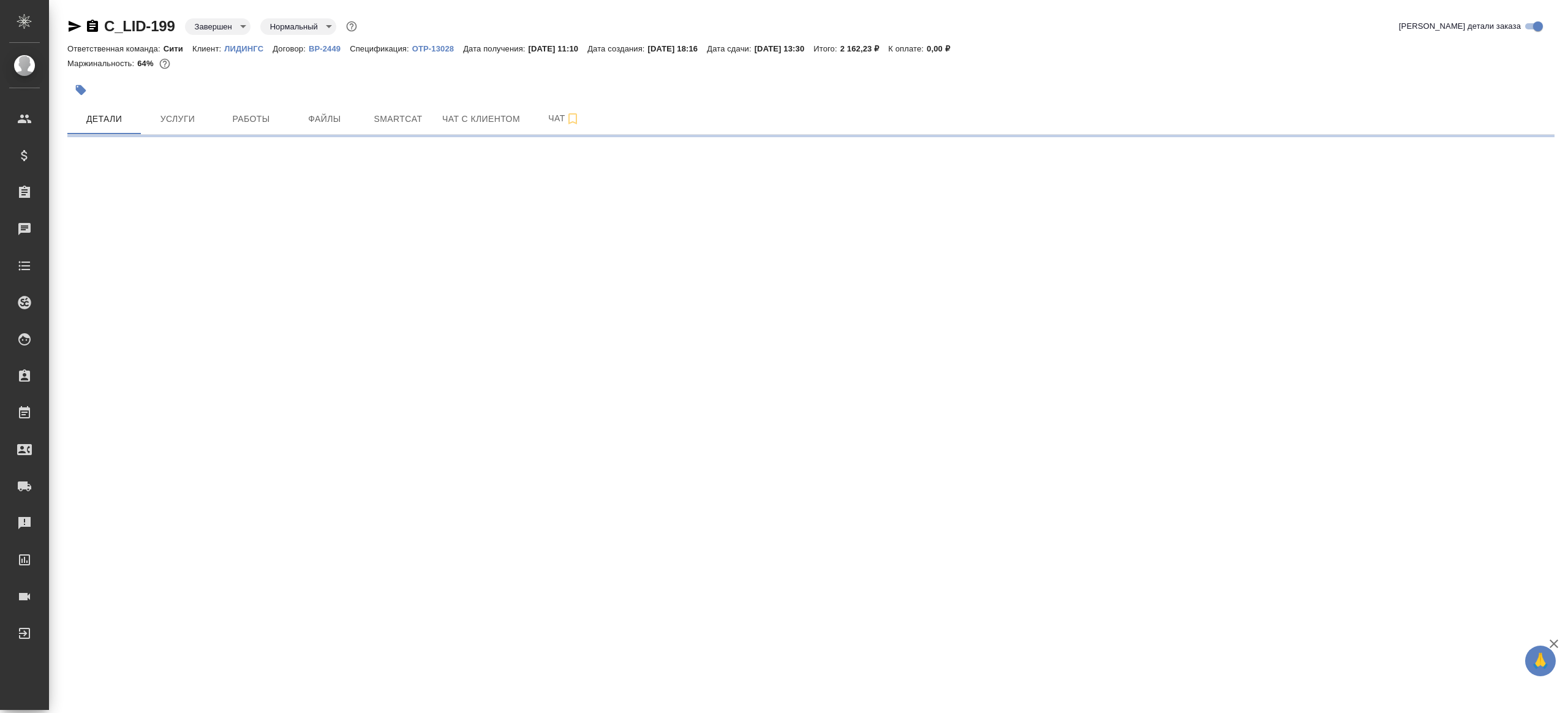
select select "RU"
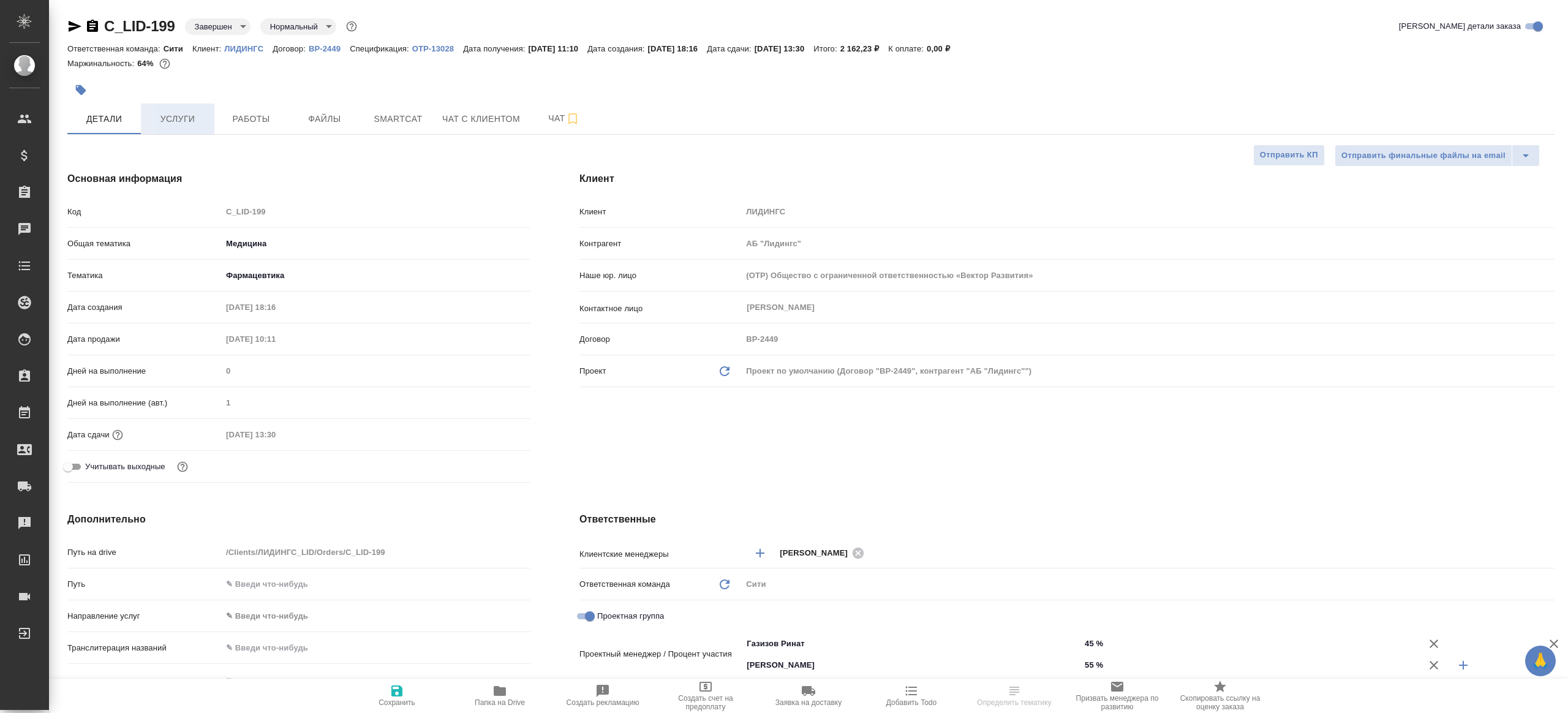
type textarea "x"
click at [184, 122] on span "Услуги" at bounding box center [178, 118] width 58 height 15
type textarea "x"
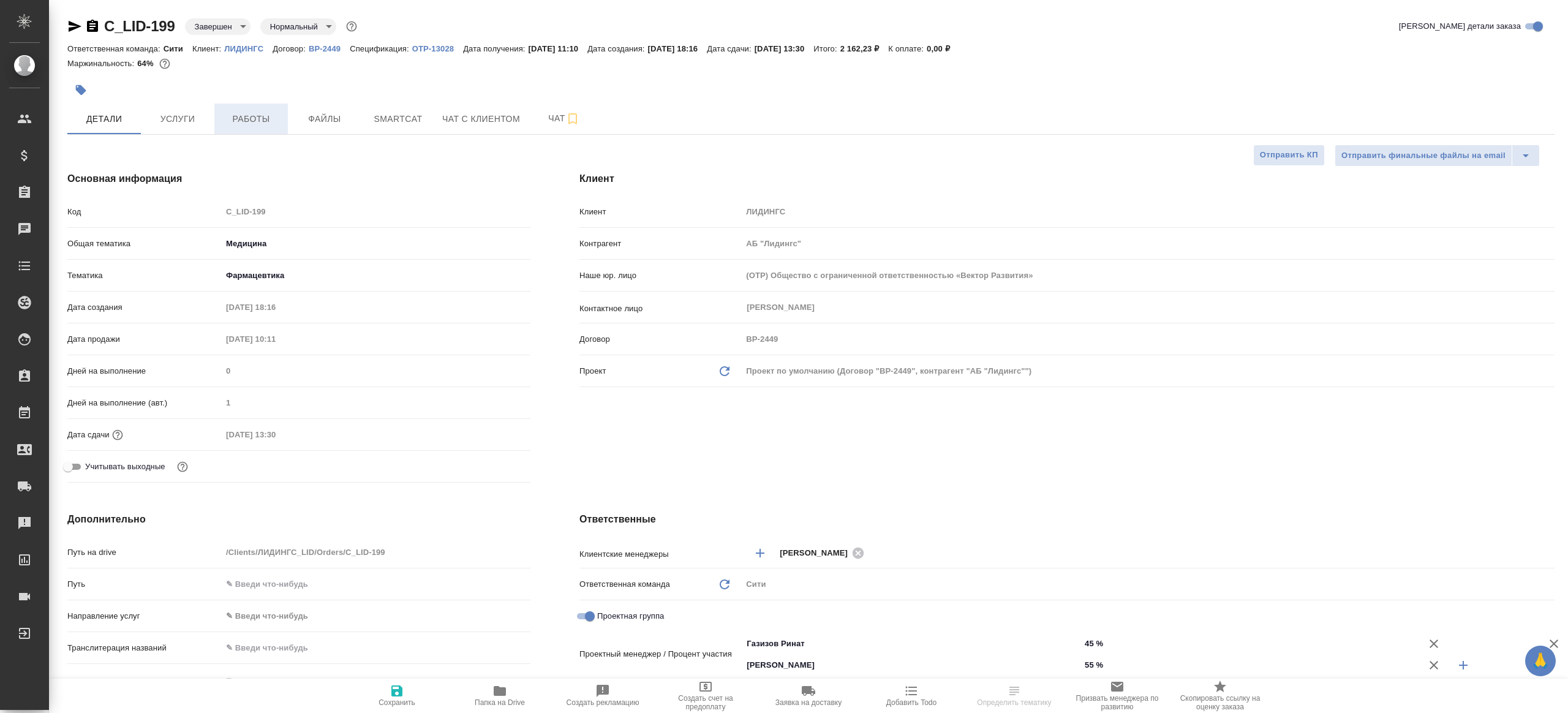
type textarea "x"
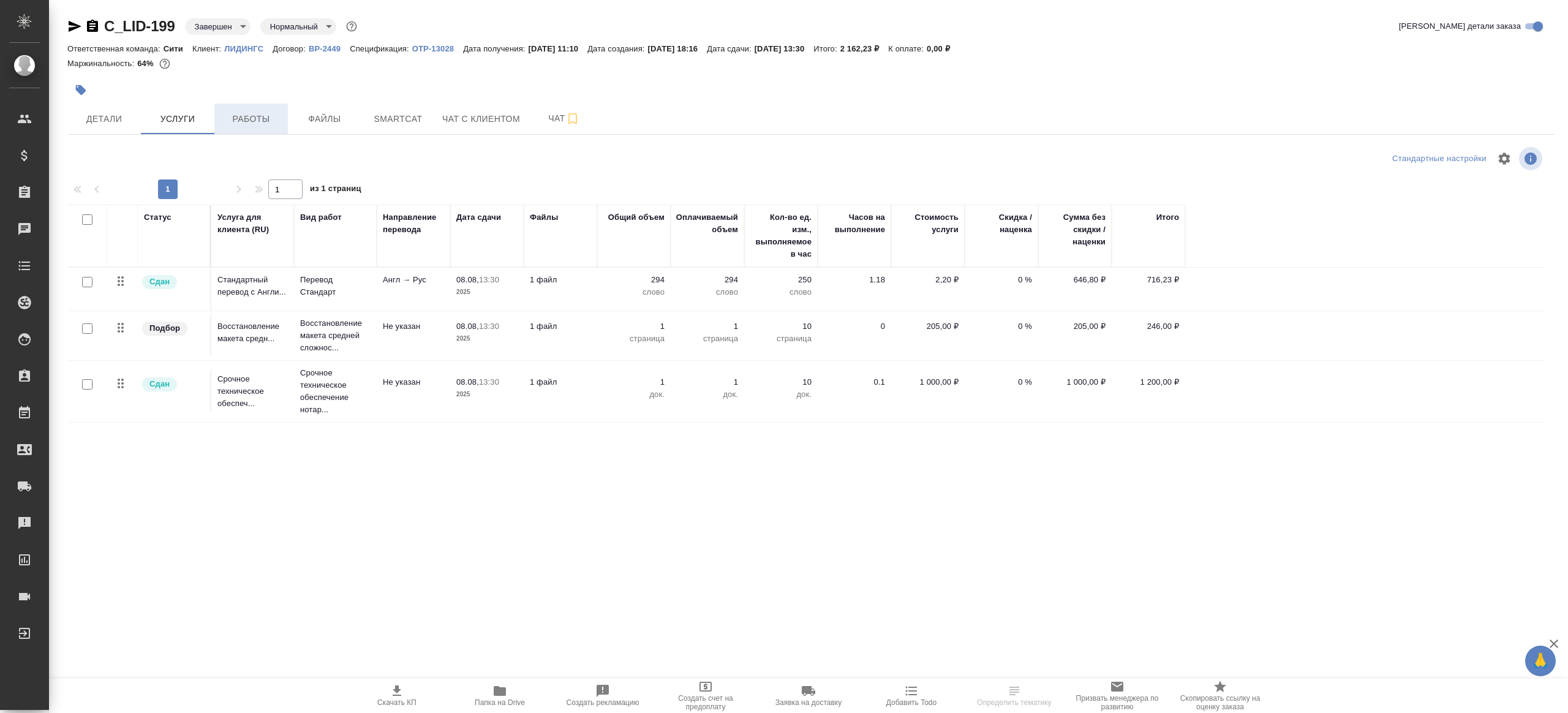
click at [258, 122] on span "Работы" at bounding box center [251, 118] width 58 height 15
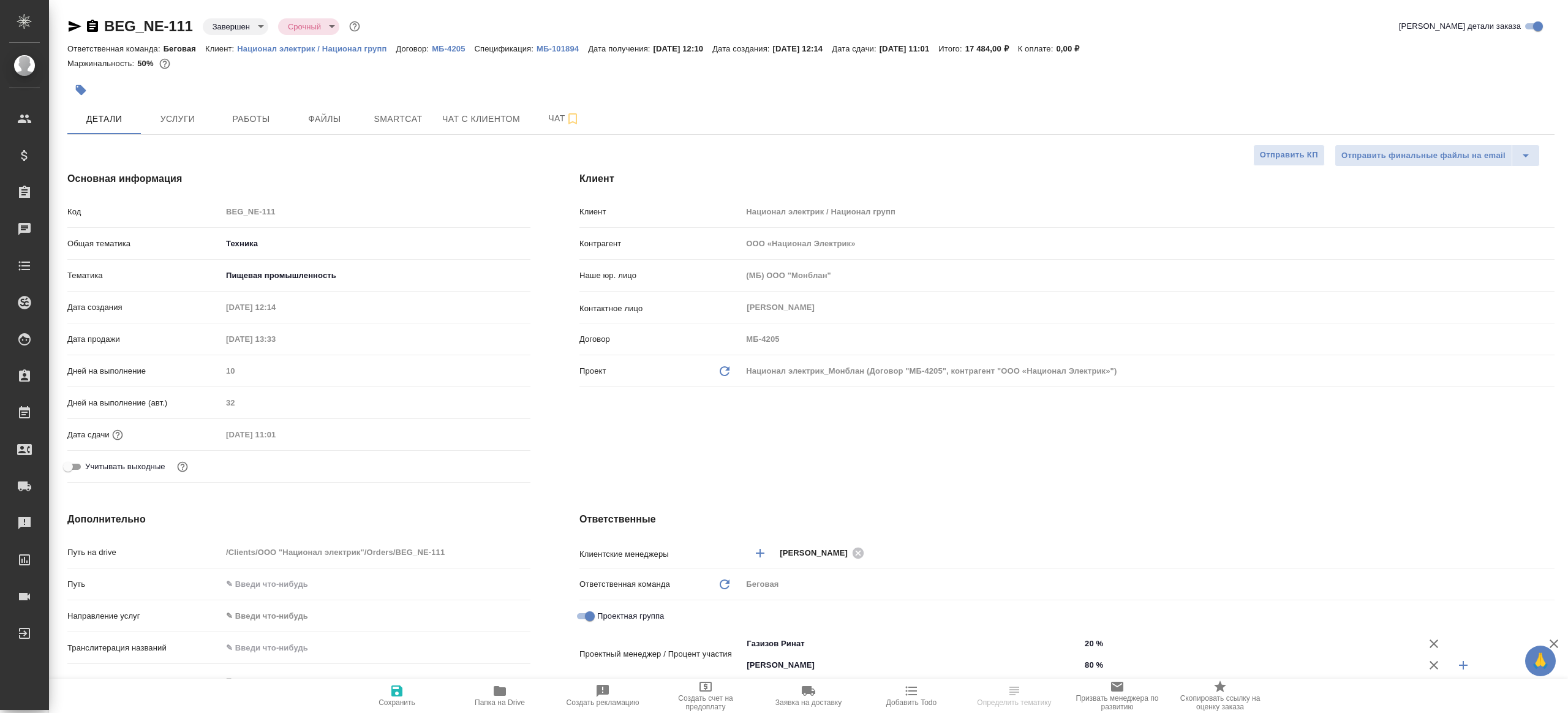
select select "RU"
type textarea "x"
click at [190, 110] on button "Услуги" at bounding box center [177, 118] width 73 height 31
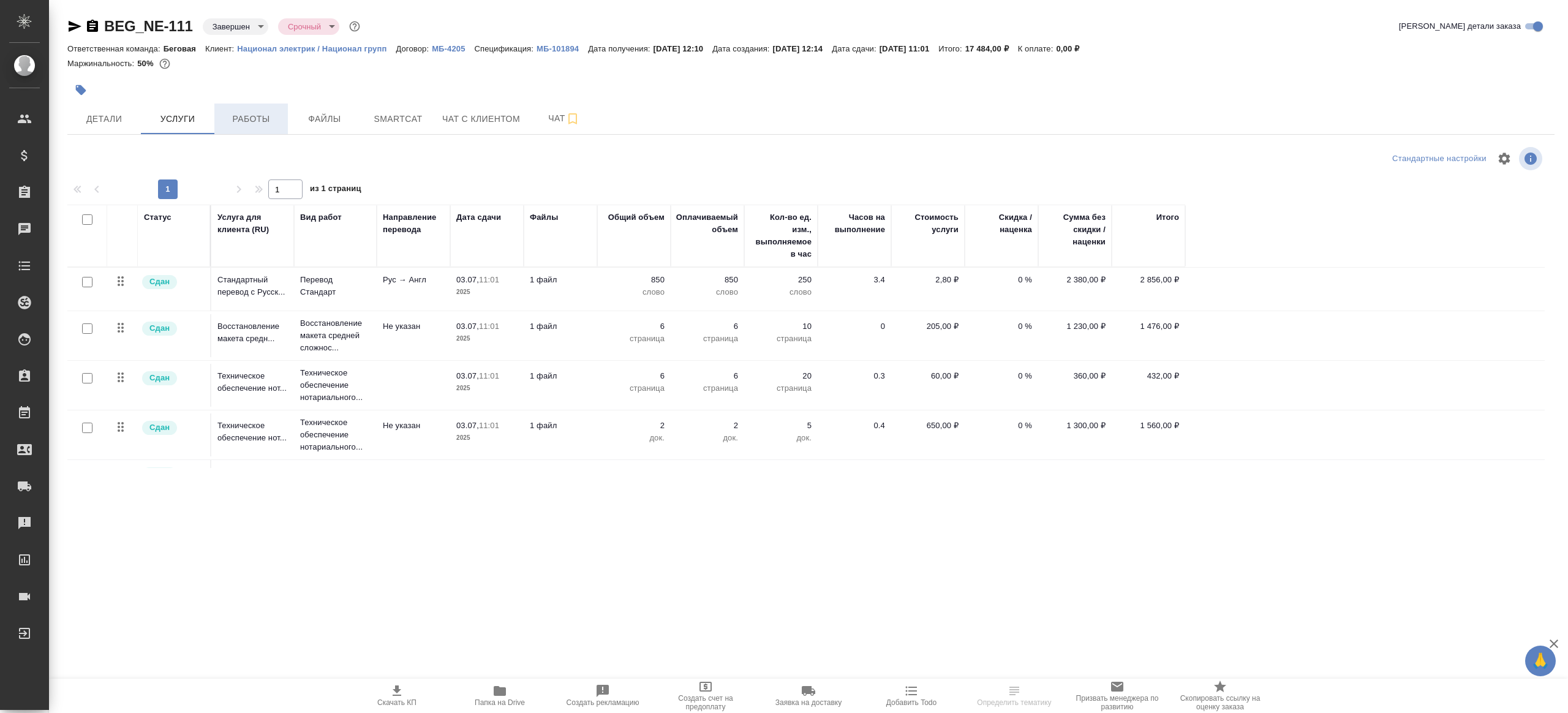
click at [246, 126] on span "Работы" at bounding box center [251, 118] width 58 height 15
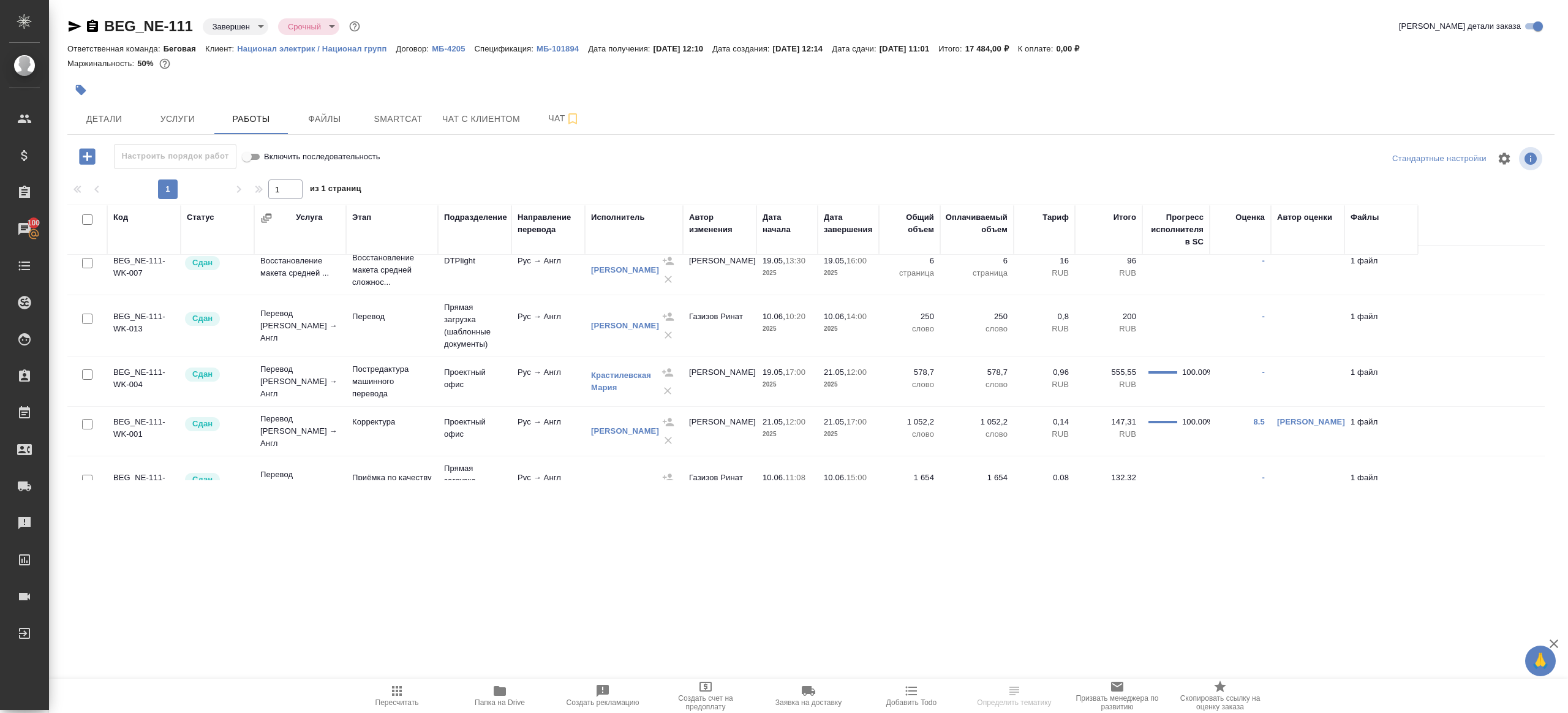
scroll to position [43, 0]
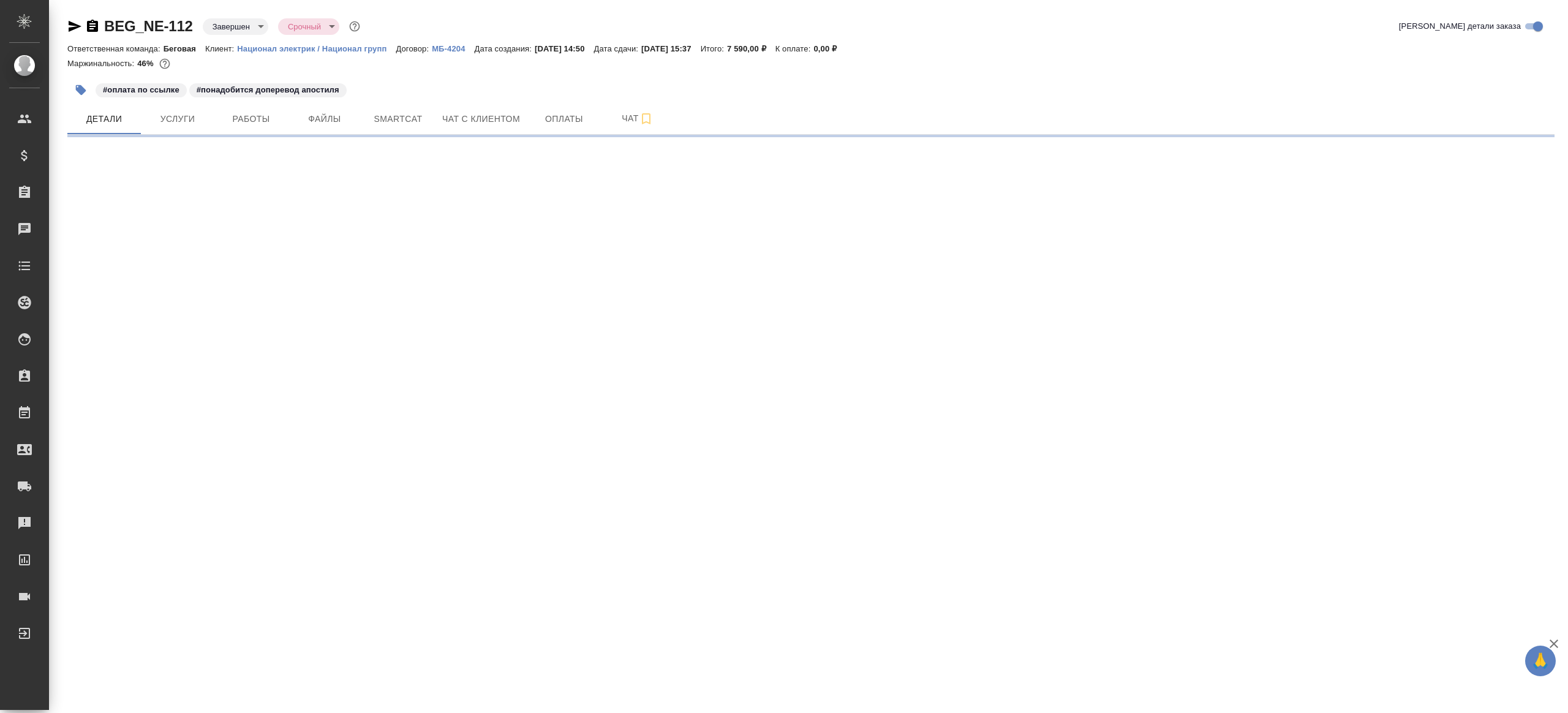
select select "RU"
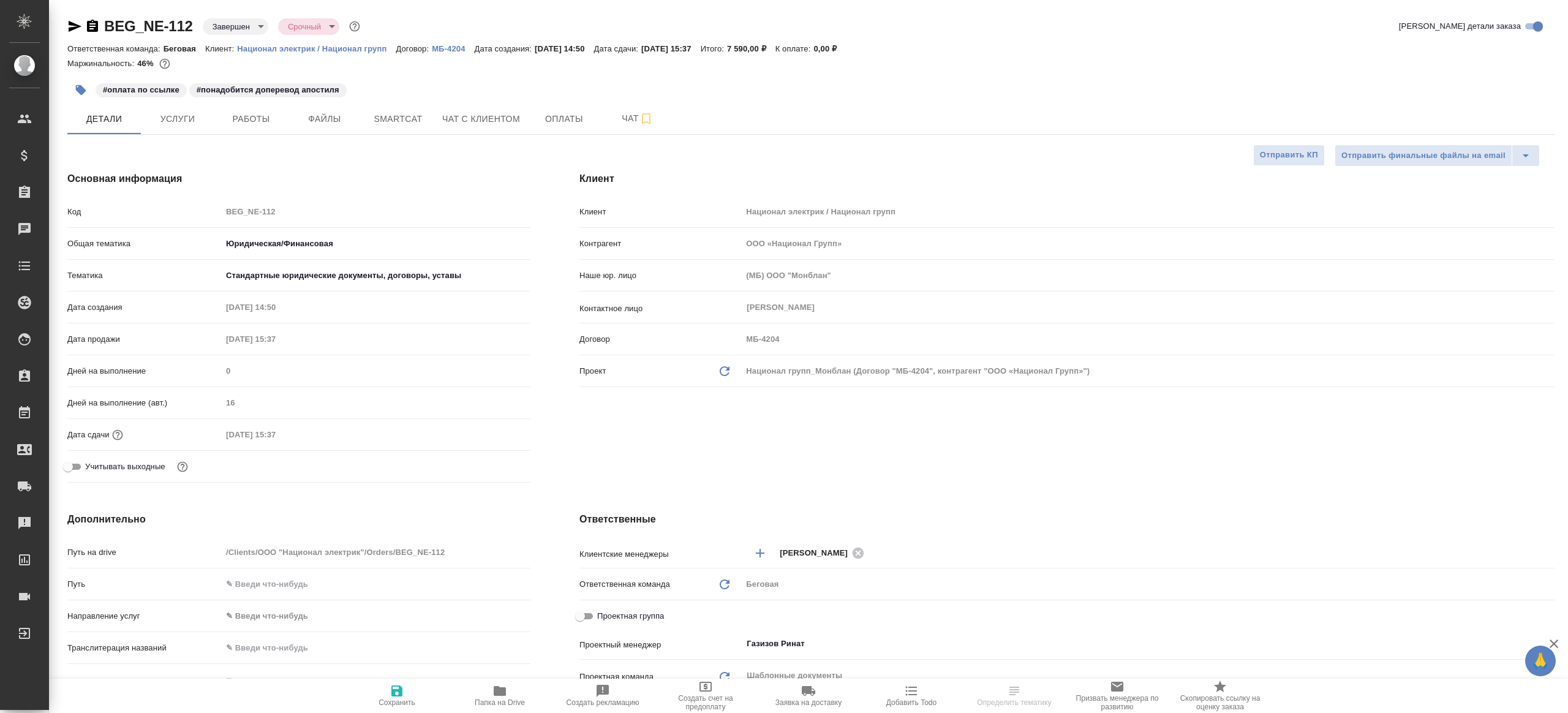
type textarea "x"
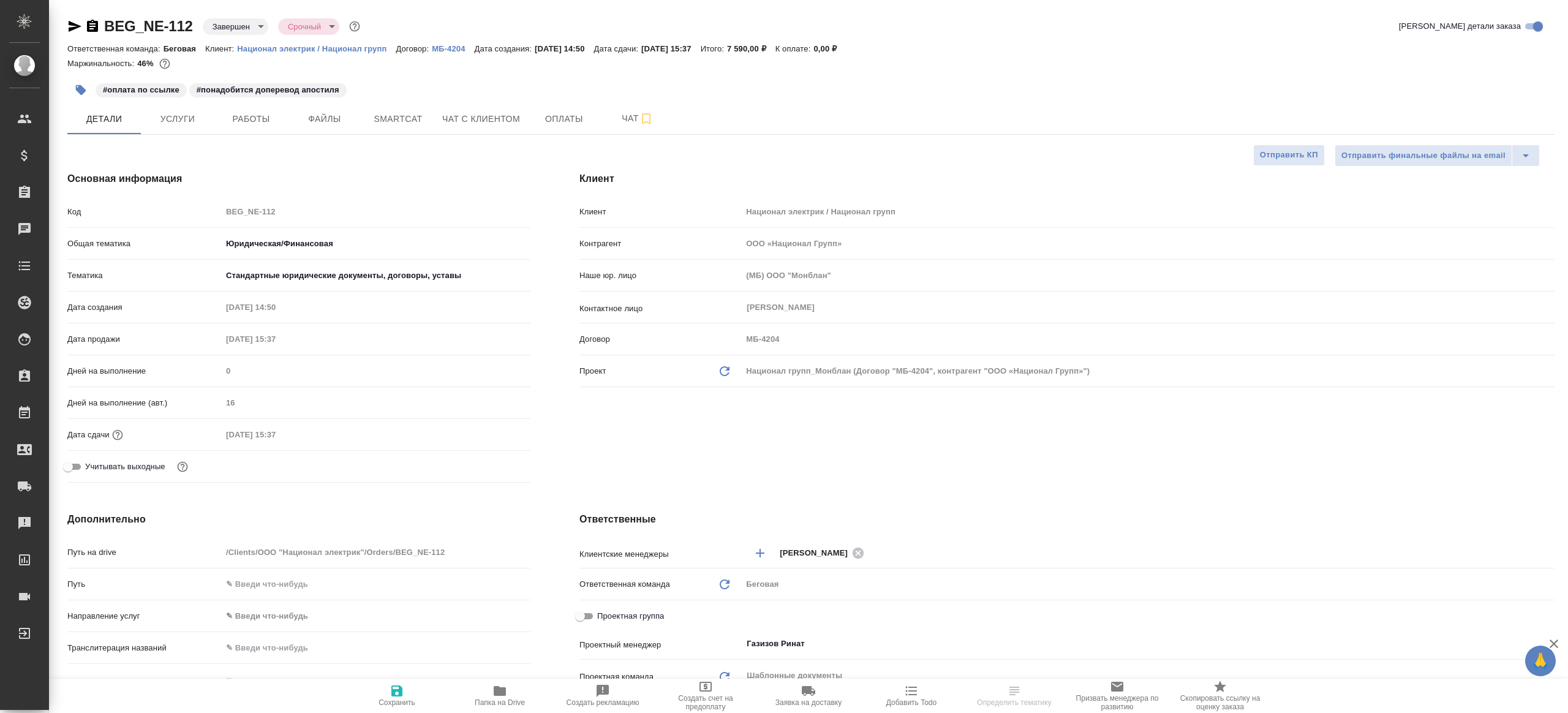
type textarea "x"
click at [176, 118] on span "Услуги" at bounding box center [178, 118] width 58 height 15
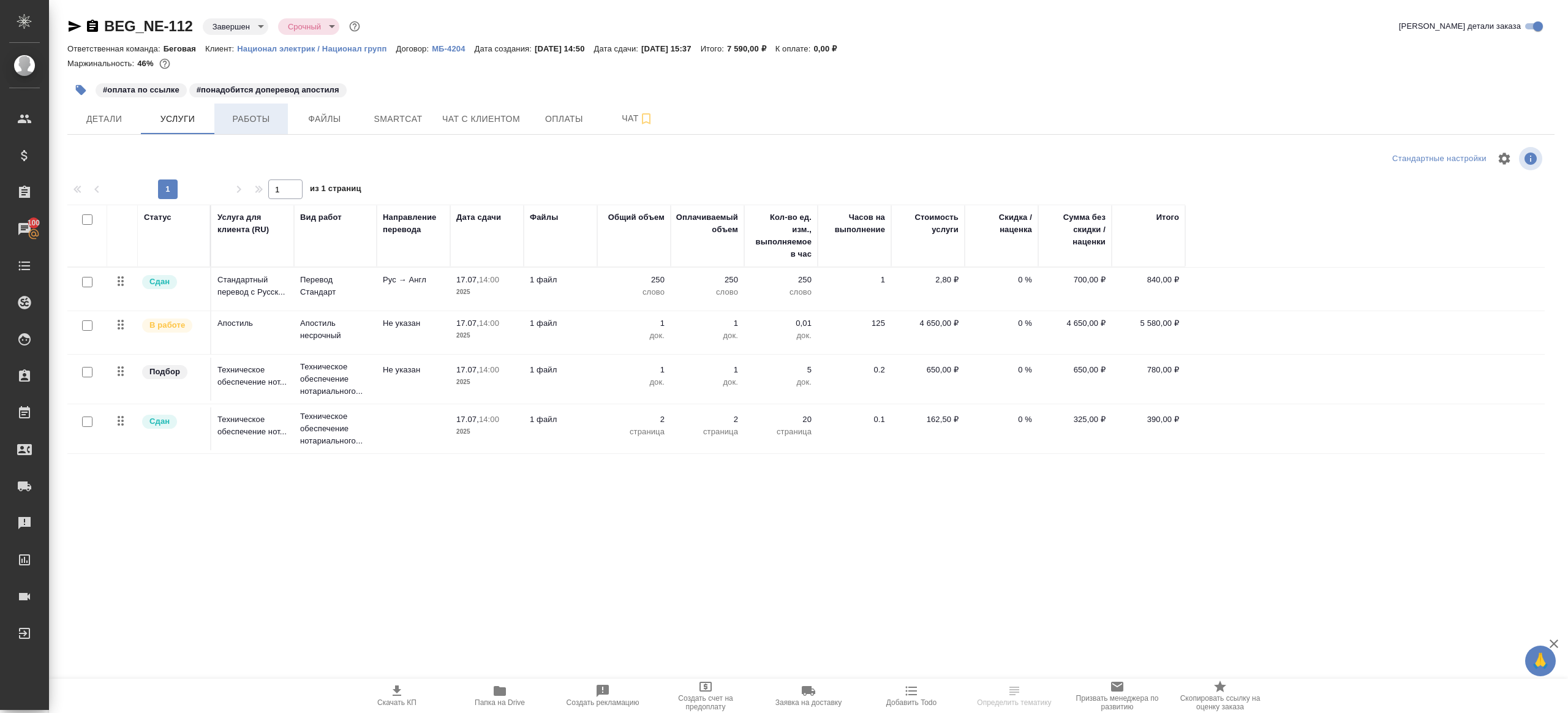
click at [235, 117] on span "Работы" at bounding box center [251, 118] width 58 height 15
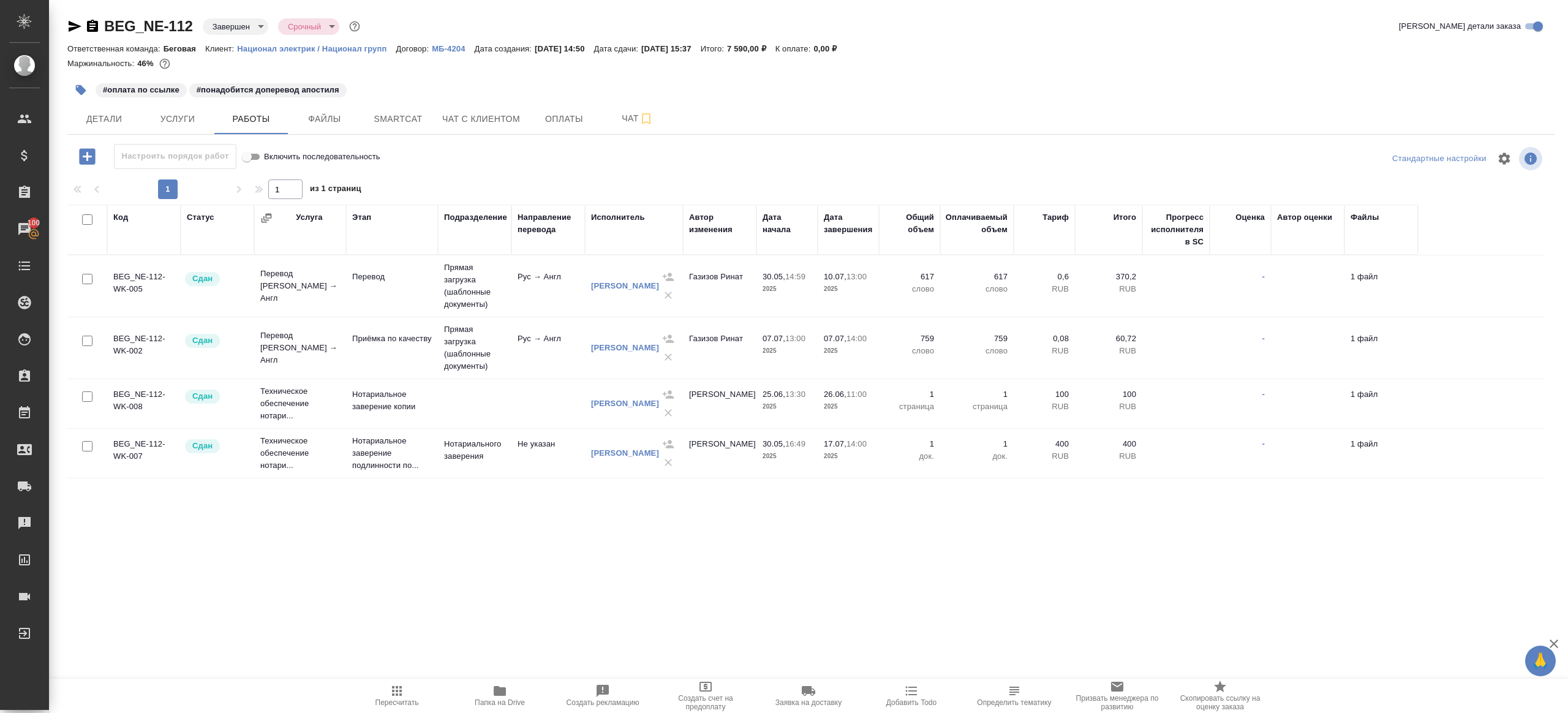
click at [499, 689] on icon "button" at bounding box center [500, 691] width 13 height 9
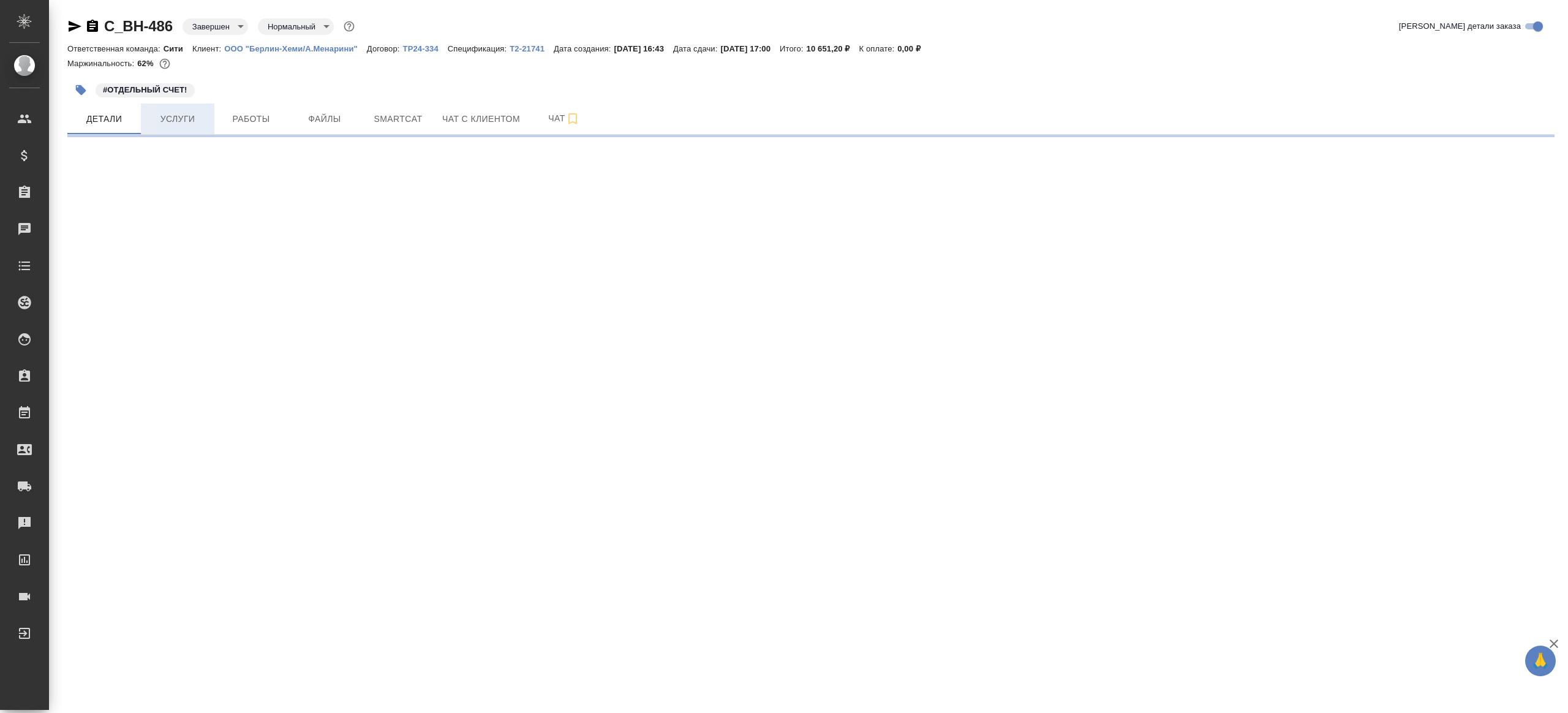
select select "RU"
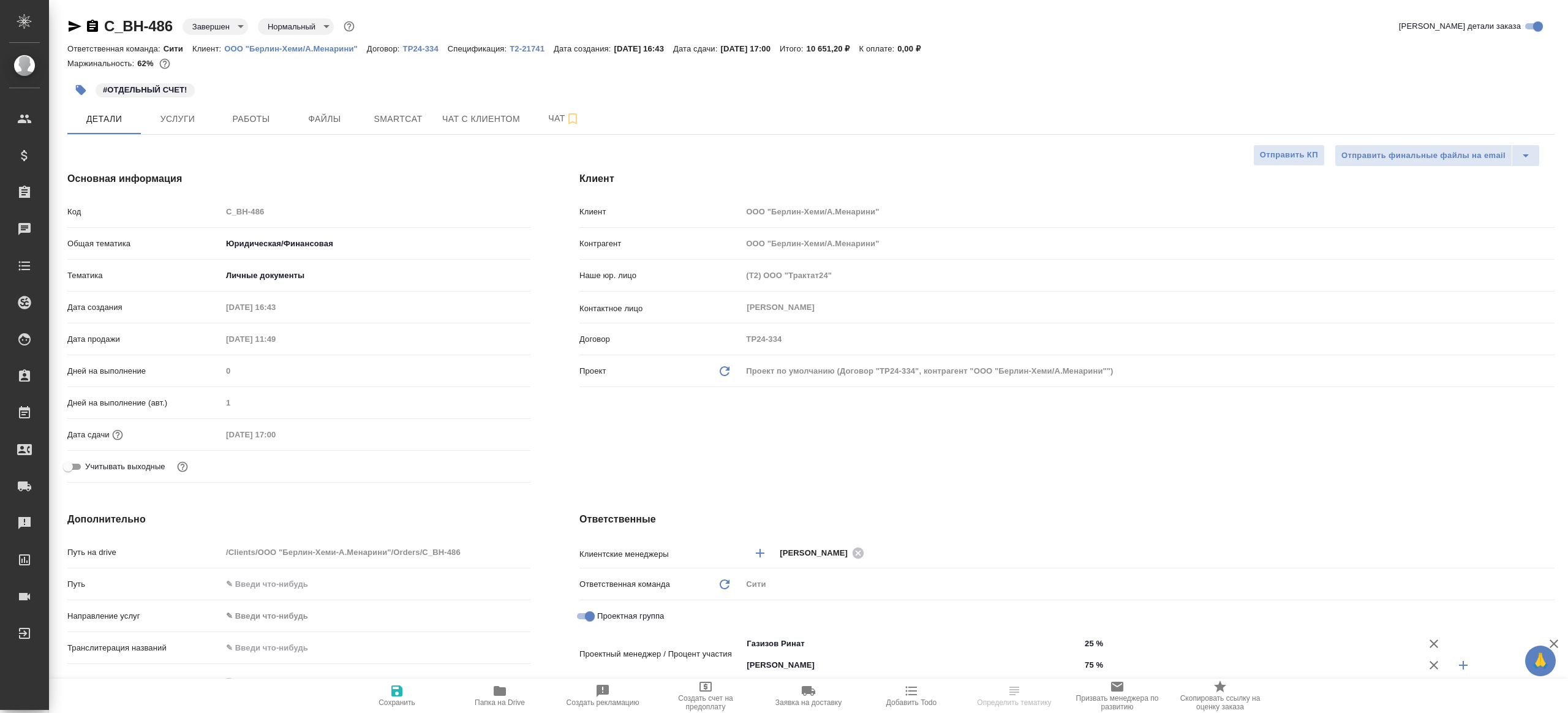
type textarea "x"
click at [146, 137] on div "C_BH-486 Завершен closed Нормальный normal Кратко детали заказа Ответственная к…" at bounding box center [811, 627] width 1501 height 1255
type textarea "x"
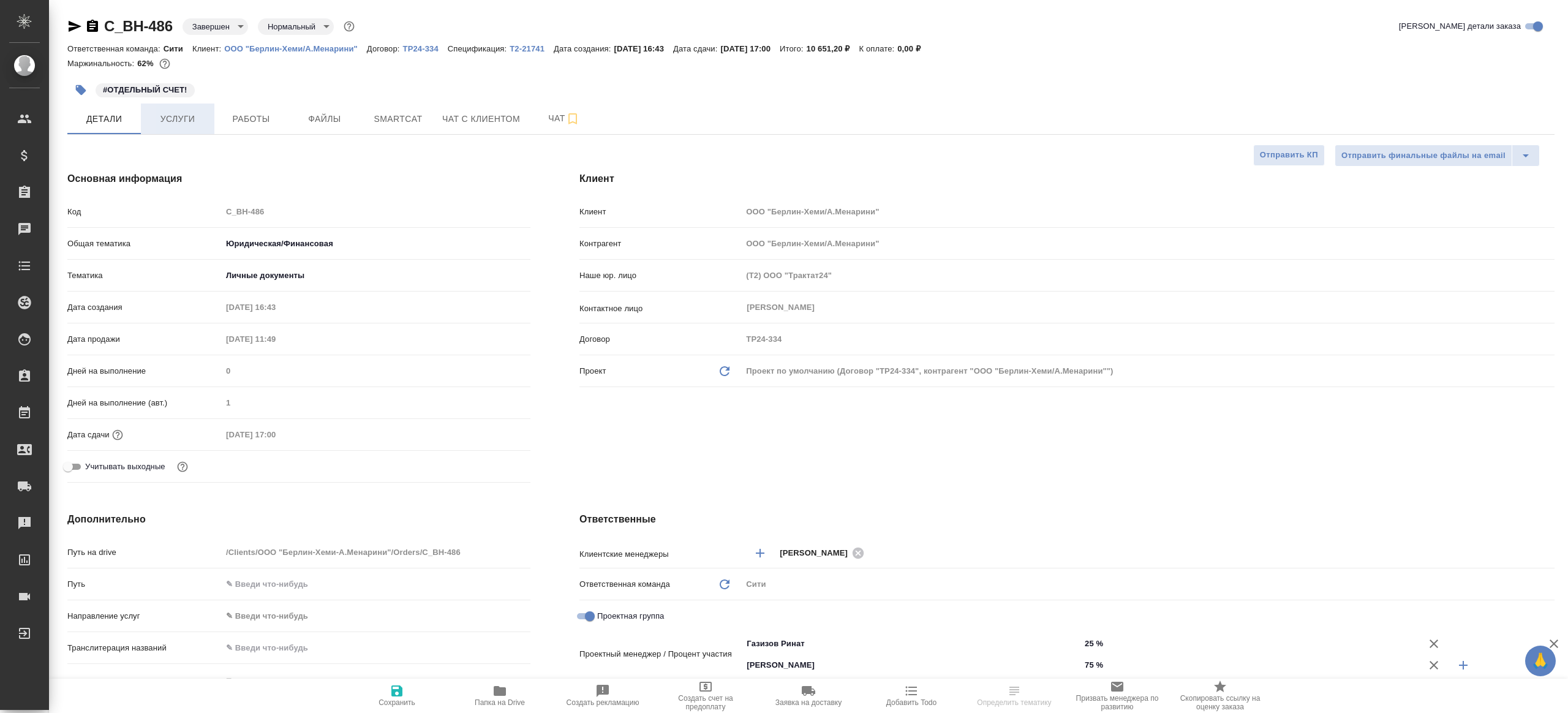
type textarea "x"
click at [167, 124] on span "Услуги" at bounding box center [178, 118] width 58 height 15
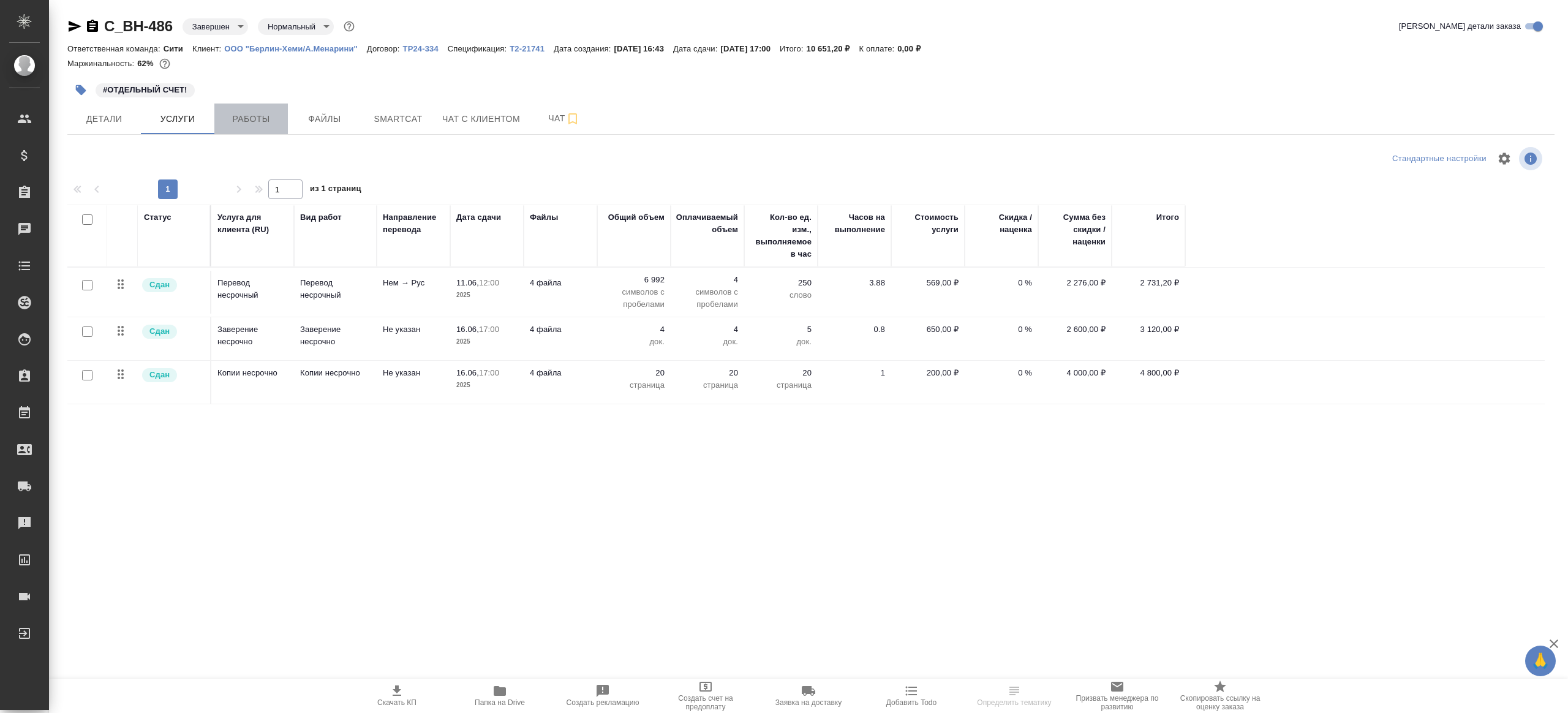
click at [269, 112] on span "Работы" at bounding box center [251, 118] width 58 height 15
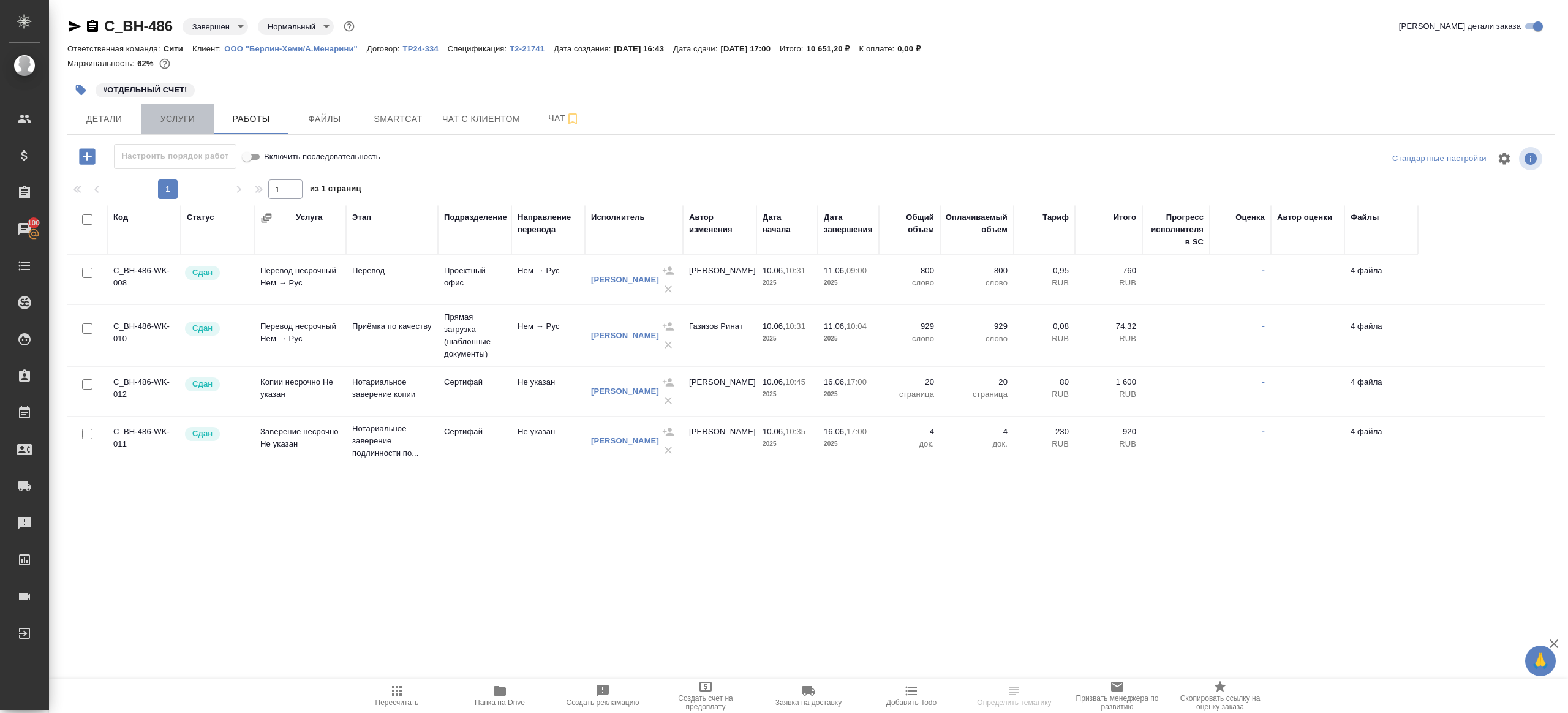
click at [190, 119] on span "Услуги" at bounding box center [178, 118] width 58 height 15
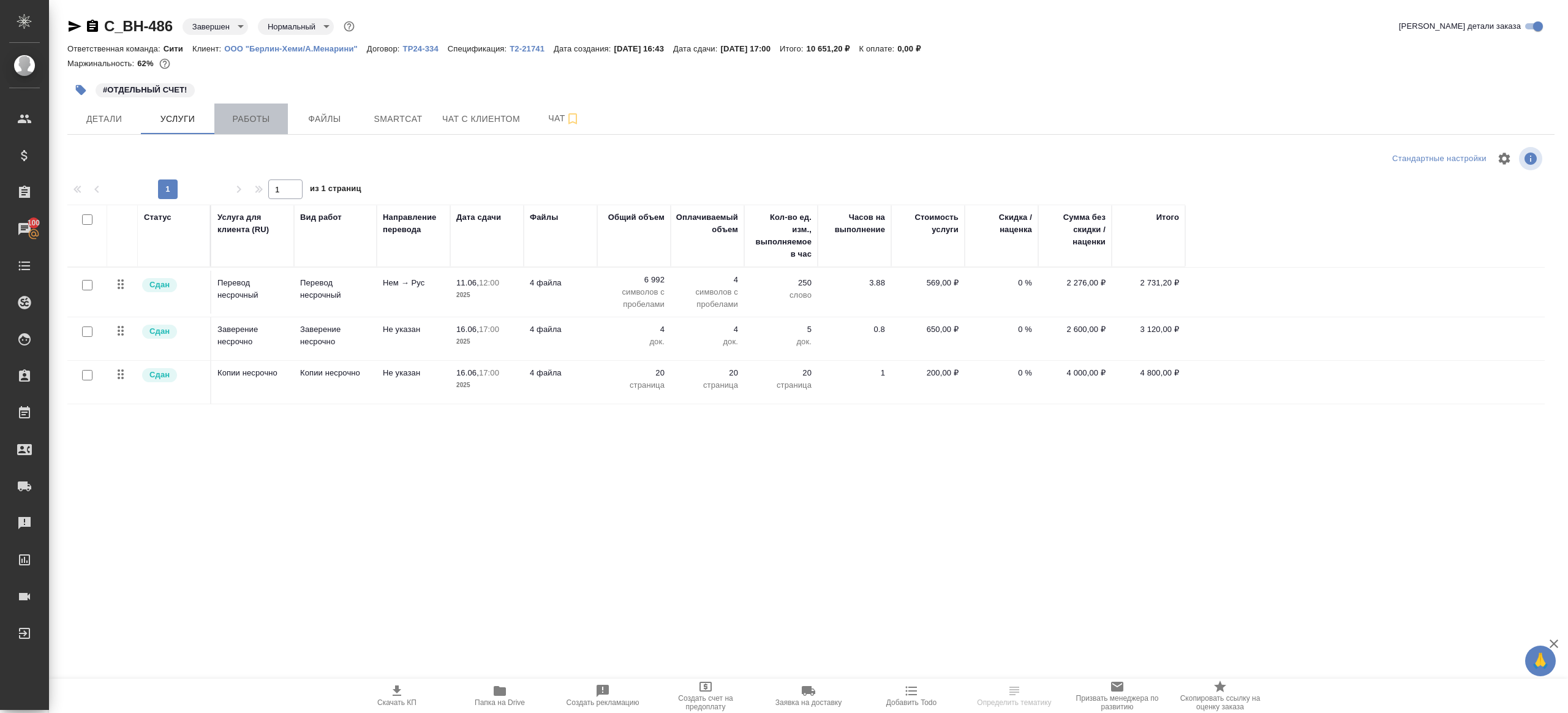
click at [268, 113] on span "Работы" at bounding box center [251, 118] width 58 height 15
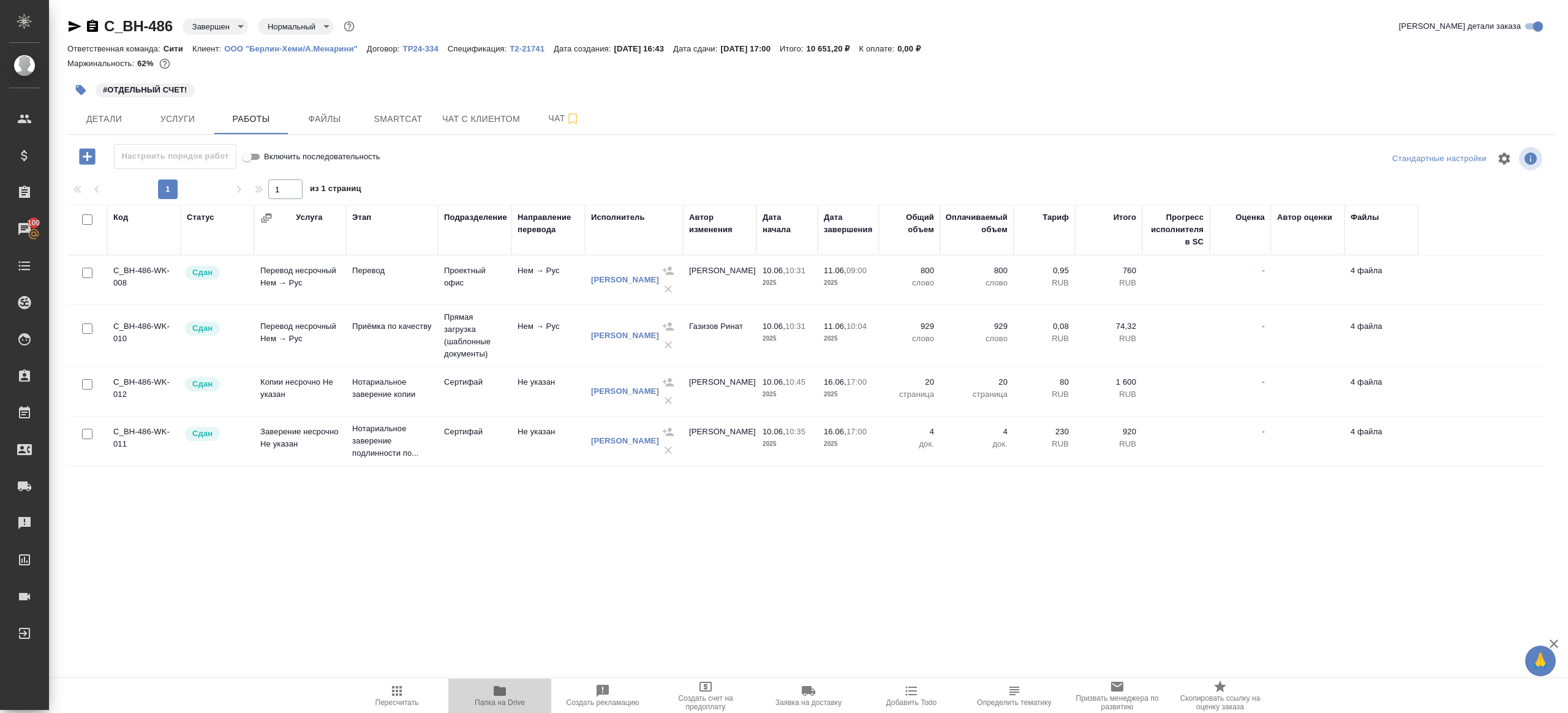
click at [496, 681] on button "Папка на Drive" at bounding box center [500, 695] width 103 height 34
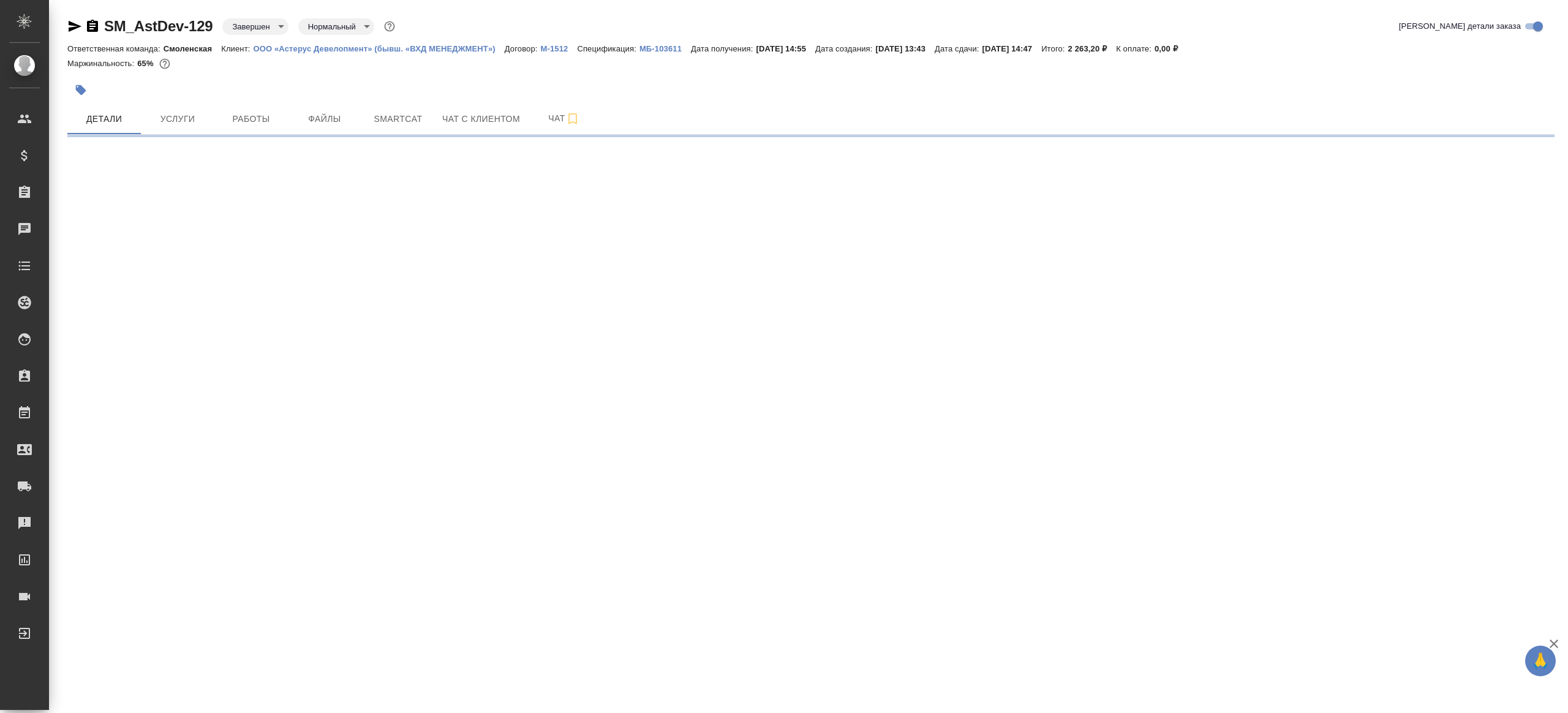
select select "RU"
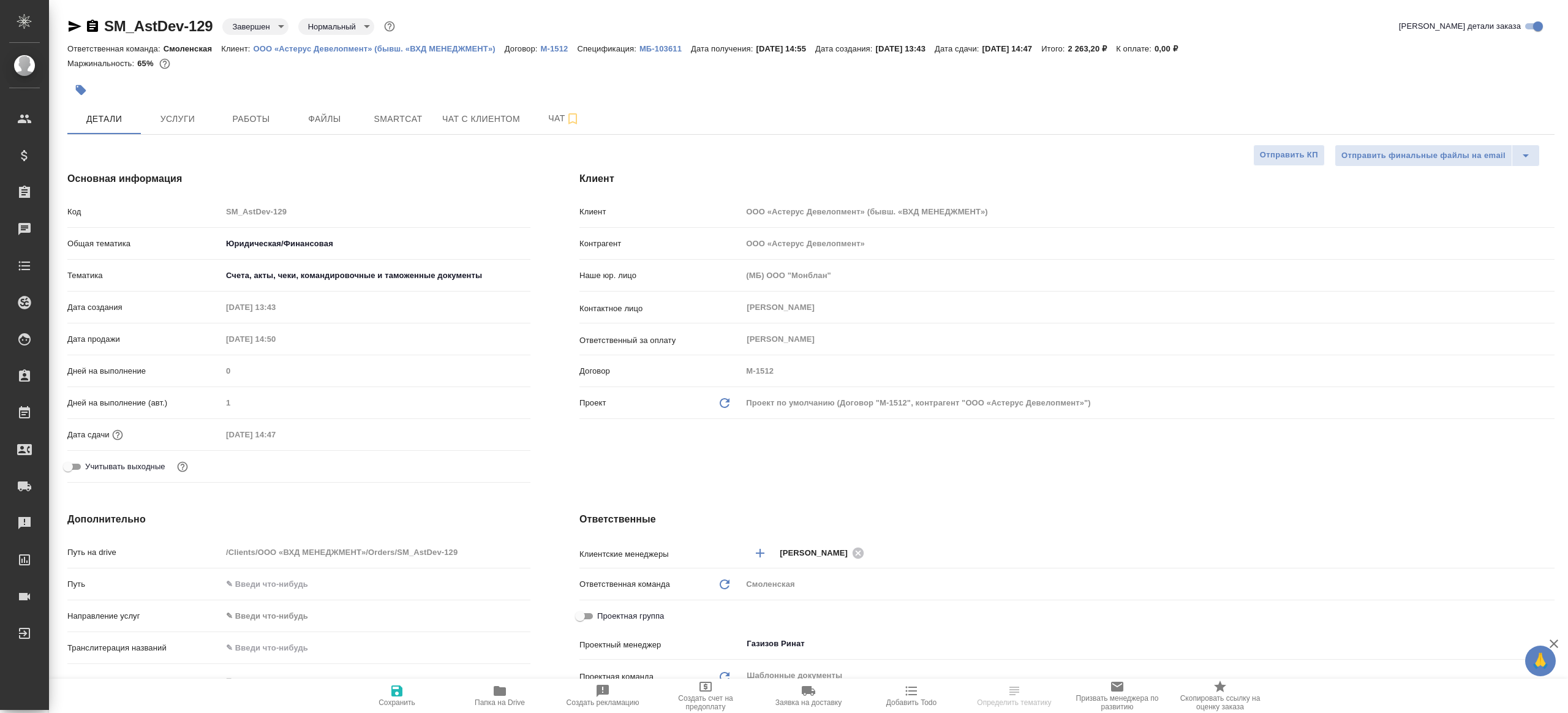
type textarea "x"
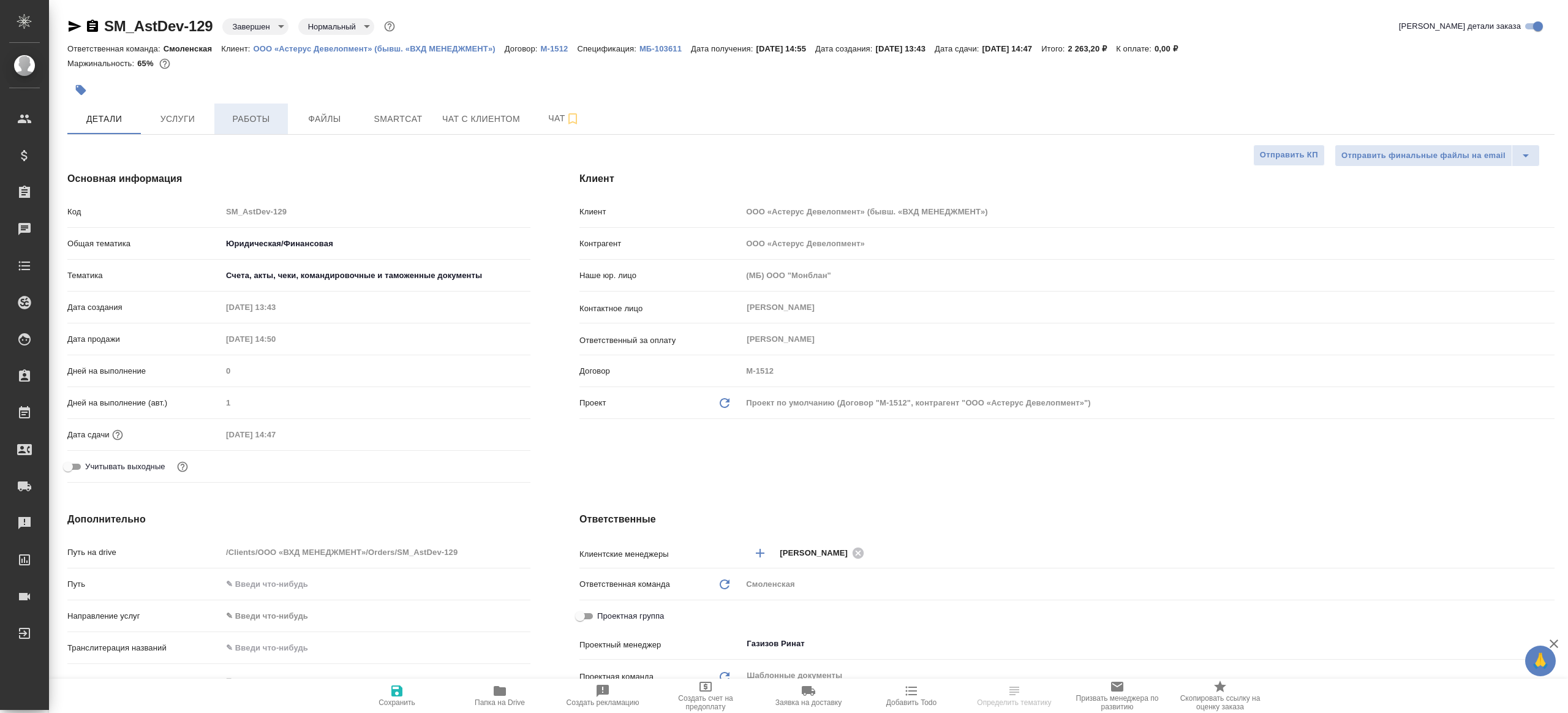
type textarea "x"
click at [187, 114] on span "Услуги" at bounding box center [178, 118] width 58 height 15
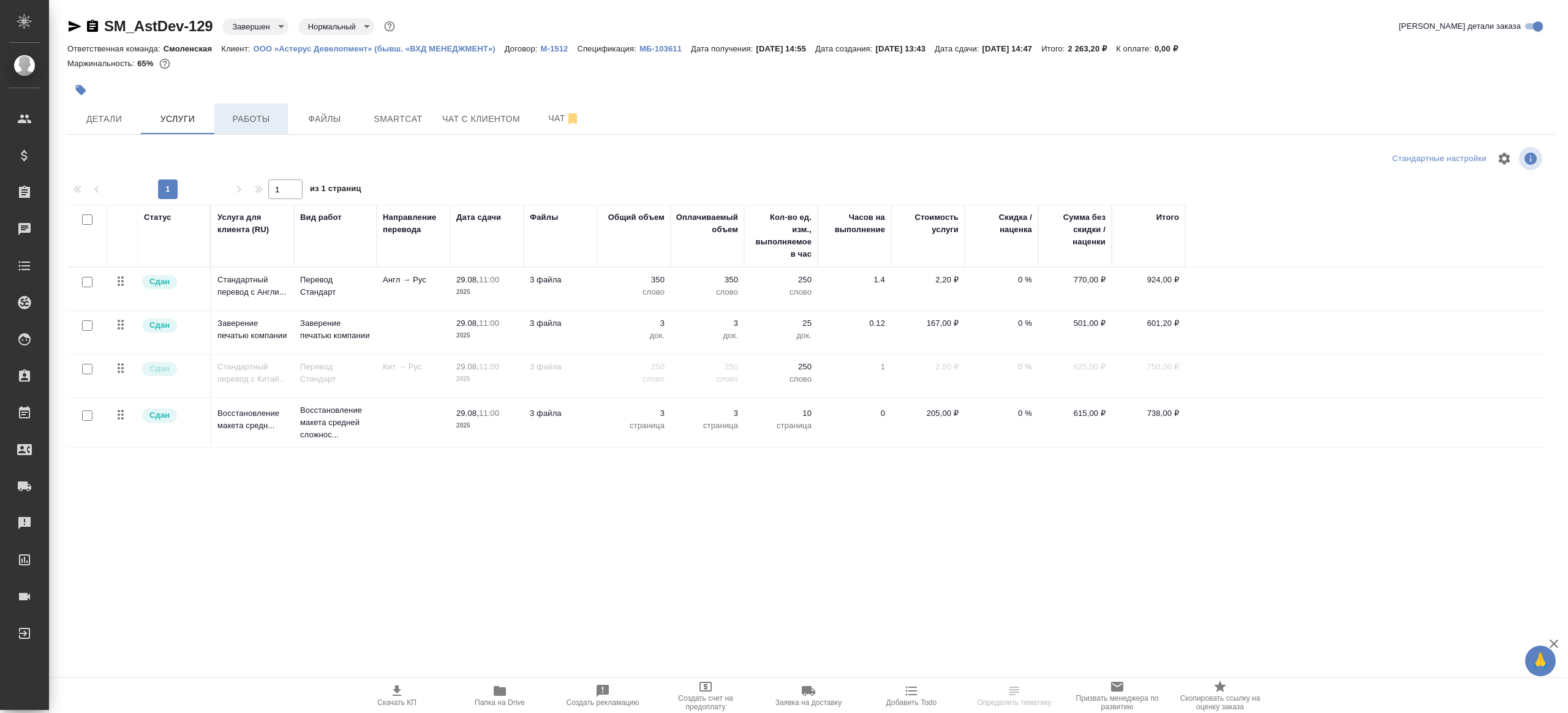
click at [268, 118] on span "Работы" at bounding box center [251, 118] width 58 height 15
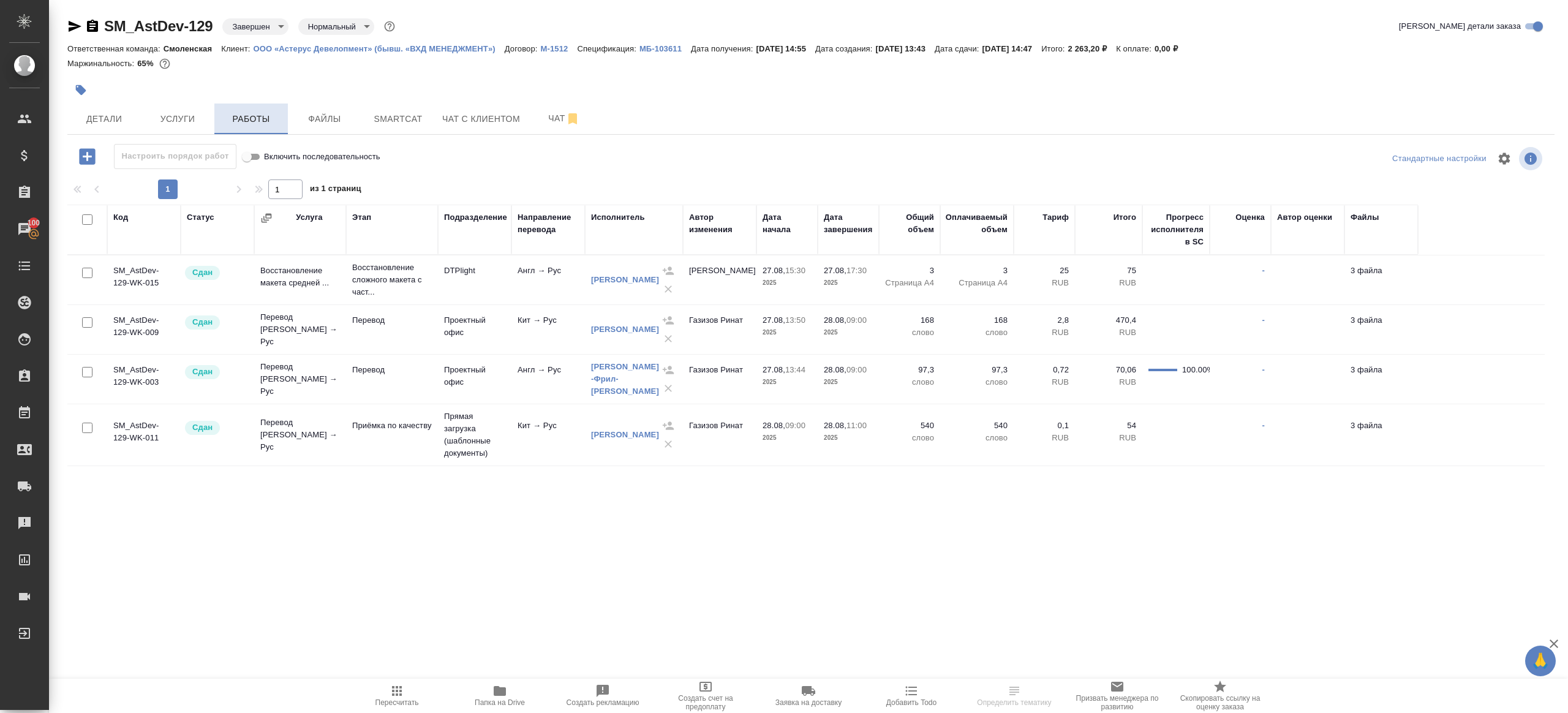
click at [216, 122] on button "Работы" at bounding box center [250, 118] width 73 height 31
click at [195, 122] on span "Услуги" at bounding box center [178, 118] width 58 height 15
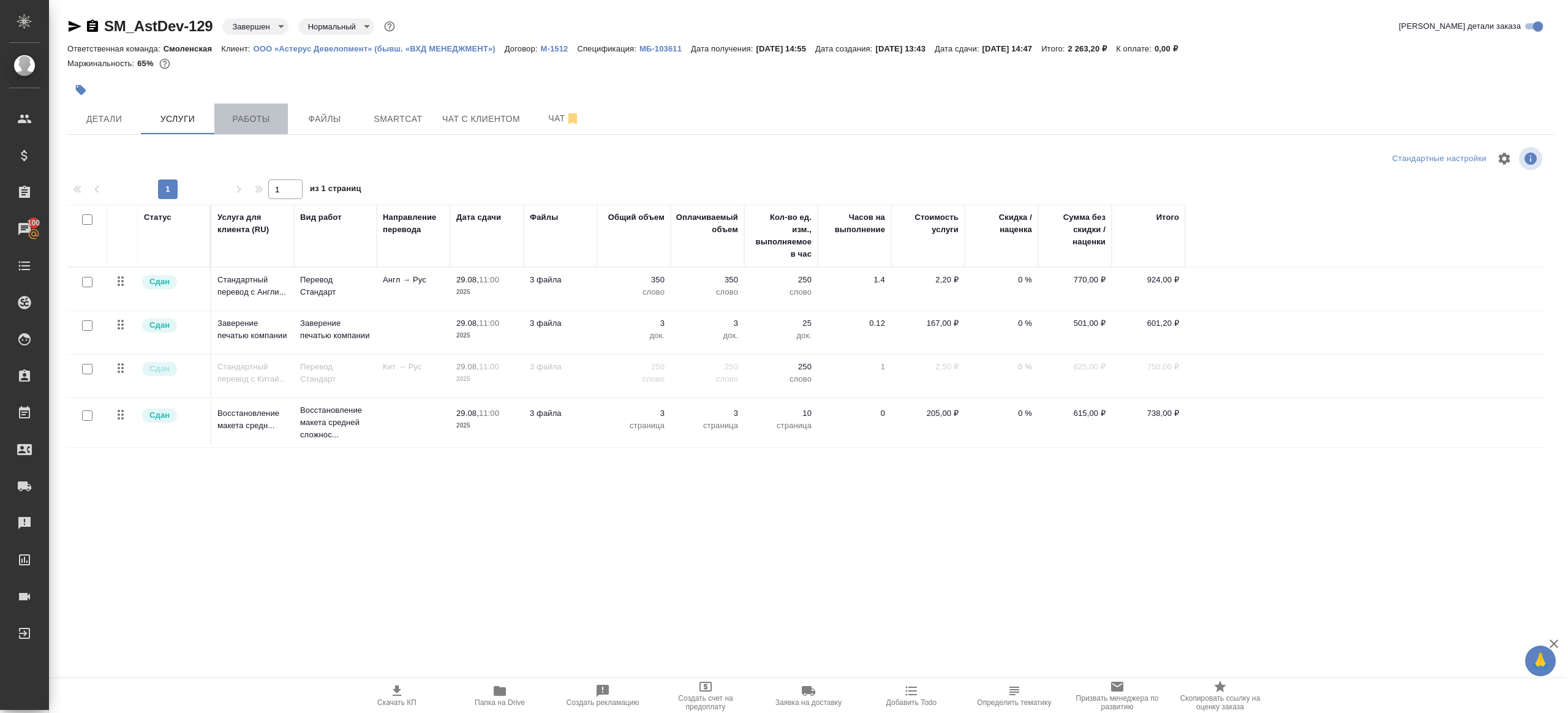
click at [234, 120] on span "Работы" at bounding box center [251, 118] width 58 height 15
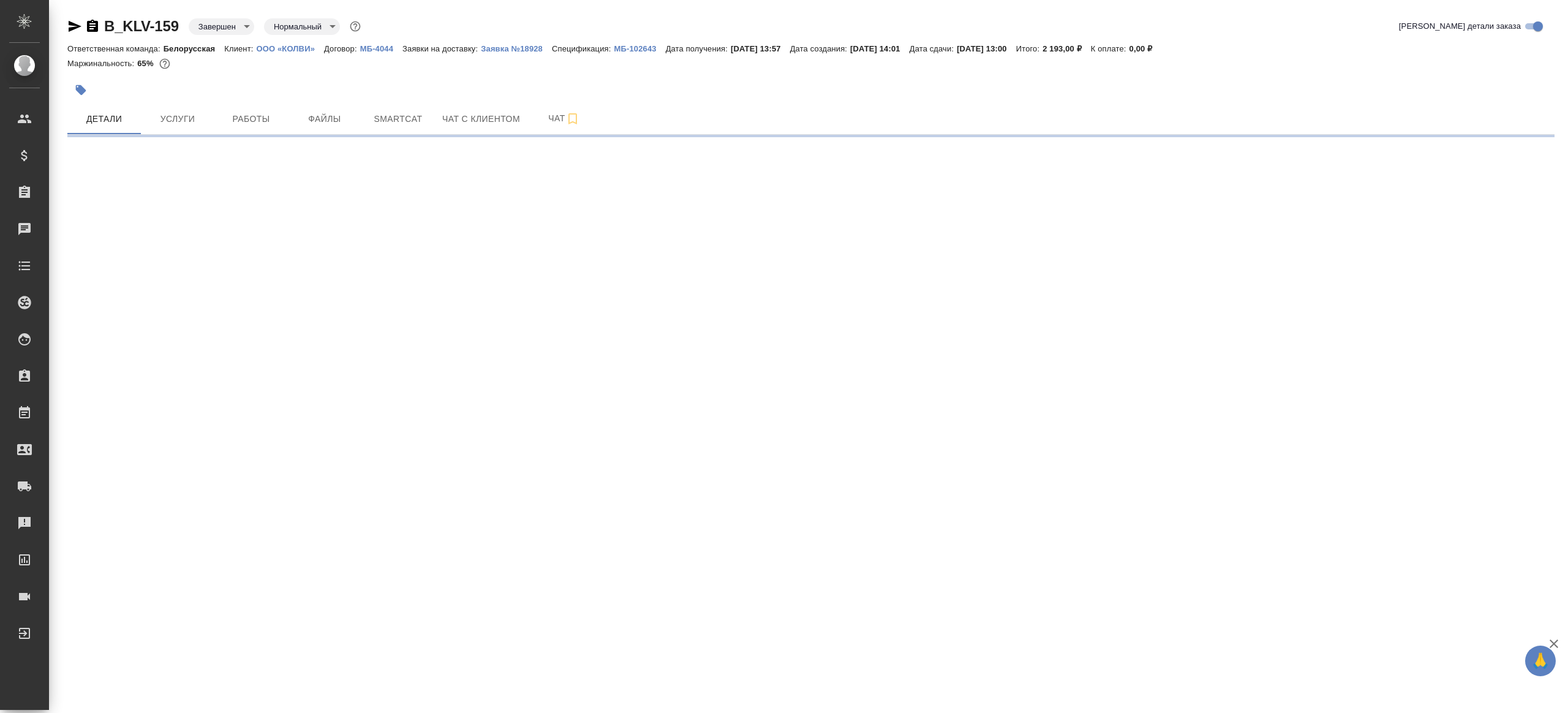
select select "RU"
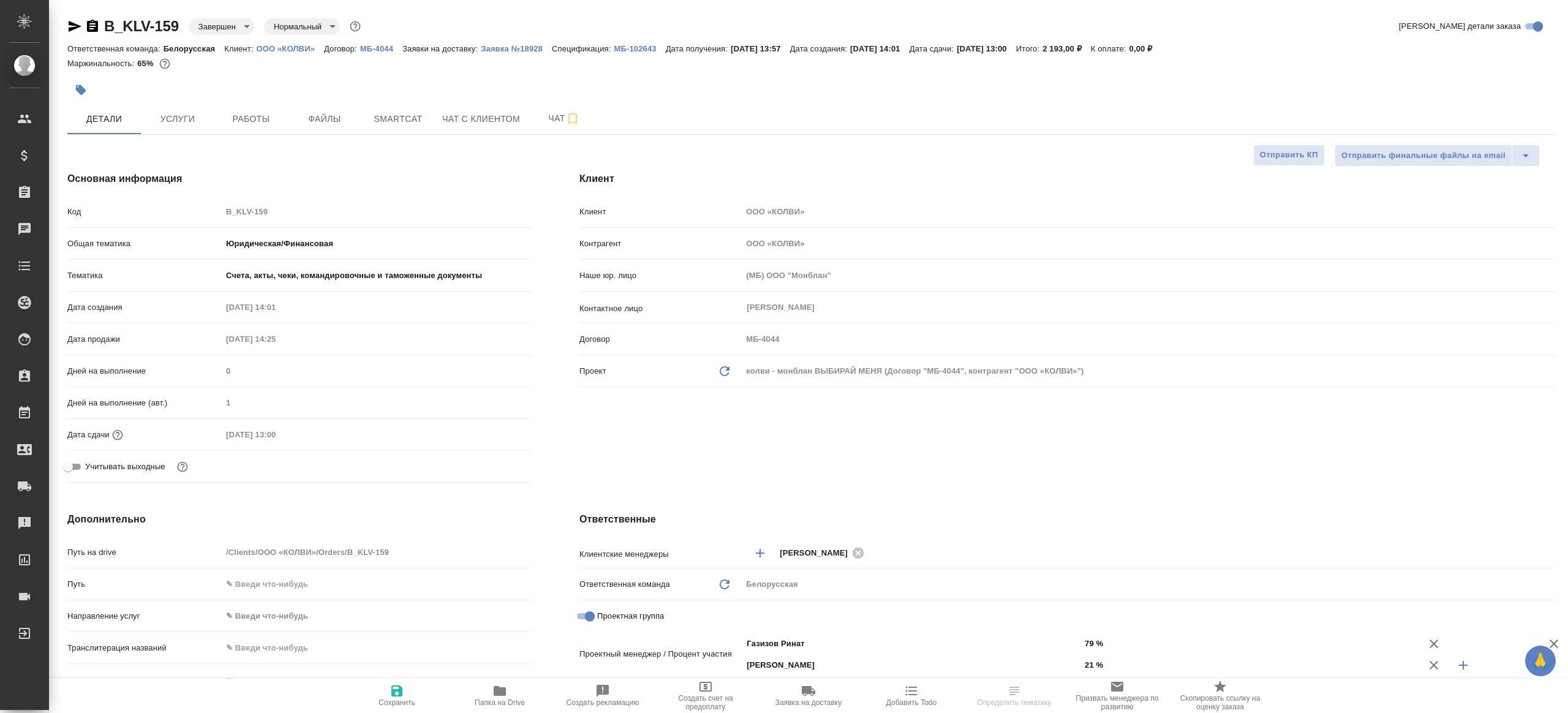
type textarea "x"
click at [149, 139] on div "B_KLV-159 Завершен closed Нормальный normal Кратко детали заказа Ответственная …" at bounding box center [811, 627] width 1501 height 1255
type textarea "x"
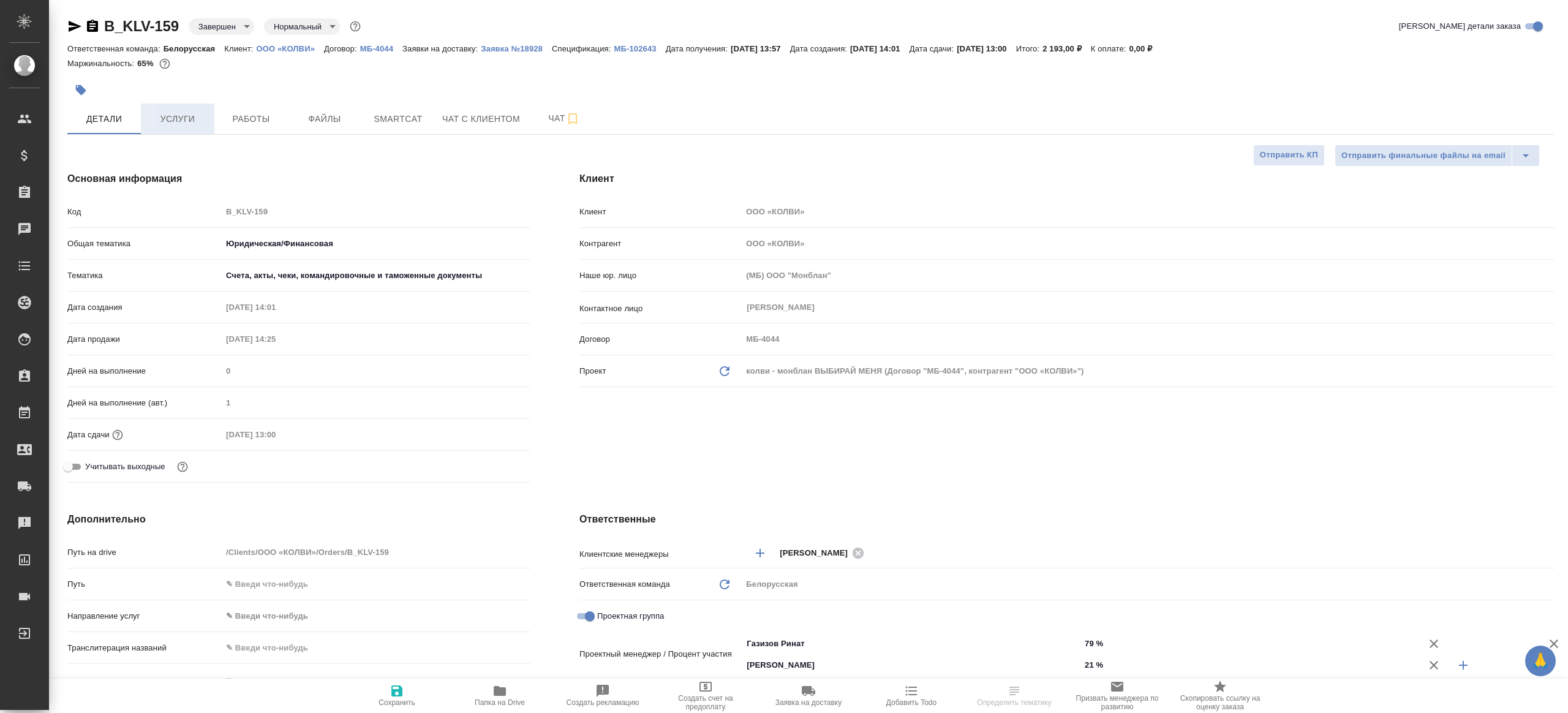
type textarea "x"
click at [160, 128] on button "Услуги" at bounding box center [177, 118] width 73 height 31
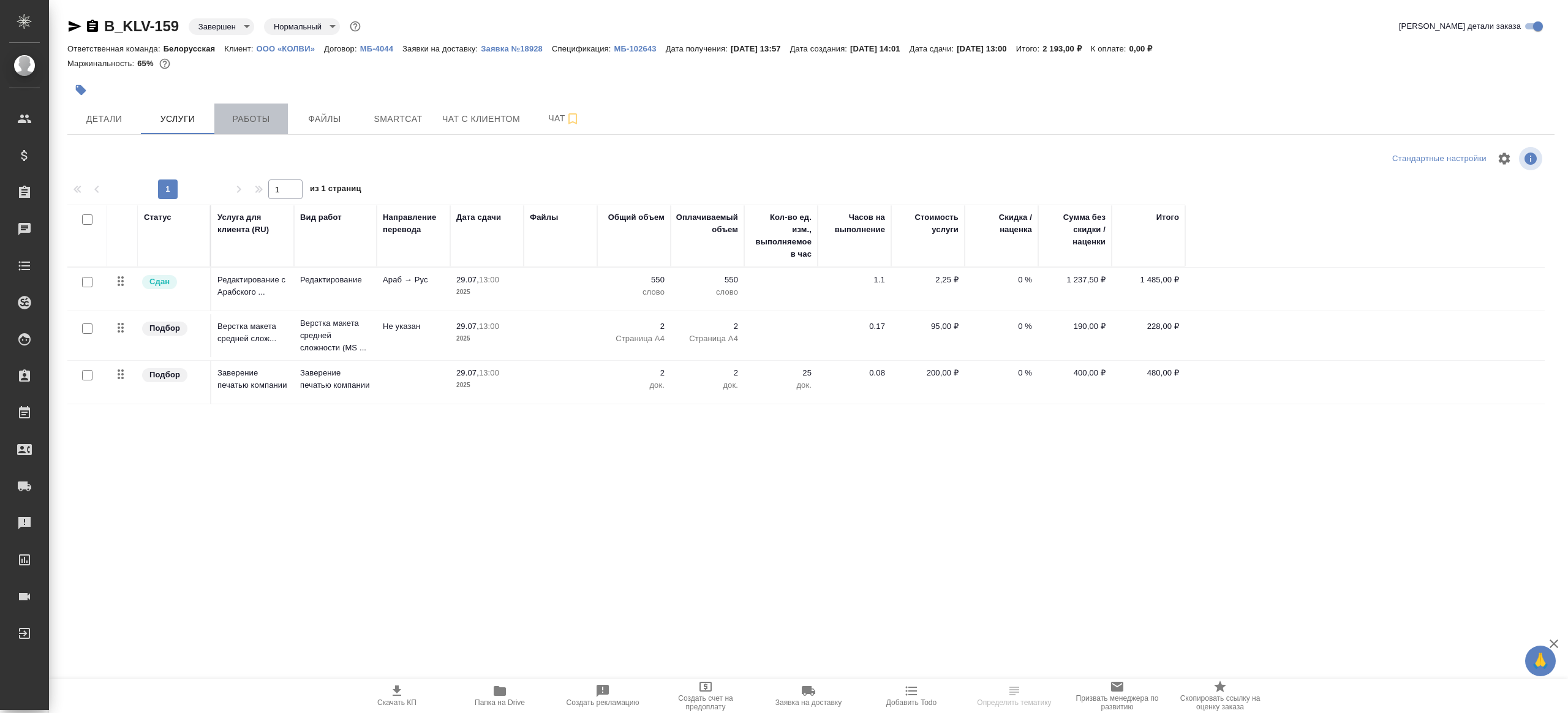
click at [241, 116] on span "Работы" at bounding box center [251, 118] width 58 height 15
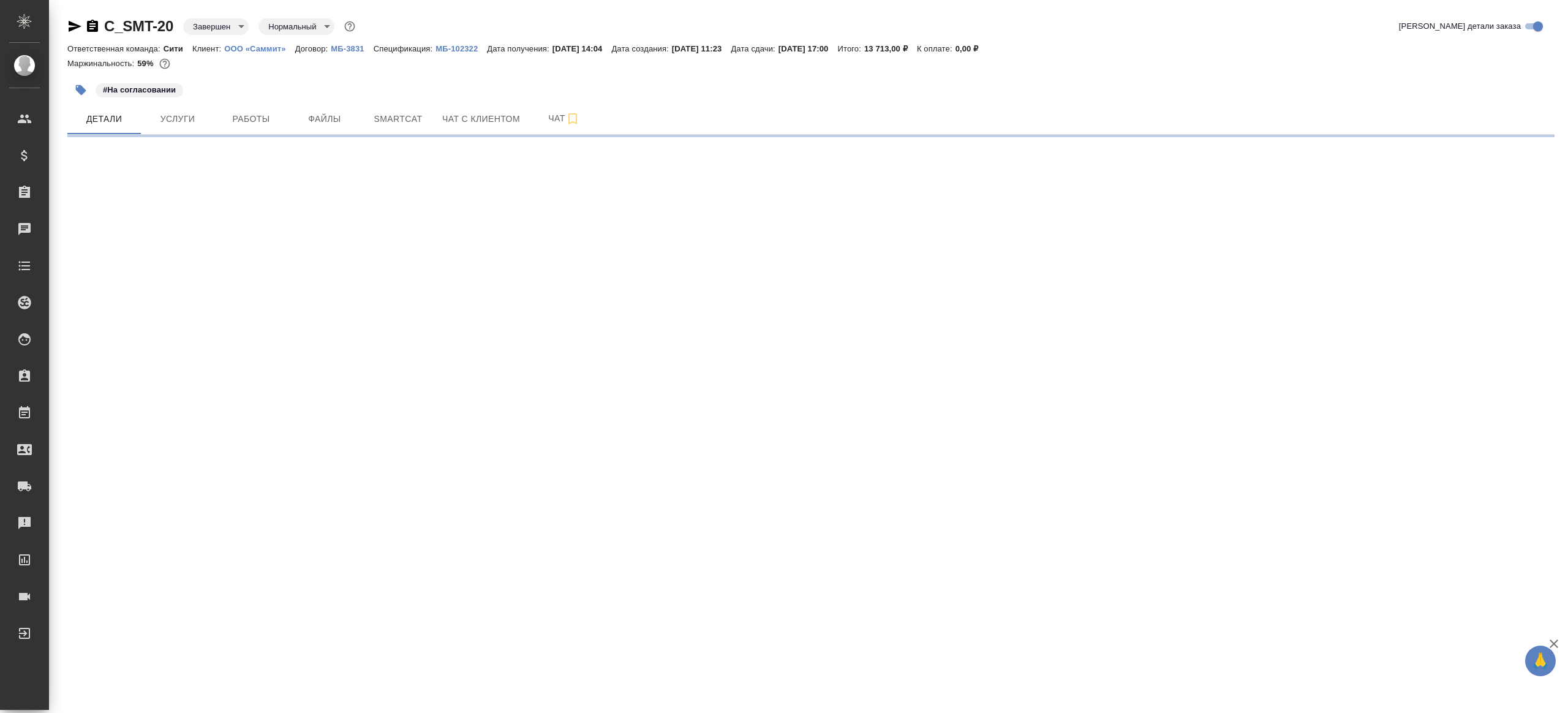
select select "RU"
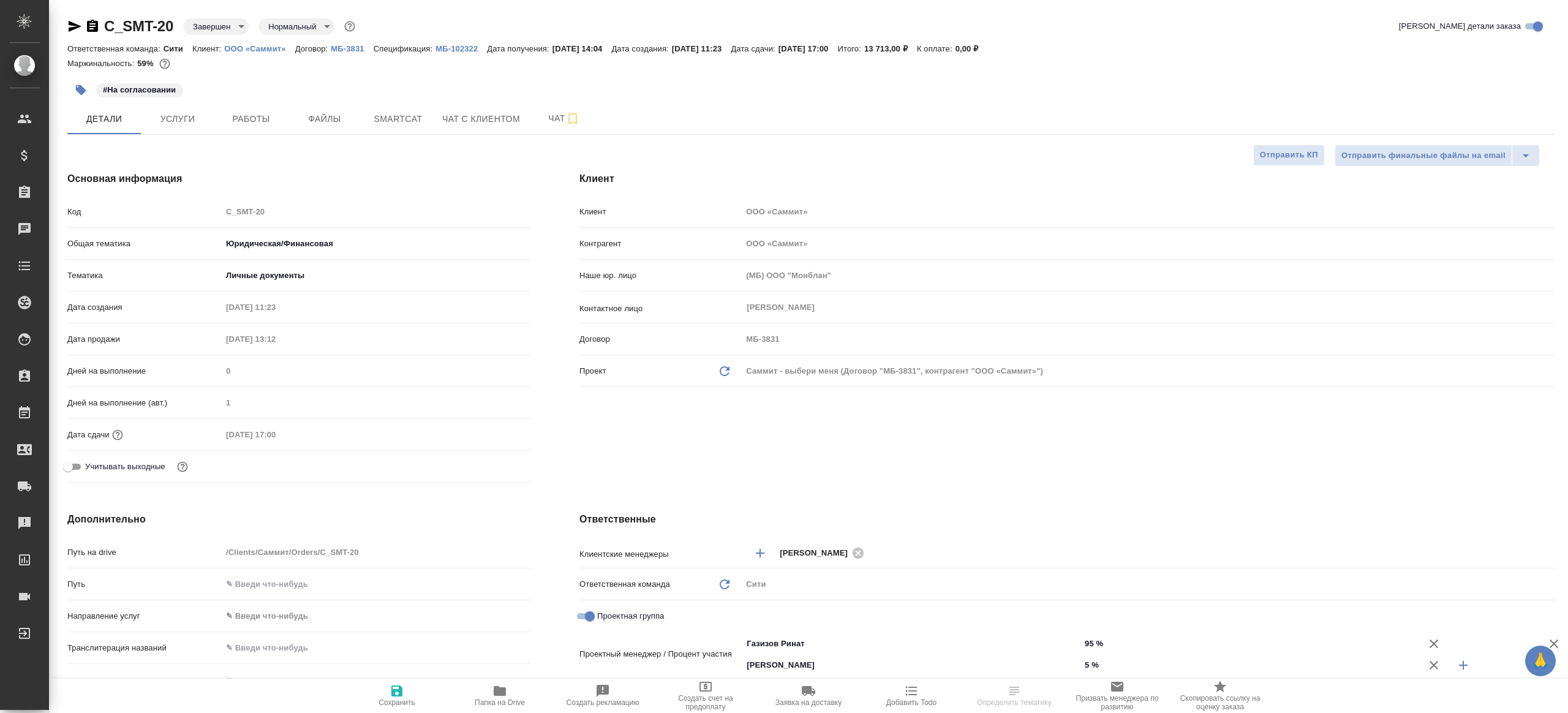
type textarea "x"
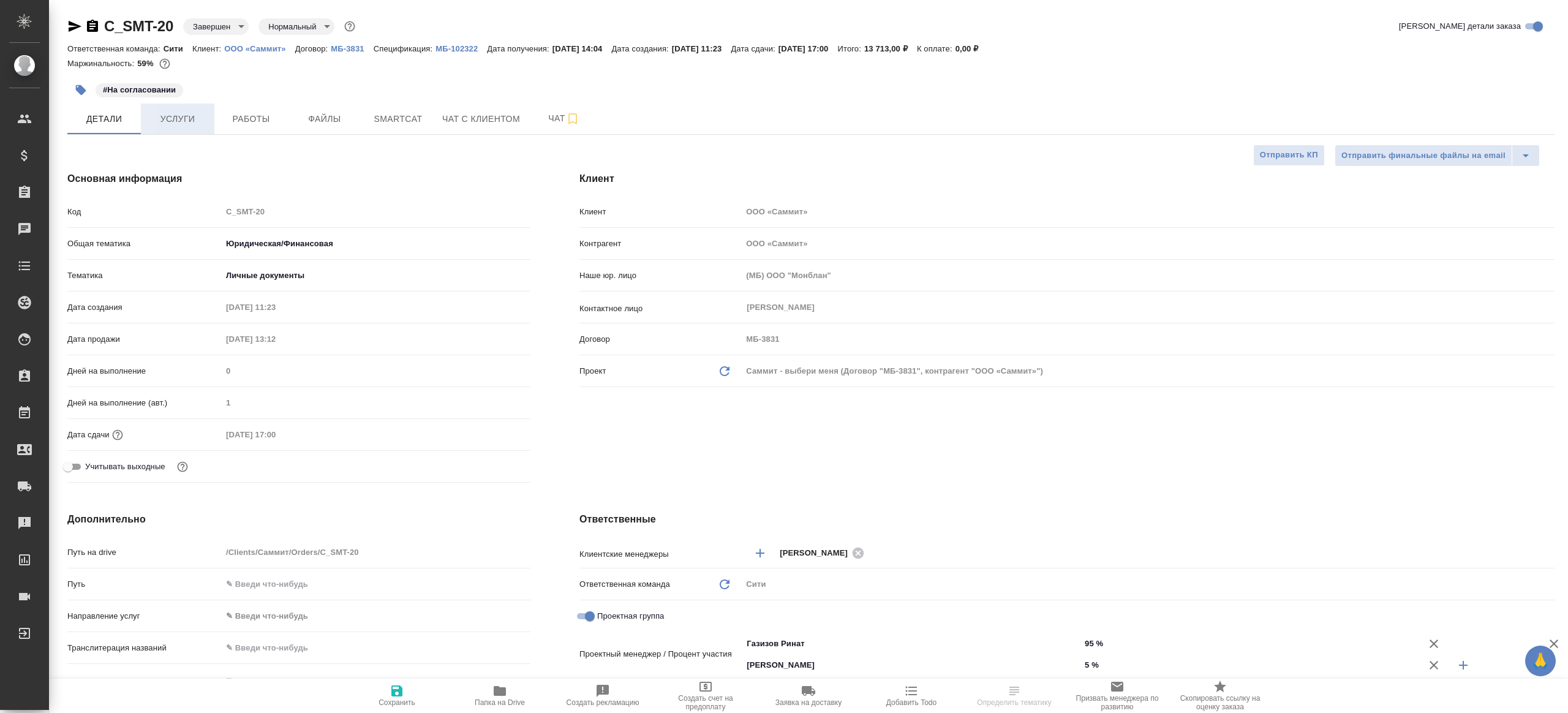
type textarea "x"
click at [173, 122] on span "Услуги" at bounding box center [178, 118] width 58 height 15
type textarea "x"
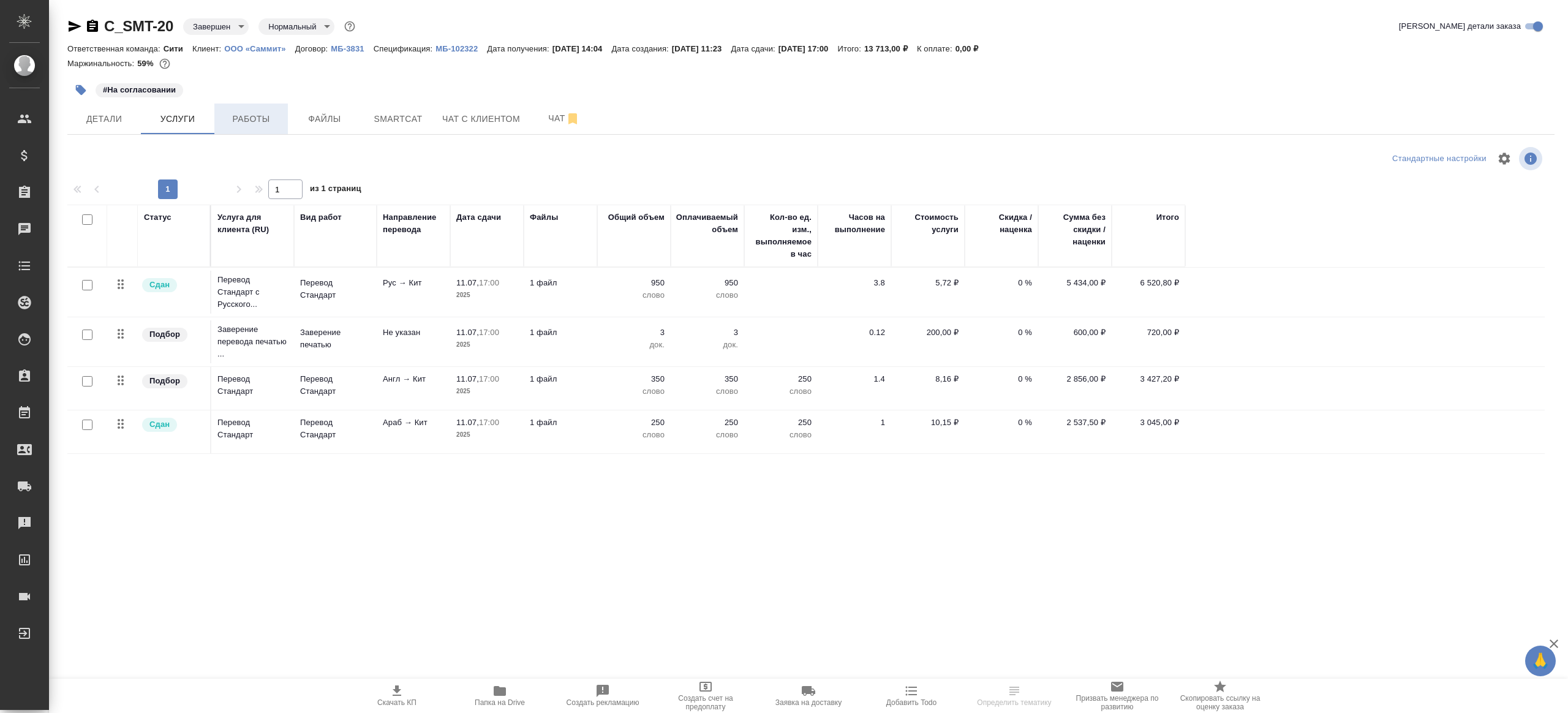
click at [242, 126] on span "Работы" at bounding box center [251, 118] width 58 height 15
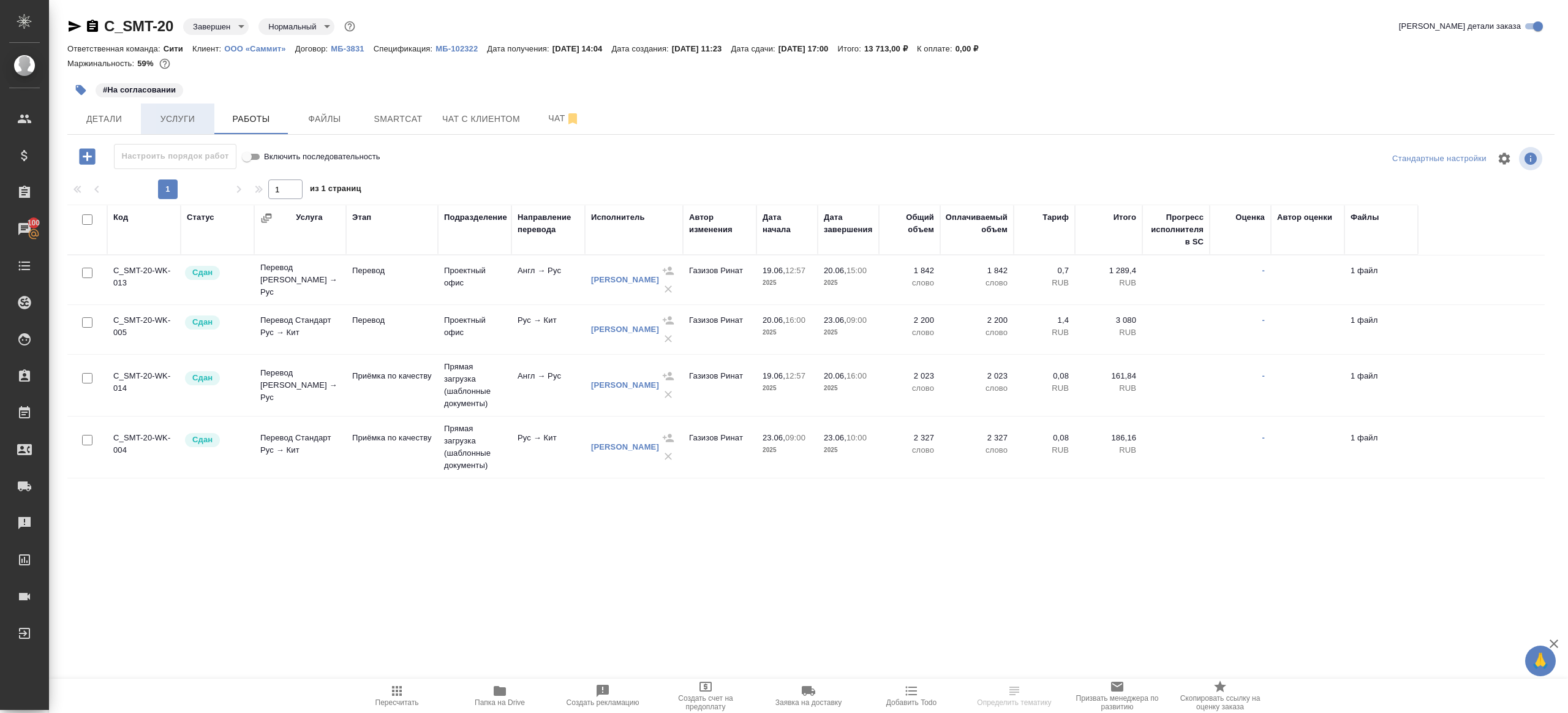
click at [171, 122] on span "Услуги" at bounding box center [178, 118] width 58 height 15
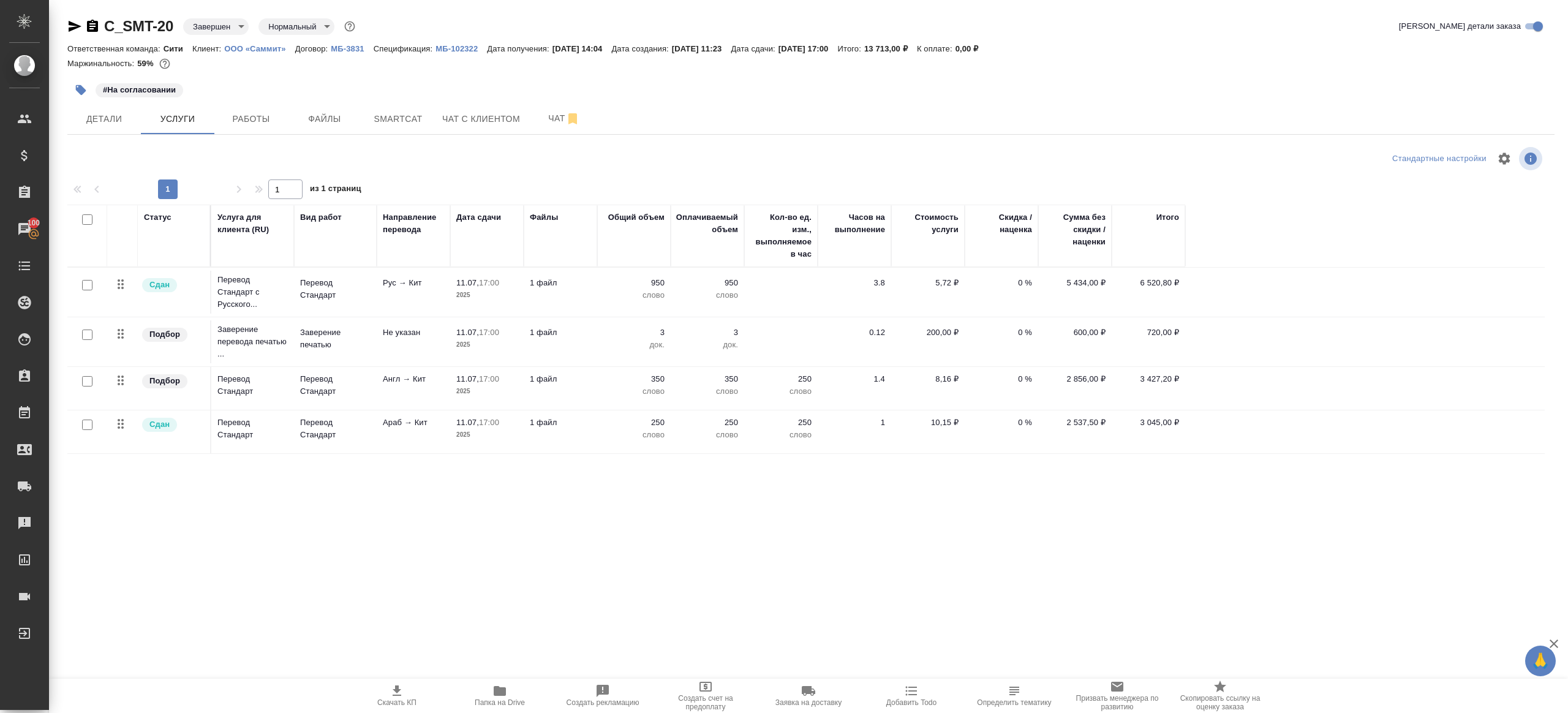
click at [247, 118] on span "Работы" at bounding box center [251, 118] width 58 height 15
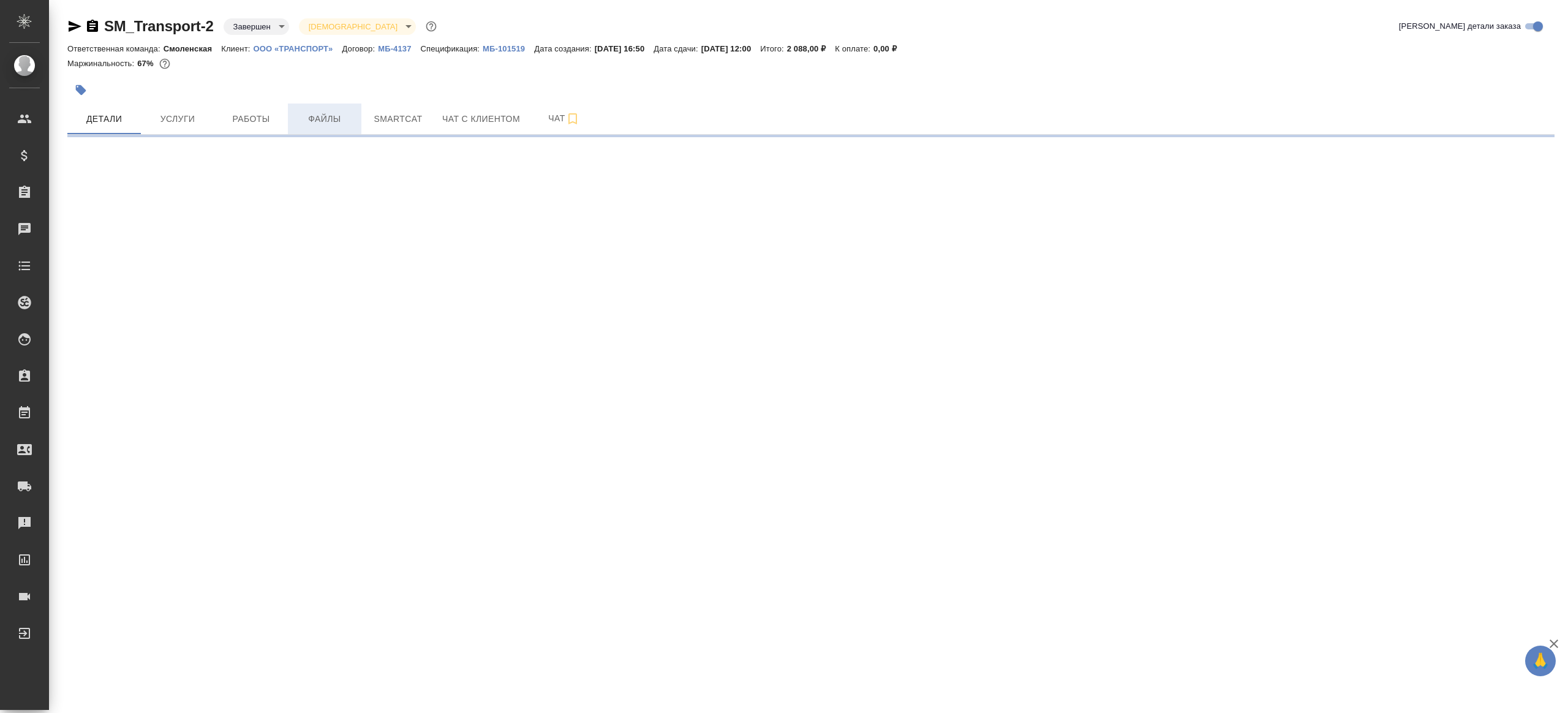
select select "RU"
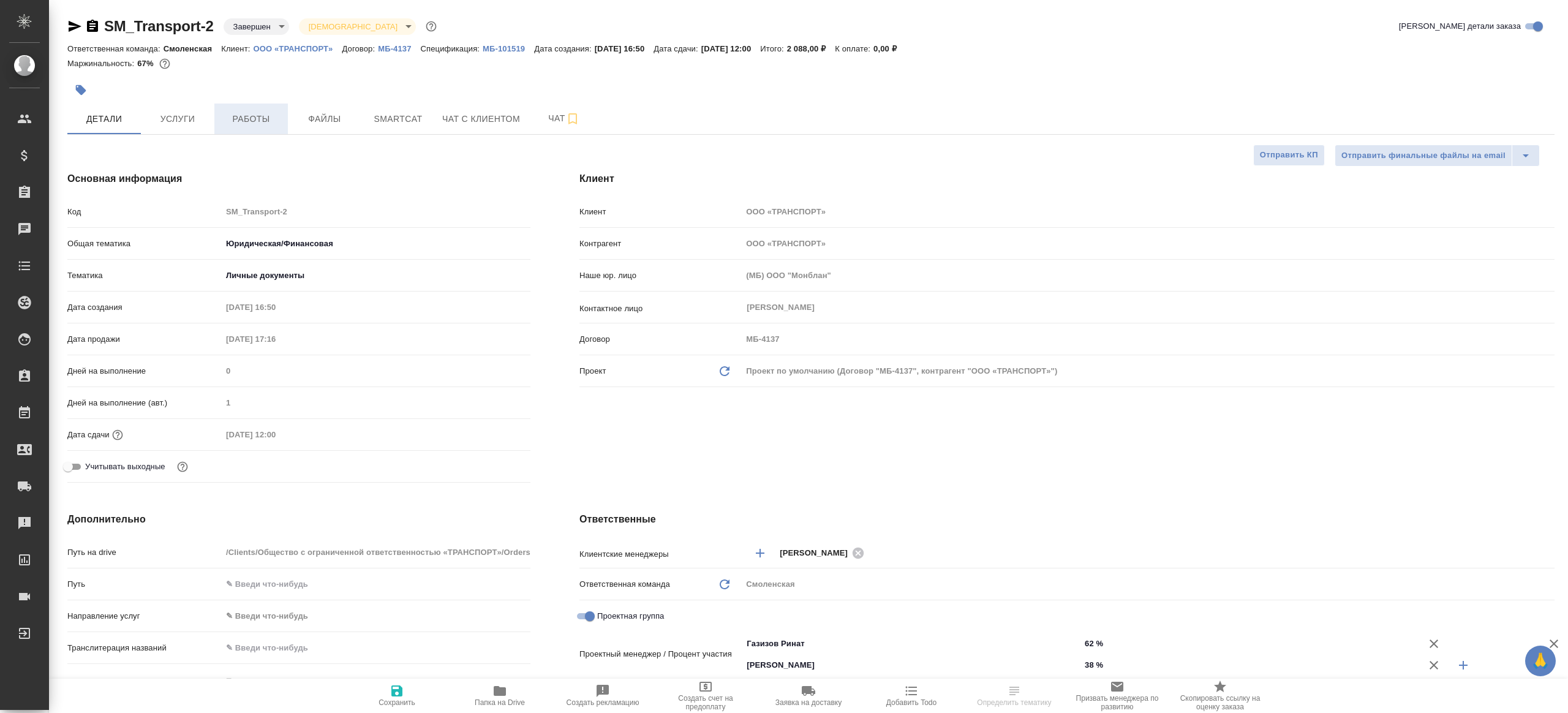
type textarea "x"
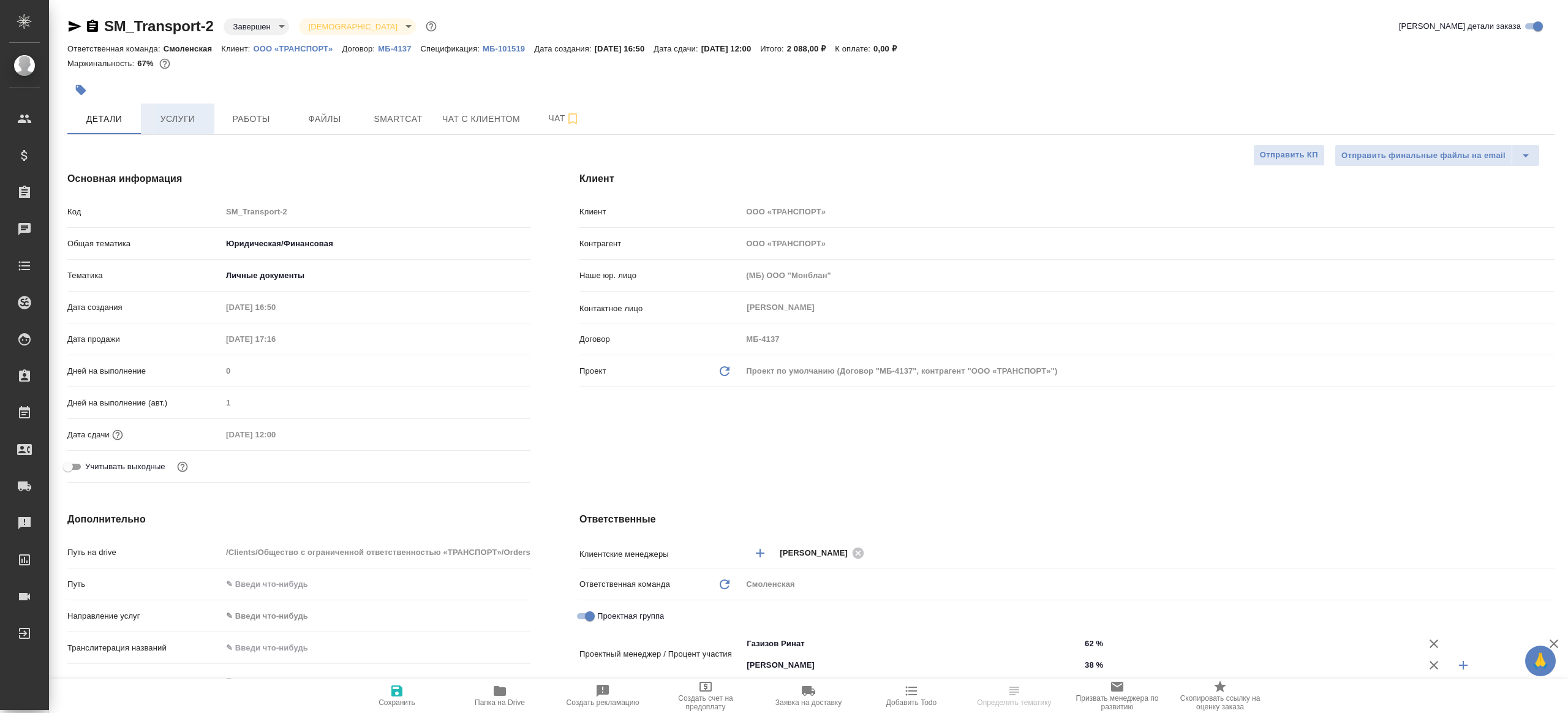
type textarea "x"
click at [187, 120] on span "Услуги" at bounding box center [178, 118] width 58 height 15
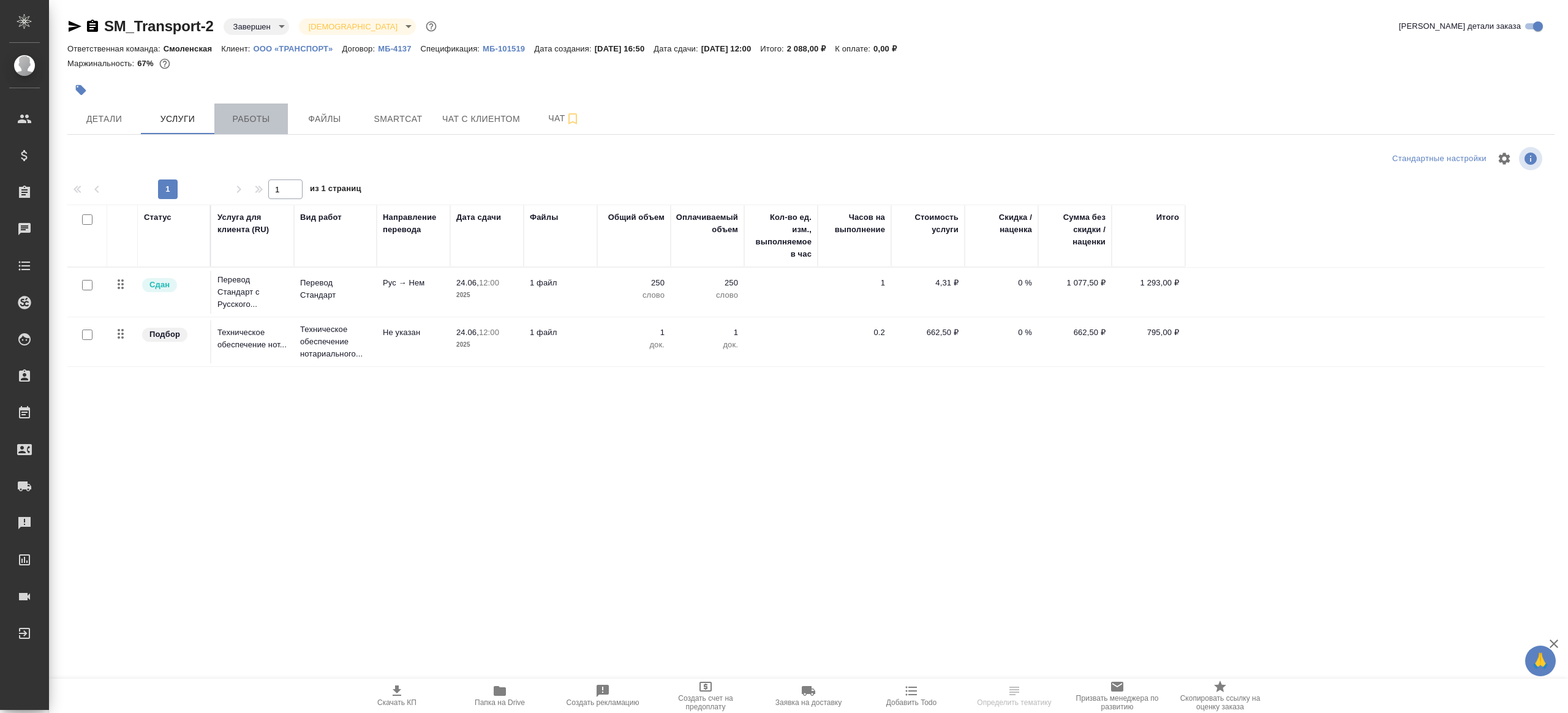
click at [267, 119] on span "Работы" at bounding box center [251, 118] width 58 height 15
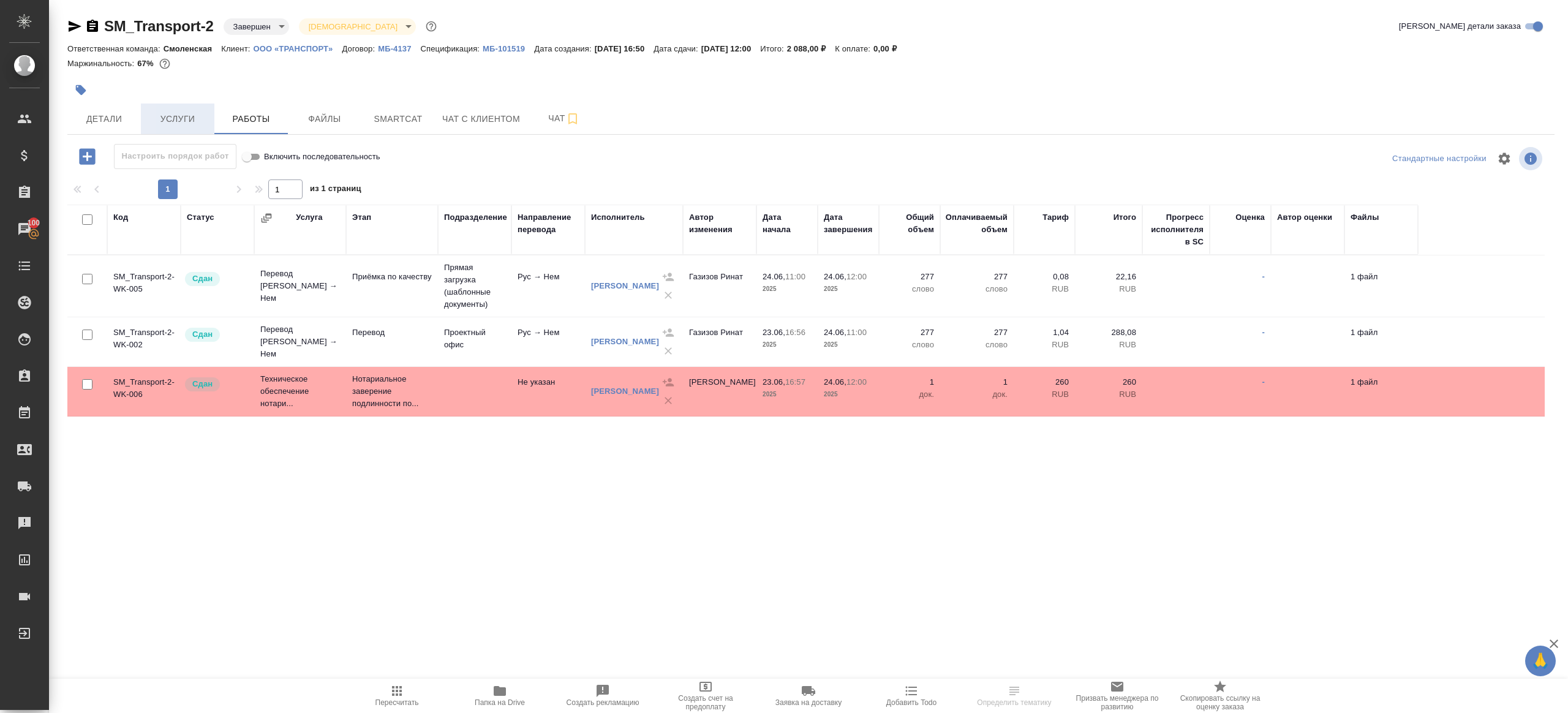
click at [200, 124] on span "Услуги" at bounding box center [178, 118] width 58 height 15
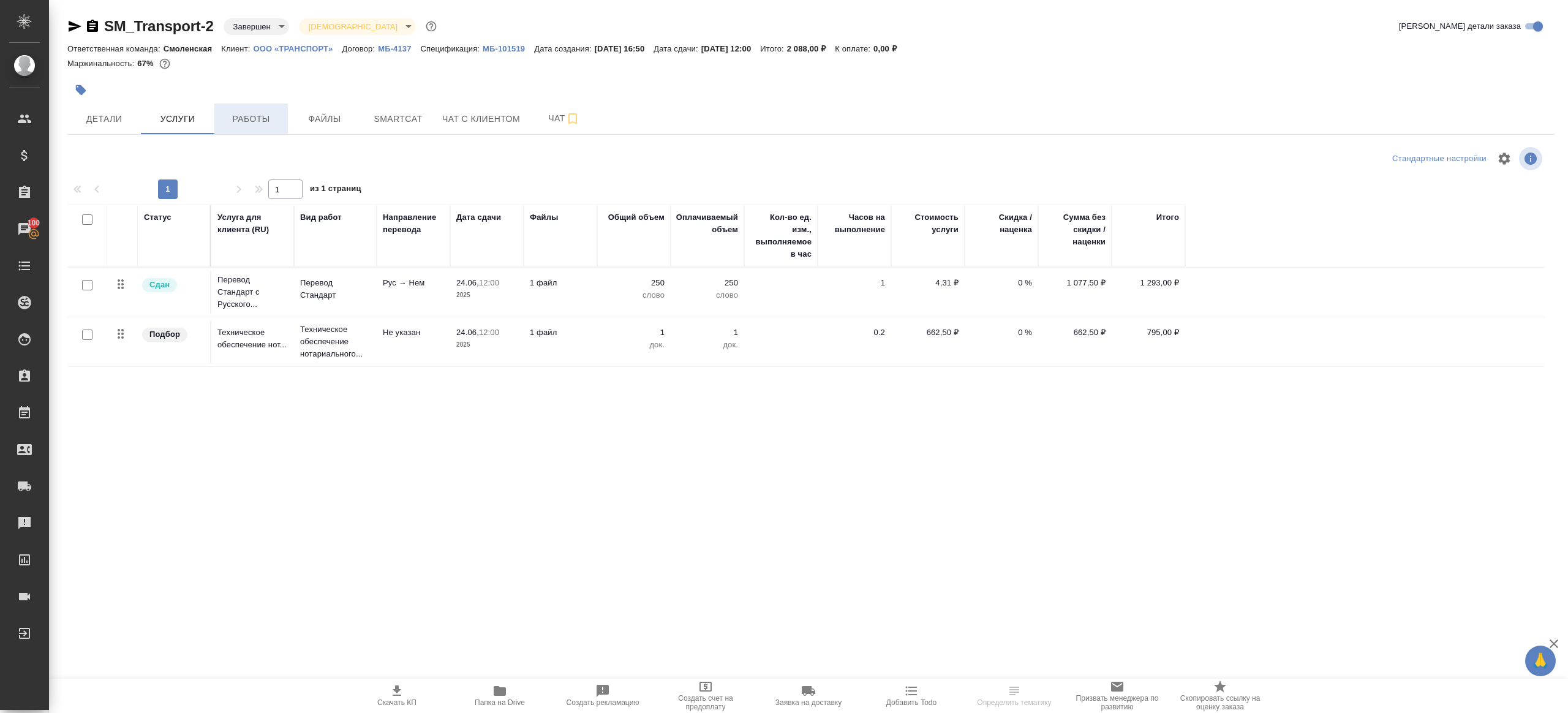
click at [263, 124] on span "Работы" at bounding box center [251, 118] width 58 height 15
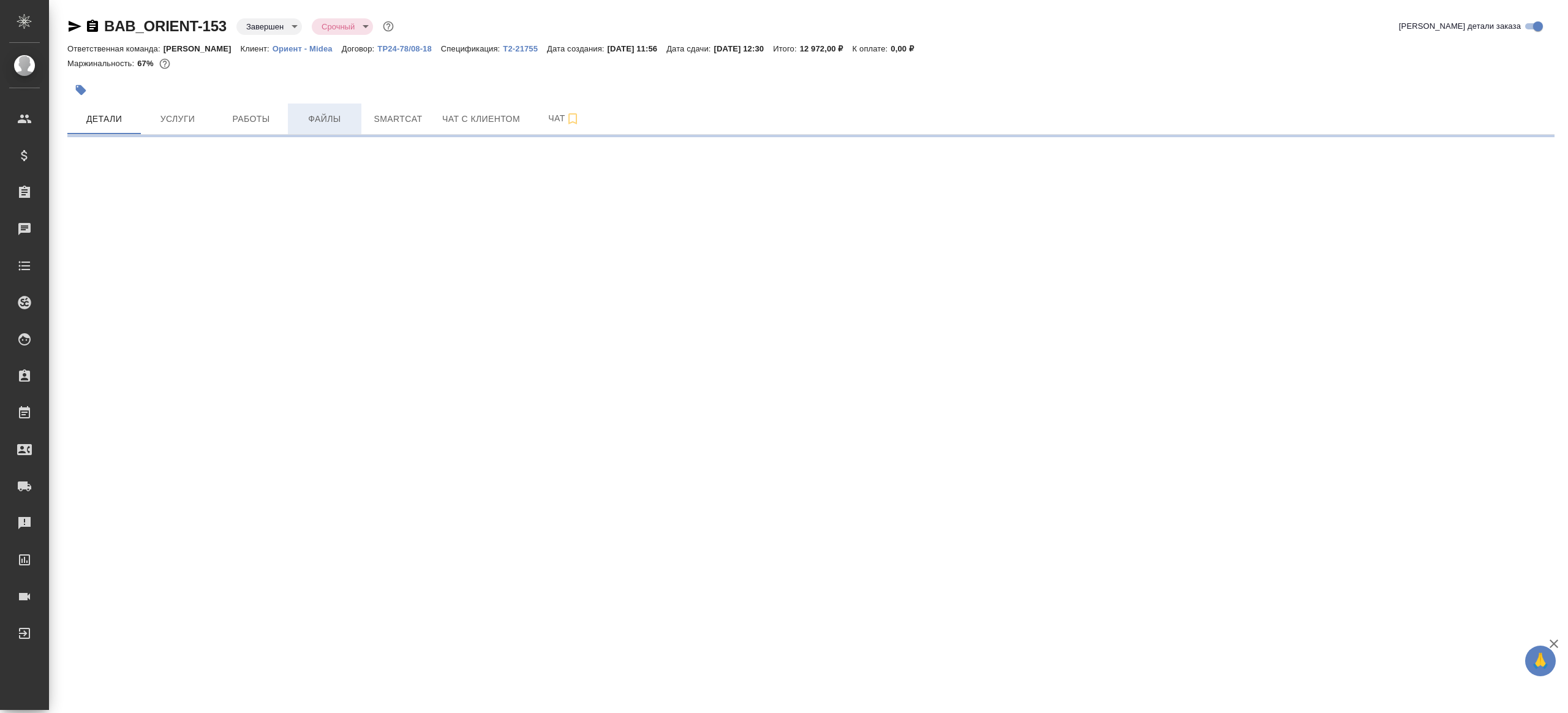
select select "RU"
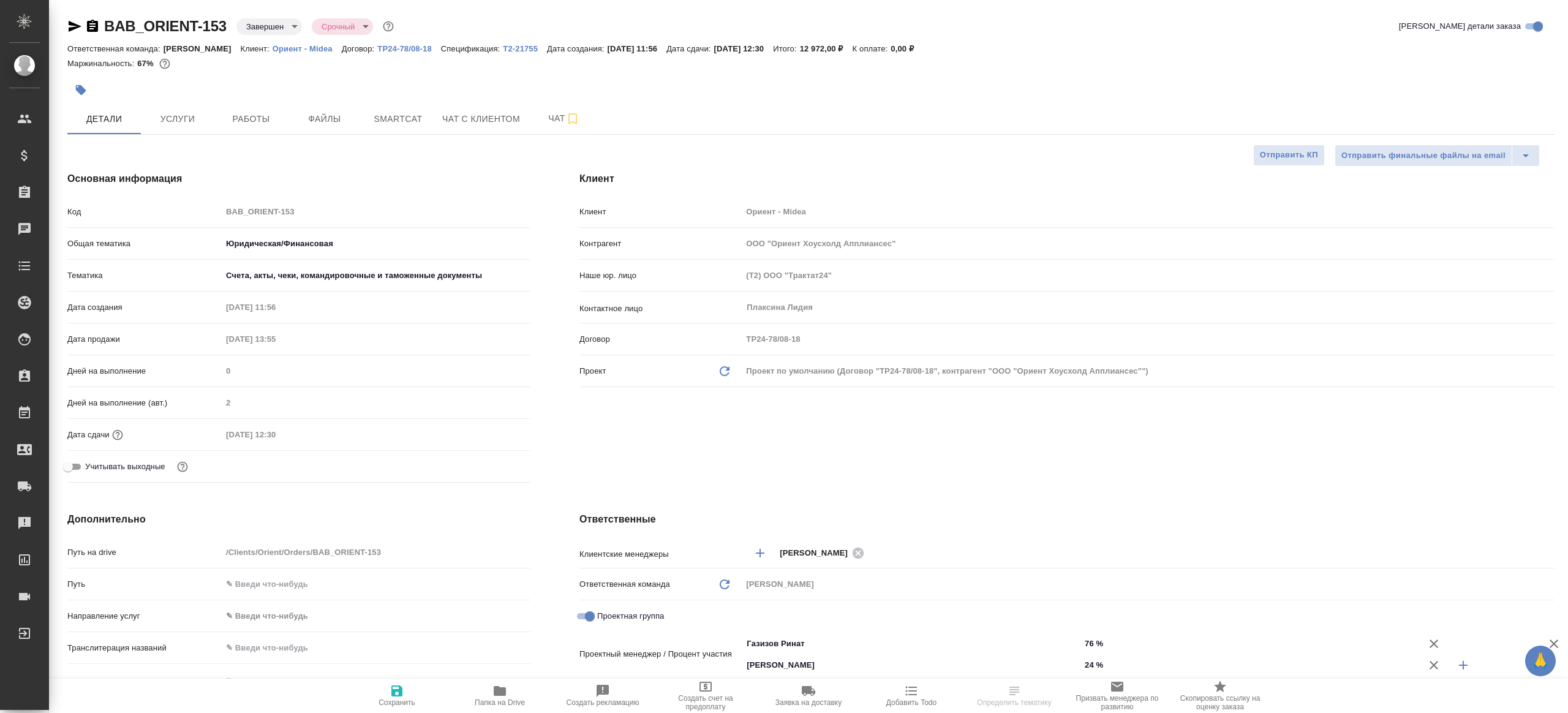
type textarea "x"
click at [185, 107] on button "Услуги" at bounding box center [177, 118] width 73 height 31
type textarea "x"
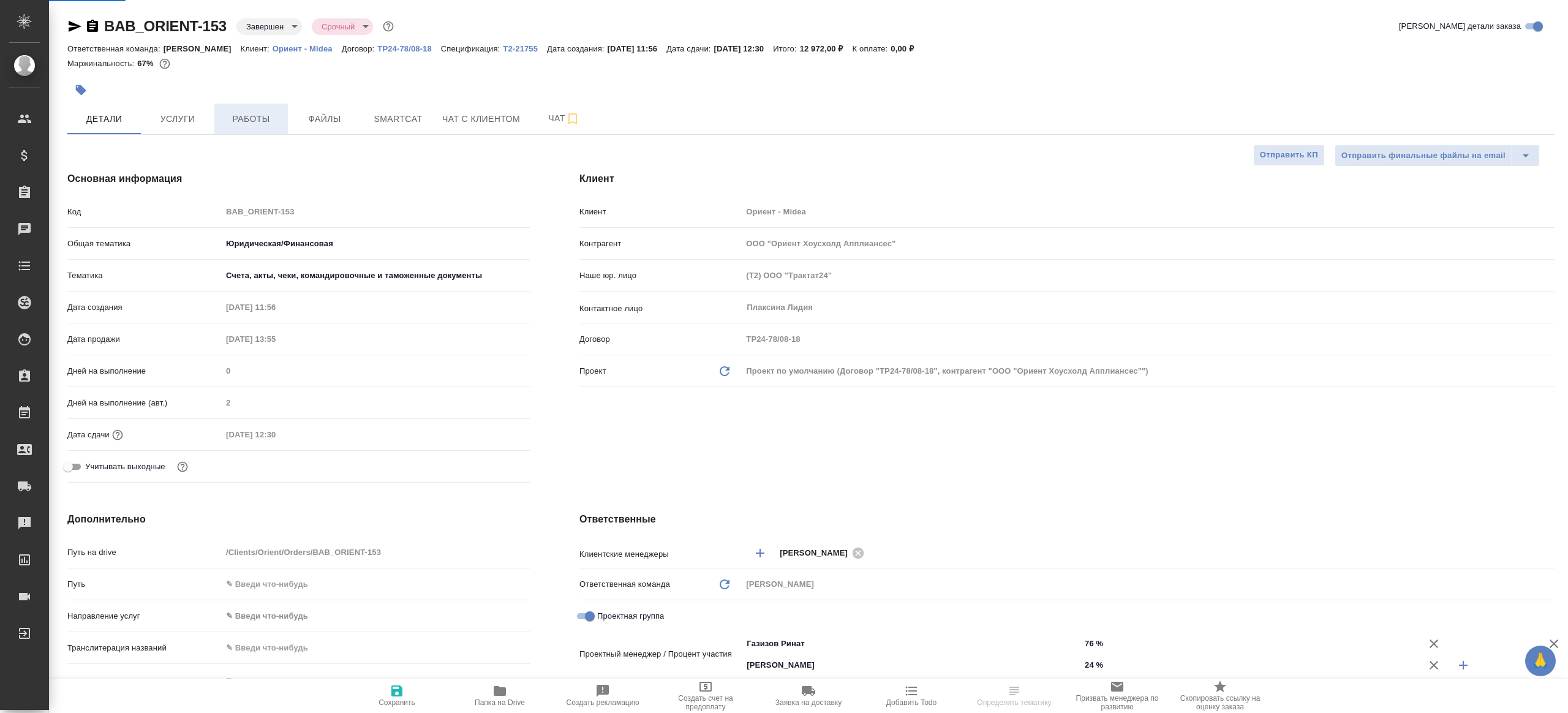
type textarea "x"
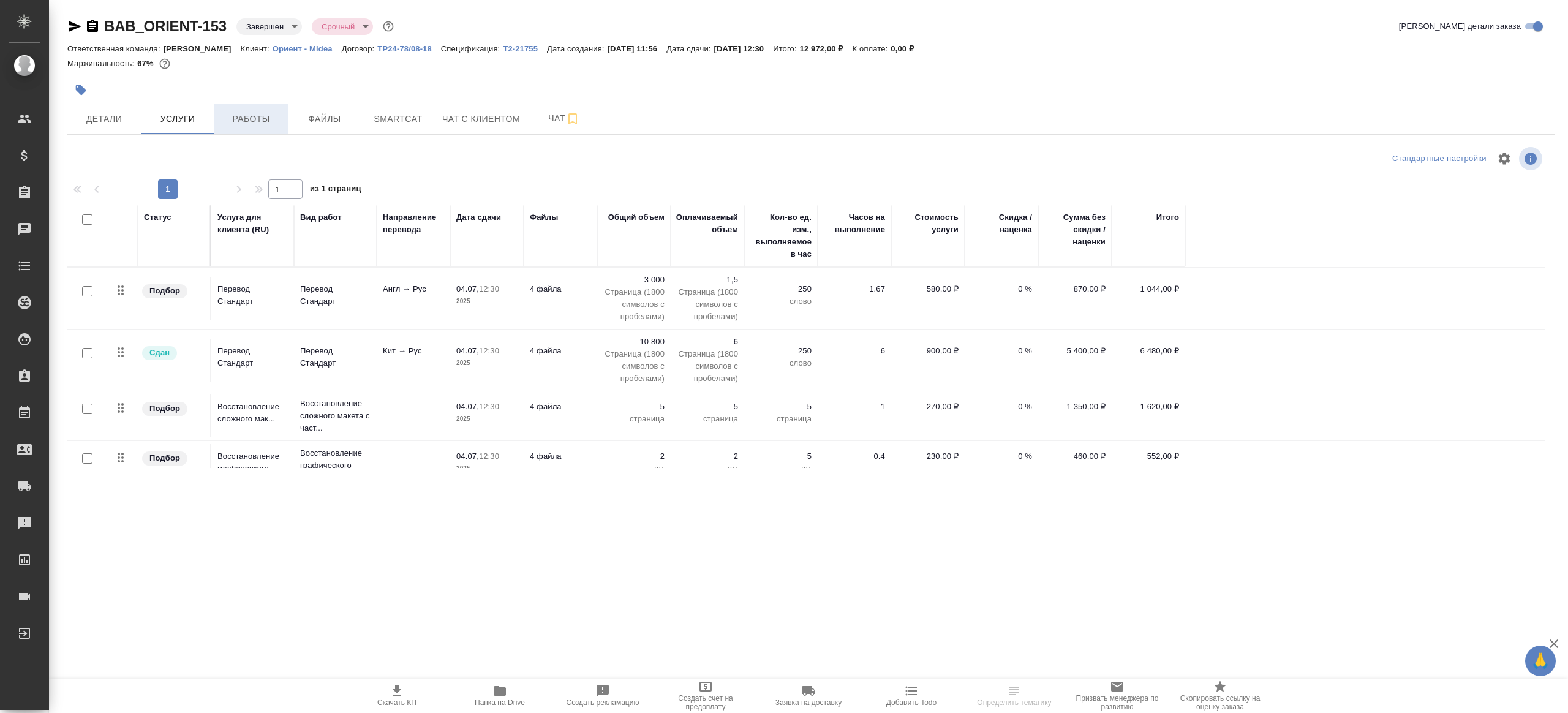
click at [246, 118] on span "Работы" at bounding box center [251, 118] width 58 height 15
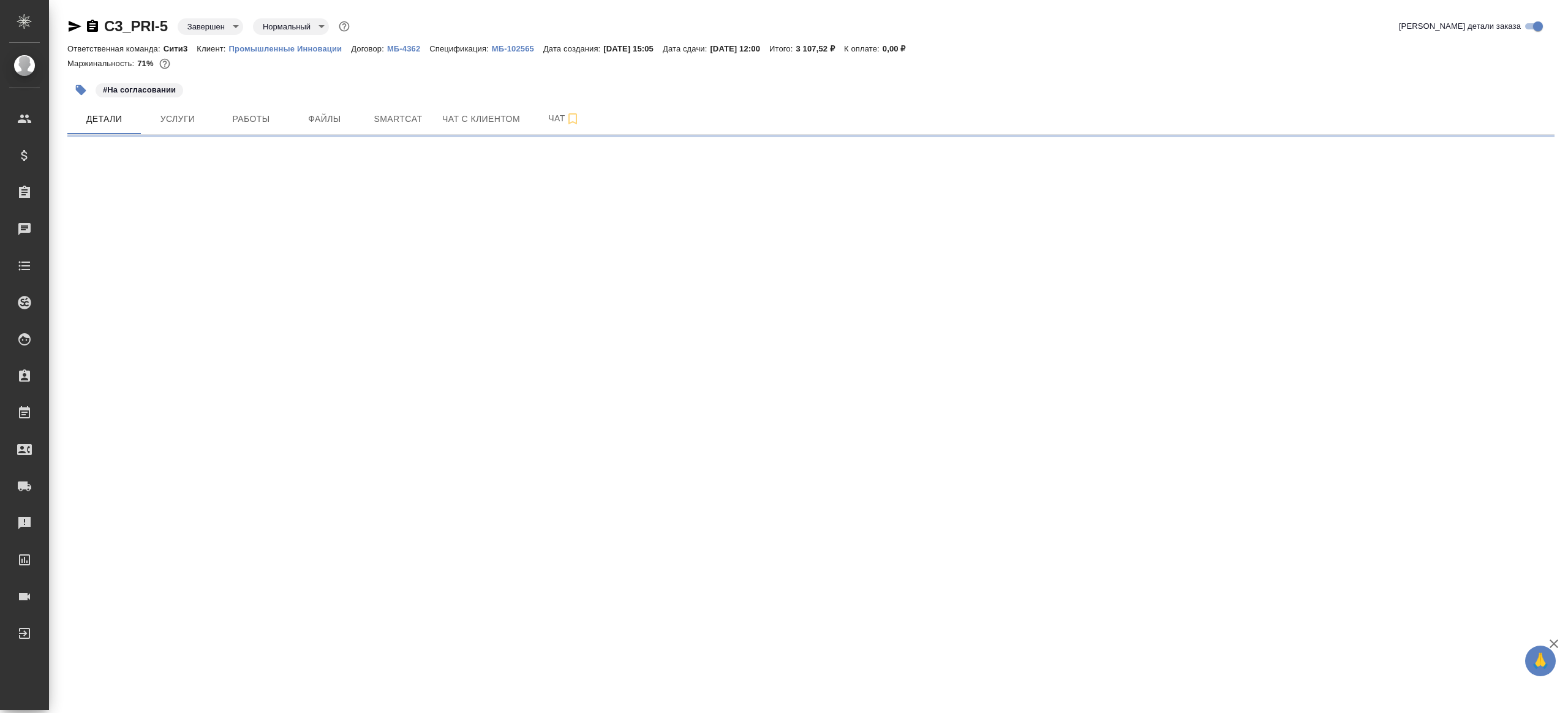
select select "RU"
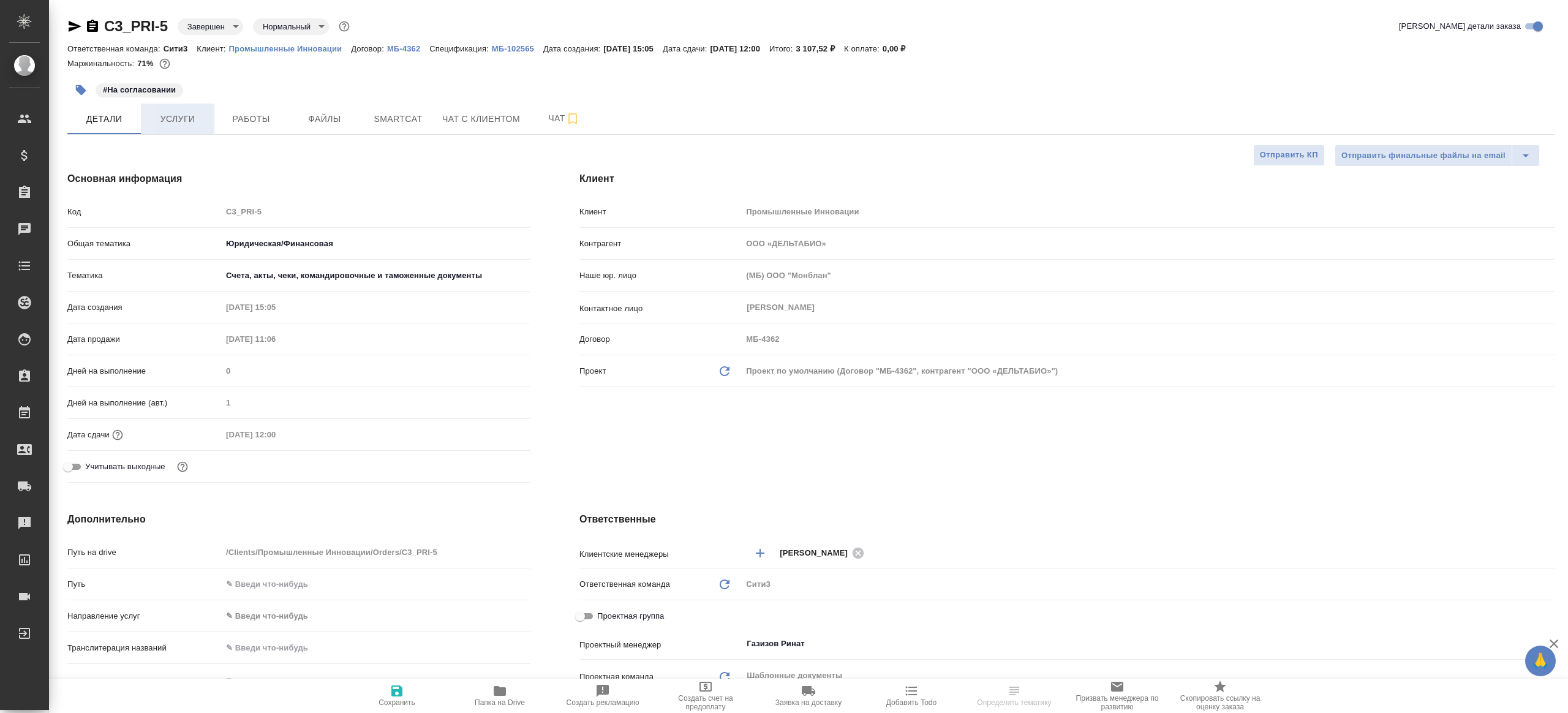
type textarea "x"
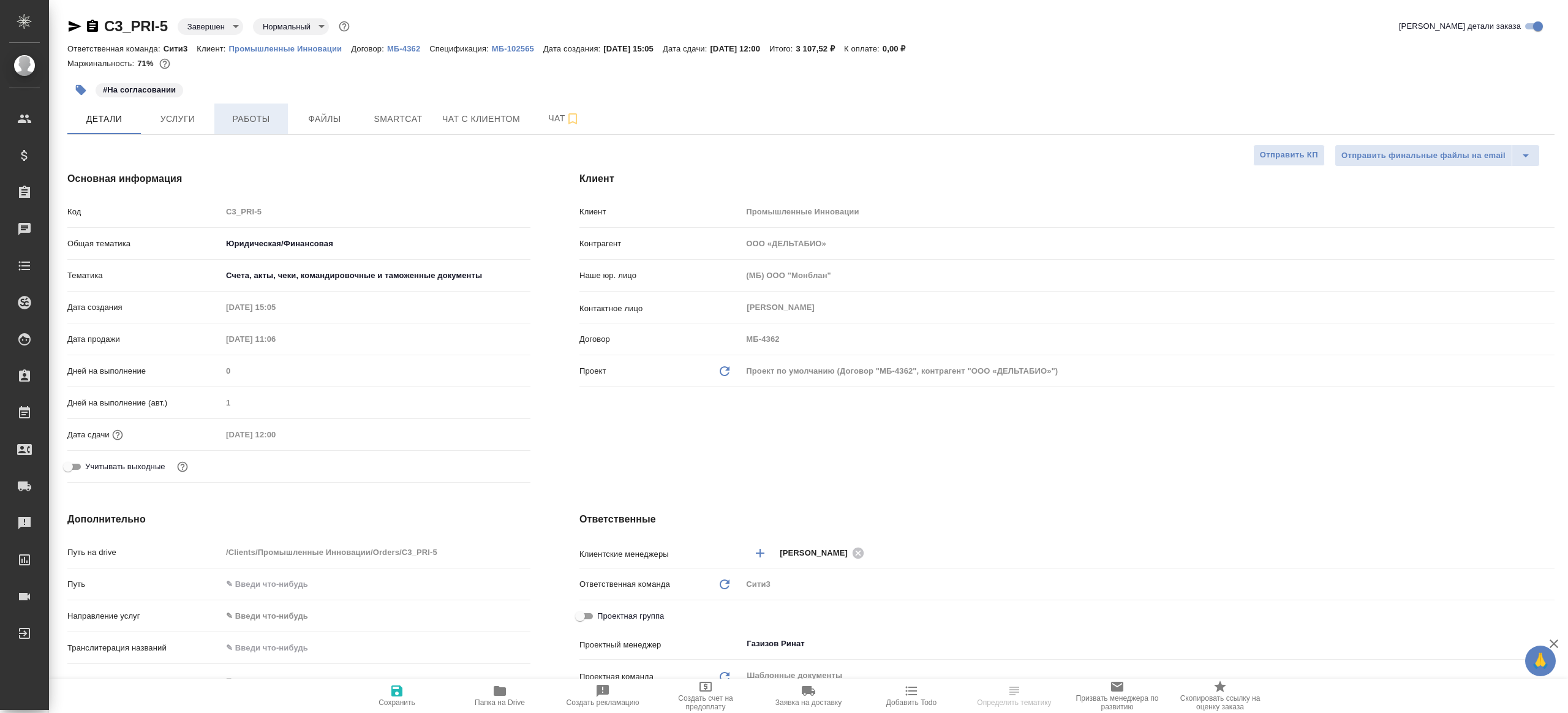
type textarea "x"
click at [236, 111] on span "Работы" at bounding box center [251, 118] width 58 height 15
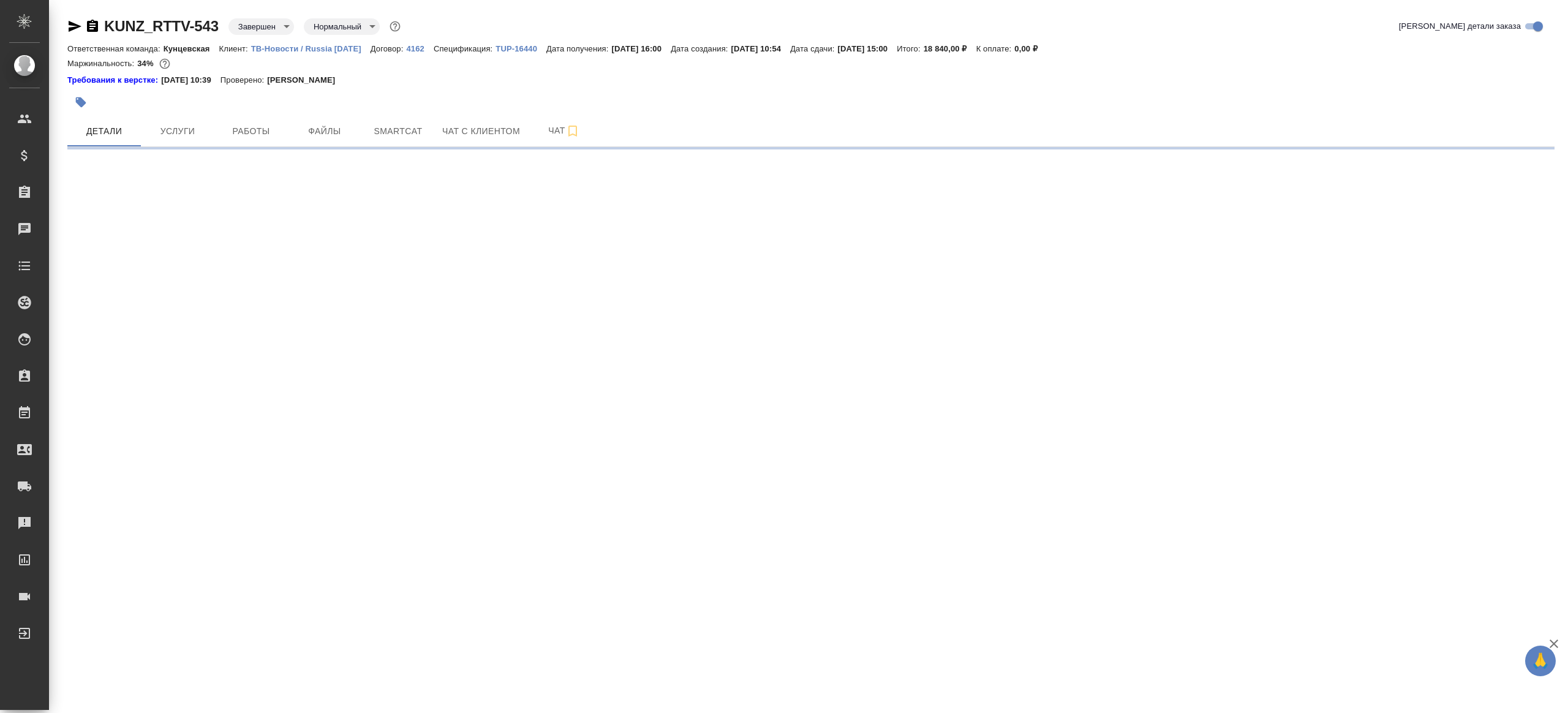
select select "RU"
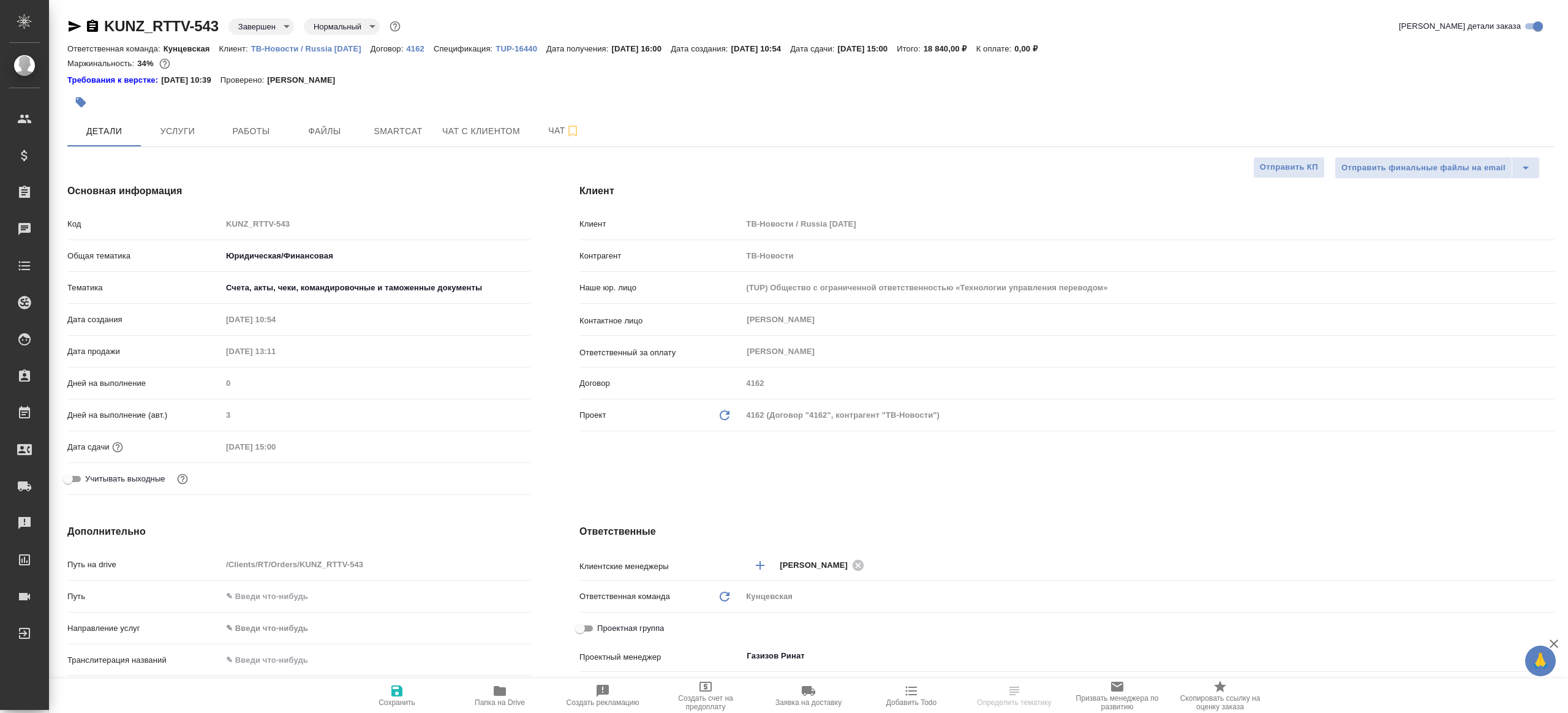
type textarea "x"
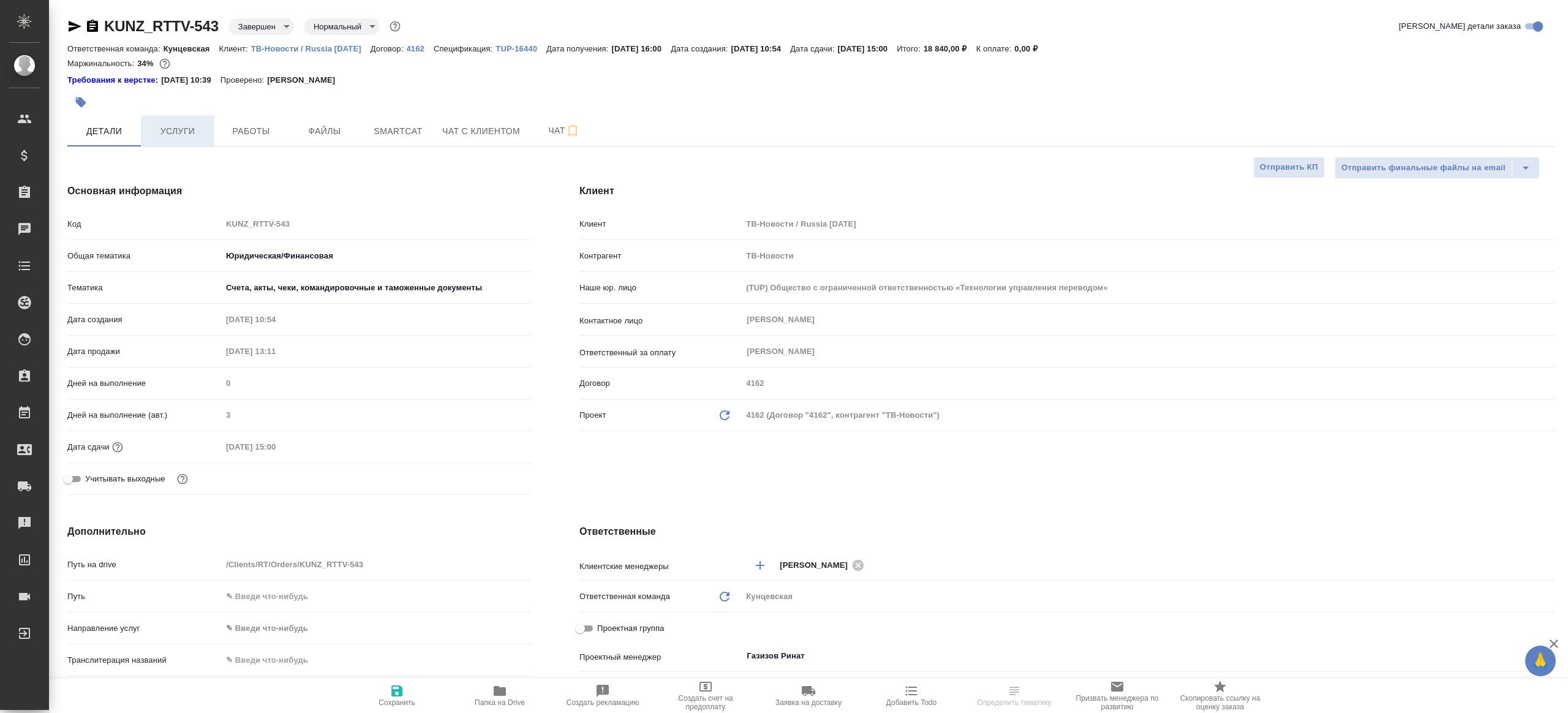
type textarea "x"
click at [183, 122] on button "Услуги" at bounding box center [177, 131] width 73 height 31
type textarea "x"
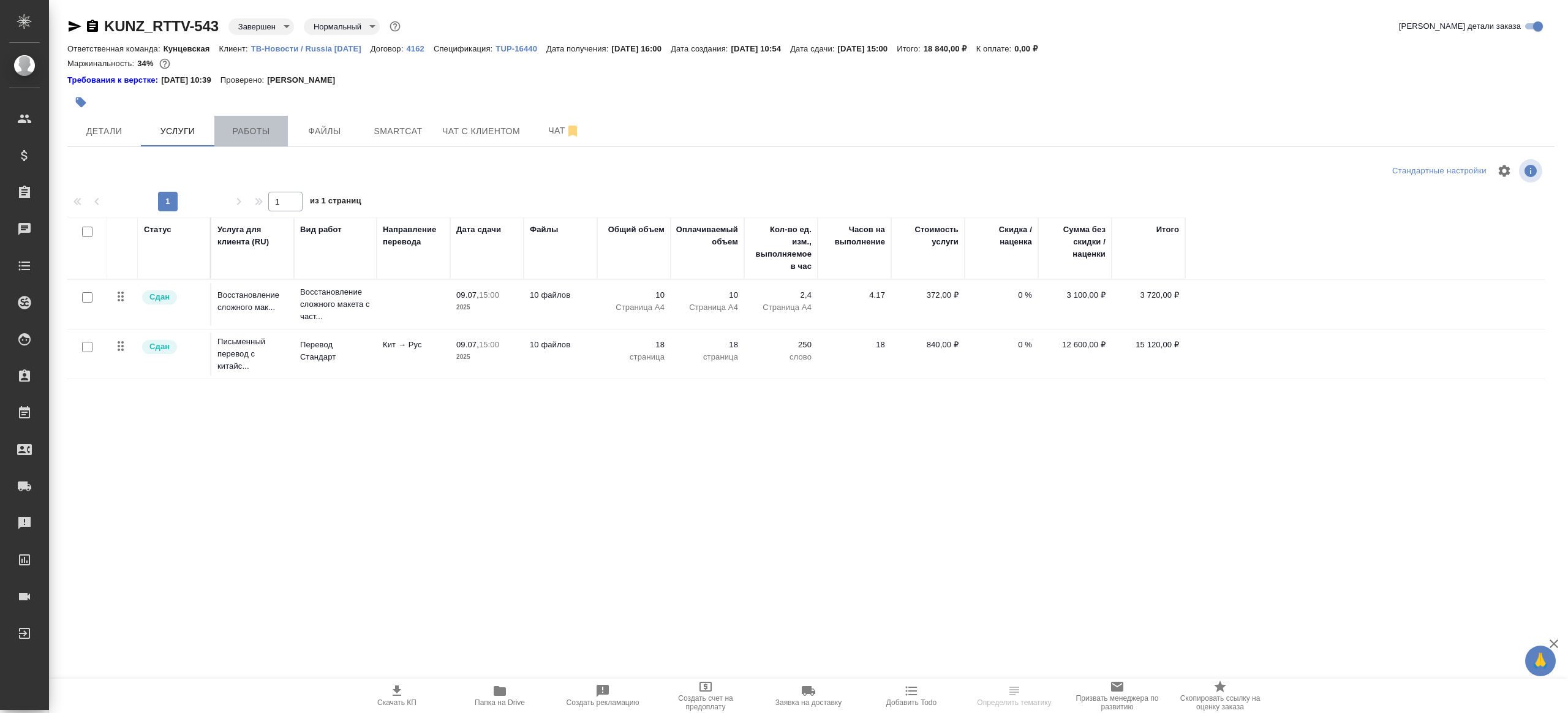
click at [241, 126] on span "Работы" at bounding box center [251, 131] width 58 height 15
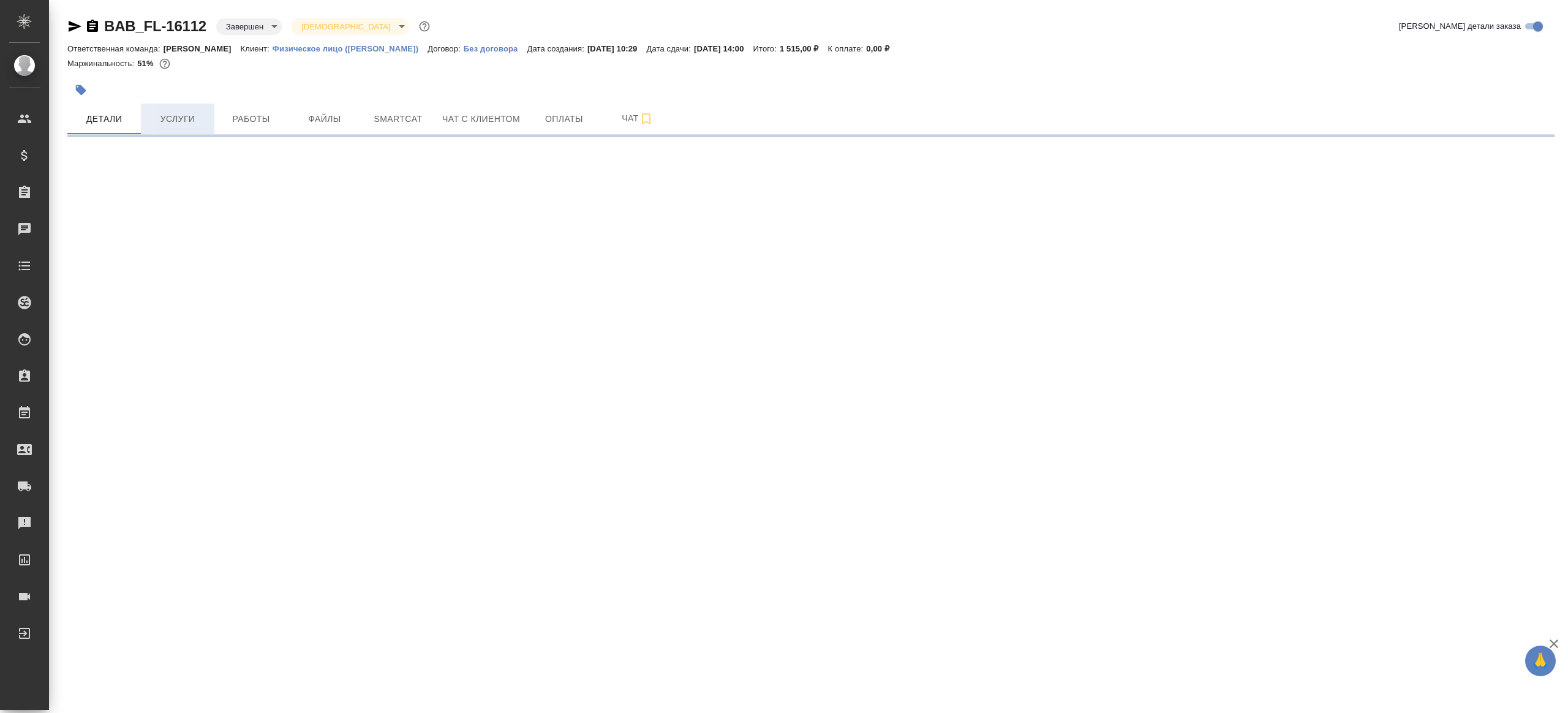
click at [182, 116] on span "Услуги" at bounding box center [178, 118] width 58 height 15
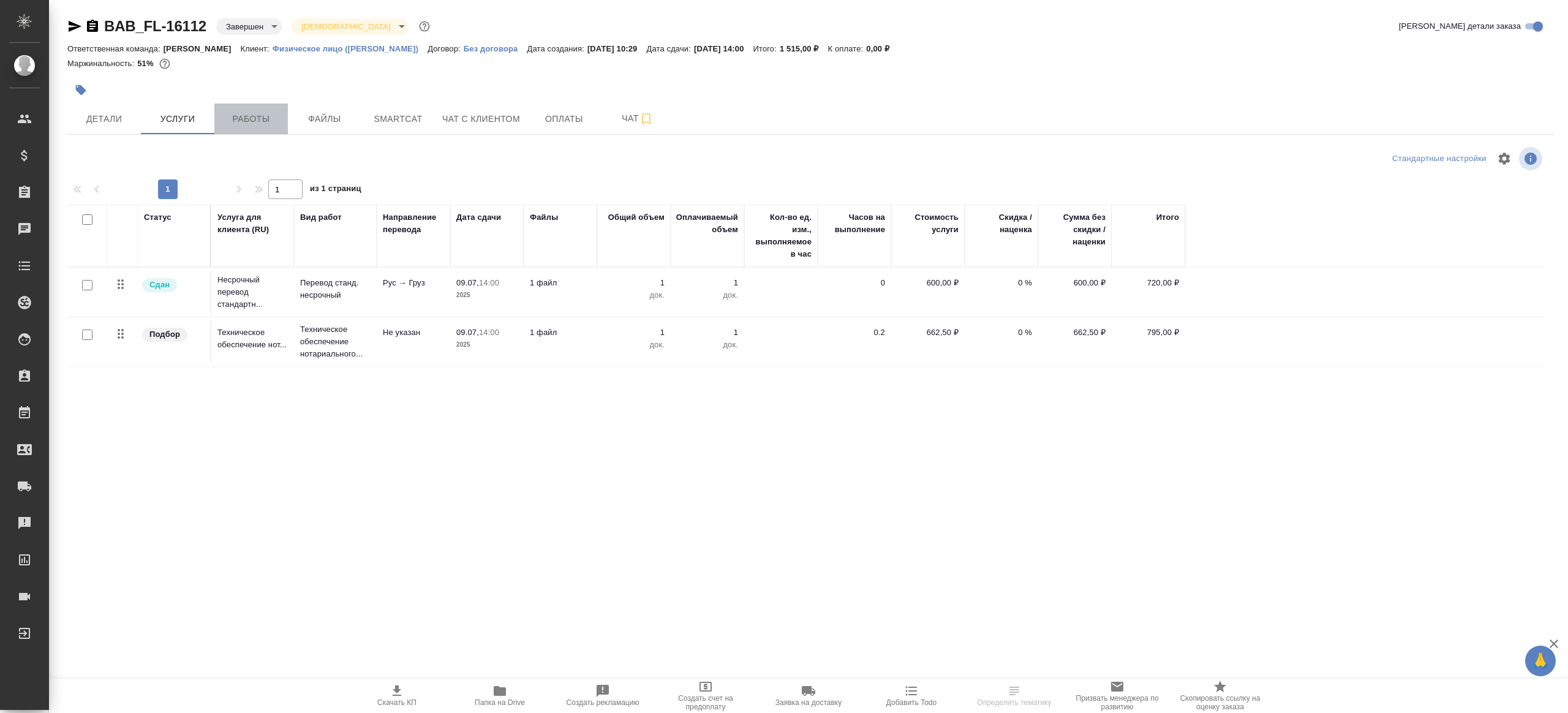
click at [255, 121] on span "Работы" at bounding box center [251, 118] width 58 height 15
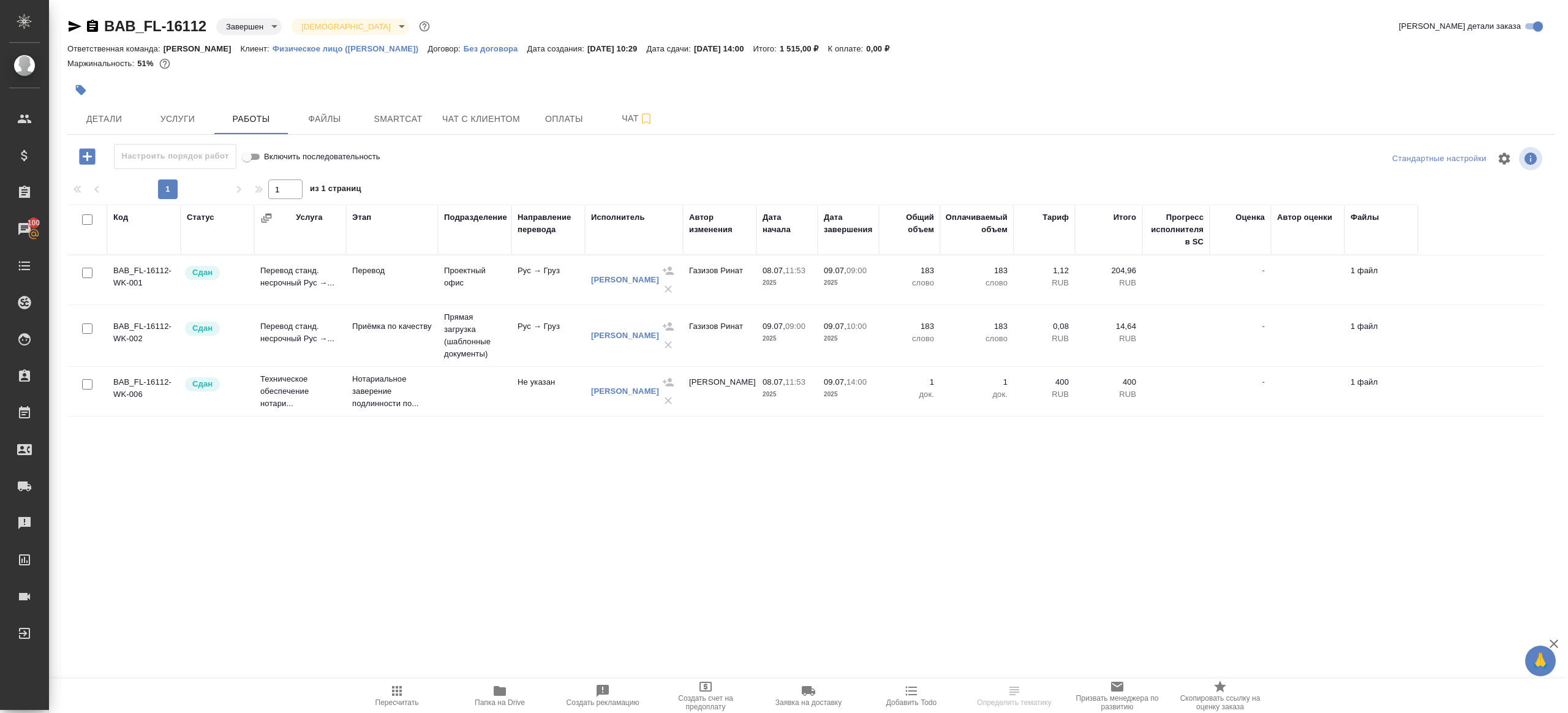
click at [491, 684] on span "Папка на Drive" at bounding box center [500, 694] width 88 height 23
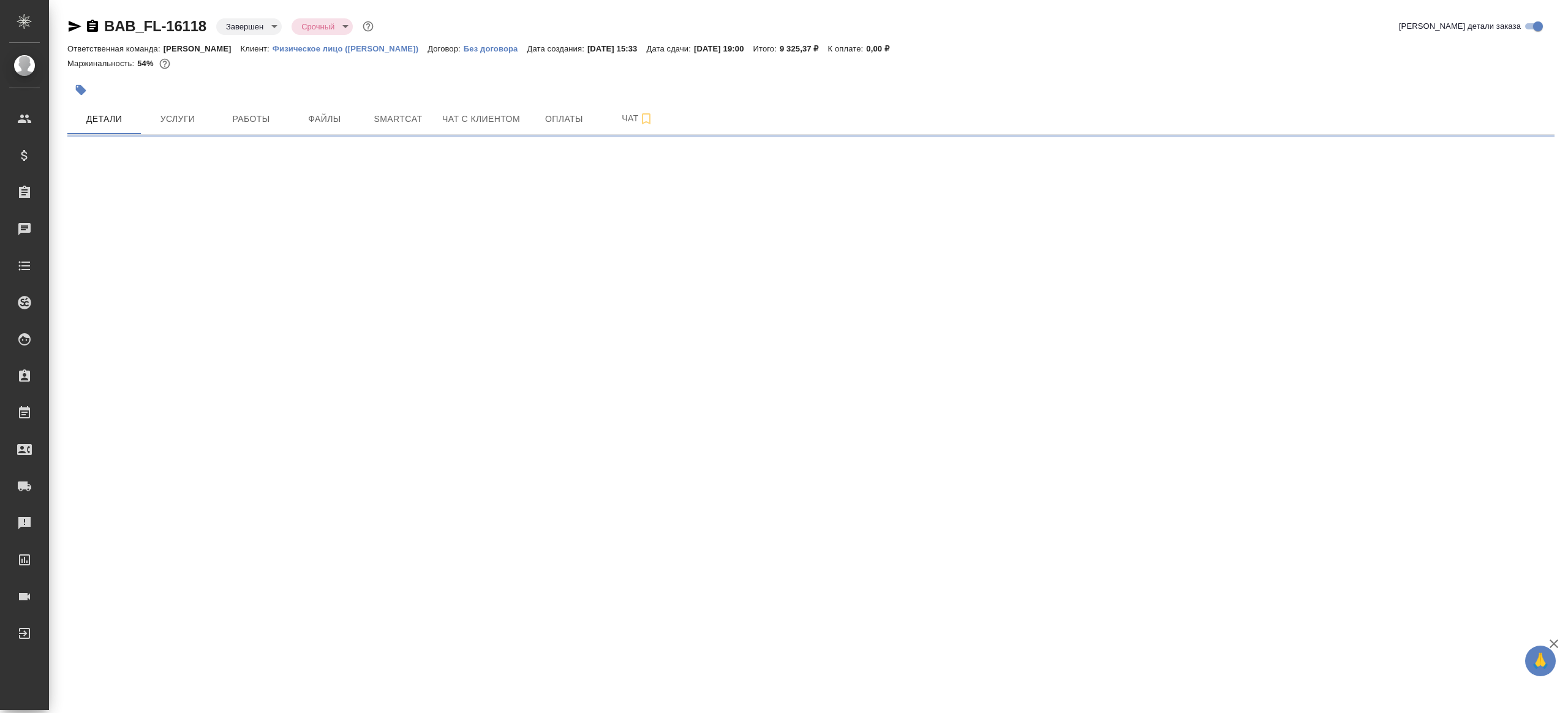
select select "RU"
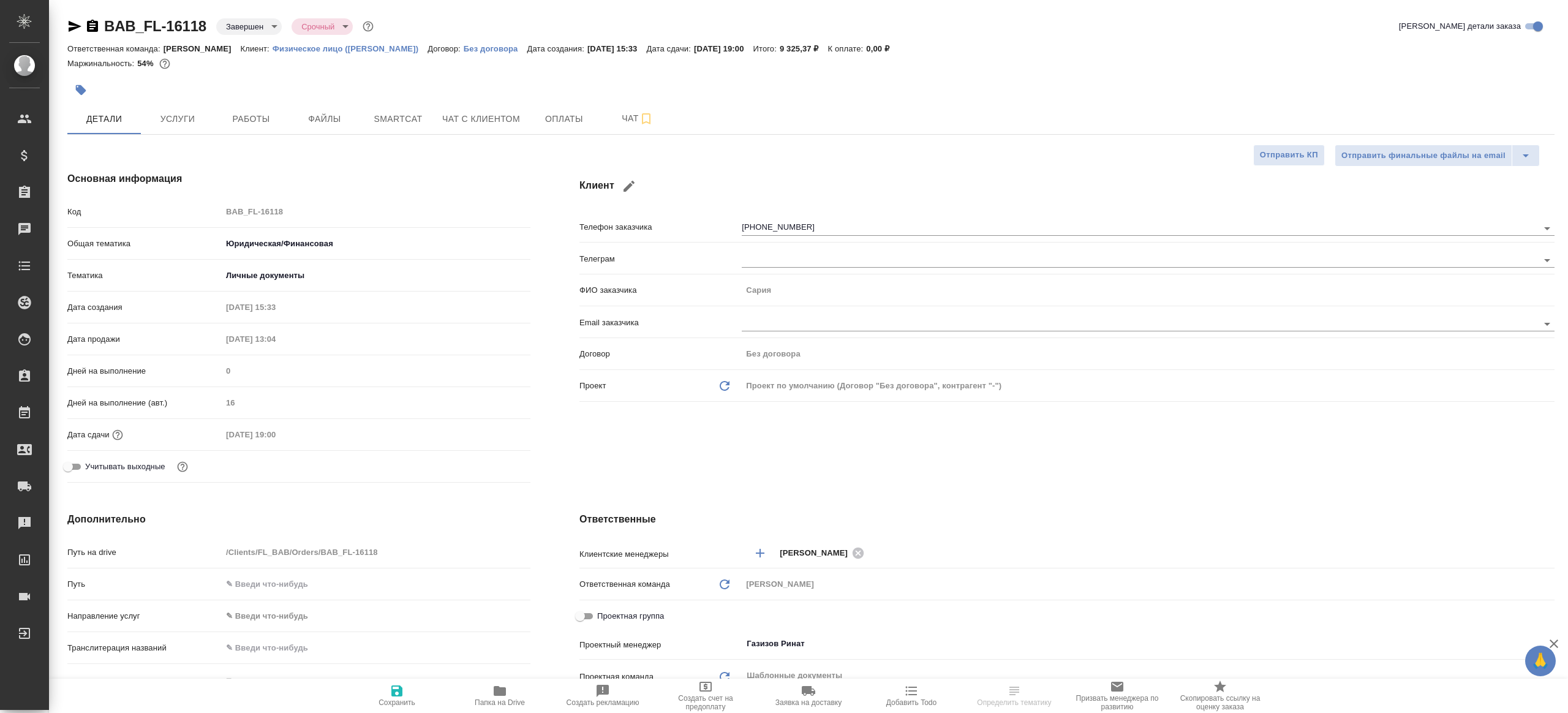
type textarea "x"
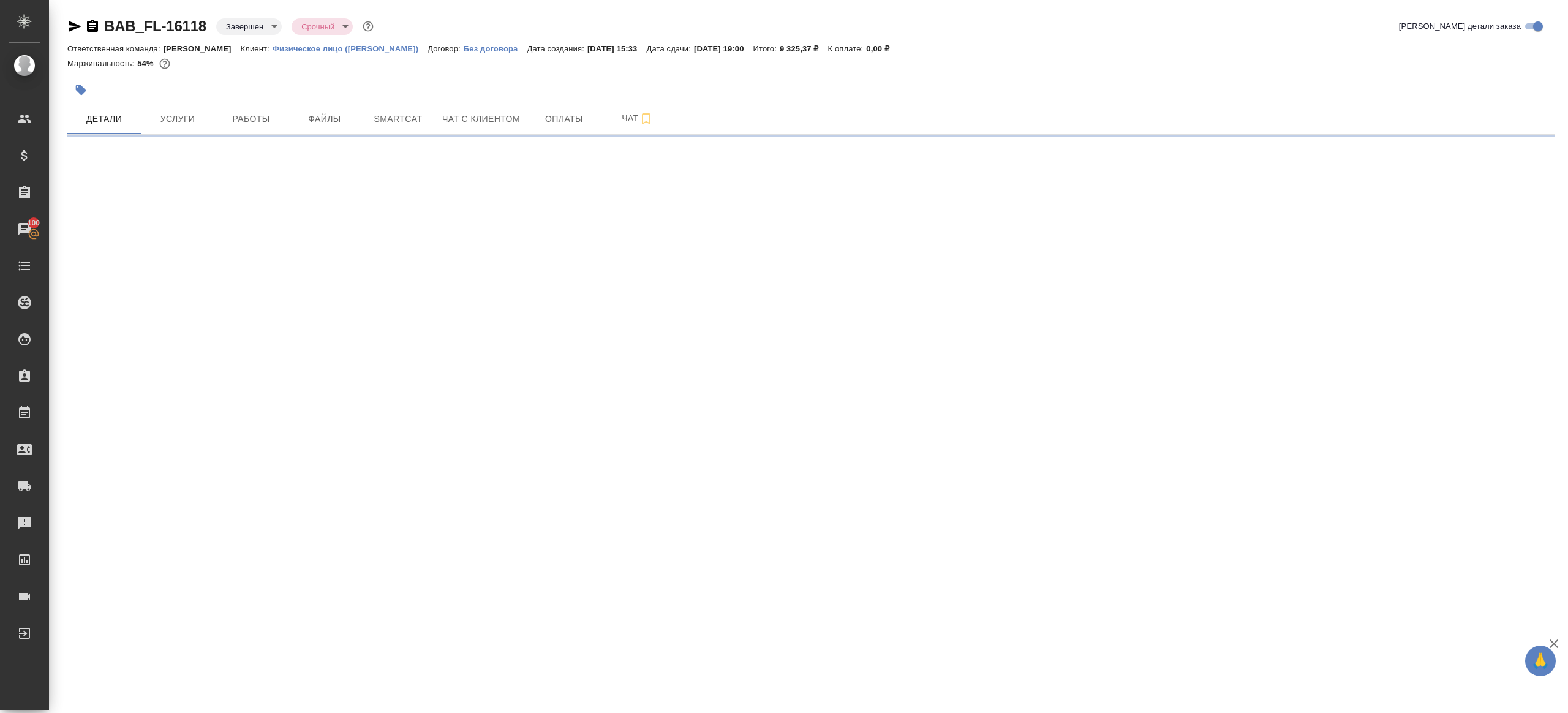
select select "RU"
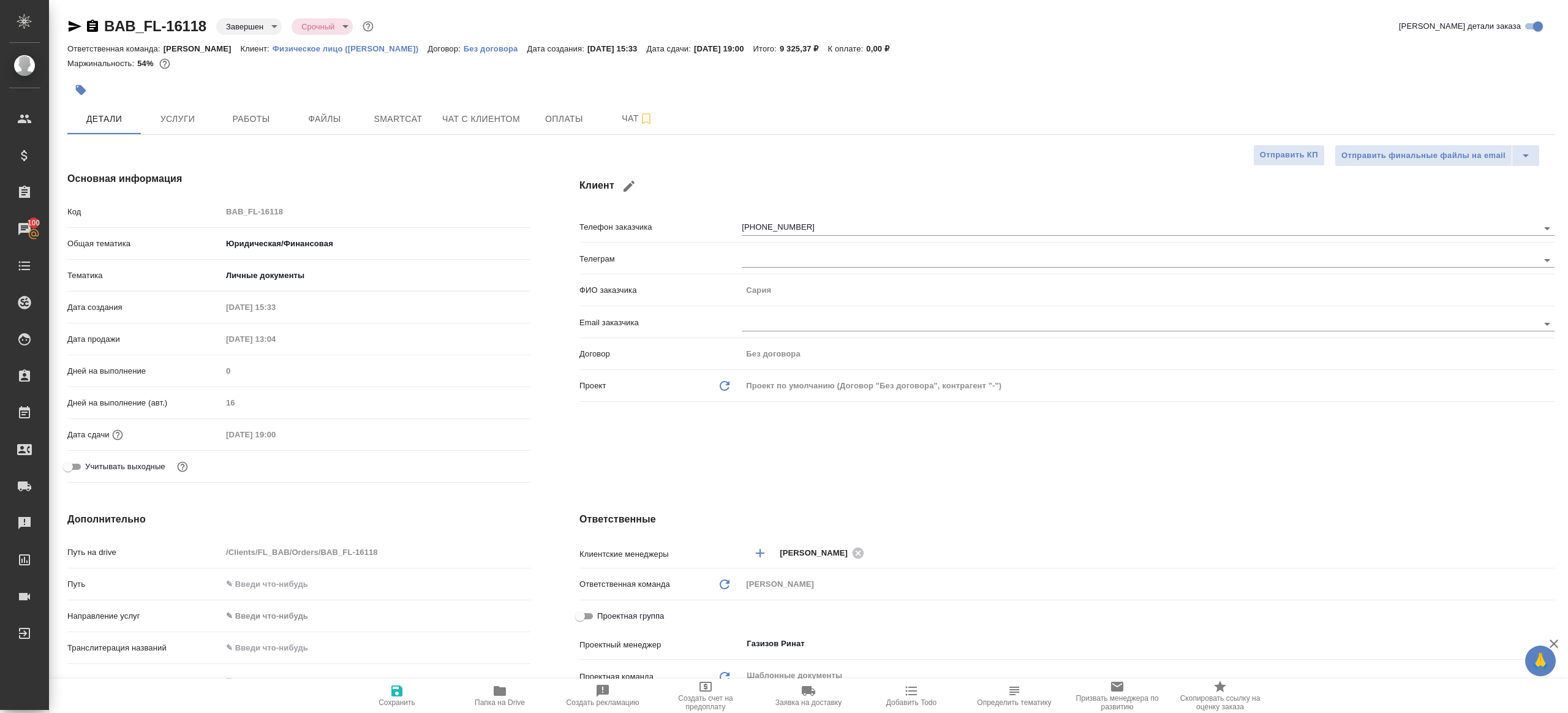
type textarea "x"
click at [252, 113] on span "Работы" at bounding box center [251, 118] width 58 height 15
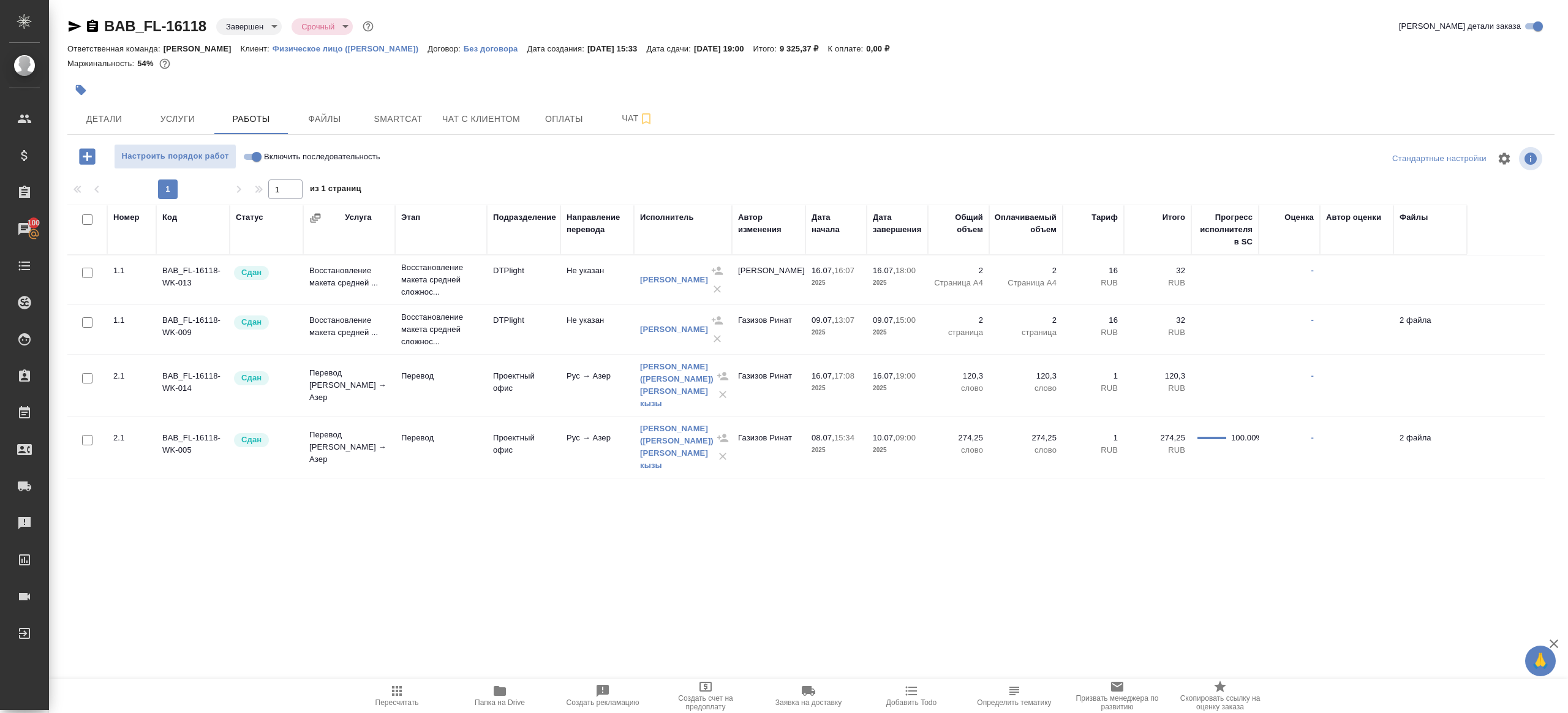
click at [547, 159] on div "Настроить порядок работ Включить последовательность" at bounding box center [314, 156] width 495 height 25
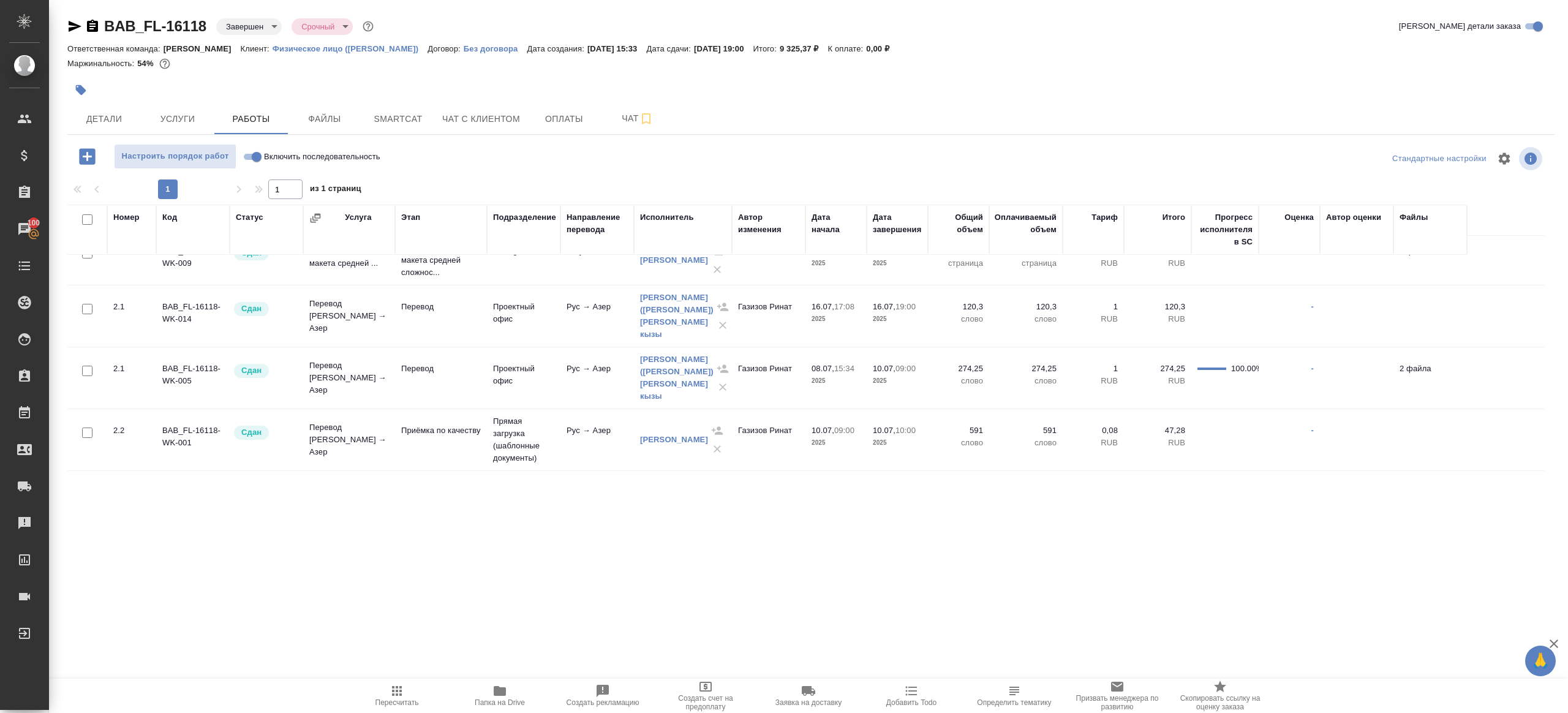
scroll to position [58, 0]
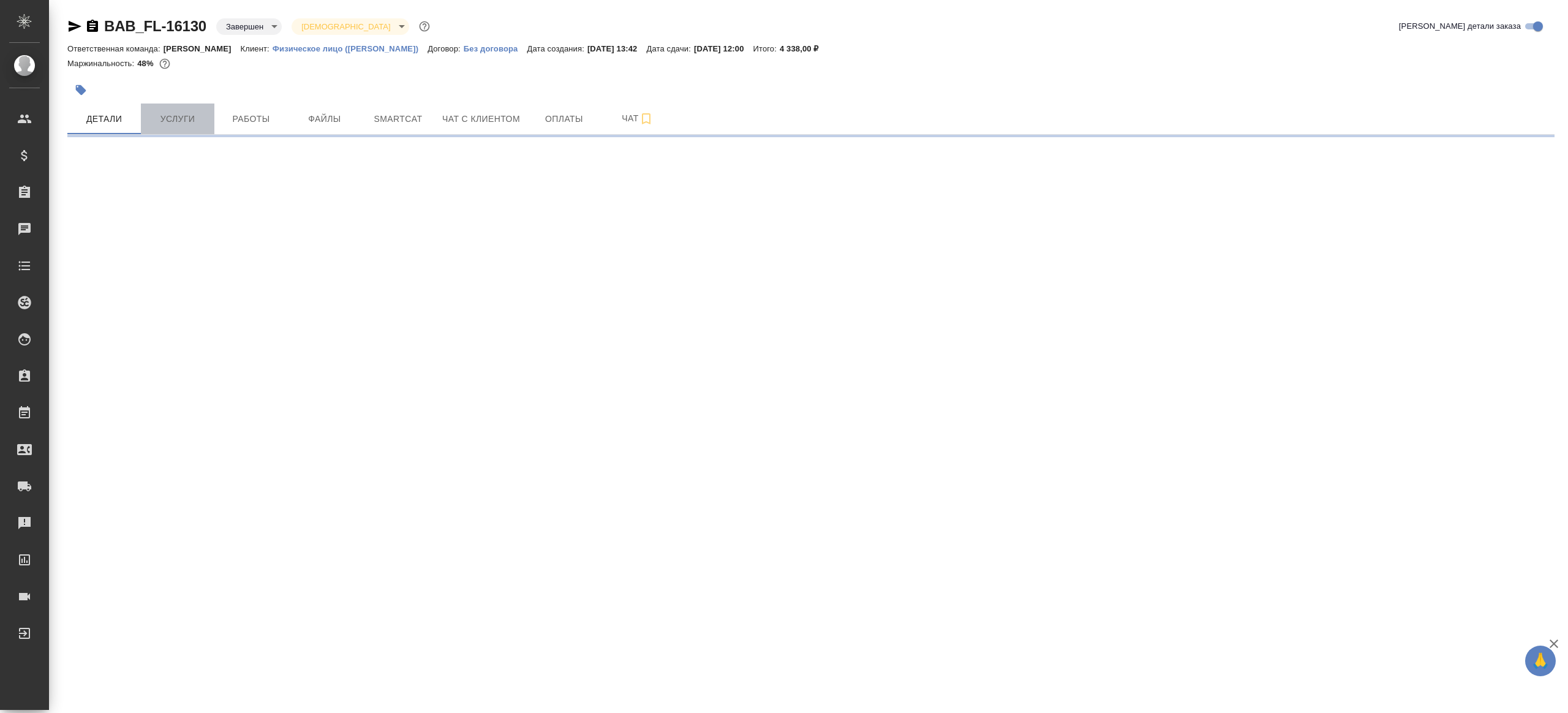
click at [201, 111] on span "Услуги" at bounding box center [178, 118] width 58 height 15
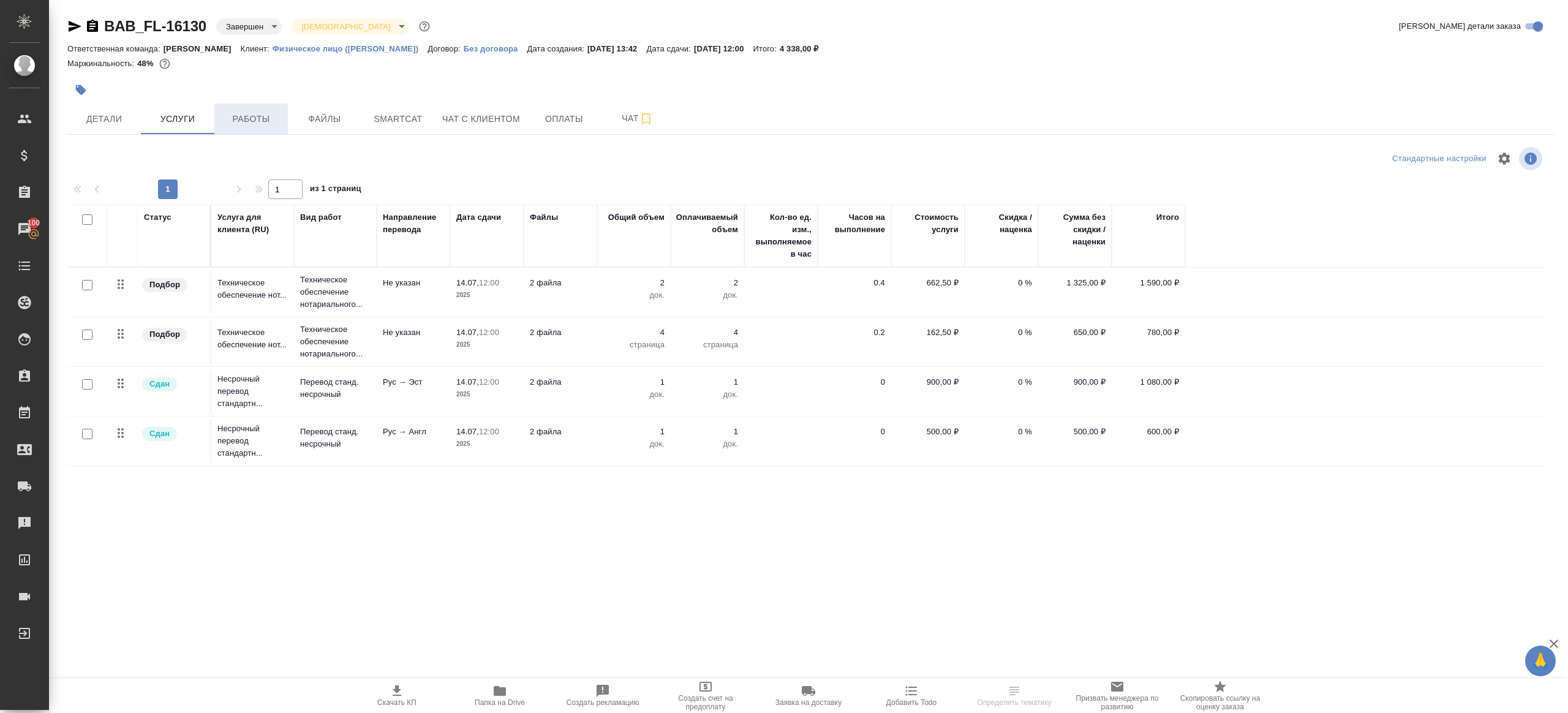
click at [227, 114] on span "Работы" at bounding box center [251, 118] width 58 height 15
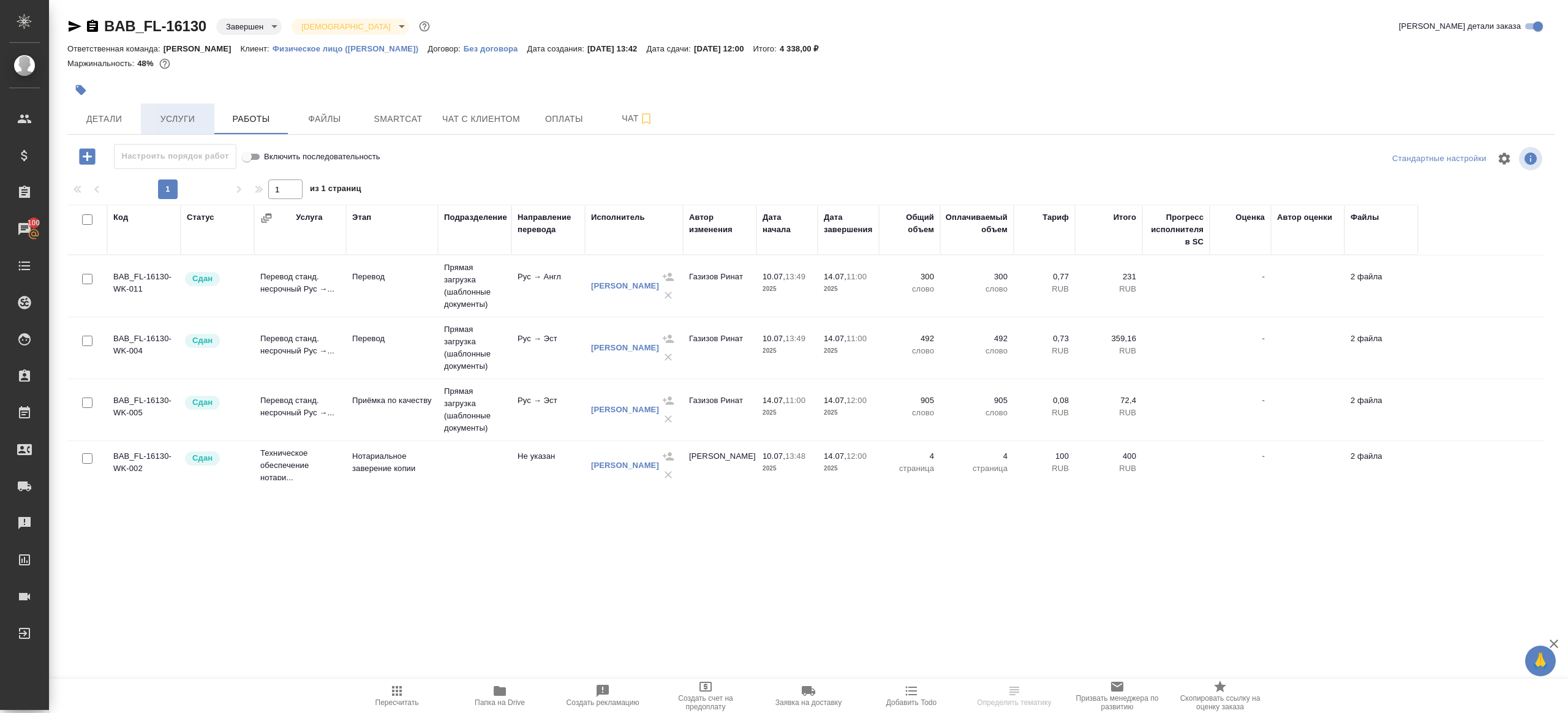
click at [201, 120] on span "Услуги" at bounding box center [178, 118] width 58 height 15
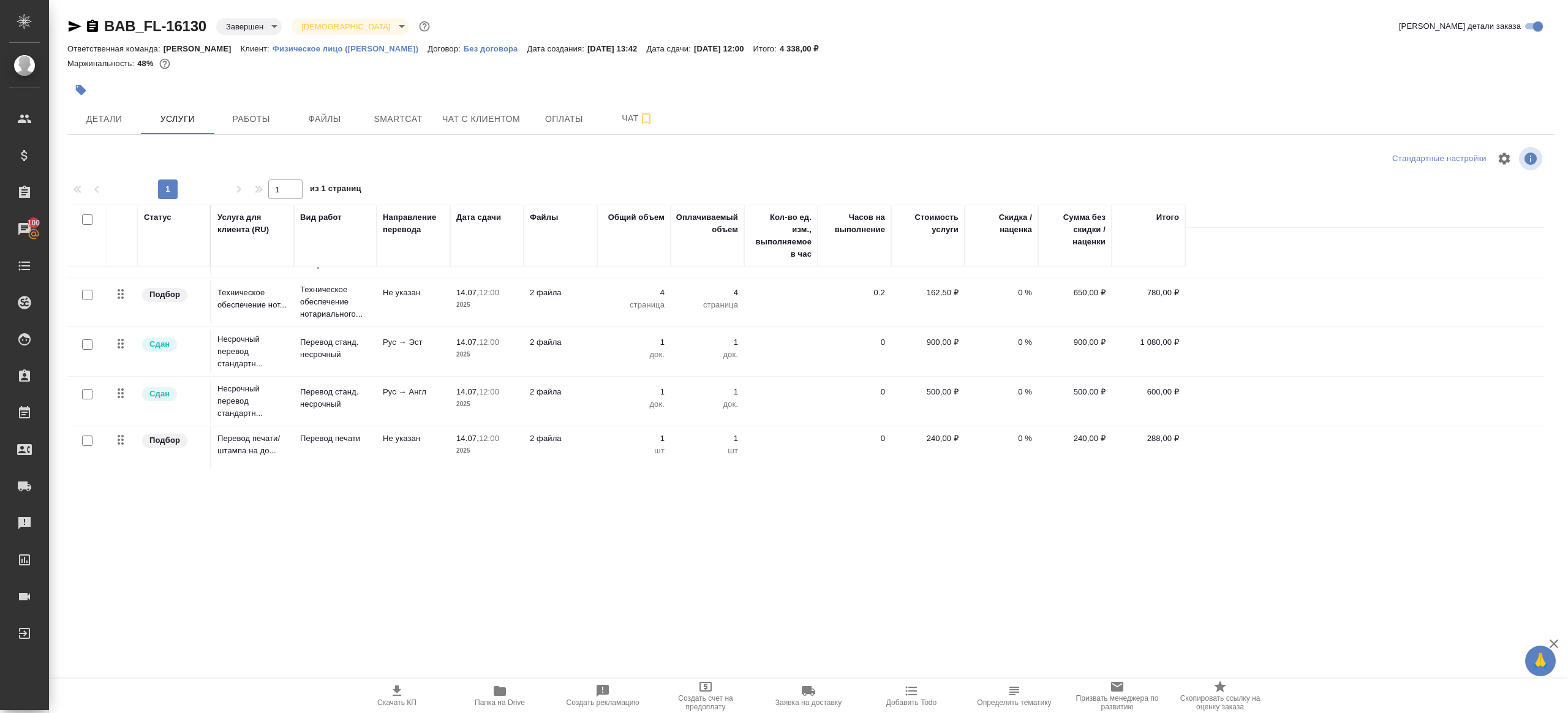
scroll to position [30, 0]
click at [499, 699] on span "Папка на Drive" at bounding box center [500, 702] width 51 height 9
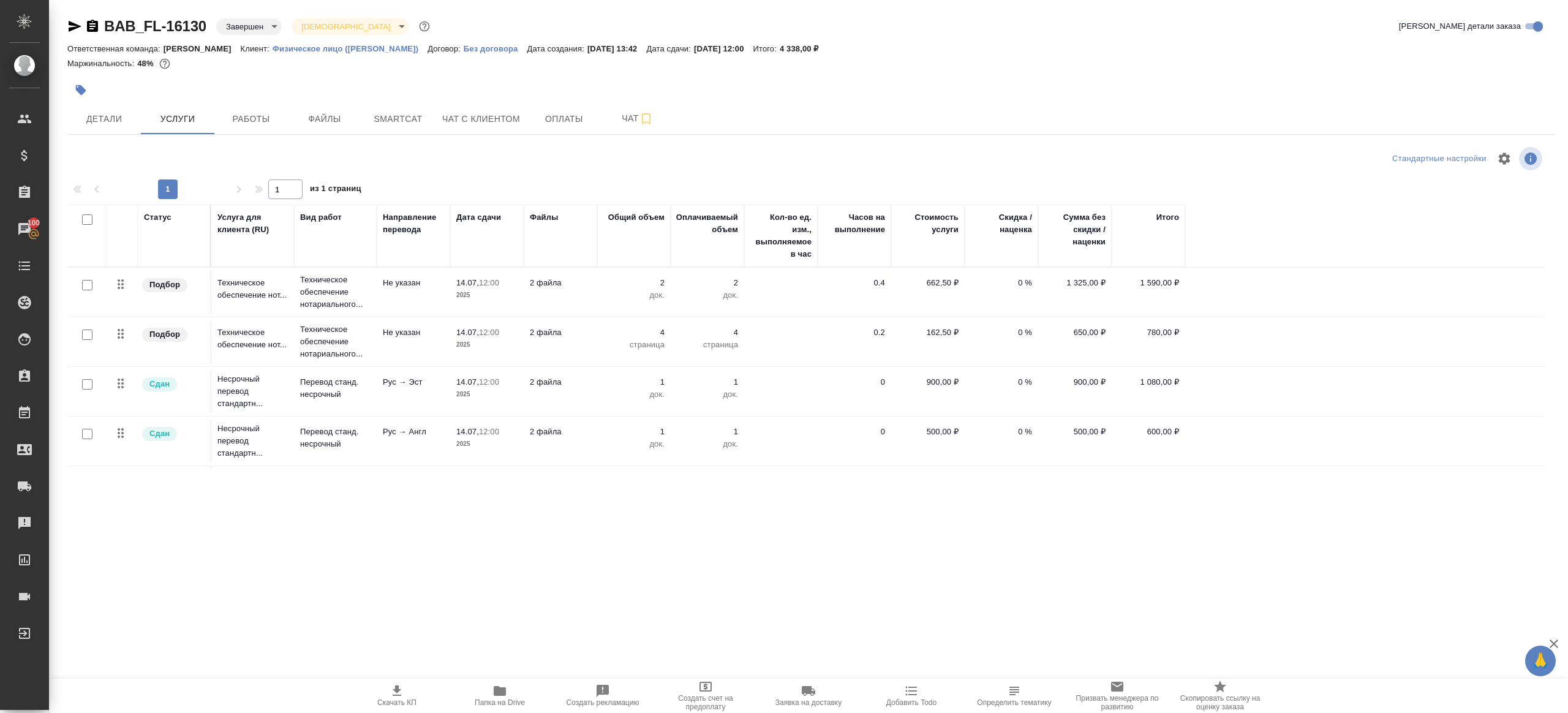
click at [236, 103] on div at bounding box center [563, 90] width 992 height 27
click at [243, 118] on span "Работы" at bounding box center [251, 118] width 58 height 15
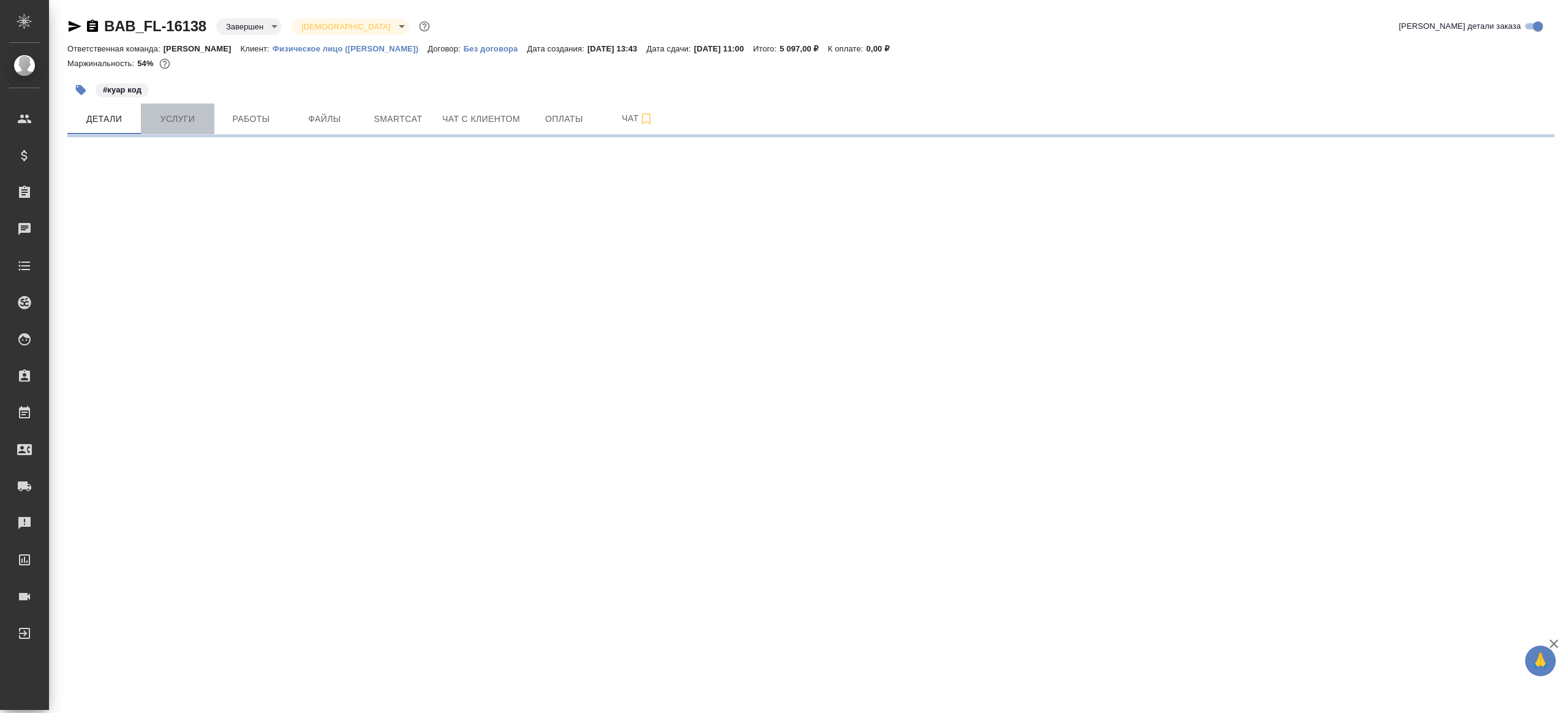
click at [197, 125] on span "Услуги" at bounding box center [178, 118] width 58 height 15
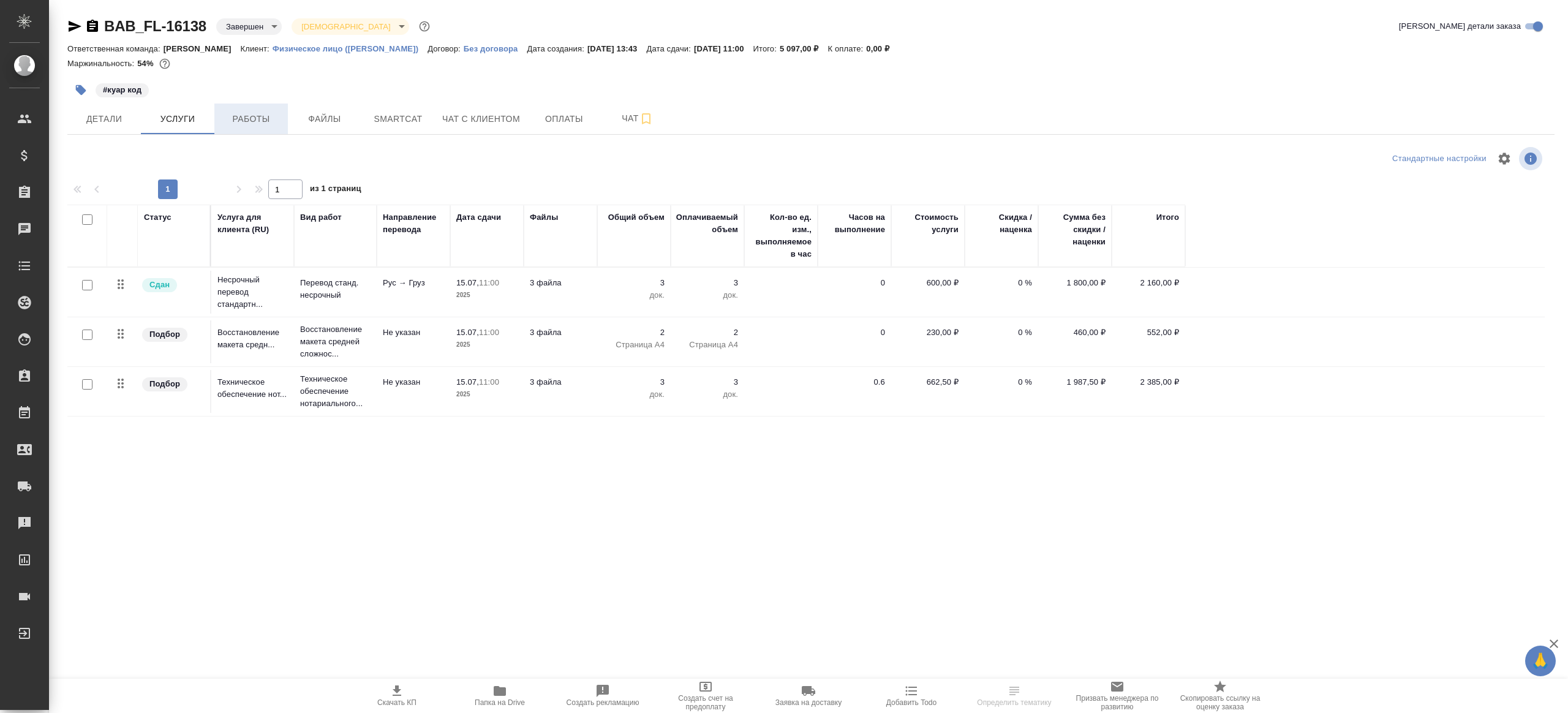
click at [264, 120] on span "Работы" at bounding box center [251, 118] width 58 height 15
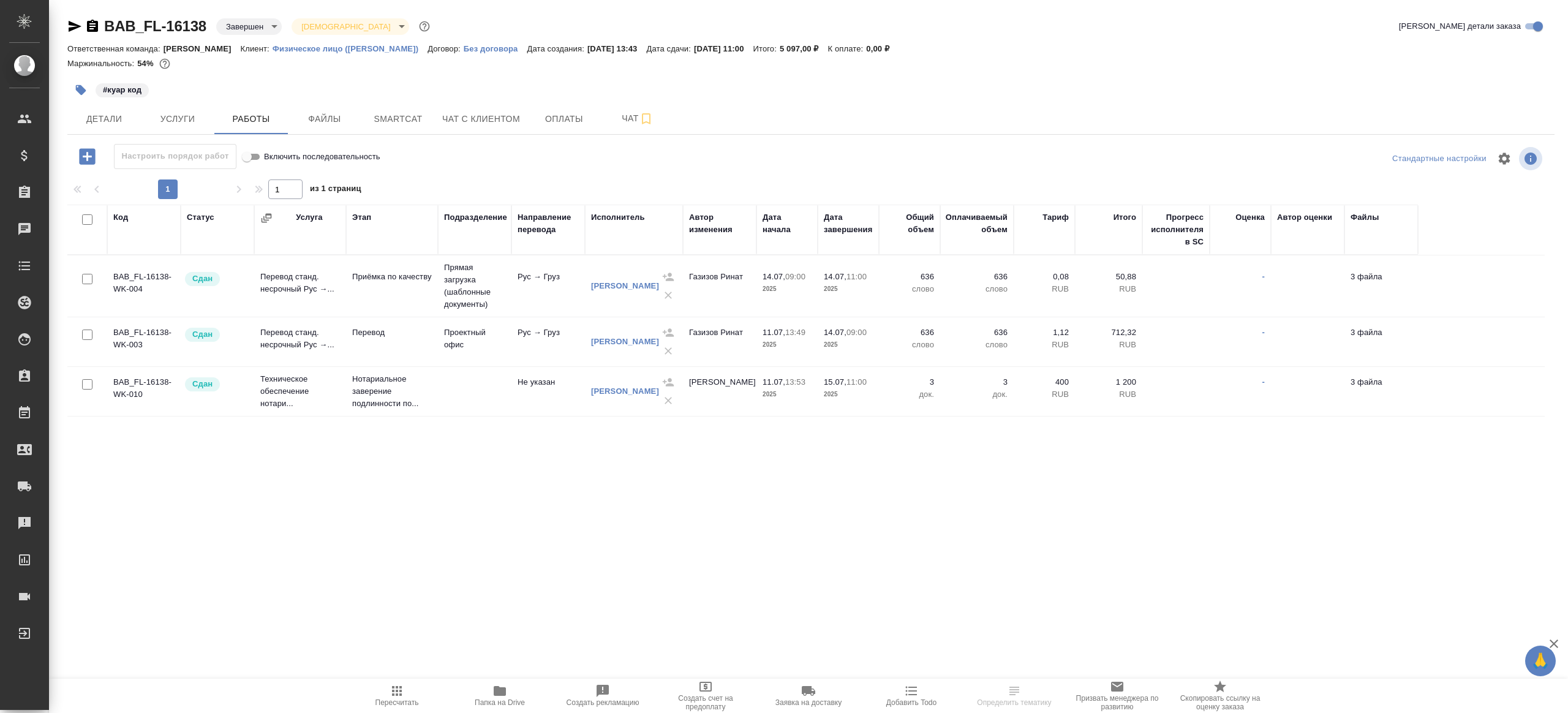
click at [506, 689] on icon "button" at bounding box center [499, 690] width 15 height 15
click at [179, 122] on span "Услуги" at bounding box center [178, 118] width 58 height 15
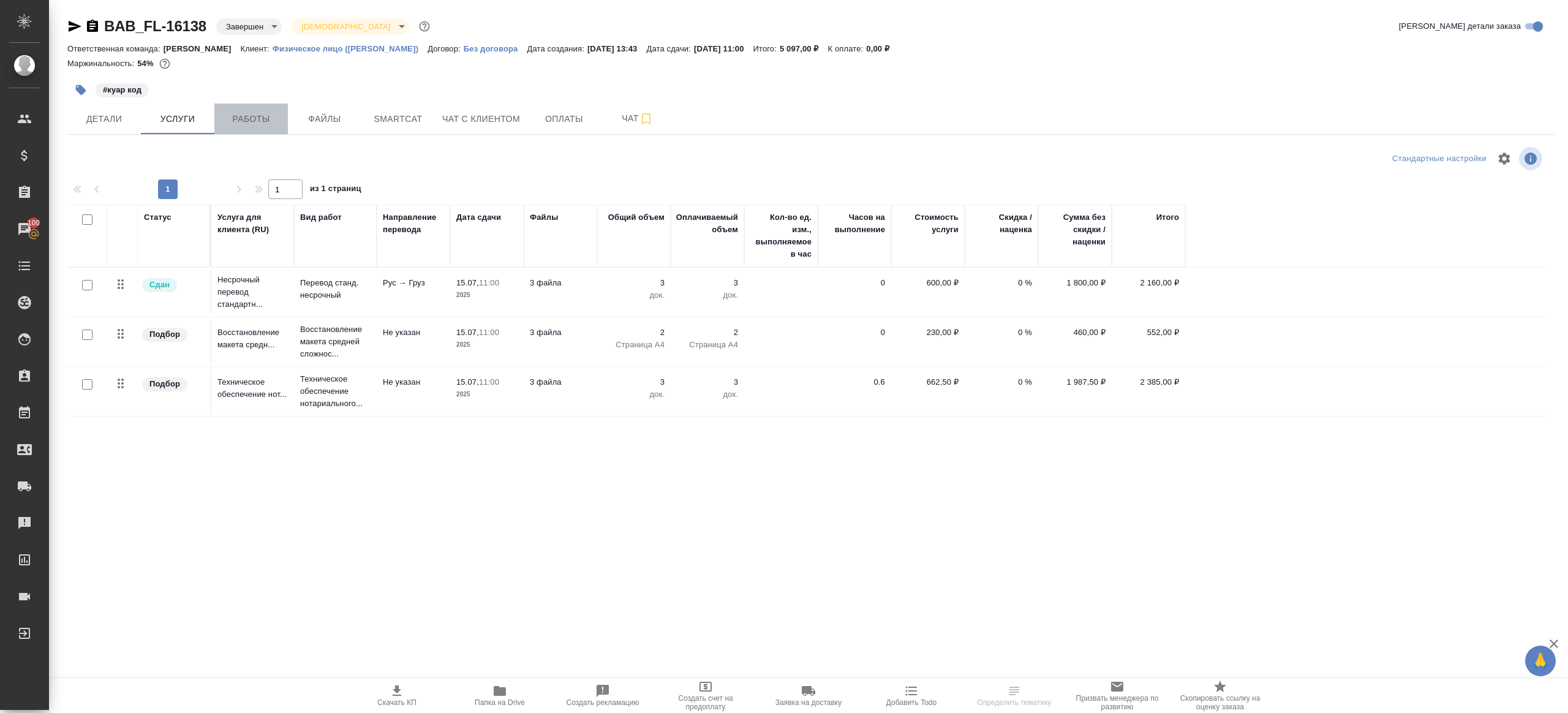
click at [249, 127] on button "Работы" at bounding box center [250, 118] width 73 height 31
